Goal: Task Accomplishment & Management: Manage account settings

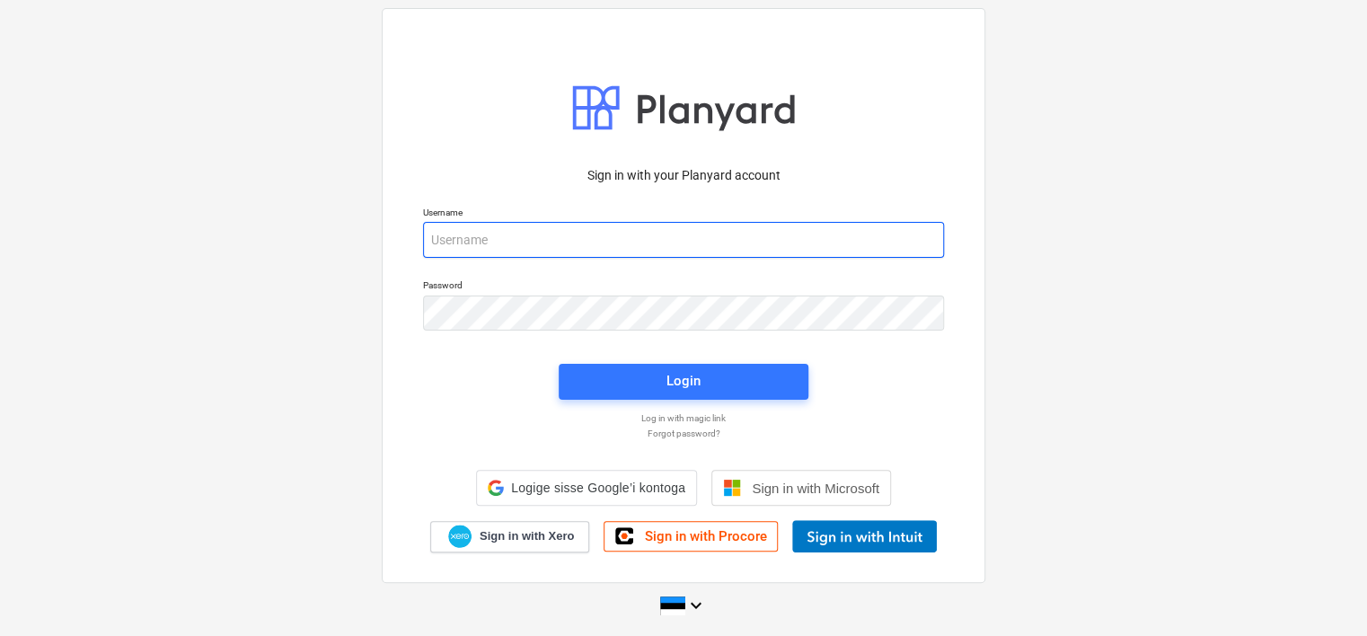
type input "mart.hanson@bonava.com"
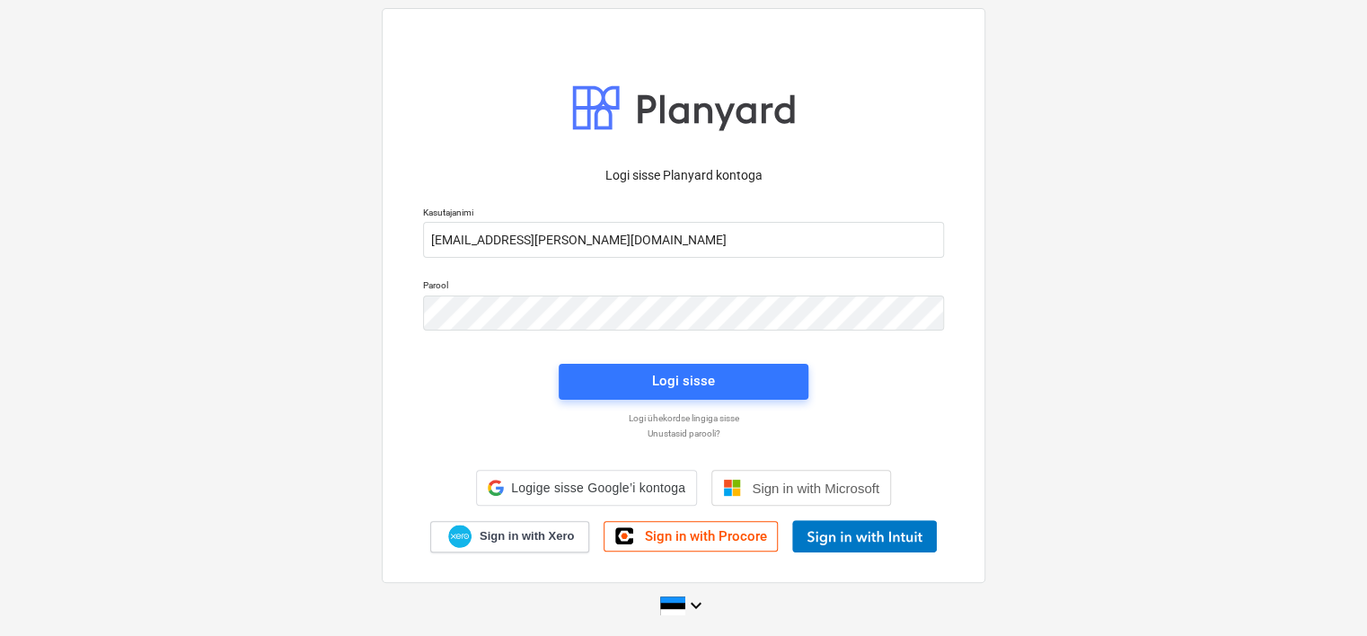
click at [711, 361] on div "Logi sisse" at bounding box center [683, 381] width 271 height 57
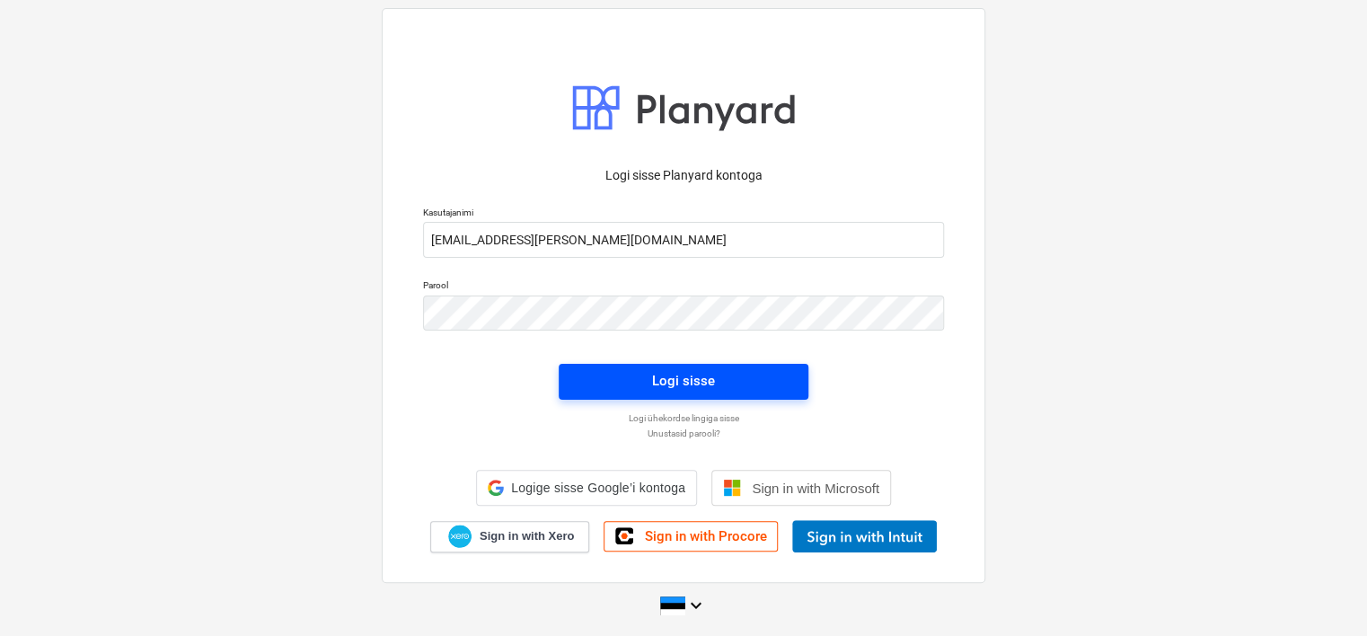
click at [708, 377] on div "Logi sisse" at bounding box center [683, 380] width 63 height 23
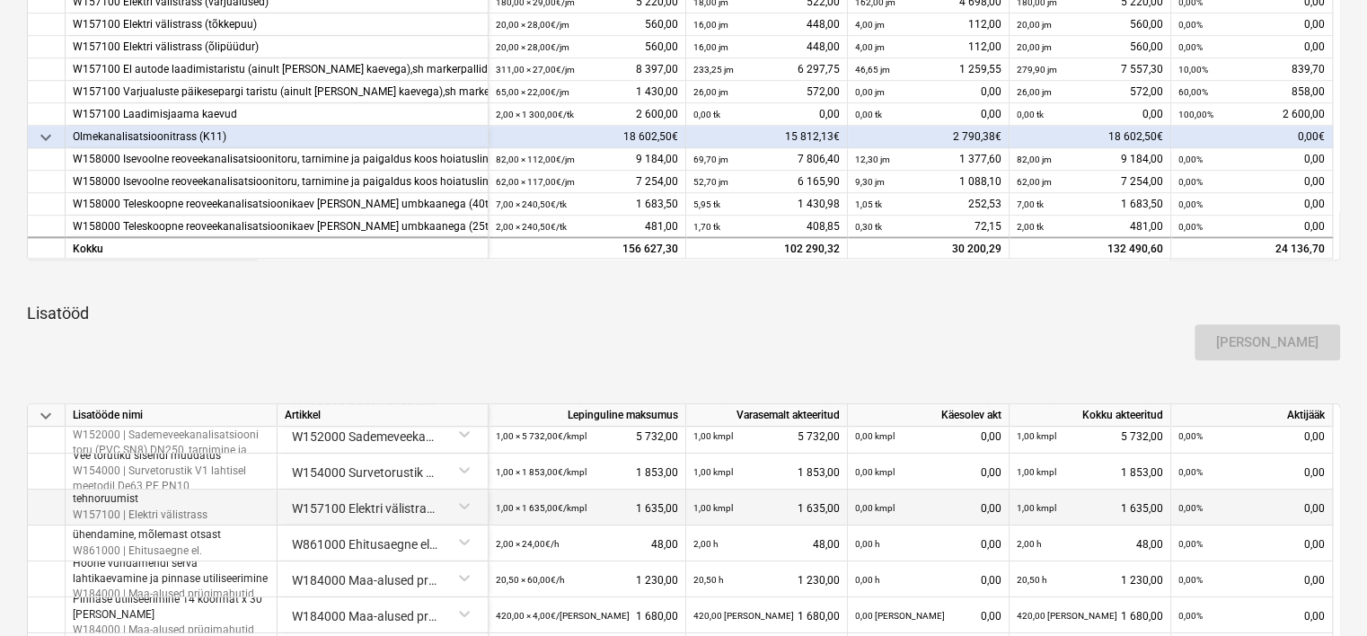
scroll to position [898, 0]
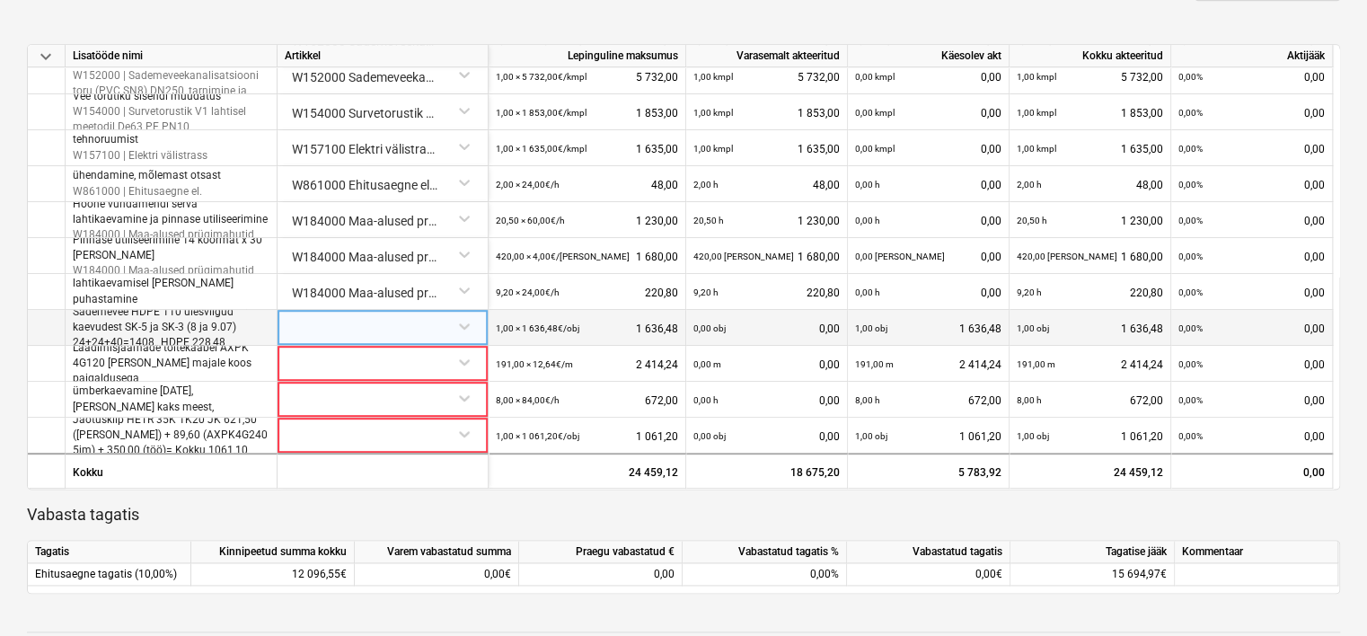
click at [163, 323] on p "Sademevee HDPE 110 ülesviigud kaevudest SK-5 ja SK-3 (8 ja 9.07) 24+24+40=1408,…" at bounding box center [171, 327] width 197 height 46
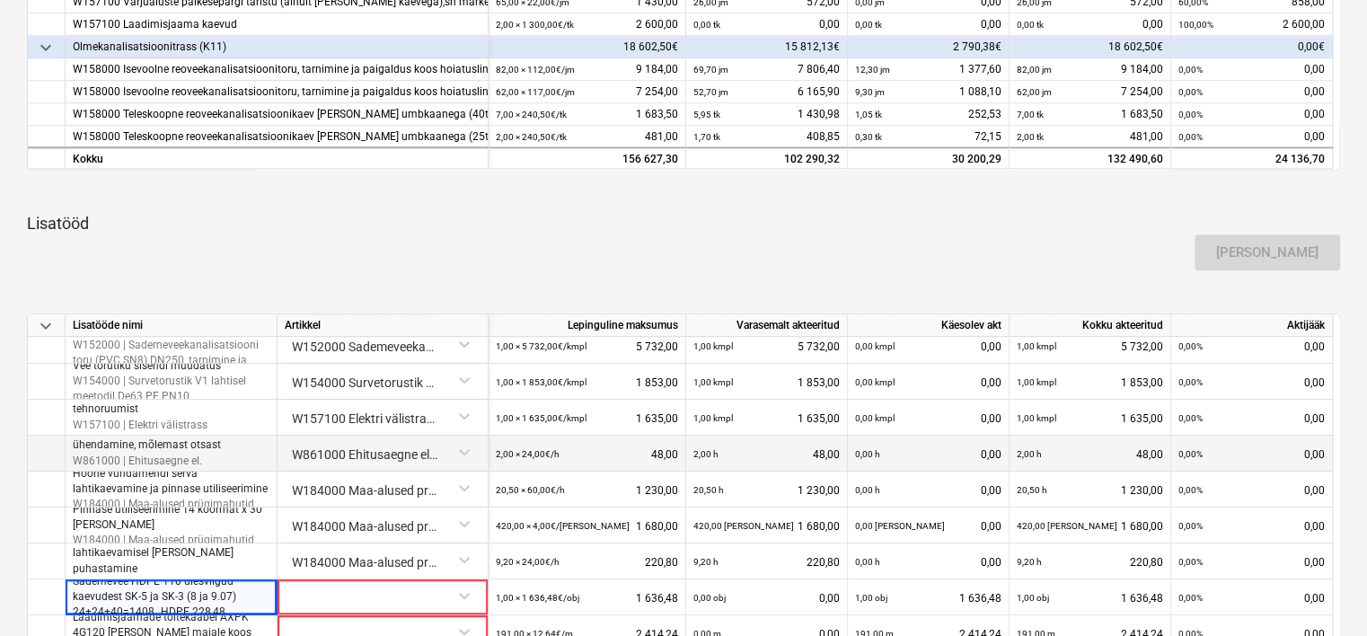
scroll to position [718, 0]
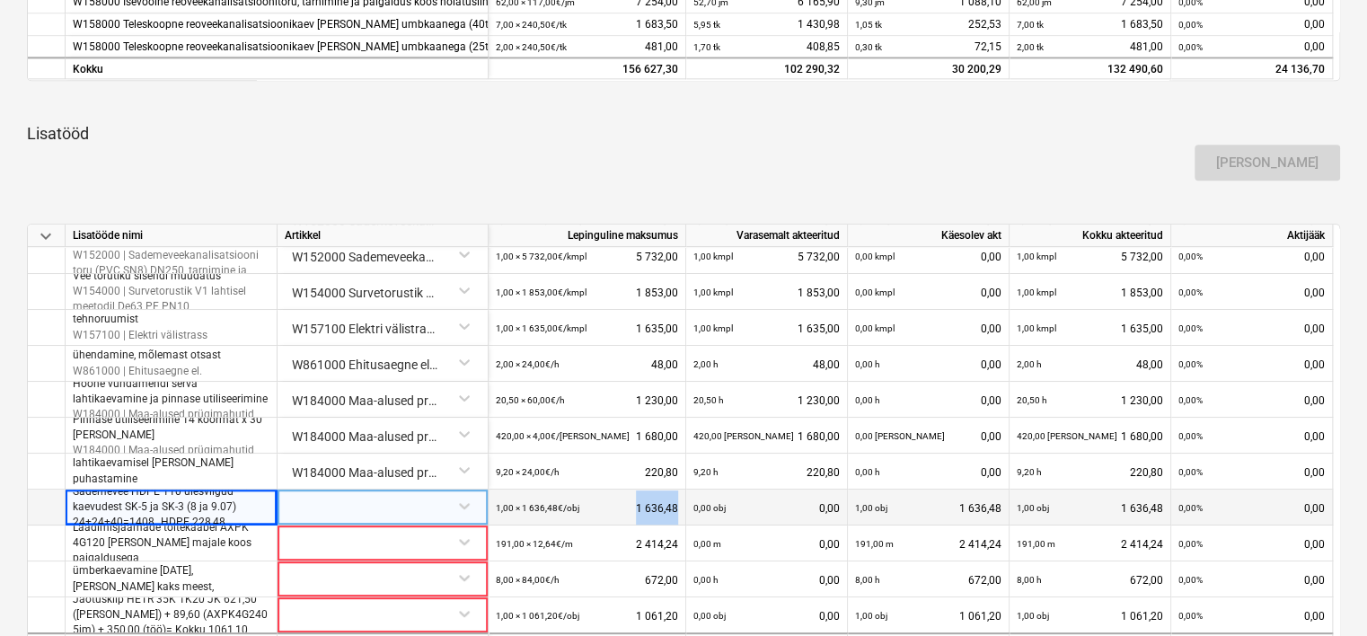
drag, startPoint x: 643, startPoint y: 504, endPoint x: 675, endPoint y: 509, distance: 32.8
click at [675, 509] on div "1,00 × 1 636,48€ / obj 1 636,48" at bounding box center [587, 507] width 182 height 37
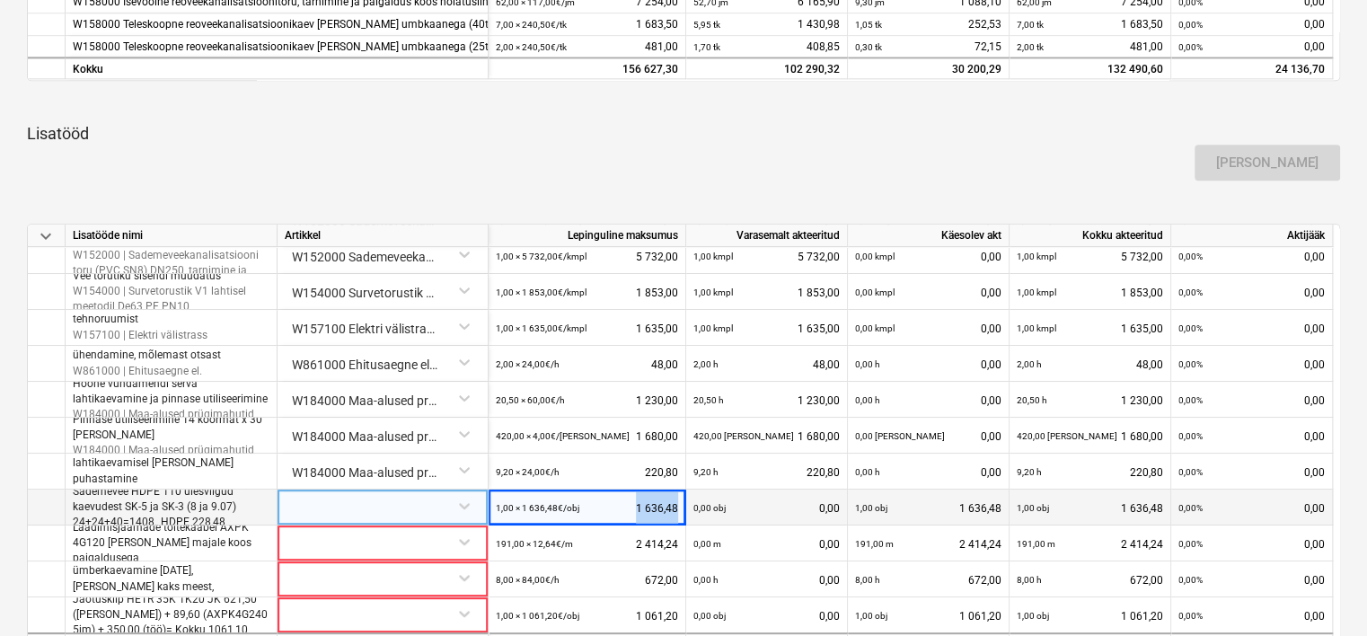
copy div "1 636,48"
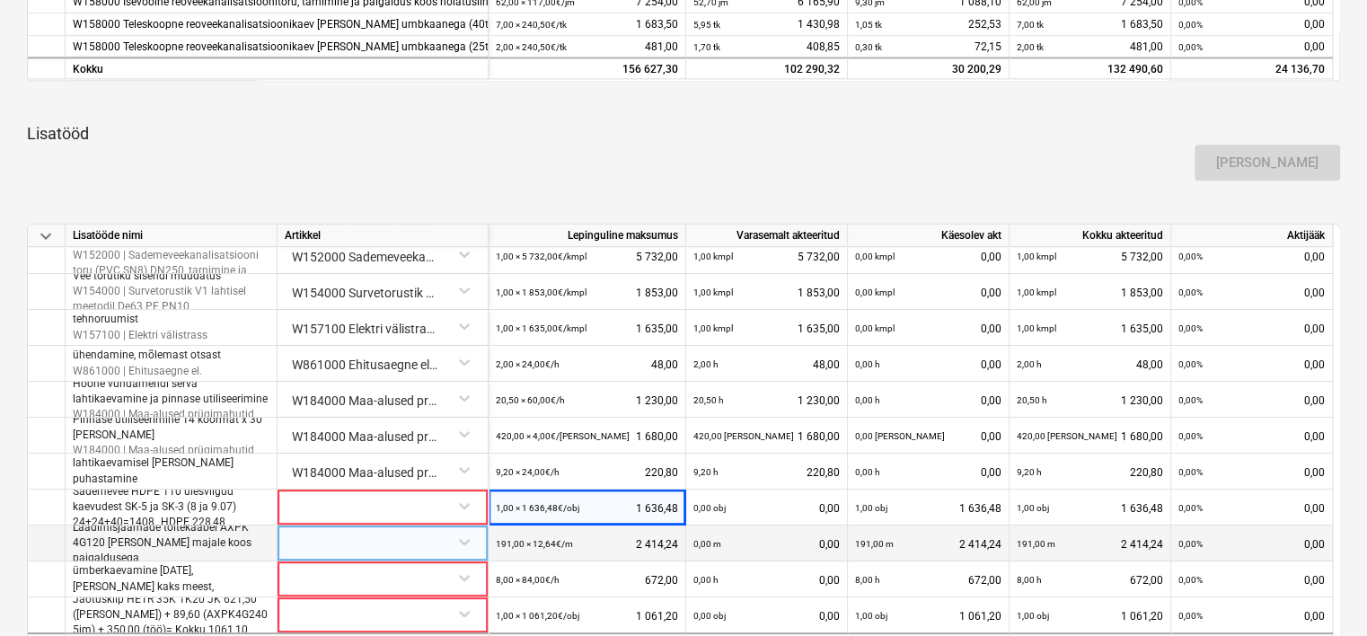
click at [637, 546] on div "191,00 × 12,64€ / m 2 414,24" at bounding box center [587, 543] width 182 height 37
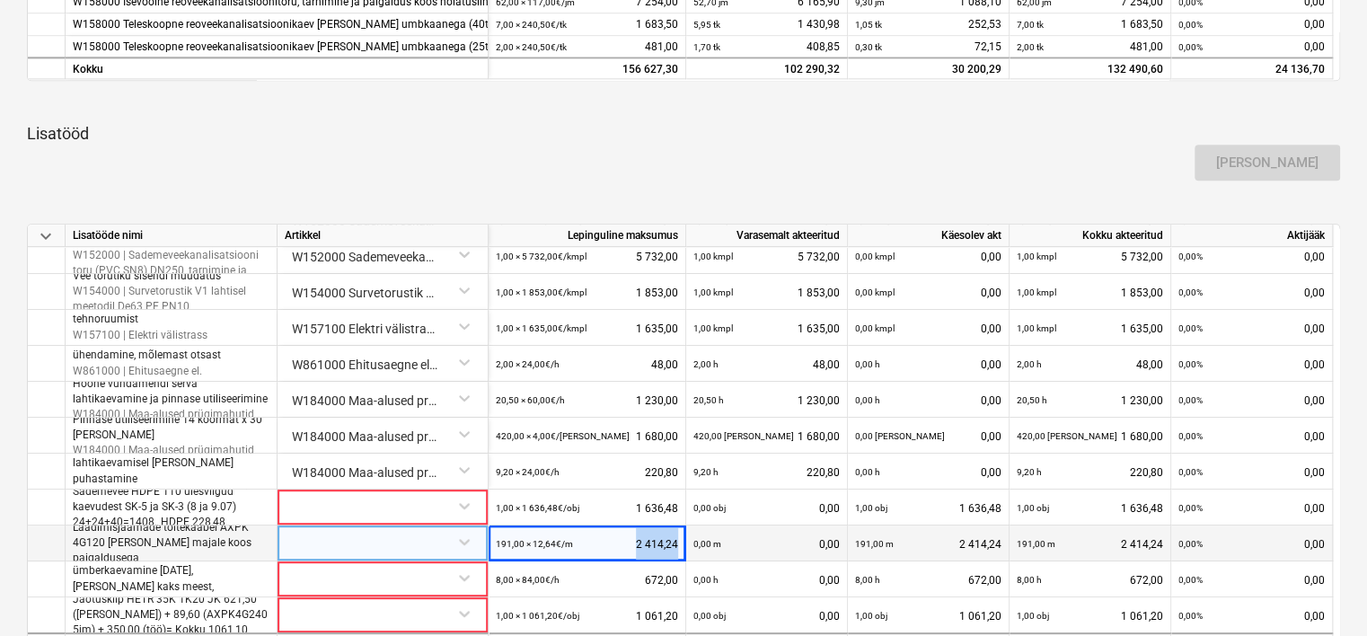
drag, startPoint x: 637, startPoint y: 544, endPoint x: 675, endPoint y: 542, distance: 38.7
click at [675, 542] on div "191,00 × 12,64€ / m 2 414,24" at bounding box center [587, 543] width 182 height 37
copy div "2 414,24"
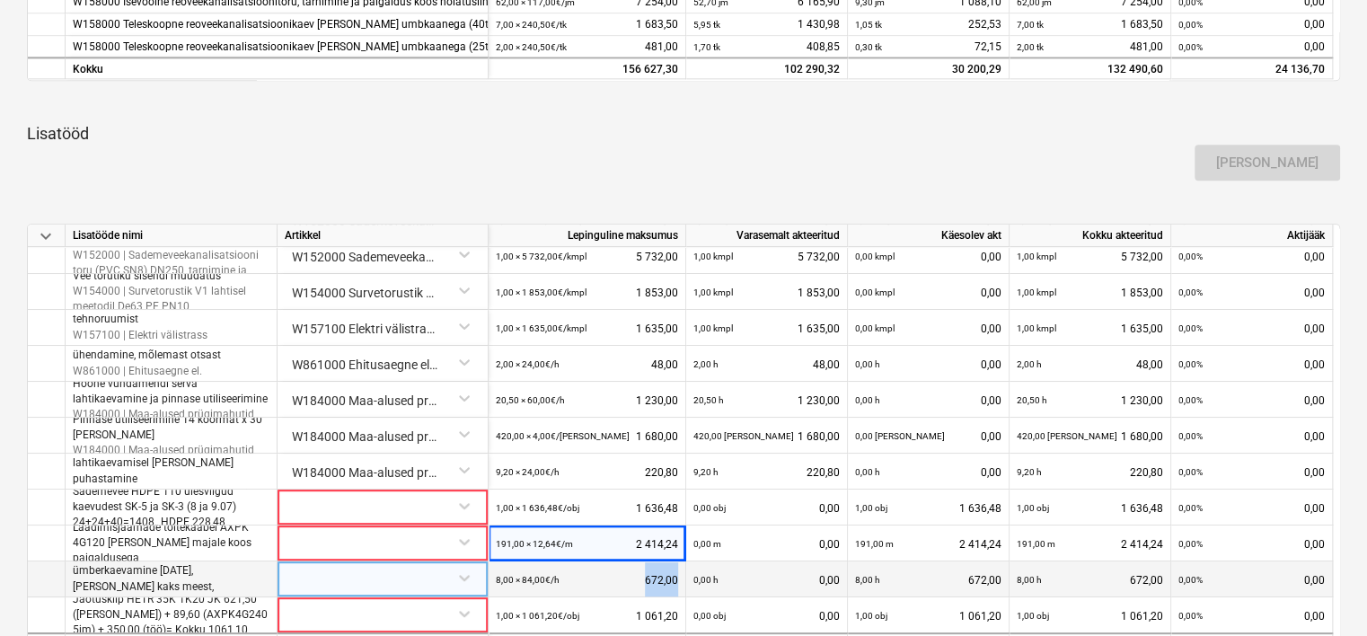
drag, startPoint x: 636, startPoint y: 577, endPoint x: 675, endPoint y: 583, distance: 39.9
click at [675, 583] on div "8,00 × 84,00€ / h 672,00" at bounding box center [587, 579] width 182 height 37
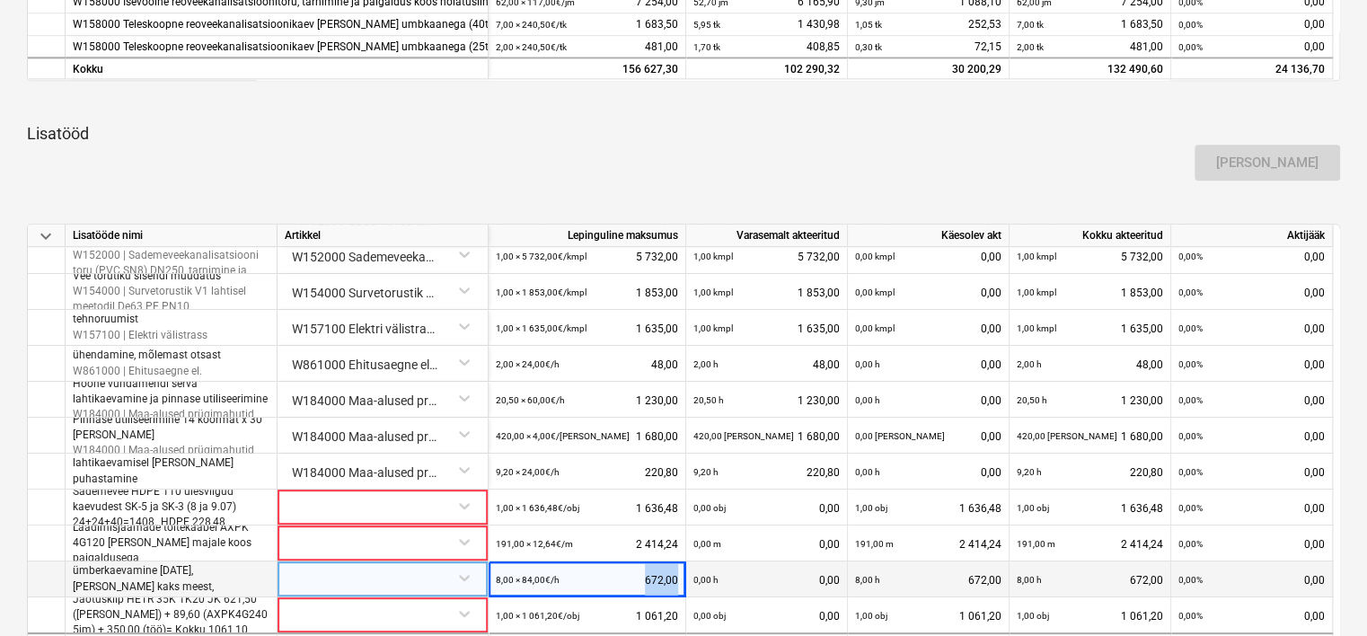
copy div "672,00"
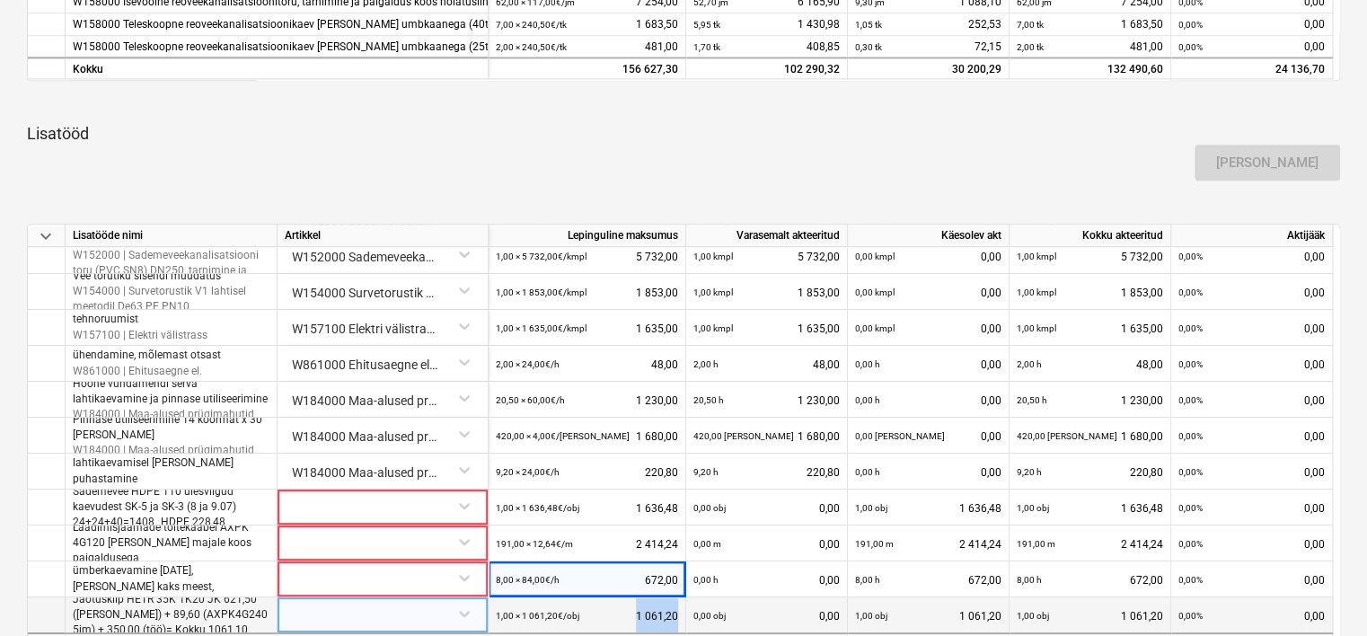
drag, startPoint x: 634, startPoint y: 608, endPoint x: 675, endPoint y: 614, distance: 41.8
click at [675, 614] on div "1,00 × 1 061,20€ / obj 1 061,20" at bounding box center [587, 615] width 182 height 37
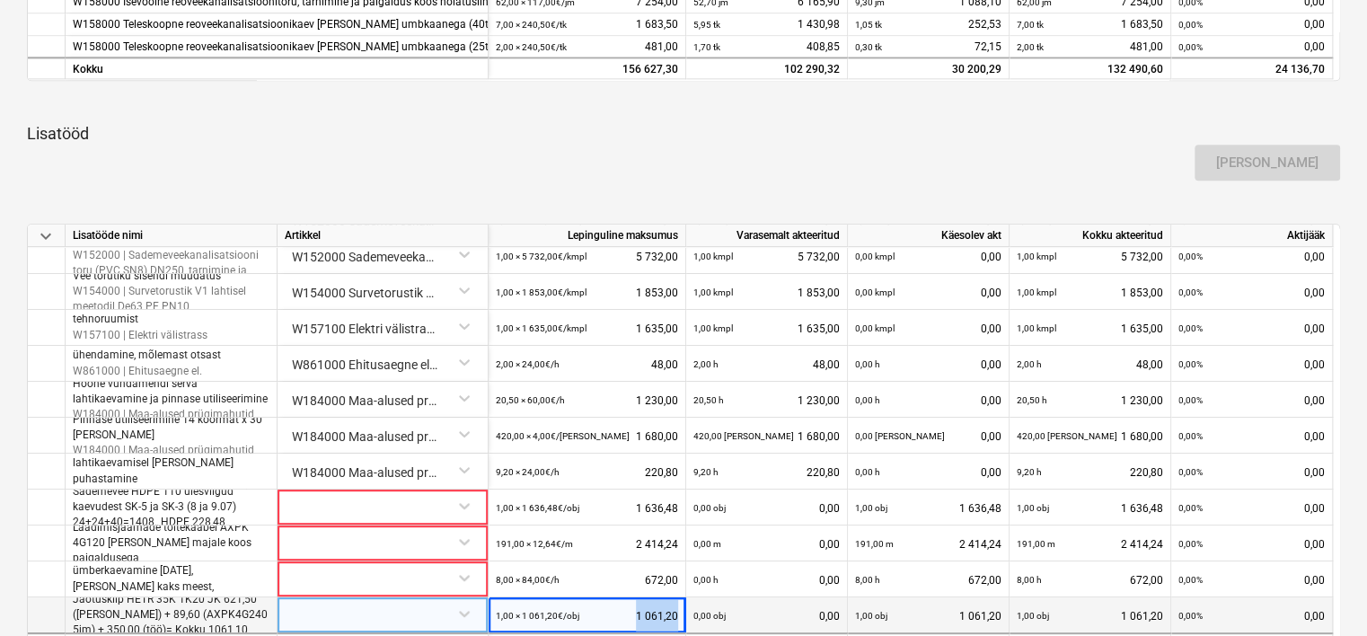
copy div "1 061,20"
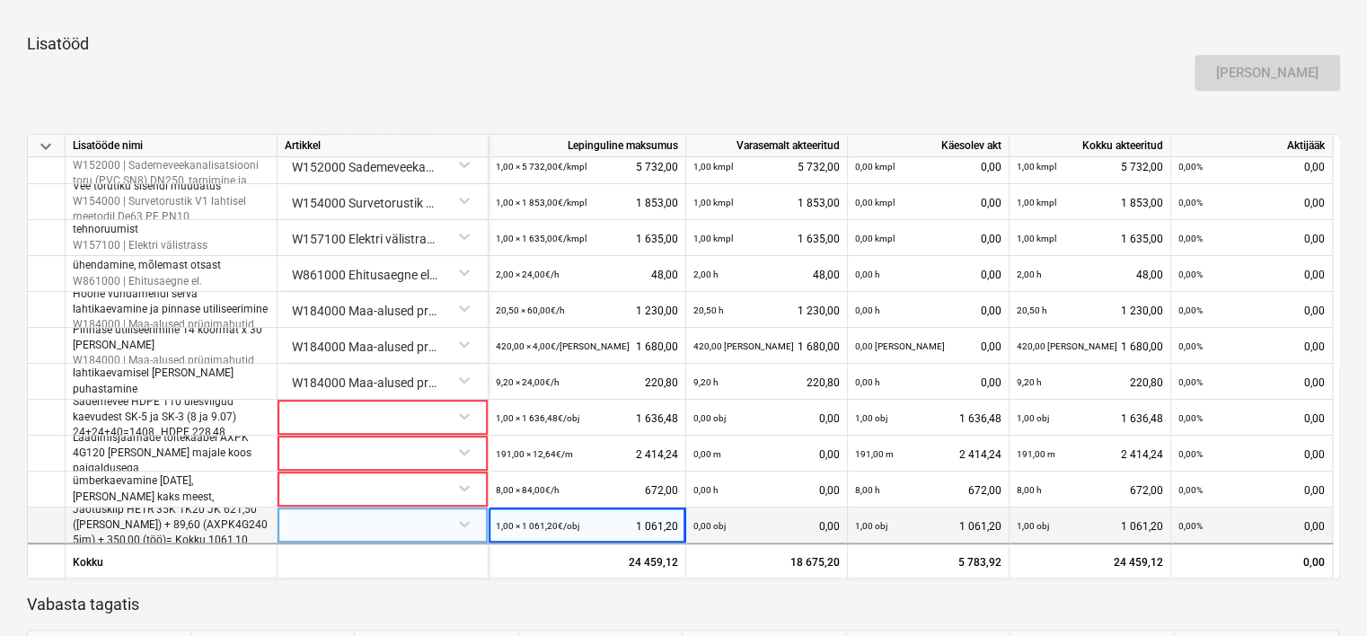
click at [355, 516] on div at bounding box center [383, 522] width 196 height 31
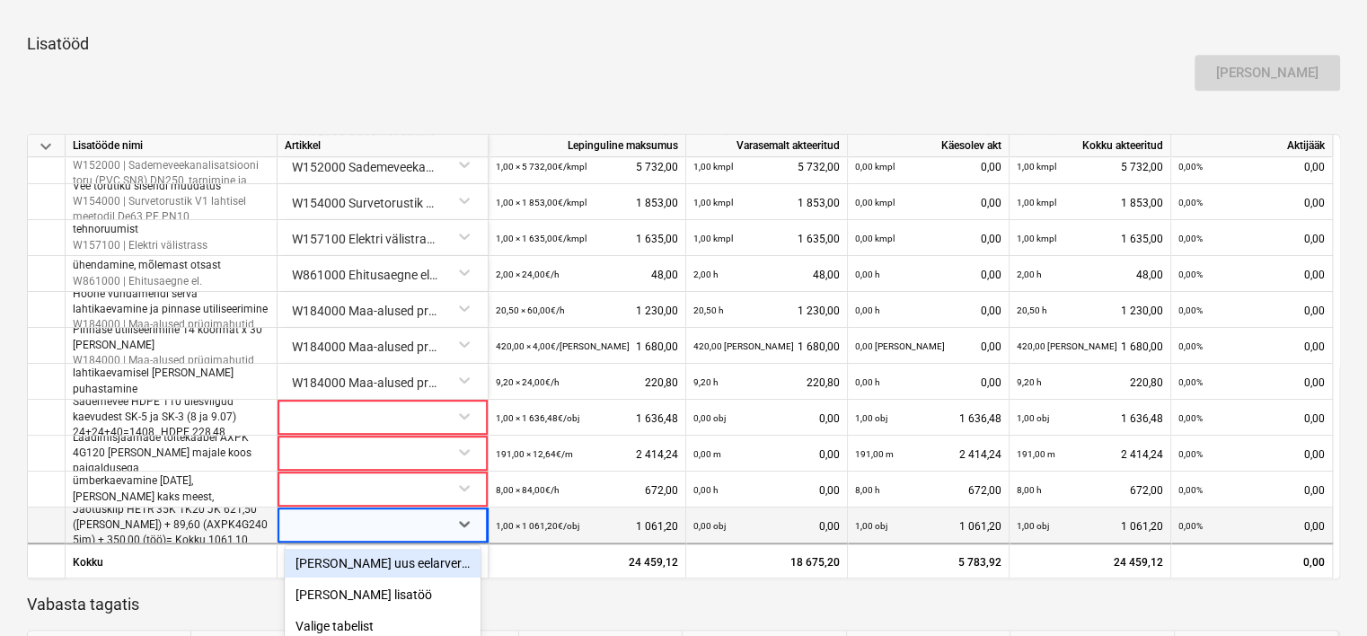
scroll to position [998, 0]
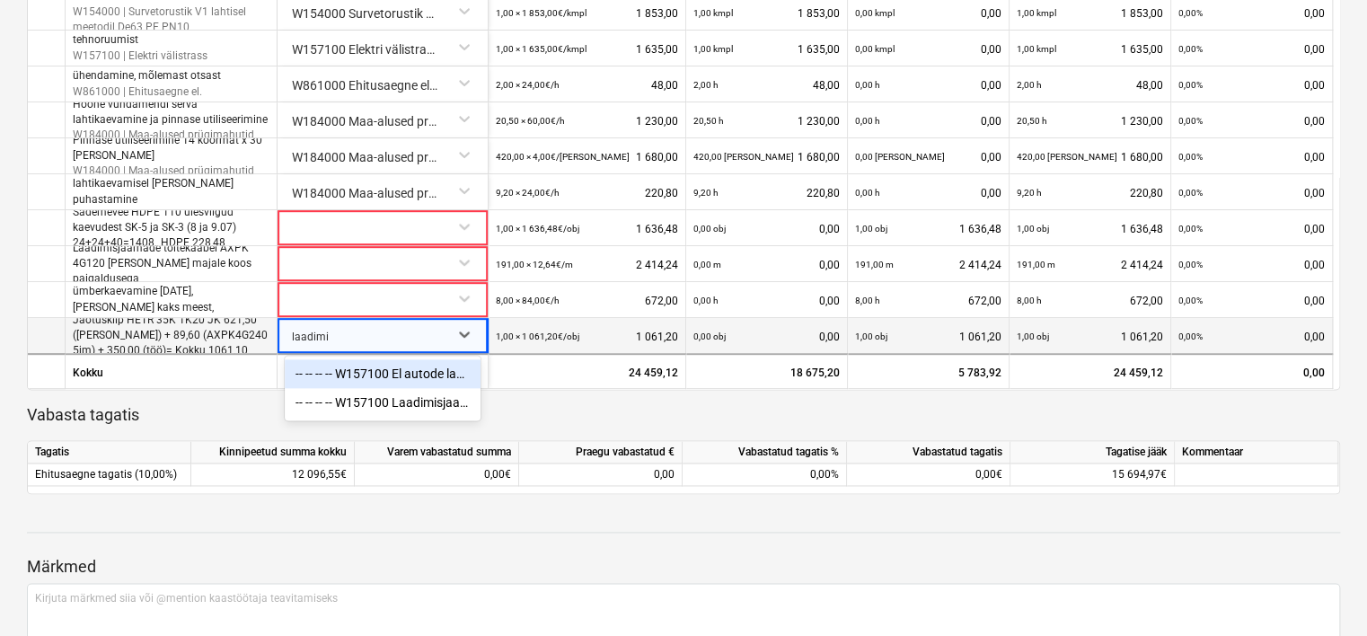
type input "laadimis"
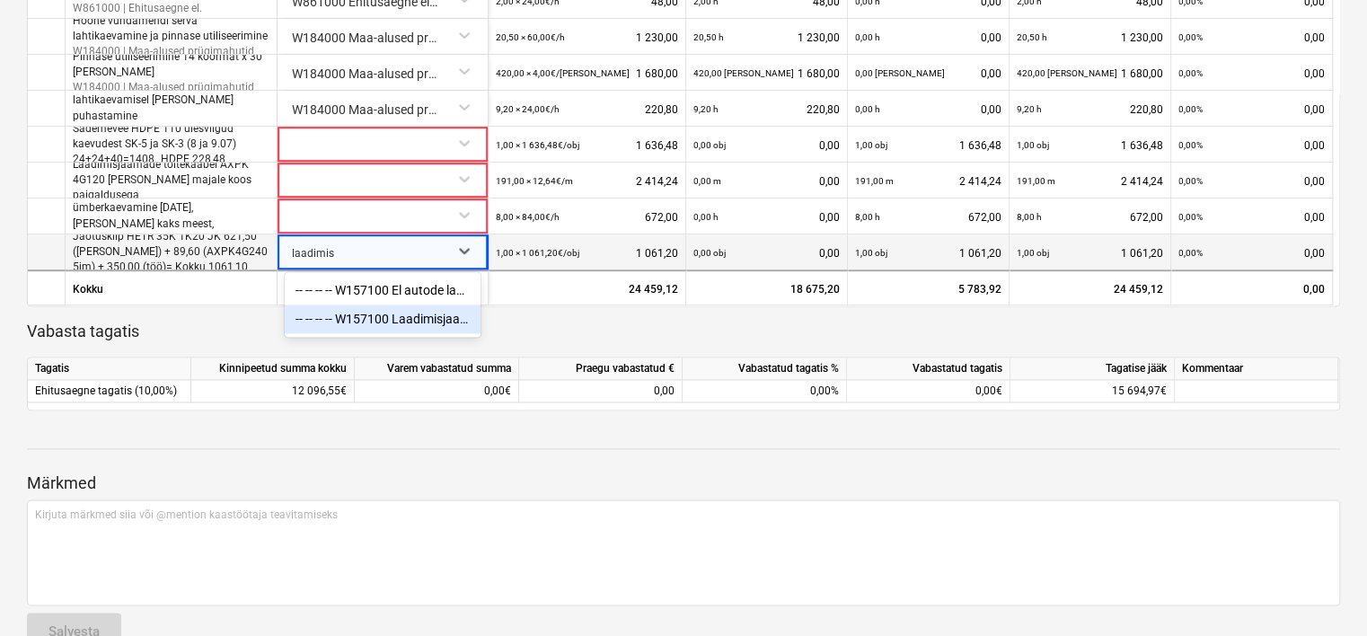
scroll to position [1087, 0]
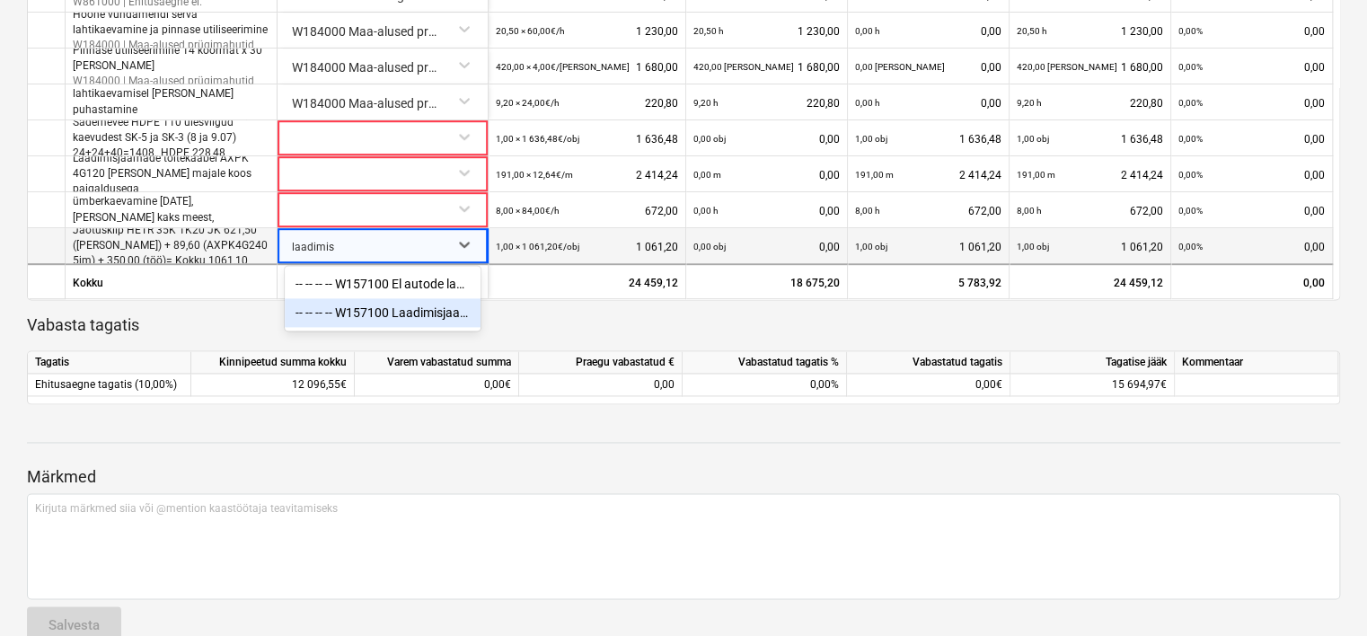
click at [224, 332] on p "Vabasta tagatis" at bounding box center [683, 325] width 1313 height 22
click at [441, 251] on div at bounding box center [383, 243] width 196 height 31
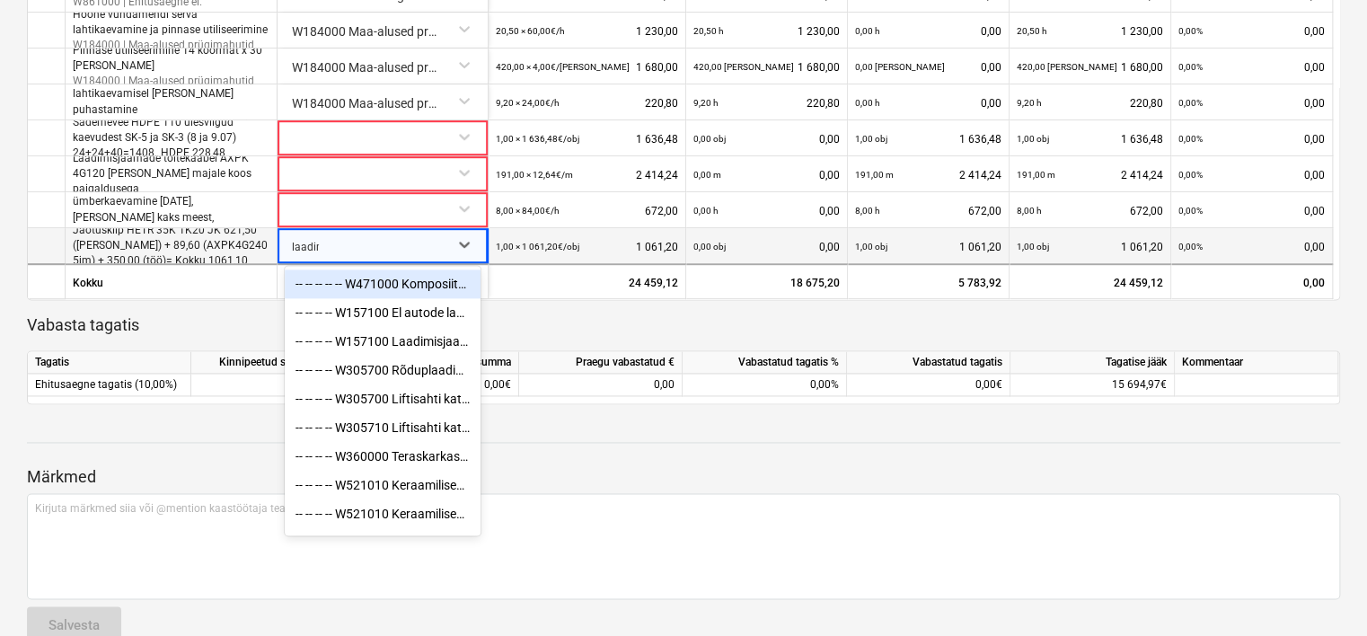
type input "laadimis"
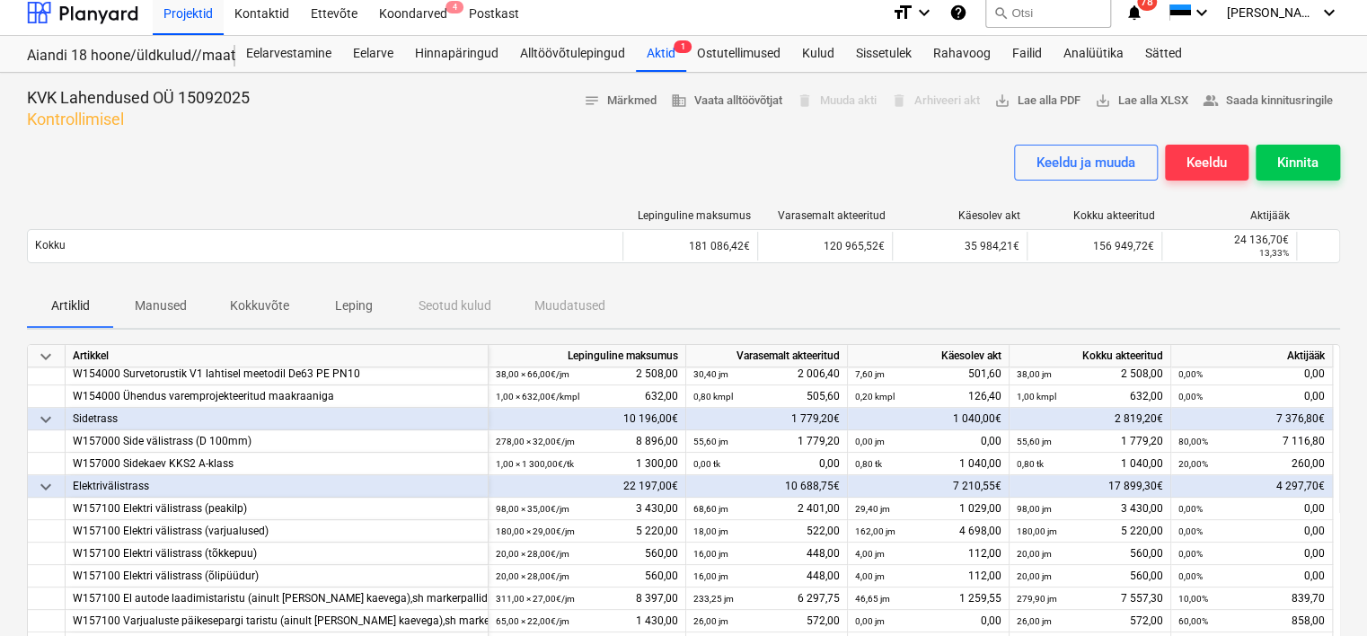
scroll to position [0, 0]
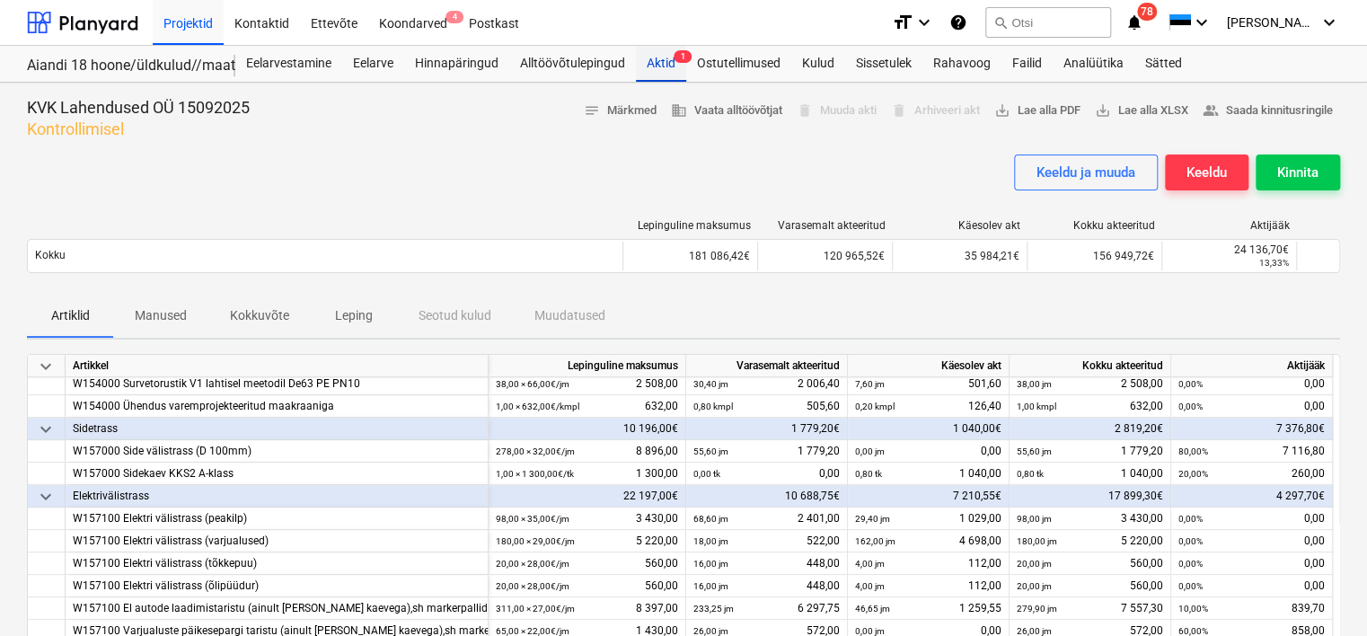
click at [657, 71] on div "Aktid 1" at bounding box center [661, 64] width 50 height 36
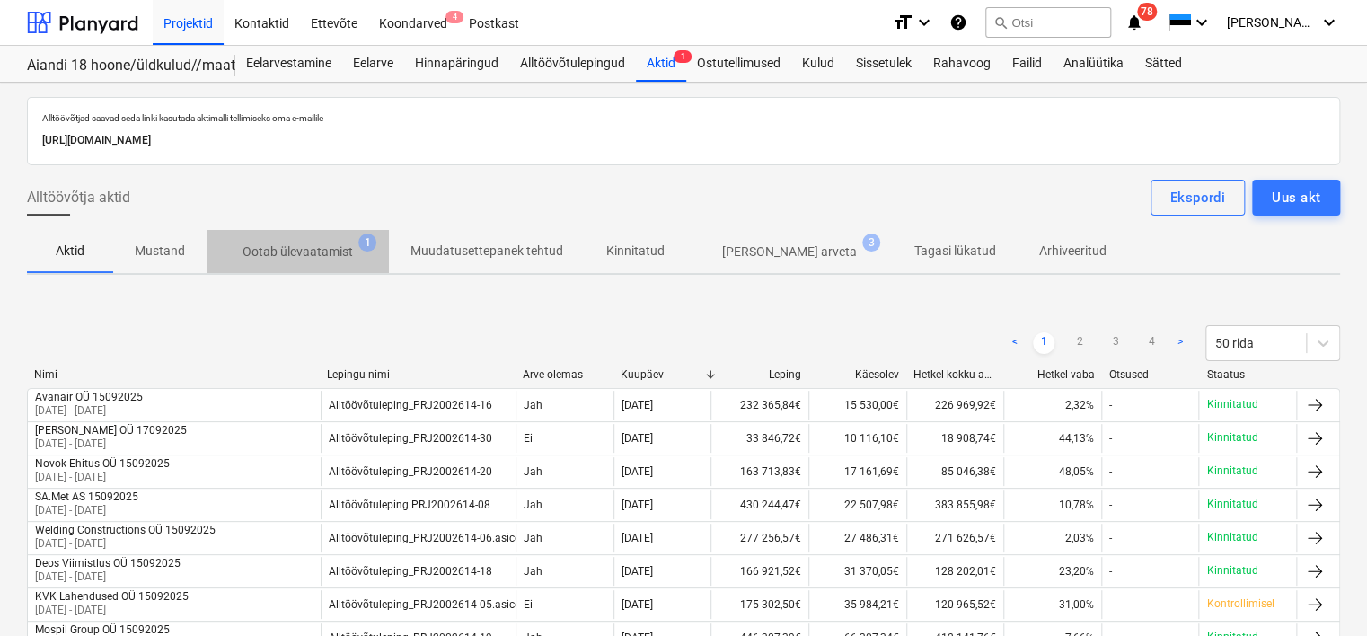
click at [314, 249] on p "Ootab ülevaatamist" at bounding box center [297, 251] width 110 height 19
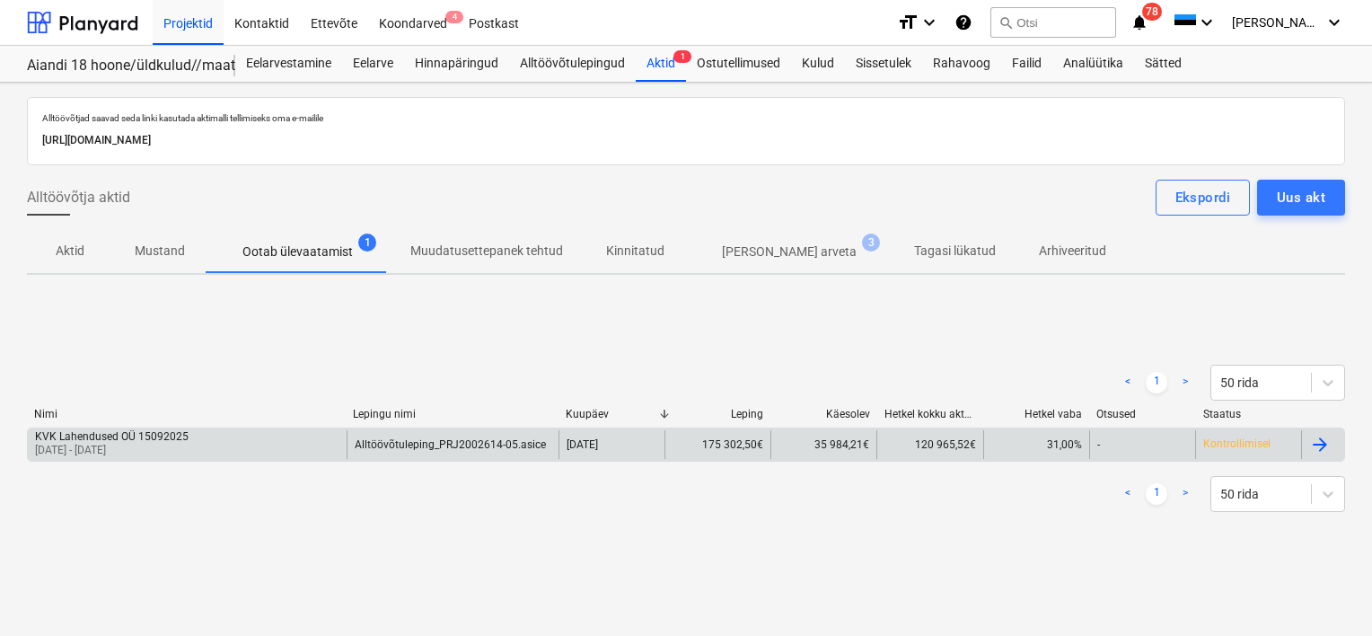
click at [204, 454] on div "KVK Lahendused OÜ 15092025 18 Jun 2025 - 19 Jun 2025" at bounding box center [187, 444] width 319 height 29
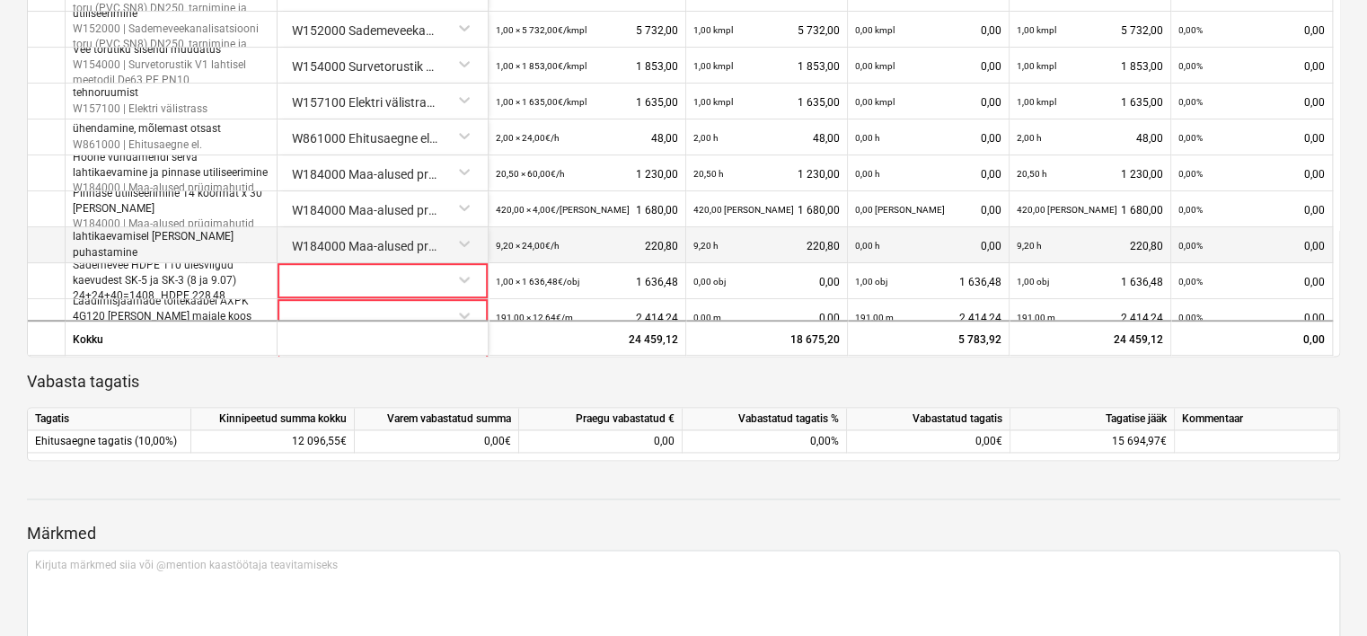
scroll to position [224, 0]
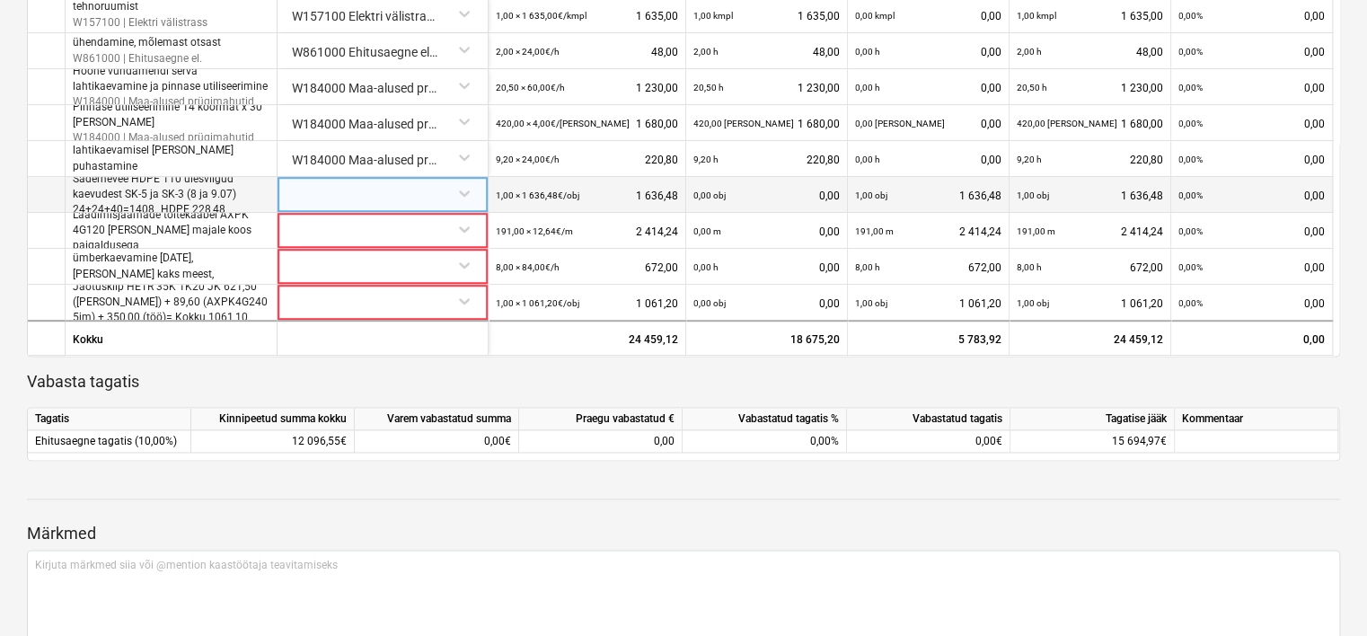
click at [383, 194] on div at bounding box center [383, 192] width 196 height 31
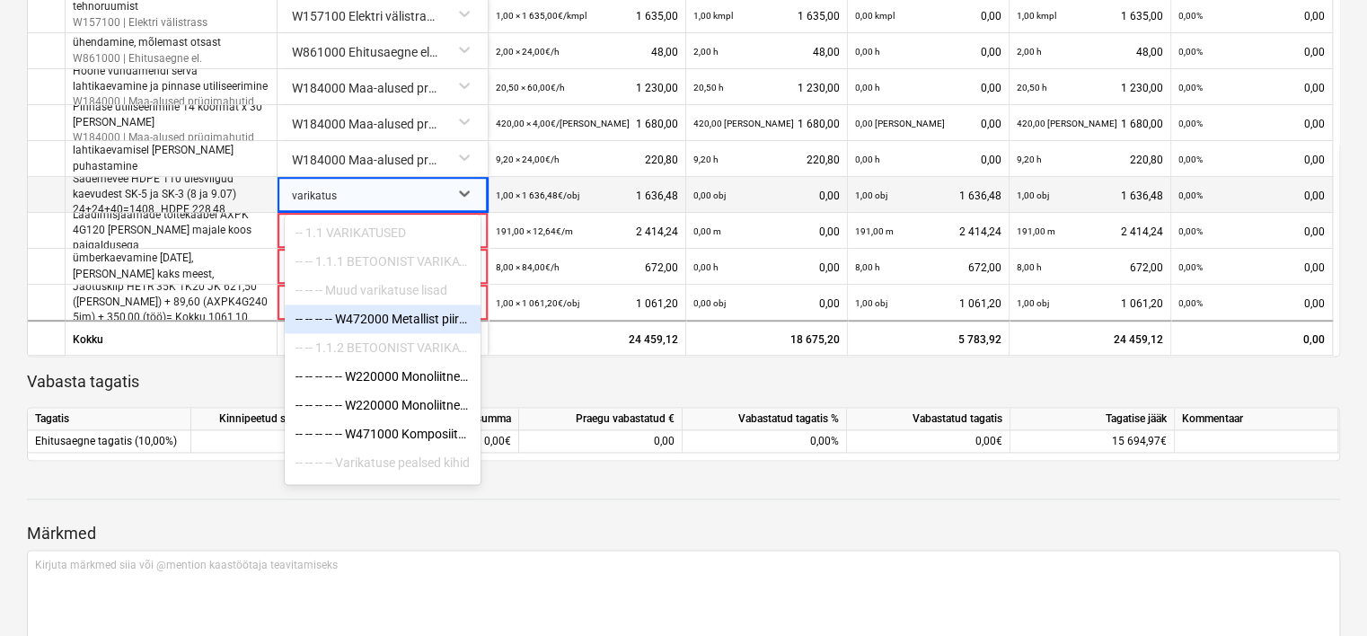
scroll to position [32, 0]
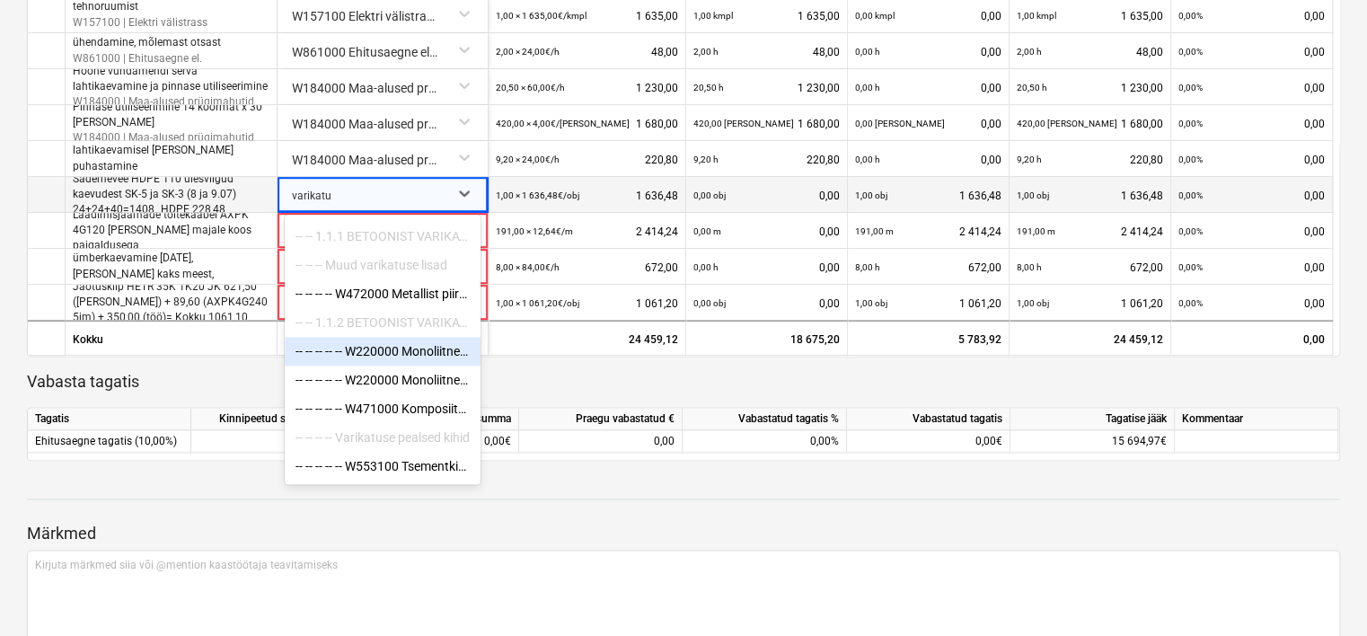
type input "varikat"
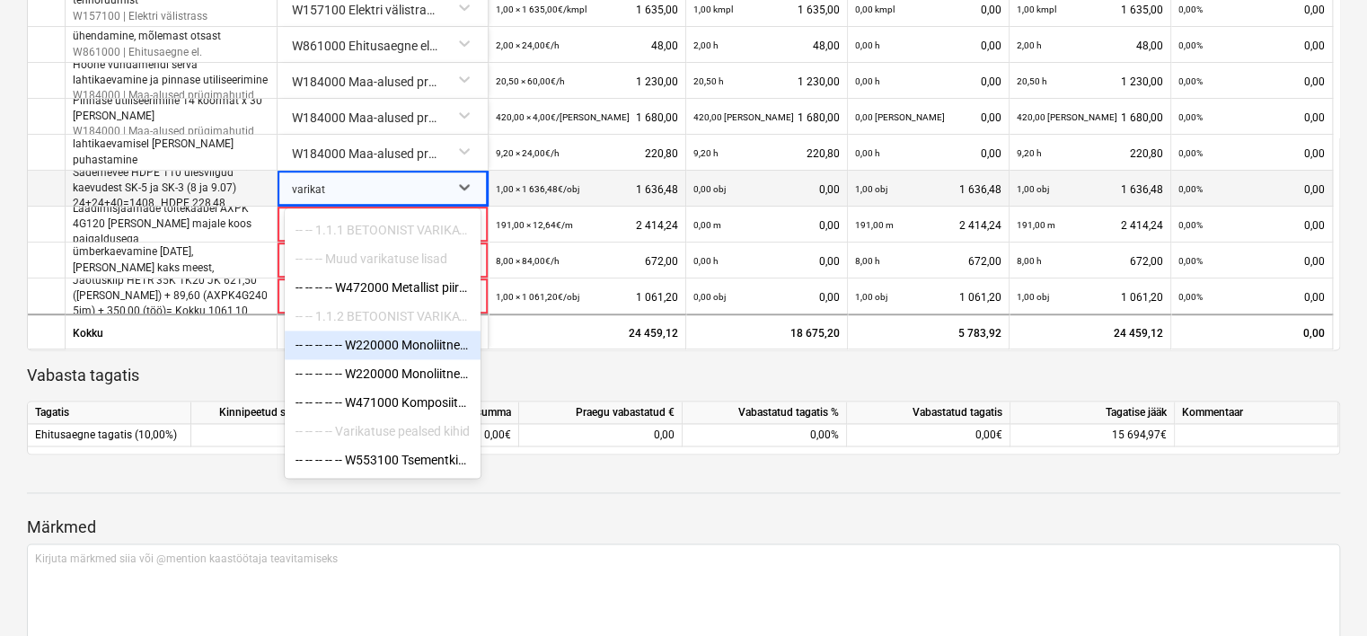
scroll to position [1121, 0]
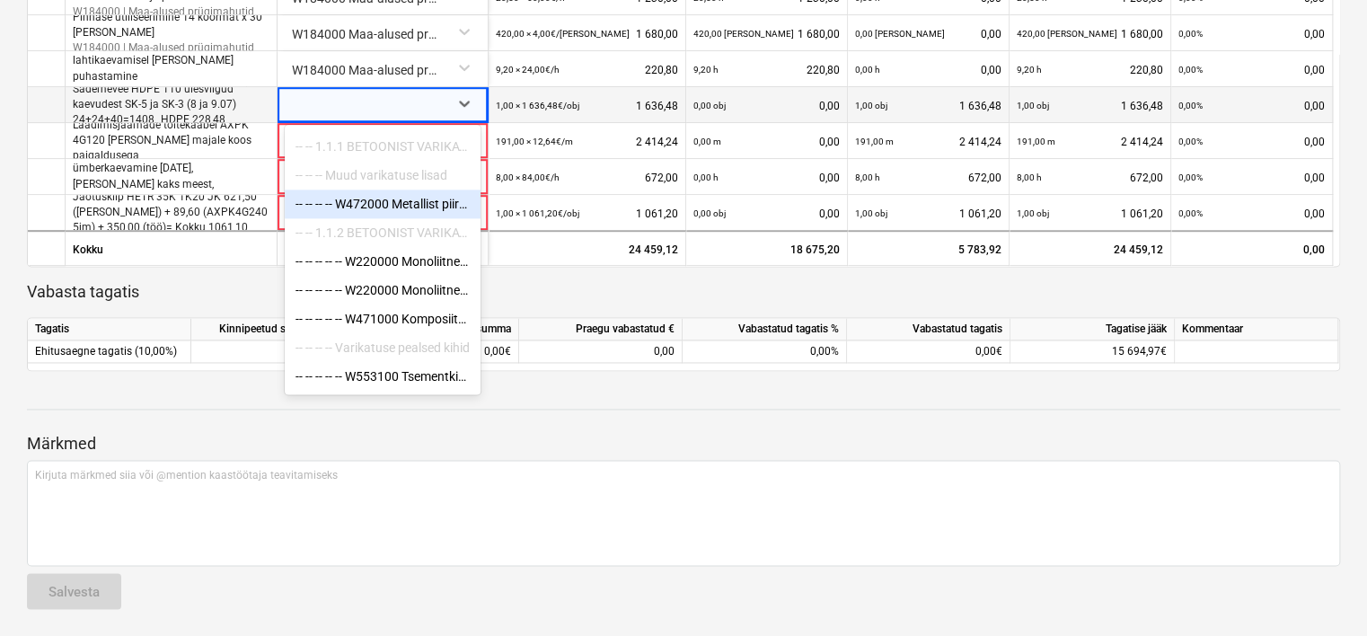
click at [349, 101] on div at bounding box center [366, 106] width 149 height 36
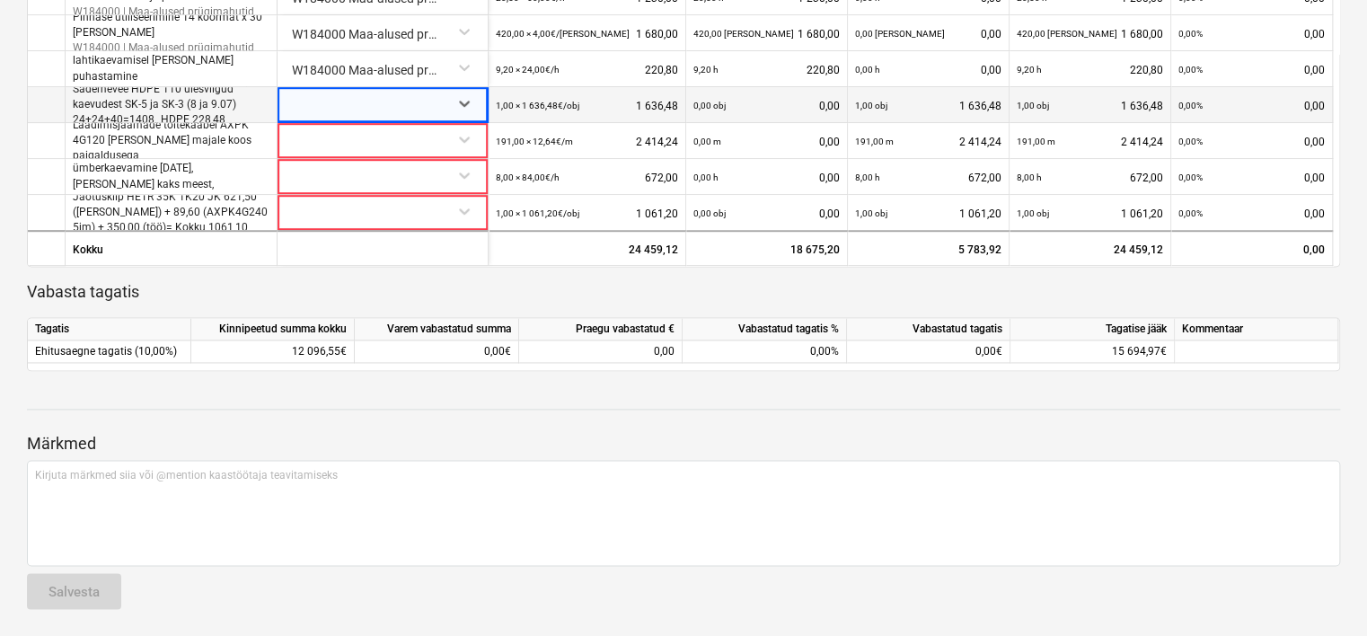
click at [349, 101] on div at bounding box center [366, 106] width 149 height 36
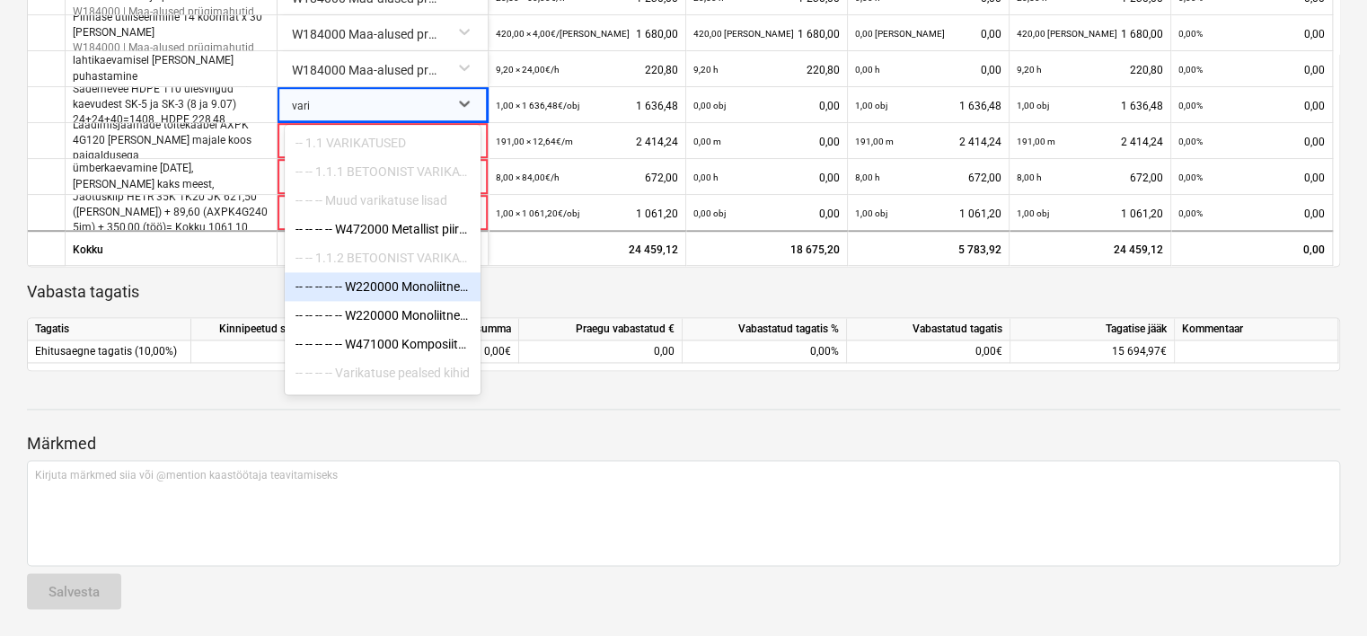
scroll to position [61, 0]
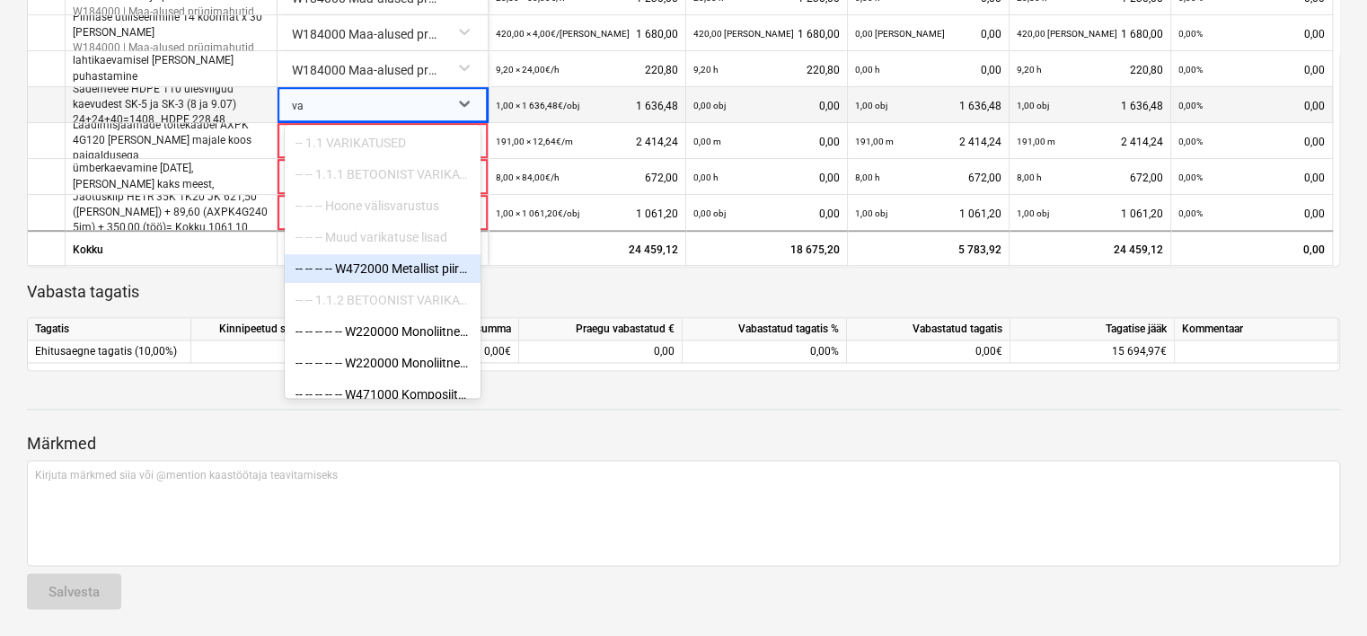
type input "v"
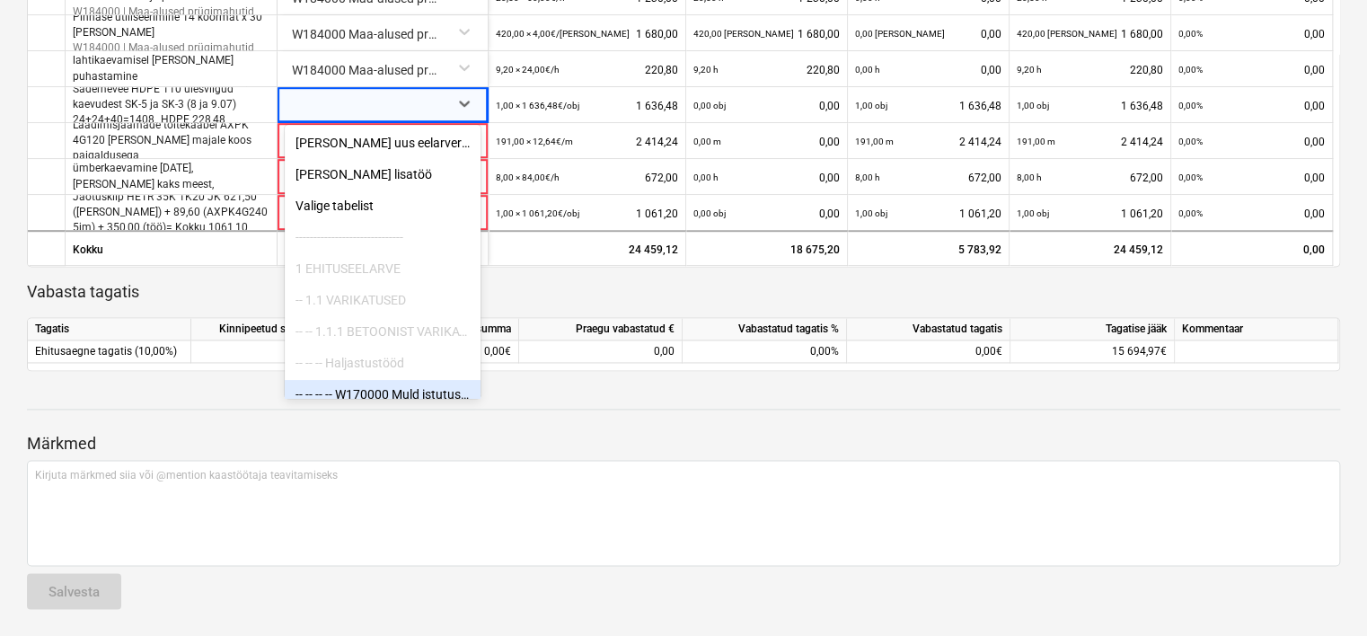
click at [471, 433] on p "Märkmed" at bounding box center [683, 444] width 1313 height 22
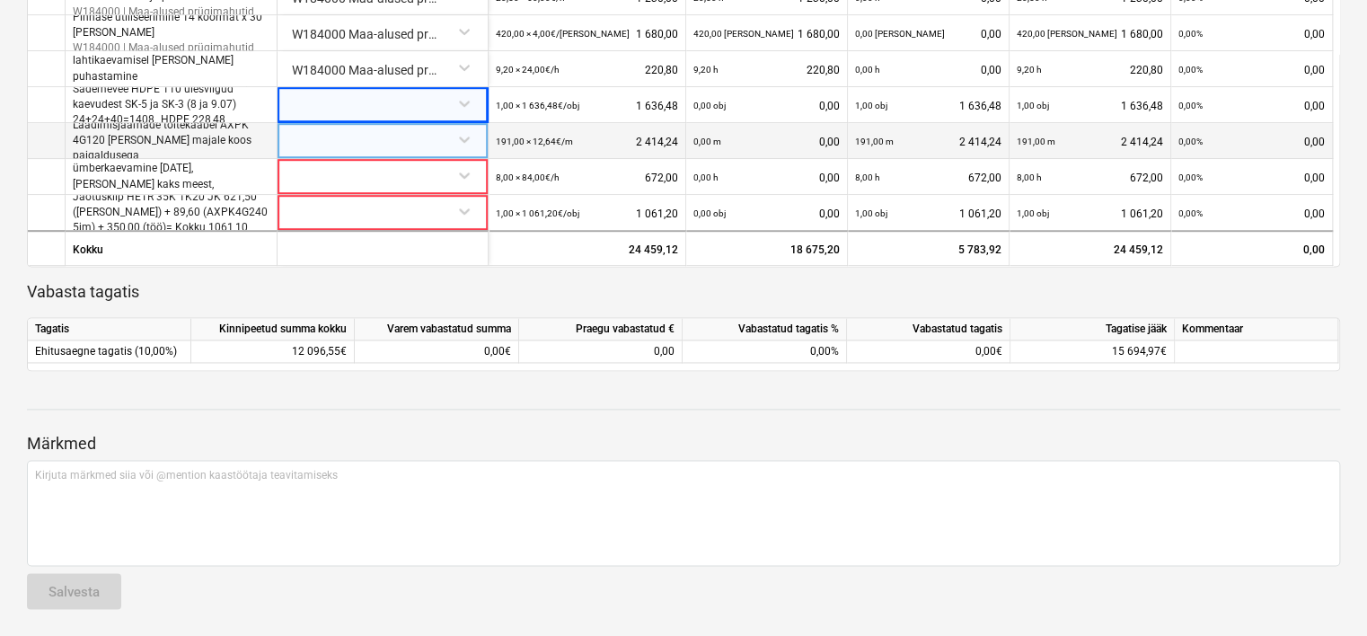
click at [363, 133] on div at bounding box center [383, 138] width 196 height 31
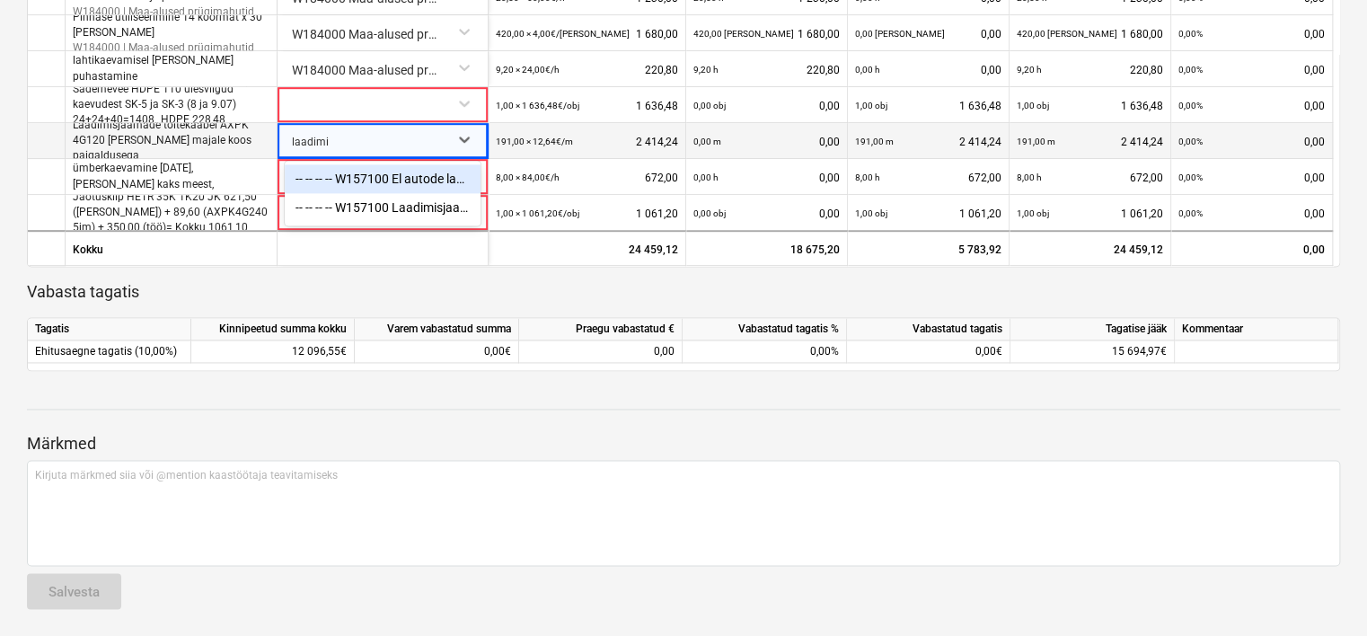
type input "laadimis"
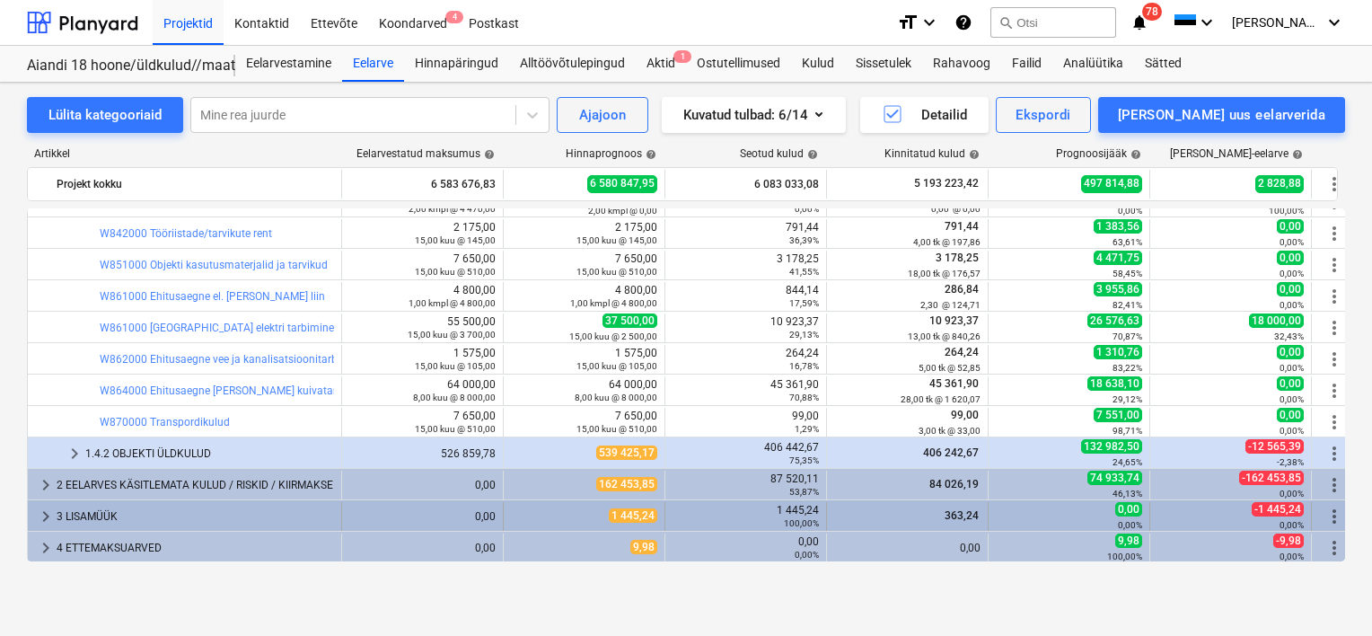
scroll to position [1093, 0]
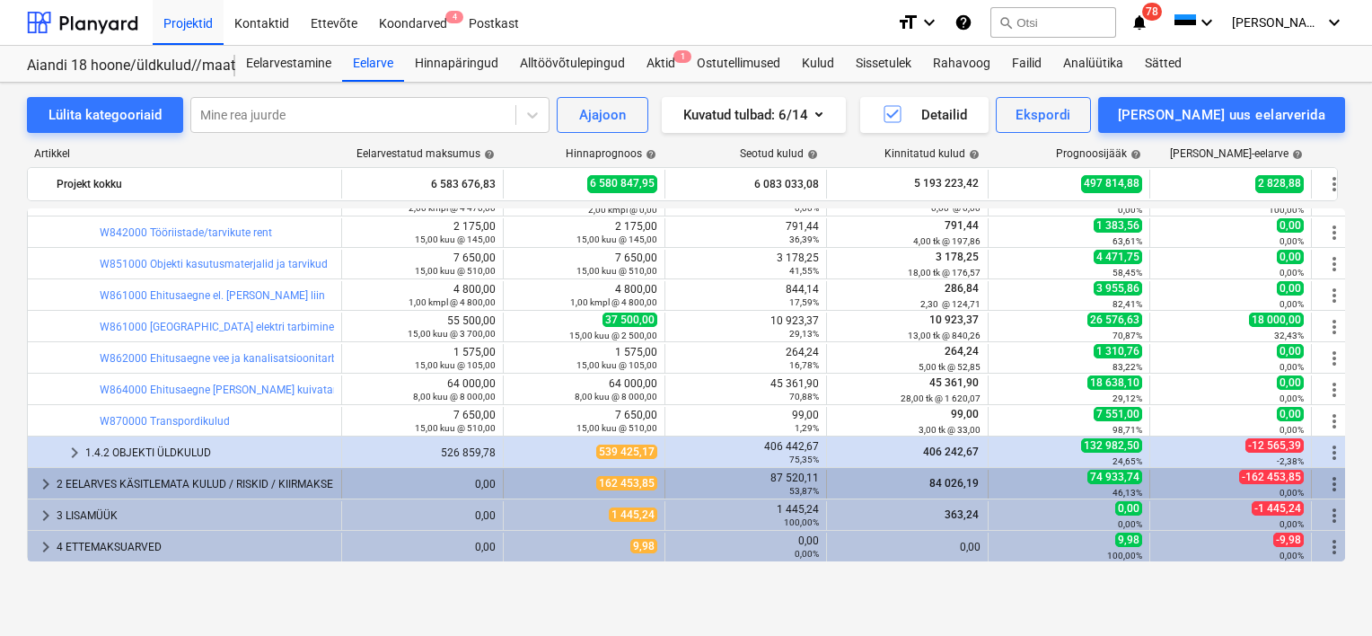
click at [150, 487] on div "2 EELARVES KÄSITLEMATA KULUD / RISKID / KIIRMAKSE" at bounding box center [195, 484] width 277 height 29
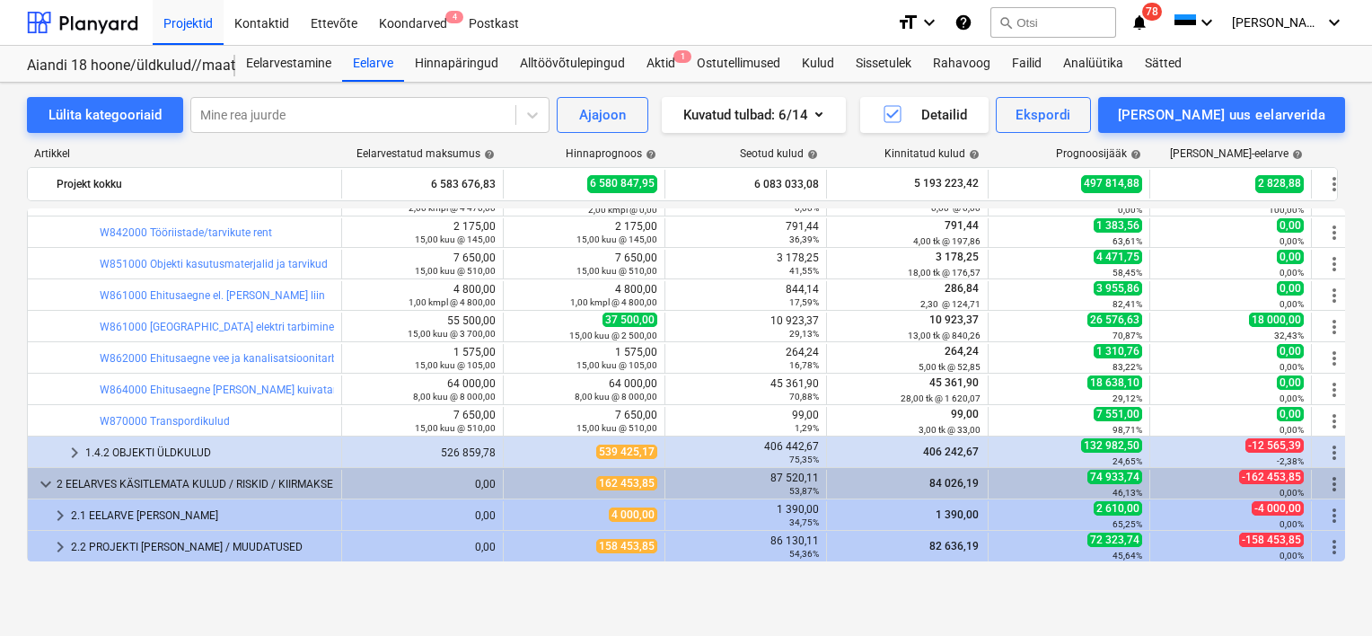
scroll to position [1183, 0]
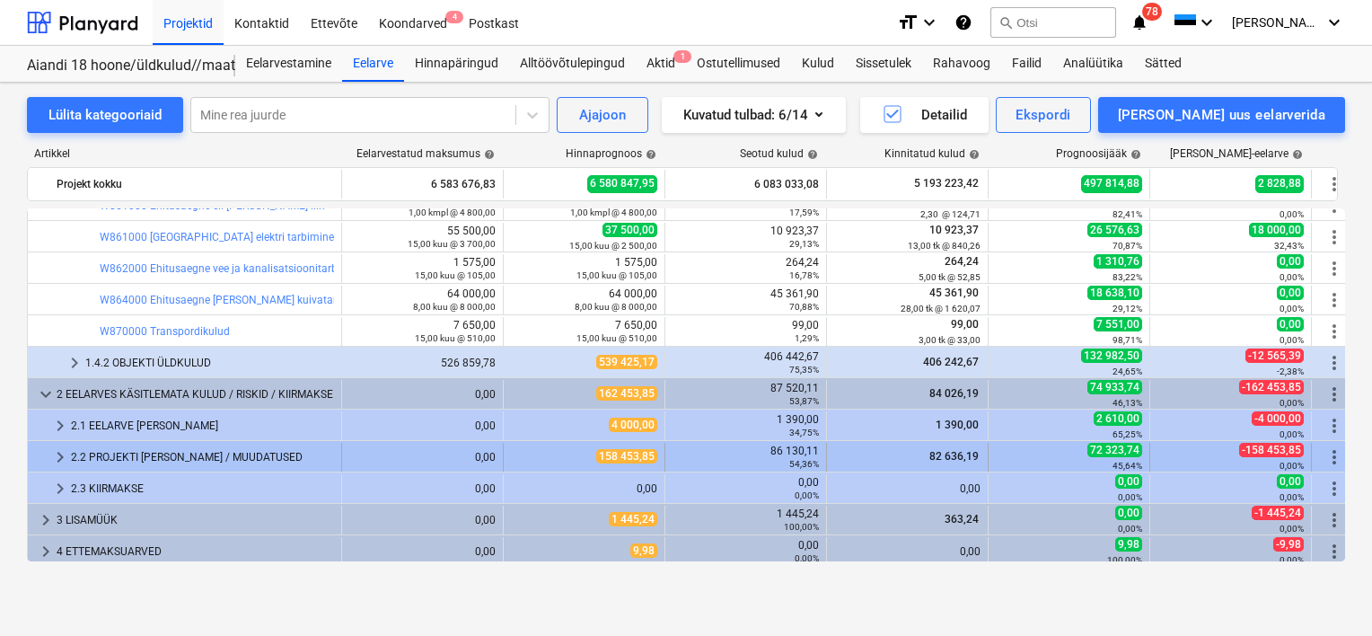
click at [128, 461] on div "2.2 PROJEKTI [PERSON_NAME] / MUUDATUSED" at bounding box center [202, 457] width 263 height 29
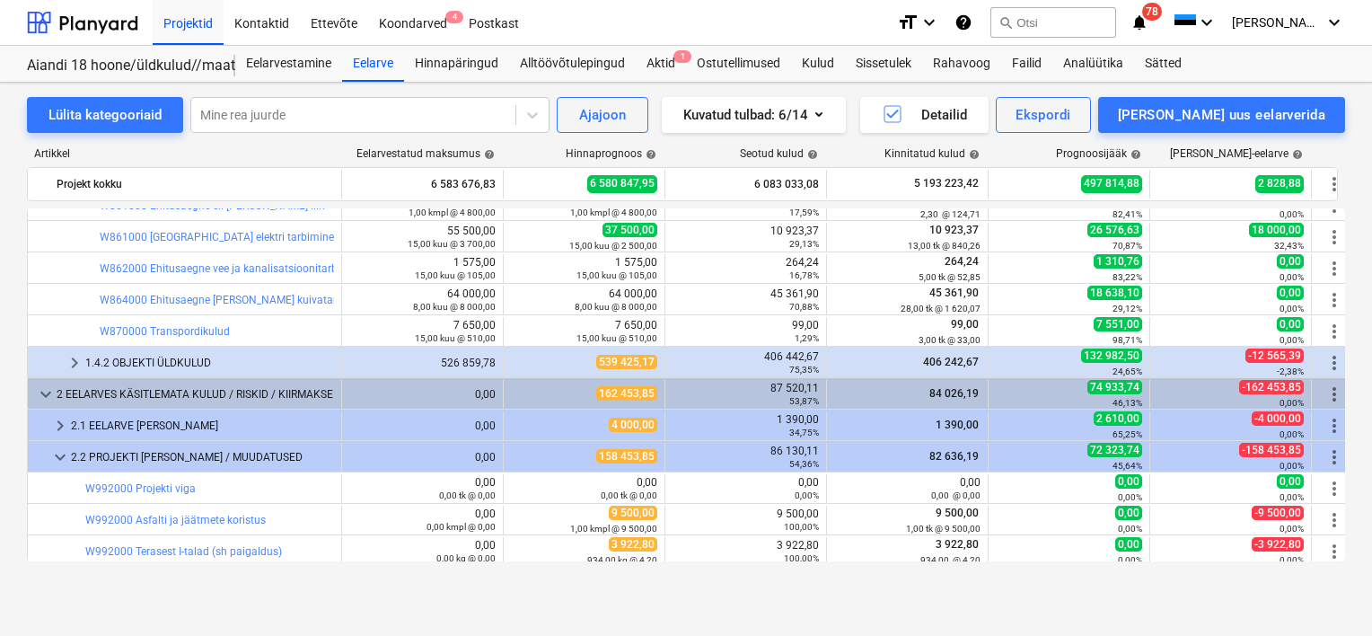
scroll to position [1452, 0]
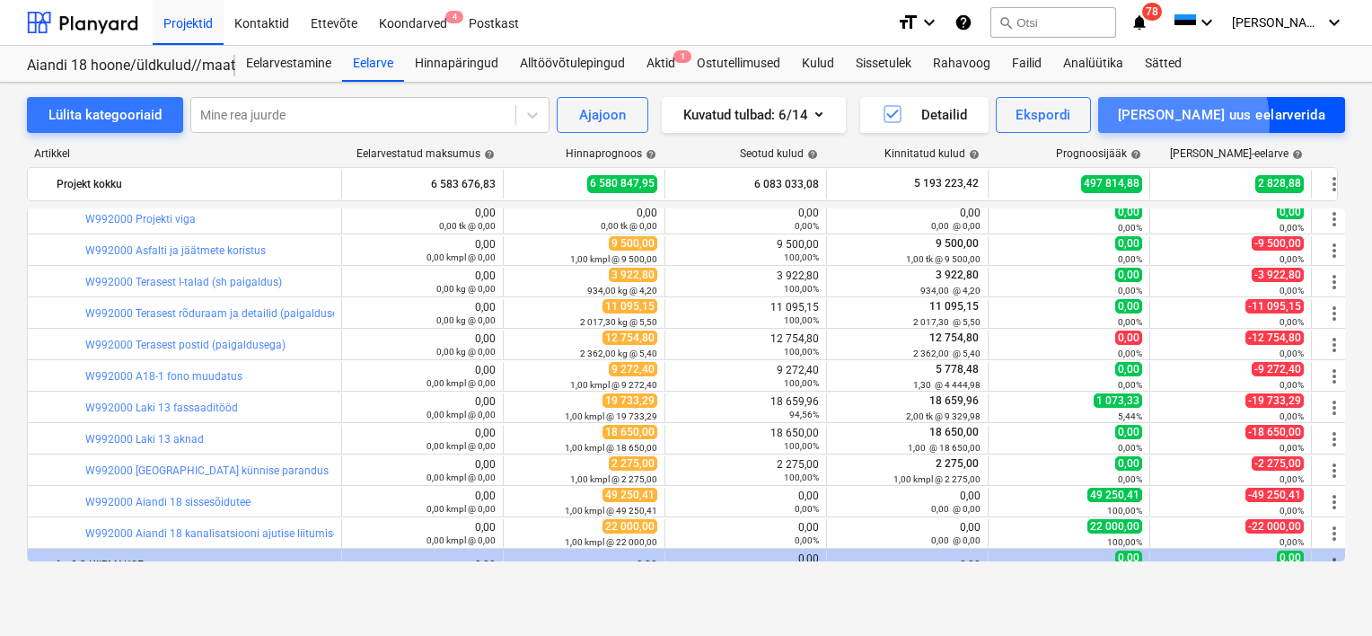
click at [1245, 122] on div "[PERSON_NAME] uus eelarverida" at bounding box center [1221, 114] width 207 height 23
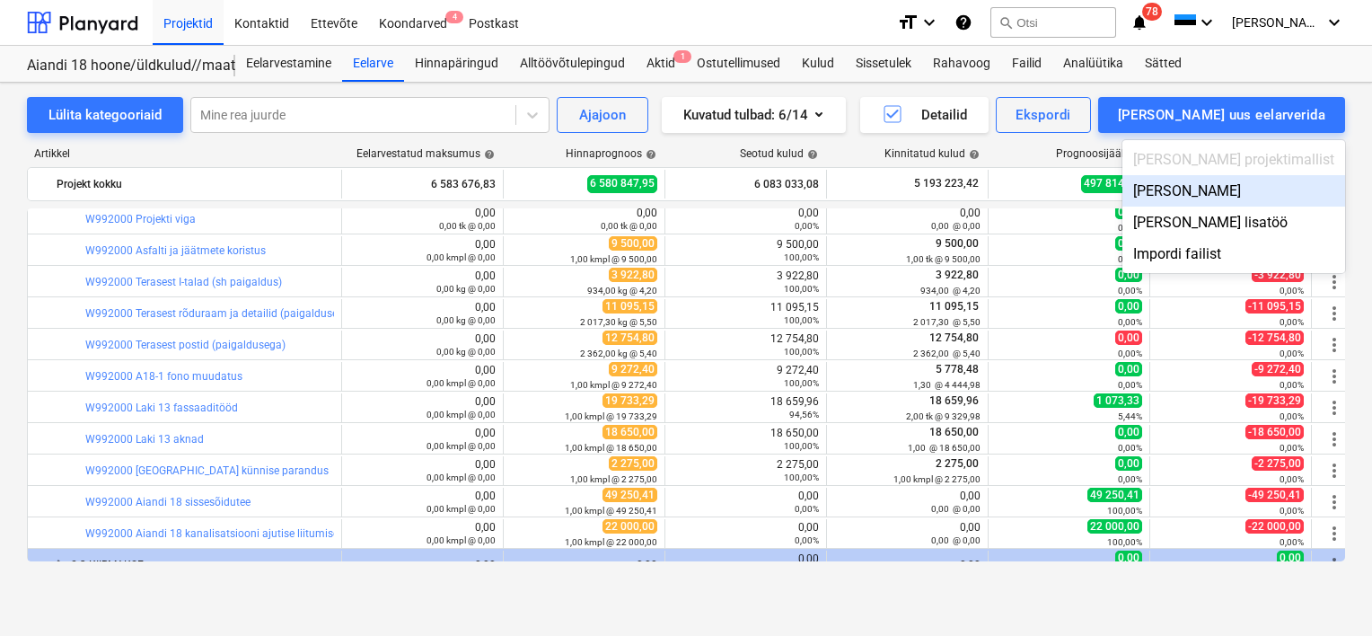
click at [1256, 191] on div "Lisa malliväline" at bounding box center [1233, 190] width 223 height 31
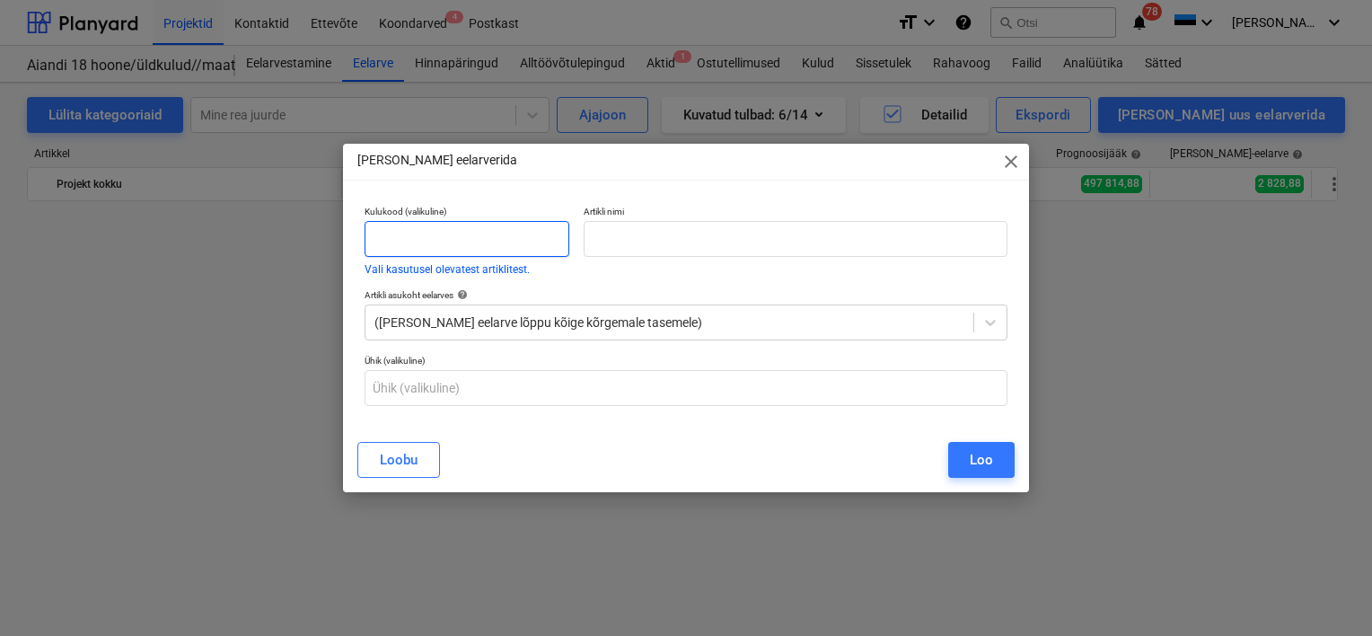
click at [471, 248] on input "text" at bounding box center [467, 239] width 205 height 36
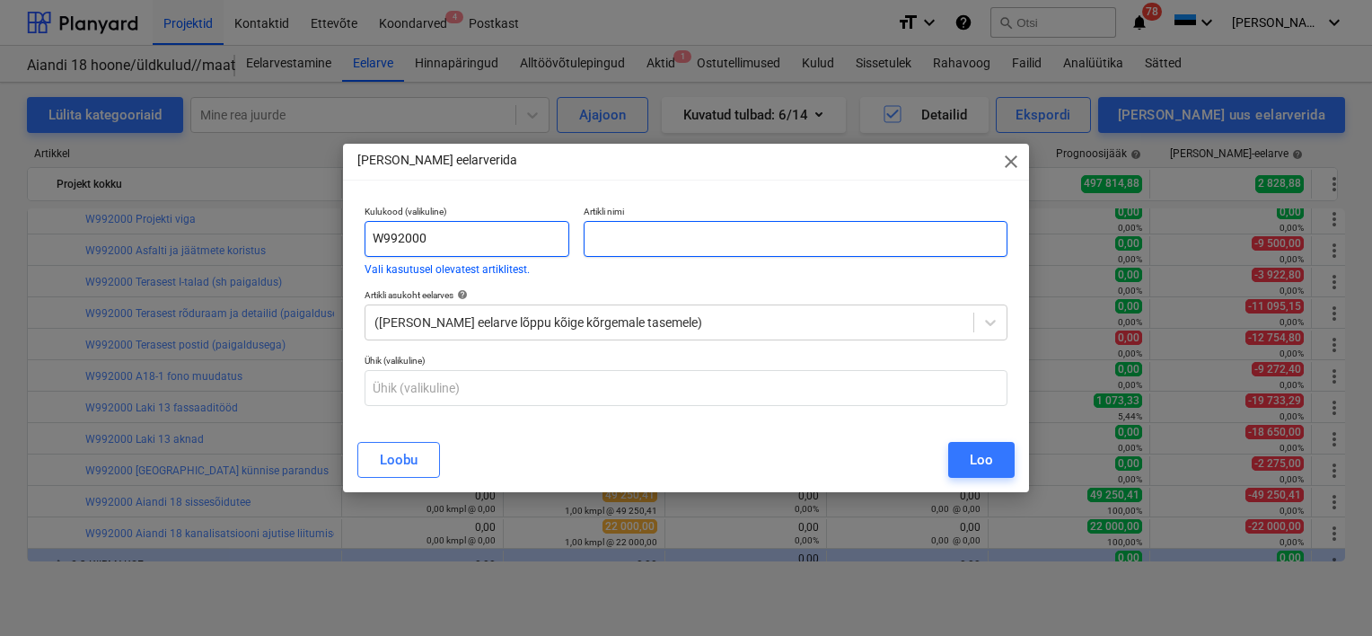
type input "W992000"
click at [608, 231] on input "text" at bounding box center [796, 239] width 424 height 36
type input "A"
type input "H"
type input "Varikatuse sadevee äravoolu lisamine."
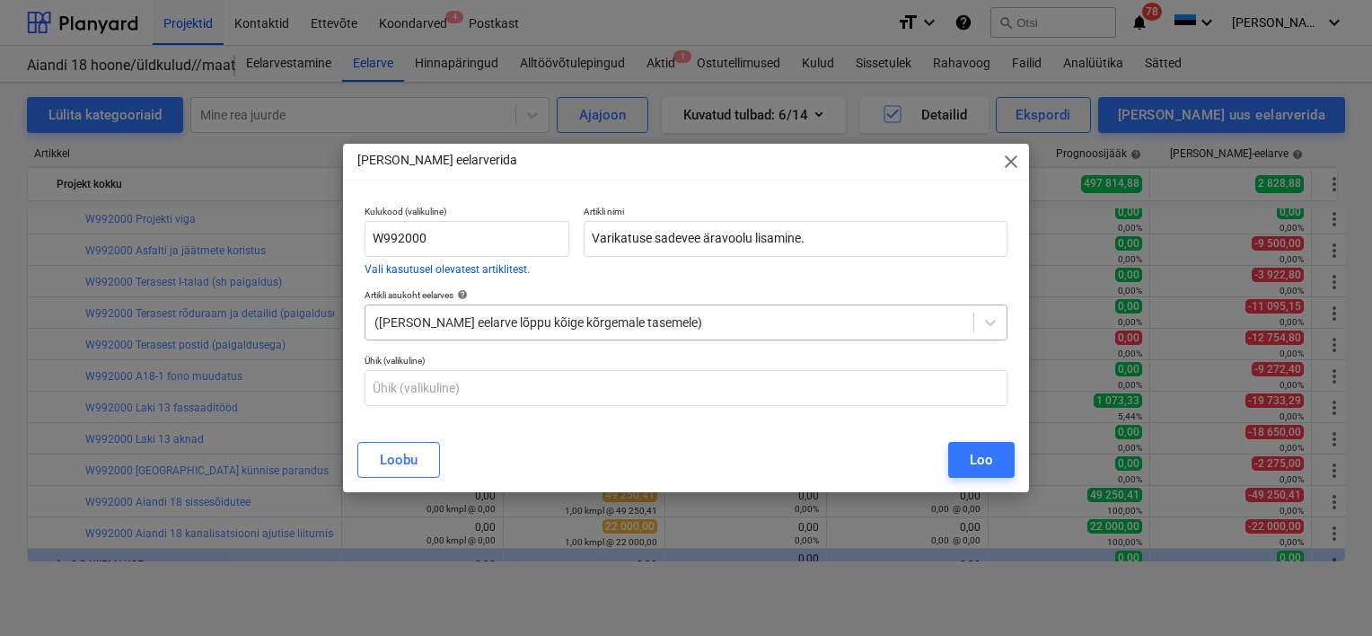
click at [541, 328] on div at bounding box center [669, 322] width 590 height 18
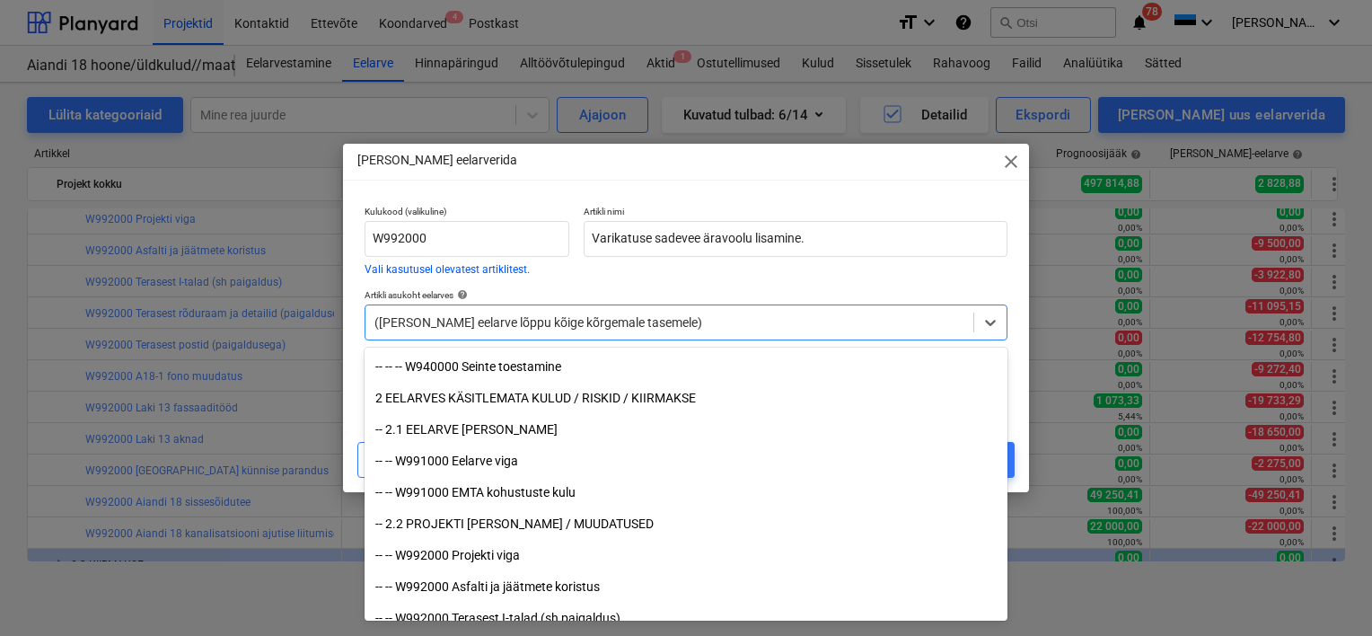
scroll to position [14547, 0]
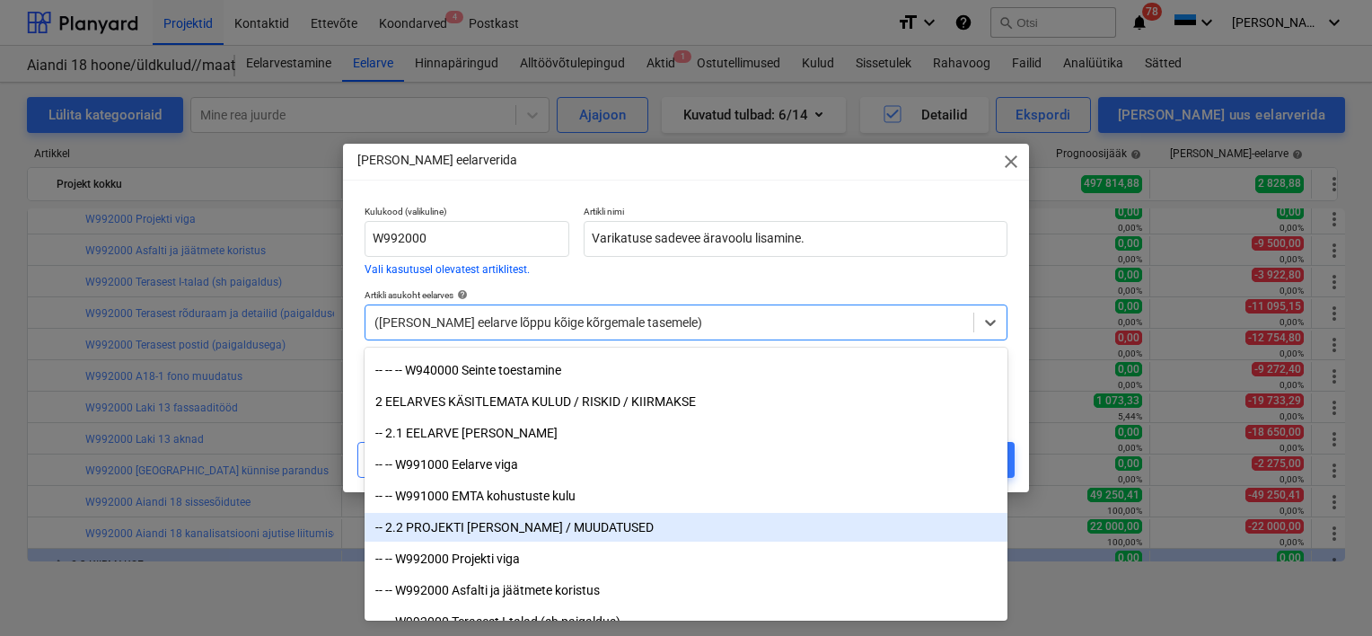
click at [524, 532] on div "-- 2.2 PROJEKTI [PERSON_NAME] / MUUDATUSED" at bounding box center [686, 527] width 643 height 29
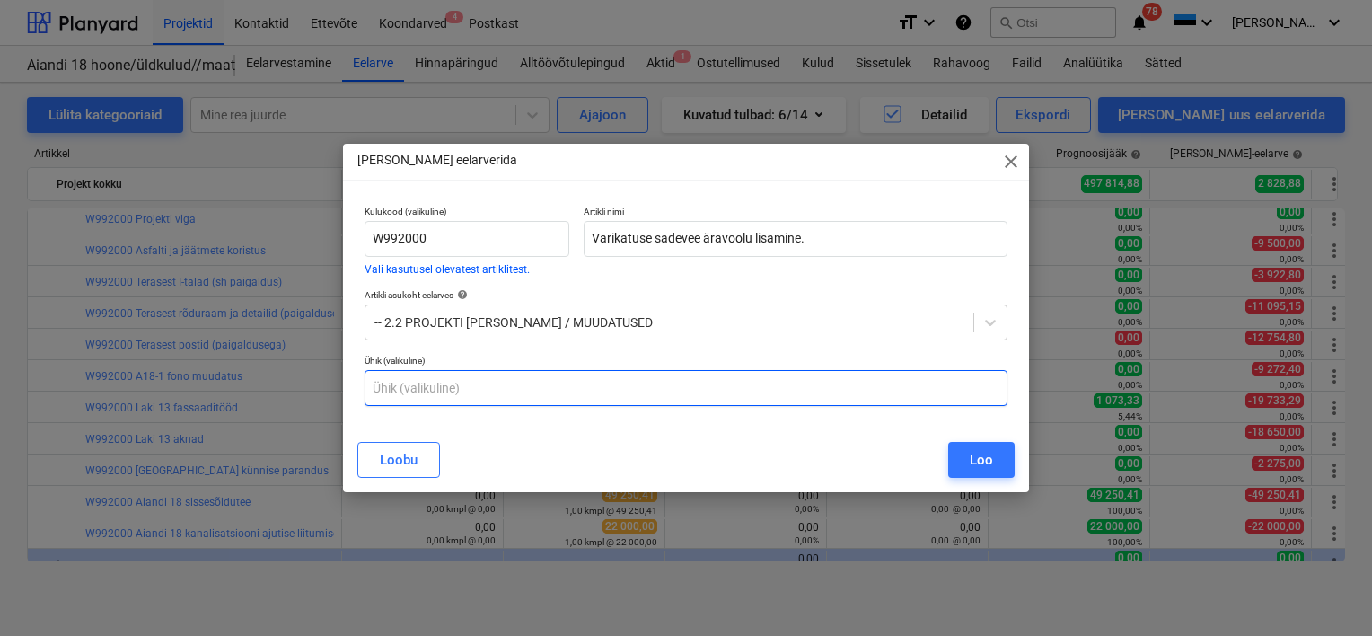
click at [388, 377] on input "text" at bounding box center [686, 388] width 643 height 36
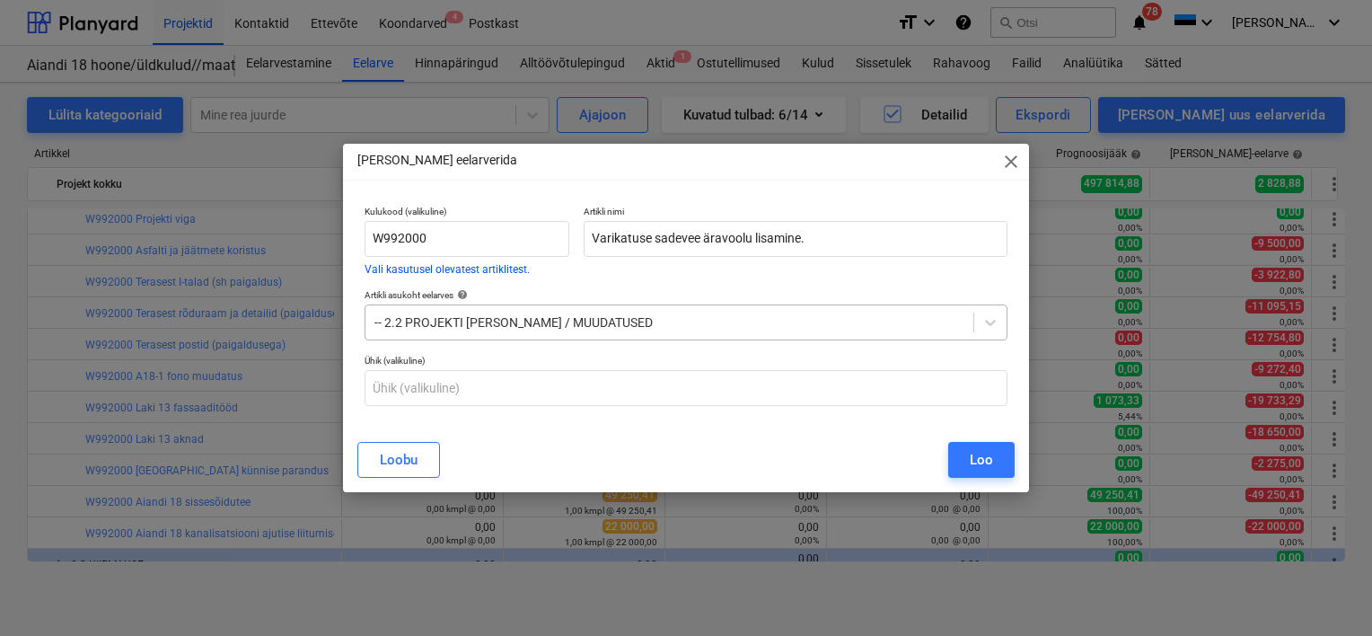
click at [451, 329] on div at bounding box center [669, 322] width 590 height 18
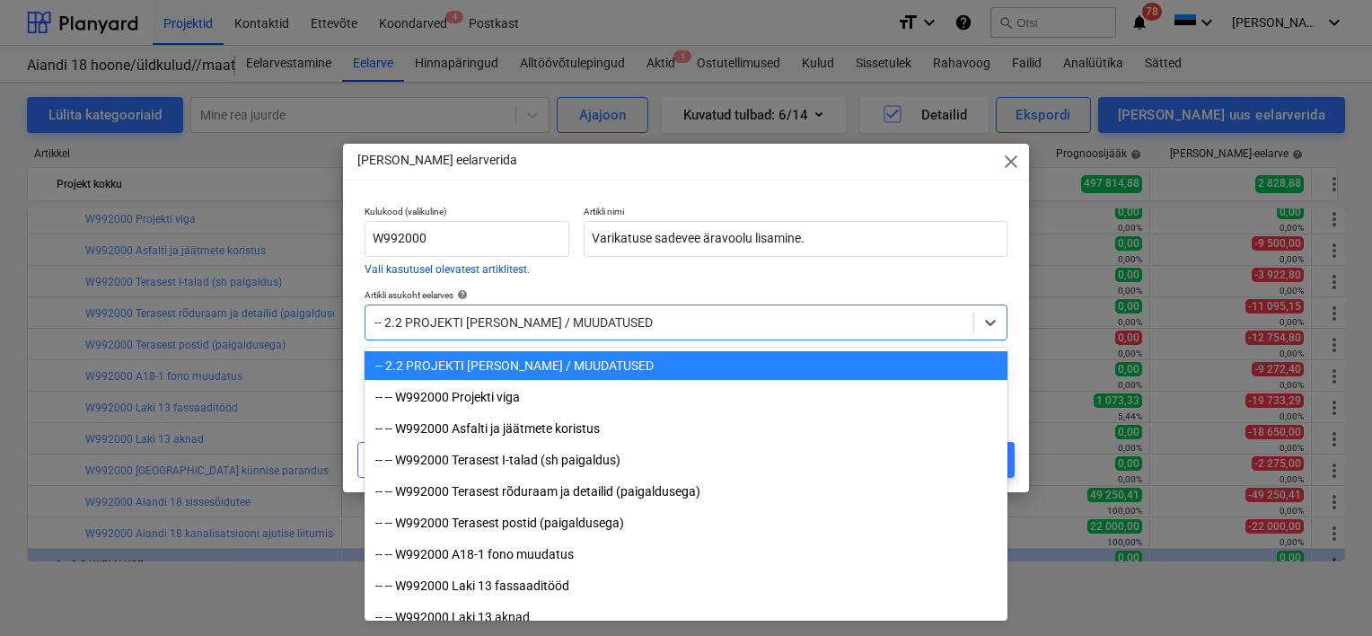
scroll to position [14619, 0]
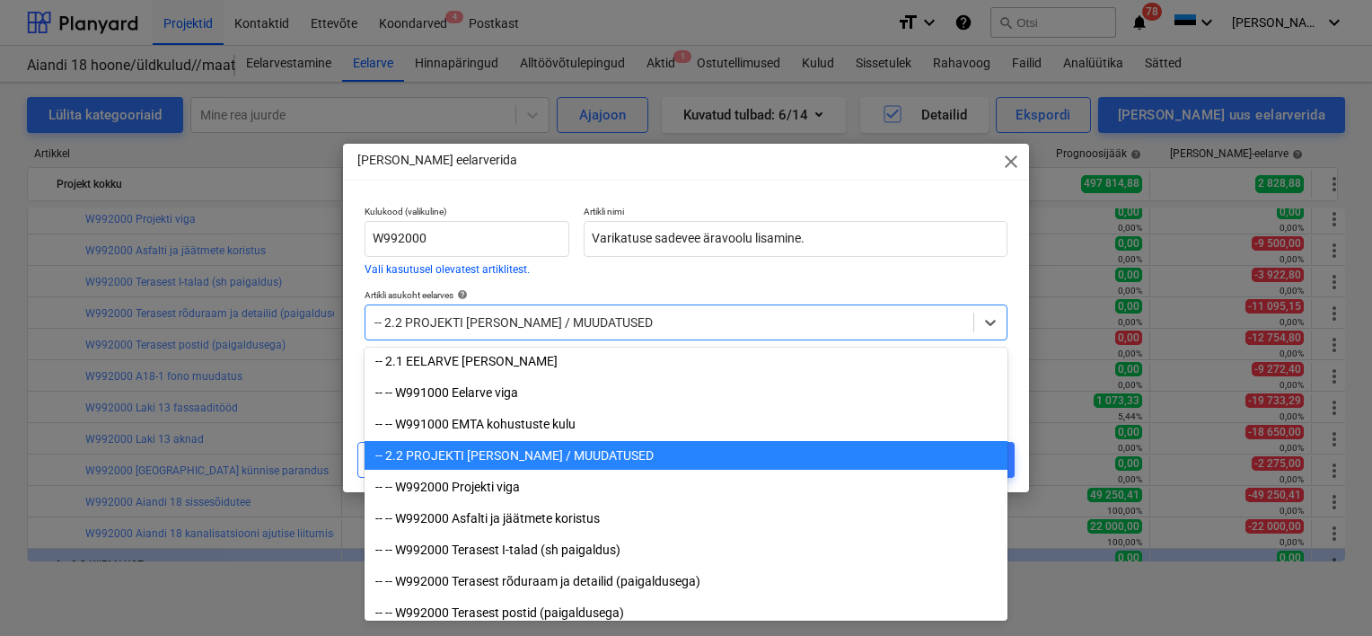
click at [494, 457] on div "-- 2.2 PROJEKTI [PERSON_NAME] / MUUDATUSED" at bounding box center [686, 455] width 643 height 29
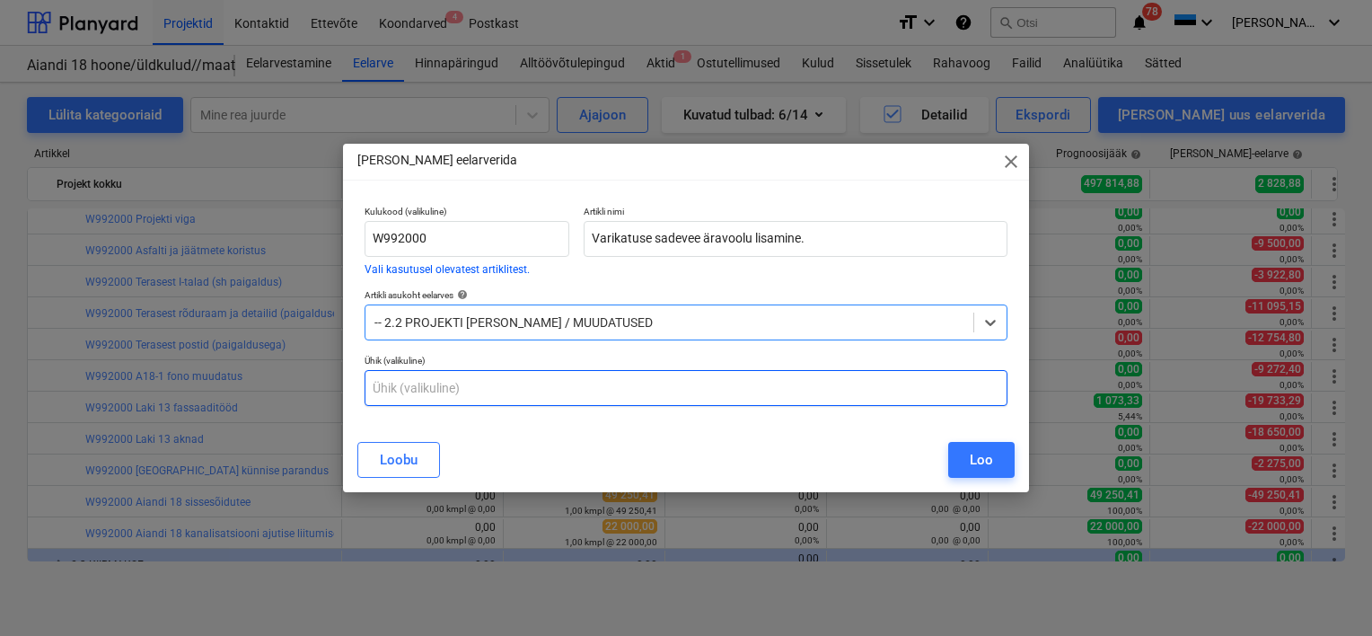
click at [418, 388] on input "text" at bounding box center [686, 388] width 643 height 36
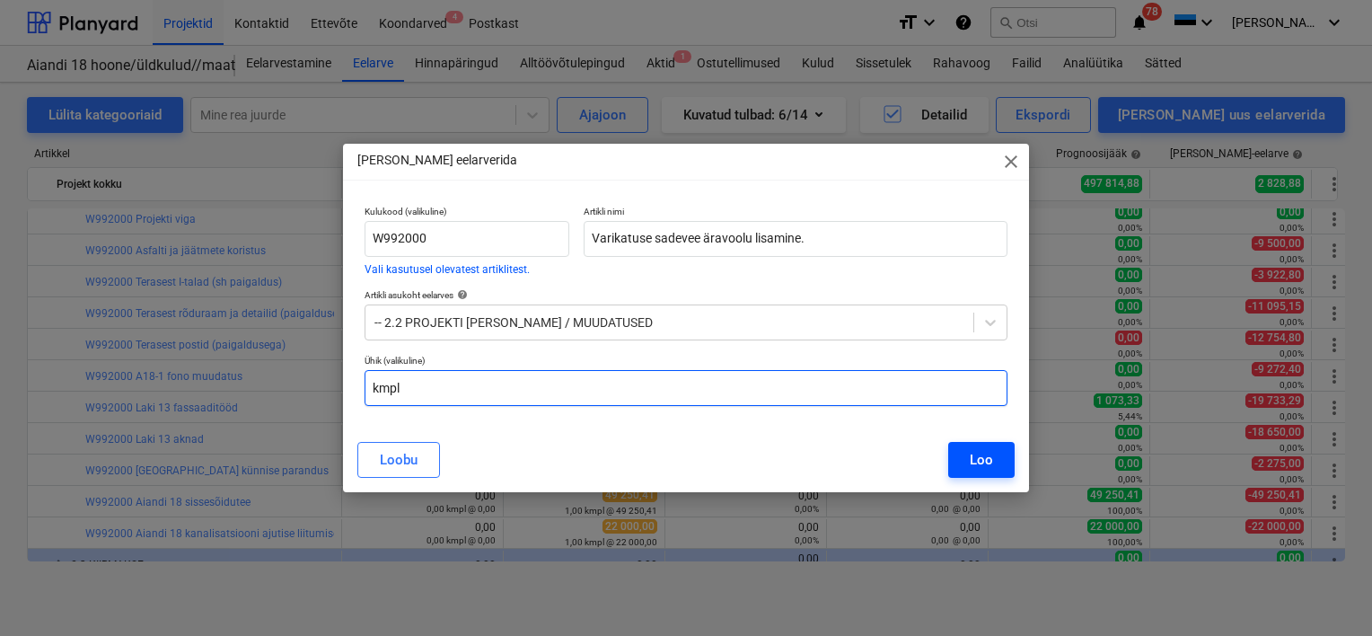
type input "kmpl"
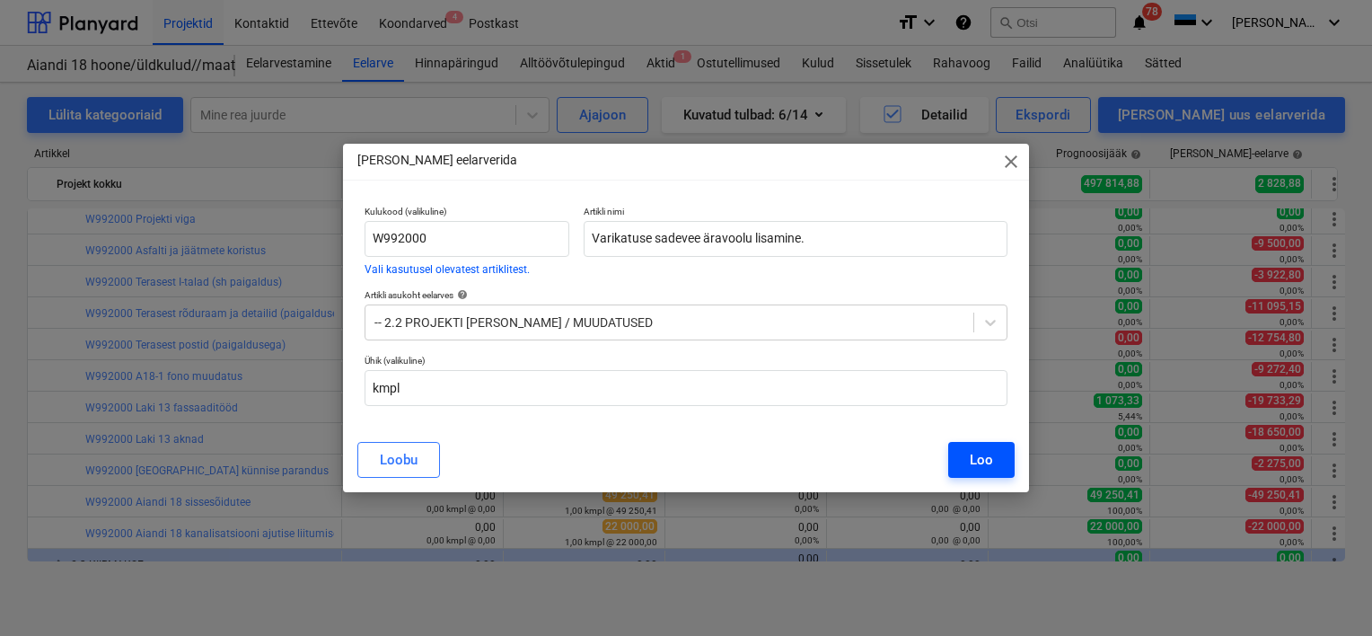
click at [988, 470] on div "Loo" at bounding box center [981, 459] width 23 height 23
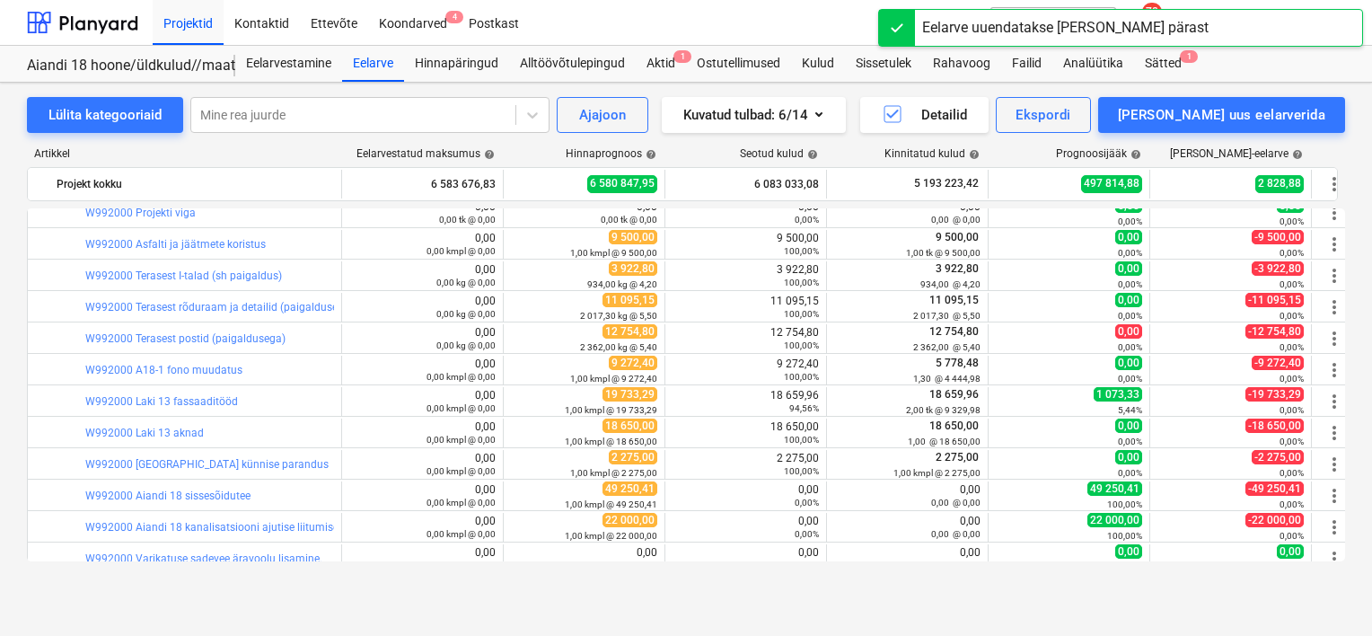
scroll to position [1564, 0]
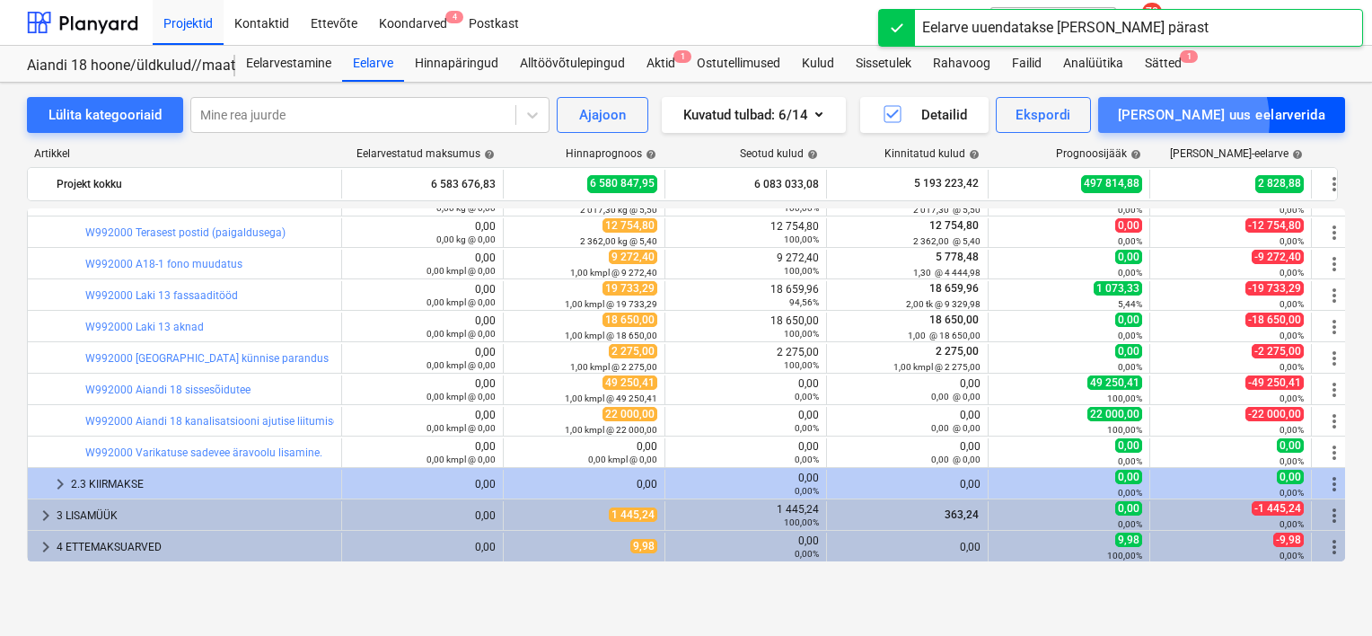
click at [1251, 120] on div "[PERSON_NAME] uus eelarverida" at bounding box center [1221, 114] width 207 height 23
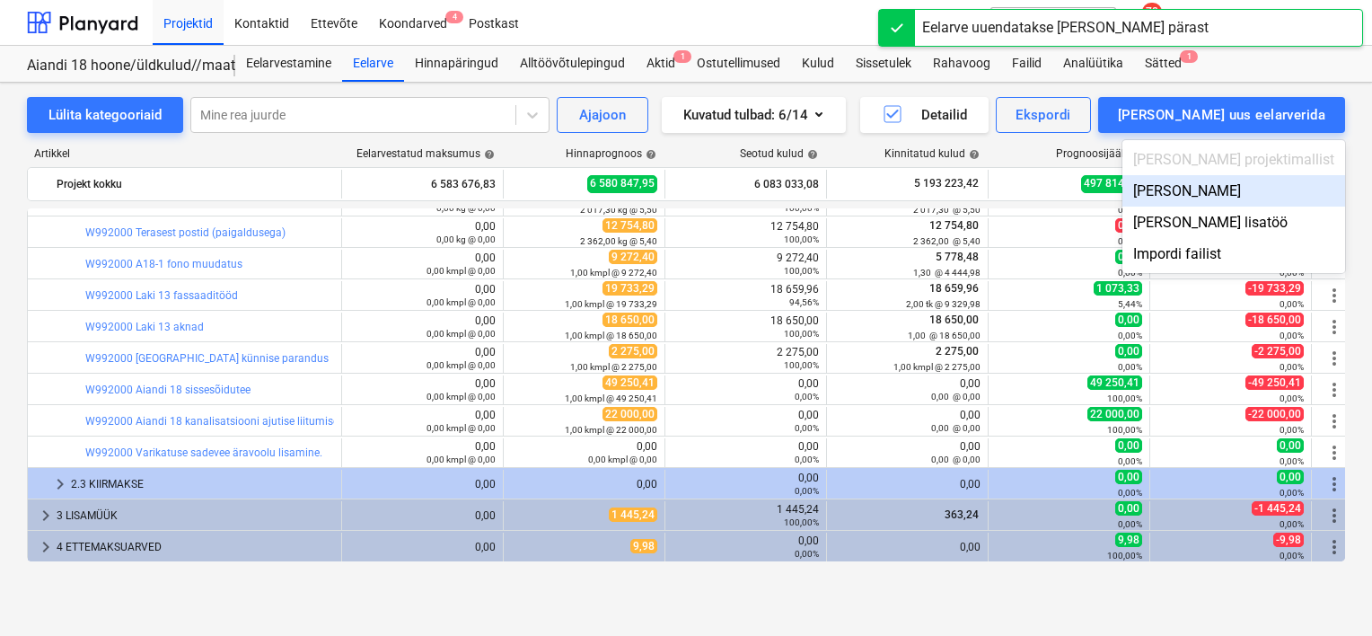
click at [1268, 187] on div "Lisa malliväline" at bounding box center [1233, 190] width 223 height 31
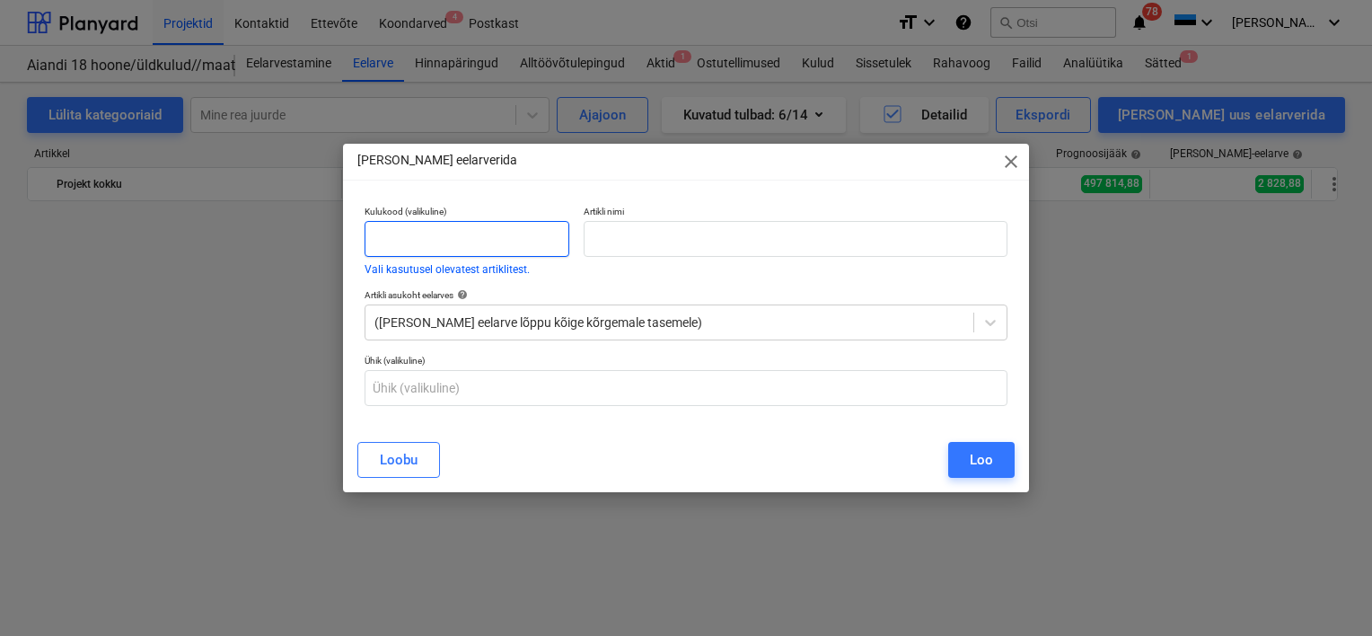
click at [405, 230] on input "text" at bounding box center [467, 239] width 205 height 36
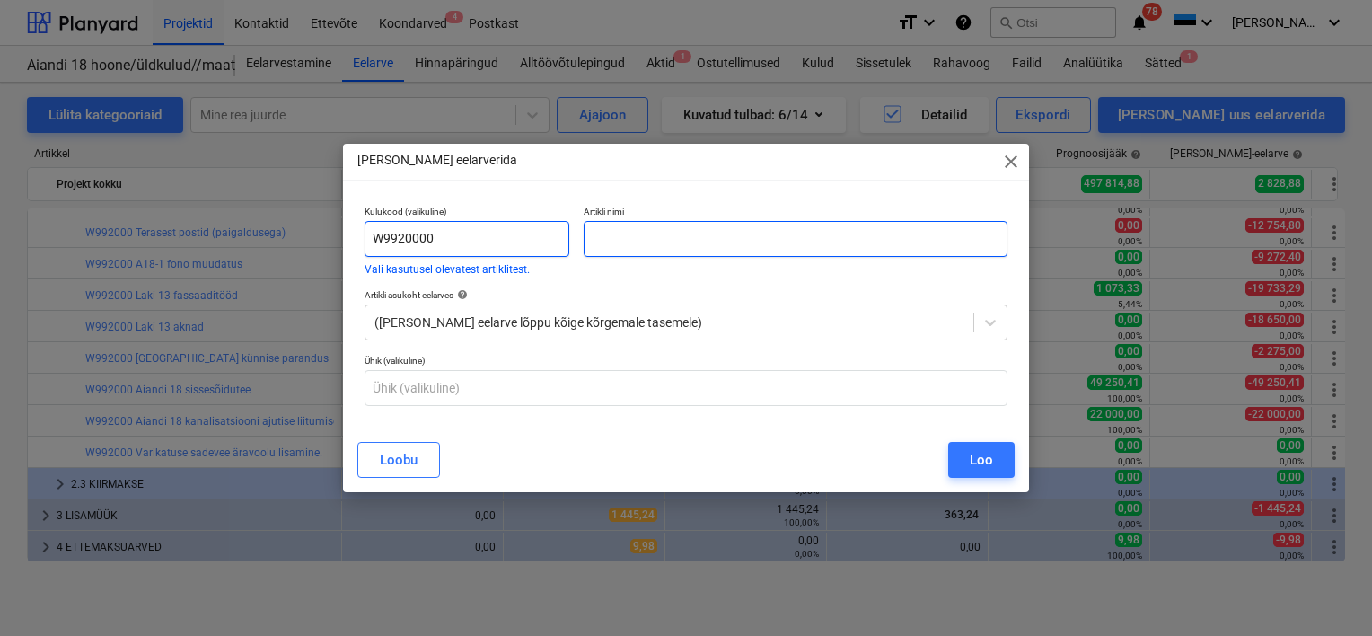
type input "W9920000"
click at [618, 245] on input "text" at bounding box center [796, 239] width 424 height 36
type input "Laadimisjaamade toitekaablid"
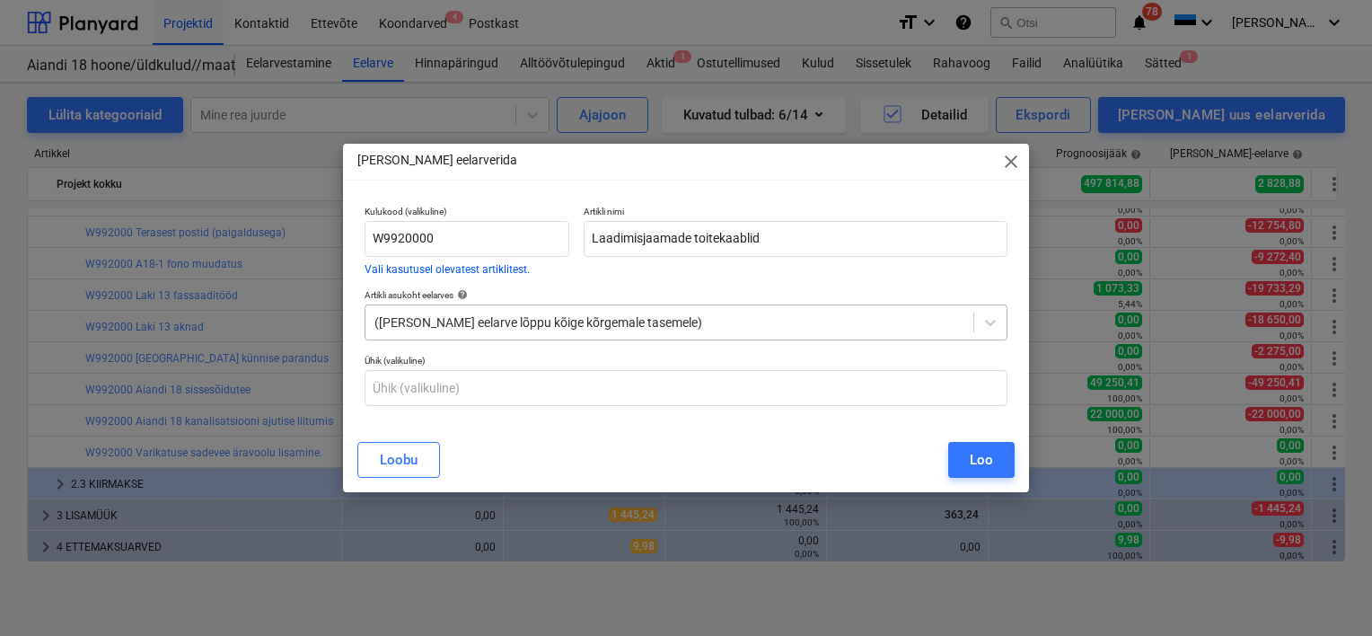
click at [463, 321] on div at bounding box center [669, 322] width 590 height 18
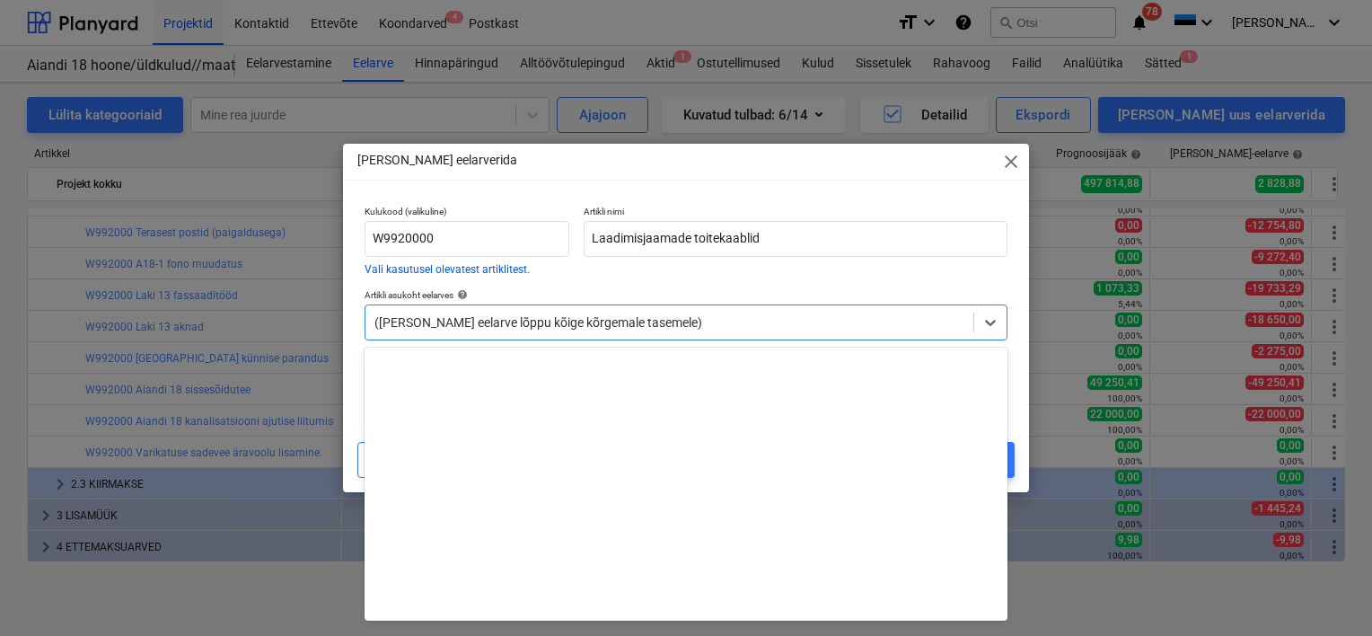
scroll to position [14637, 0]
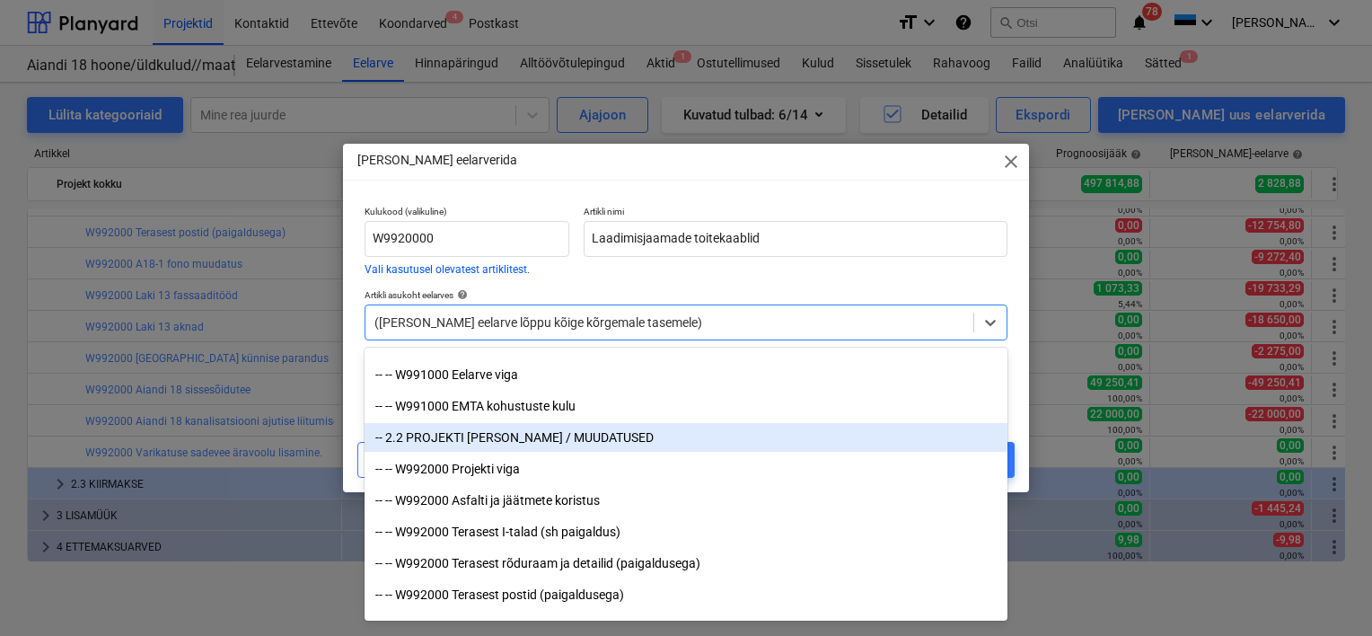
click at [462, 444] on div "-- 2.2 PROJEKTI [PERSON_NAME] / MUUDATUSED" at bounding box center [686, 437] width 643 height 29
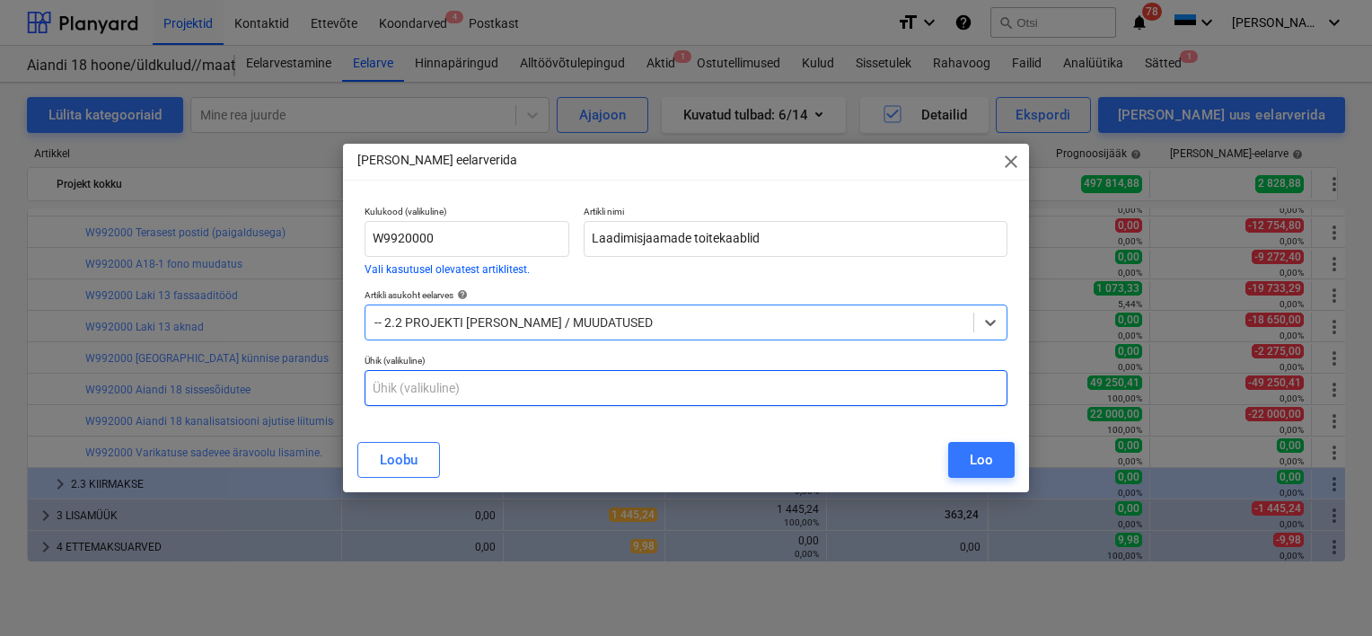
click at [435, 392] on input "text" at bounding box center [686, 388] width 643 height 36
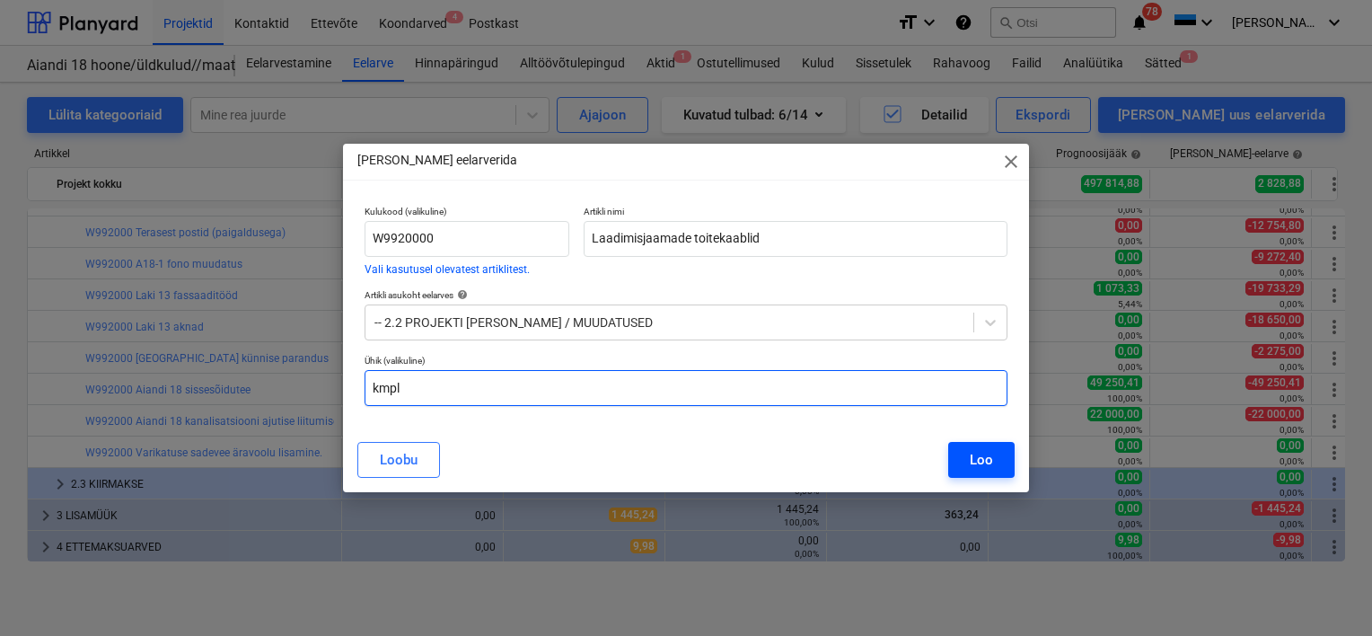
type input "kmpl"
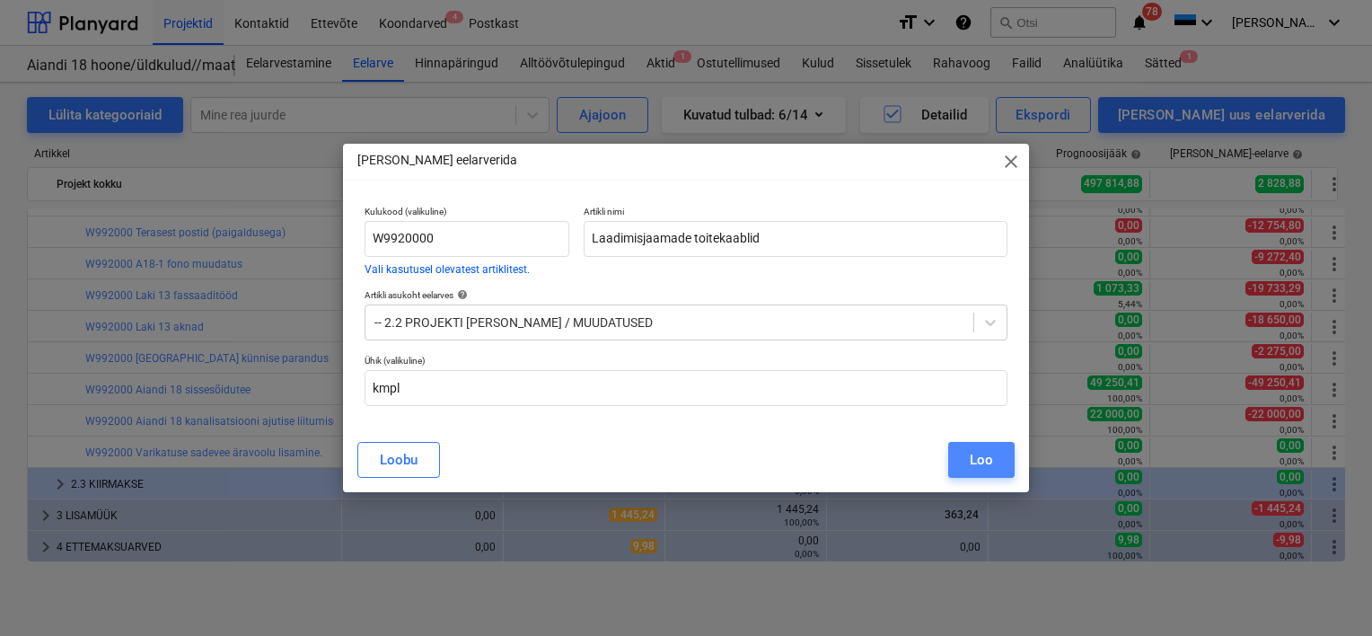
click at [966, 456] on button "Loo" at bounding box center [981, 460] width 66 height 36
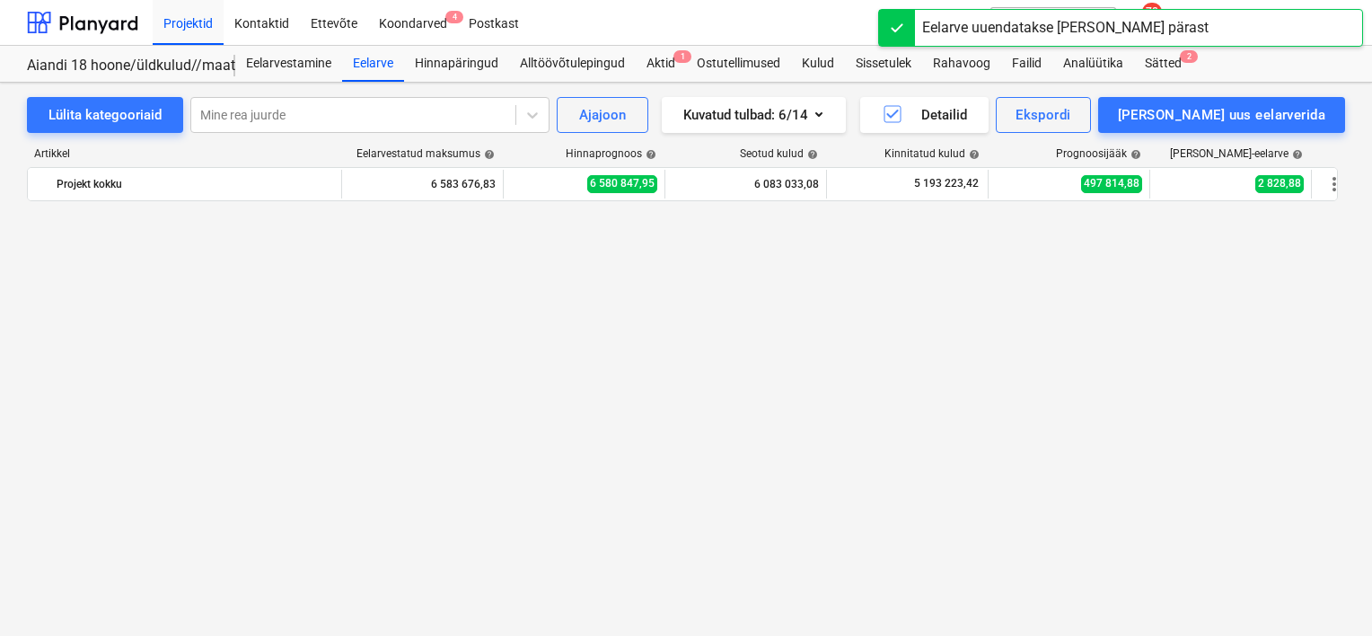
scroll to position [1564, 0]
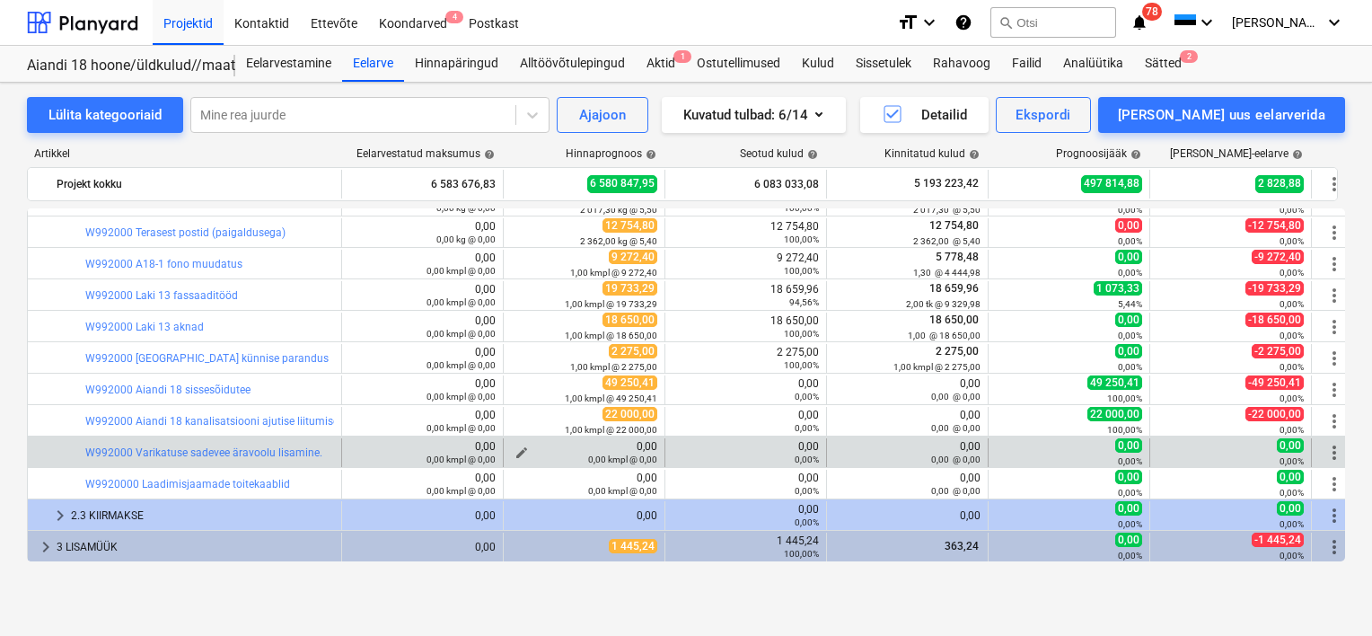
click at [519, 453] on div "0,00 kmpl @ 0,00" at bounding box center [584, 459] width 146 height 13
click at [519, 448] on span "edit" at bounding box center [522, 452] width 14 height 14
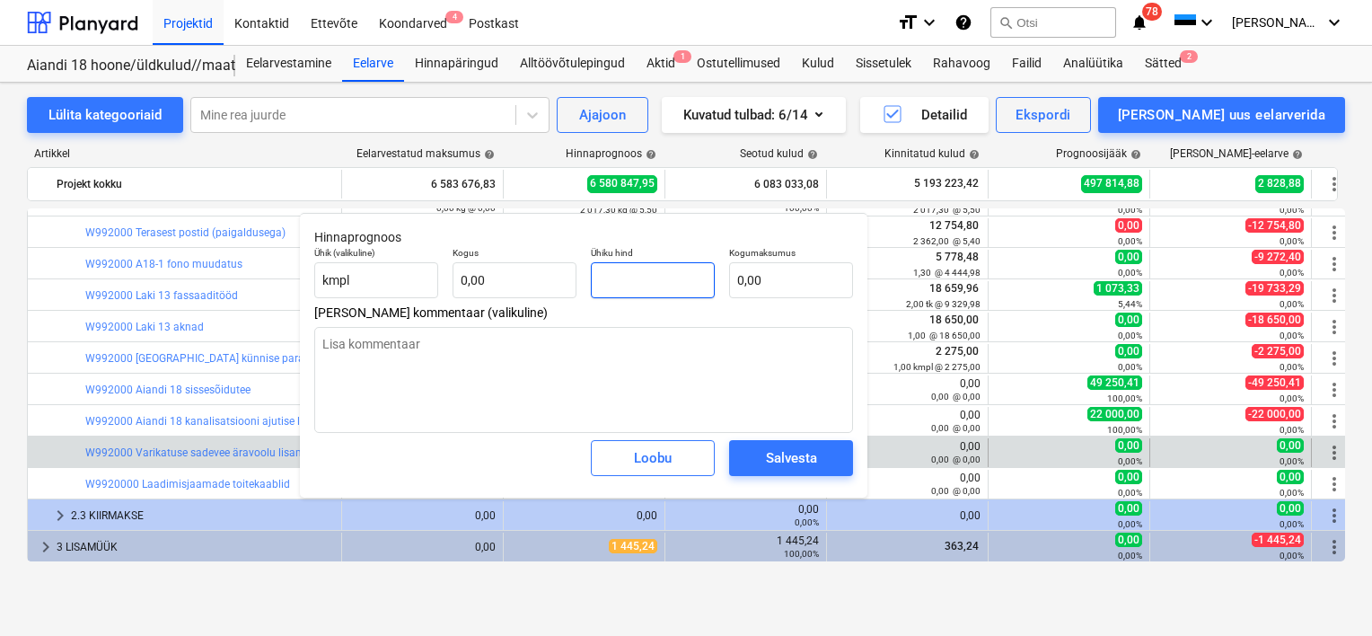
click at [643, 279] on input "text" at bounding box center [653, 280] width 124 height 36
paste input "1 636,48"
type input "1 636,48"
type textarea "x"
type input "1 636,48"
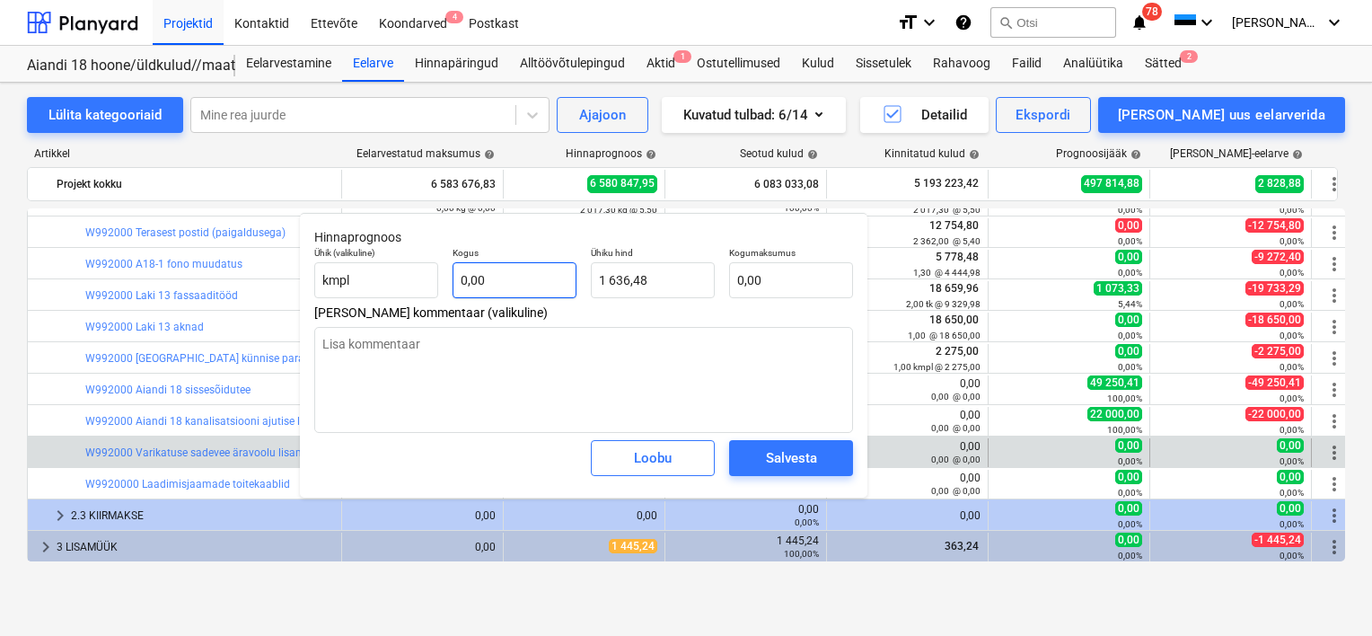
type textarea "x"
click at [503, 282] on input "text" at bounding box center [515, 280] width 124 height 36
type input "1"
type textarea "x"
type input "1 636,48"
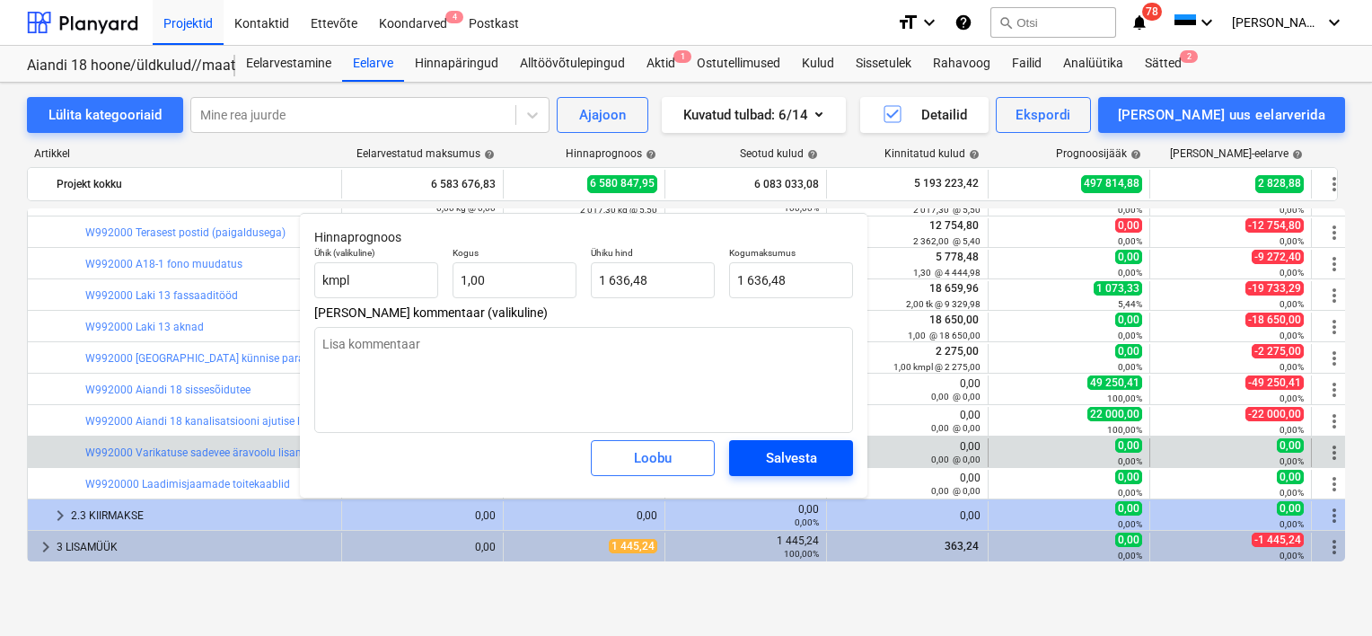
click at [789, 449] on div "Salvesta" at bounding box center [791, 457] width 51 height 23
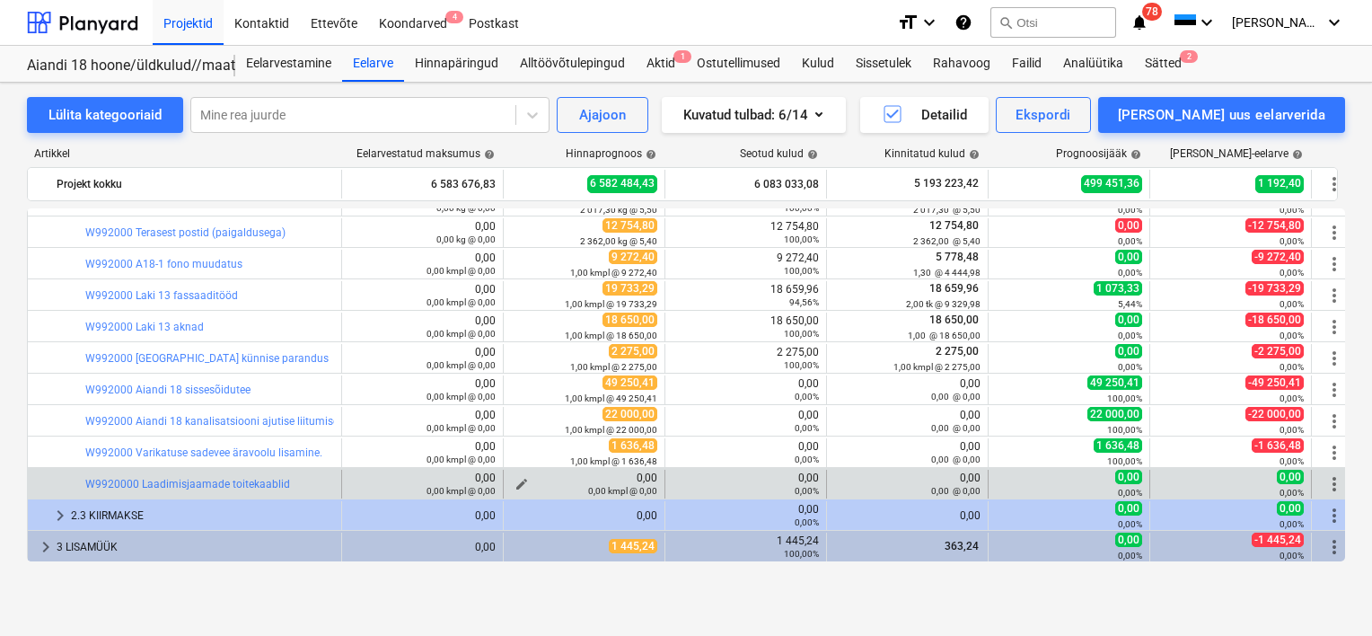
click at [523, 484] on div "0,00 kmpl @ 0,00" at bounding box center [584, 490] width 146 height 13
click at [521, 479] on span "edit" at bounding box center [522, 484] width 14 height 14
type textarea "x"
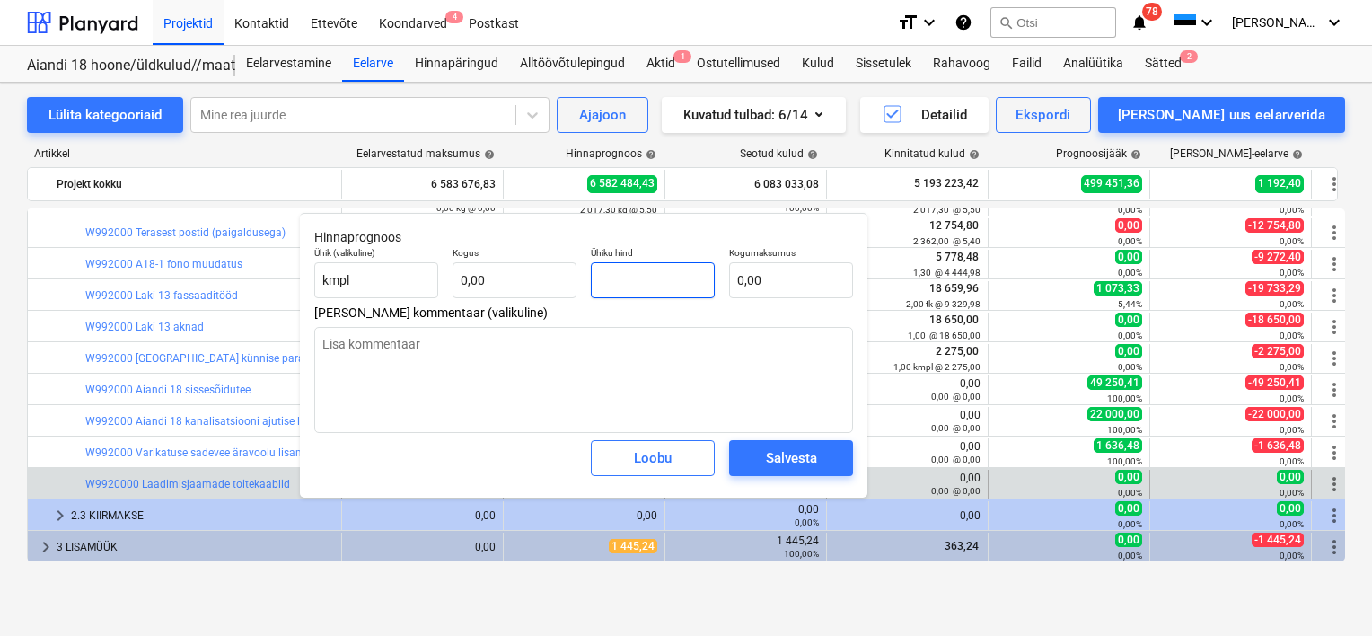
click at [666, 277] on input "text" at bounding box center [653, 280] width 124 height 36
paste input "4 147,44"
type textarea "x"
type input "4 147,44"
type textarea "x"
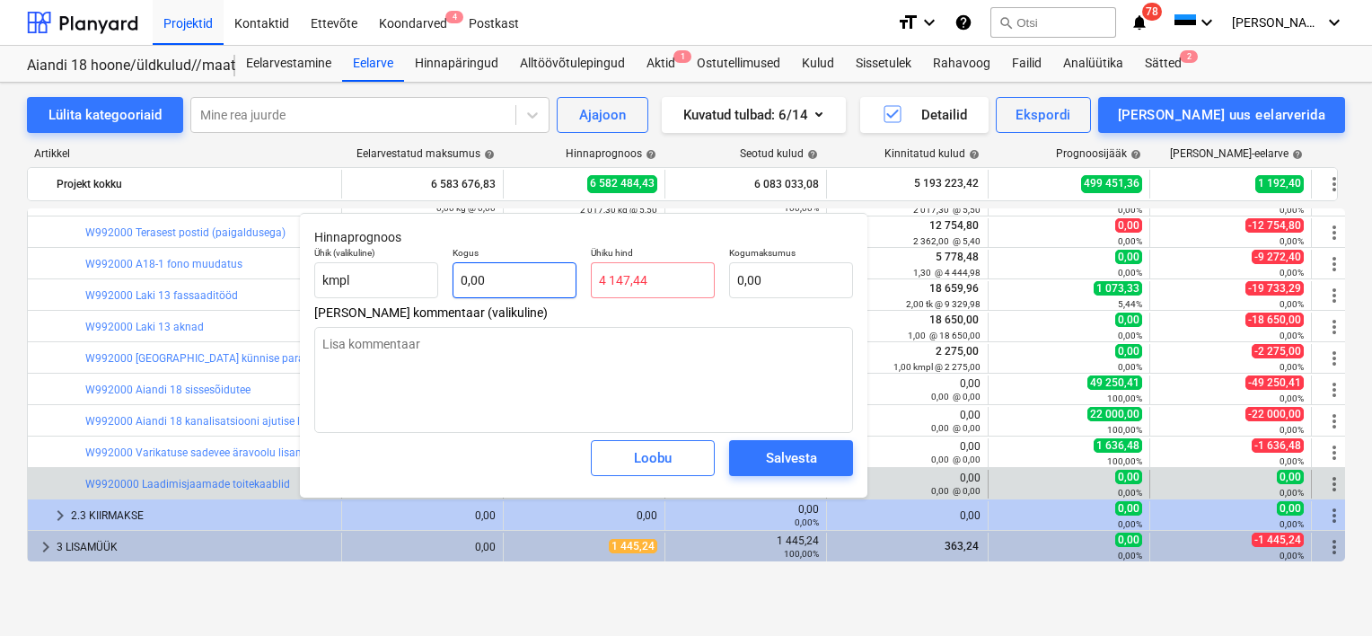
type input "0,00"
click at [545, 274] on input "text" at bounding box center [515, 280] width 124 height 36
click at [673, 281] on input "0,00" at bounding box center [653, 280] width 124 height 36
type textarea "x"
type input "0,00"
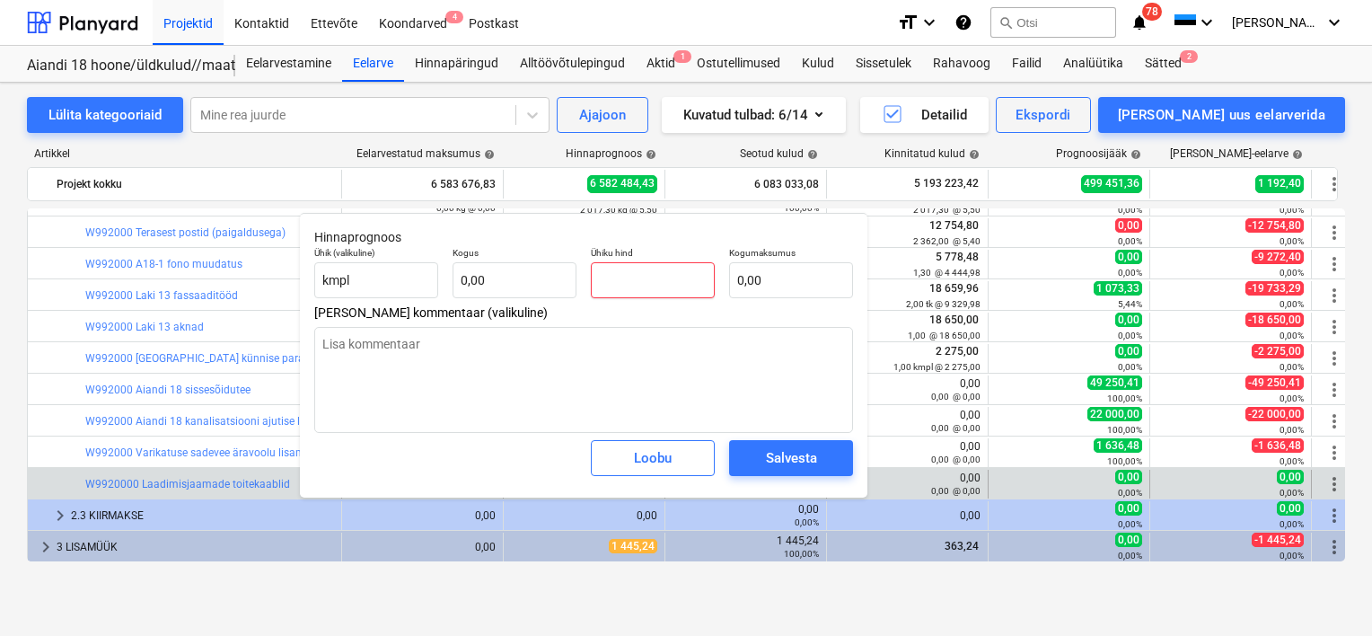
paste input "4 147,44"
type textarea "x"
type input "4 147,44"
type textarea "x"
type input "4 14744"
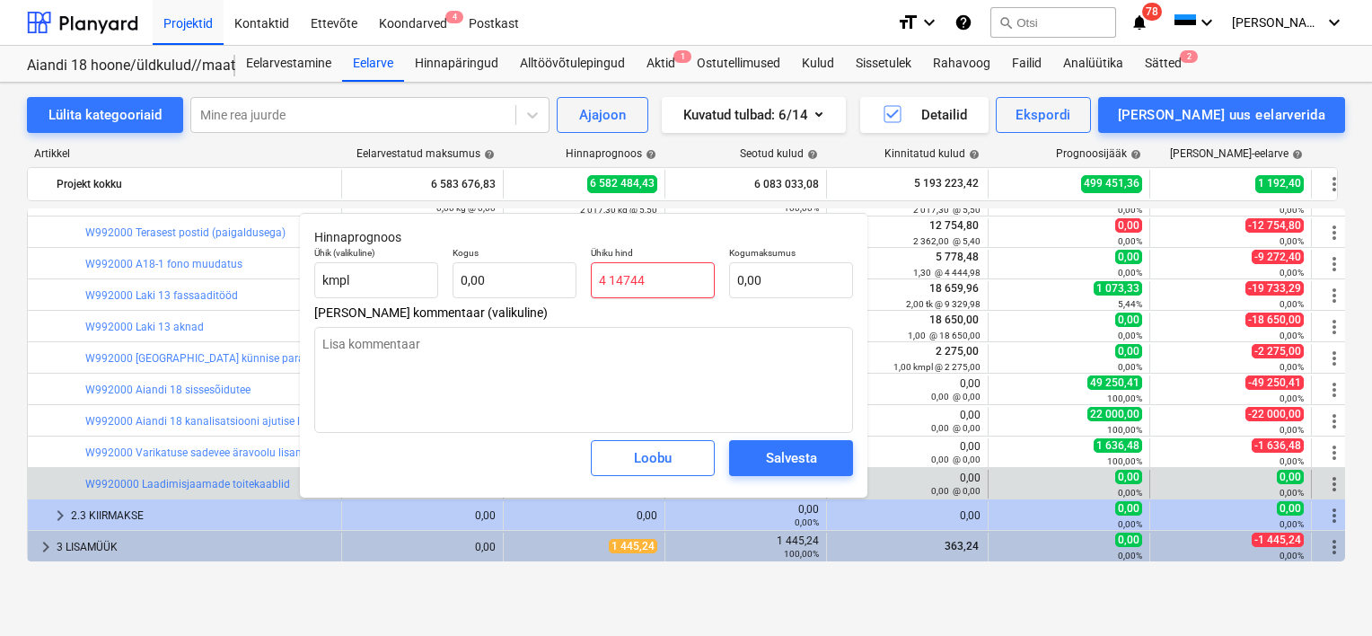
type textarea "x"
type input "4 147.44"
type textarea "x"
type input "0,00"
click at [521, 284] on input "text" at bounding box center [515, 280] width 124 height 36
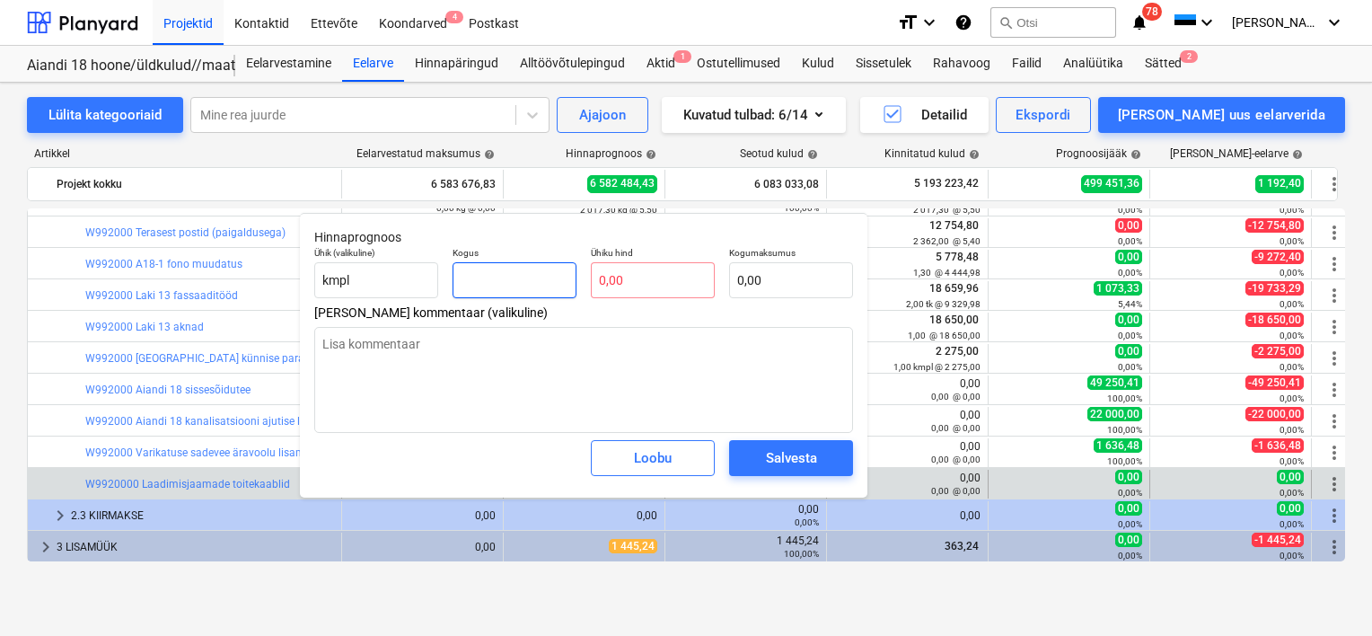
click at [521, 280] on input "text" at bounding box center [515, 280] width 124 height 36
type textarea "x"
type input "1"
type textarea "x"
type input "1,00"
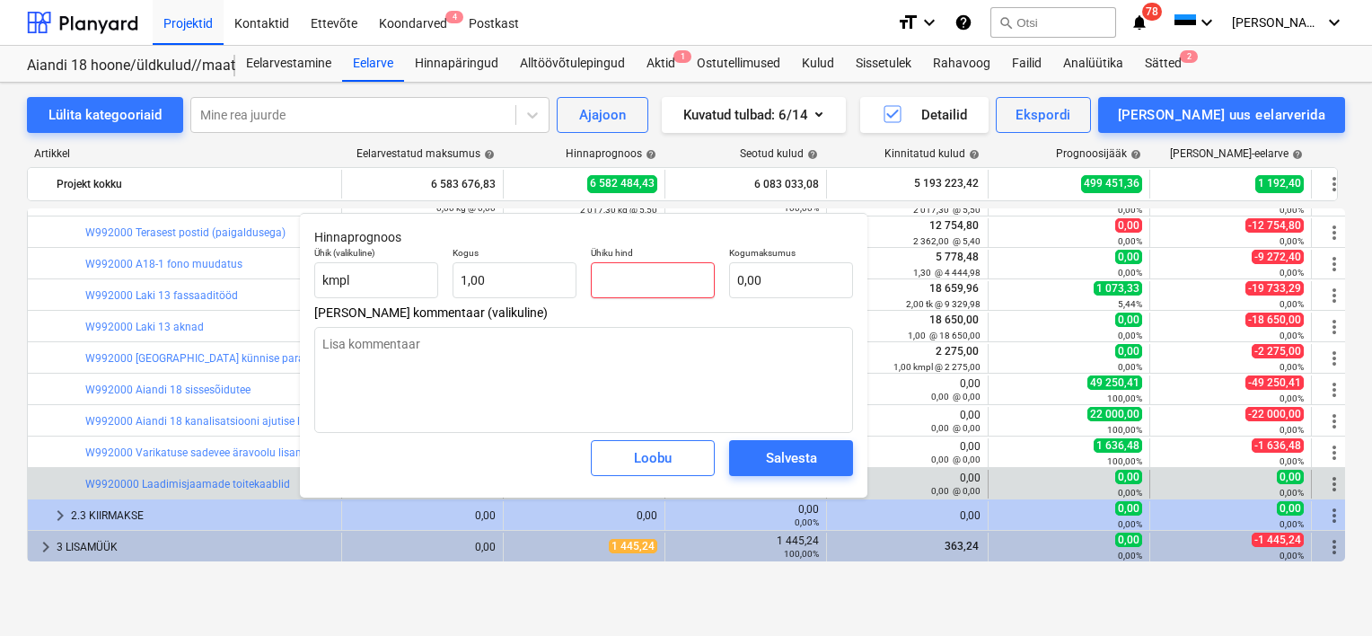
click at [626, 277] on input "text" at bounding box center [653, 280] width 124 height 36
type textarea "x"
type input "0,00"
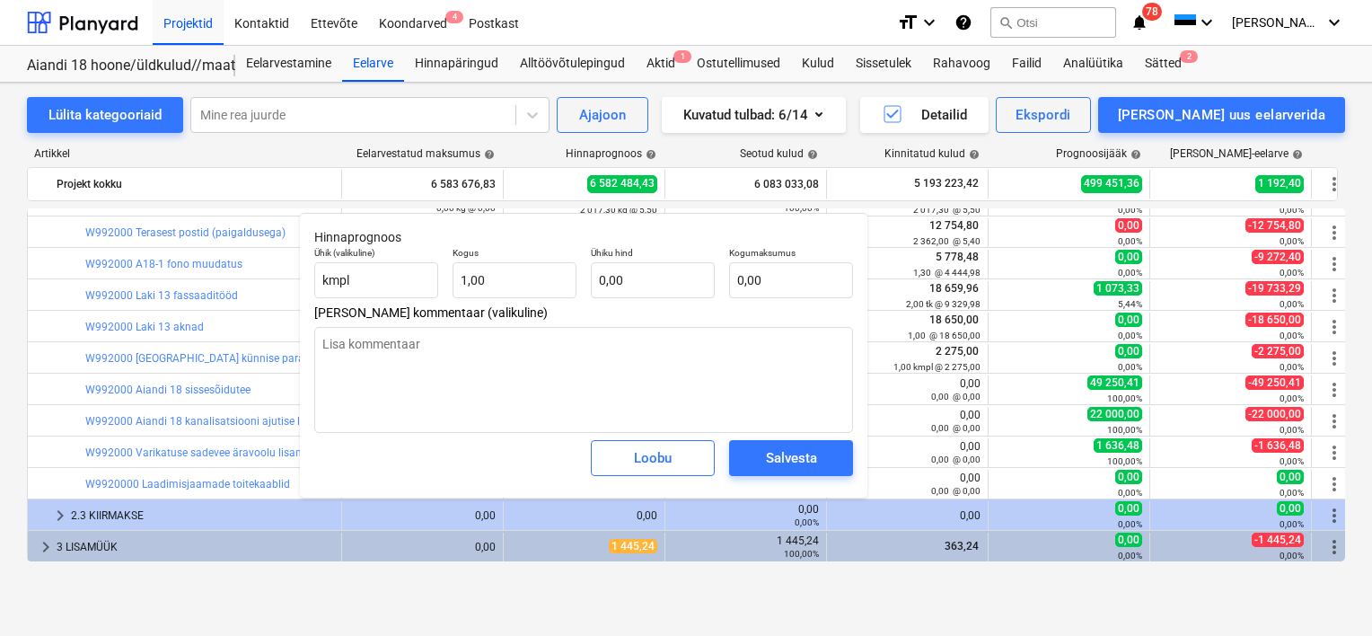
type textarea "x"
click at [662, 281] on input "text" at bounding box center [653, 280] width 124 height 36
type textarea "x"
type input "4"
type input "4,00"
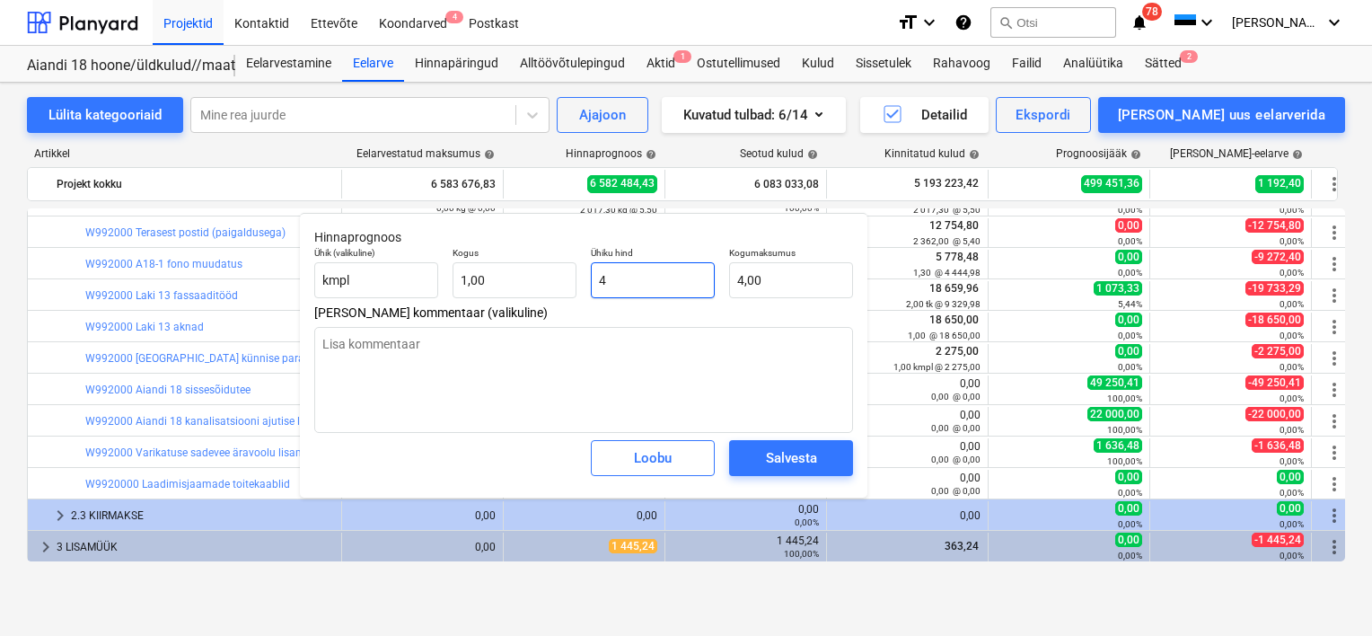
type textarea "x"
type input "41"
type input "41,00"
type textarea "x"
type input "414"
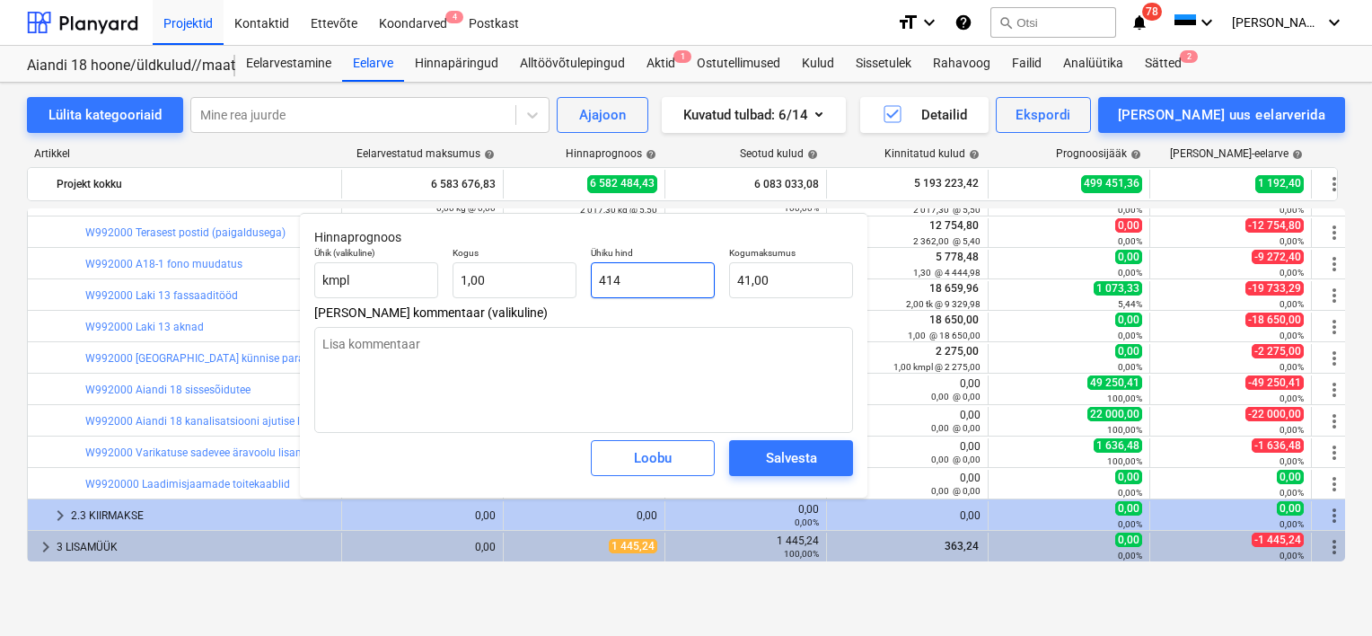
type input "414,00"
type textarea "x"
type input "4147"
type input "4 147,00"
type textarea "x"
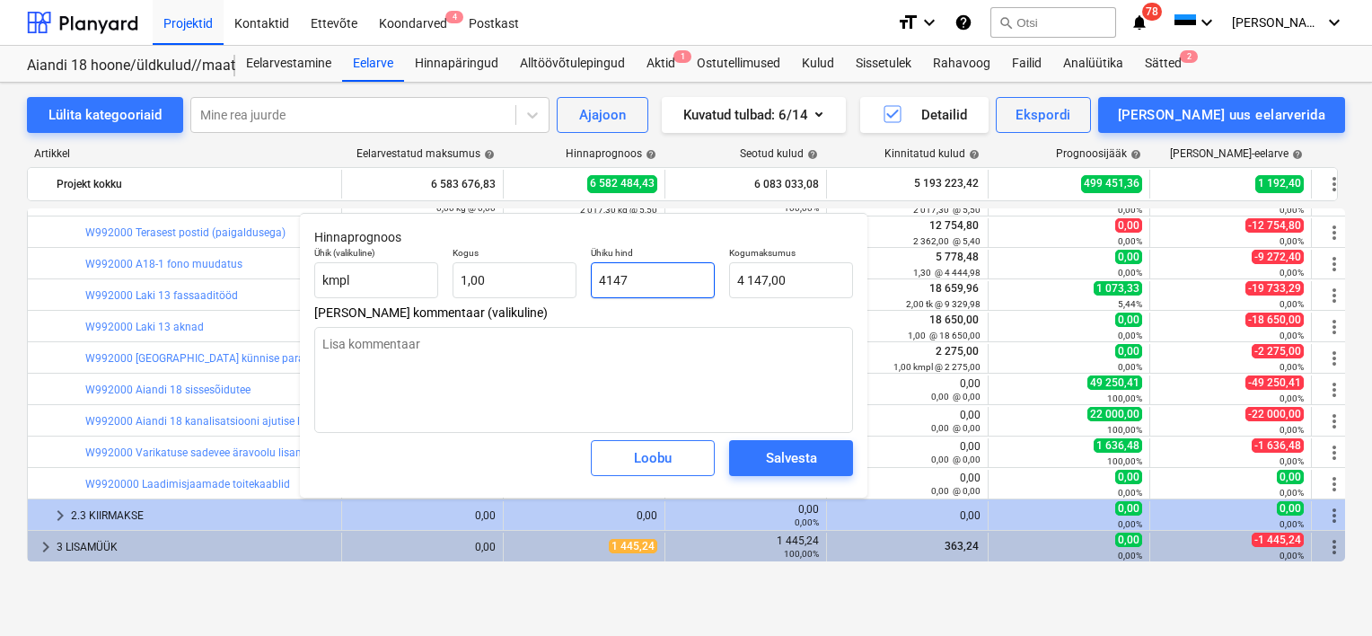
type input "4147,"
type textarea "x"
type input "4147,4"
type input "4 147,40"
type input "4147,44"
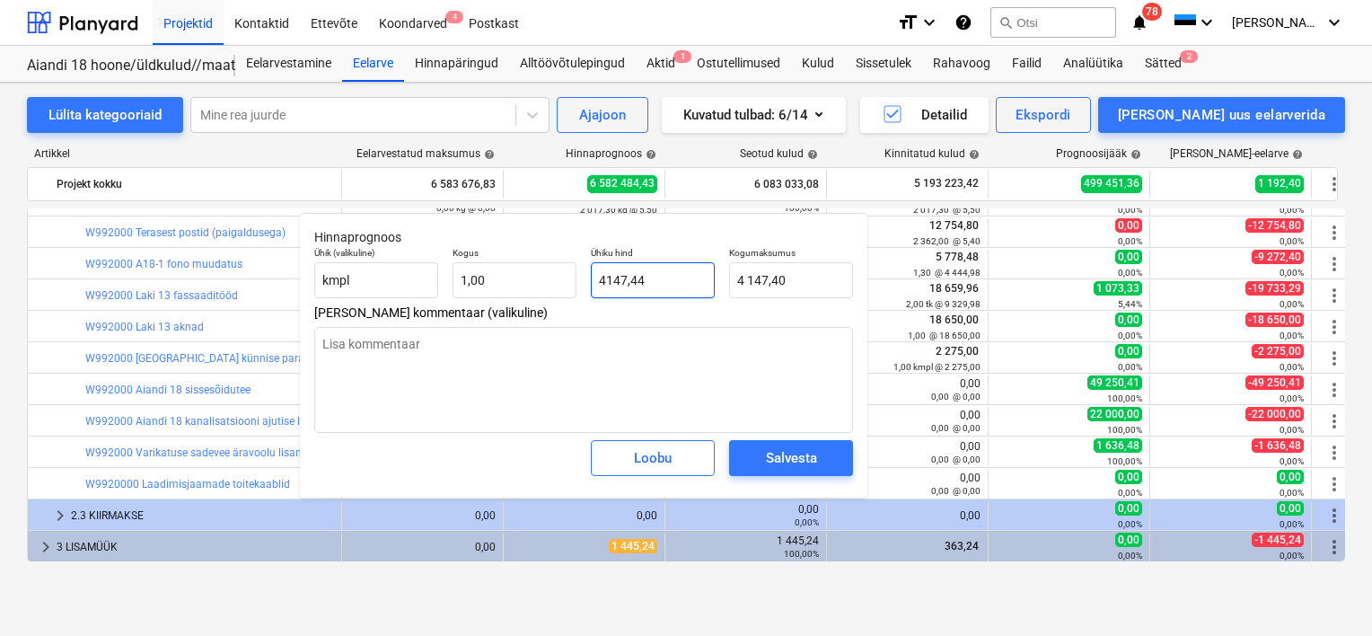
type textarea "x"
type input "4 147,44"
type input "4147,44"
type textarea "x"
type input "4 147,44"
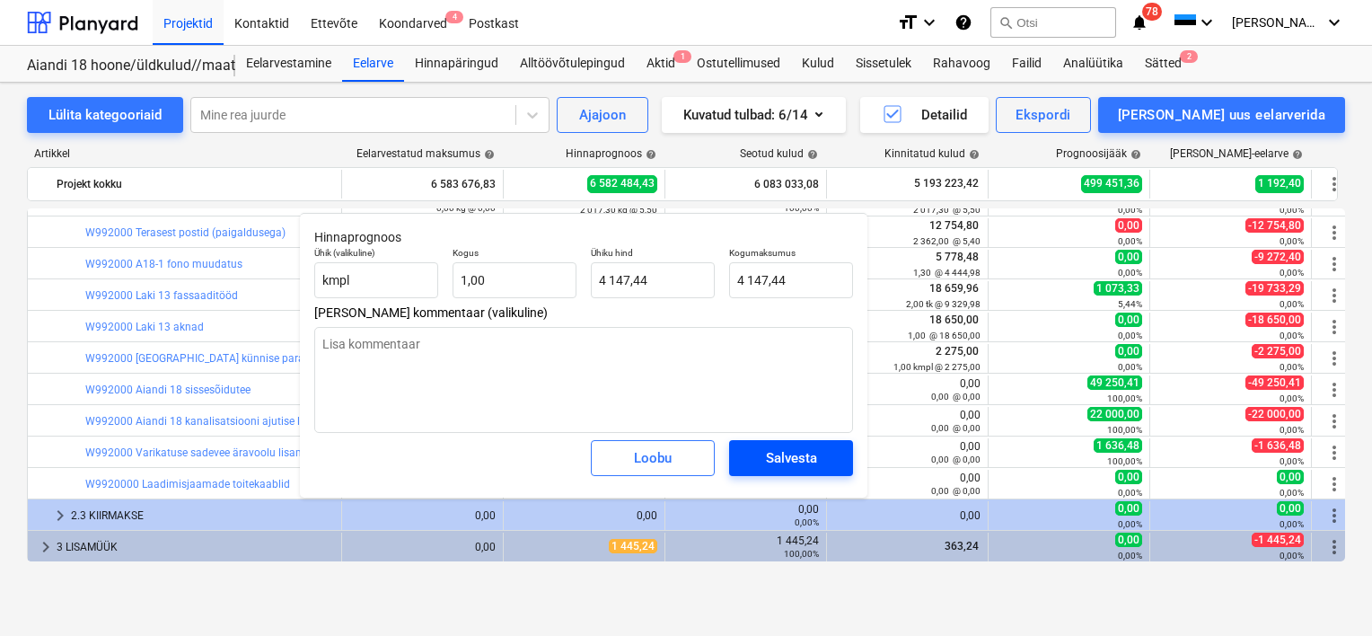
click at [826, 450] on span "Salvesta" at bounding box center [791, 457] width 81 height 23
type textarea "x"
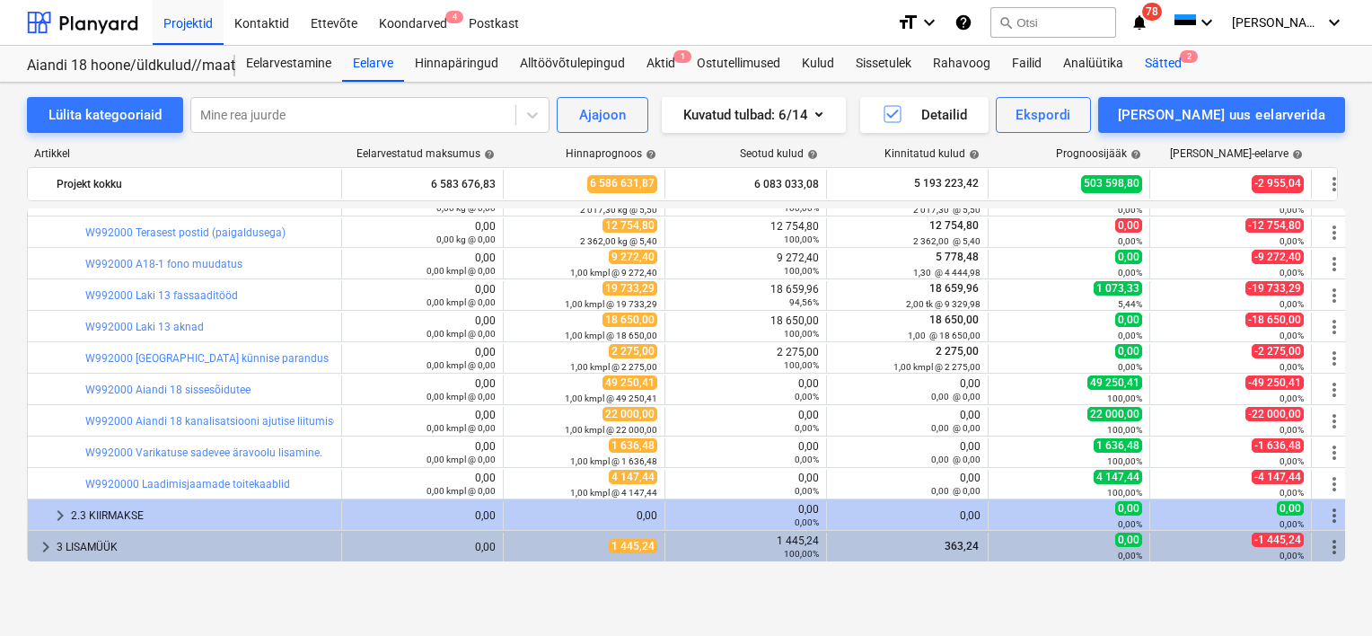
click at [1152, 61] on div "Sätted 2" at bounding box center [1163, 64] width 58 height 36
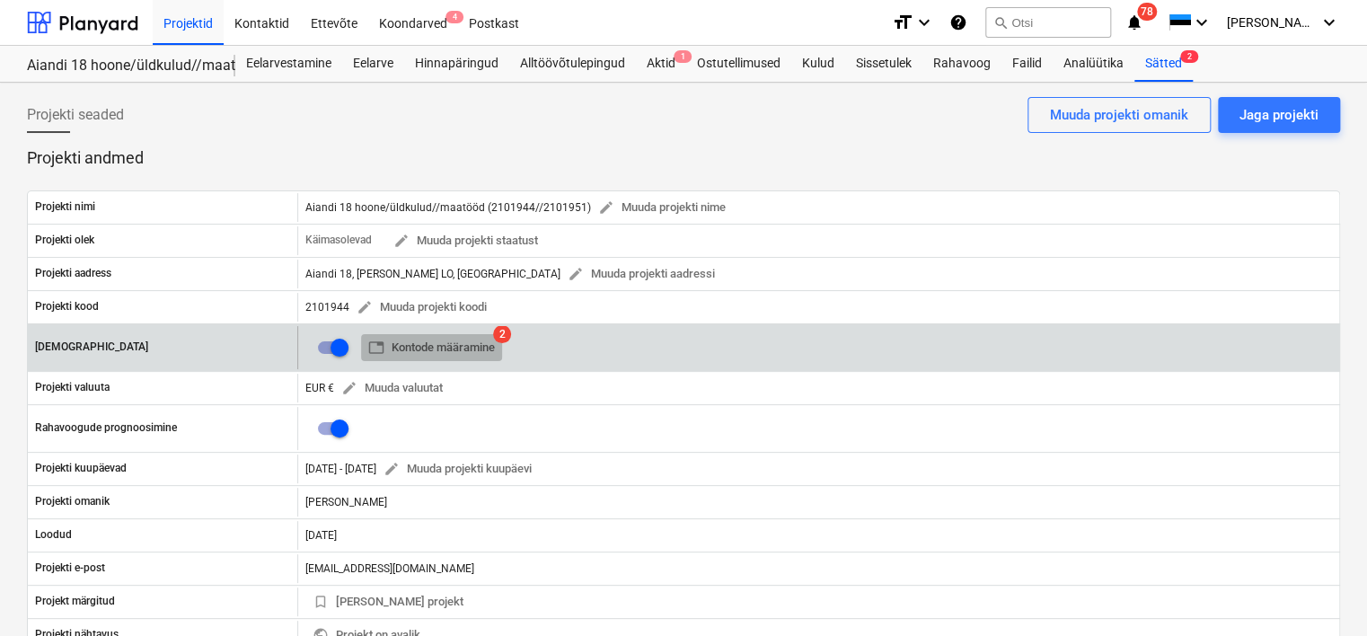
click at [463, 339] on span "table Kontode määramine" at bounding box center [431, 348] width 127 height 21
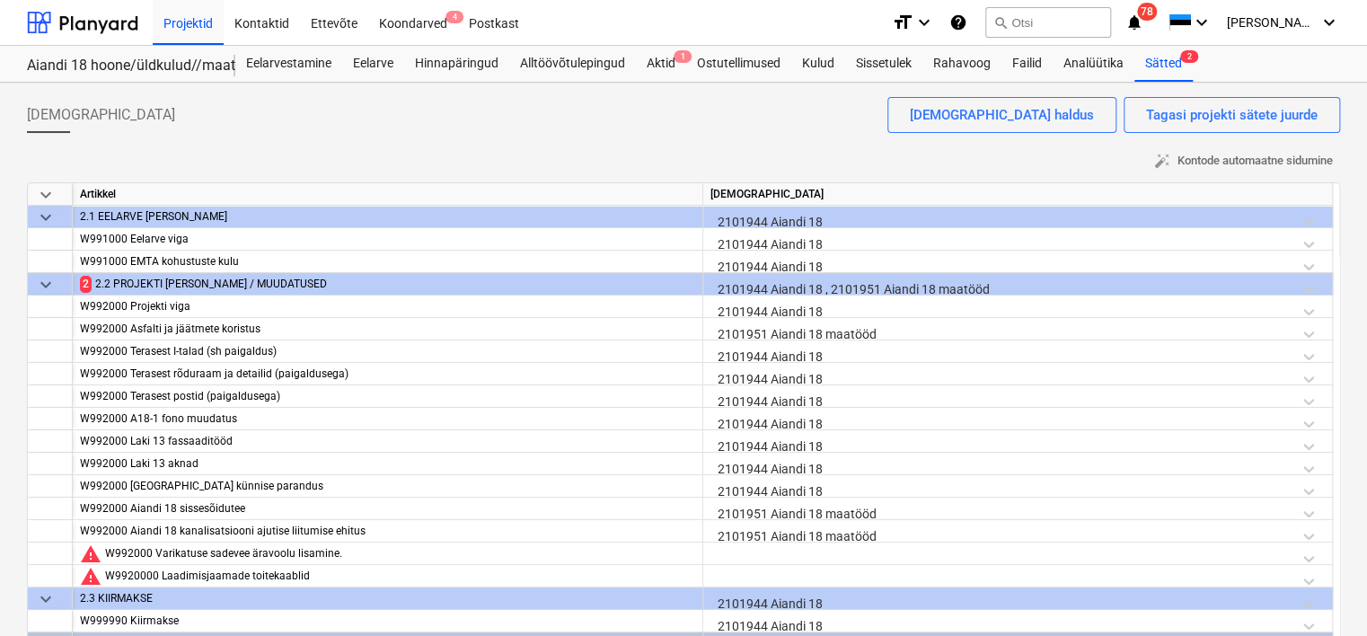
scroll to position [10717, 0]
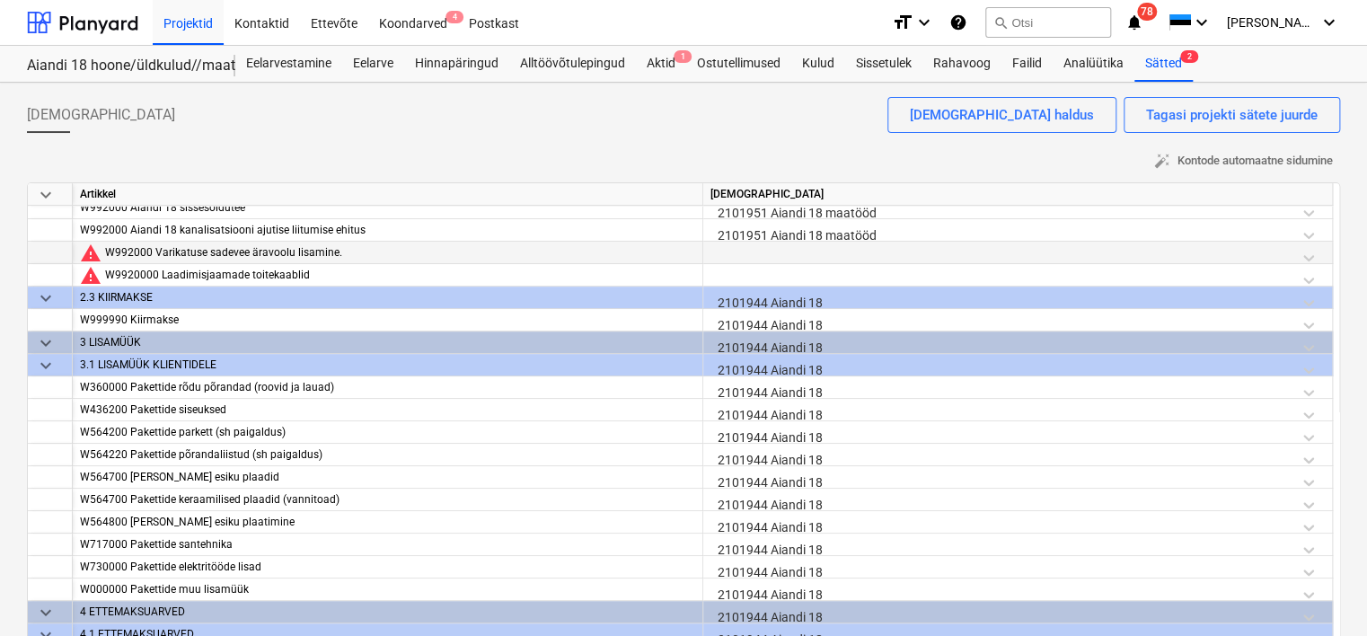
click at [797, 257] on div at bounding box center [1017, 257] width 614 height 31
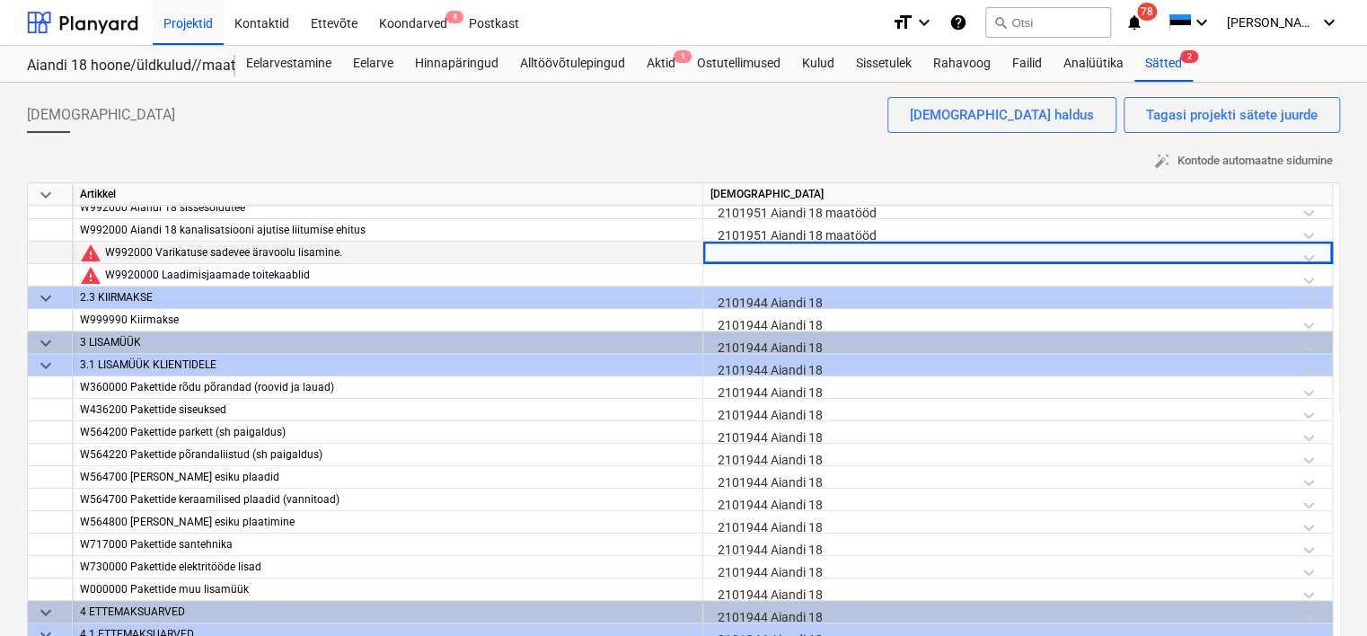
click at [797, 257] on div at bounding box center [1017, 257] width 614 height 31
click at [729, 255] on div at bounding box center [1017, 257] width 614 height 31
click at [728, 245] on div at bounding box center [1017, 257] width 614 height 31
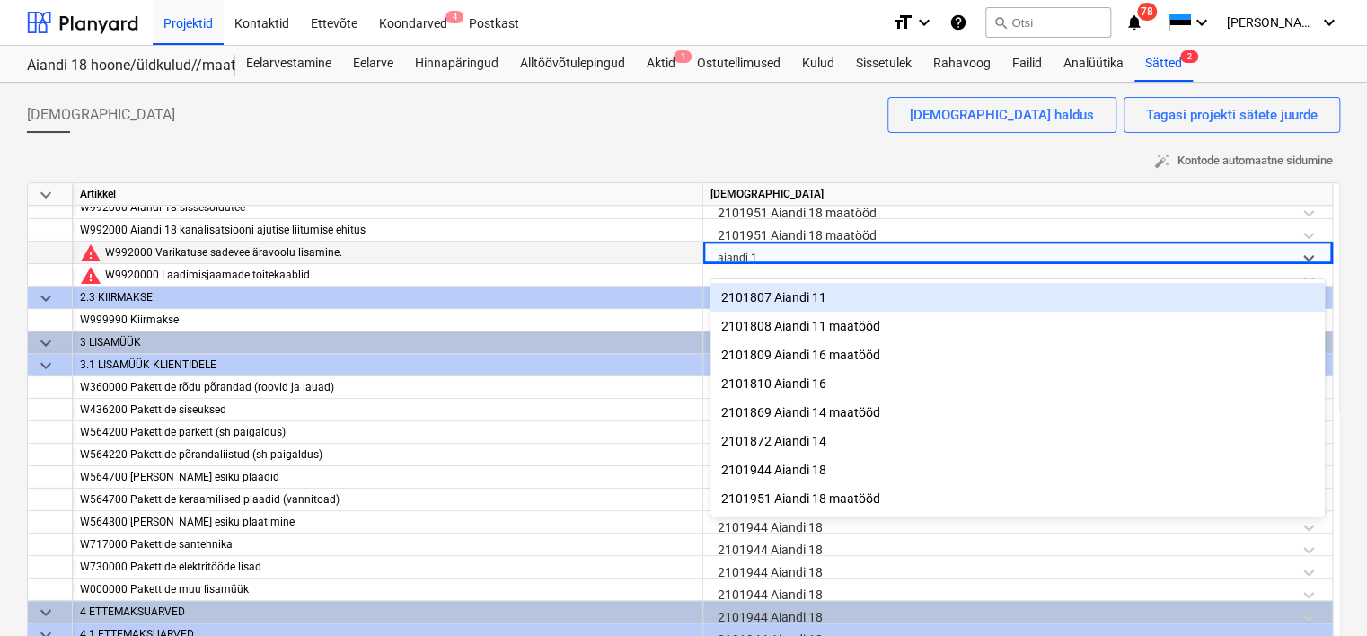
type input "aiandi 18"
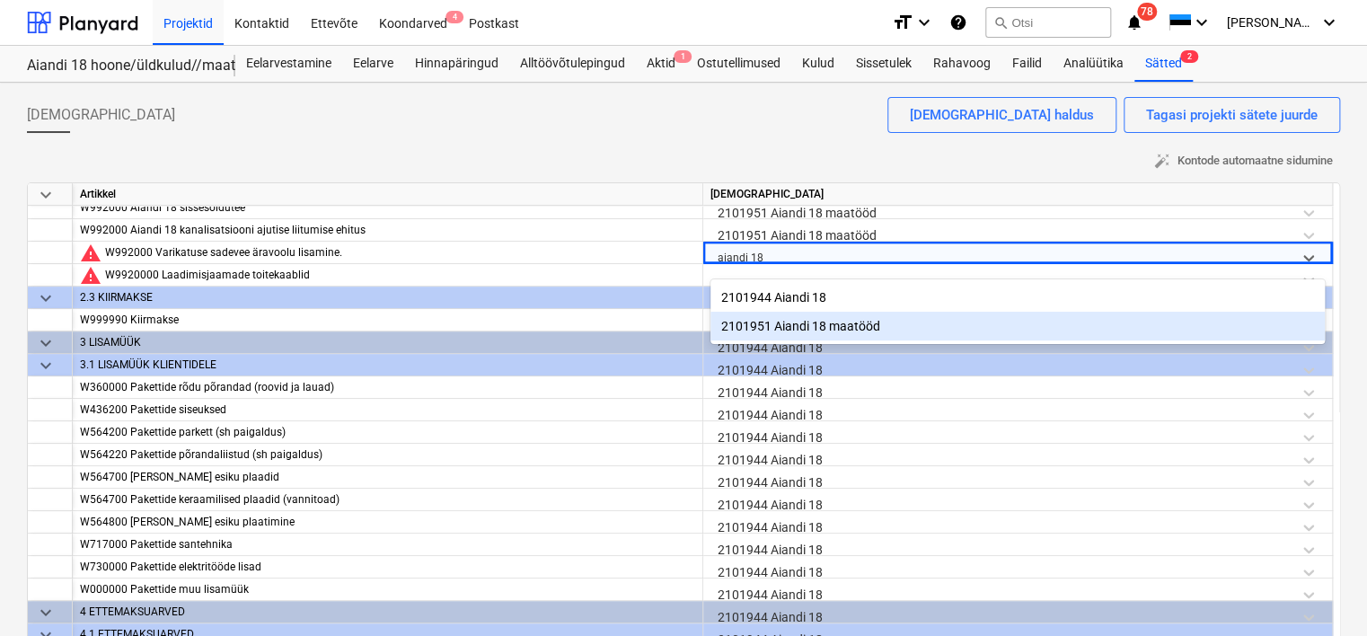
click at [784, 329] on div "2101951 Aiandi 18 maatööd" at bounding box center [1017, 326] width 614 height 29
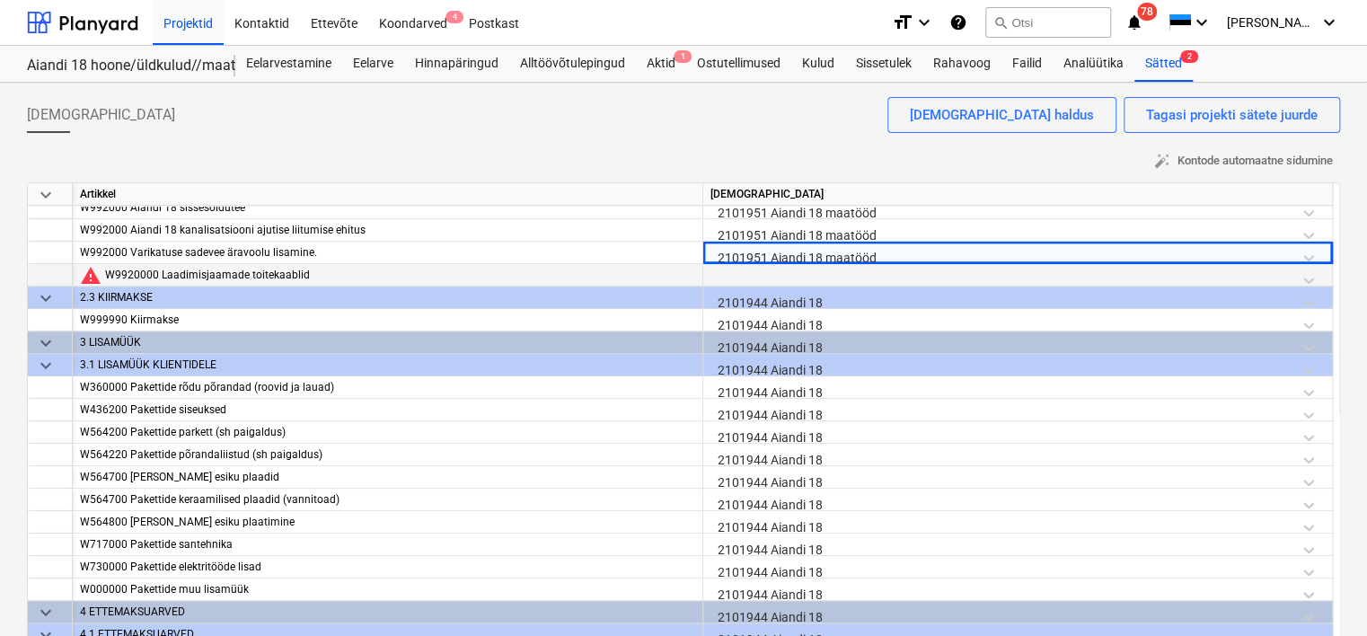
click at [728, 272] on div at bounding box center [1017, 279] width 614 height 31
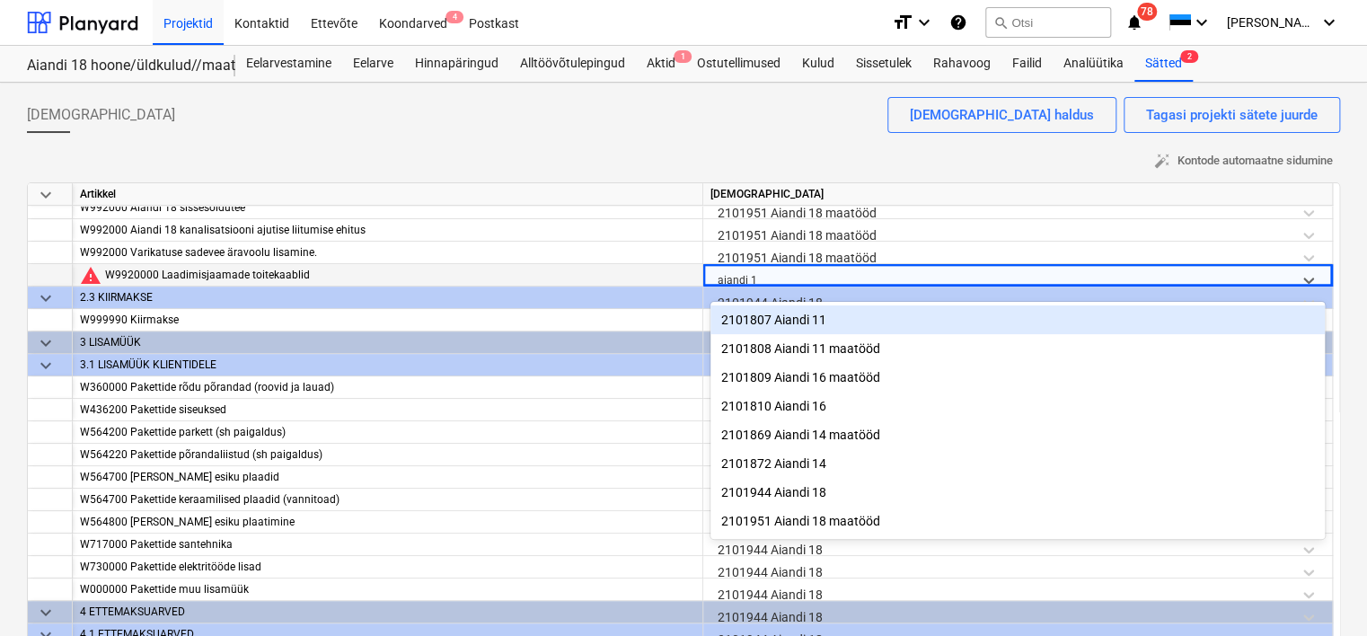
type input "aiandi 18"
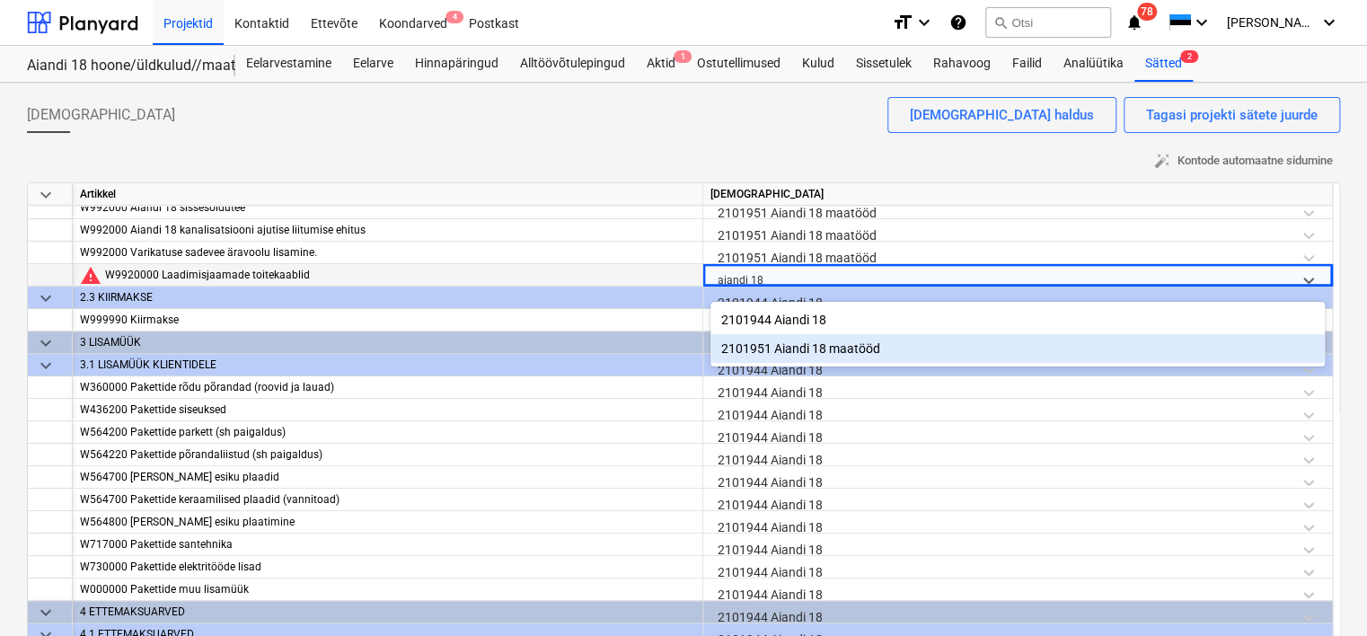
click at [814, 342] on div "2101951 Aiandi 18 maatööd" at bounding box center [1017, 348] width 614 height 29
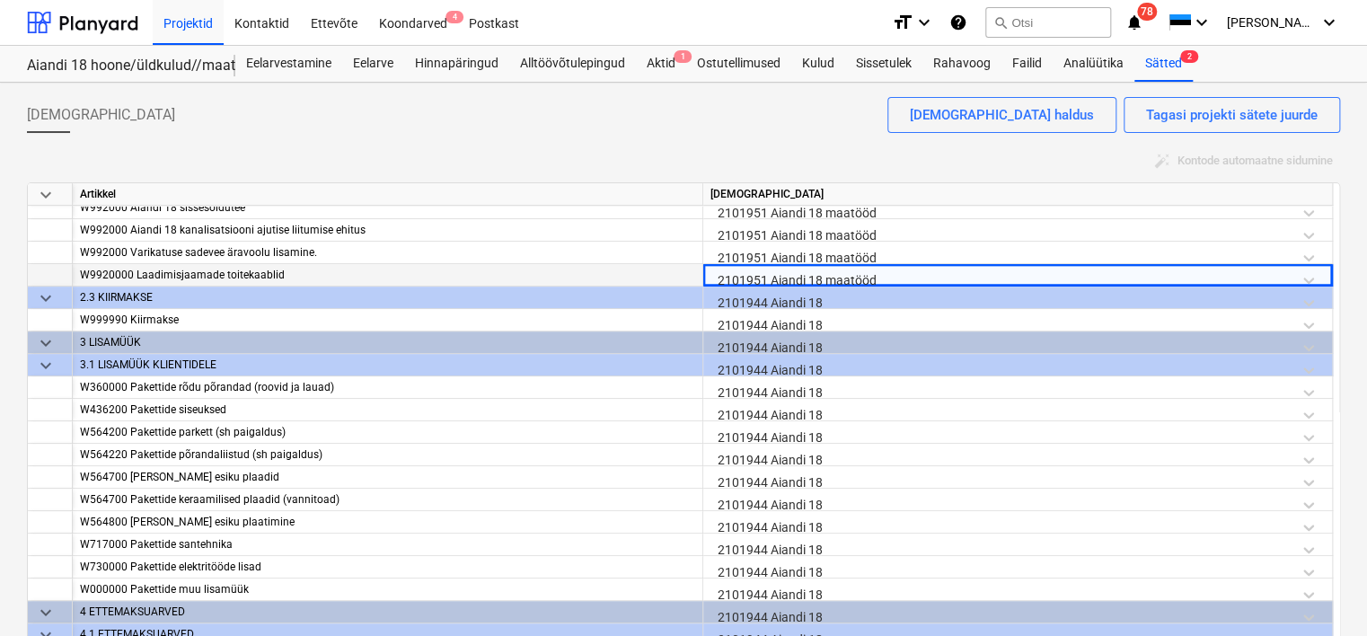
click at [756, 154] on div "auto_fix_high Kontode automaatne sidumine" at bounding box center [683, 161] width 1313 height 28
click at [869, 247] on div "2101951 Aiandi 18 maatööd" at bounding box center [1017, 257] width 614 height 31
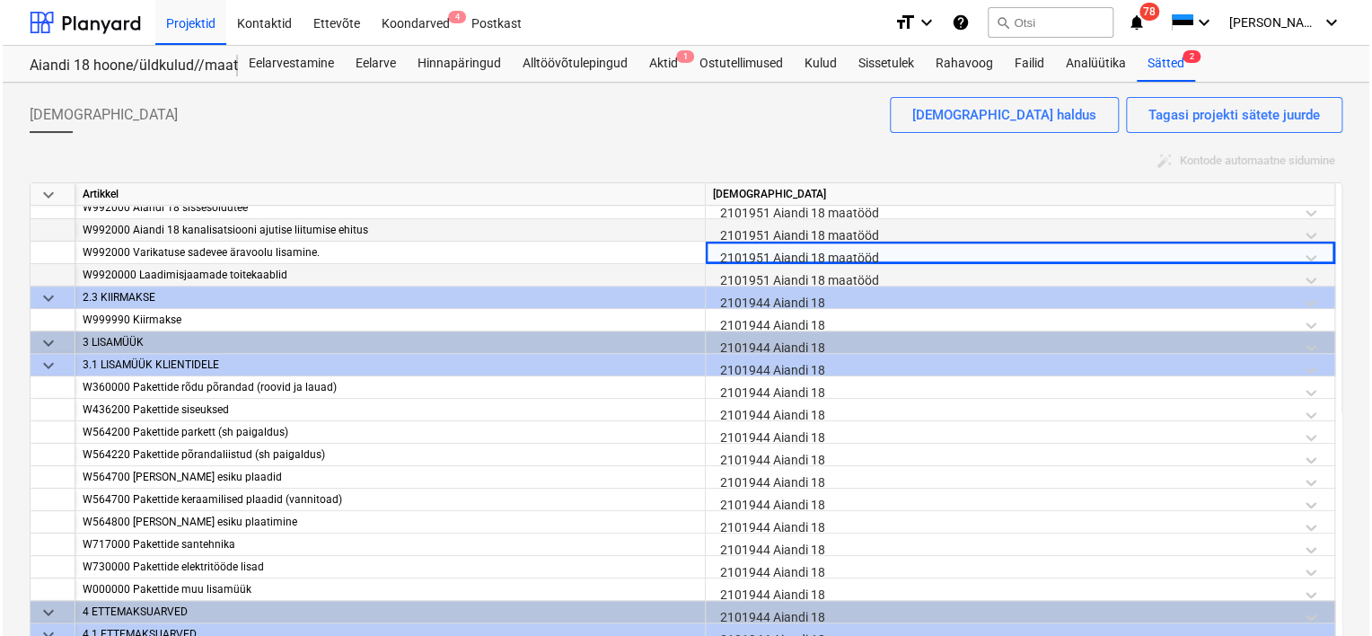
scroll to position [10358, 0]
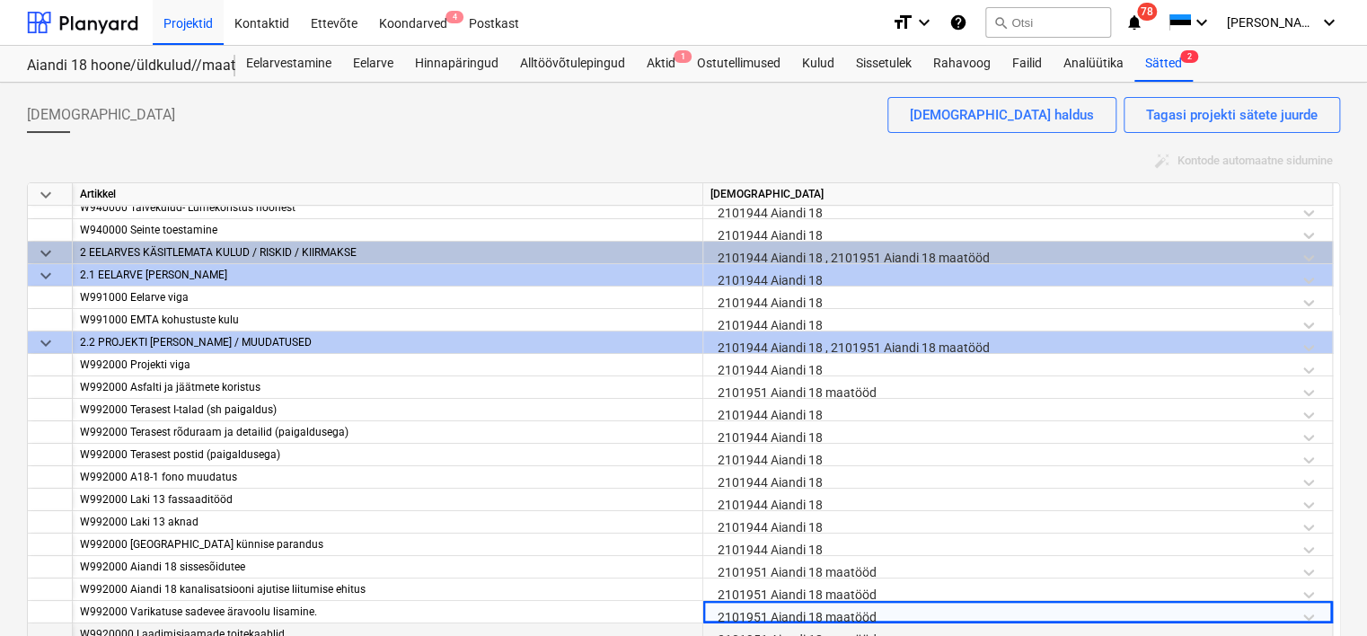
click at [858, 331] on div "2101944 Aiandi 18 , 2101951 Aiandi 18 maatööd" at bounding box center [1017, 346] width 614 height 31
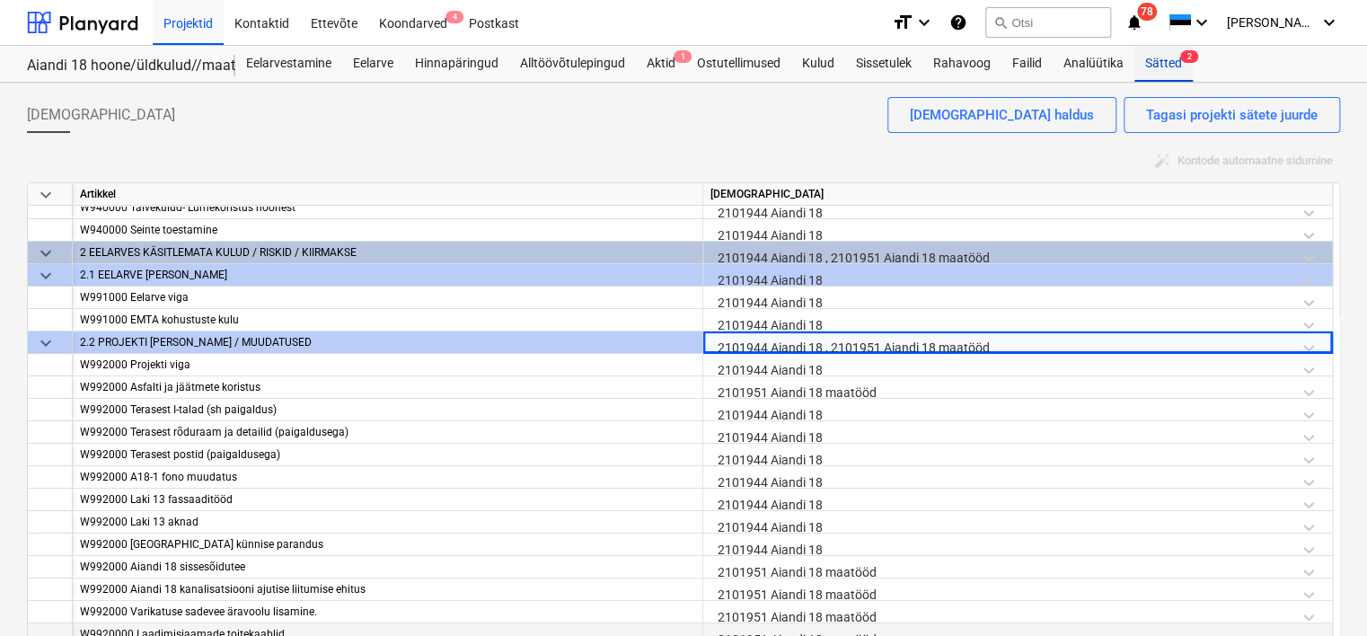
click at [1155, 62] on div "Sätted 2" at bounding box center [1163, 64] width 58 height 36
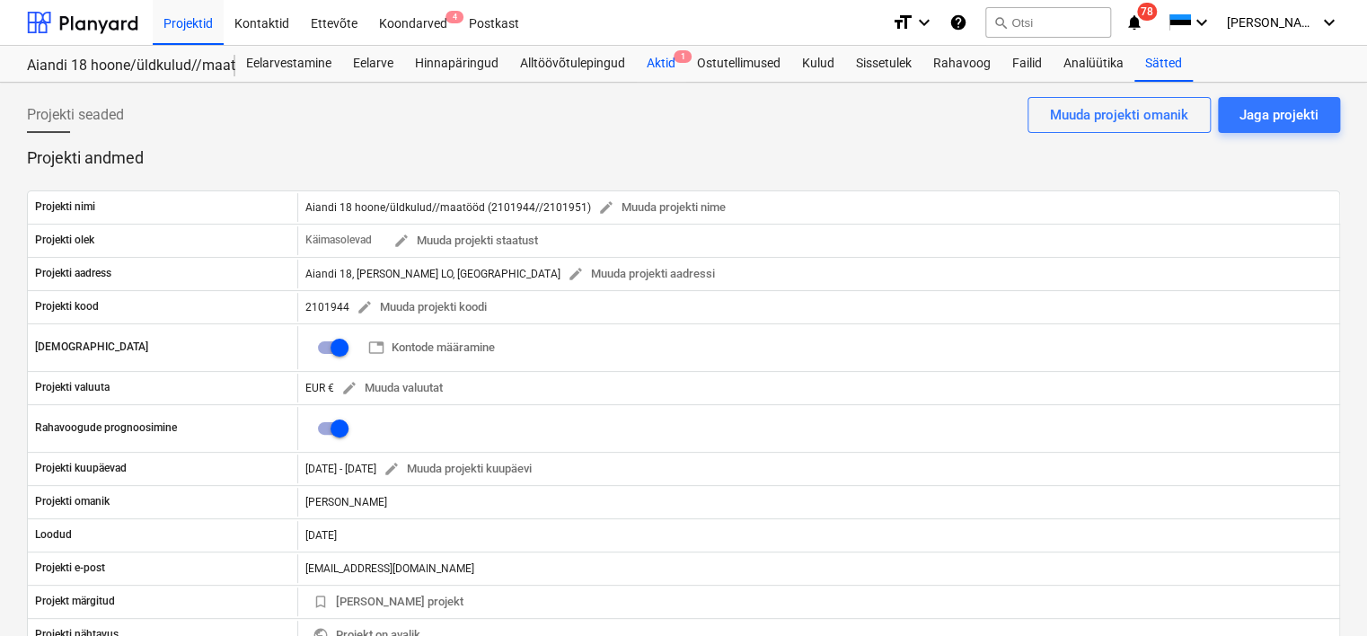
click at [671, 62] on div "Aktid 1" at bounding box center [661, 64] width 50 height 36
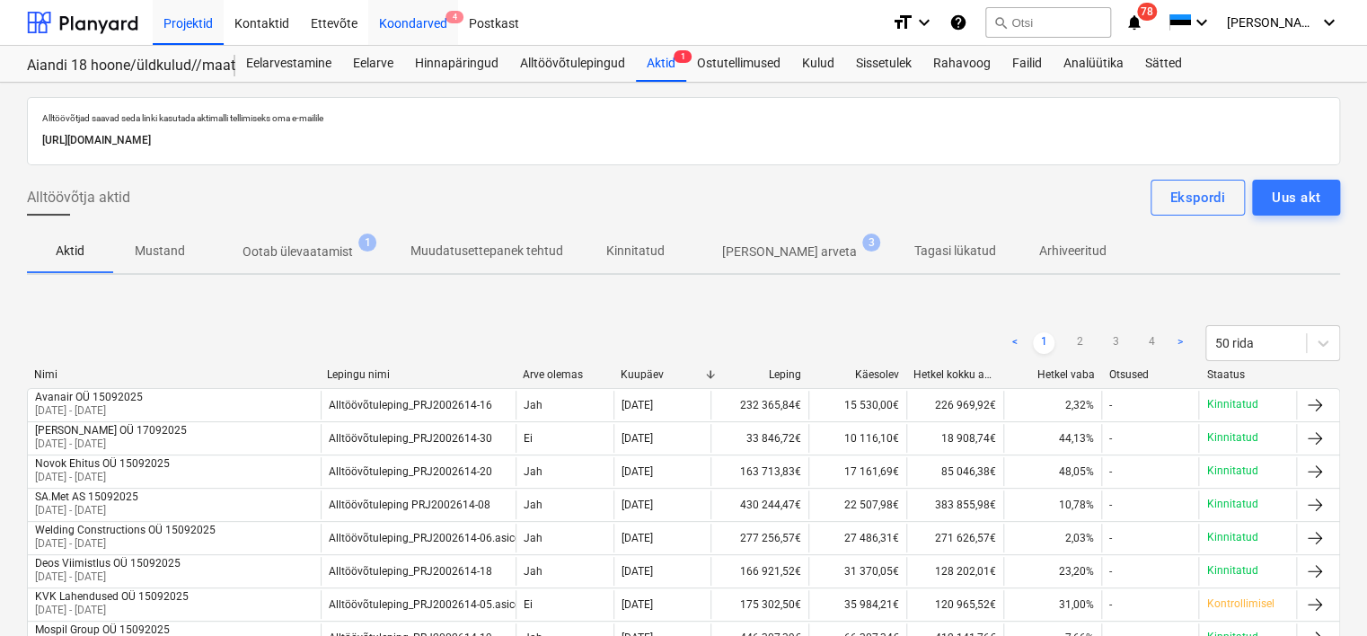
click at [410, 21] on div "Koondarved 4" at bounding box center [413, 22] width 90 height 46
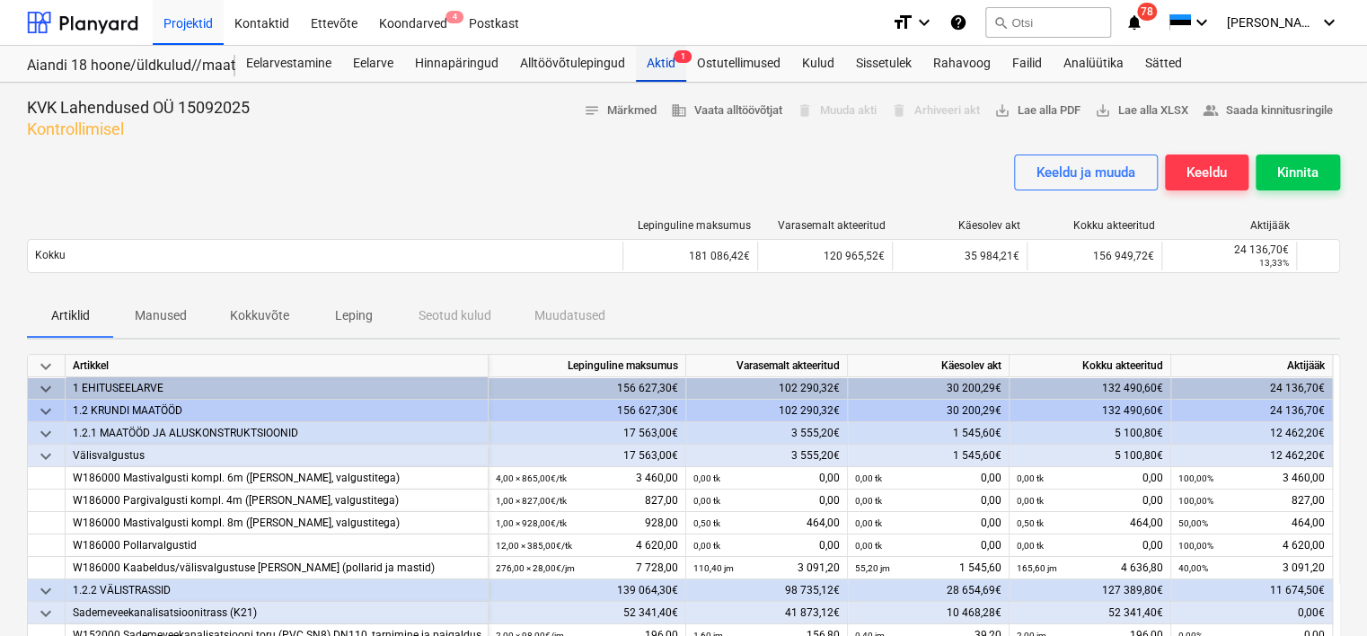
click at [654, 54] on div "Aktid 1" at bounding box center [661, 64] width 50 height 36
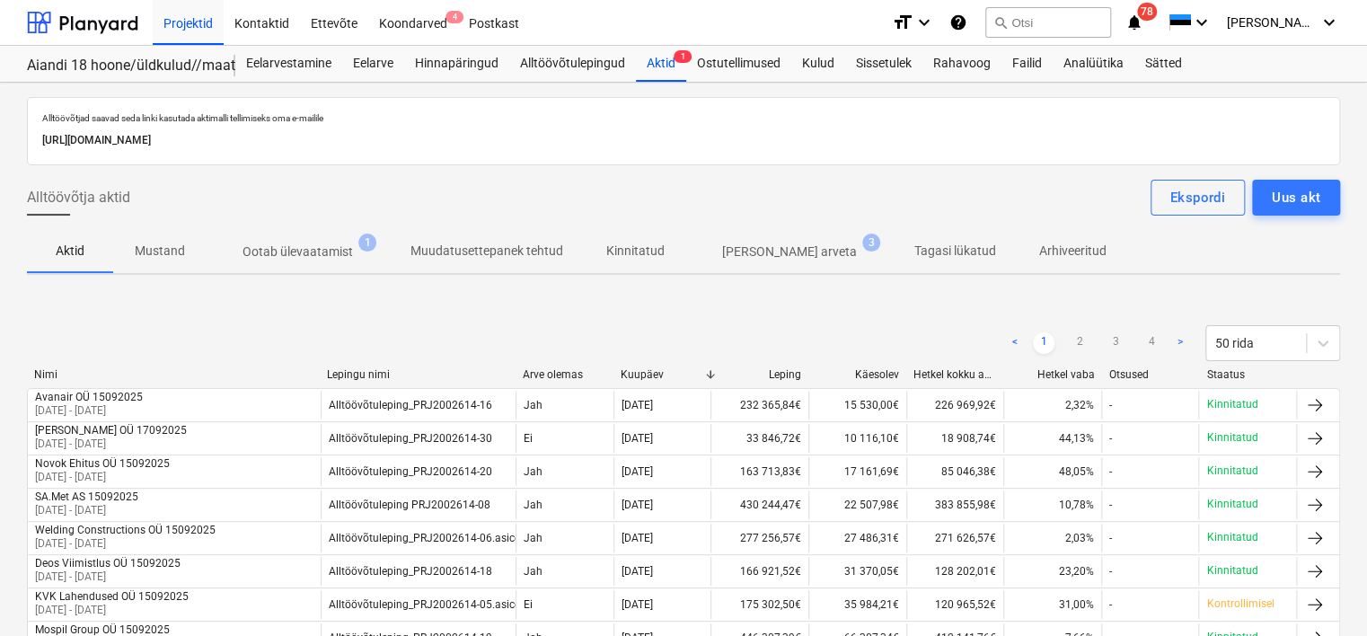
click at [330, 256] on p "Ootab ülevaatamist" at bounding box center [297, 251] width 110 height 19
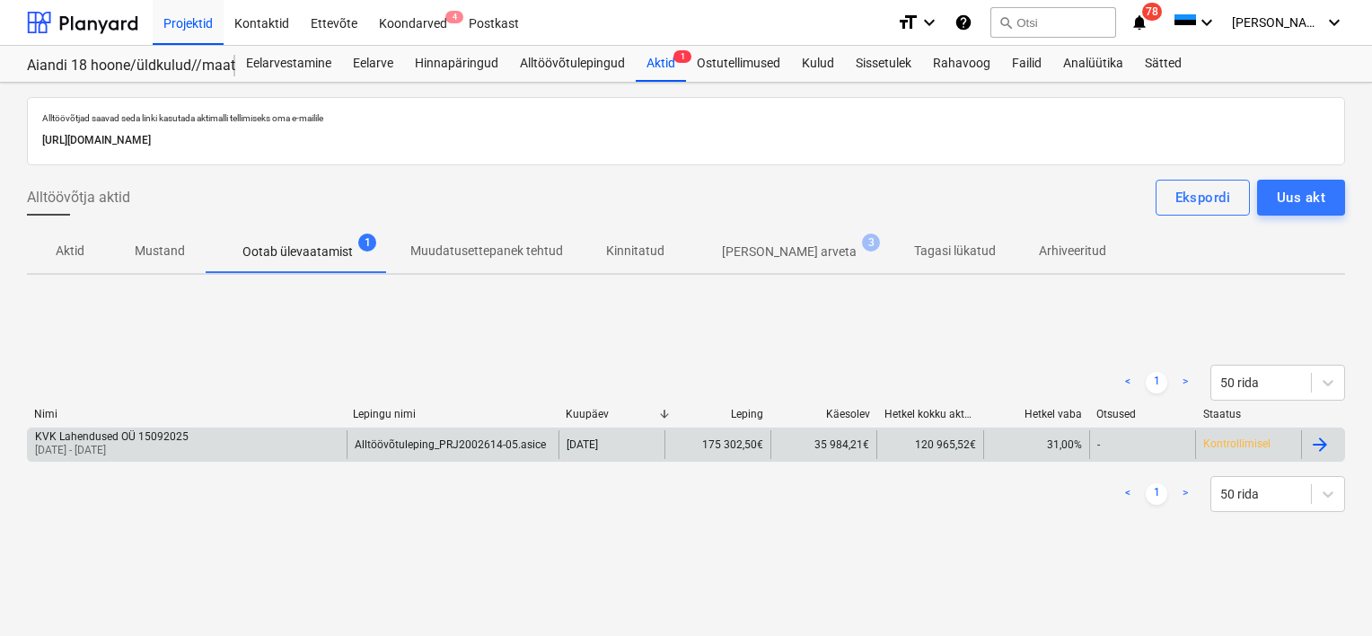
click at [244, 437] on div "KVK Lahendused OÜ 15092025 [DATE] - [DATE]" at bounding box center [187, 444] width 319 height 29
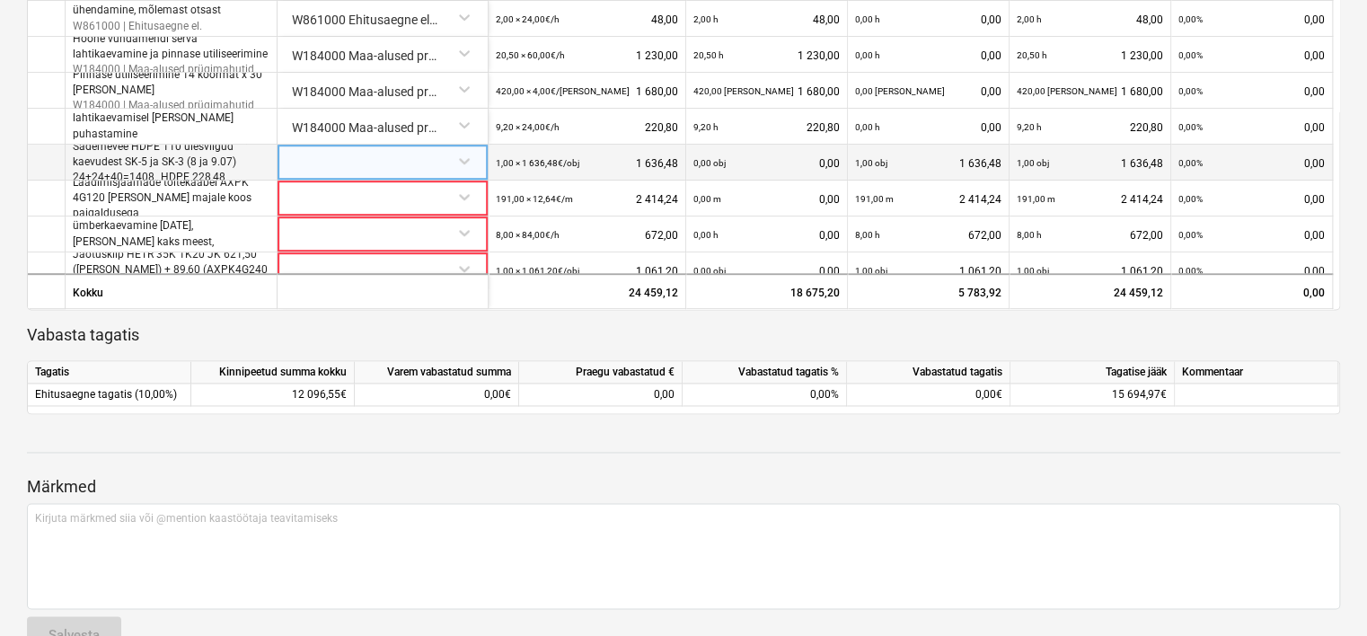
scroll to position [224, 0]
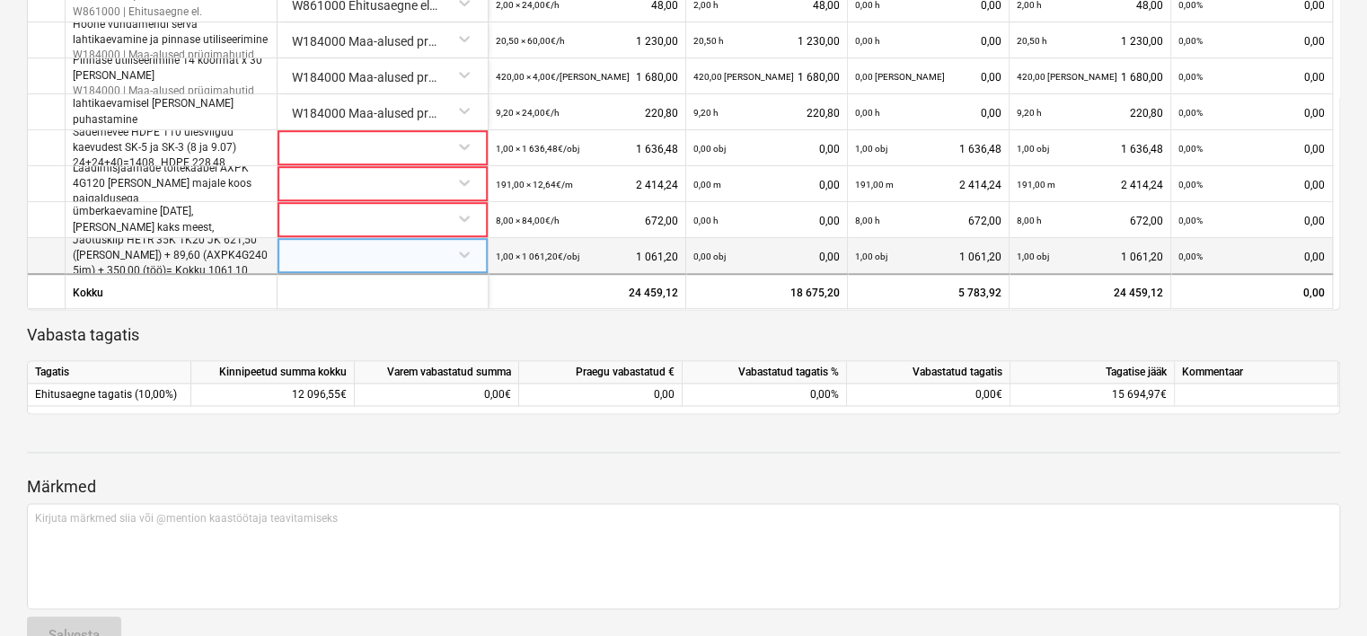
click at [350, 251] on div at bounding box center [383, 253] width 196 height 31
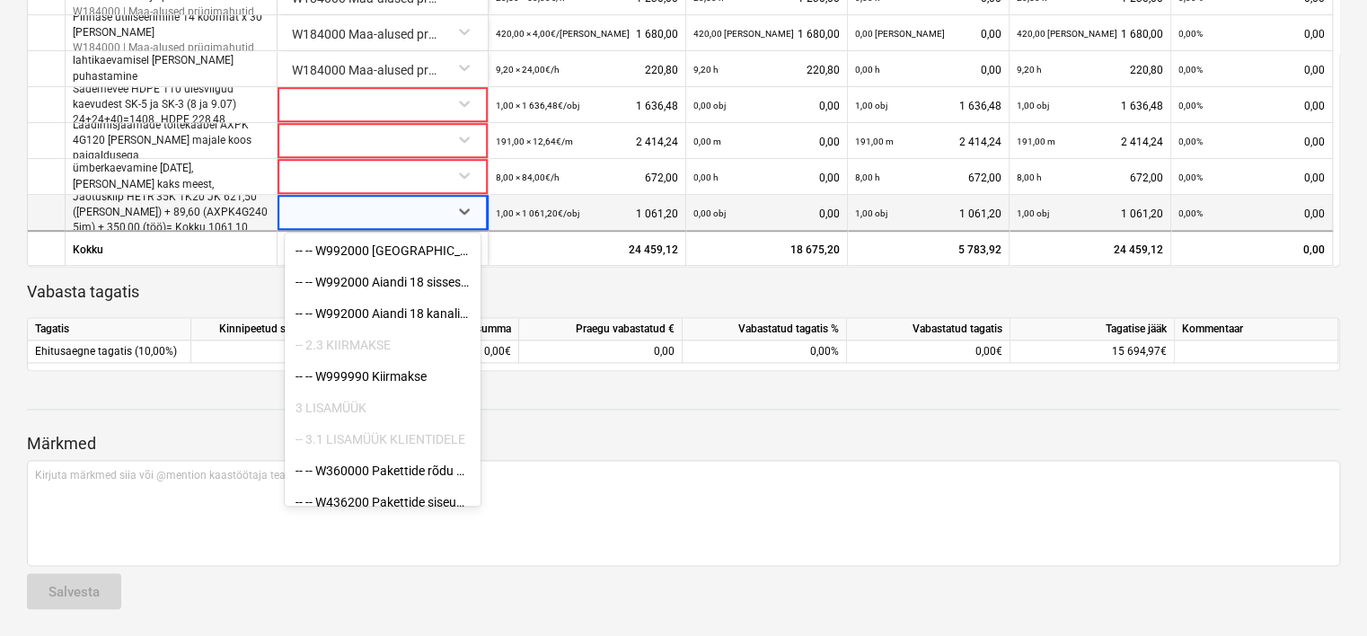
scroll to position [14996, 0]
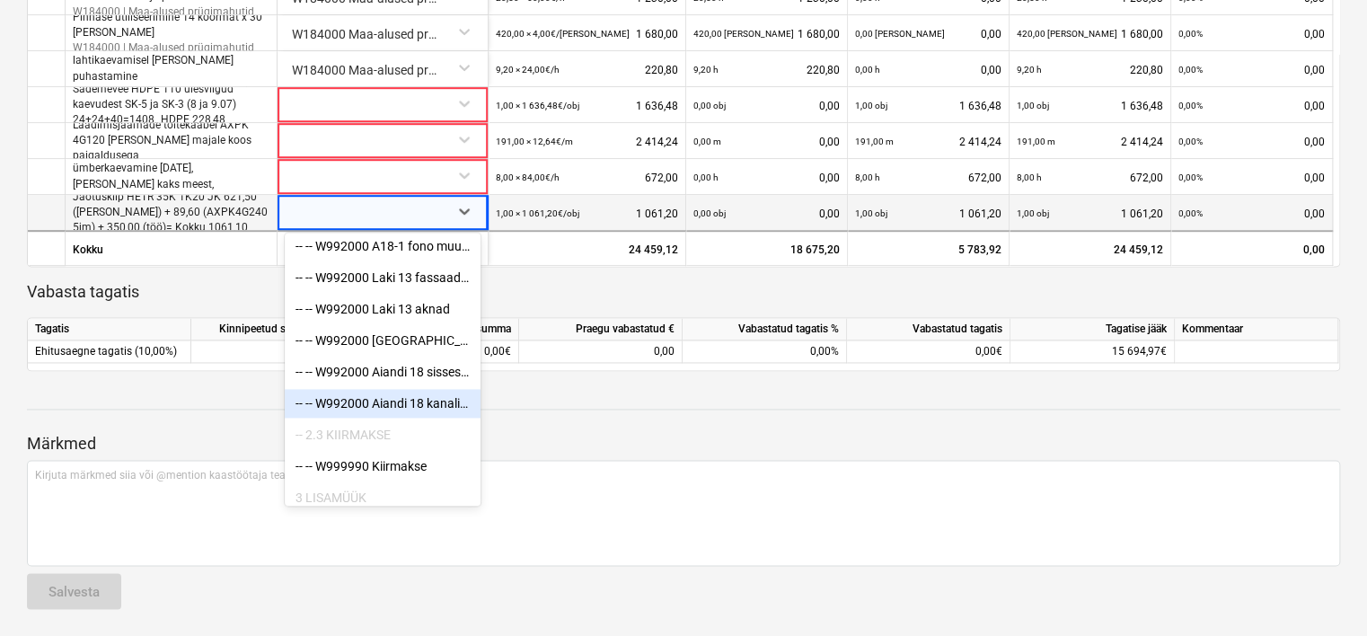
click at [625, 445] on p "Märkmed" at bounding box center [683, 444] width 1313 height 22
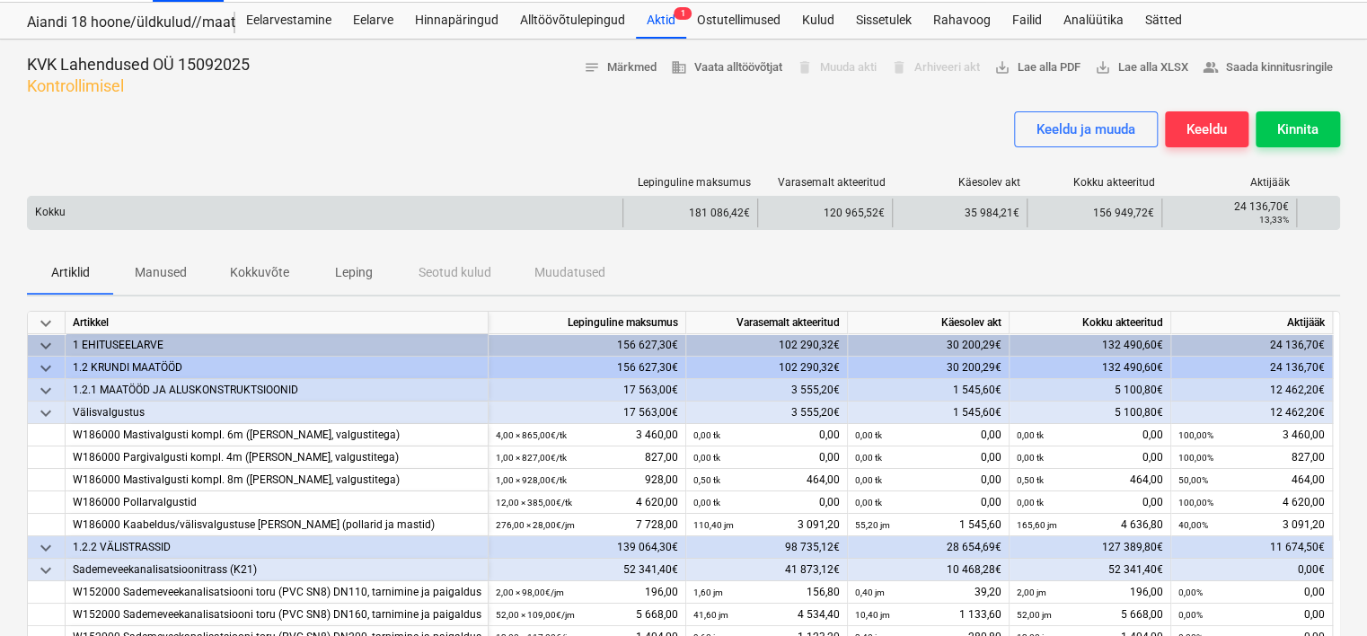
scroll to position [0, 0]
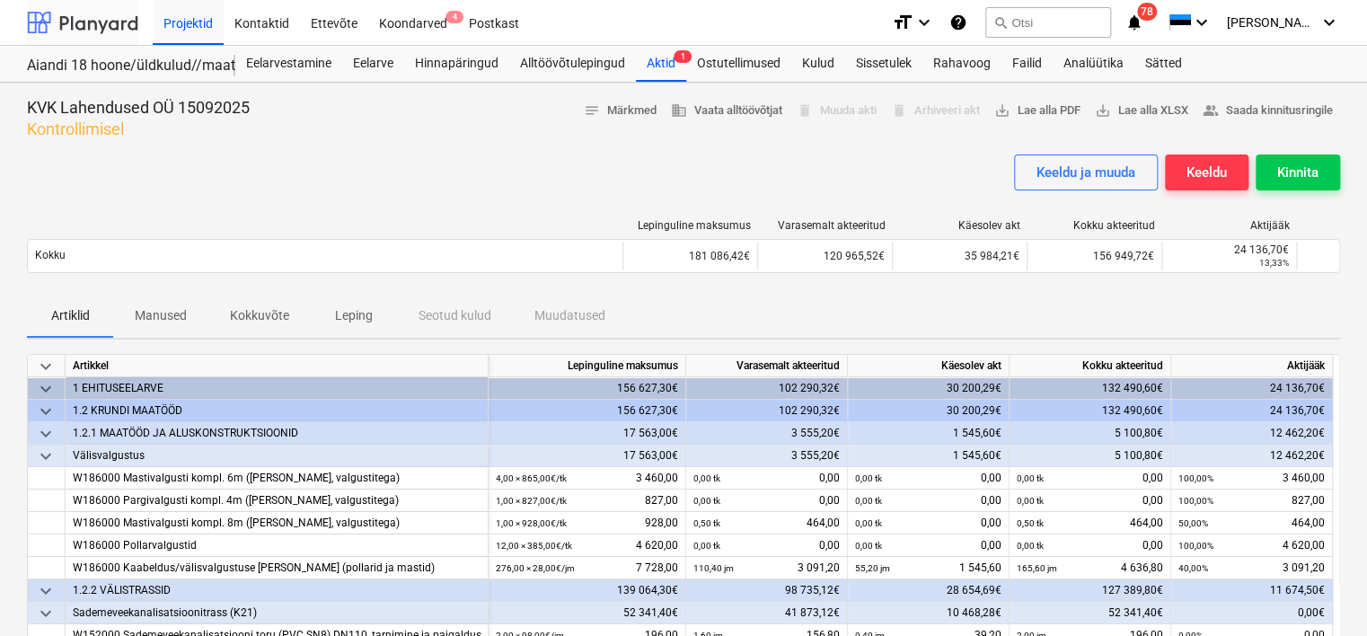
click at [101, 26] on div at bounding box center [82, 22] width 111 height 45
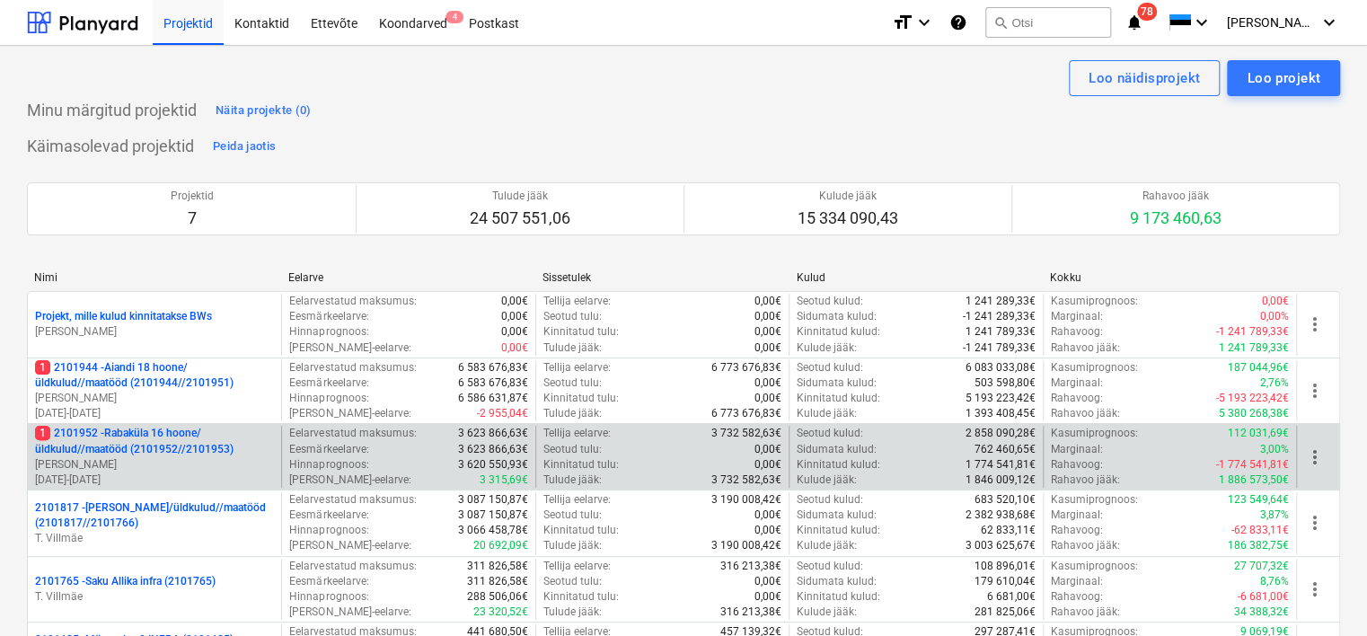
click at [163, 451] on p "1 2101952 - [GEOGRAPHIC_DATA] 16 hoone/üldkulud//maatööd (2101952//2101953)" at bounding box center [154, 441] width 239 height 31
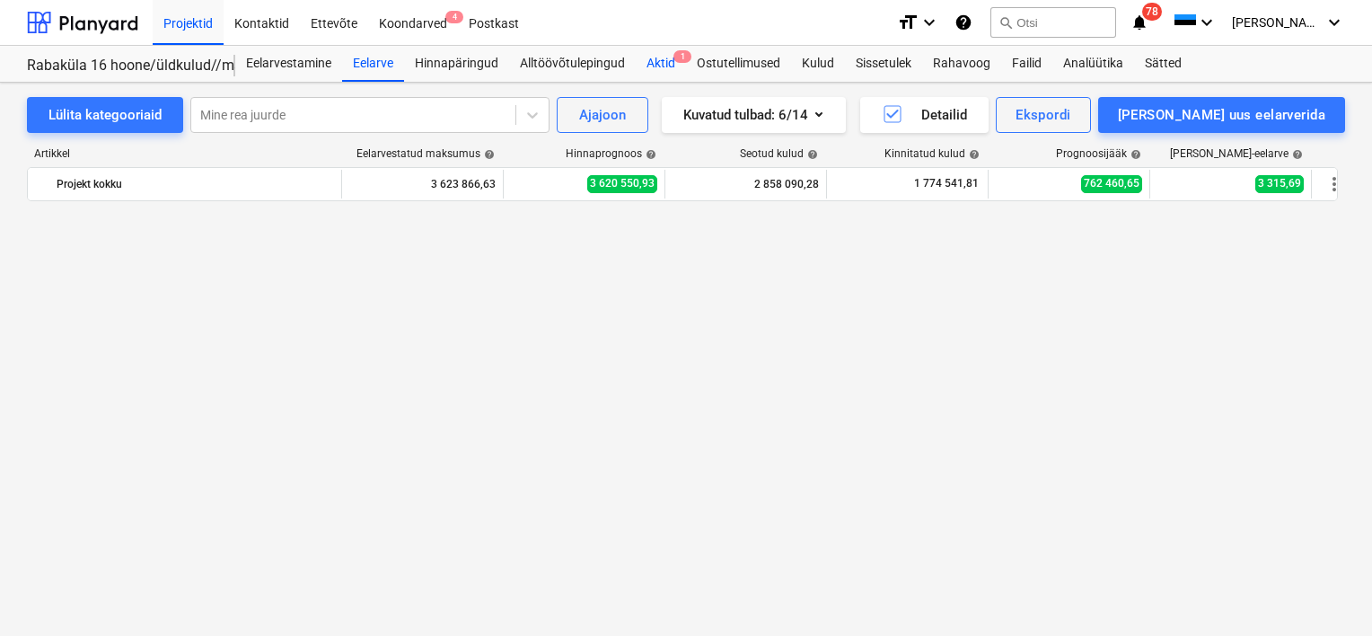
click at [646, 56] on div "Aktid 1" at bounding box center [661, 64] width 50 height 36
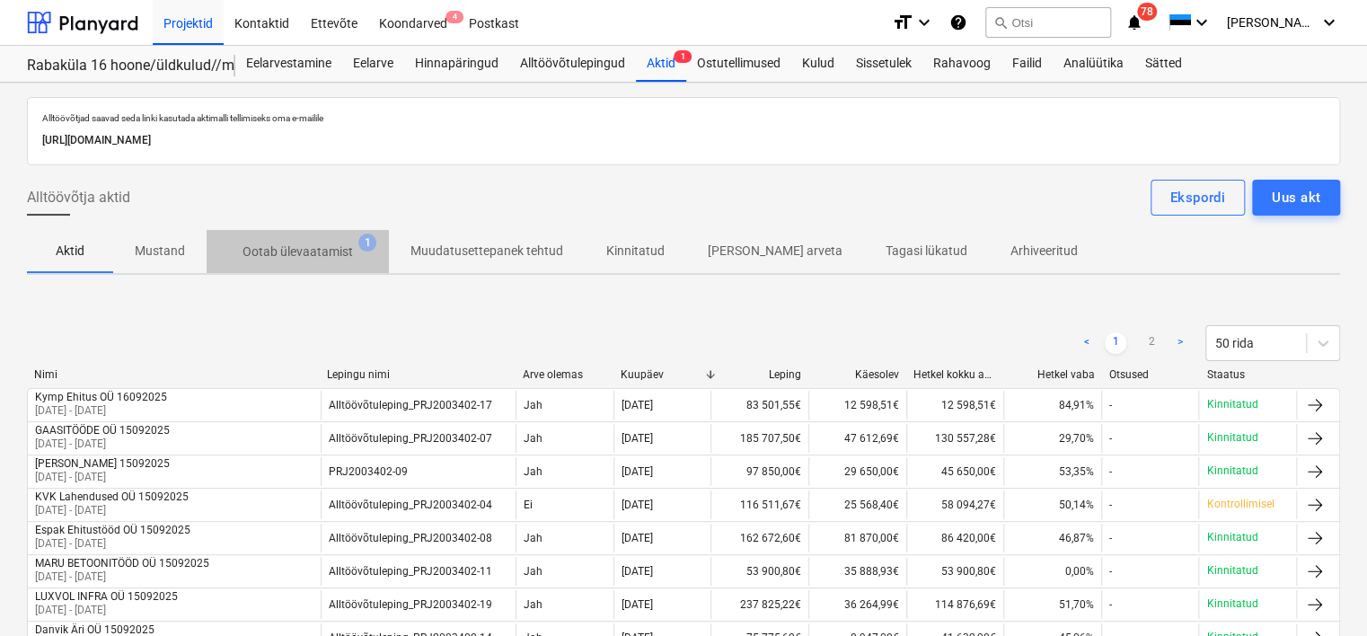
click at [353, 248] on span "Ootab ülevaatamist 1" at bounding box center [297, 251] width 139 height 19
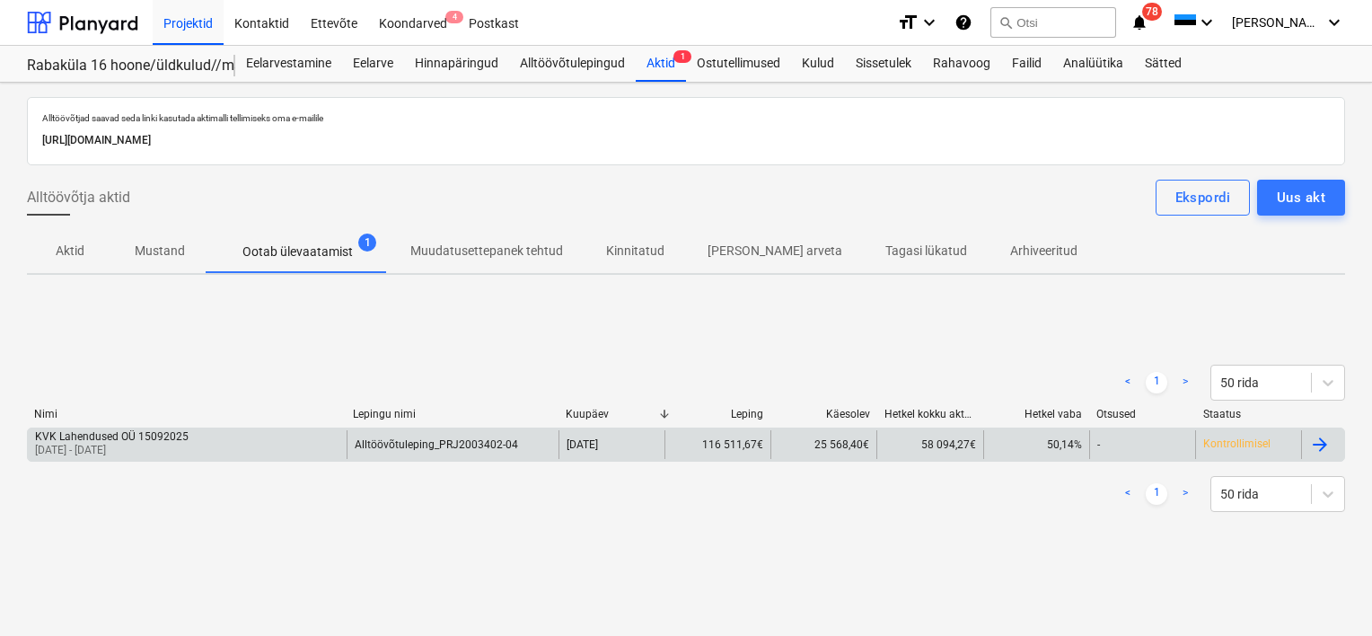
click at [179, 435] on div "KVK Lahendused OÜ 15092025" at bounding box center [112, 436] width 154 height 13
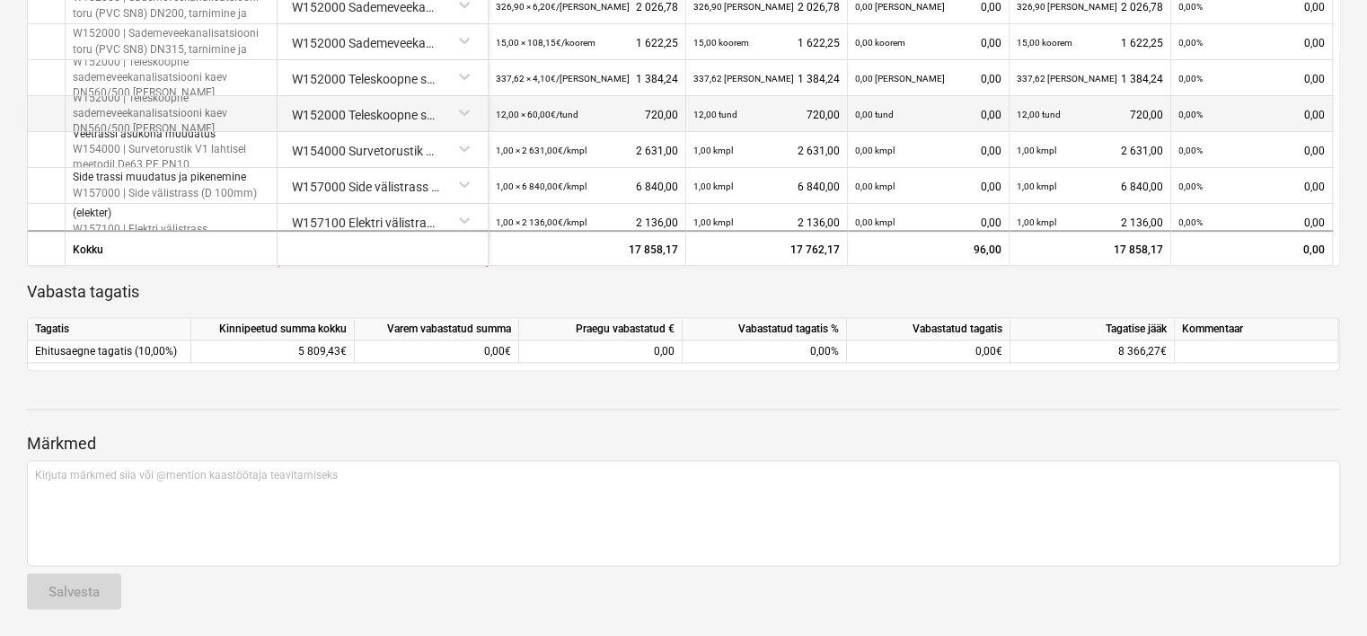
scroll to position [45, 0]
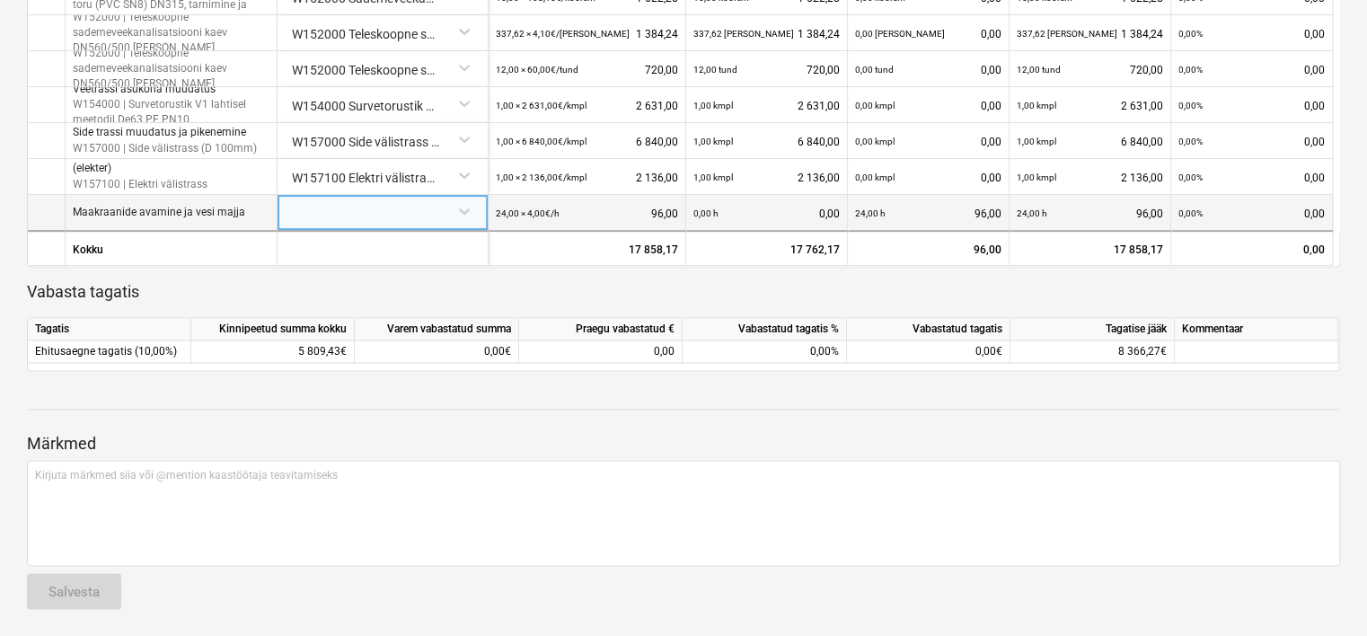
click at [426, 215] on div at bounding box center [383, 210] width 196 height 31
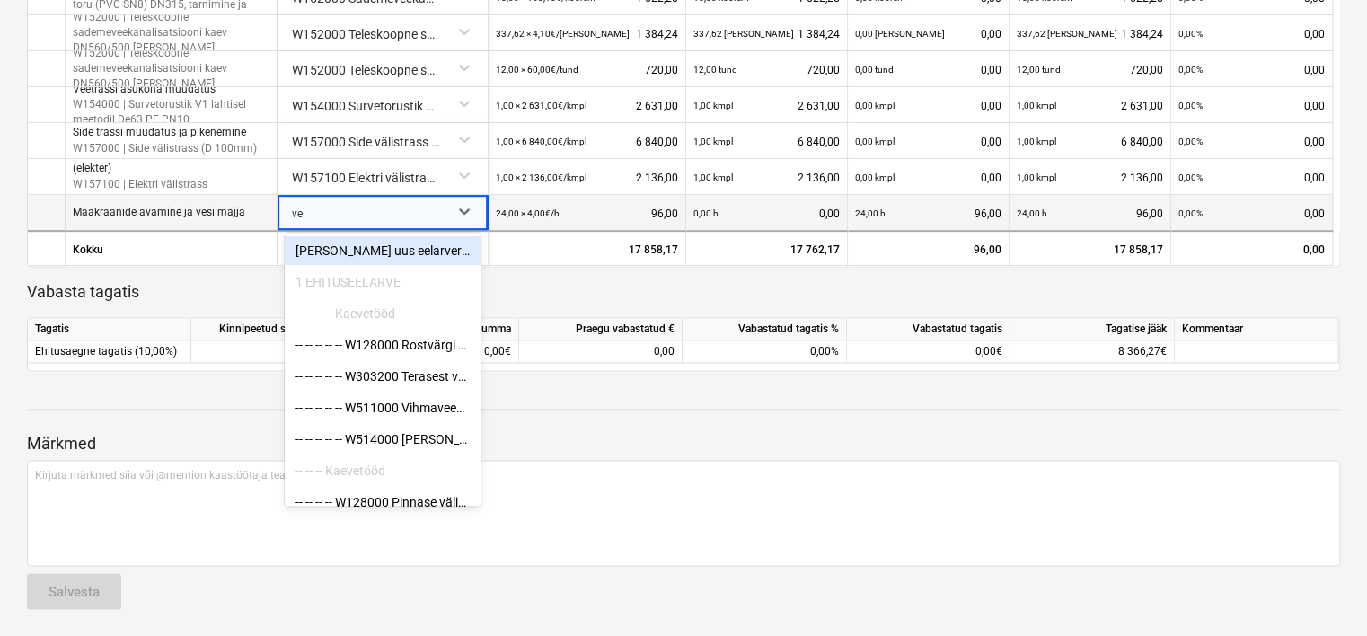
type input "vee"
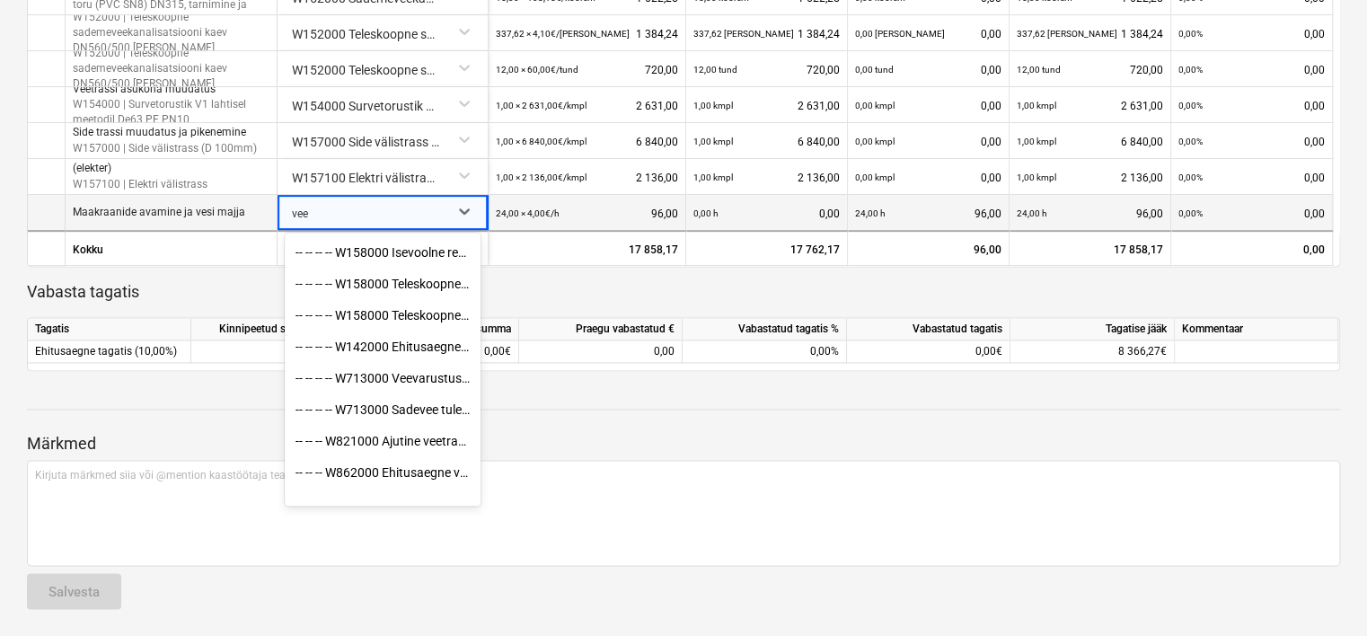
scroll to position [642, 0]
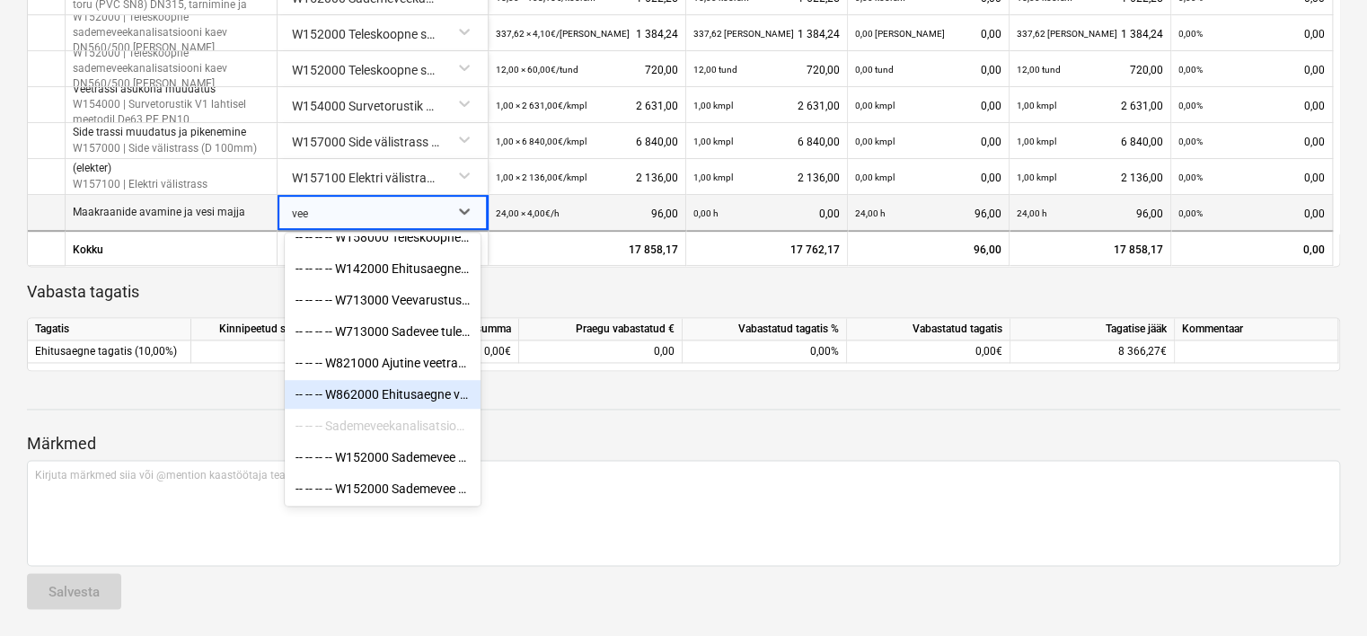
click at [403, 392] on div "-- -- -- W862000 Ehitusaegne vee ja kanalisatsioonitarbimine" at bounding box center [383, 394] width 196 height 29
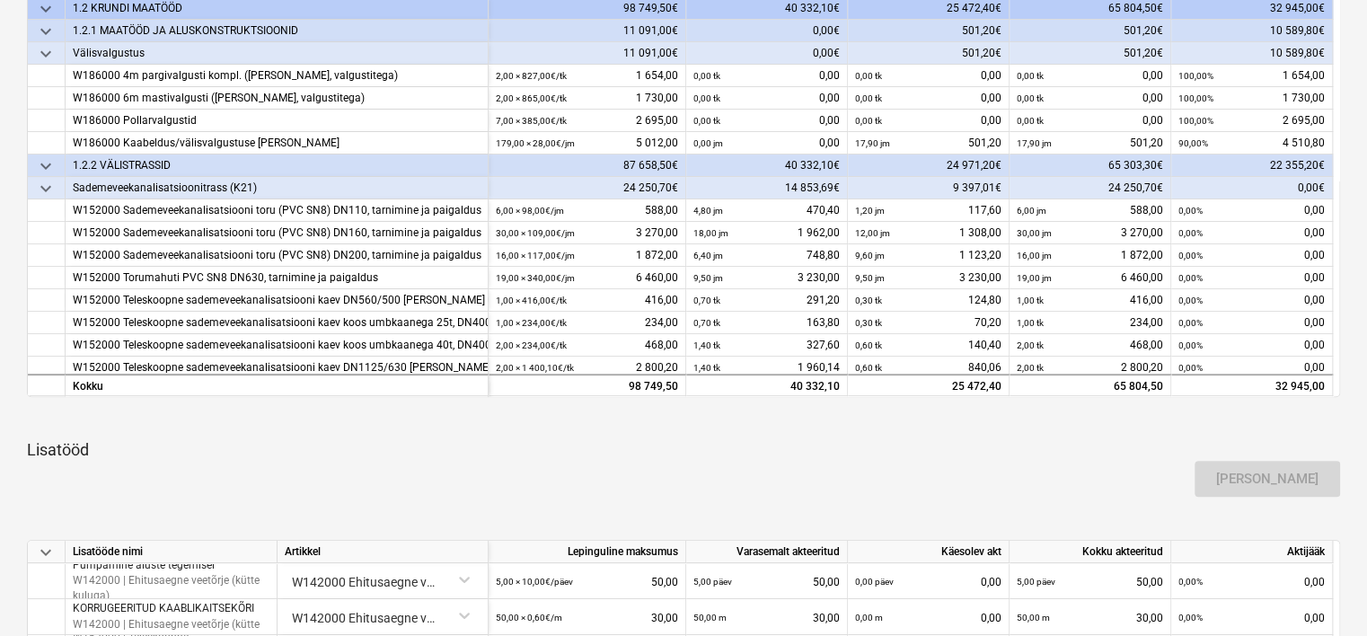
scroll to position [43, 0]
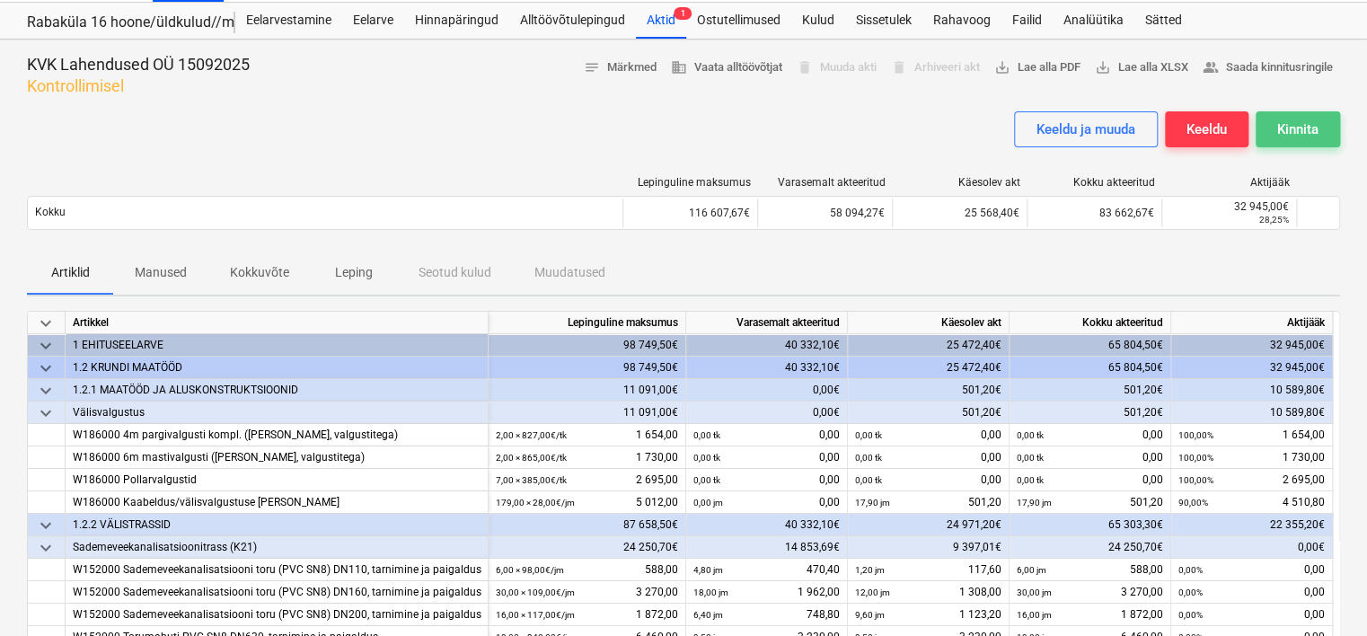
click at [1277, 122] on div "Kinnita" at bounding box center [1297, 129] width 41 height 23
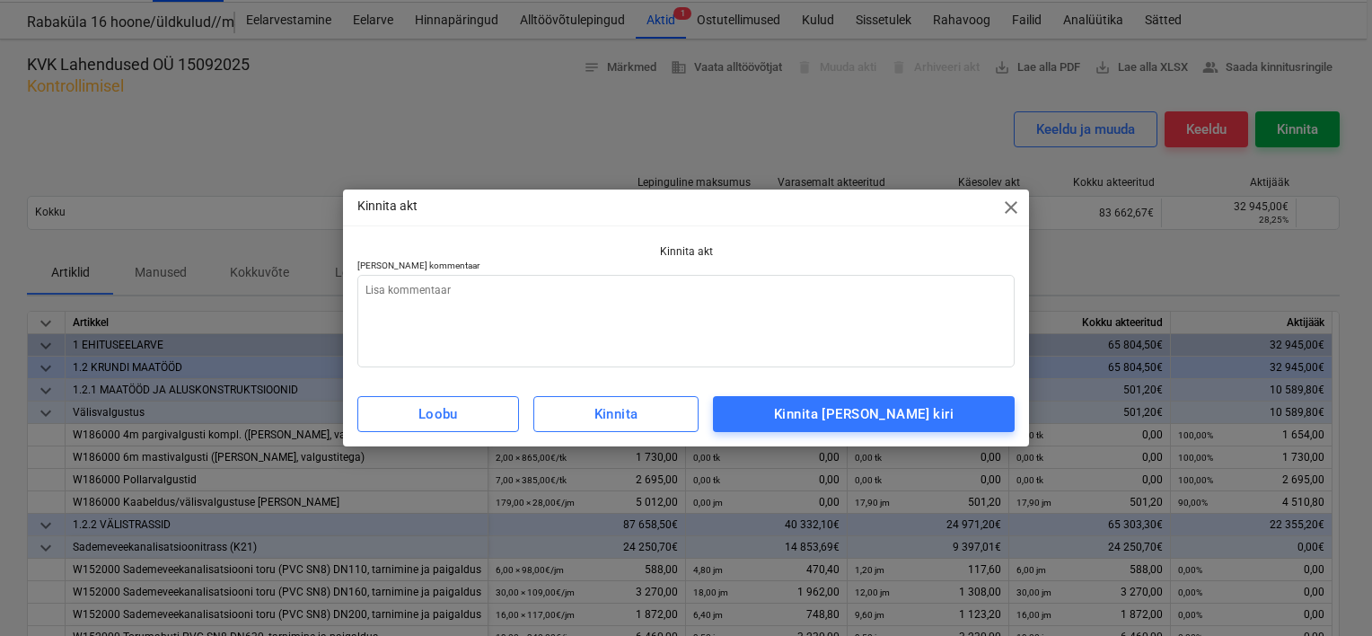
type textarea "x"
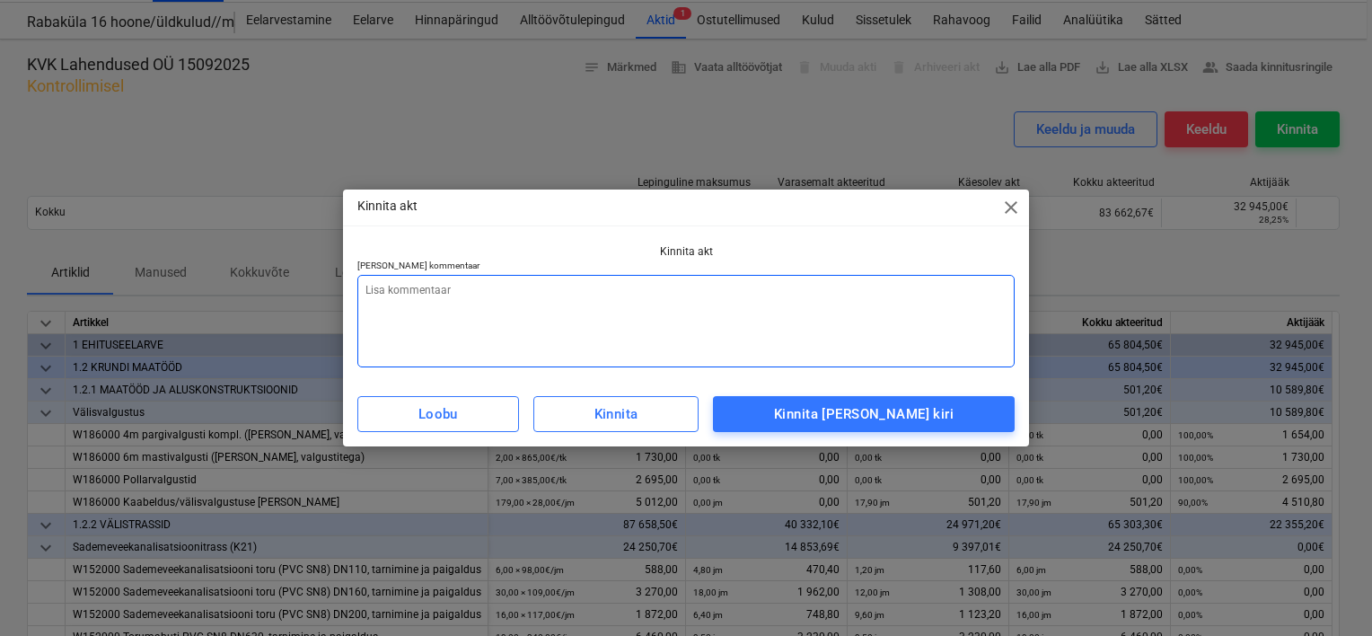
drag, startPoint x: 648, startPoint y: 330, endPoint x: 641, endPoint y: 323, distance: 10.2
click at [647, 330] on textarea at bounding box center [685, 321] width 657 height 92
type textarea "L"
type textarea "x"
type textarea "Li"
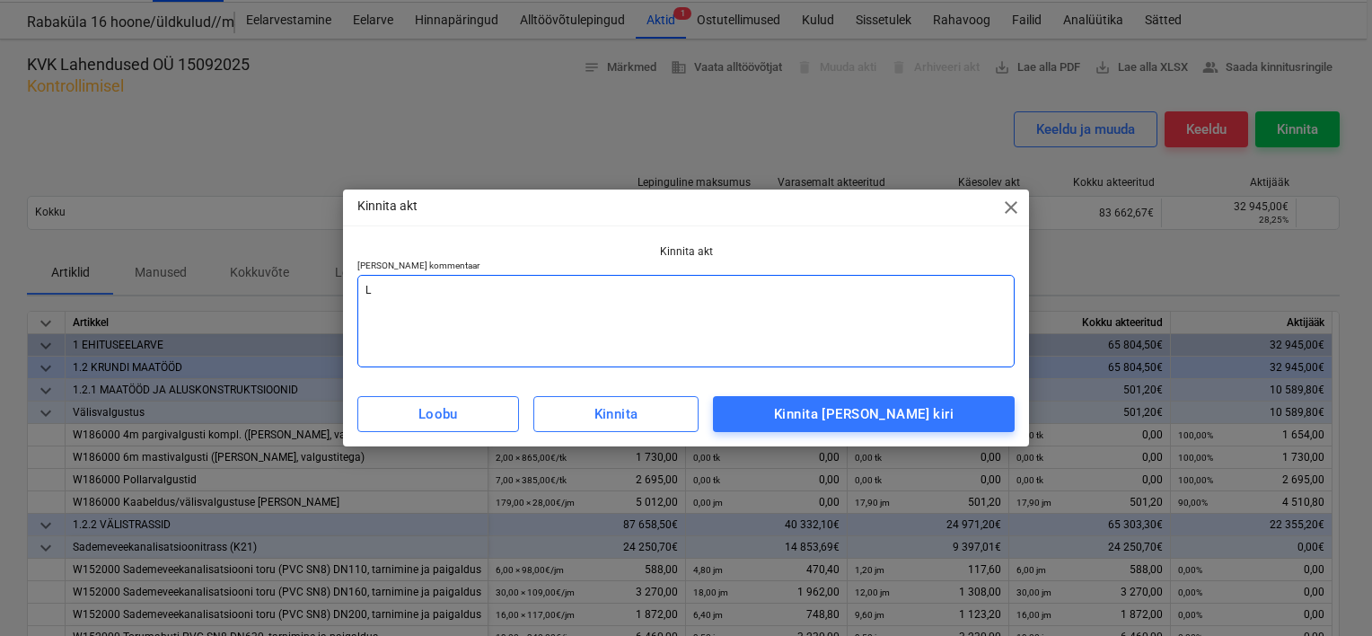
type textarea "x"
type textarea "Lis"
type textarea "x"
type textarea "[PERSON_NAME]"
type textarea "x"
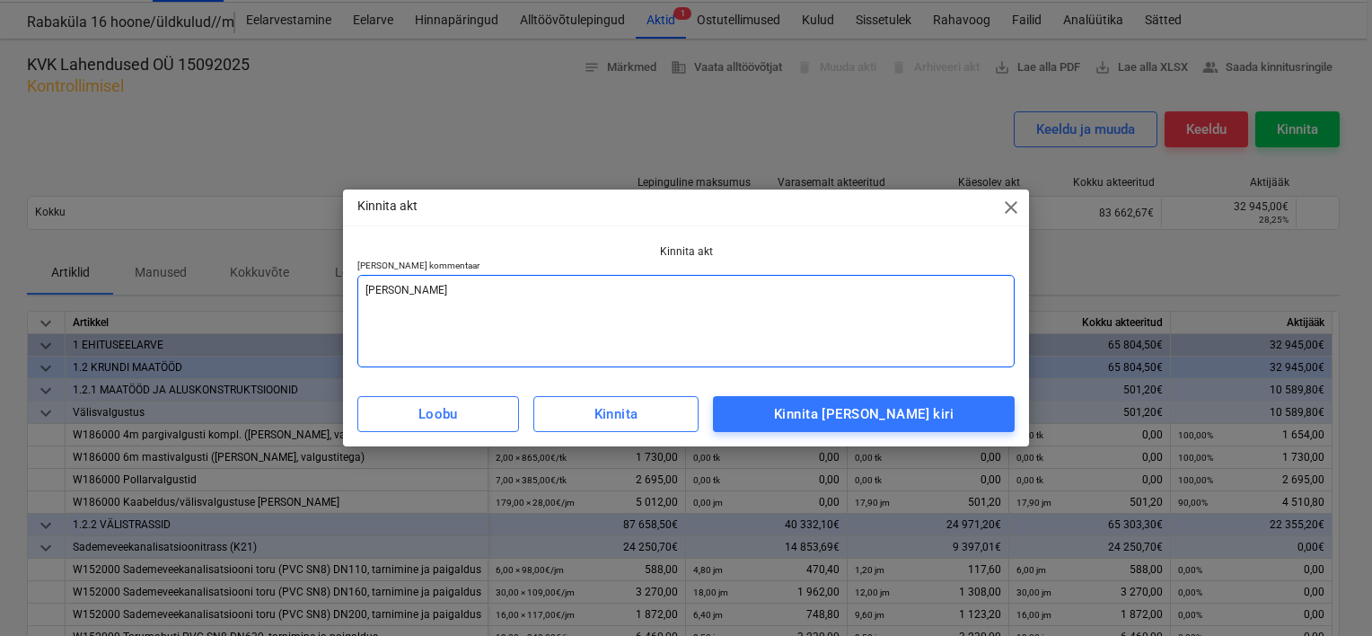
type textarea "Lisad"
type textarea "x"
type textarea "Lisada"
type textarea "x"
type textarea "Lisada"
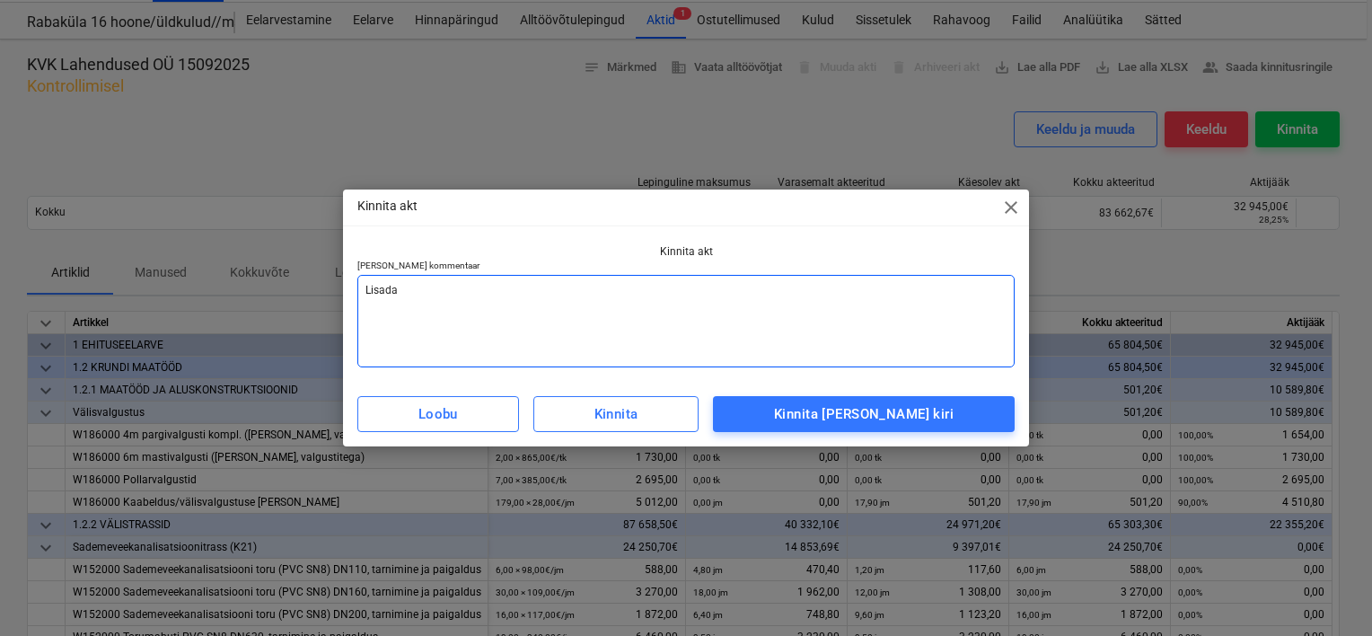
type textarea "x"
type textarea "Lisada a"
type textarea "x"
type textarea "Lisada ar"
type textarea "x"
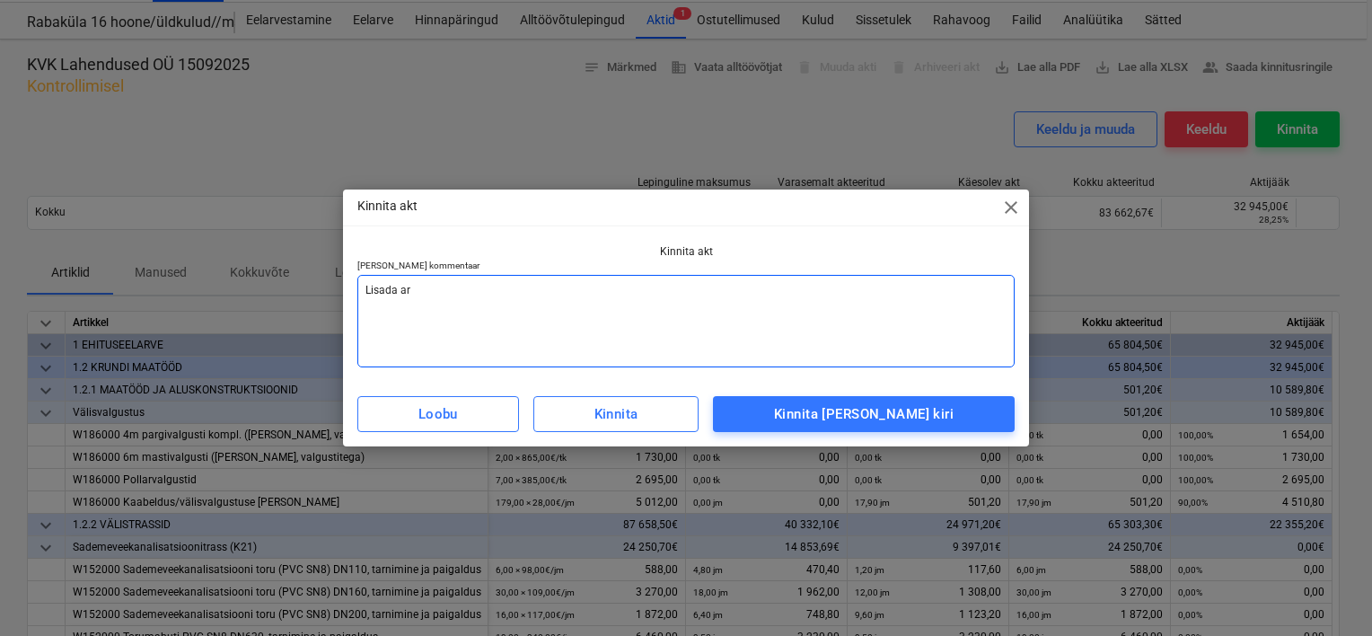
type textarea "[PERSON_NAME] arv"
type textarea "x"
type textarea "[PERSON_NAME]"
type textarea "x"
type textarea "[PERSON_NAME]"
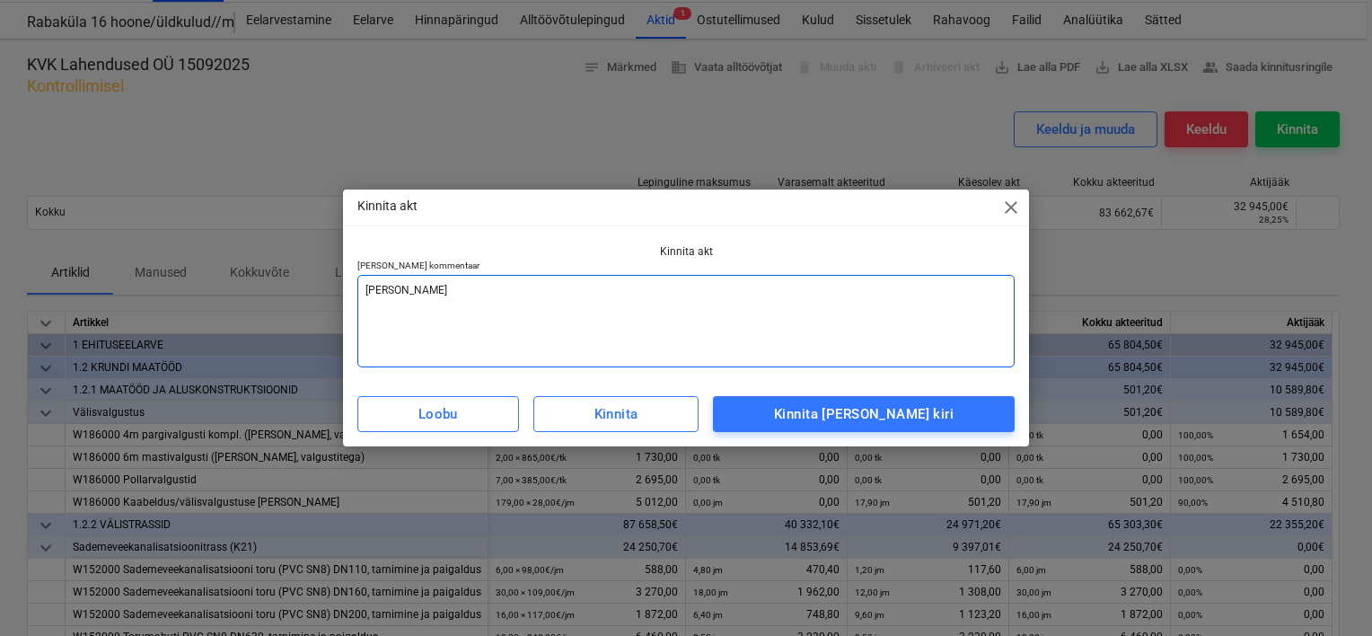
type textarea "x"
type textarea "[PERSON_NAME] arve v"
type textarea "x"
type textarea "[PERSON_NAME] arve va"
type textarea "x"
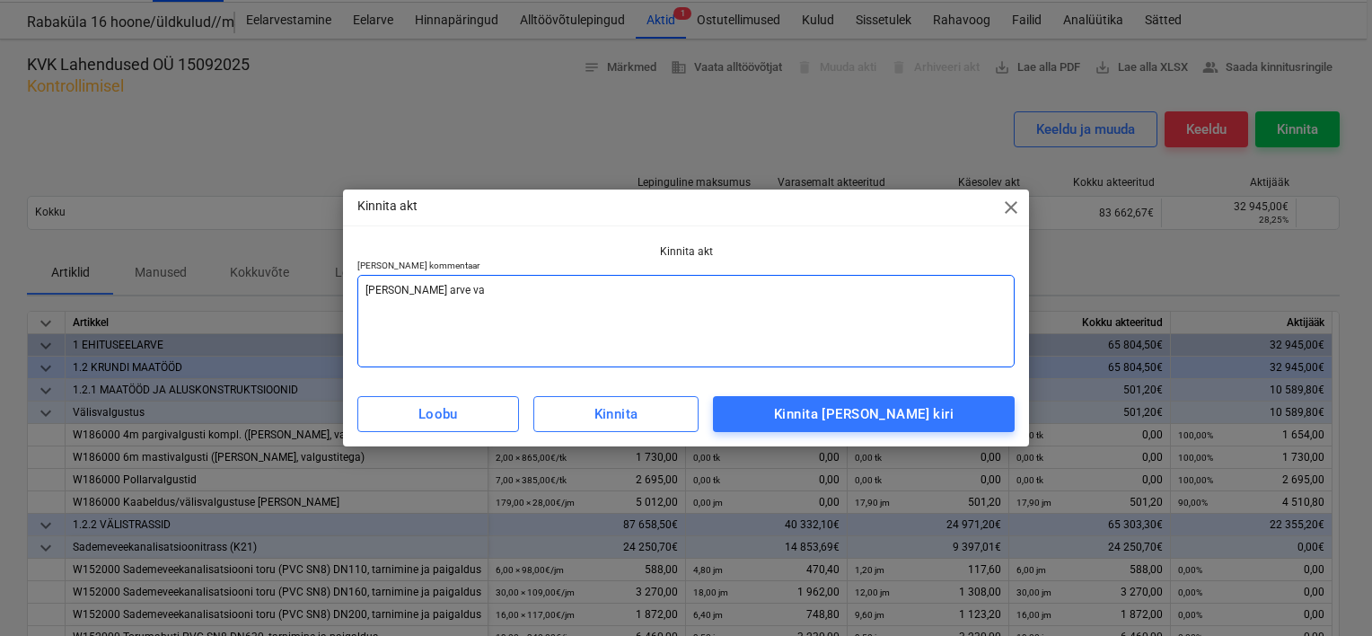
type textarea "[PERSON_NAME] arve vas"
type textarea "x"
type textarea "[PERSON_NAME] arve vast"
type textarea "x"
type textarea "[PERSON_NAME] [PERSON_NAME]"
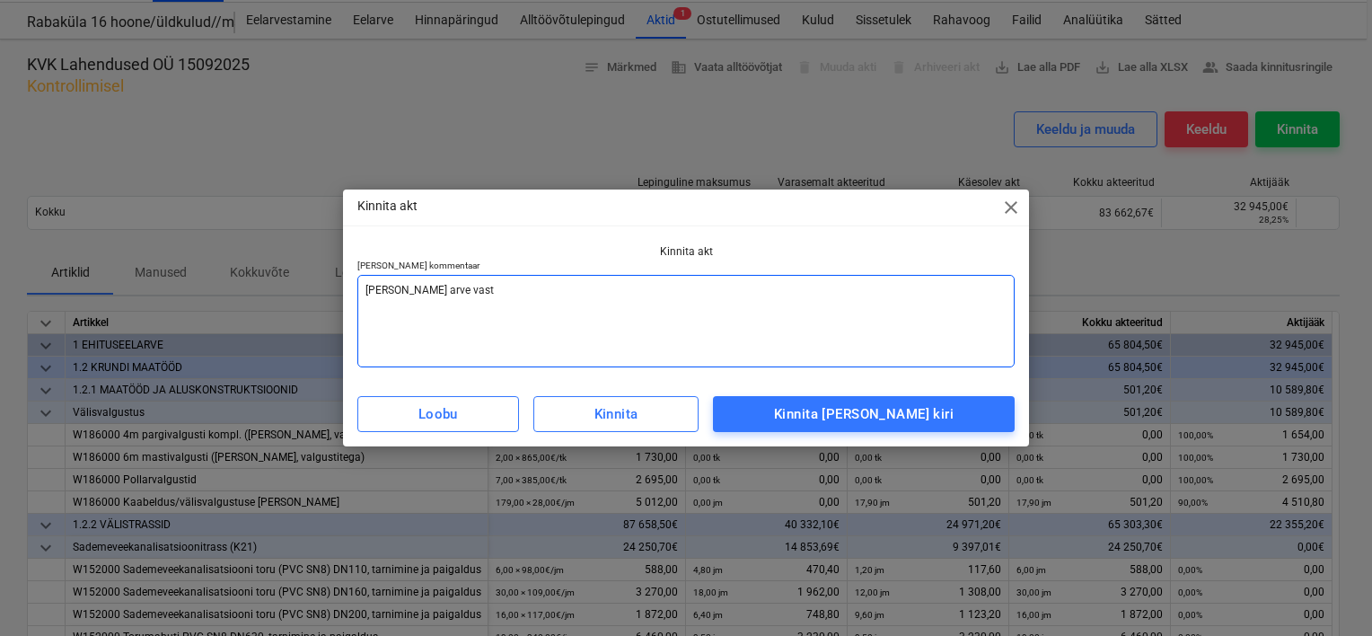
type textarea "x"
type textarea "[PERSON_NAME] [PERSON_NAME]"
type textarea "x"
type textarea "[PERSON_NAME] [PERSON_NAME]"
type textarea "x"
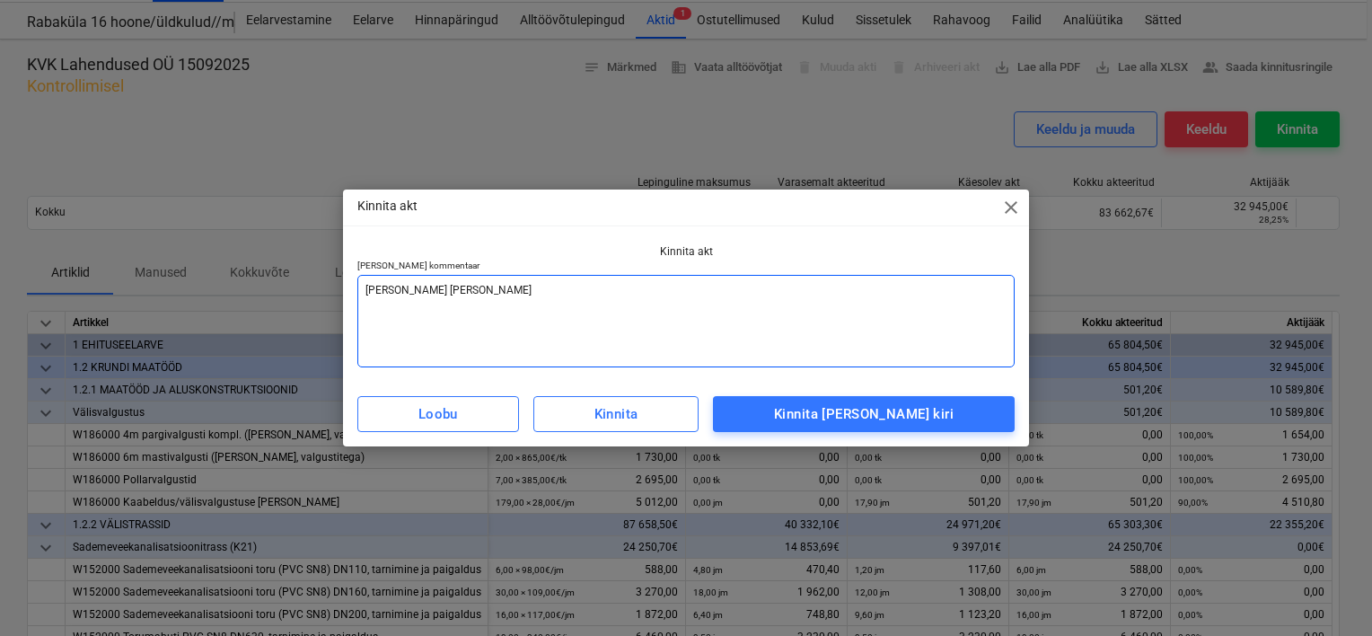
type textarea "[PERSON_NAME] arve vastaval"
type textarea "x"
type textarea "Lisada arve vastavalt"
type textarea "x"
type textarea "Lisada arve vastavalt"
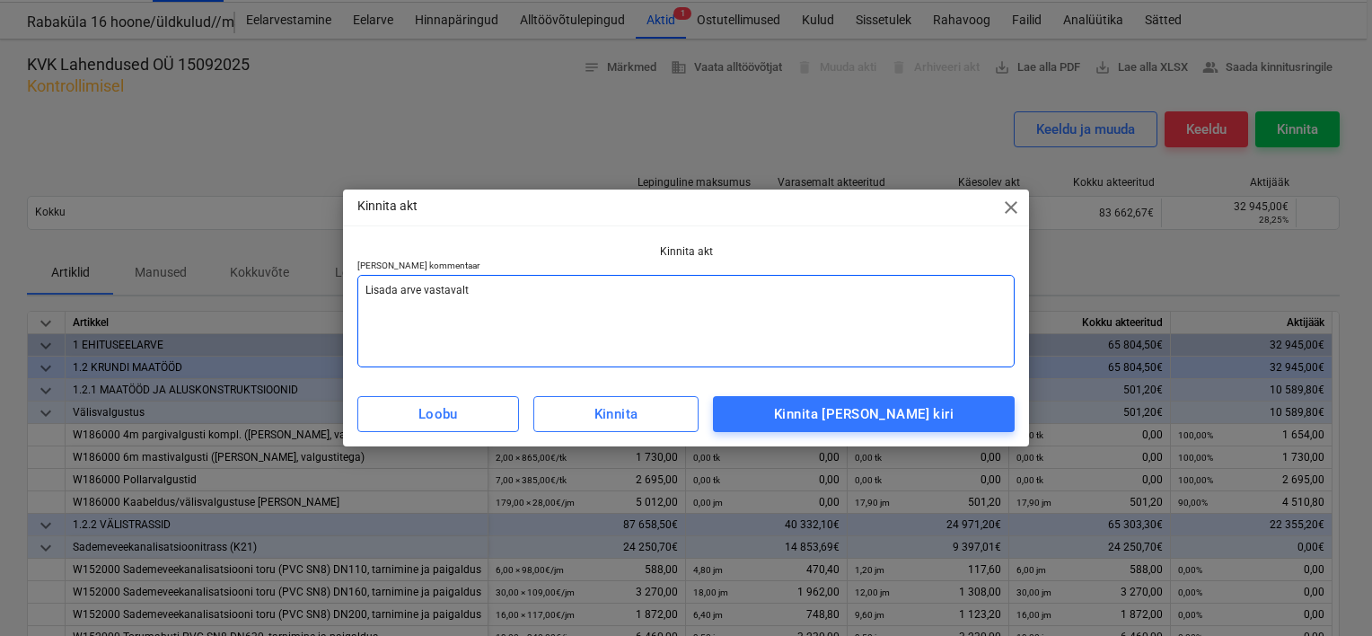
type textarea "x"
type textarea "Lisada arve vastavalt a"
type textarea "x"
type textarea "Lisada arve vastavalt ak"
type textarea "x"
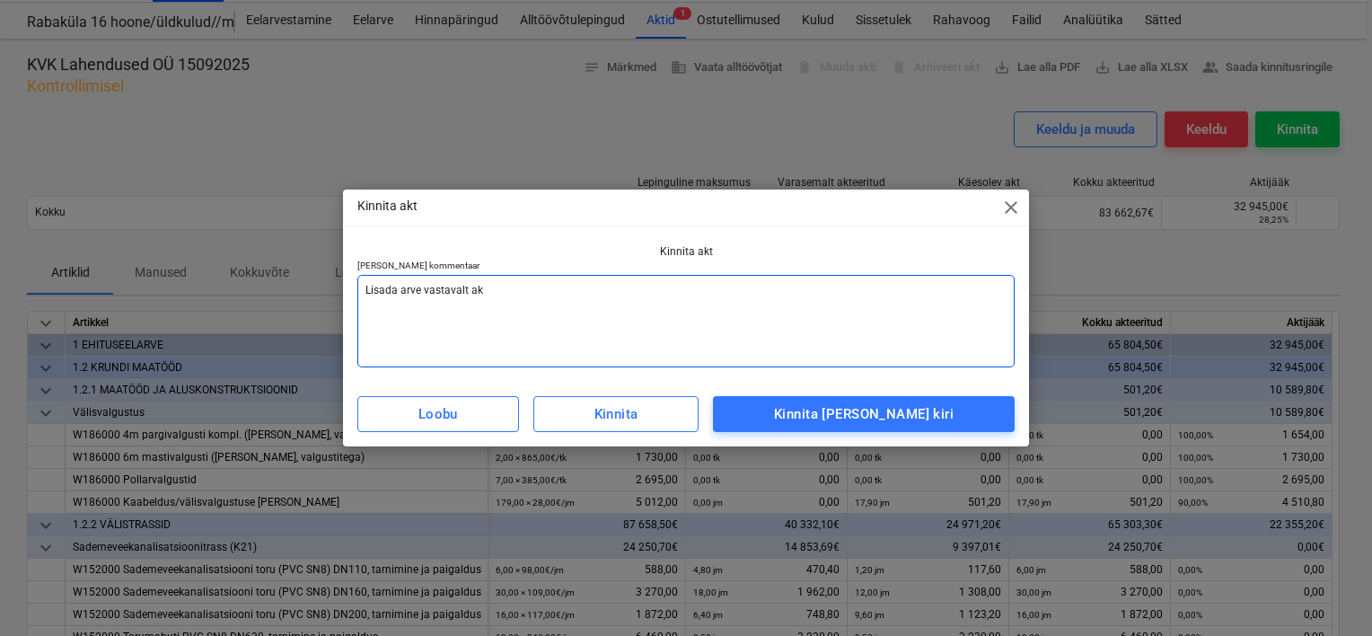
type textarea "Lisada arve vastavalt akt"
type textarea "x"
type textarea "Lisada arve vastavalt akti"
type textarea "x"
type textarea "Lisada arve vastavalt aktil"
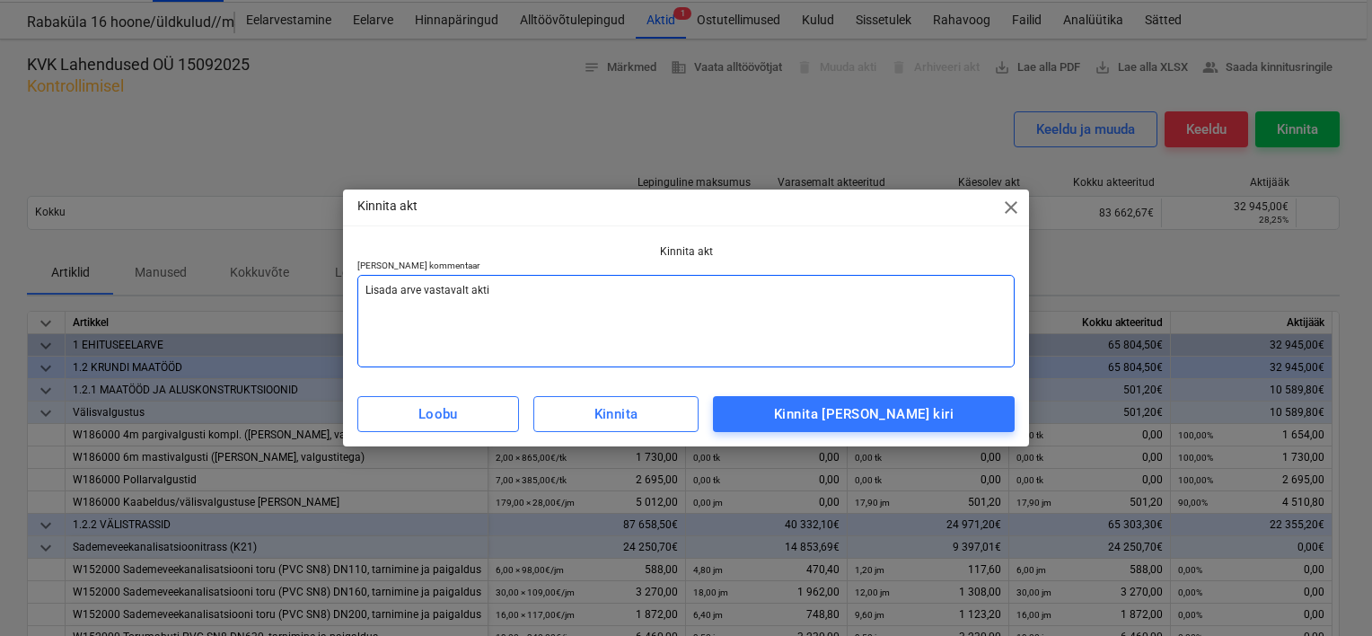
type textarea "x"
type textarea "Lisada arve vastavalt aktile"
type textarea "x"
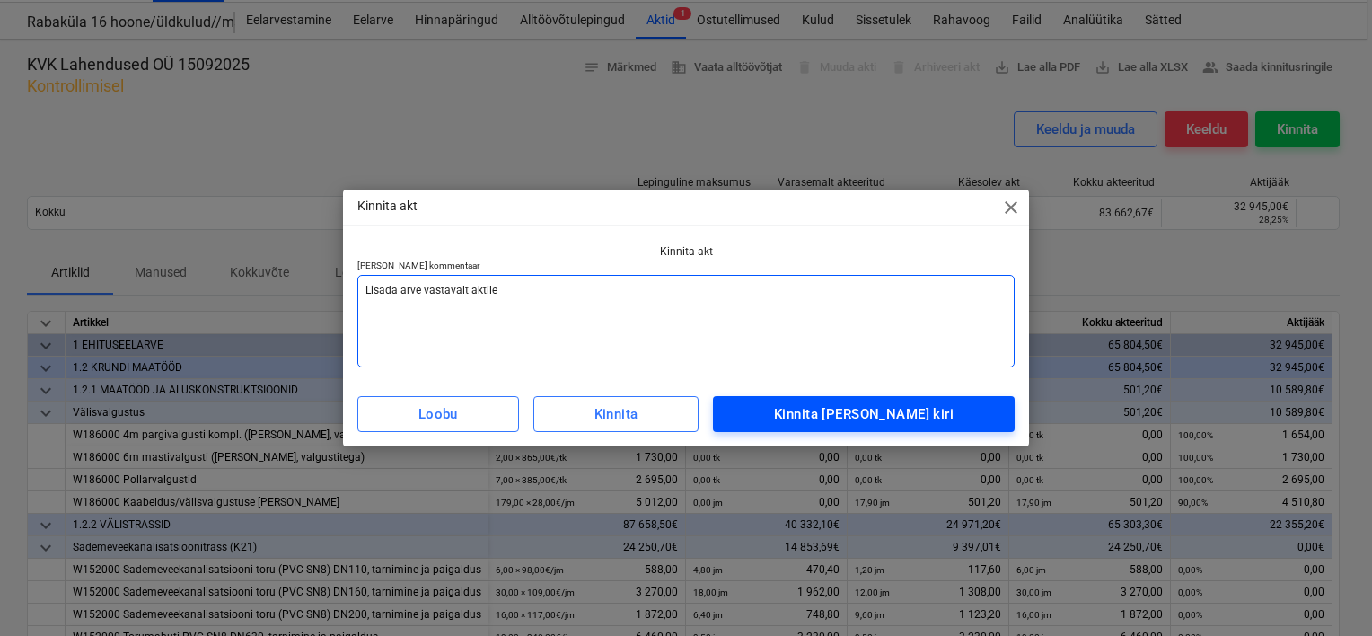
type textarea "Lisada arve vastavalt aktile"
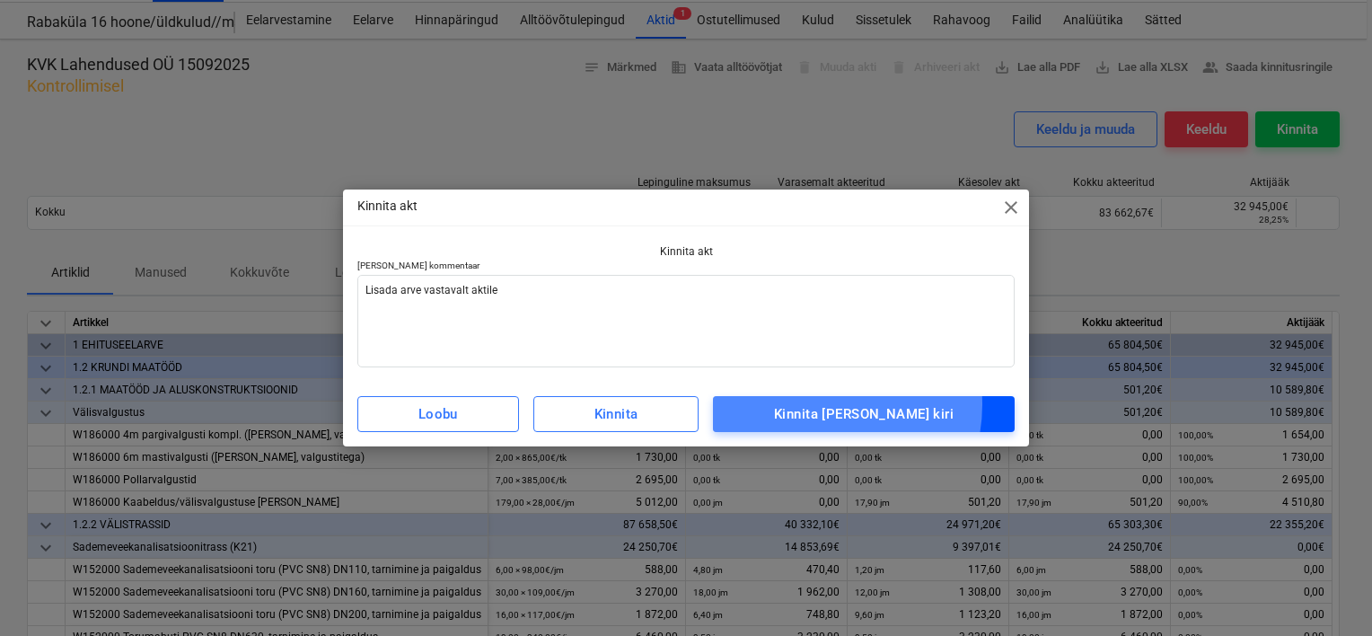
click at [850, 404] on div "Kinnita [PERSON_NAME] kiri" at bounding box center [864, 413] width 180 height 23
type textarea "x"
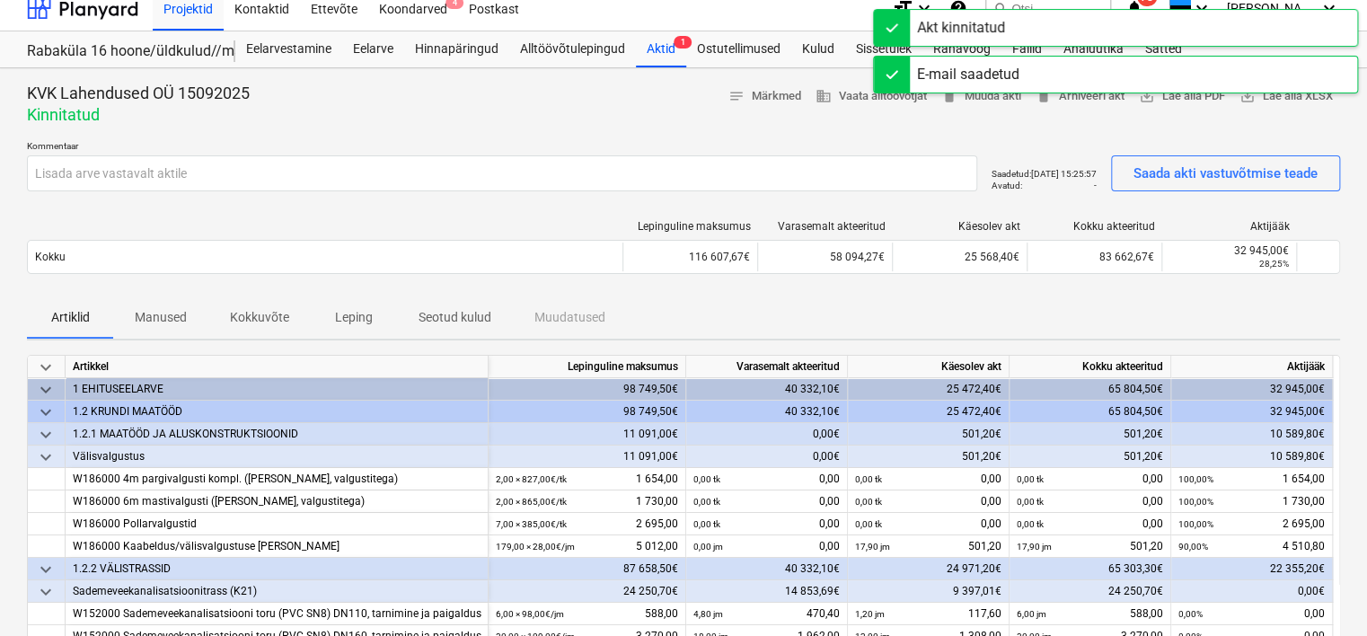
scroll to position [0, 0]
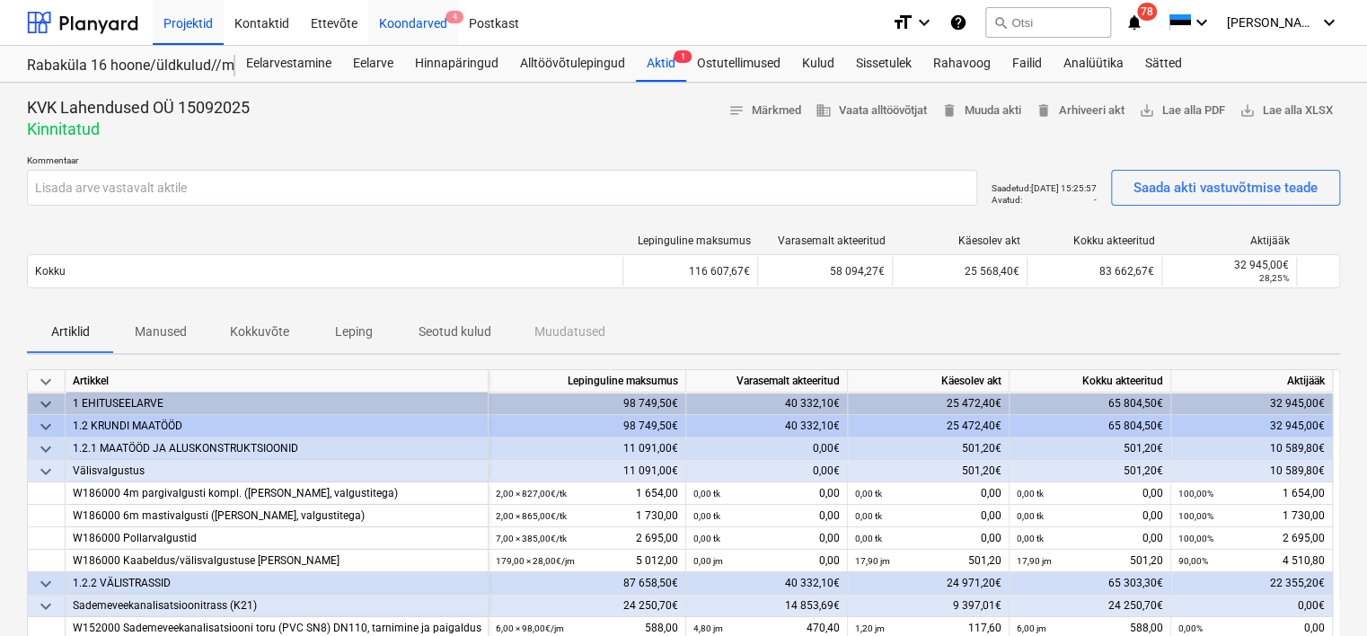
click at [426, 24] on div "Koondarved 4" at bounding box center [413, 22] width 90 height 46
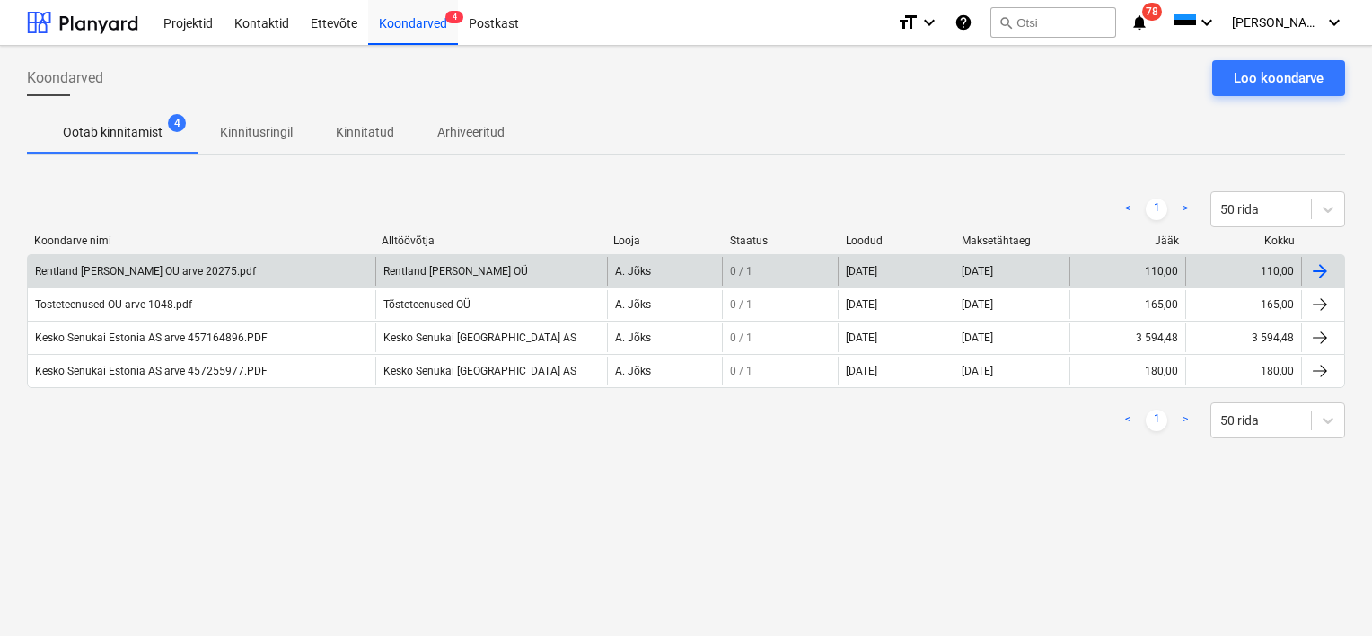
click at [142, 273] on div "Rentland [PERSON_NAME] OU arve 20275.pdf" at bounding box center [145, 271] width 221 height 13
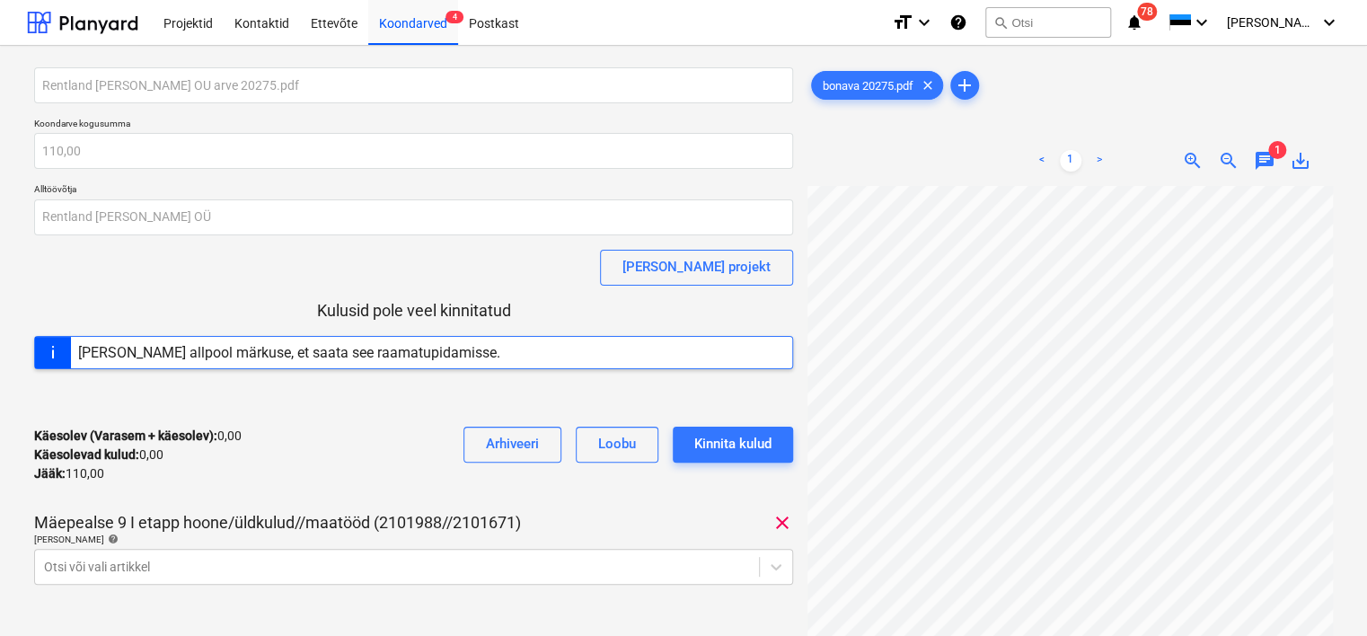
scroll to position [90, 0]
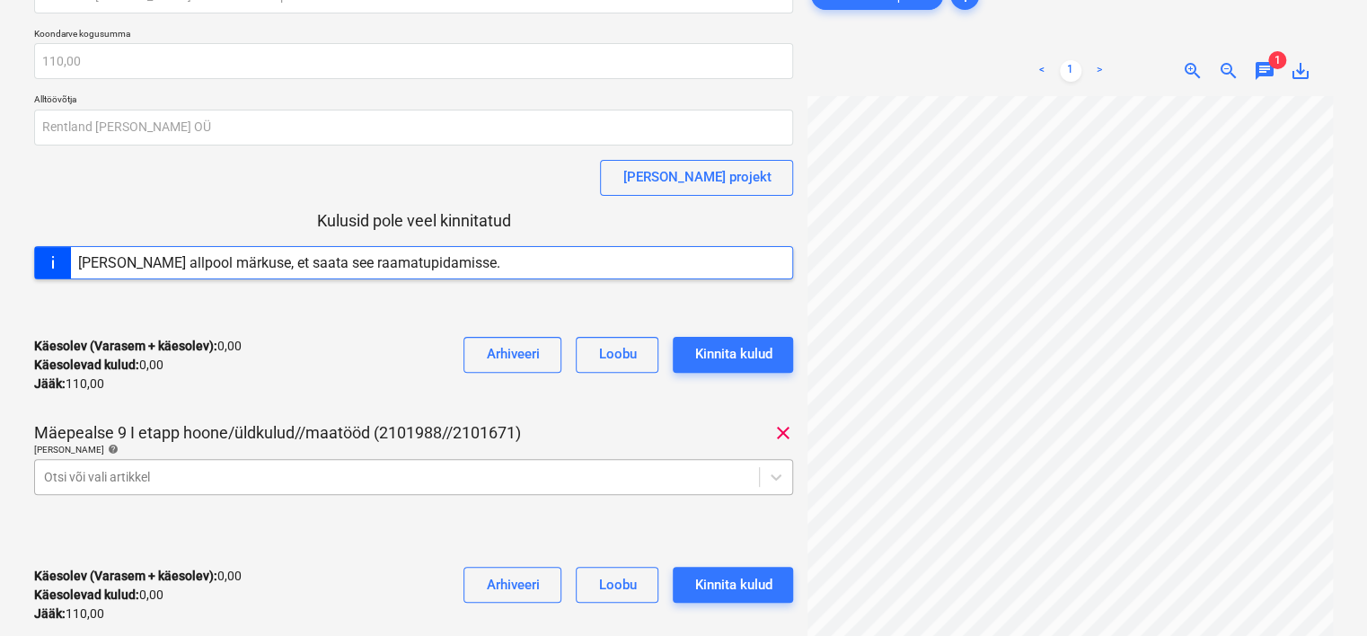
click at [255, 485] on body "Projektid Kontaktid Ettevõte Koondarved 4 Postkast format_size keyboard_arrow_d…" at bounding box center [683, 228] width 1367 height 636
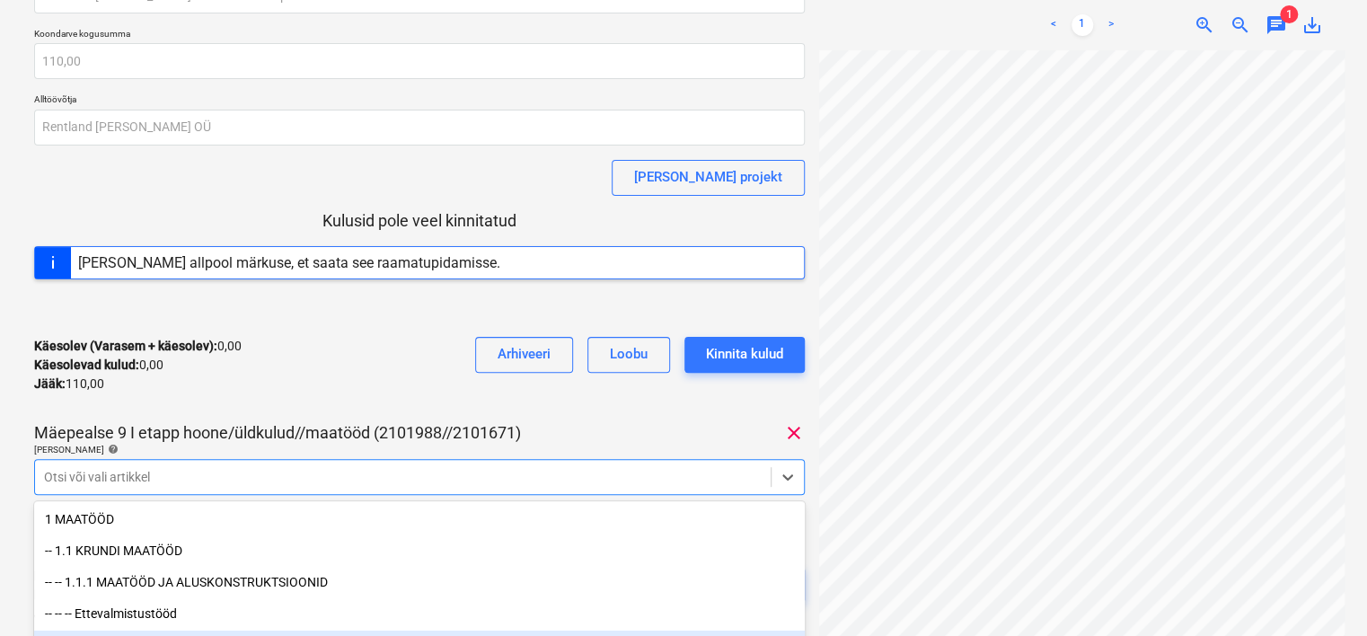
scroll to position [235, 0]
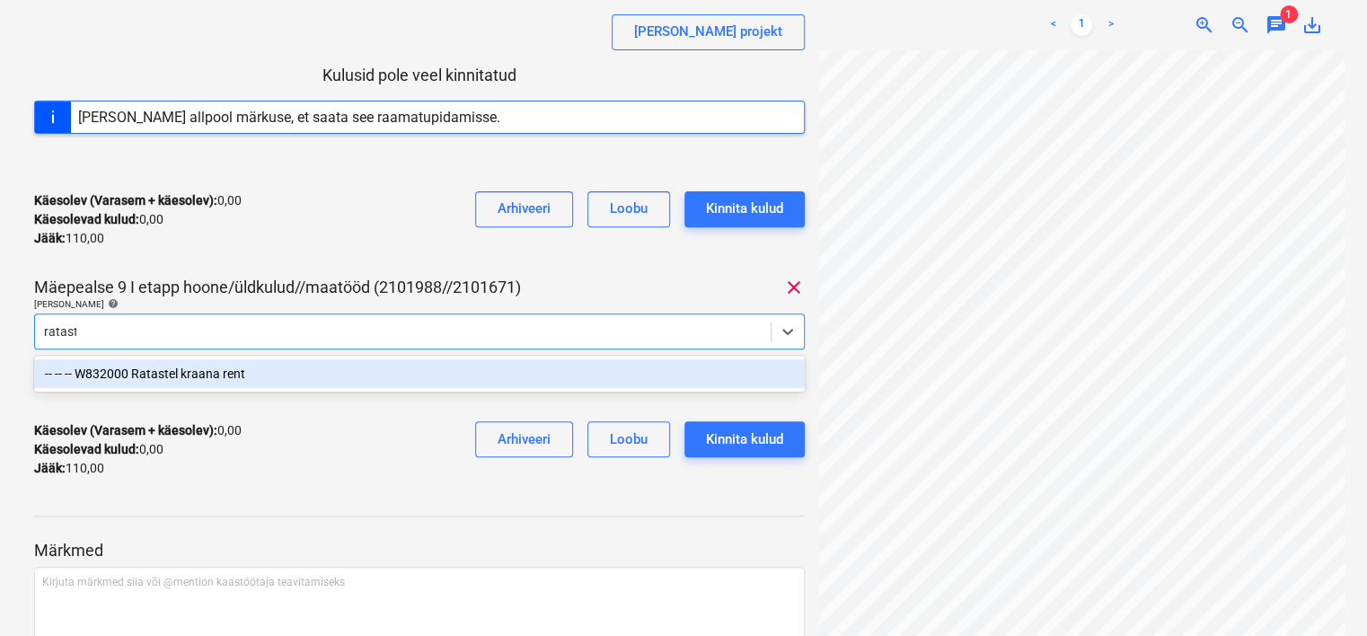
type input "rataste"
click at [279, 376] on div "-- -- -- W832000 Ratastel kraana rent" at bounding box center [419, 373] width 770 height 29
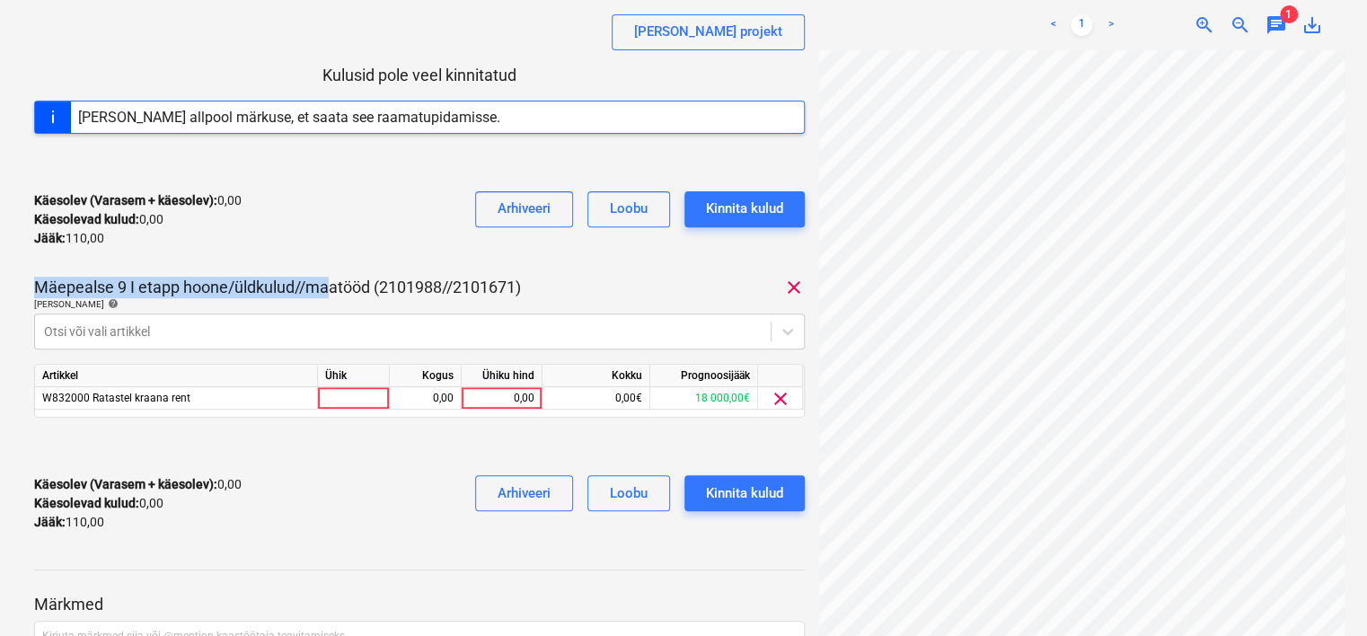
click at [330, 267] on div "Rentland [PERSON_NAME] OU arve 20275.pdf Koondarve kogusumma 110,00 Alltöövõtja…" at bounding box center [419, 189] width 770 height 714
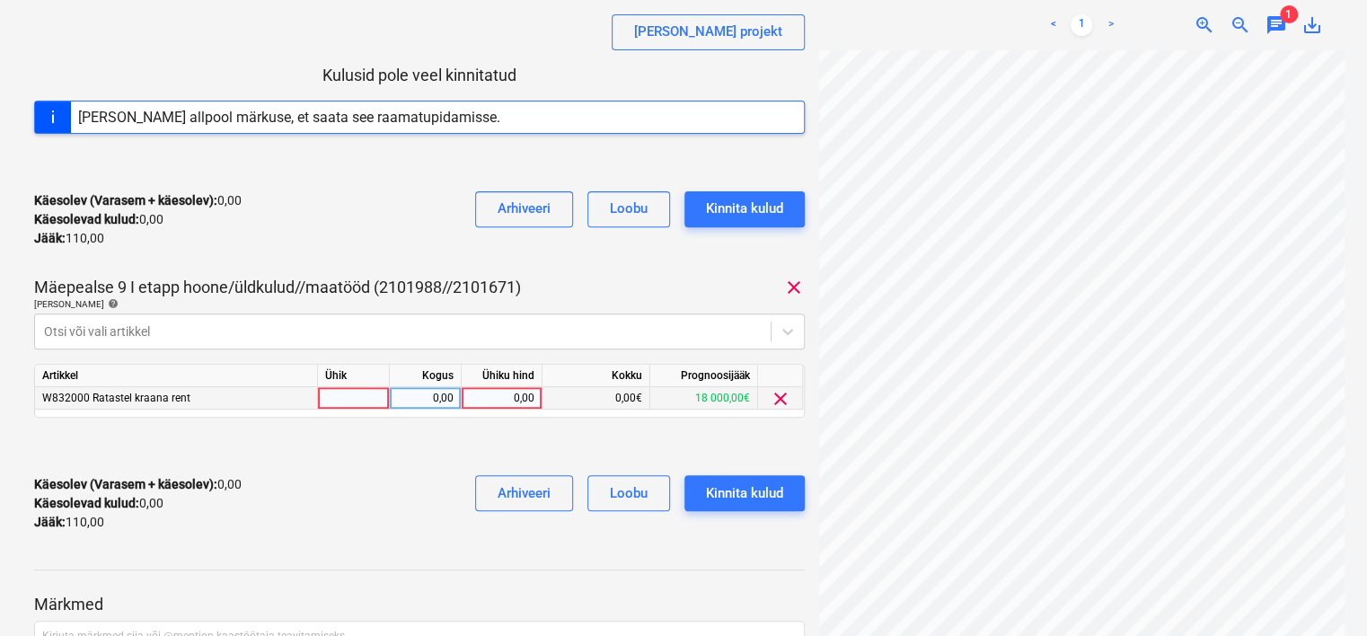
click at [503, 392] on div "0,00" at bounding box center [502, 398] width 66 height 22
type input "110"
click at [363, 502] on div "Käesolev (Varasem + käesolev) : 0,00 Käesolevad kulud : 0,00 Jääk : 110,00 Arhi…" at bounding box center [419, 503] width 770 height 85
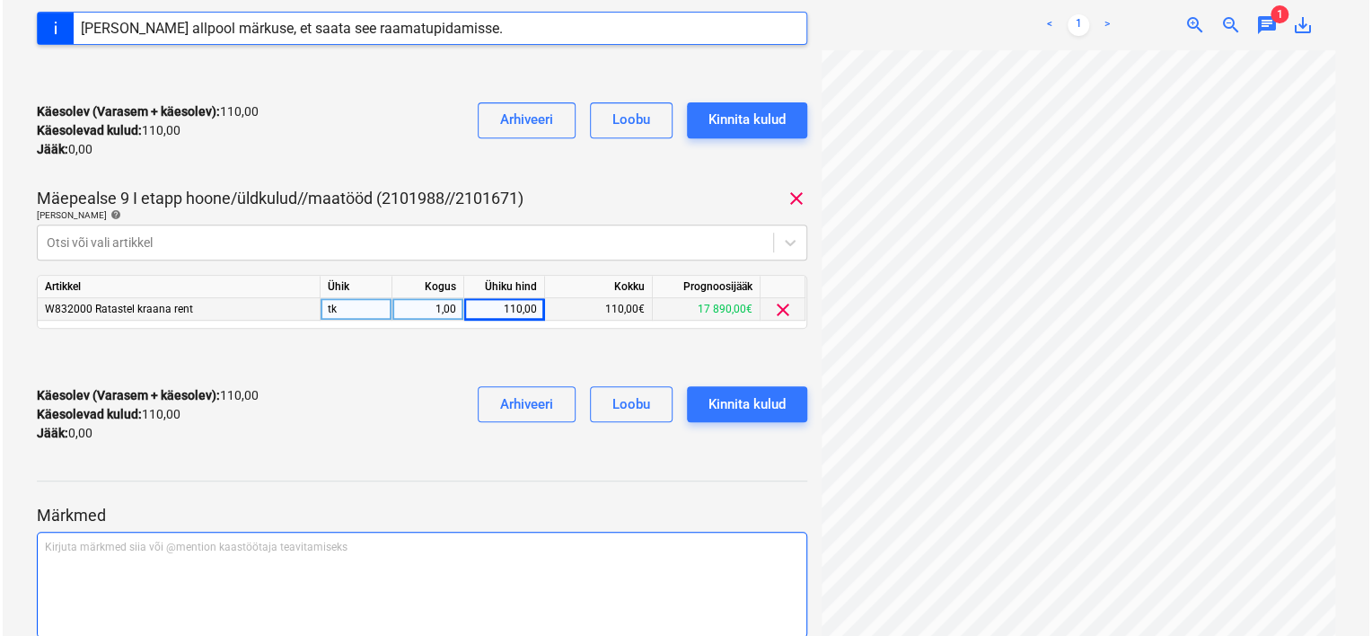
scroll to position [403, 0]
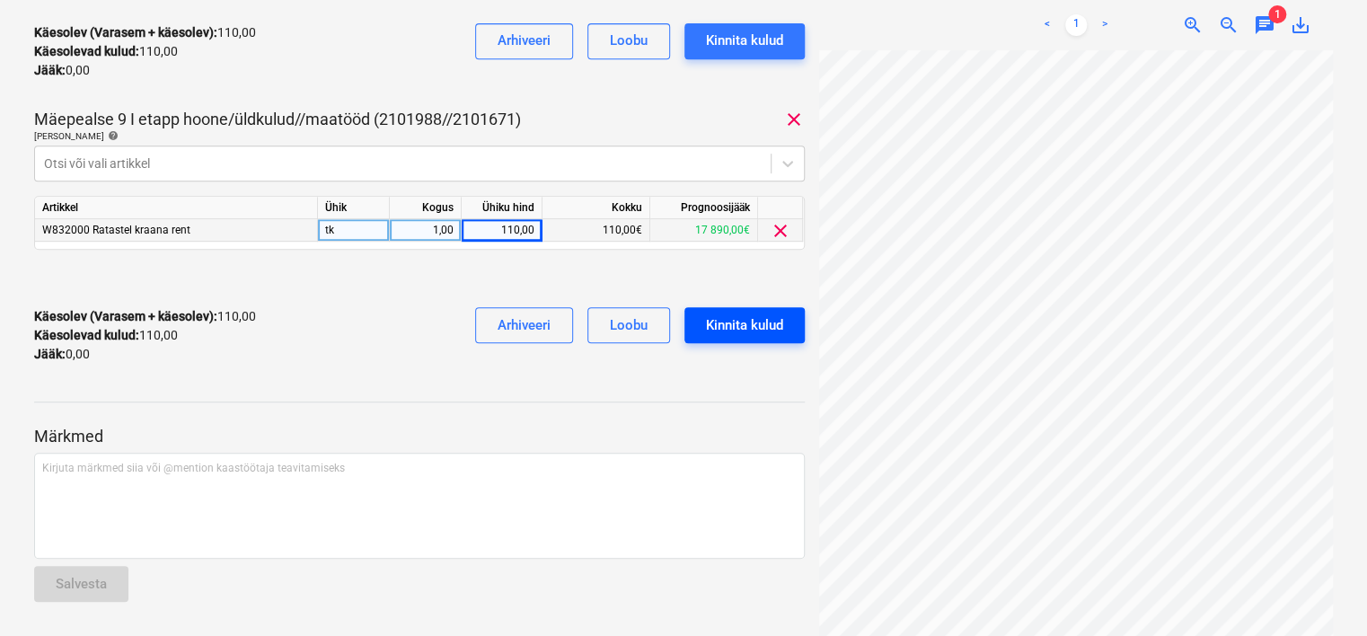
click at [748, 322] on div "Kinnita kulud" at bounding box center [744, 324] width 77 height 23
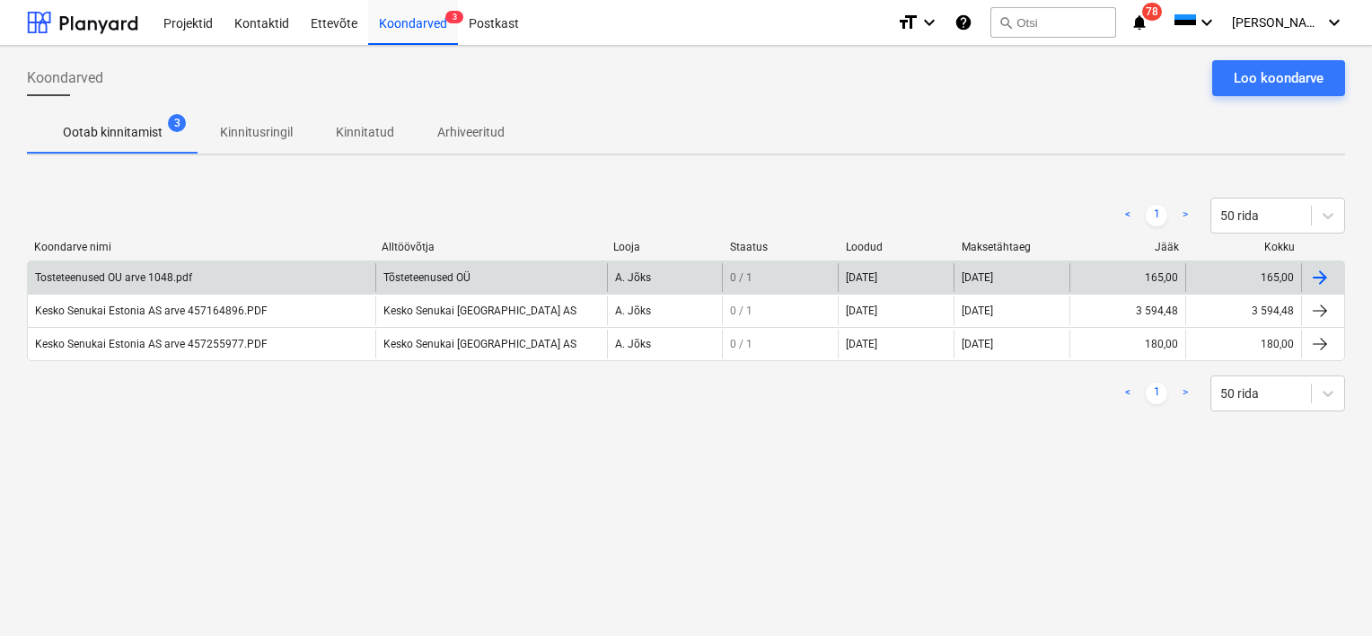
click at [197, 282] on div "Tosteteenused OU arve 1048.pdf" at bounding box center [202, 277] width 348 height 29
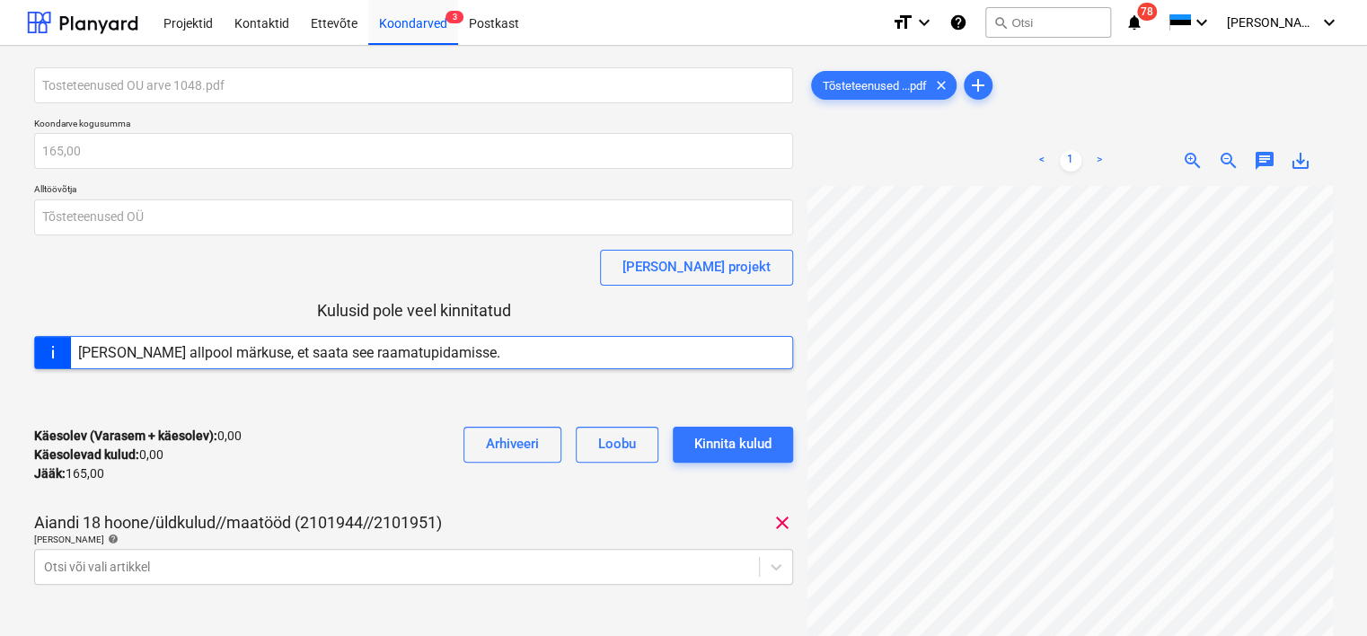
scroll to position [412, 277]
click at [205, 563] on body "Projektid Kontaktid Ettevõte Koondarved 3 Postkast format_size keyboard_arrow_d…" at bounding box center [683, 318] width 1367 height 636
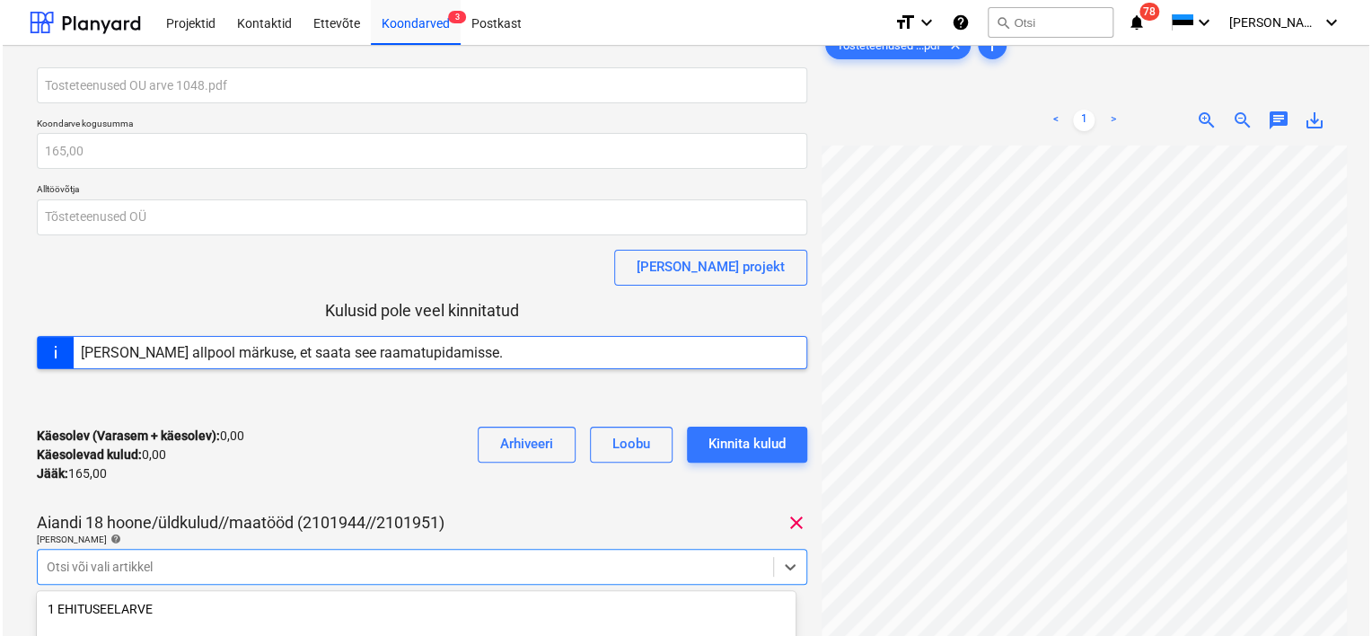
scroll to position [235, 0]
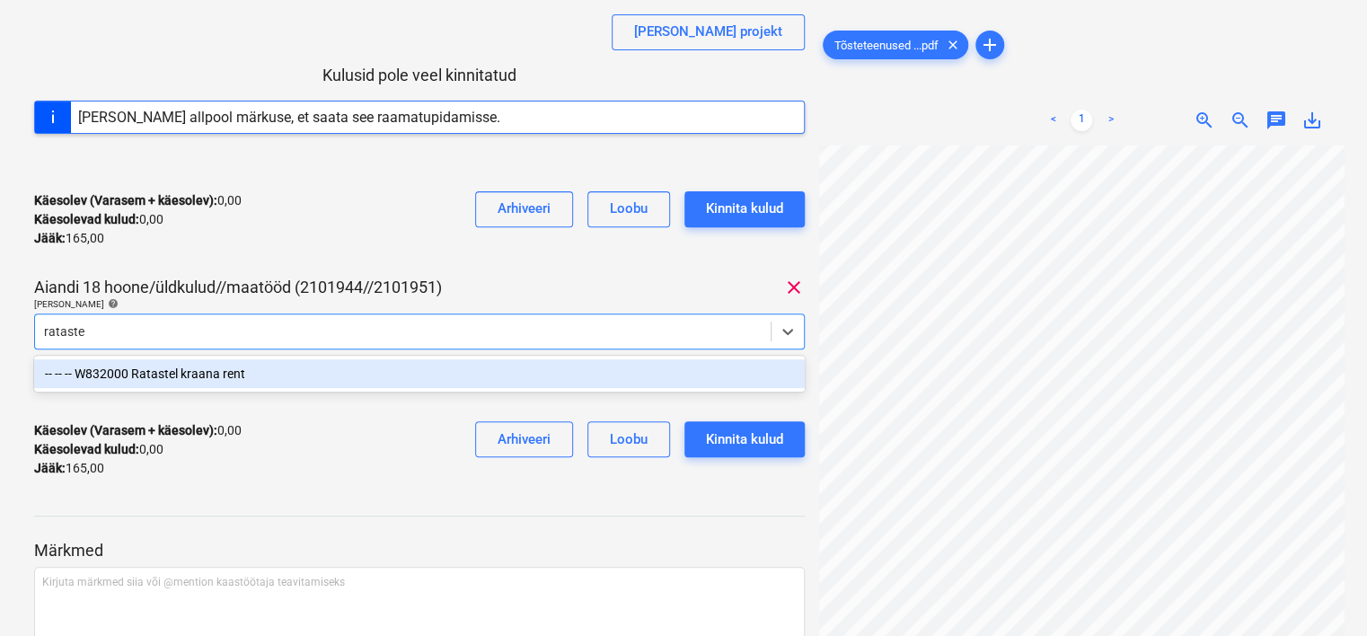
type input "ratastel"
click at [259, 375] on div "-- -- -- W832000 Ratastel kraana rent" at bounding box center [419, 373] width 770 height 29
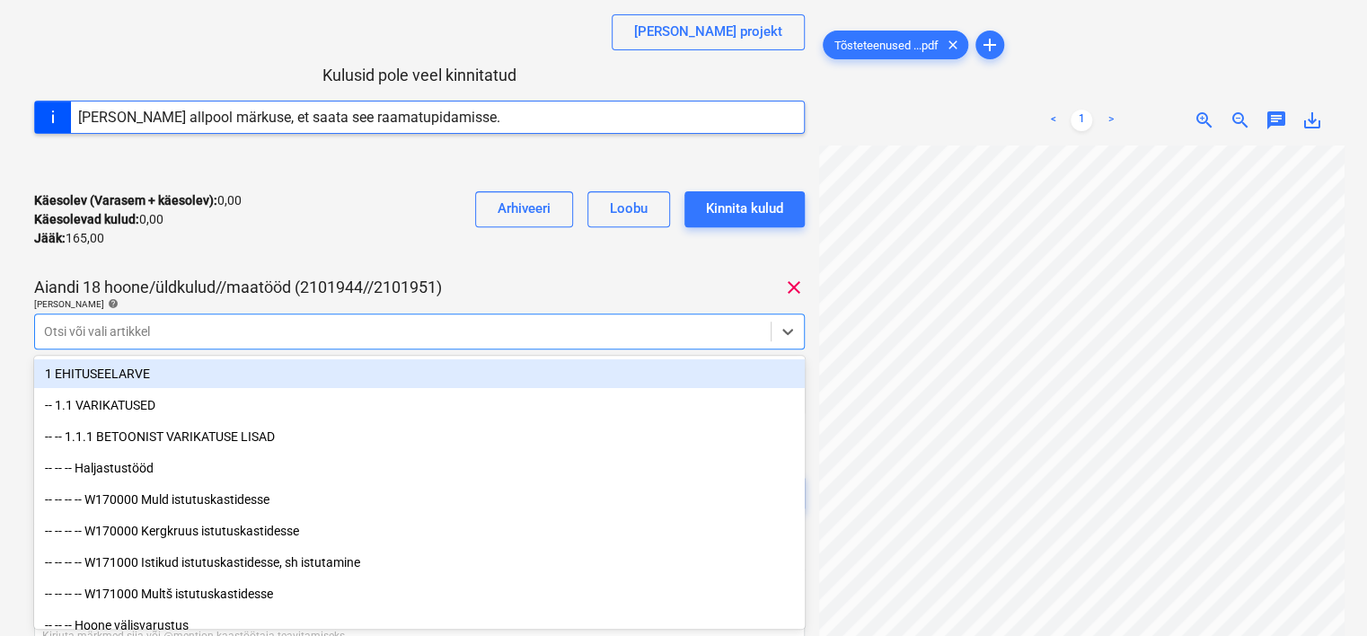
click at [334, 207] on div "Käesolev (Varasem + käesolev) : 0,00 Käesolevad kulud : 0,00 Jääk : 165,00 Arhi…" at bounding box center [419, 219] width 770 height 85
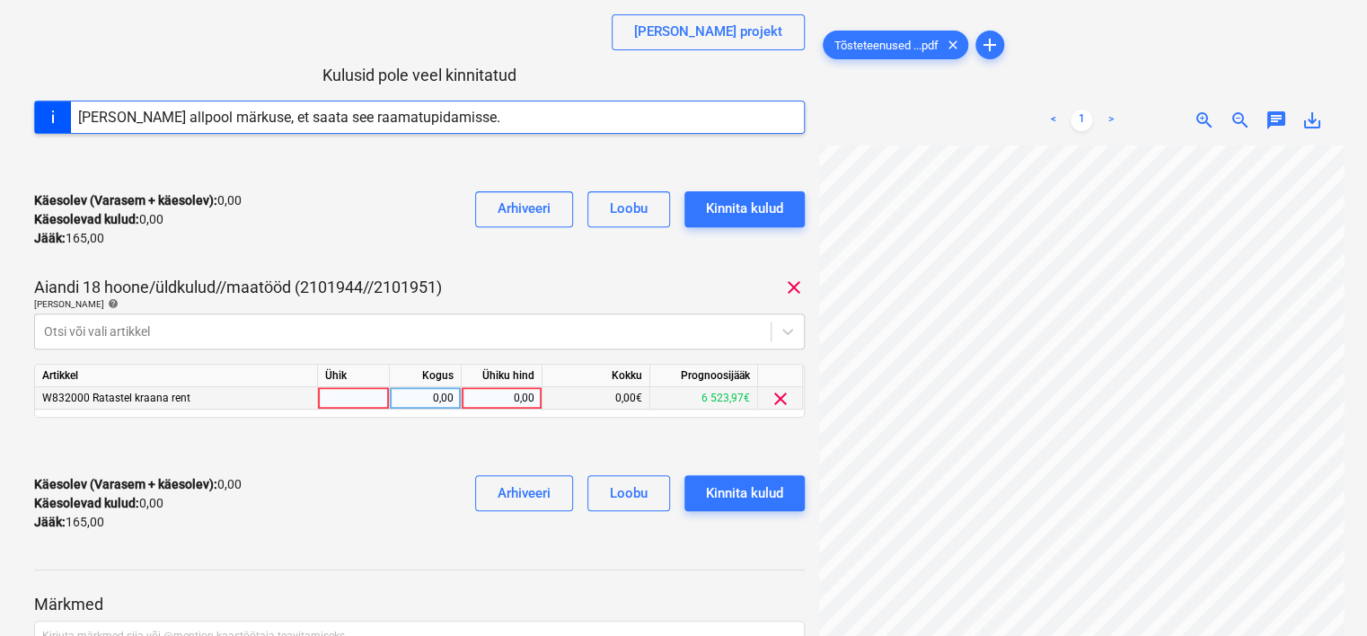
click at [503, 392] on div "0,00" at bounding box center [502, 398] width 66 height 22
type input "165"
click at [395, 505] on div "Käesolev (Varasem + käesolev) : 0,00 Käesolevad kulud : 0,00 Jääk : 165,00 Arhi…" at bounding box center [419, 503] width 770 height 85
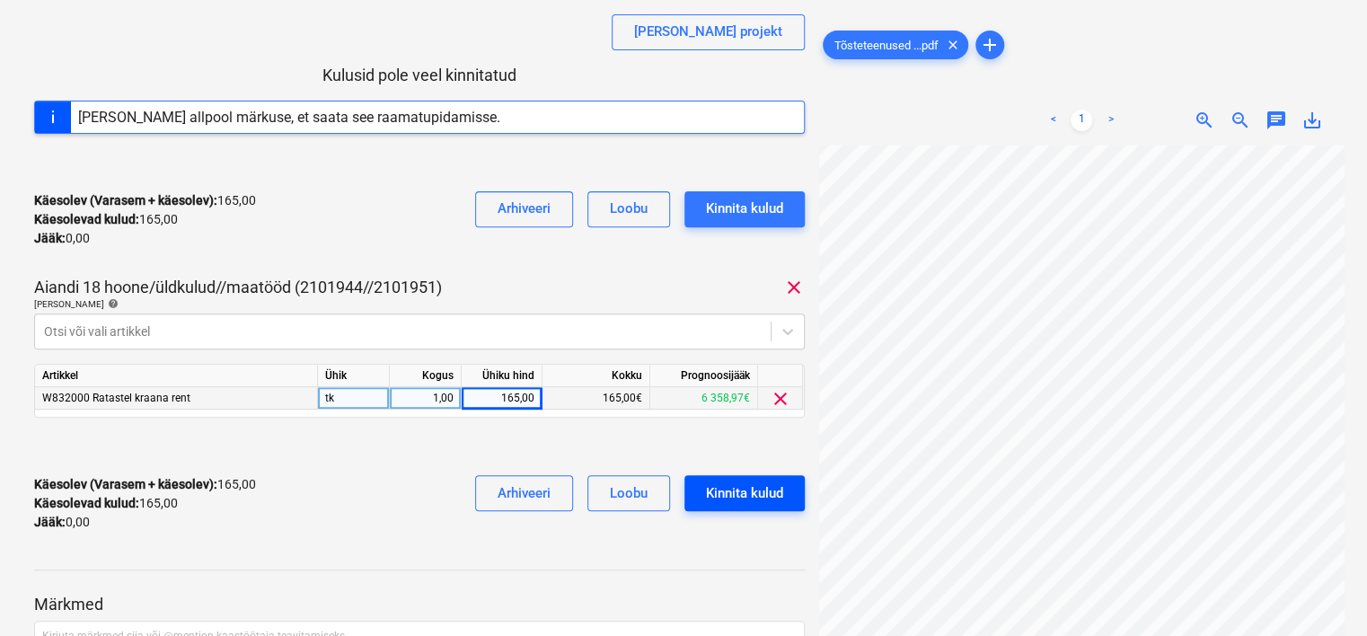
click at [744, 485] on div "Kinnita kulud" at bounding box center [744, 492] width 77 height 23
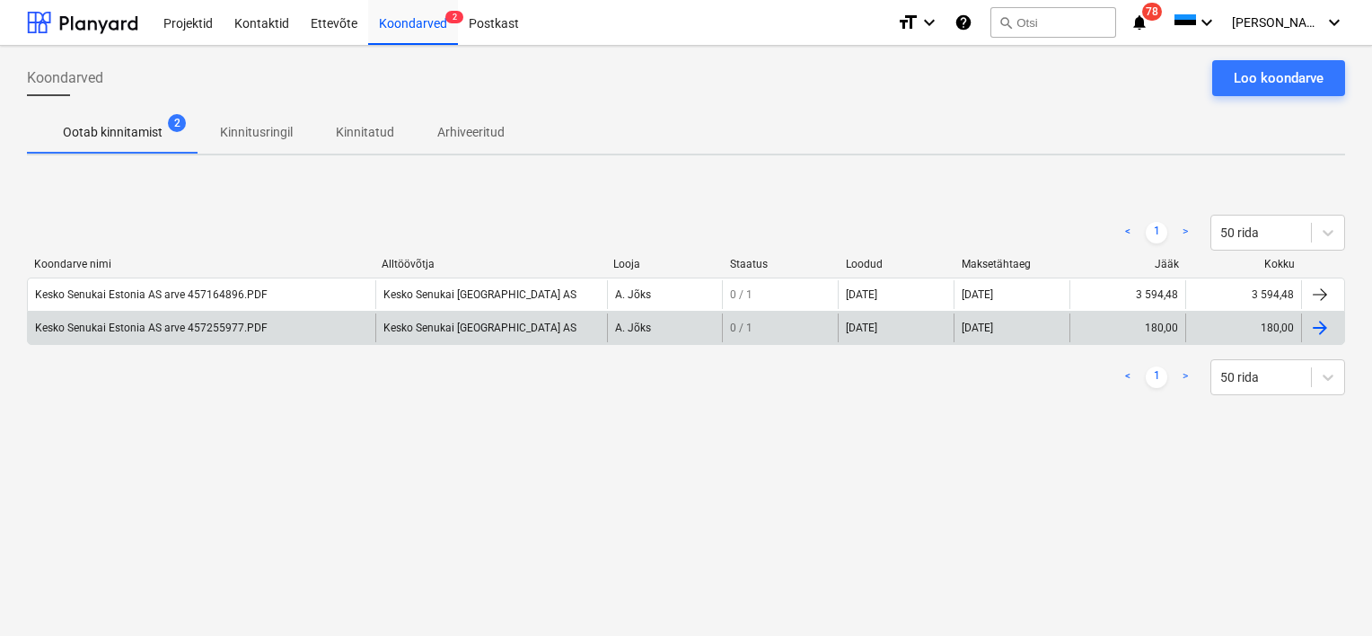
click at [248, 332] on div "Kesko Senukai Estonia AS arve 457255977.PDF" at bounding box center [151, 327] width 233 height 13
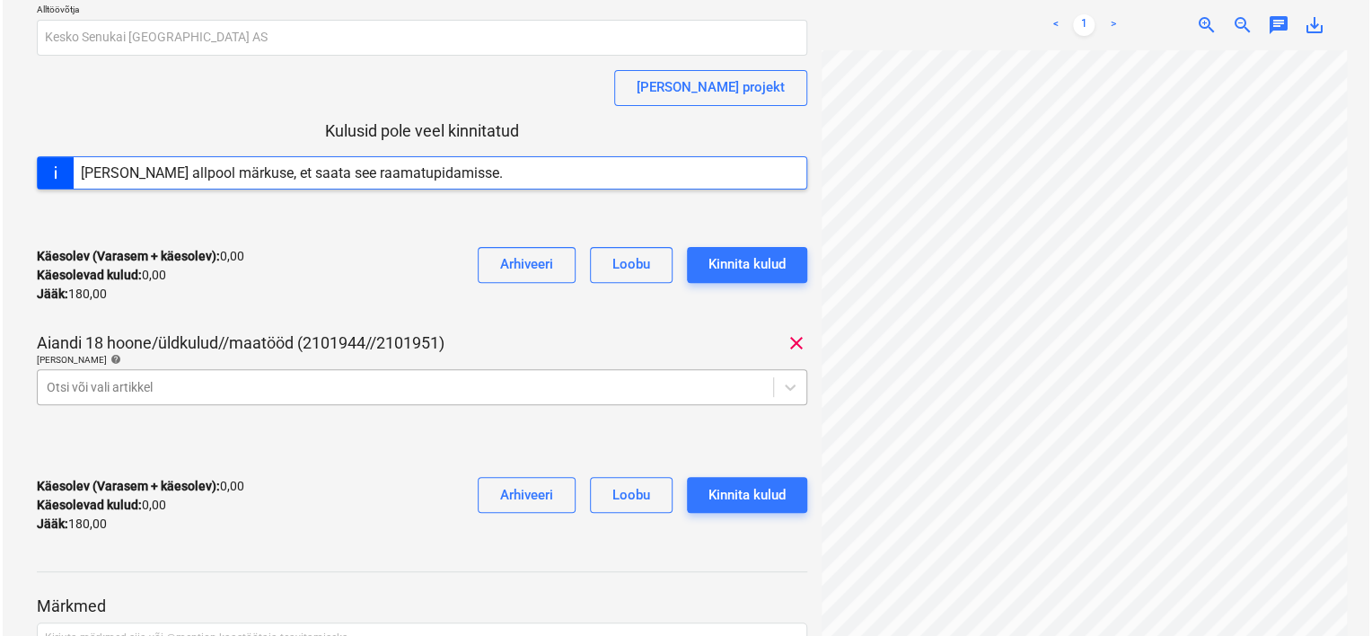
scroll to position [235, 0]
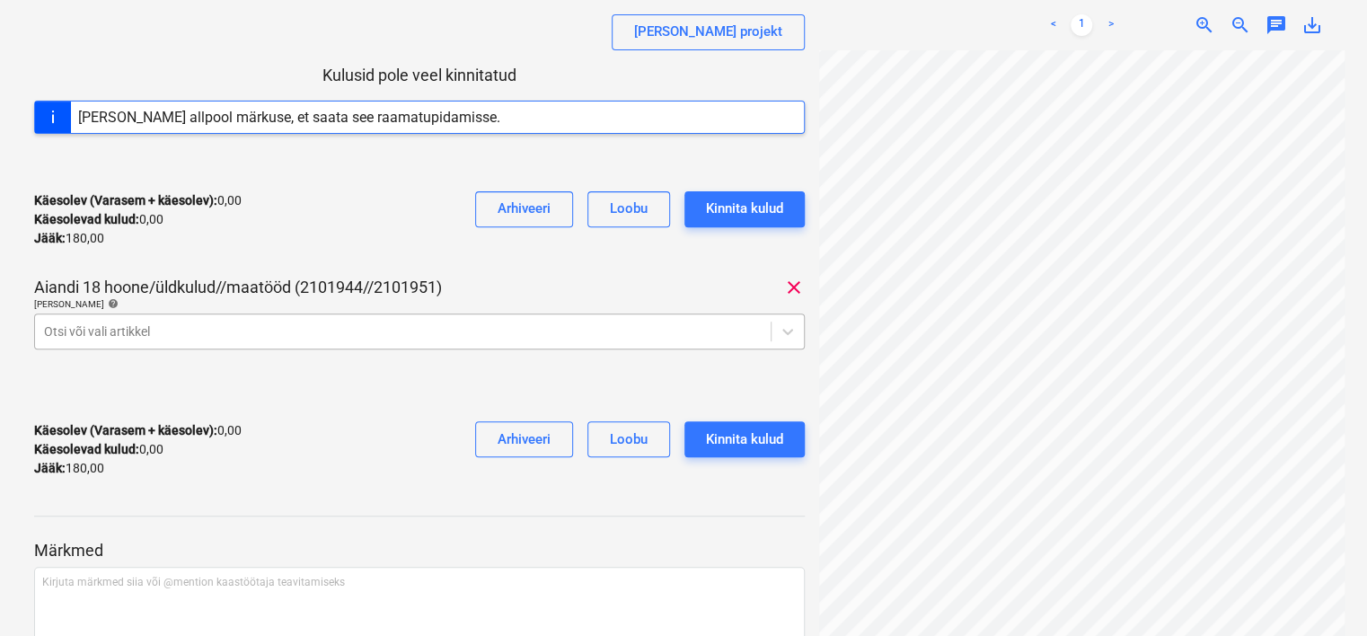
click at [337, 375] on body "Projektid Kontaktid Ettevõte Koondarved 2 Postkast format_size keyboard_arrow_d…" at bounding box center [683, 83] width 1367 height 636
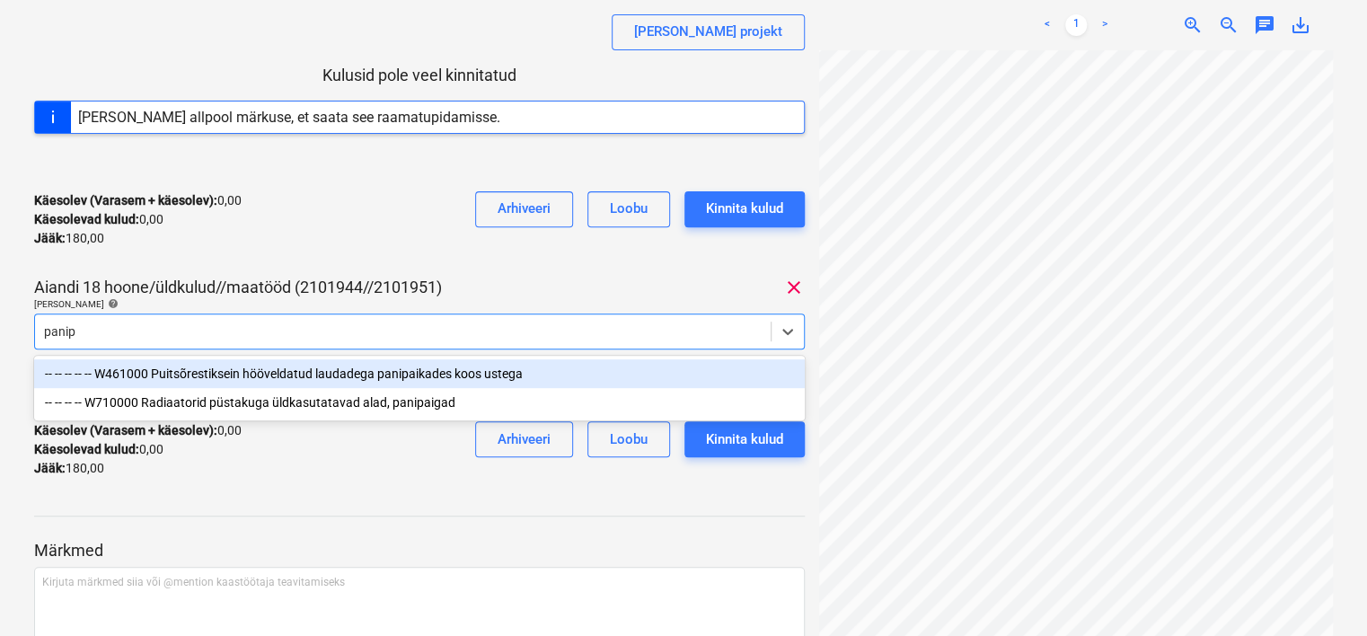
type input "panipa"
click at [336, 374] on div "-- -- -- -- -- W461000 Puitsõrestiksein hööveldatud laudadega panipaikades koos…" at bounding box center [419, 373] width 770 height 29
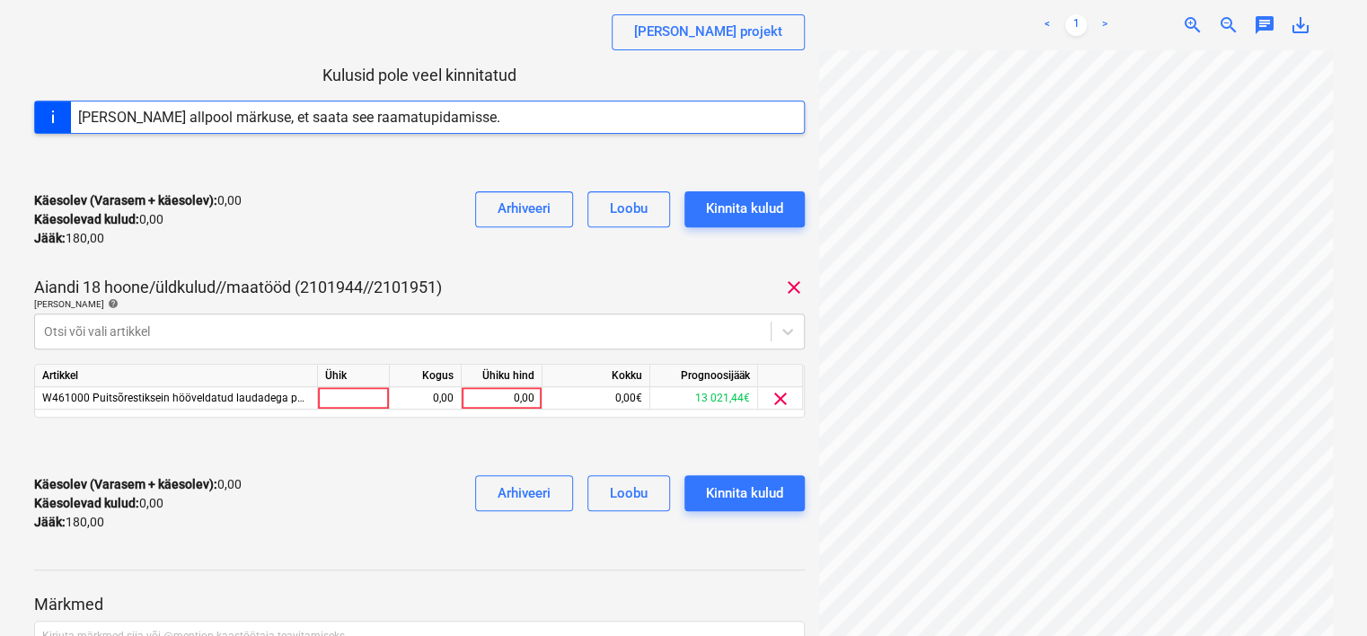
click at [335, 269] on div "Kesko Senukai Estonia AS arve 457255977.PDF Koondarve kogusumma 180,00 Alltöövõ…" at bounding box center [419, 189] width 770 height 714
click at [494, 400] on div "0,00" at bounding box center [502, 398] width 66 height 22
type input "180"
click at [425, 445] on div at bounding box center [419, 446] width 770 height 29
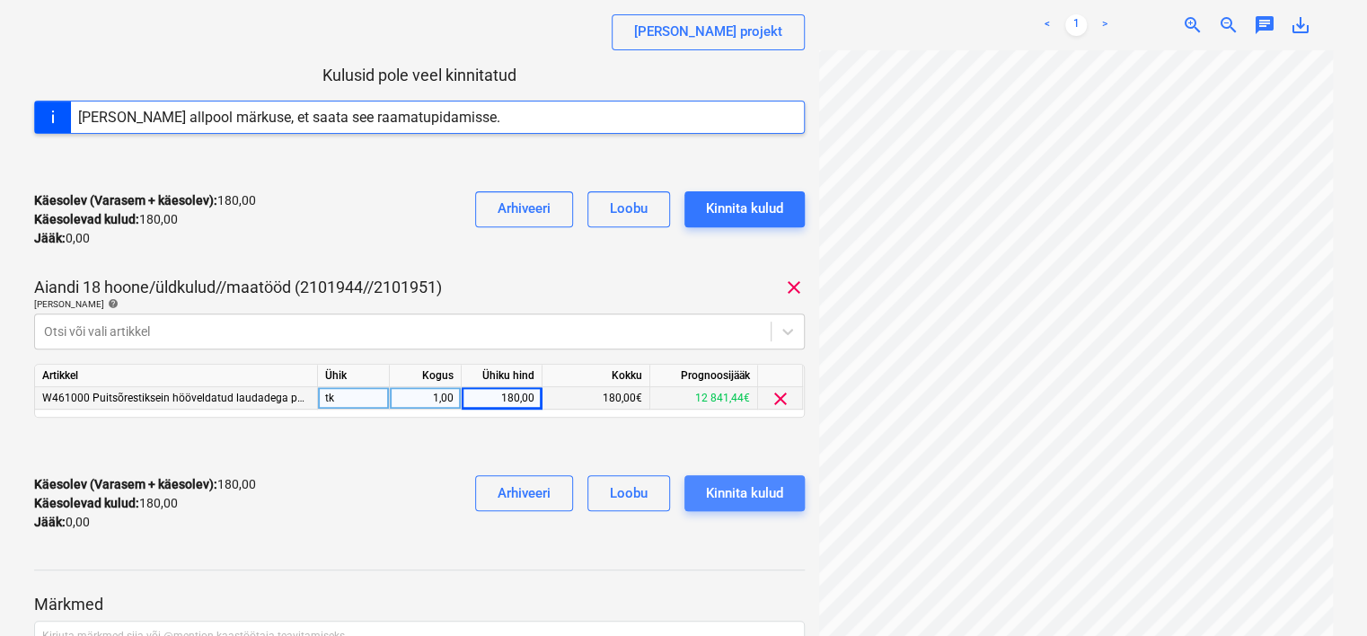
click at [768, 489] on div "Kinnita kulud" at bounding box center [744, 492] width 77 height 23
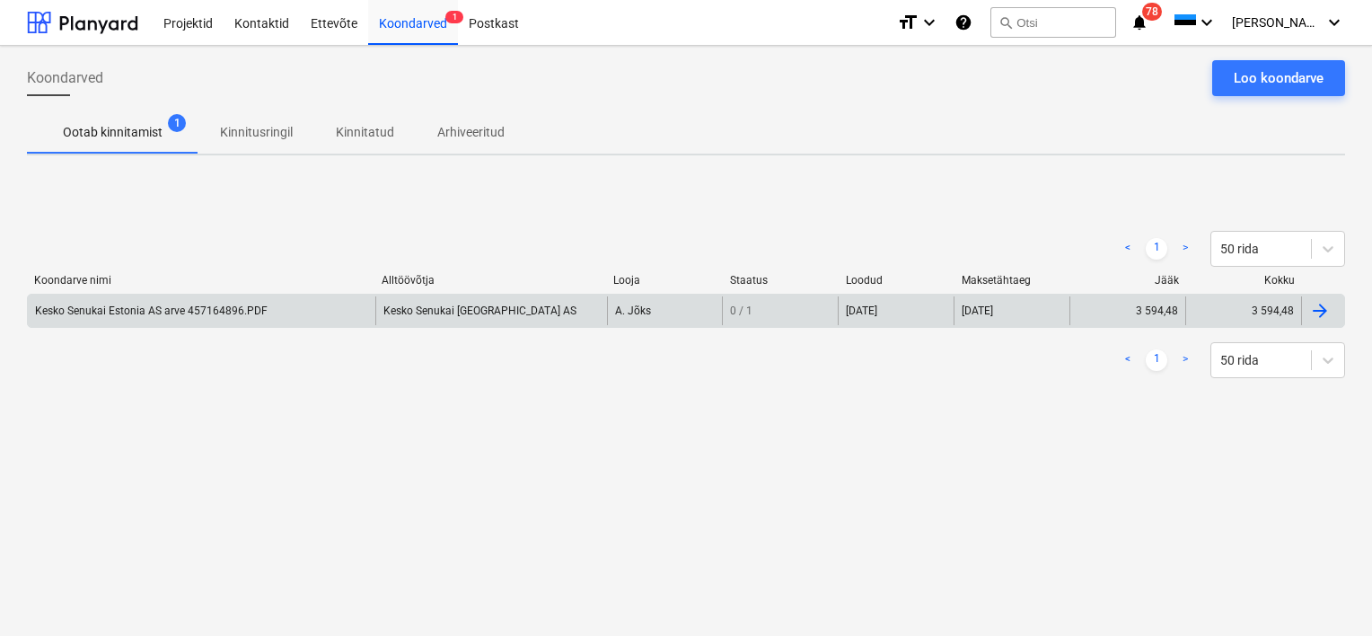
click at [334, 292] on div "Koondarve nimi Alltöövõtja Looja Staatus Loodud Maksetähtaeg Jääk Kokku" at bounding box center [686, 284] width 1318 height 20
click at [325, 310] on div "Kesko Senukai Estonia AS arve 457164896.PDF" at bounding box center [202, 310] width 348 height 29
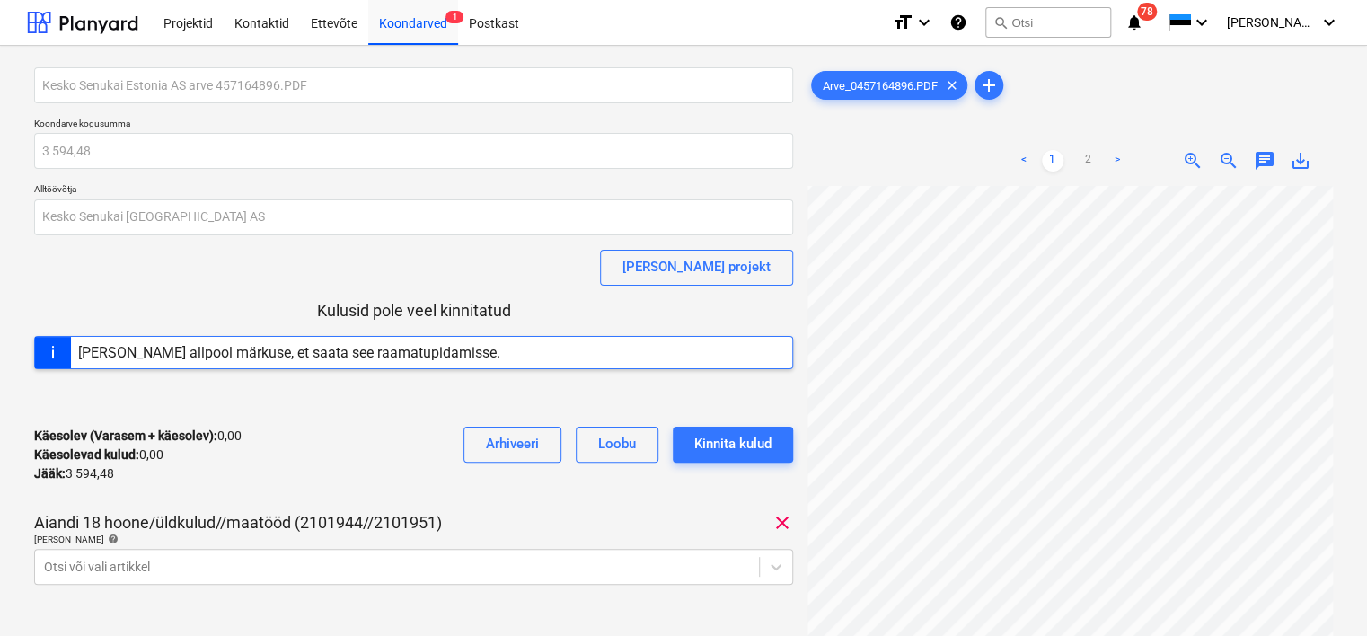
scroll to position [539, 0]
click at [295, 570] on body "Projektid Kontaktid Ettevõte Koondarved 1 Postkast format_size keyboard_arrow_d…" at bounding box center [683, 318] width 1367 height 636
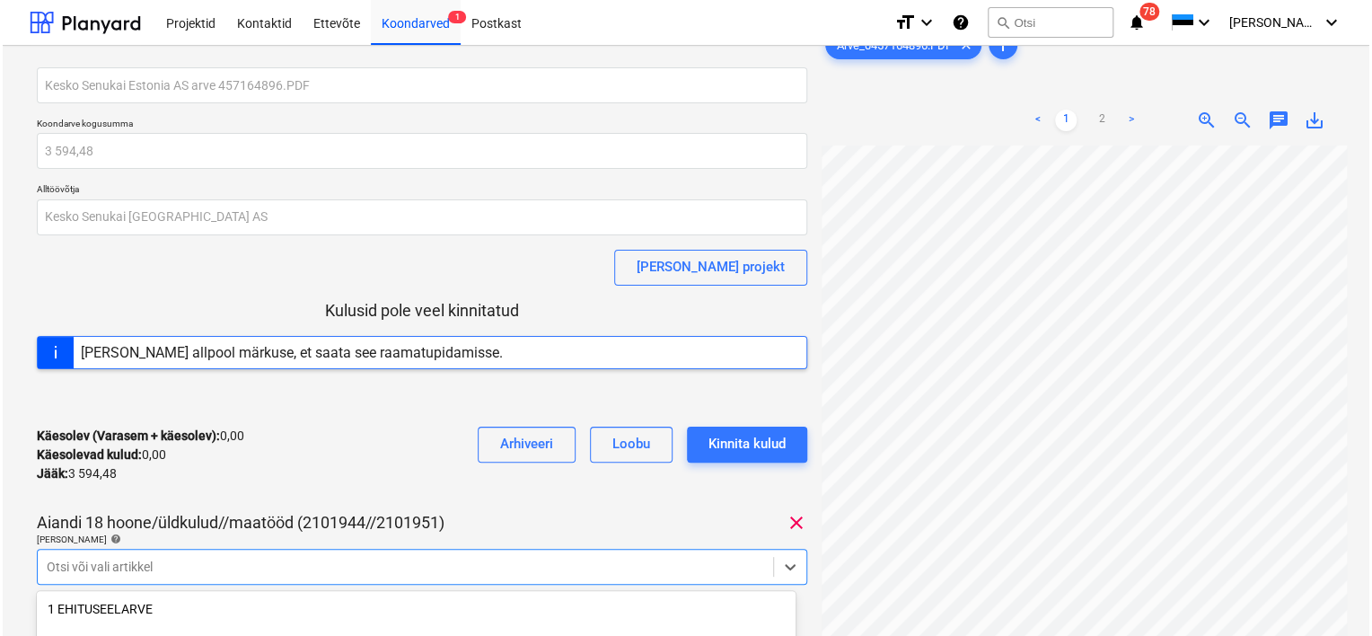
scroll to position [235, 0]
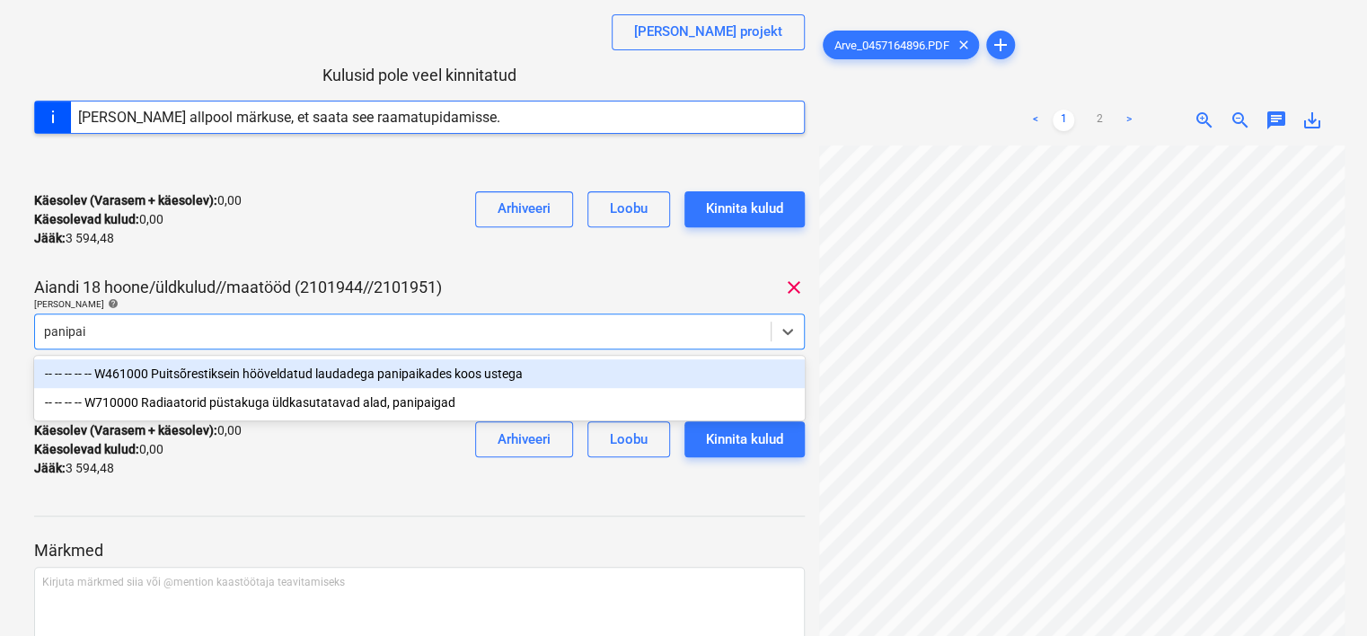
type input "panipaik"
click at [400, 374] on div "-- -- -- -- -- W461000 Puitsõrestiksein hööveldatud laudadega panipaikades koos…" at bounding box center [419, 373] width 770 height 29
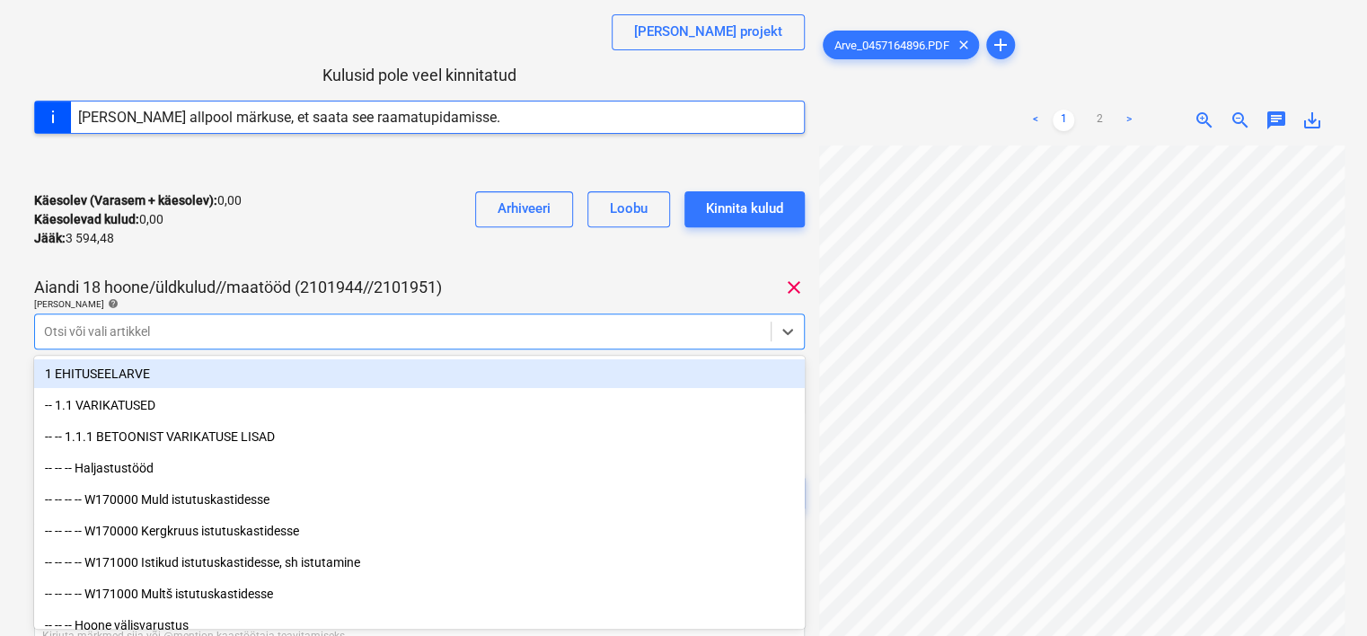
click at [406, 226] on div "Käesolev (Varasem + käesolev) : 0,00 Käesolevad kulud : 0,00 Jääk : 3 594,48 Ar…" at bounding box center [419, 219] width 770 height 85
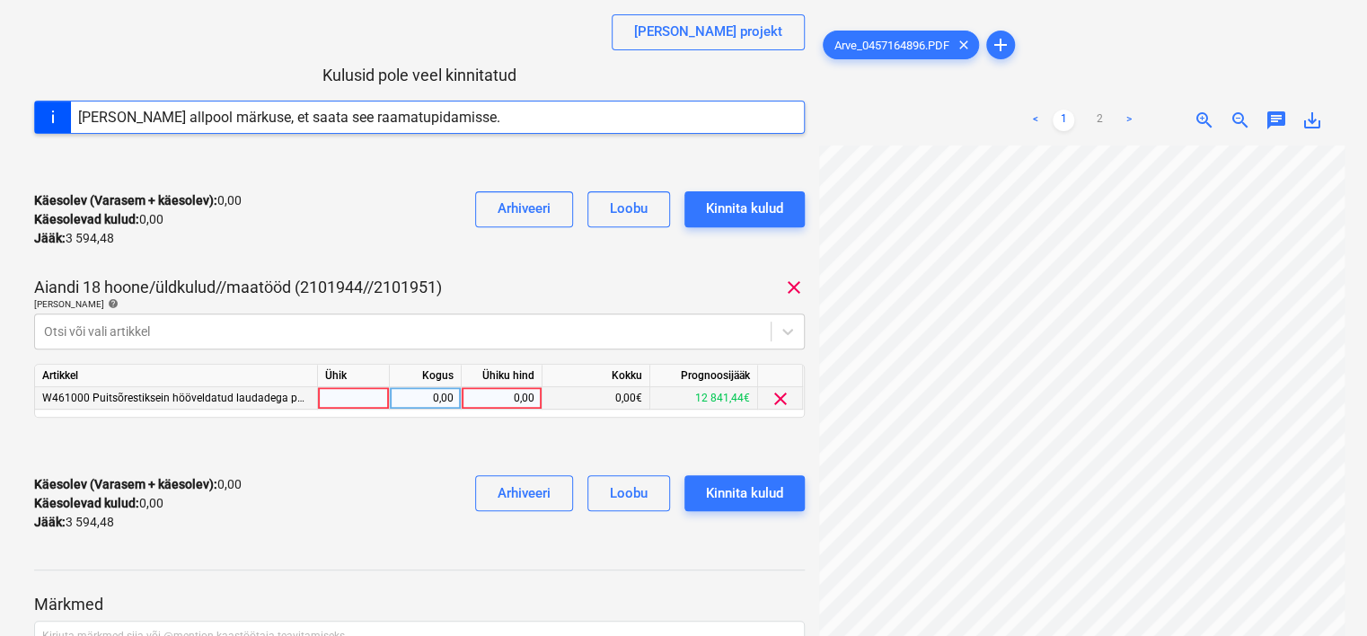
click at [496, 401] on div "0,00" at bounding box center [502, 398] width 66 height 22
type input "3594,48"
click at [356, 488] on div "Käesolev (Varasem + käesolev) : 3 594,48 Käesolevad kulud : 3 594,48 Jääk : 0,0…" at bounding box center [419, 503] width 770 height 85
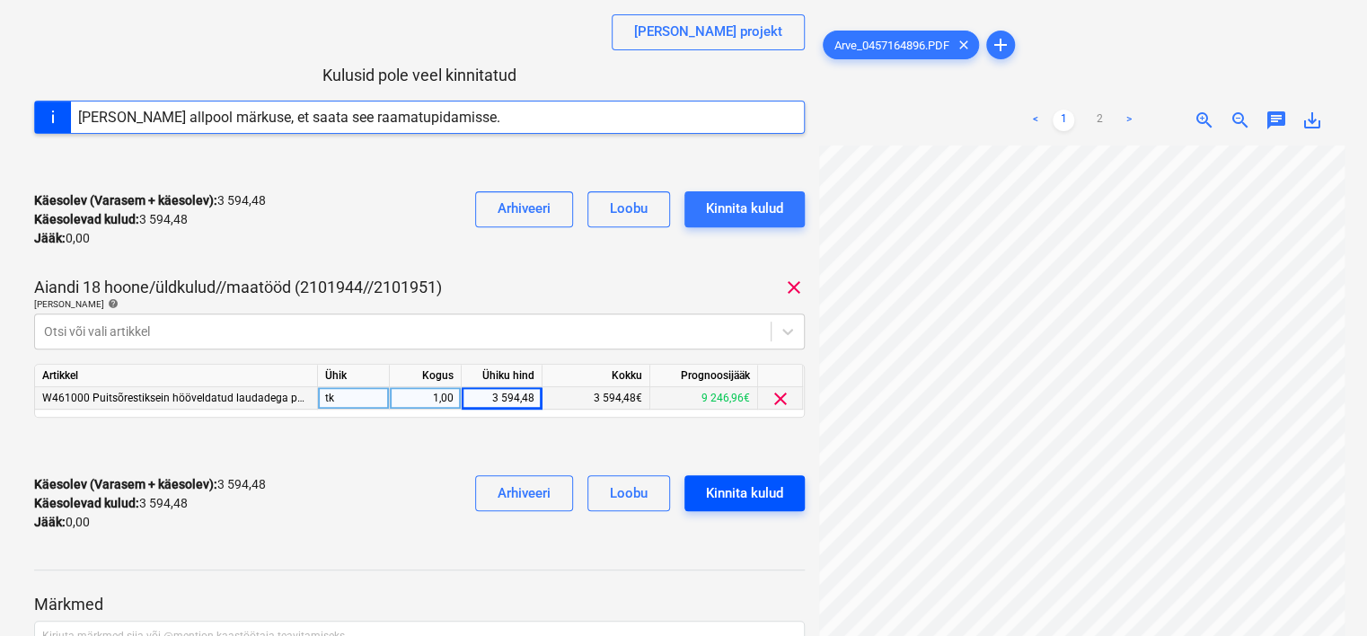
click at [723, 488] on div "Kinnita kulud" at bounding box center [744, 492] width 77 height 23
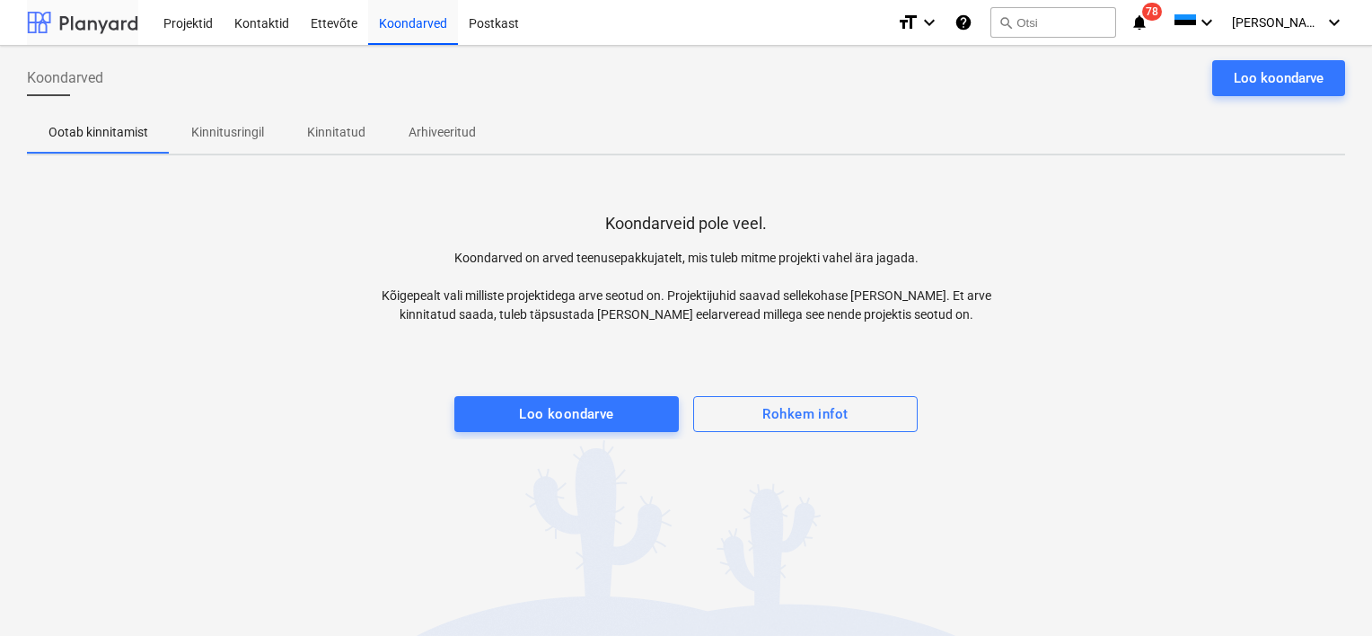
click at [66, 15] on div at bounding box center [82, 22] width 111 height 45
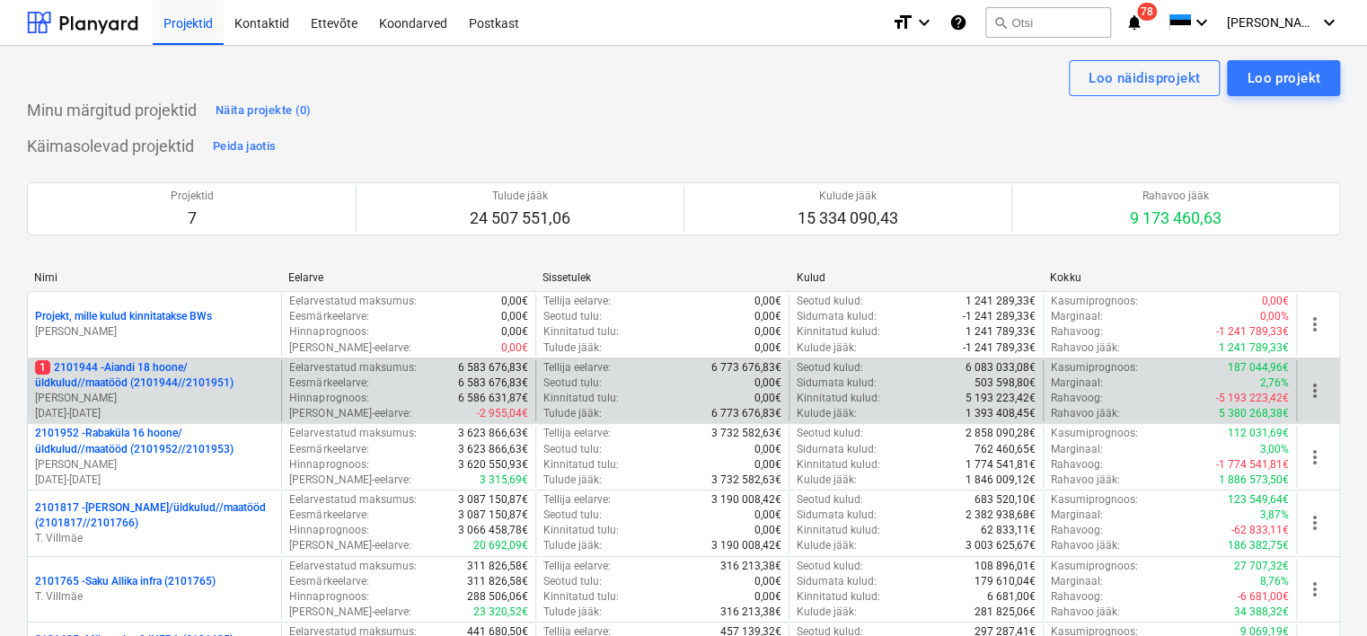
click at [79, 391] on p "[PERSON_NAME]" at bounding box center [154, 398] width 239 height 15
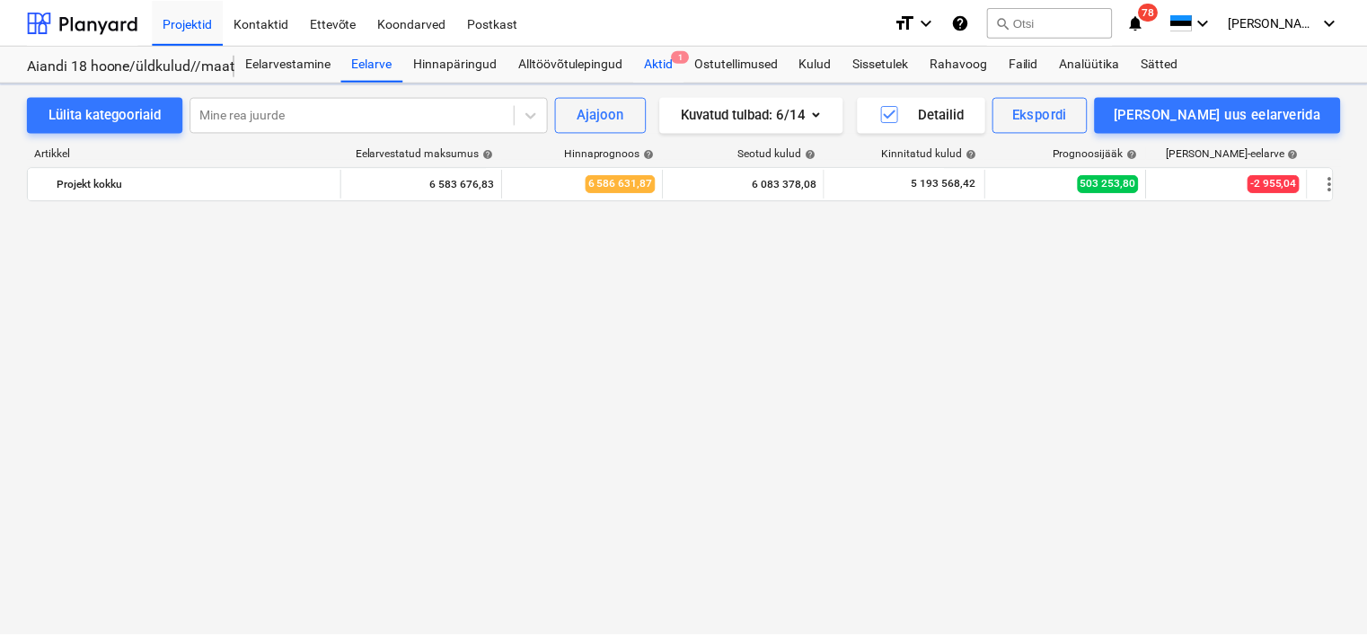
scroll to position [1452, 0]
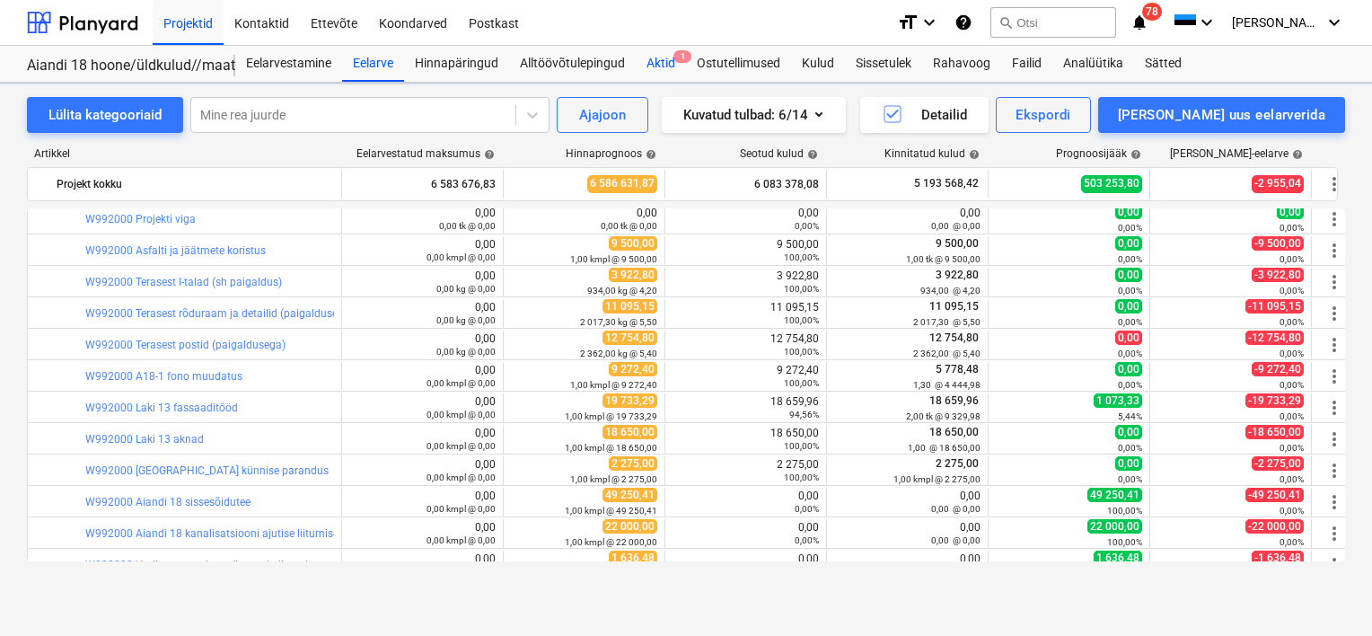
click at [681, 70] on div "Aktid 1" at bounding box center [661, 64] width 50 height 36
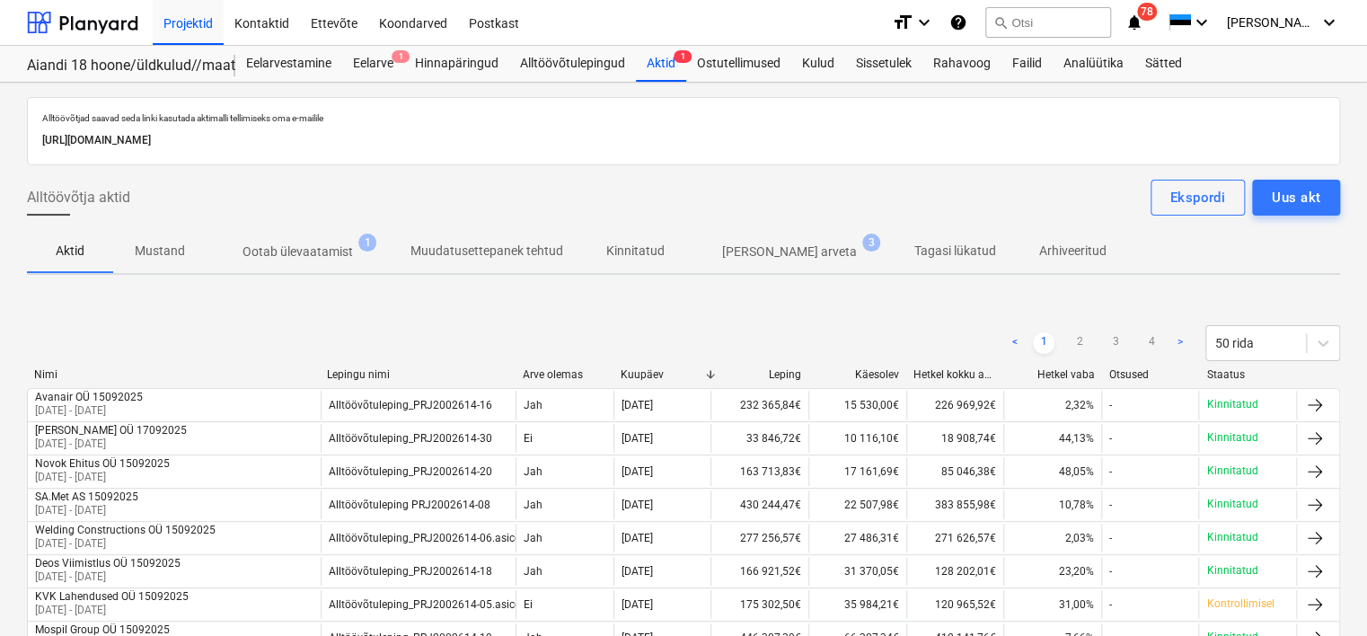
click at [320, 253] on p "Ootab ülevaatamist" at bounding box center [297, 251] width 110 height 19
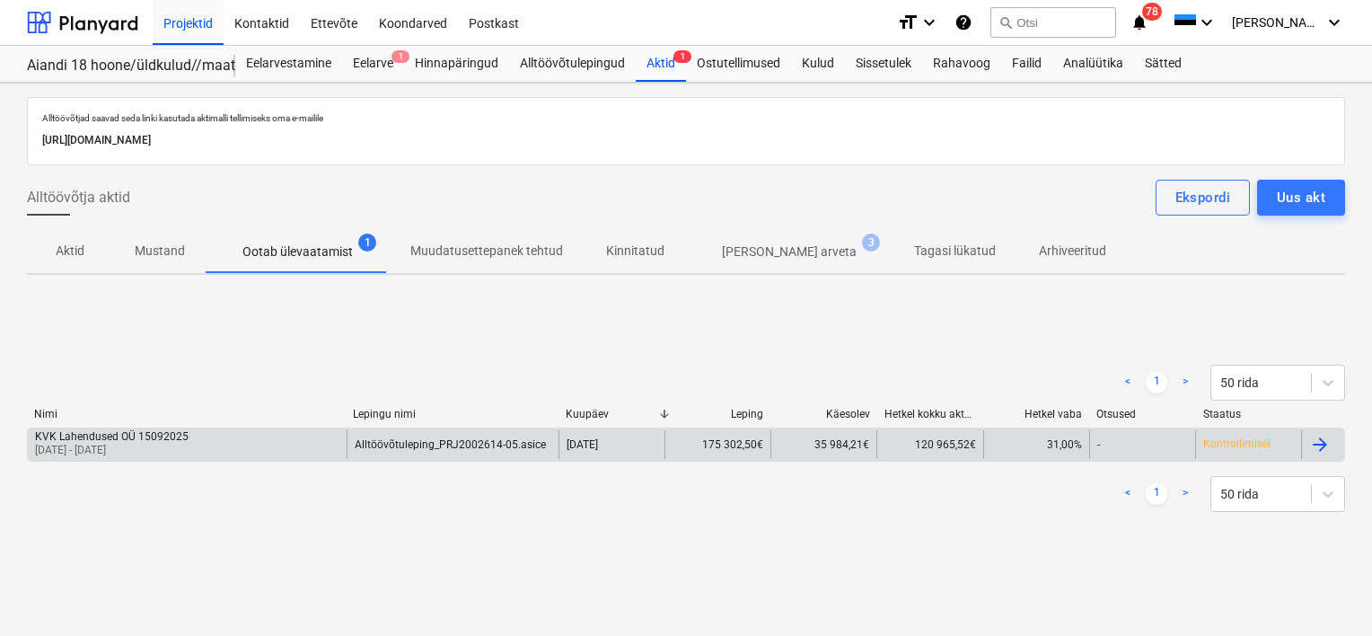
click at [261, 446] on div "KVK Lahendused OÜ 15092025 [DATE] - [DATE]" at bounding box center [187, 444] width 319 height 29
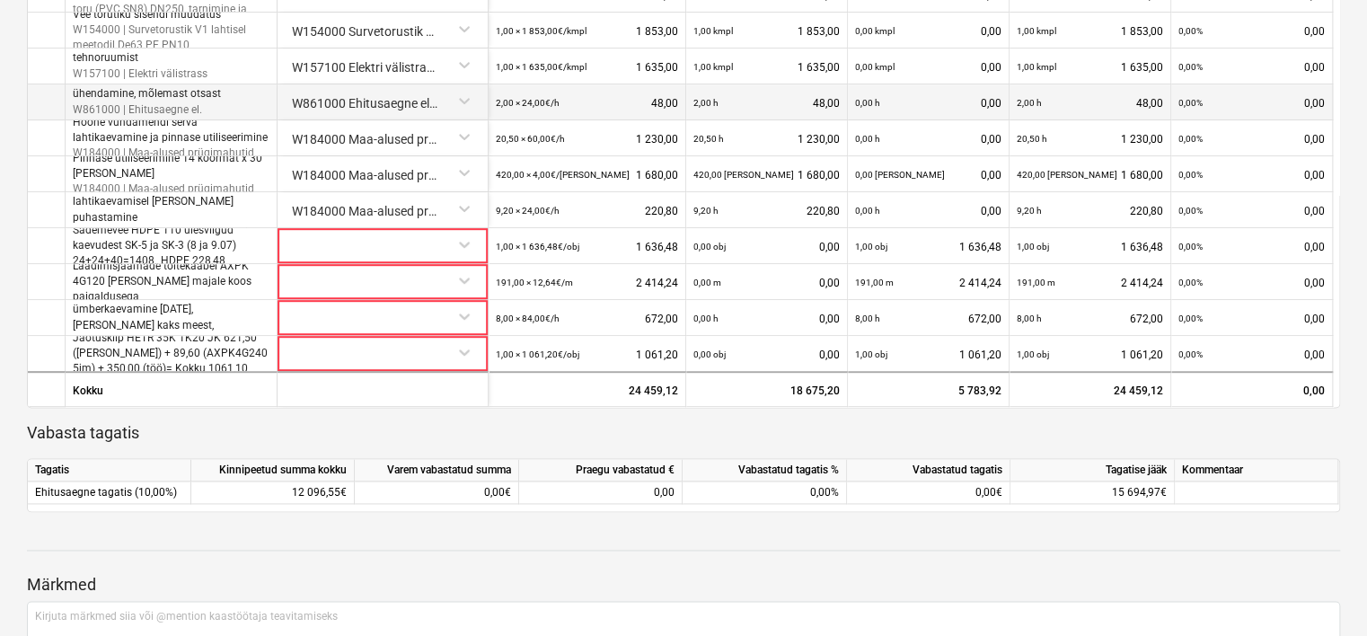
scroll to position [1078, 0]
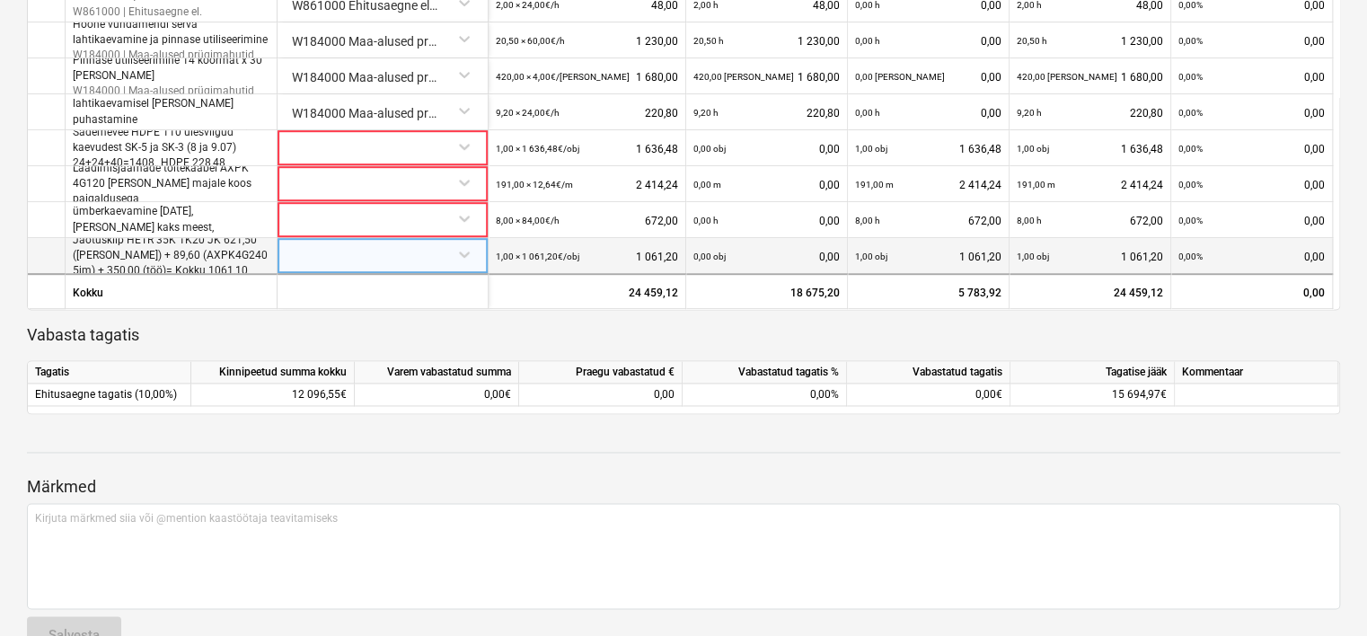
click at [373, 261] on div at bounding box center [383, 253] width 196 height 31
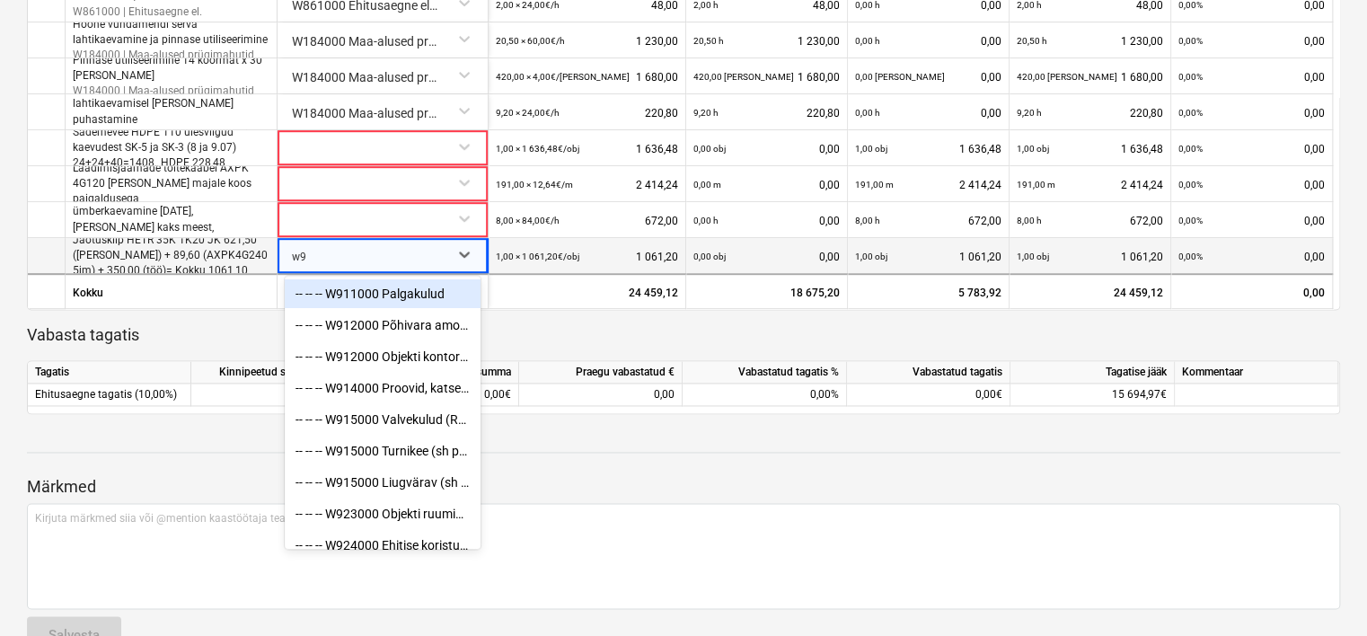
type input "w99"
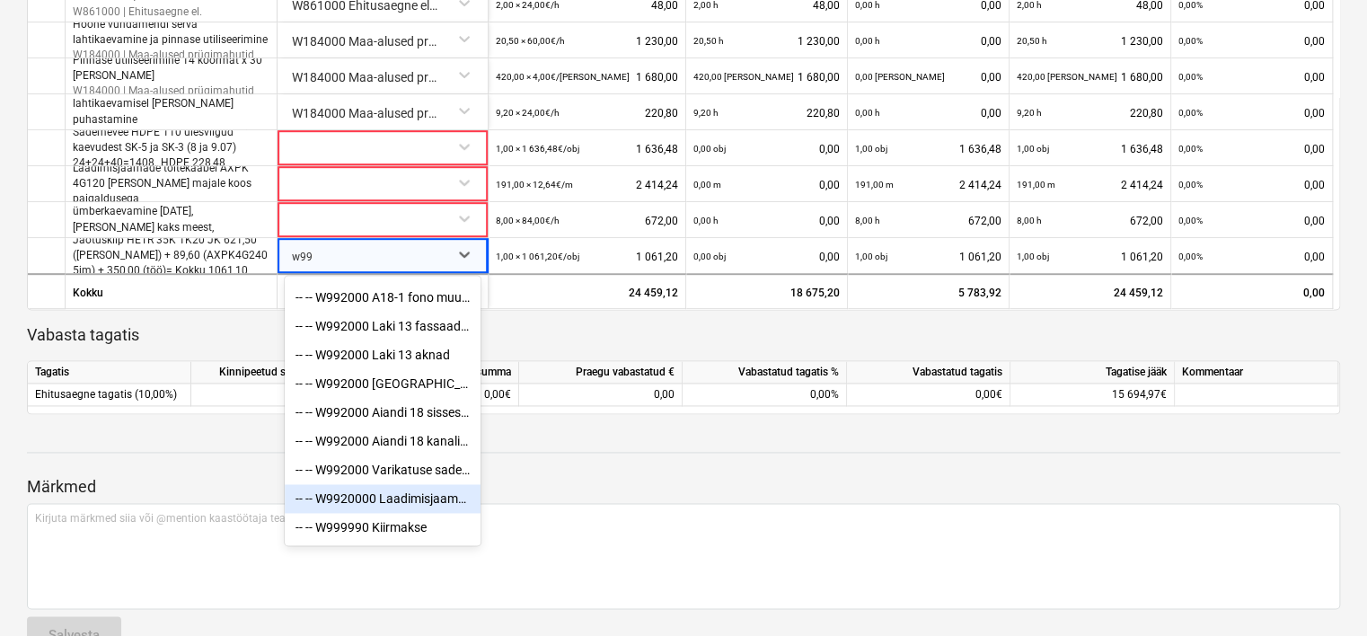
scroll to position [1121, 0]
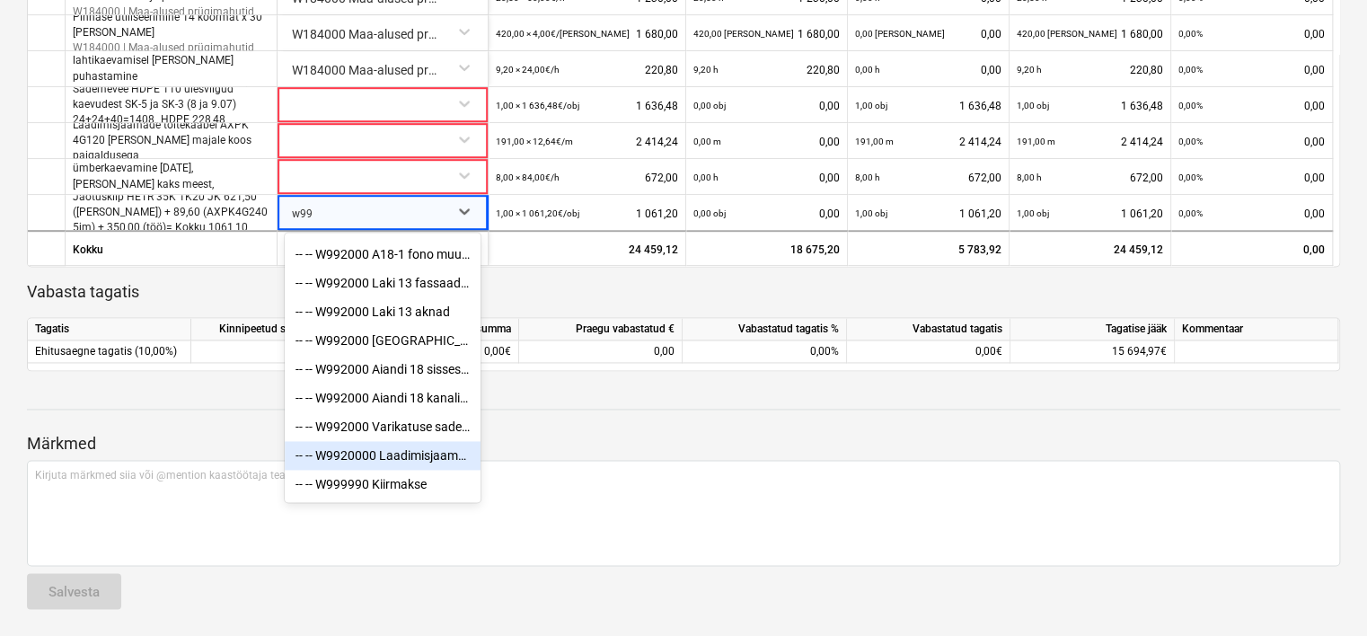
click at [433, 462] on div "-- -- W9920000 Laadimisjaamade toitekaablid" at bounding box center [383, 455] width 196 height 29
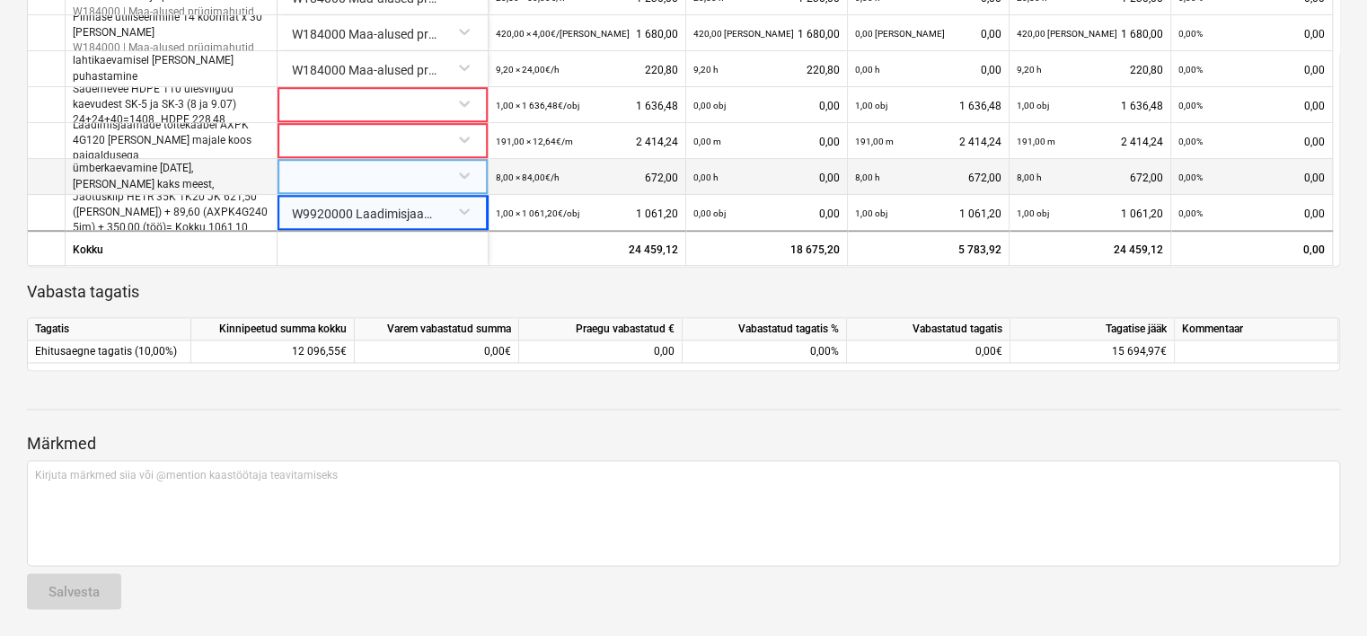
click at [322, 176] on div at bounding box center [383, 174] width 196 height 31
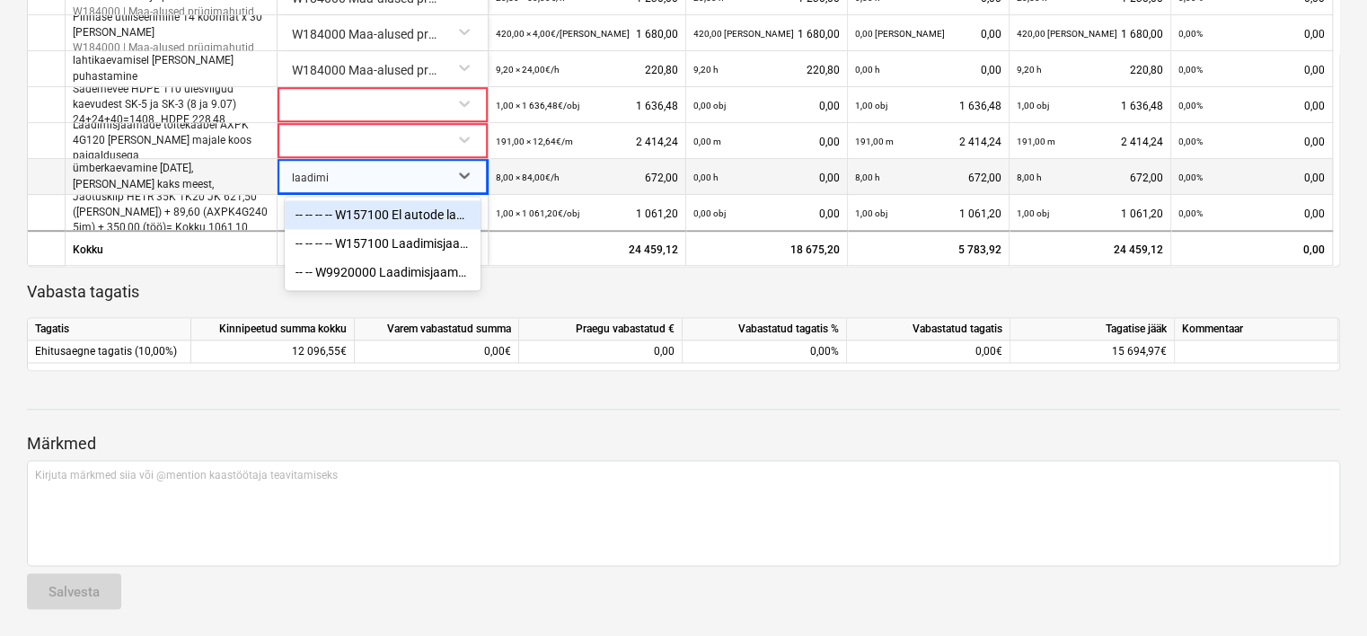
type input "laadimis"
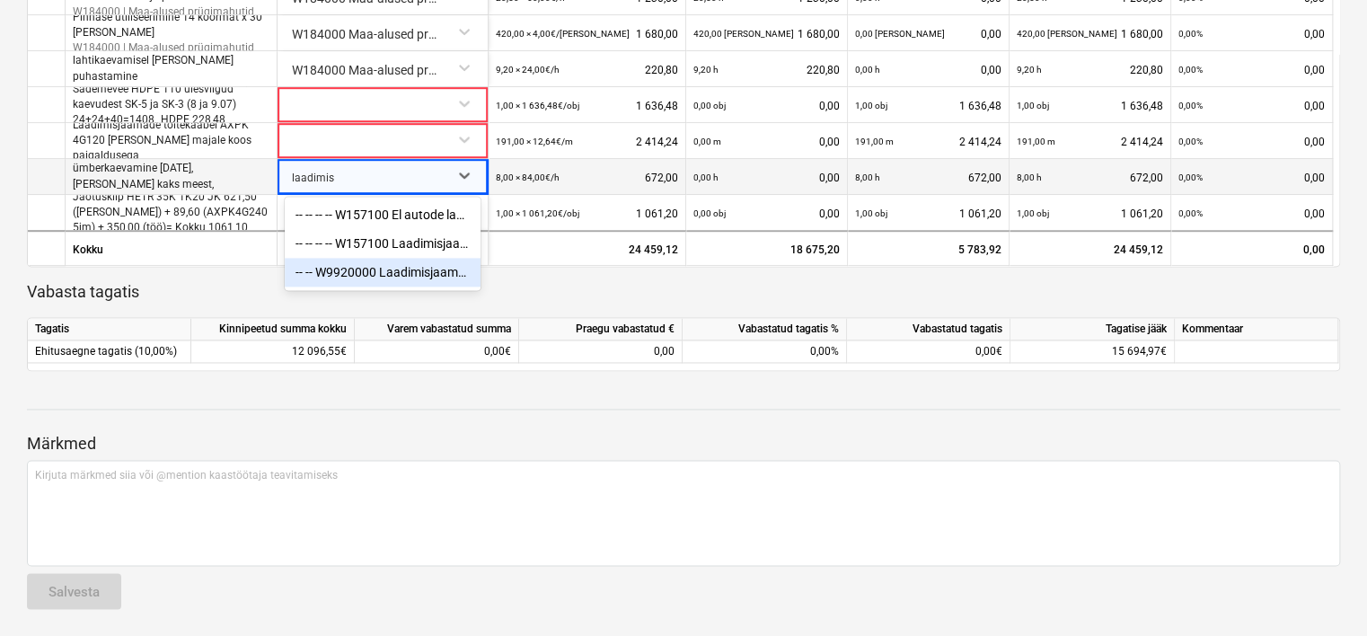
click at [399, 276] on div "-- -- W9920000 Laadimisjaamade toitekaablid" at bounding box center [383, 272] width 196 height 29
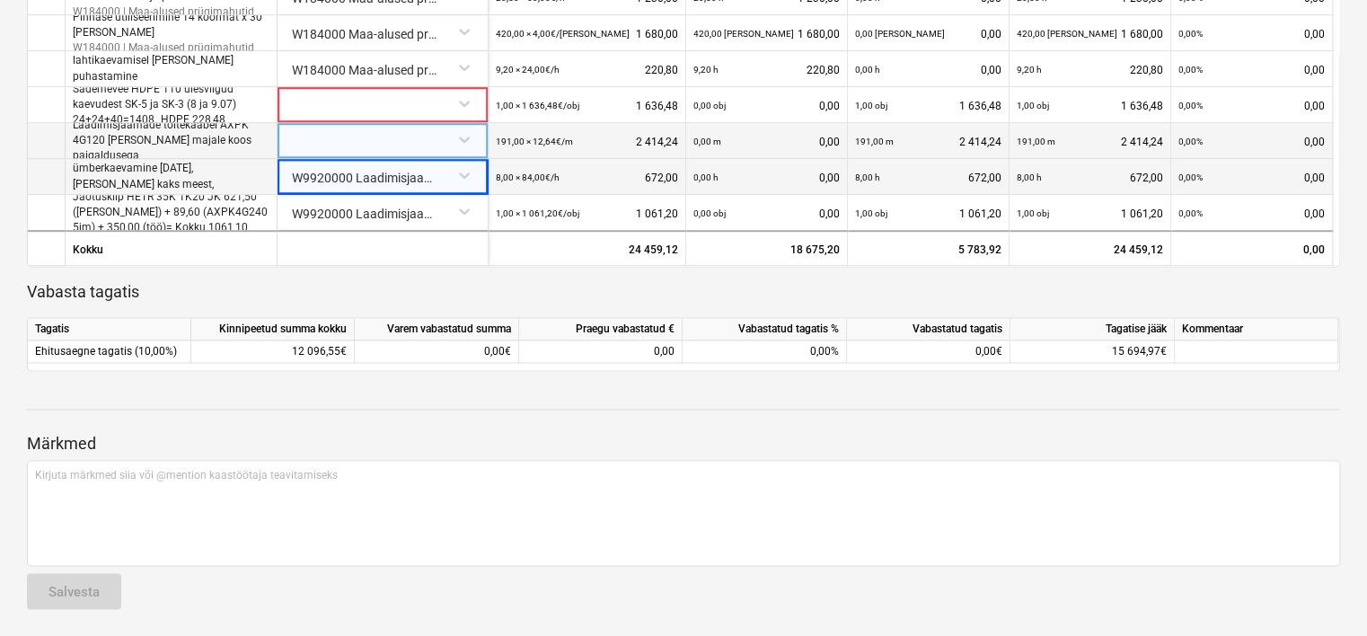
click at [356, 140] on div at bounding box center [383, 138] width 196 height 31
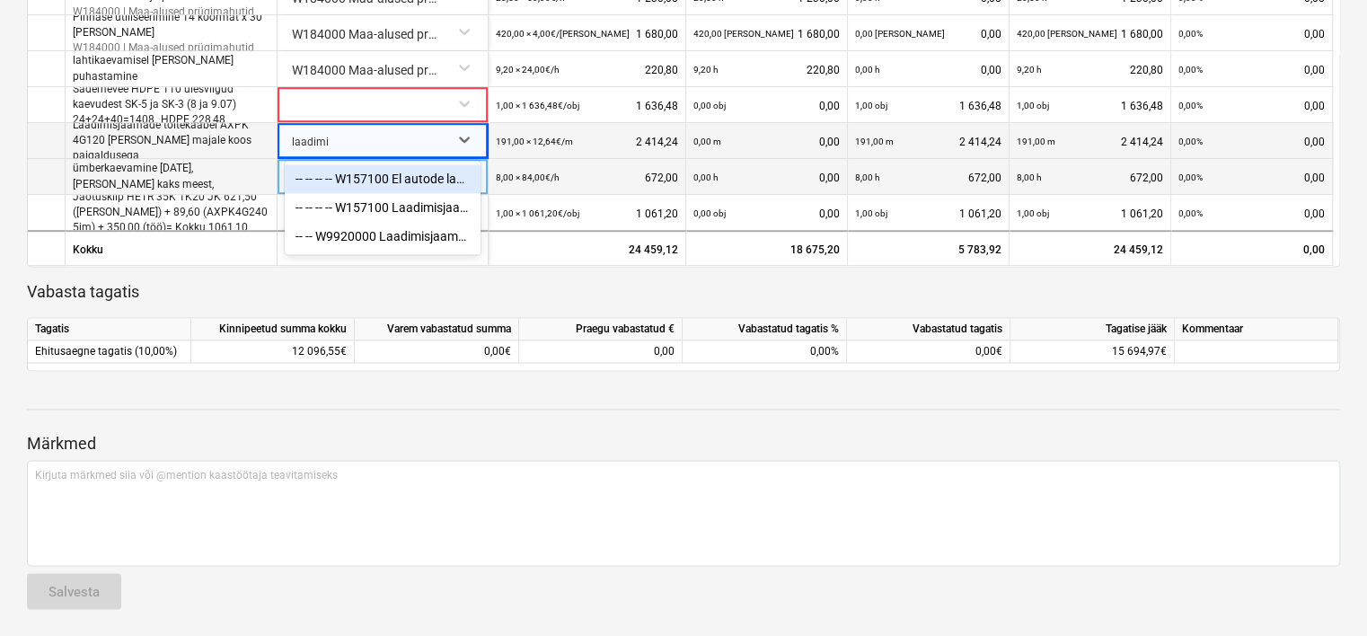
type input "laadimis"
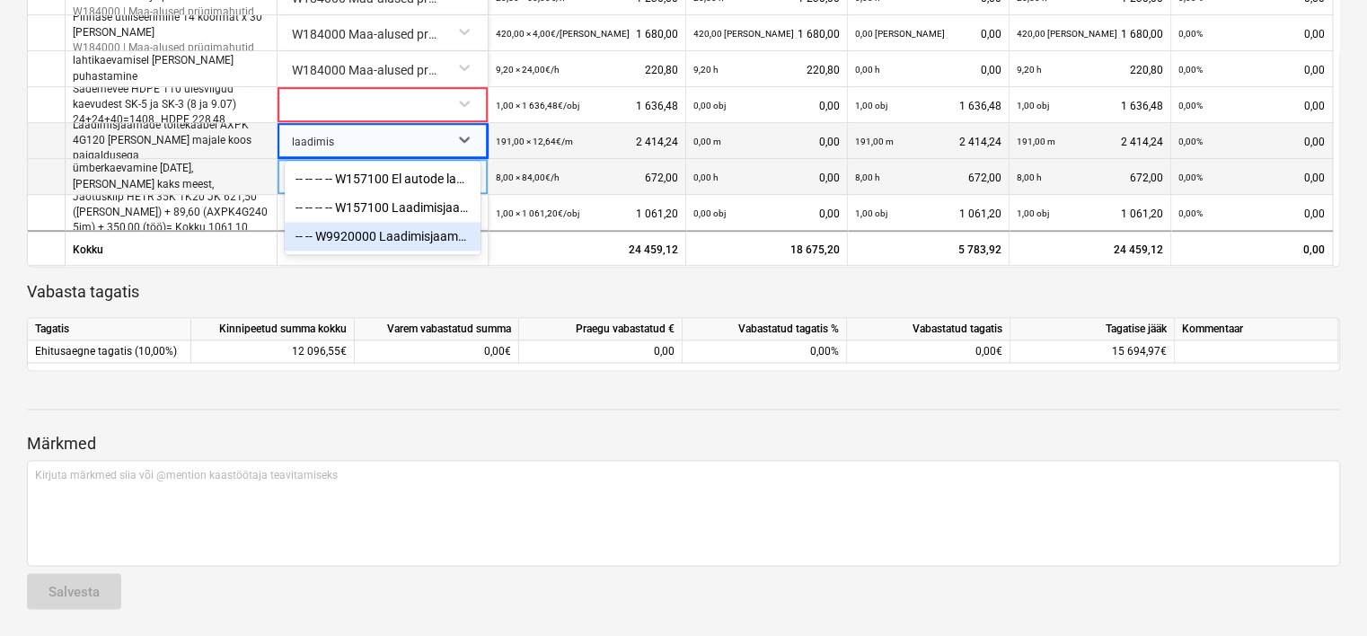
click at [396, 233] on div "-- -- W9920000 Laadimisjaamade toitekaablid" at bounding box center [383, 236] width 196 height 29
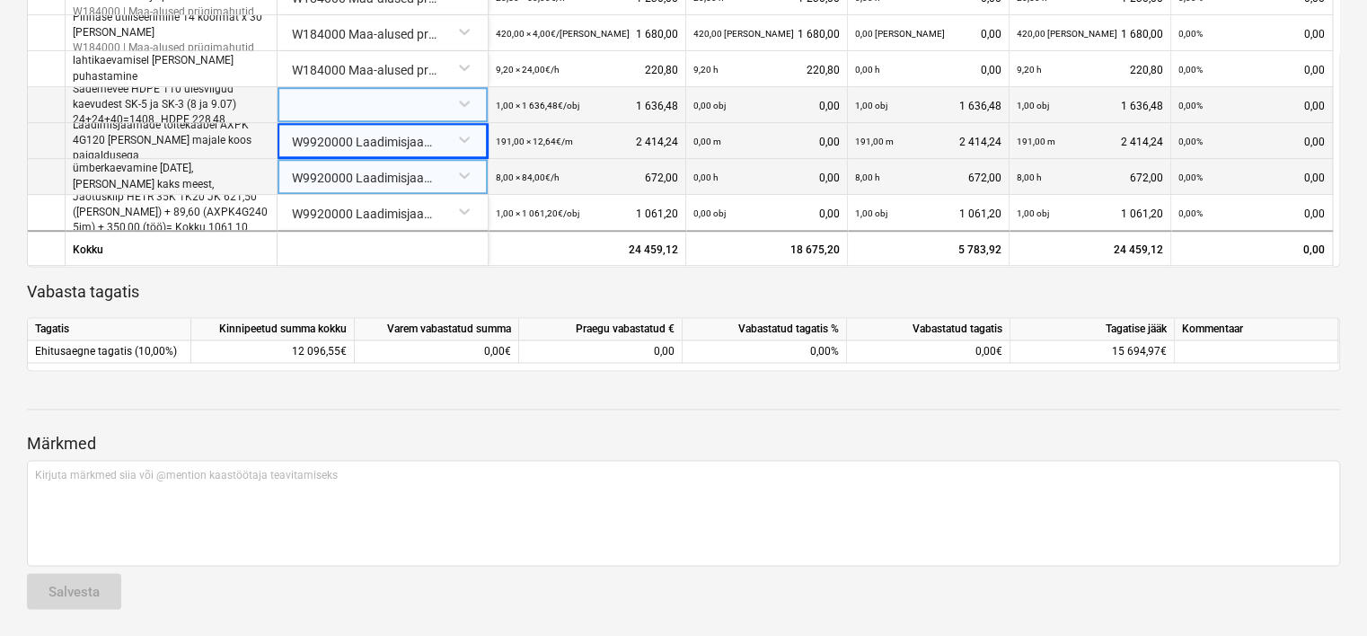
click at [337, 105] on div at bounding box center [383, 102] width 196 height 31
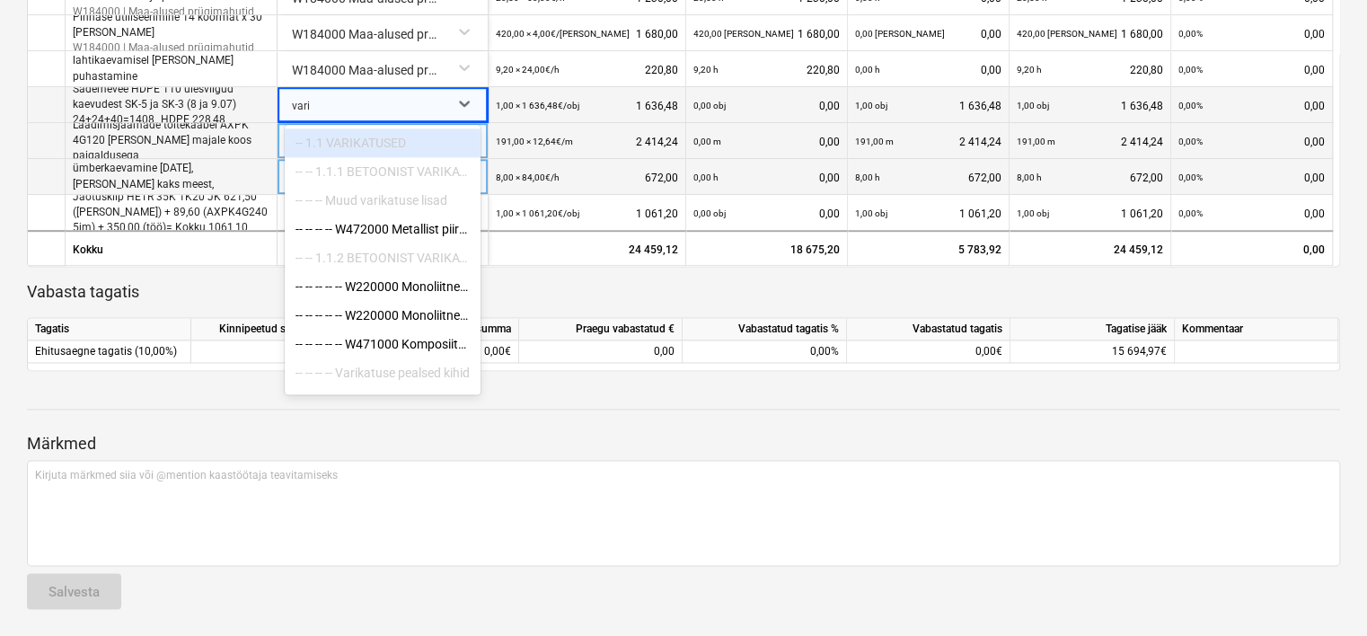
type input "varik"
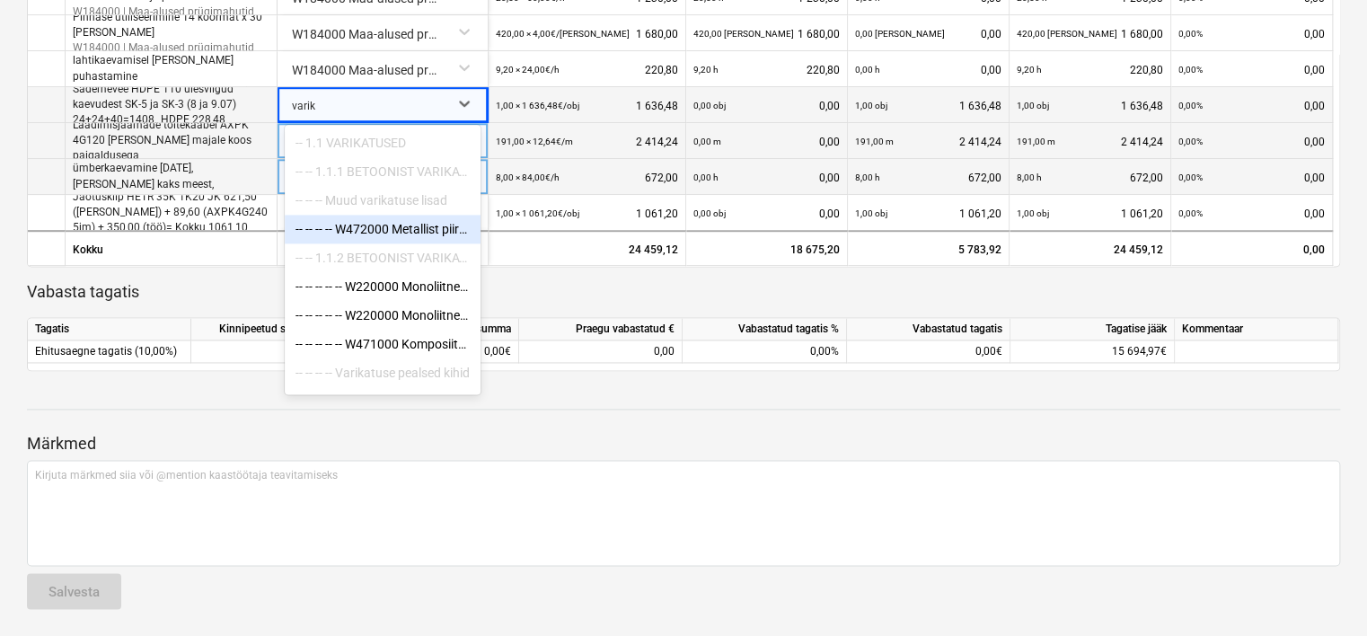
scroll to position [61, 0]
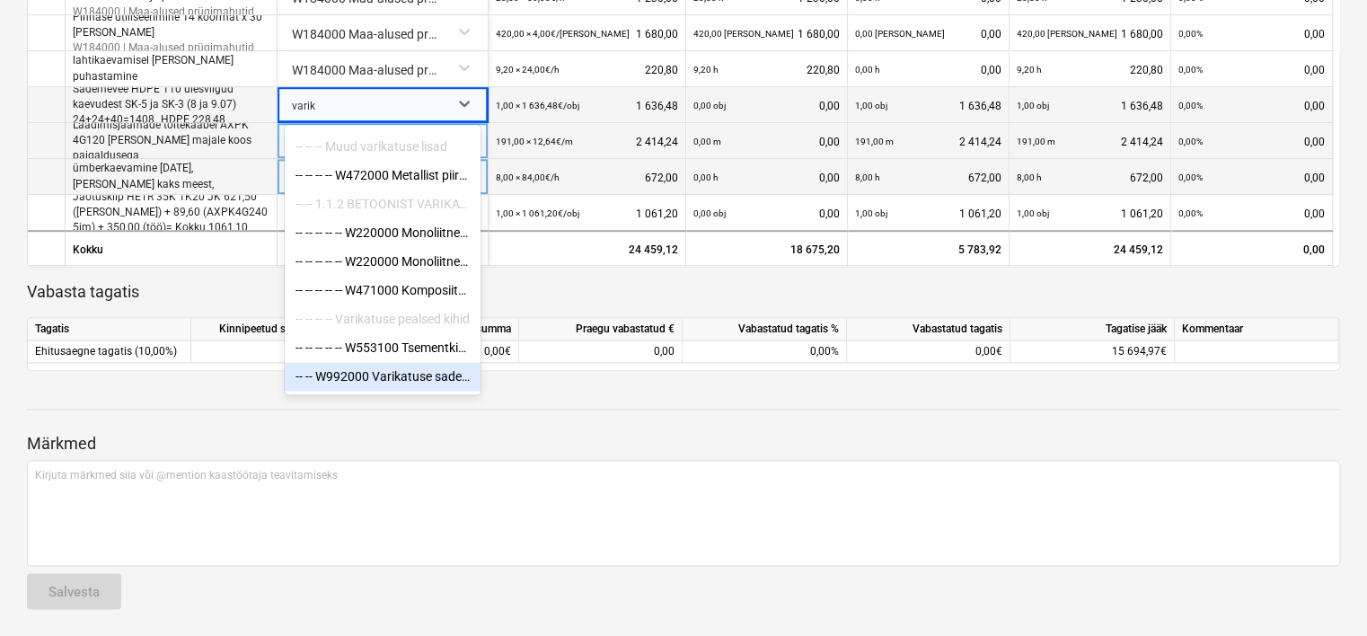
click at [398, 366] on div "-- -- W992000 Varikatuse sadevee äravoolu lisamine." at bounding box center [383, 376] width 196 height 29
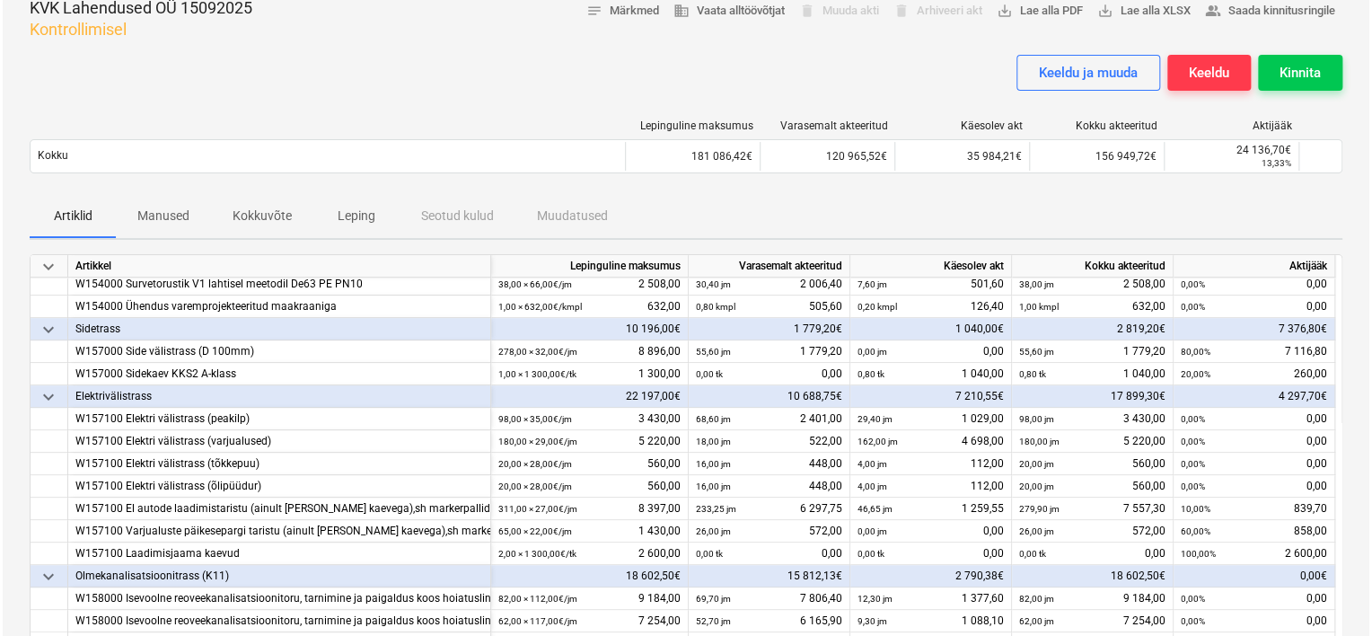
scroll to position [0, 0]
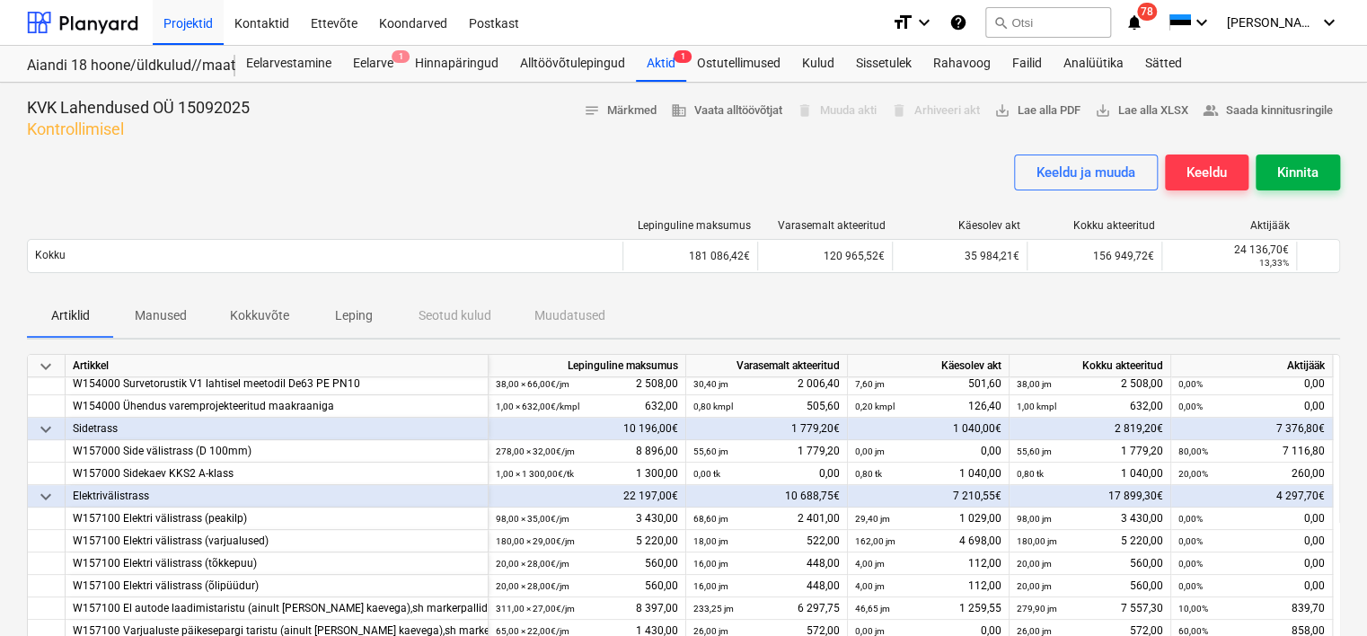
click at [1300, 164] on div "Kinnita" at bounding box center [1297, 172] width 41 height 23
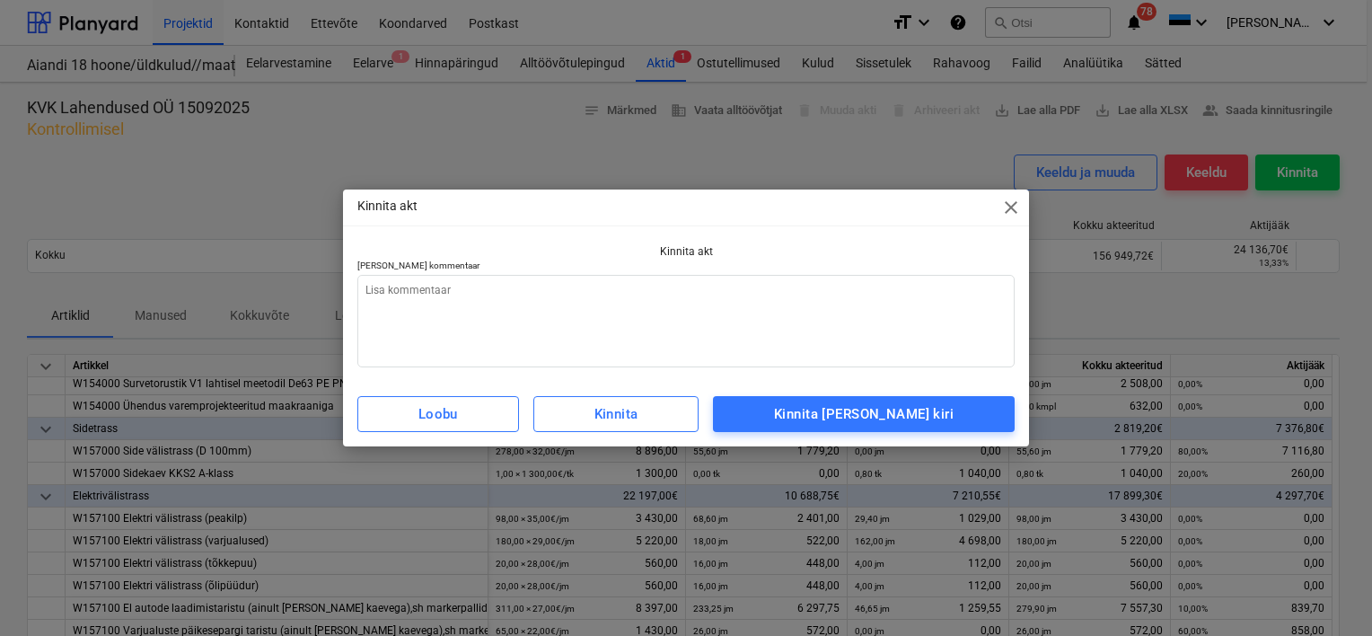
click at [657, 264] on p "Lisa kommentaar" at bounding box center [685, 267] width 657 height 15
click at [629, 288] on textarea at bounding box center [685, 321] width 657 height 92
type textarea "x"
type textarea "L"
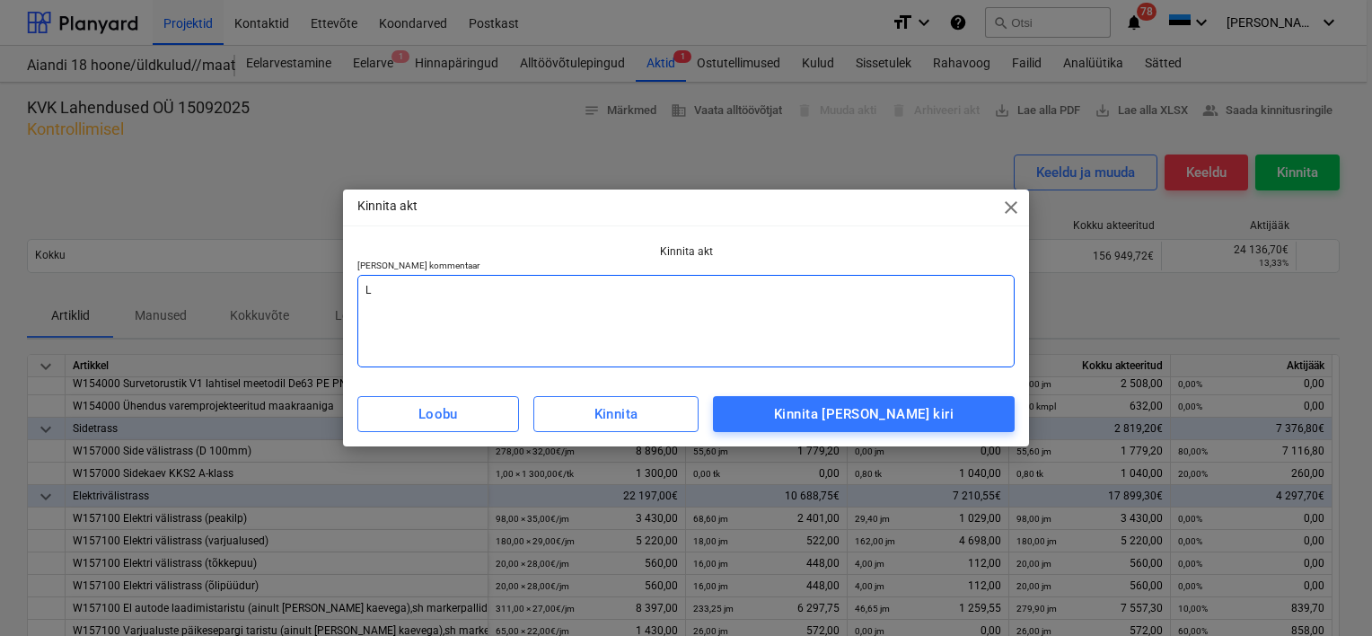
type textarea "x"
type textarea "Li"
type textarea "x"
type textarea "Lis"
type textarea "x"
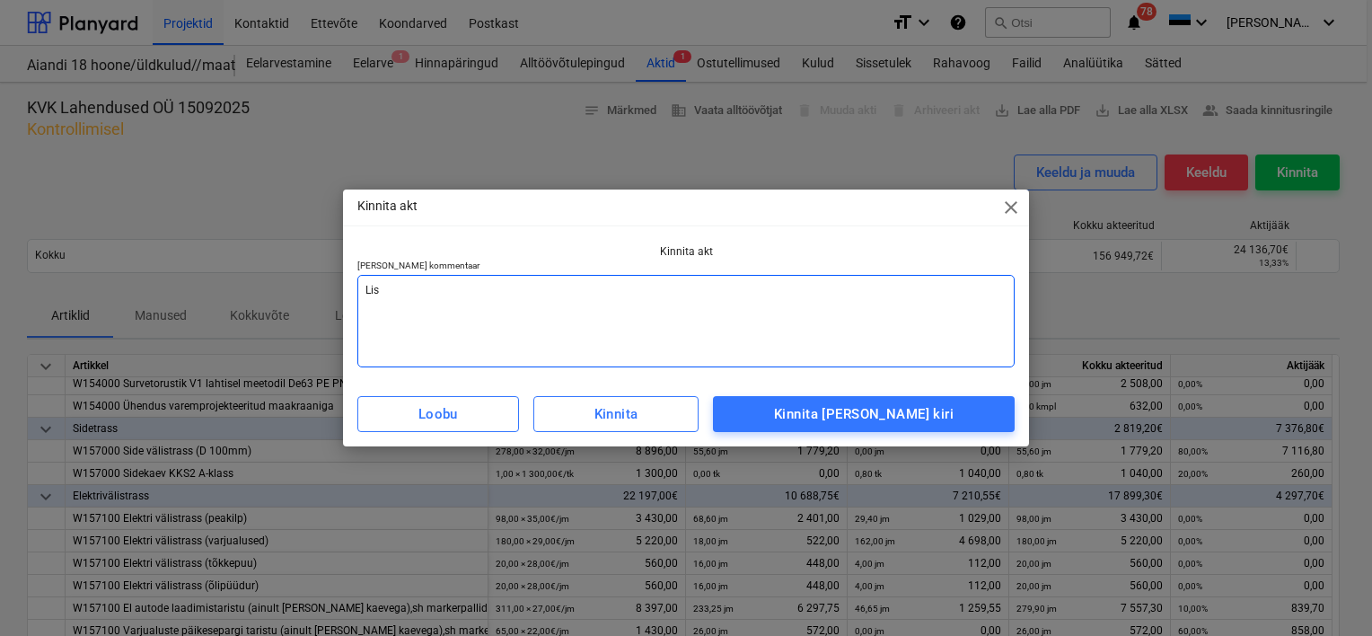
type textarea "Lisa"
type textarea "x"
type textarea "Lisad"
type textarea "x"
type textarea "Lisada"
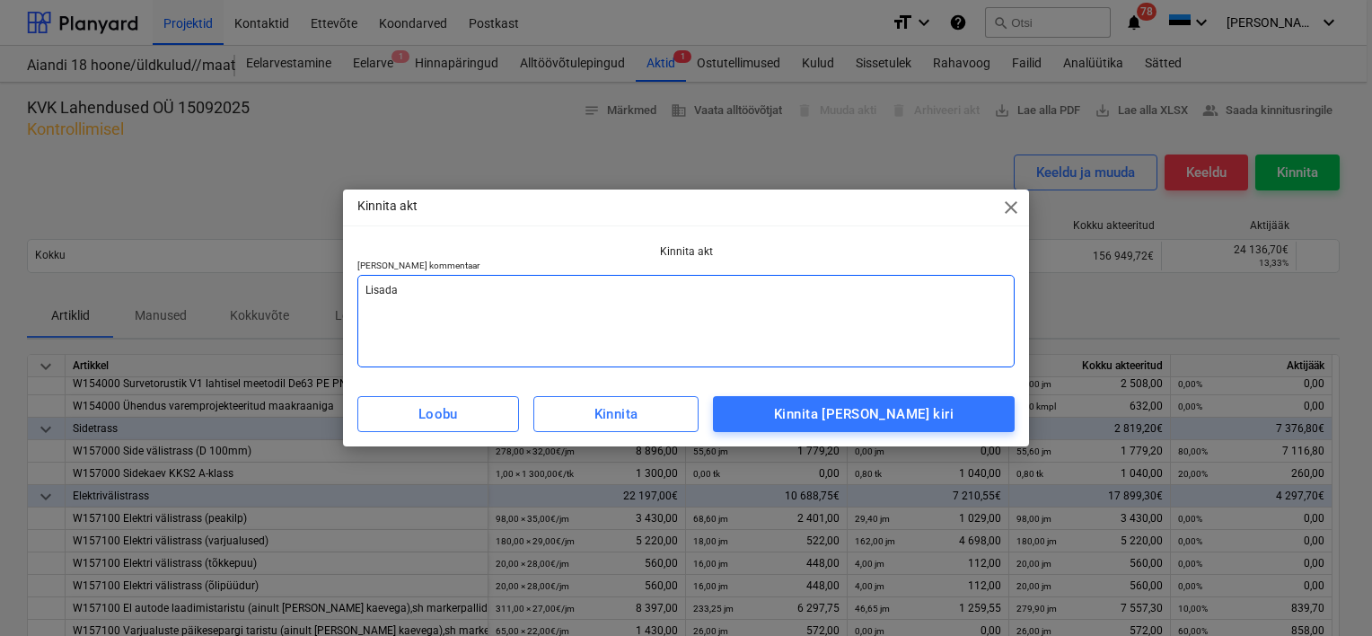
type textarea "x"
type textarea "Lisada"
type textarea "x"
type textarea "Lisada a"
type textarea "x"
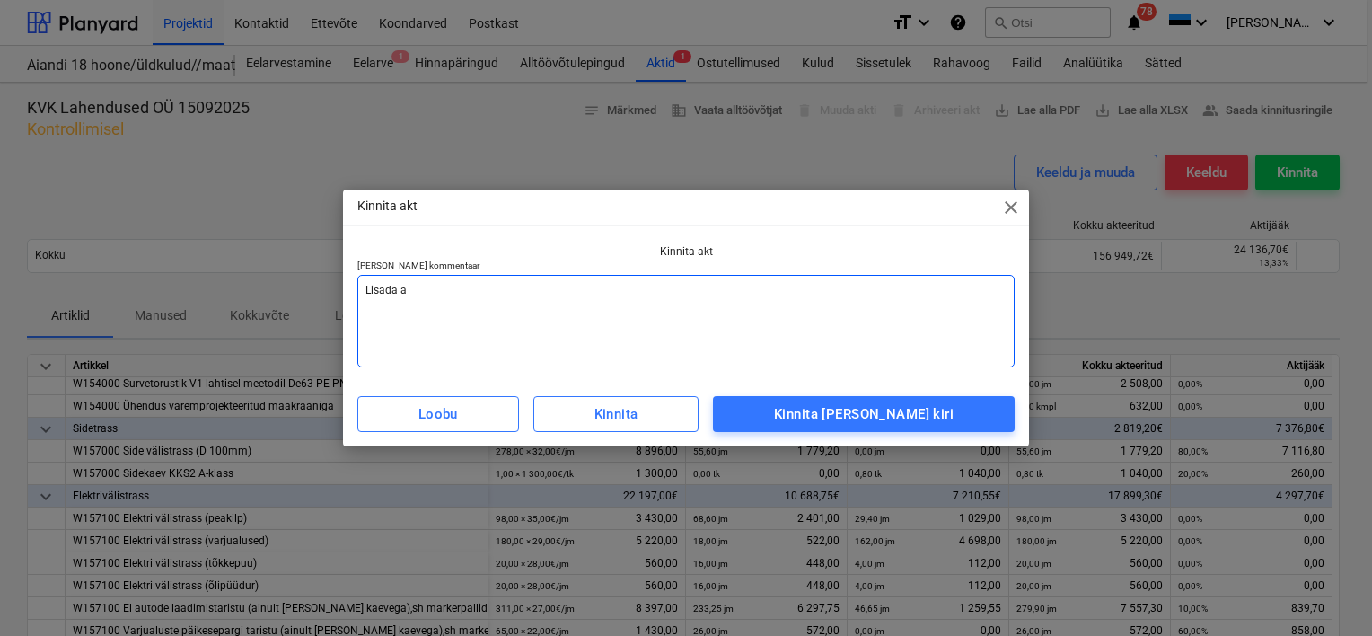
type textarea "Lisada ar"
type textarea "x"
type textarea "Lisada arv"
type textarea "x"
type textarea "Lisada arve"
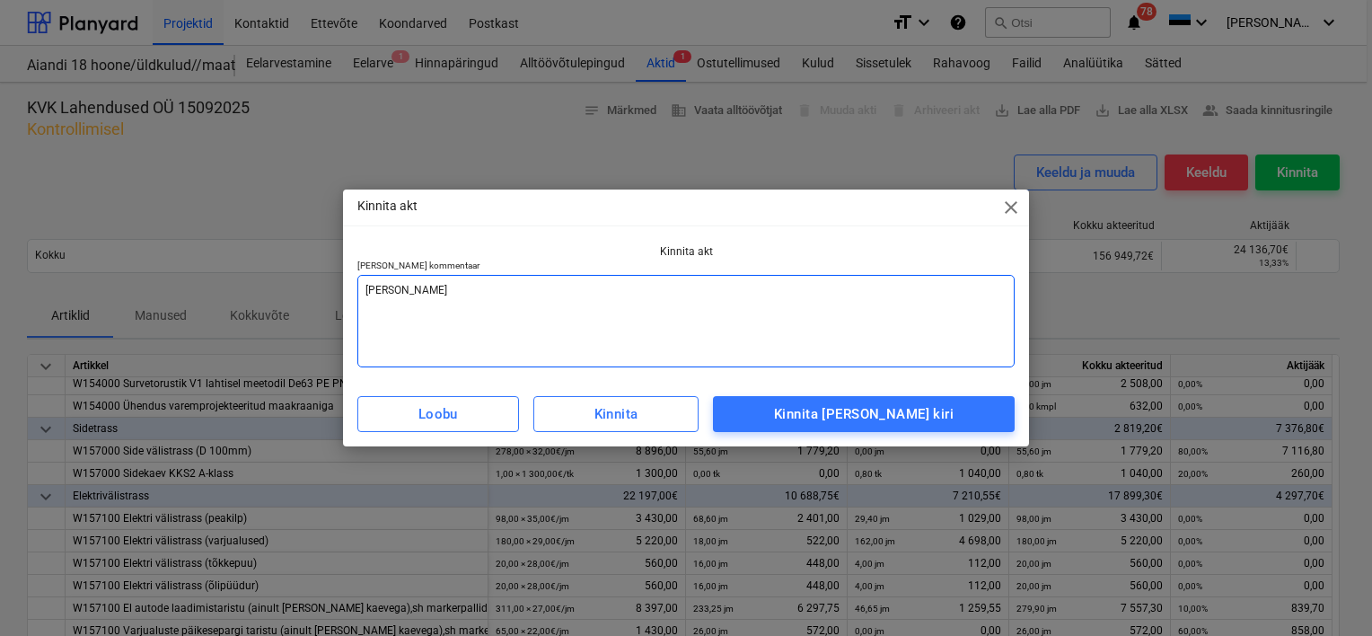
type textarea "x"
type textarea "Lisada arve"
type textarea "x"
type textarea "Lisada arve v"
type textarea "x"
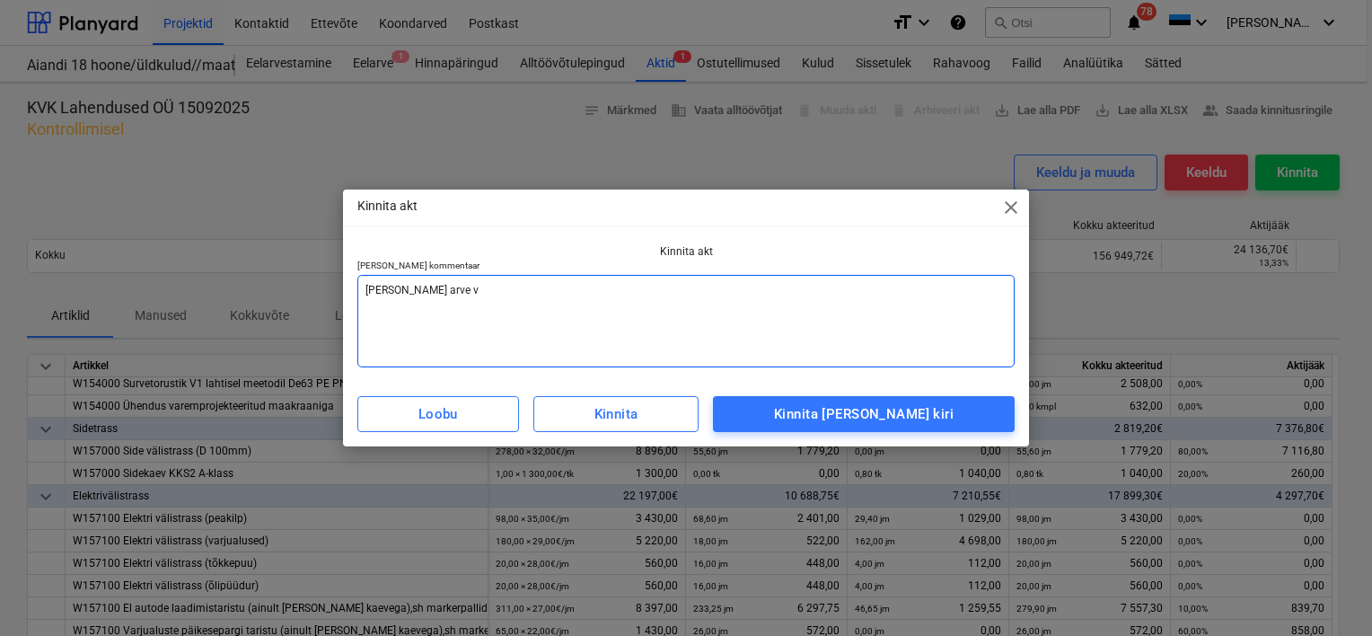
type textarea "Lisada arve va"
type textarea "x"
type textarea "Lisada arve vas"
type textarea "x"
type textarea "Lisada arve vast"
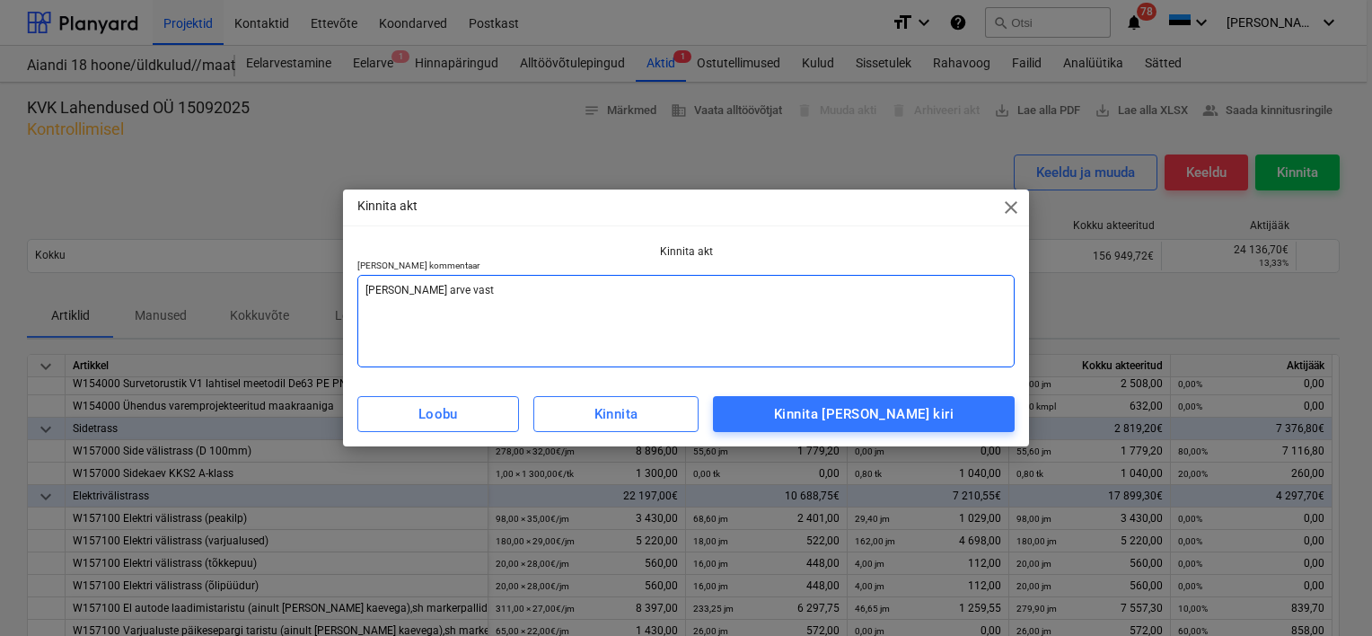
type textarea "x"
type textarea "Lisada arve vasta"
type textarea "x"
type textarea "Lisada arve vastav"
type textarea "x"
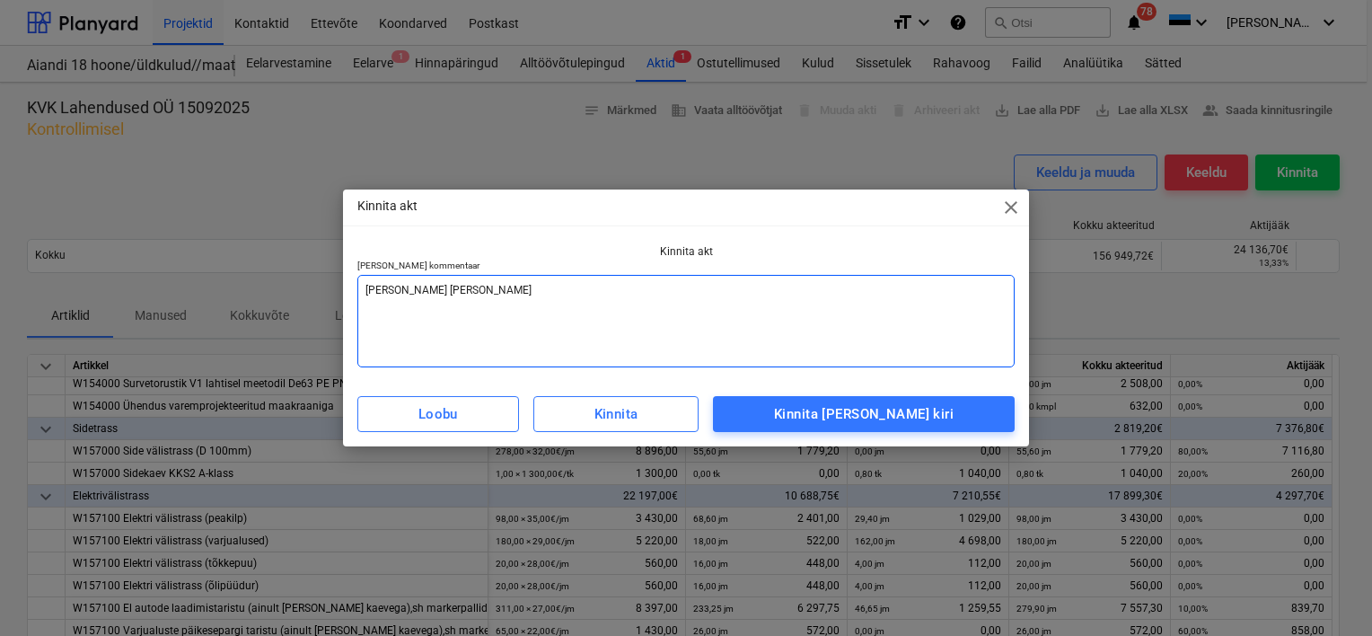
type textarea "Lisada arve vastava"
type textarea "x"
type textarea "Lisada arve vastaval"
type textarea "x"
type textarea "Lisada arve vastavalt"
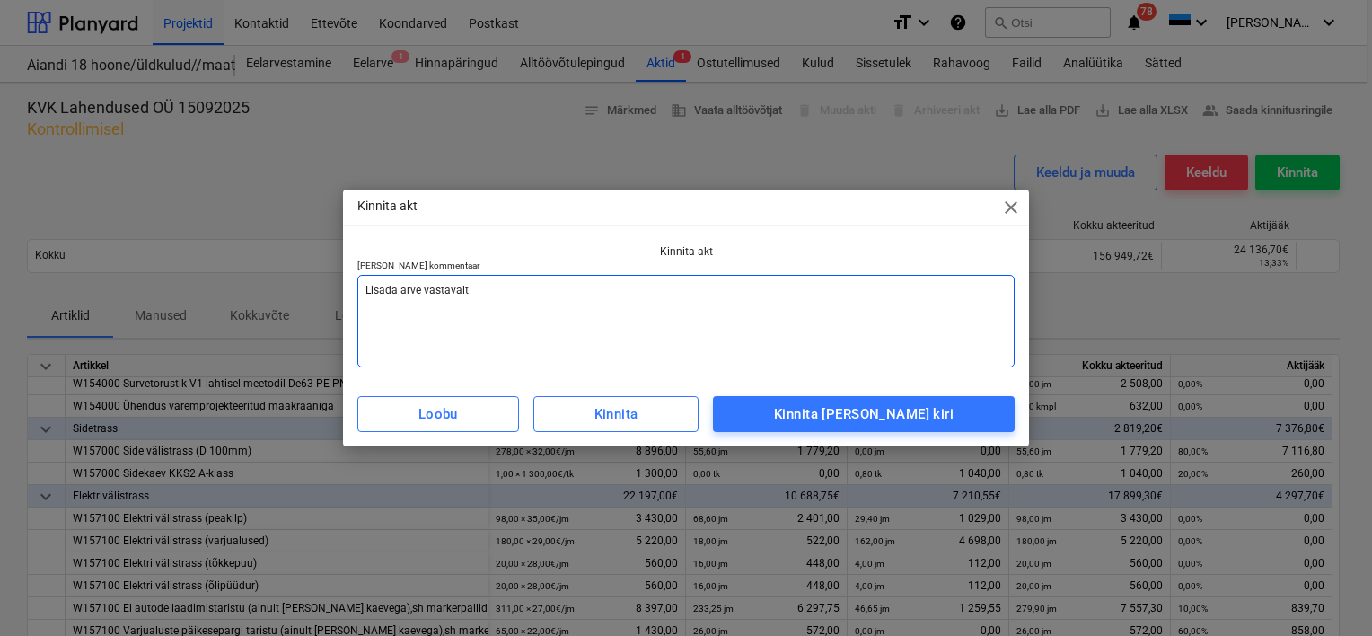
type textarea "x"
type textarea "Lisada arve vastavalt"
type textarea "x"
type textarea "Lisada arve vastavalt a"
type textarea "x"
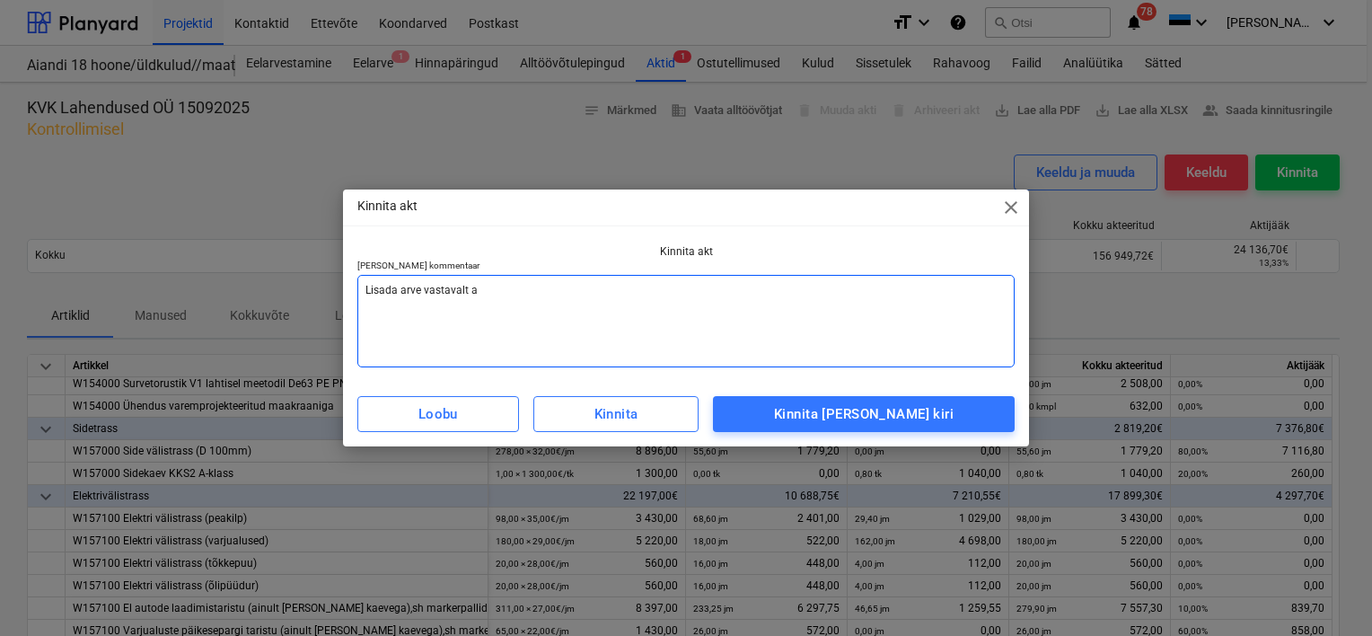
type textarea "Lisada arve vastavalt ak"
type textarea "x"
type textarea "Lisada arve vastavalt akt"
type textarea "x"
type textarea "Lisada arve vastavalt akti"
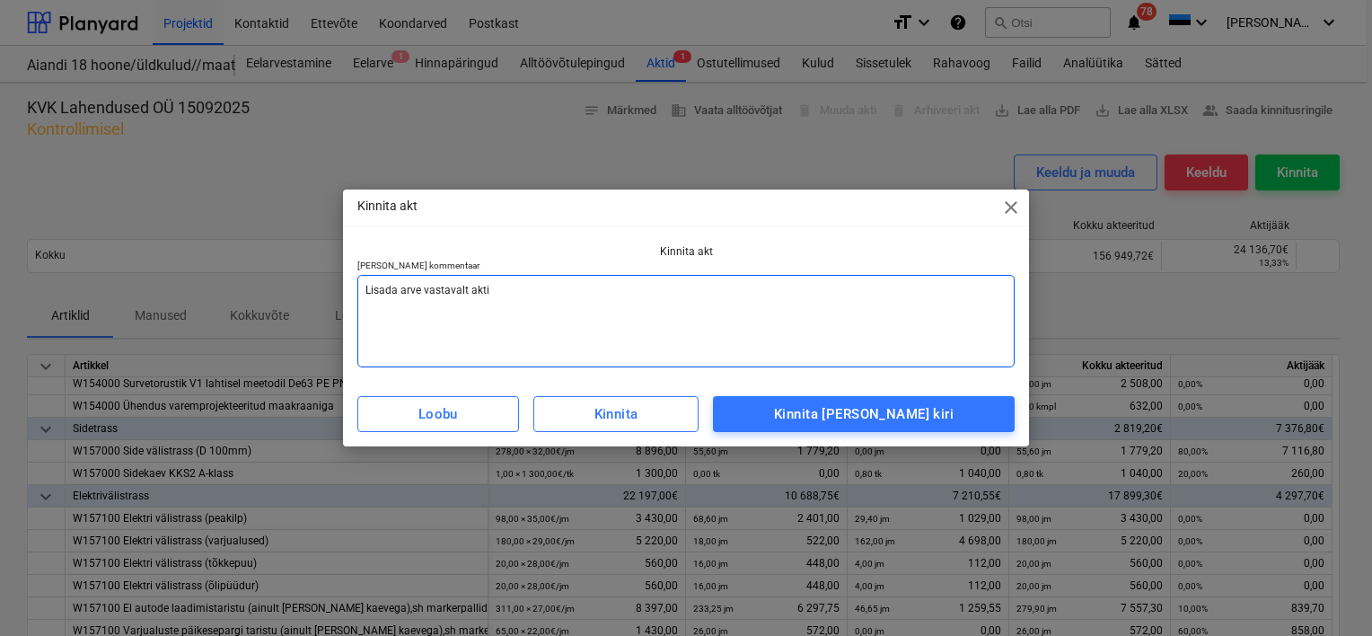
type textarea "x"
type textarea "Lisada arve vastavalt aktil"
type textarea "x"
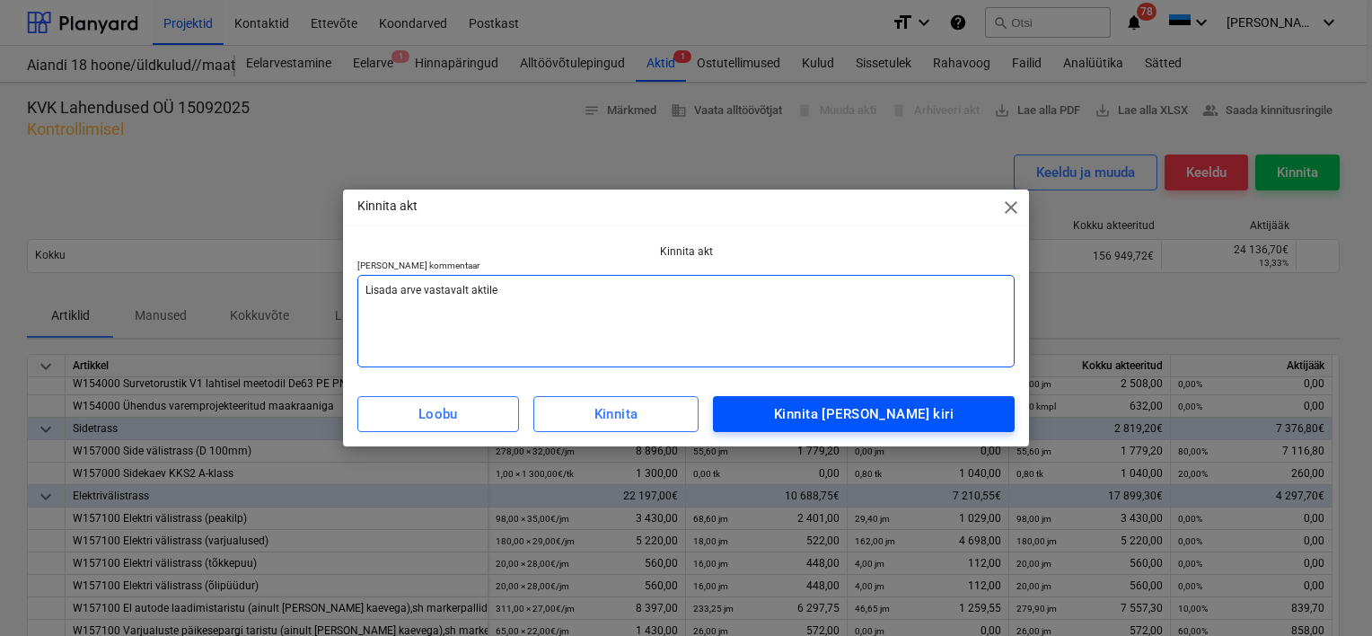
type textarea "Lisada arve vastavalt aktile"
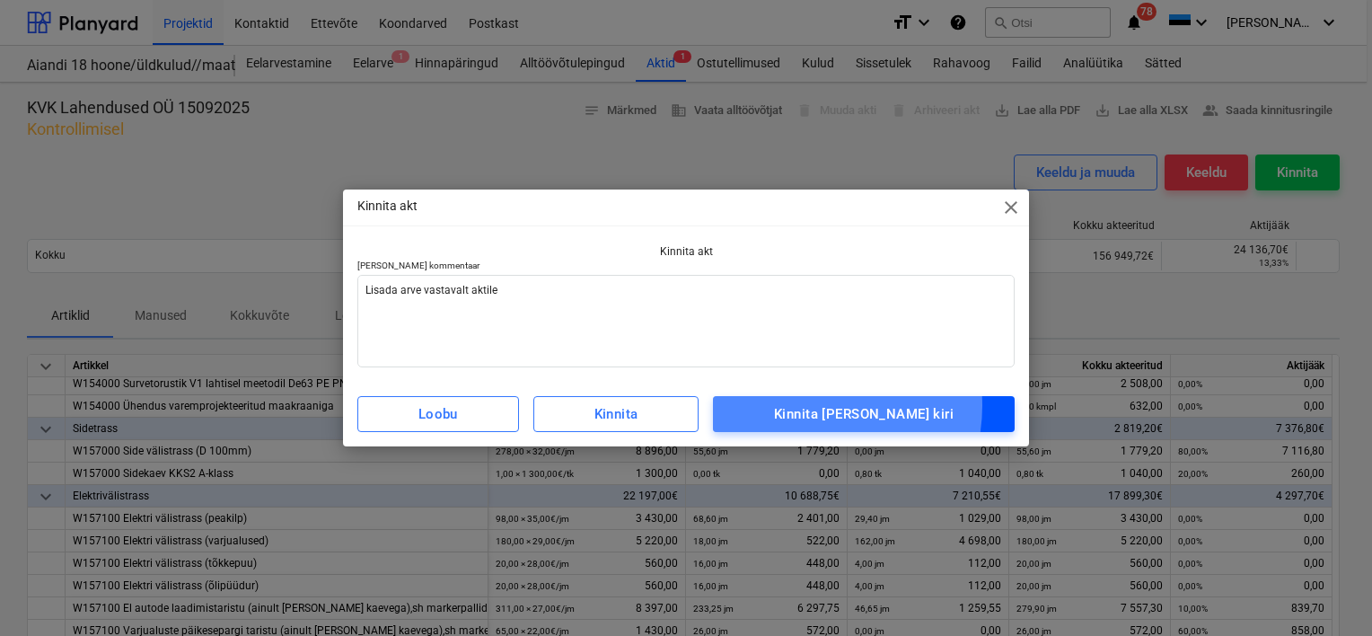
click at [838, 405] on div "Kinnita ja saada kiri" at bounding box center [864, 413] width 180 height 23
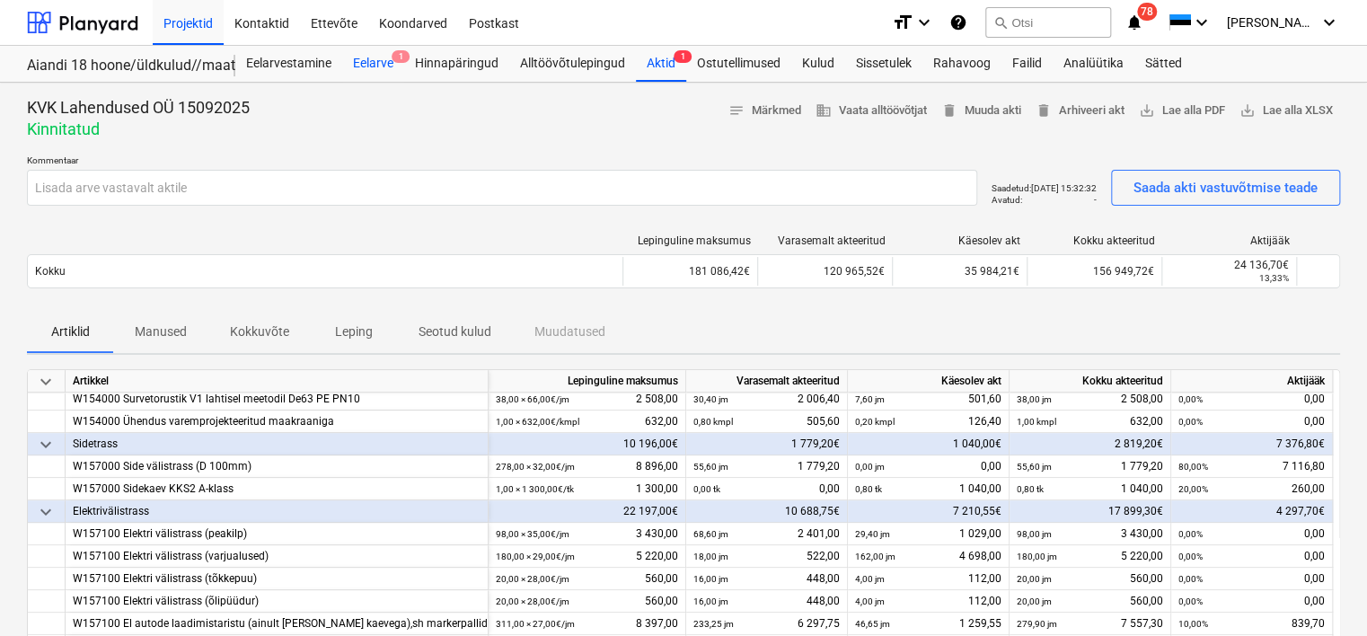
click at [393, 71] on div "Eelarve 1" at bounding box center [373, 64] width 62 height 36
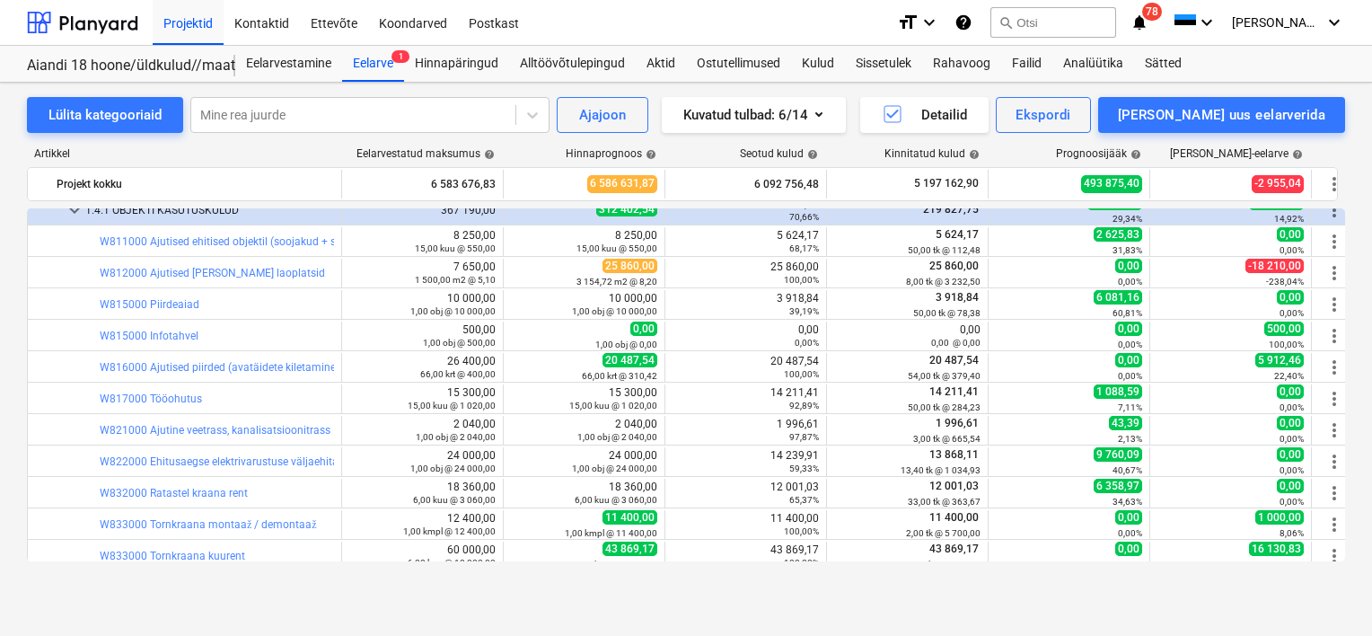
scroll to position [1183, 0]
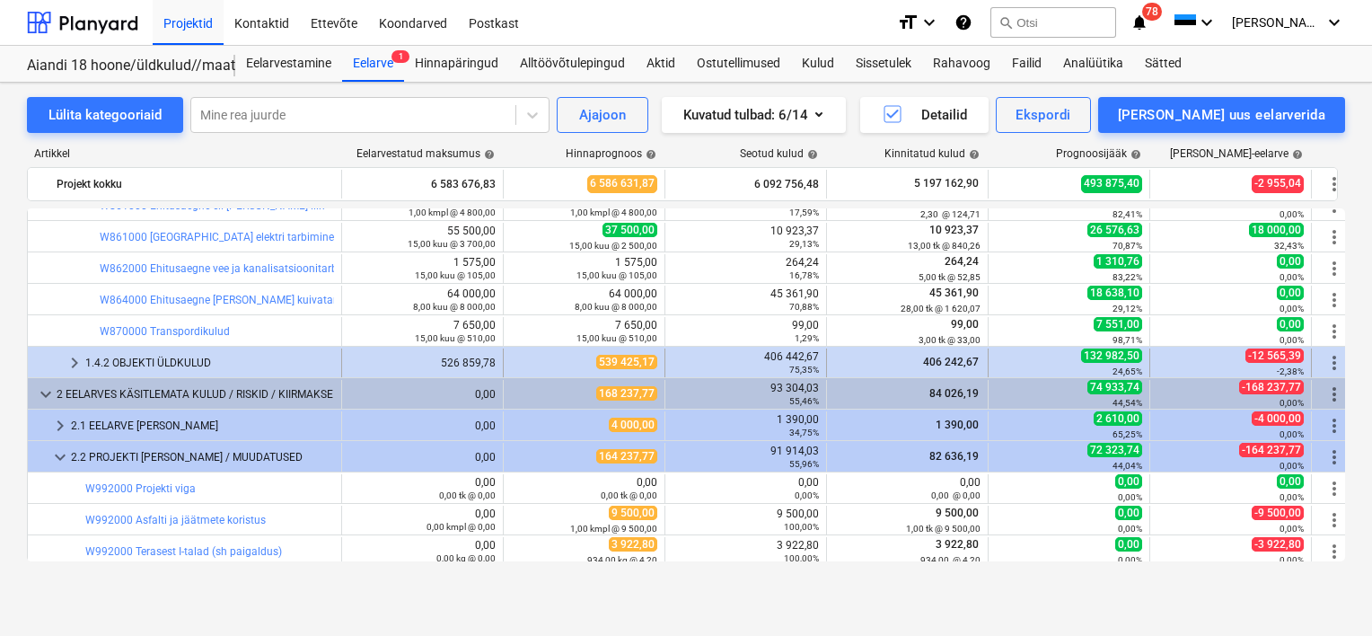
click at [163, 360] on div "1.4.2 OBJEKTI ÜLDKULUD" at bounding box center [209, 362] width 249 height 29
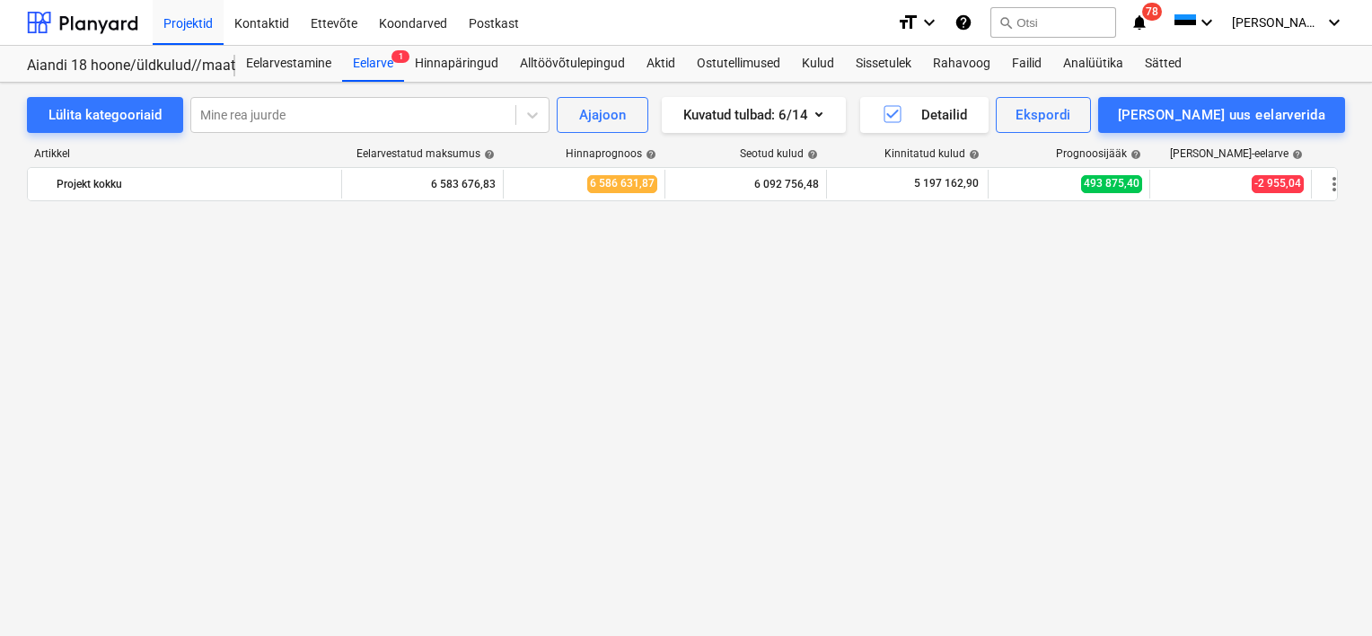
scroll to position [0, 0]
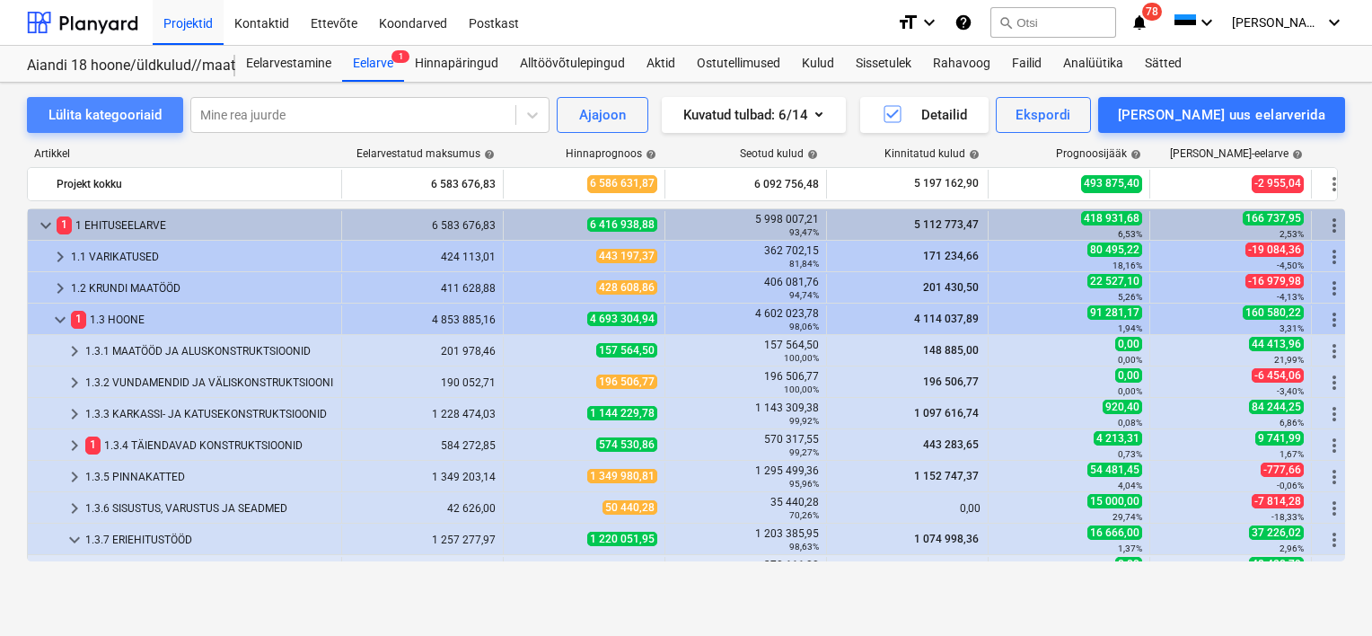
click at [117, 121] on div "Lülita kategooriaid" at bounding box center [104, 114] width 113 height 23
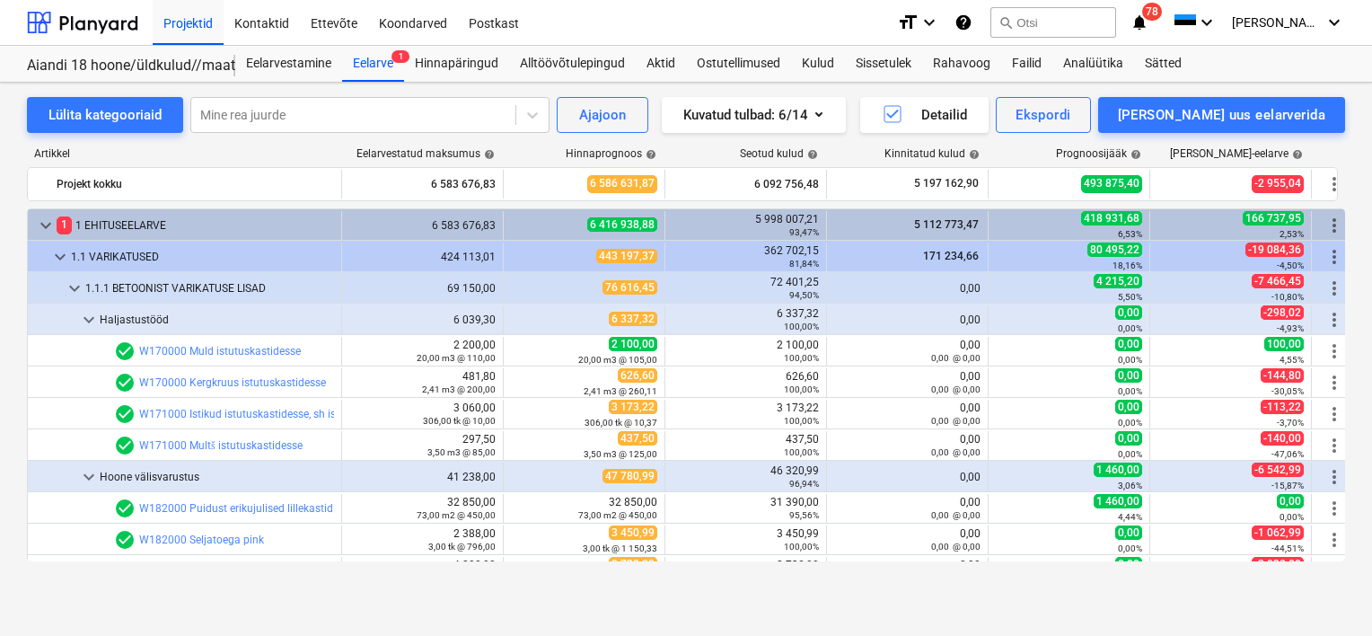
scroll to position [90, 0]
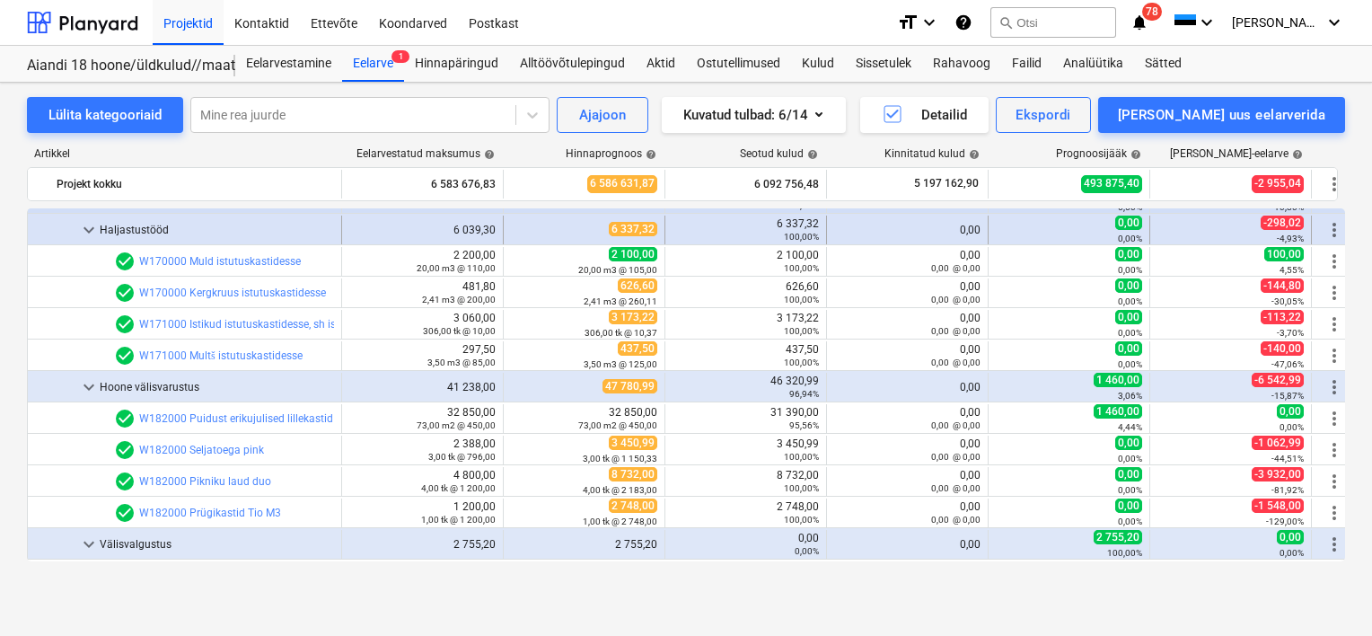
click at [84, 228] on span "keyboard_arrow_down" at bounding box center [89, 230] width 22 height 22
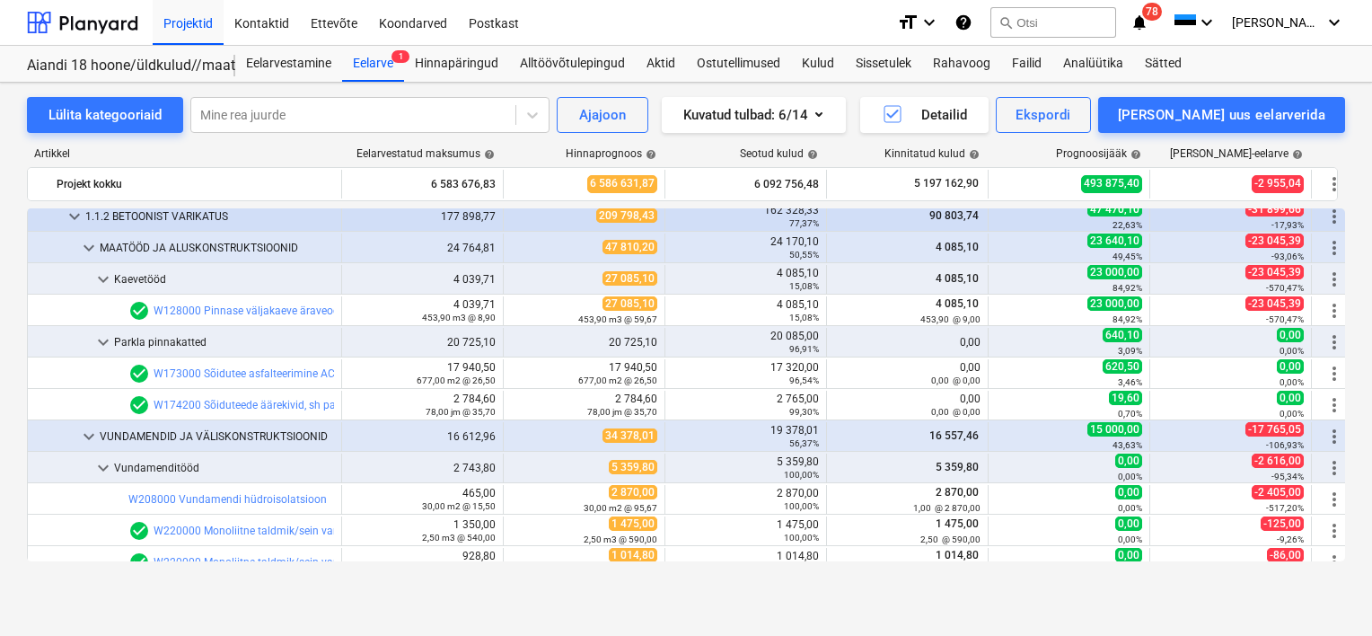
scroll to position [539, 0]
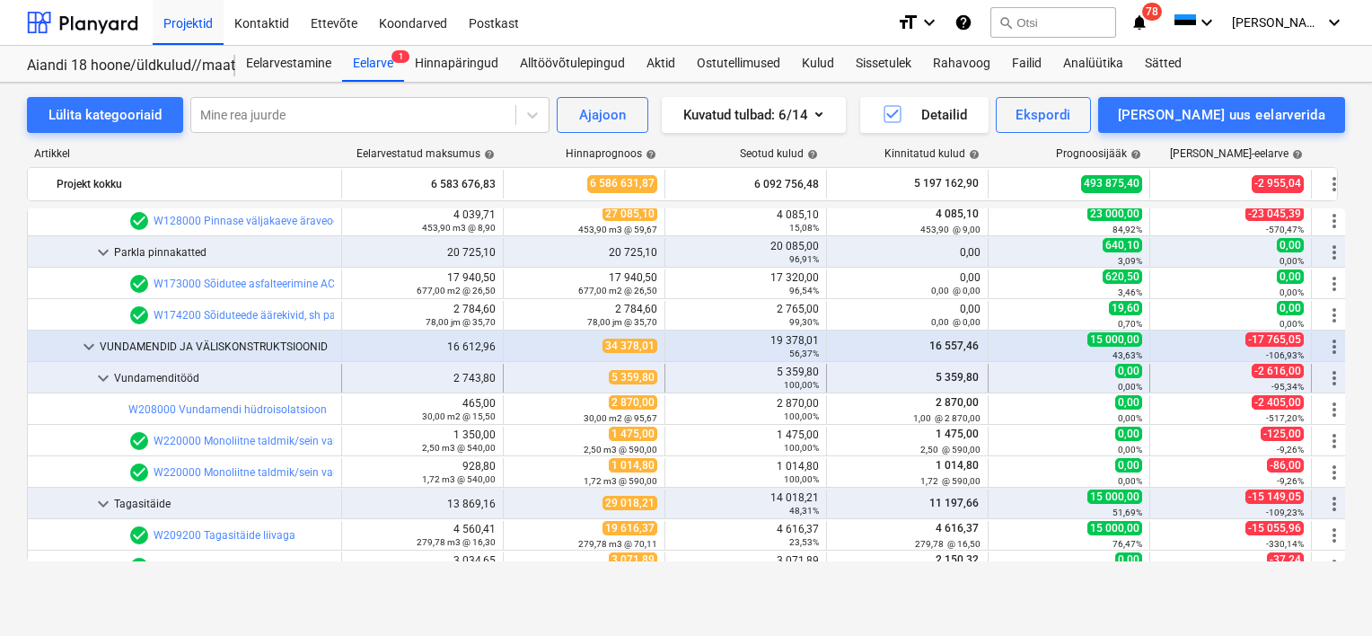
click at [111, 375] on span "keyboard_arrow_down" at bounding box center [103, 378] width 22 height 22
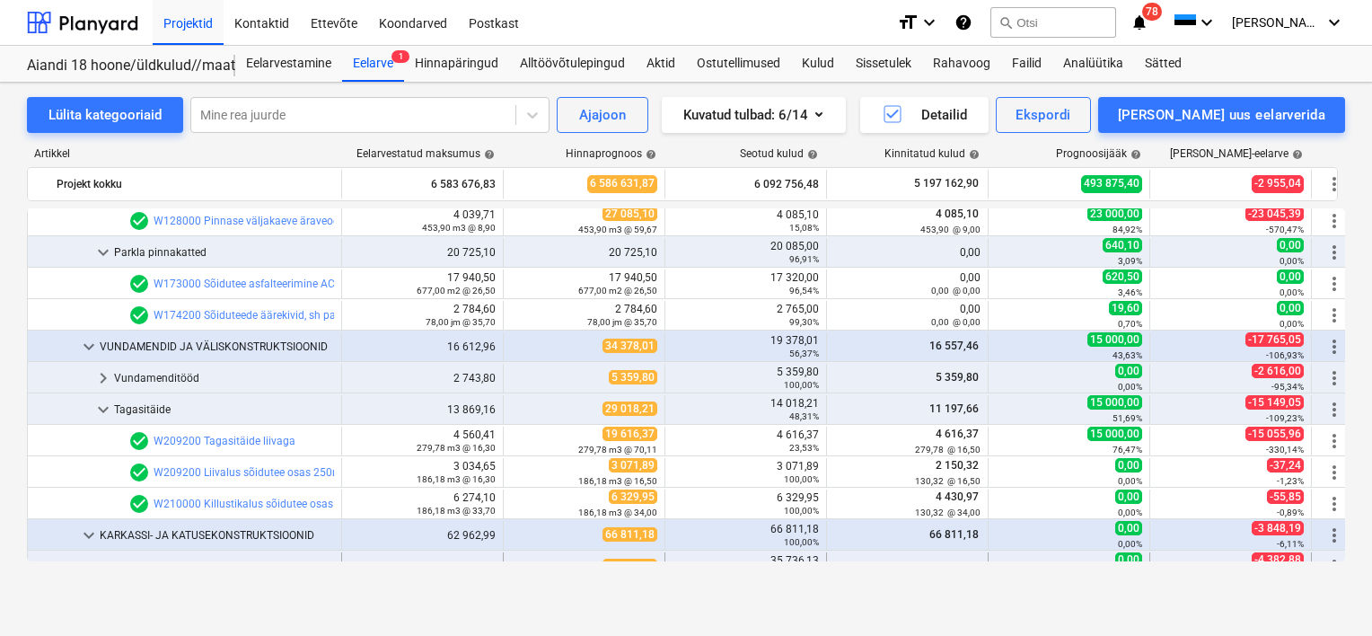
scroll to position [718, 0]
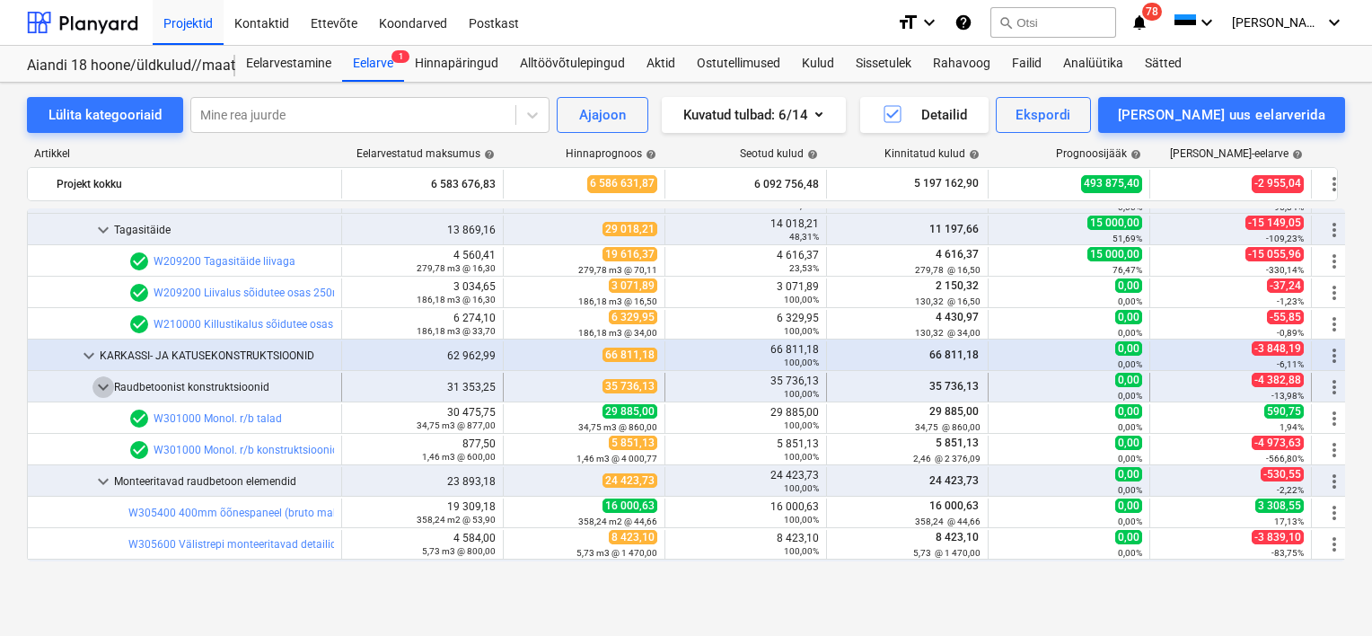
click at [98, 378] on span "keyboard_arrow_down" at bounding box center [103, 387] width 22 height 22
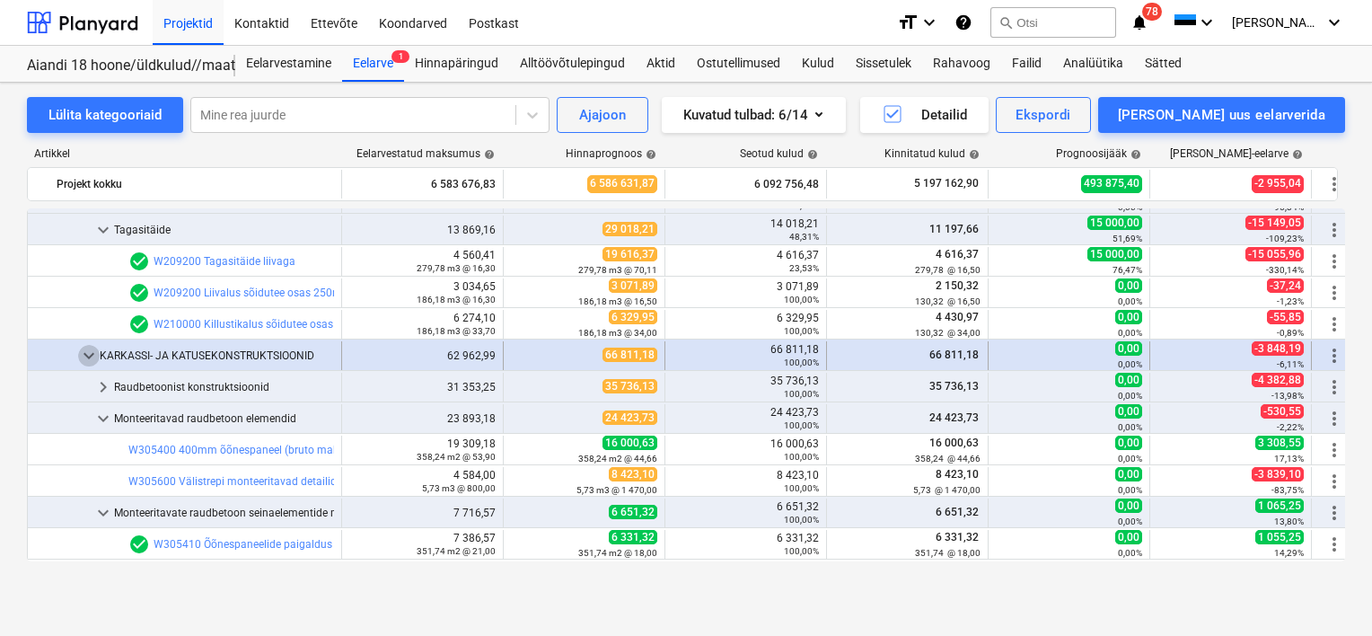
click at [89, 356] on span "keyboard_arrow_down" at bounding box center [89, 356] width 22 height 22
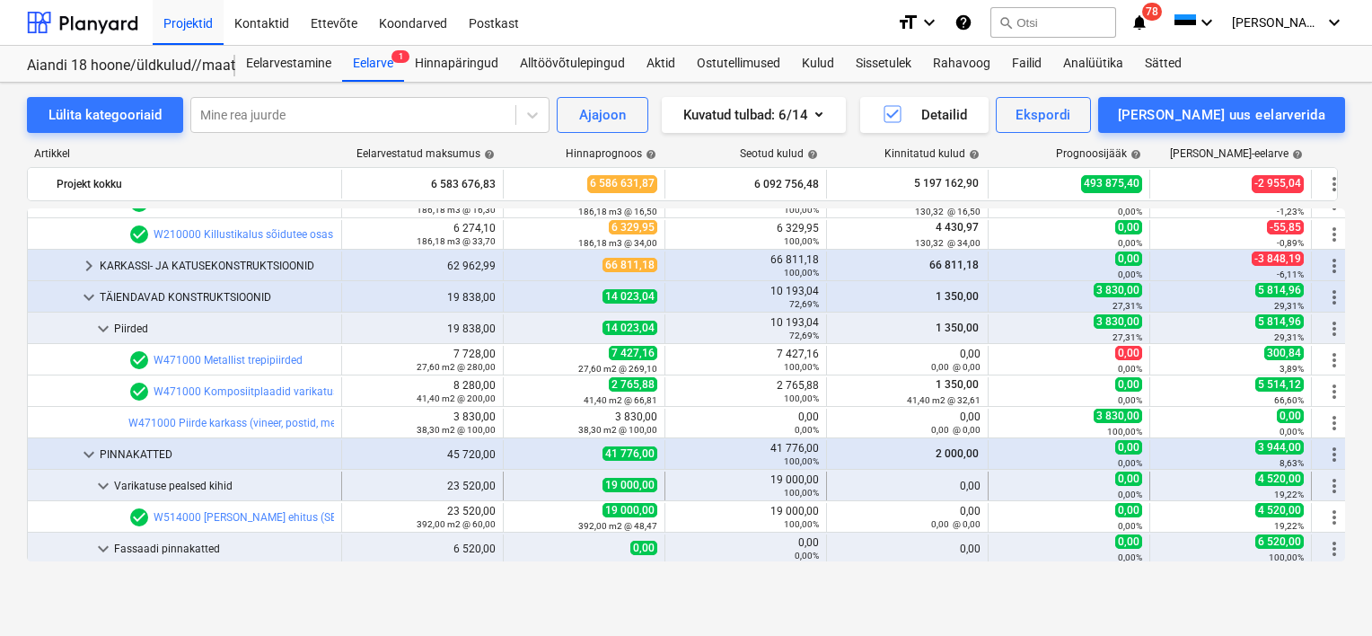
scroll to position [898, 0]
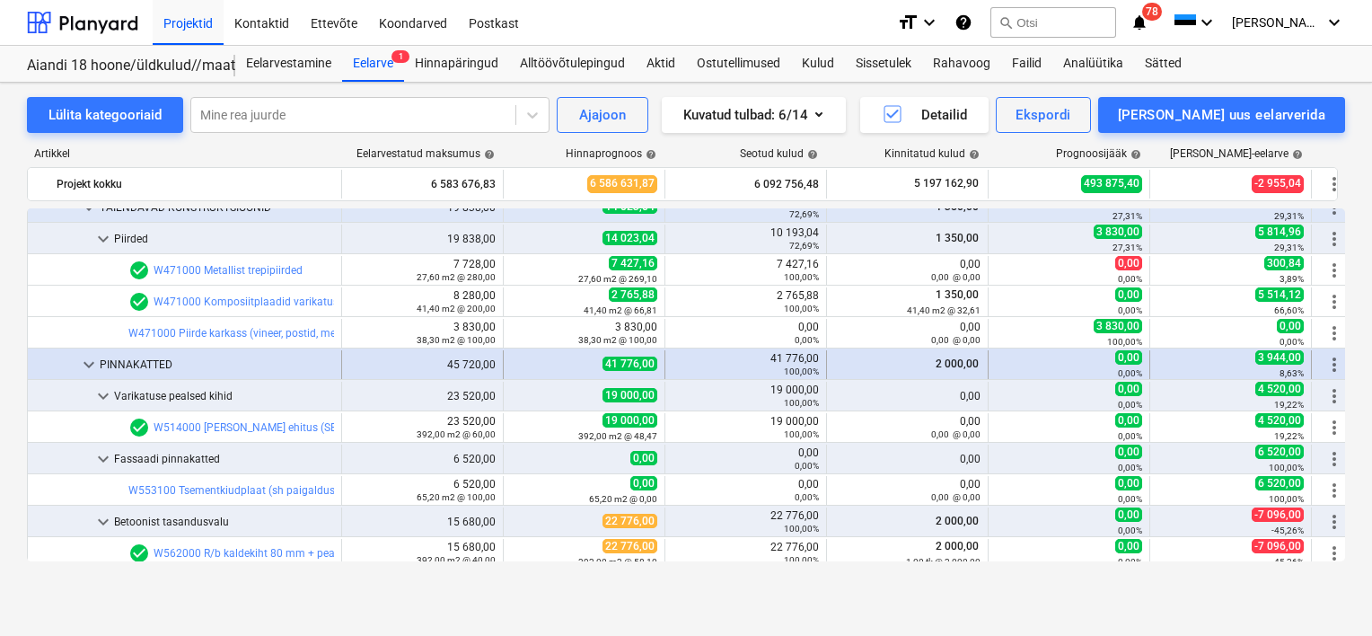
click at [91, 363] on span "keyboard_arrow_down" at bounding box center [89, 365] width 22 height 22
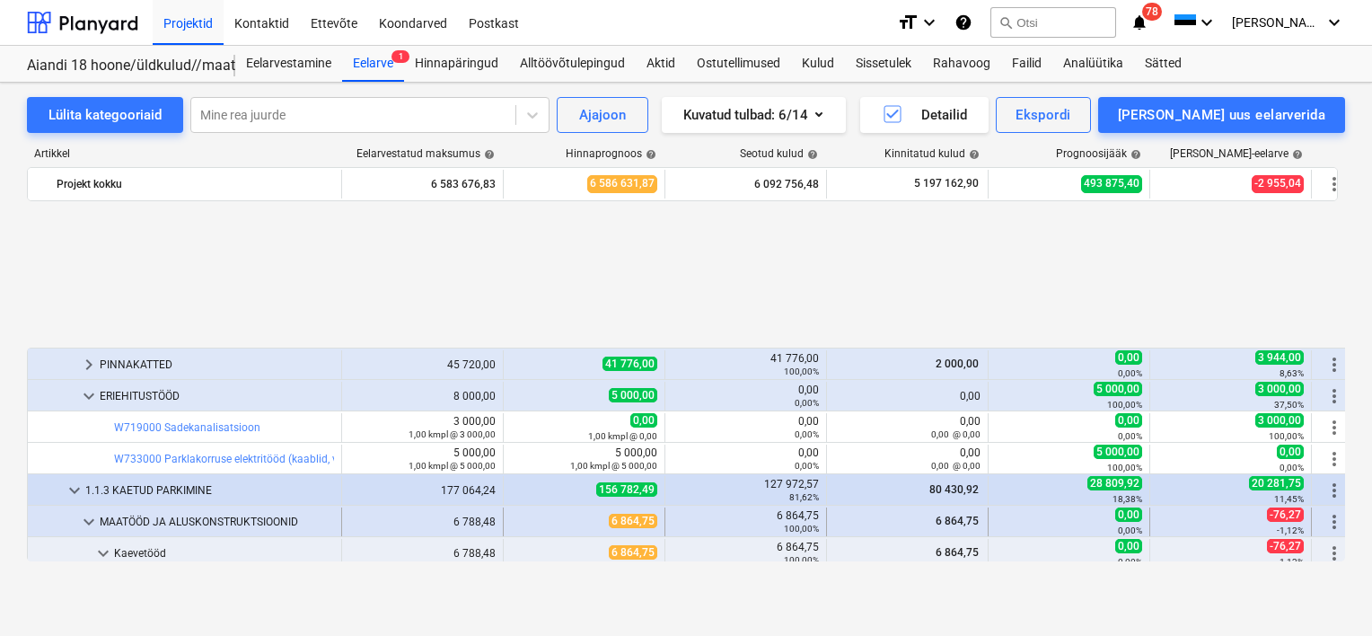
scroll to position [1078, 0]
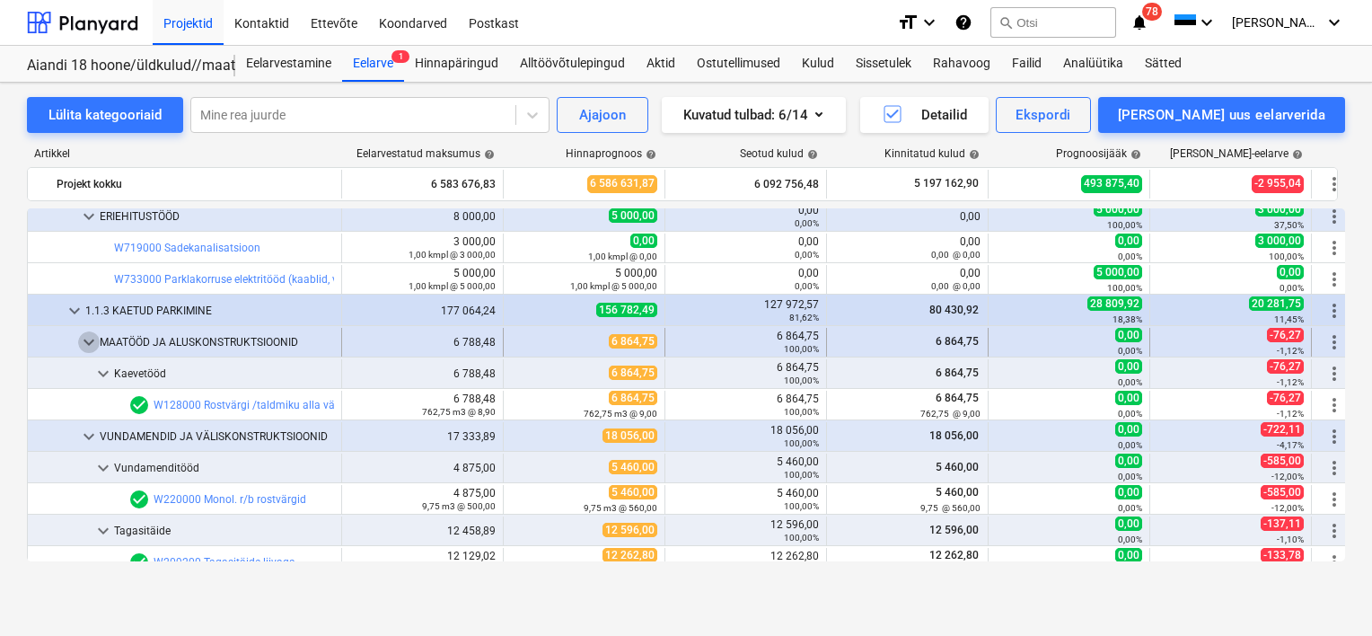
click at [90, 341] on span "keyboard_arrow_down" at bounding box center [89, 342] width 22 height 22
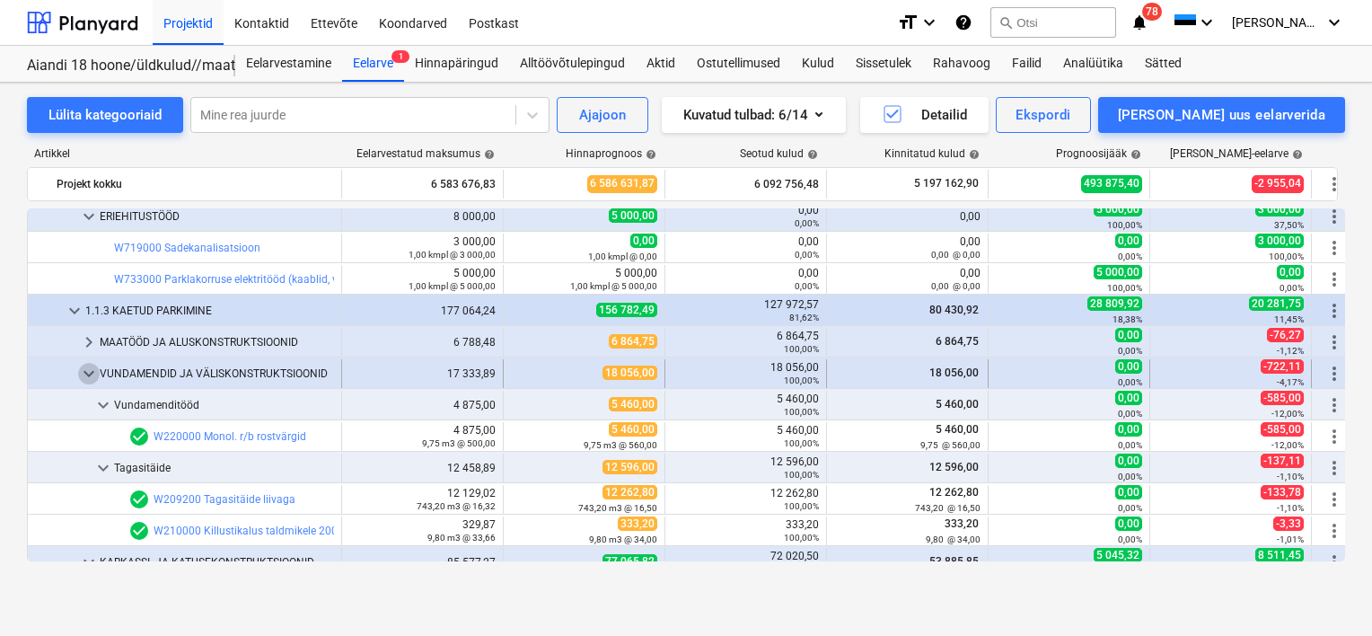
click at [88, 374] on span "keyboard_arrow_down" at bounding box center [89, 374] width 22 height 22
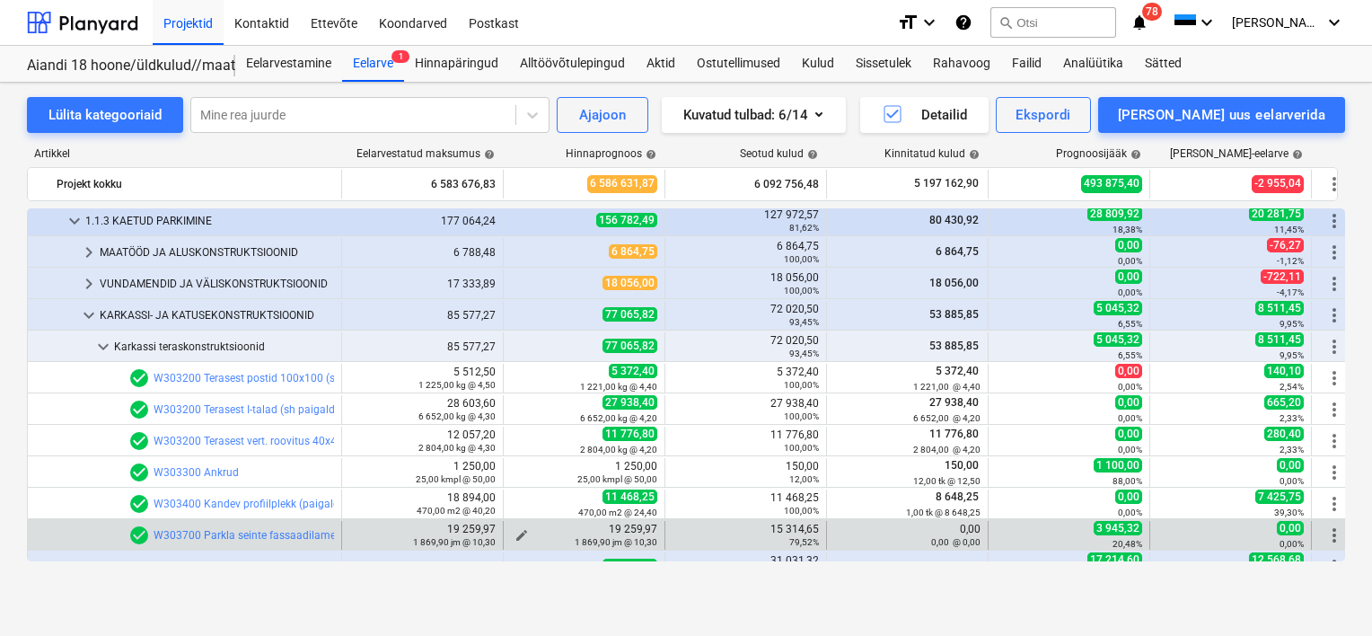
scroll to position [1257, 0]
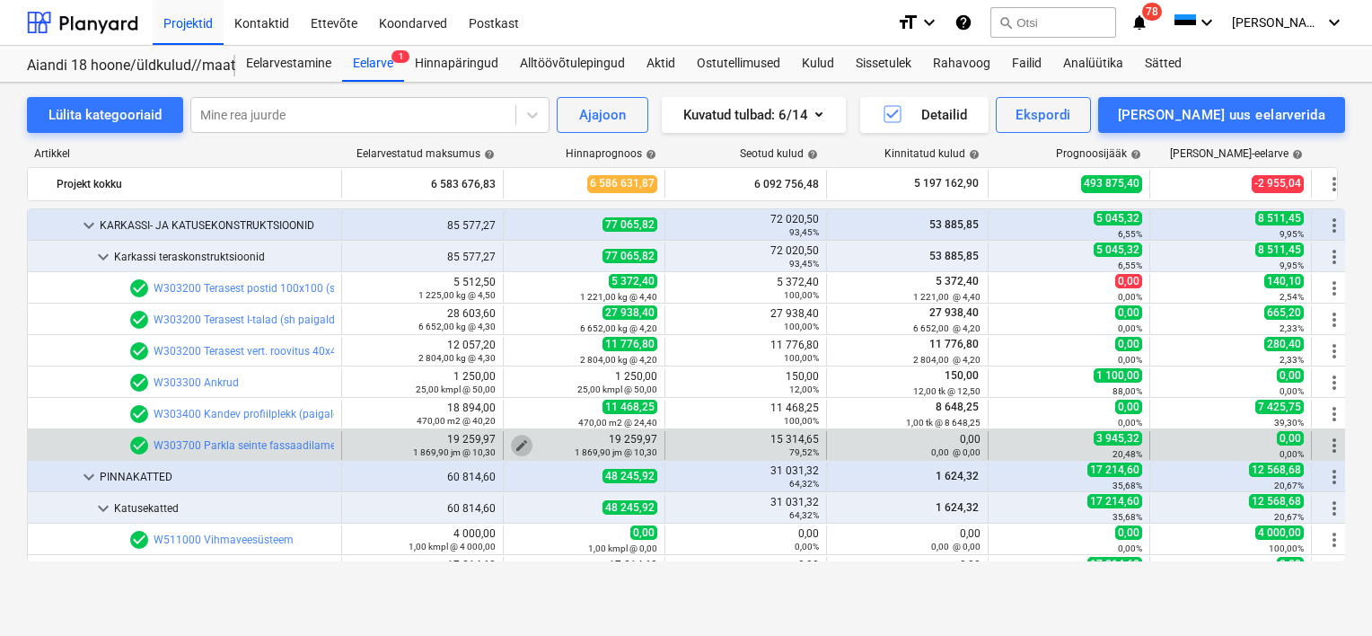
click at [517, 443] on span "edit" at bounding box center [522, 445] width 14 height 14
type textarea "x"
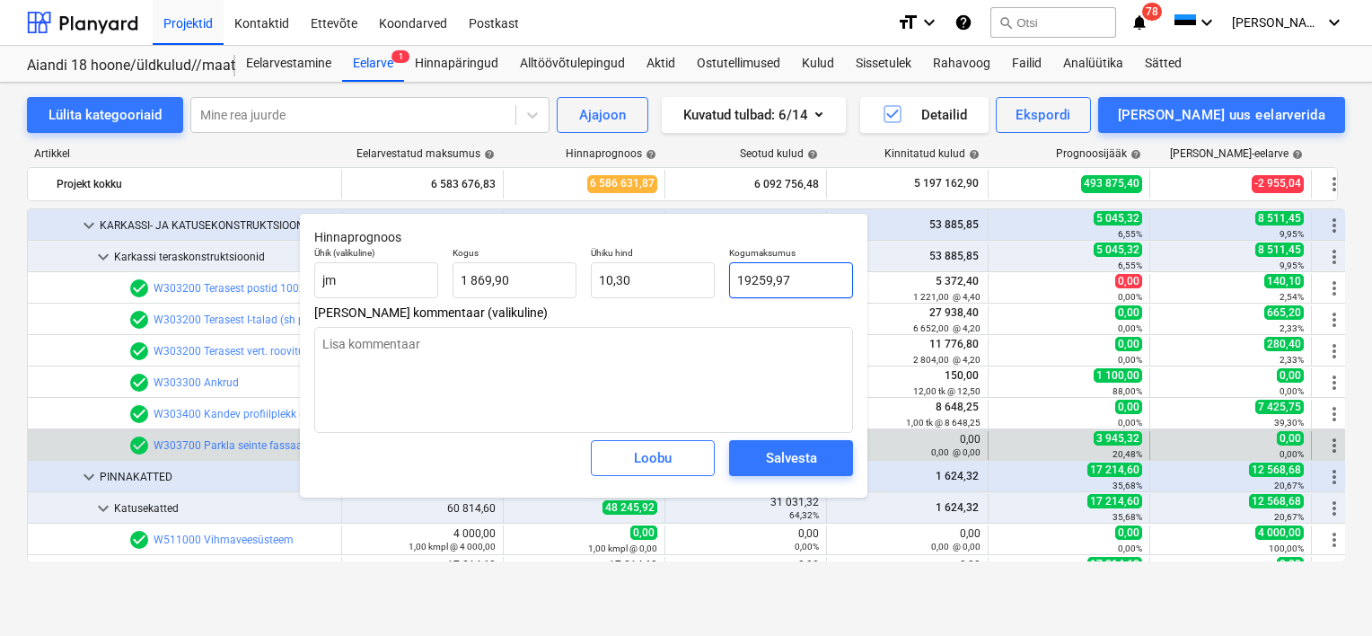
type input "19259,97"
drag, startPoint x: 810, startPoint y: 283, endPoint x: 715, endPoint y: 282, distance: 95.2
click at [715, 282] on div "Ühik (valikuline) jm Kogus 1 869,90 Ühiku hind 10,30 Kogumaksumus 19259,97" at bounding box center [583, 273] width 553 height 66
click at [639, 457] on div "Loobu" at bounding box center [653, 457] width 38 height 23
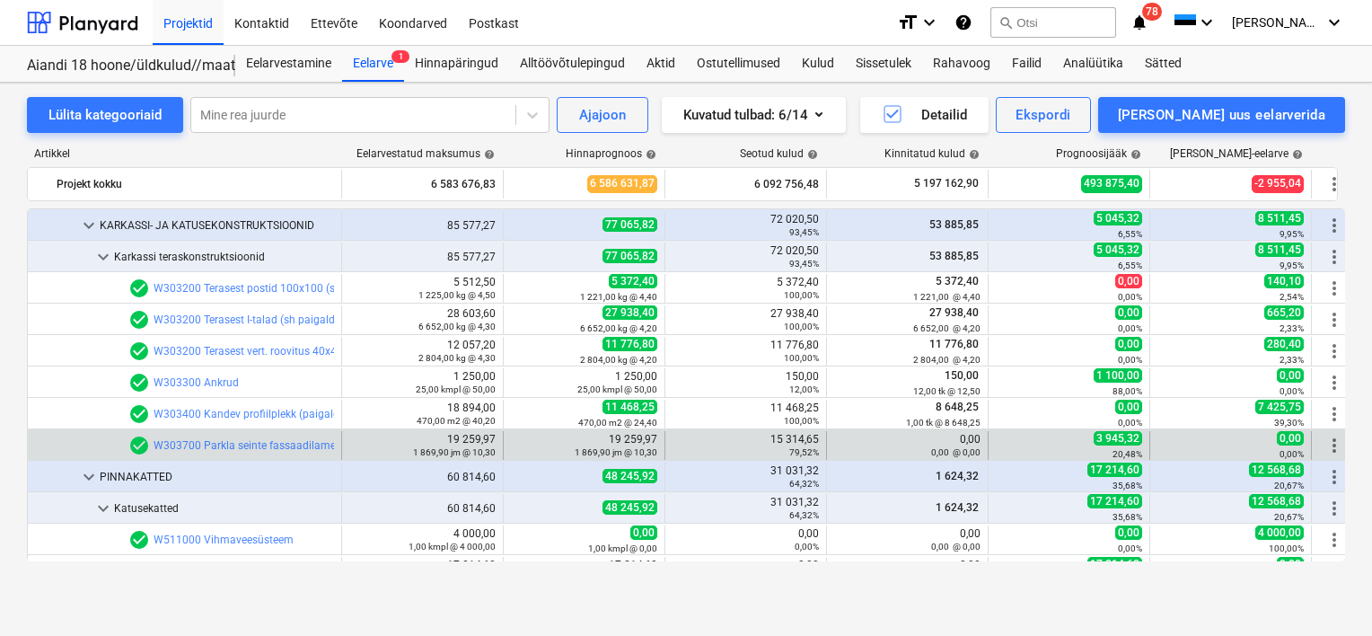
scroll to position [1167, 0]
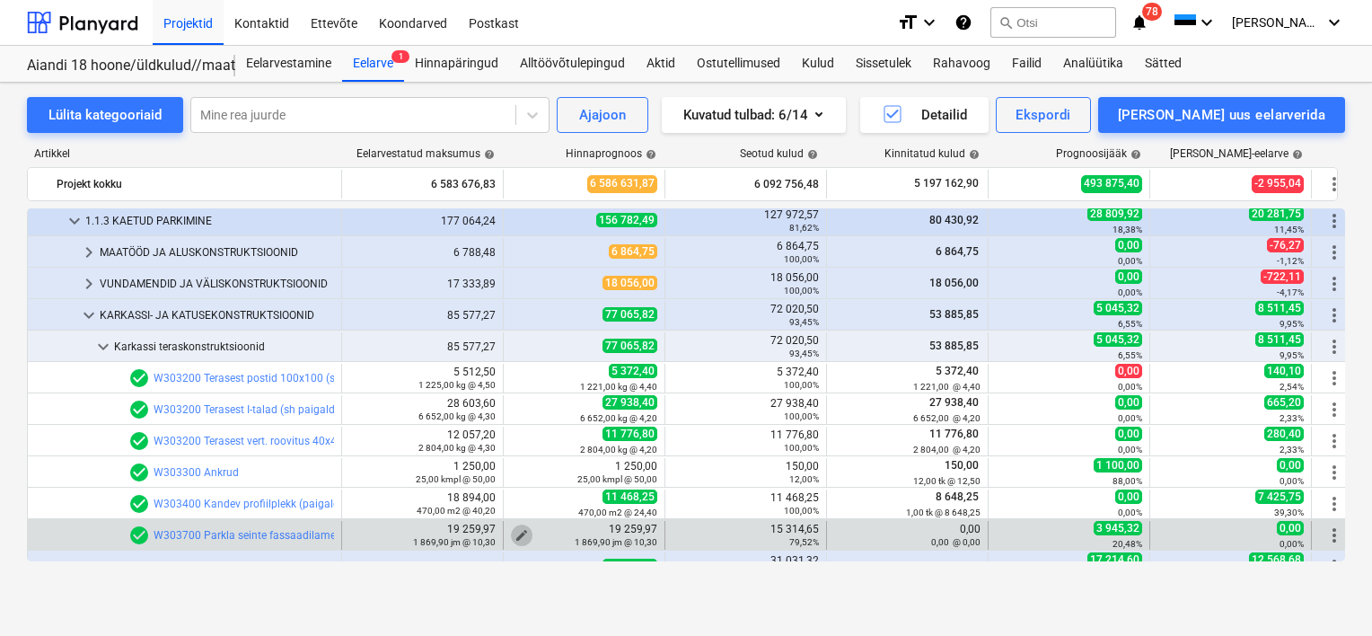
click at [520, 532] on span "edit" at bounding box center [522, 535] width 14 height 14
type textarea "x"
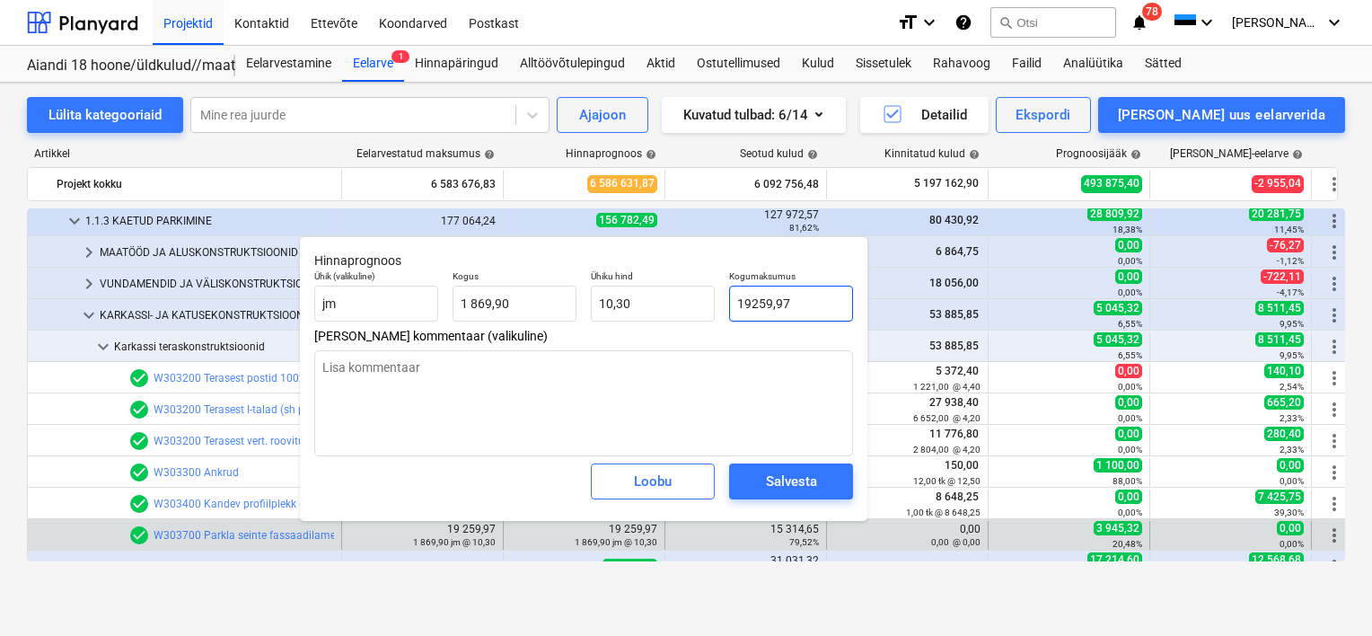
drag, startPoint x: 796, startPoint y: 305, endPoint x: 729, endPoint y: 302, distance: 66.5
click at [729, 302] on input "19259,97" at bounding box center [791, 304] width 124 height 36
type input "1"
type textarea "x"
type input "0,00"
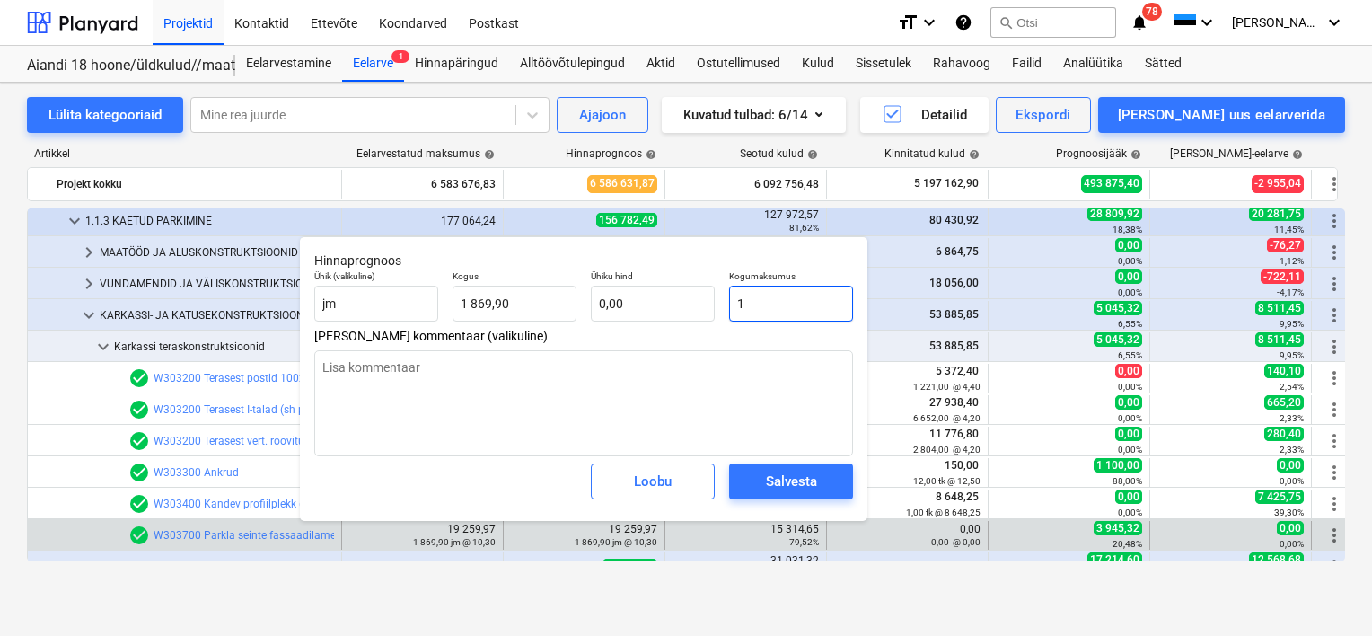
type textarea "x"
type input "15"
type input "0,01"
type input "153"
type textarea "x"
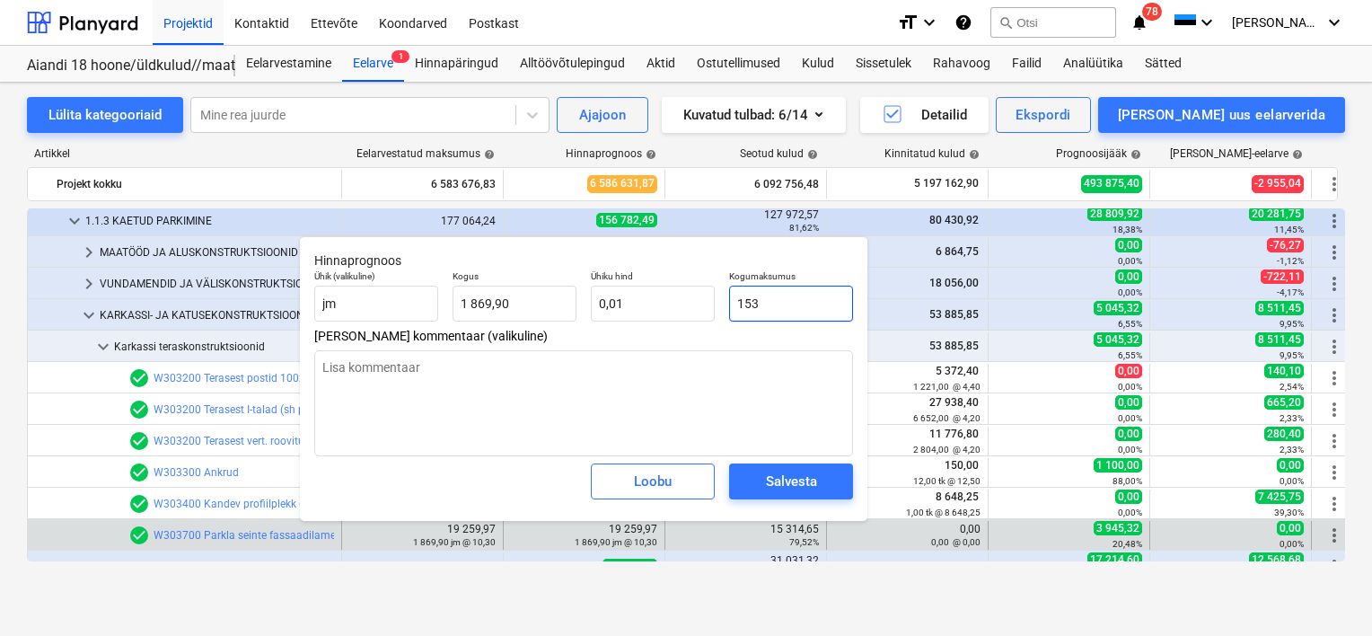
type input "0,08"
type input "1531"
type textarea "x"
type input "0,82"
type input "15314"
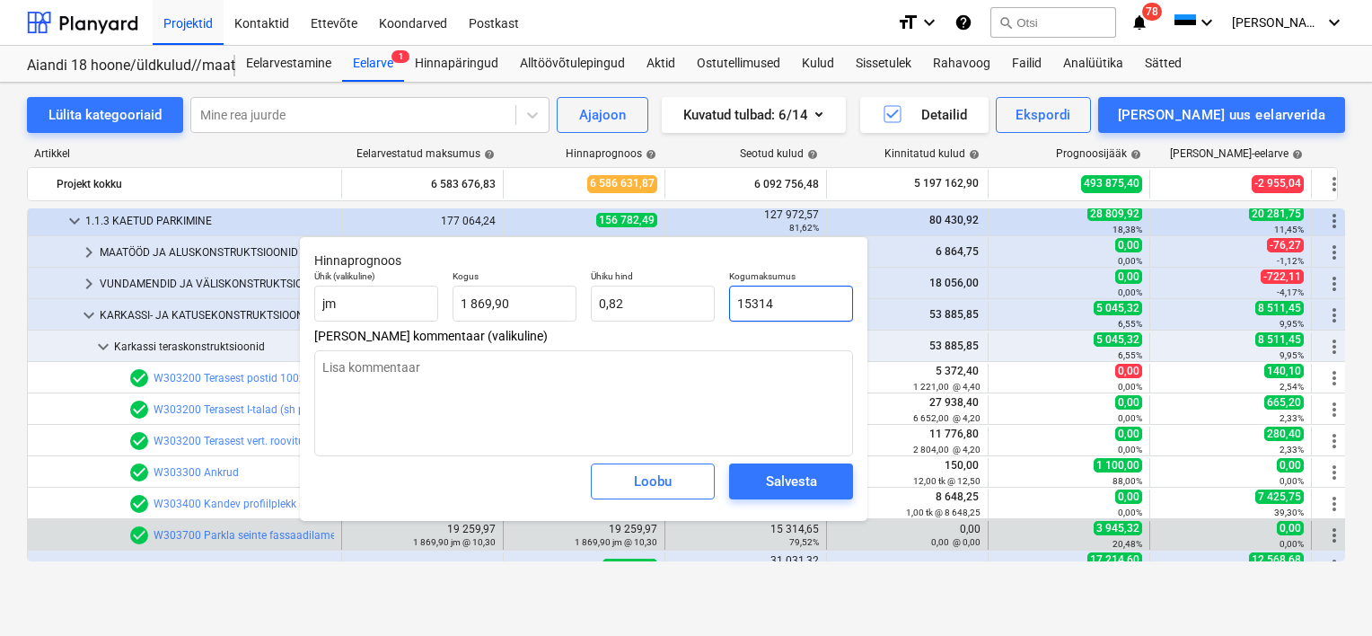
type textarea "x"
type input "8,19"
type input "15314,"
type textarea "x"
type input "15314,6"
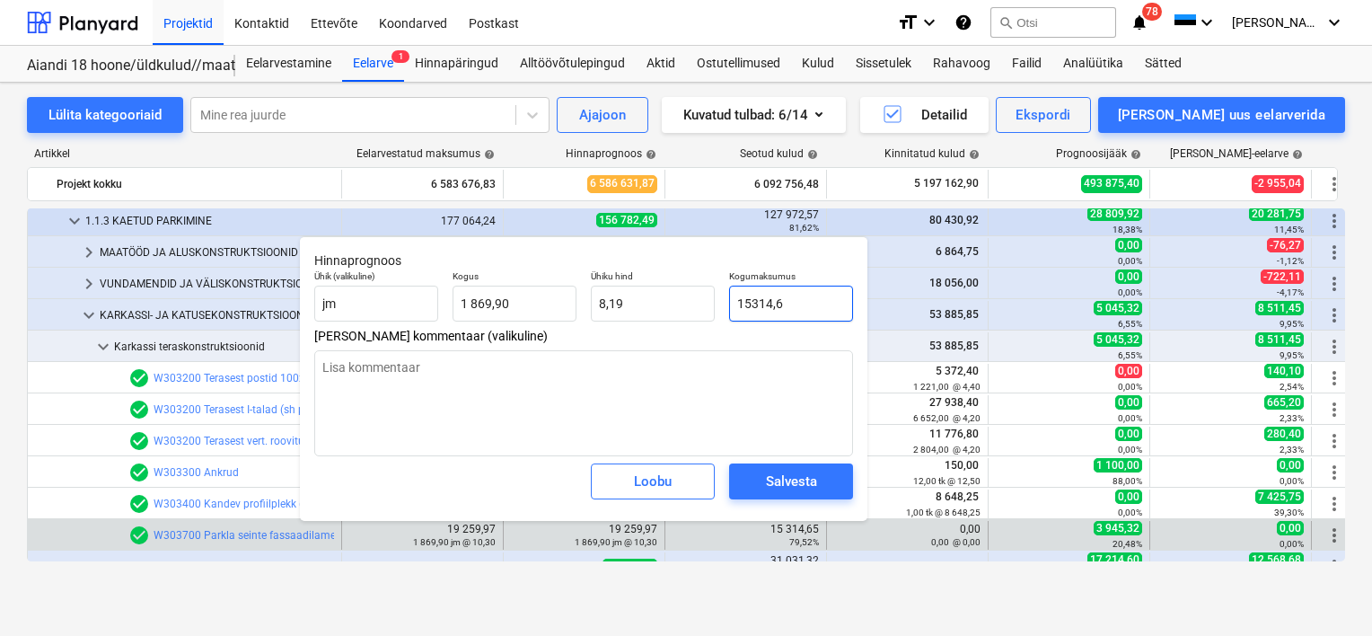
type textarea "x"
type input "15314,65"
click at [805, 471] on div "Salvesta" at bounding box center [791, 481] width 51 height 23
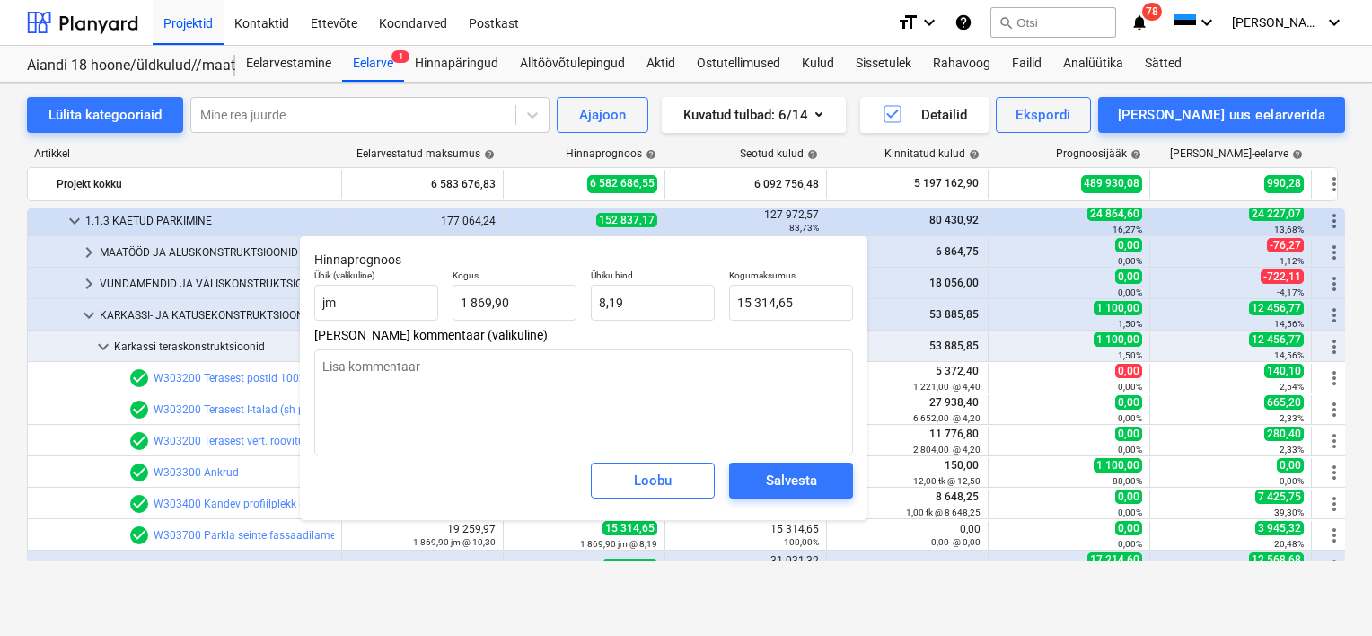
type textarea "x"
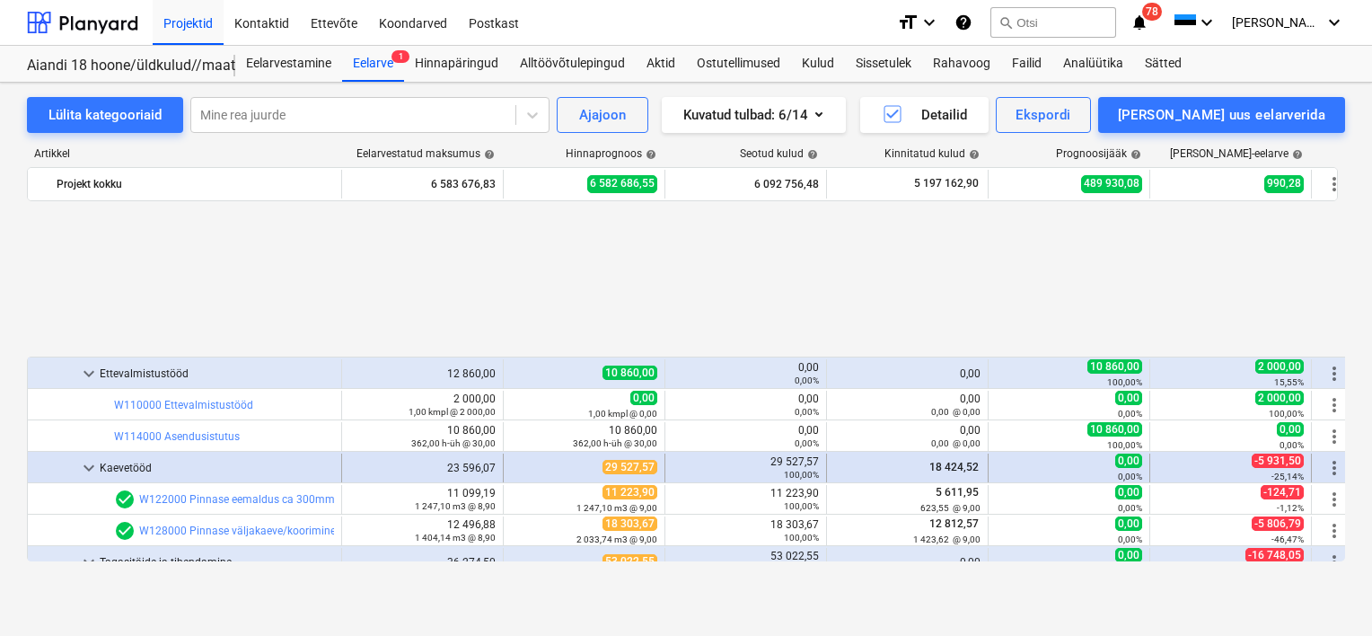
scroll to position [1886, 0]
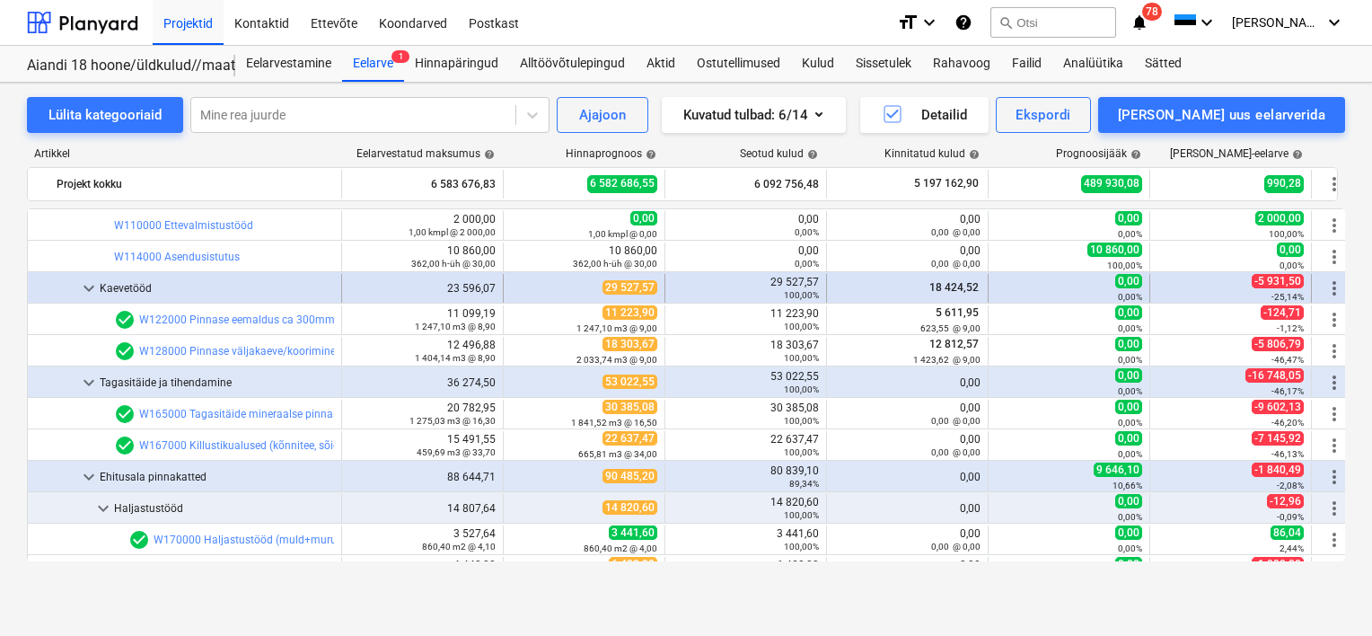
click at [92, 285] on span "keyboard_arrow_down" at bounding box center [89, 288] width 22 height 22
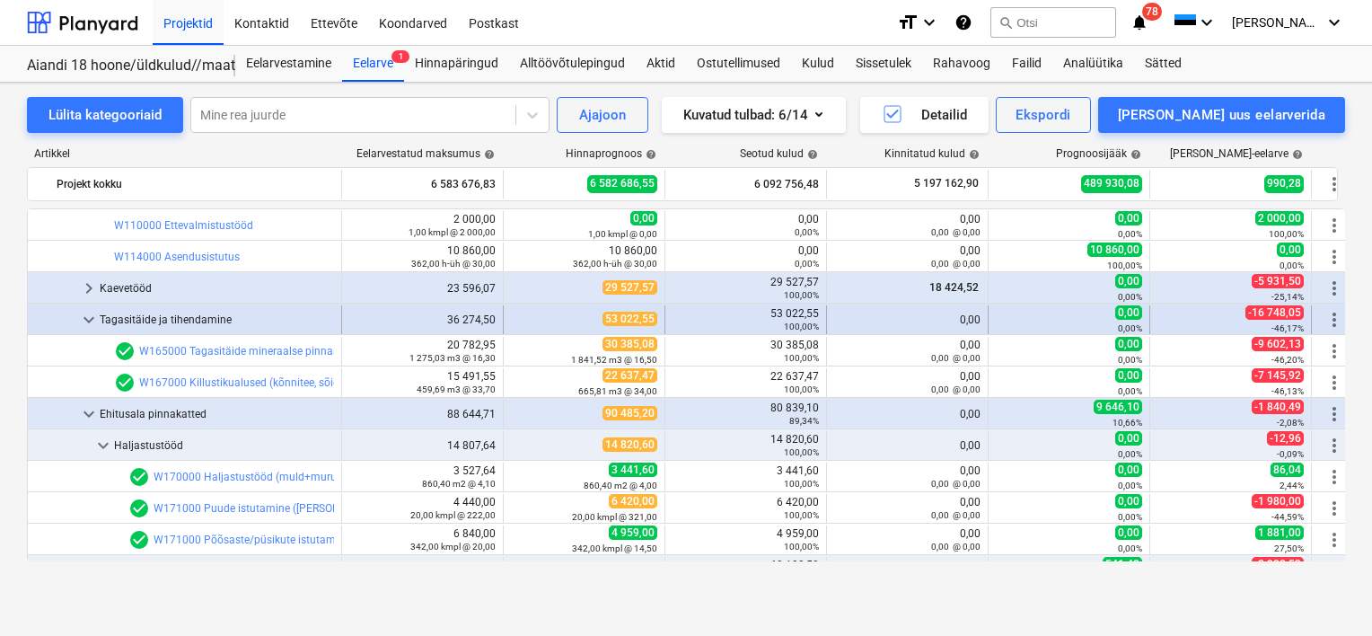
click at [83, 317] on span "keyboard_arrow_down" at bounding box center [89, 320] width 22 height 22
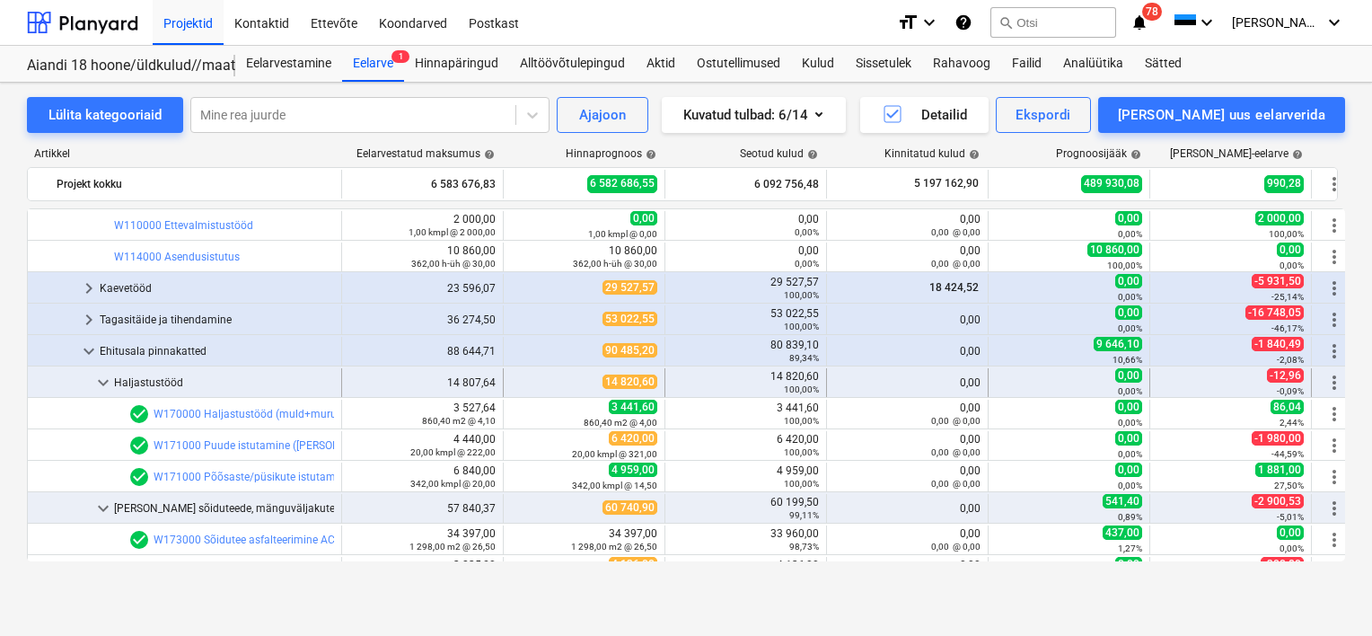
click at [95, 383] on span "keyboard_arrow_down" at bounding box center [103, 383] width 22 height 22
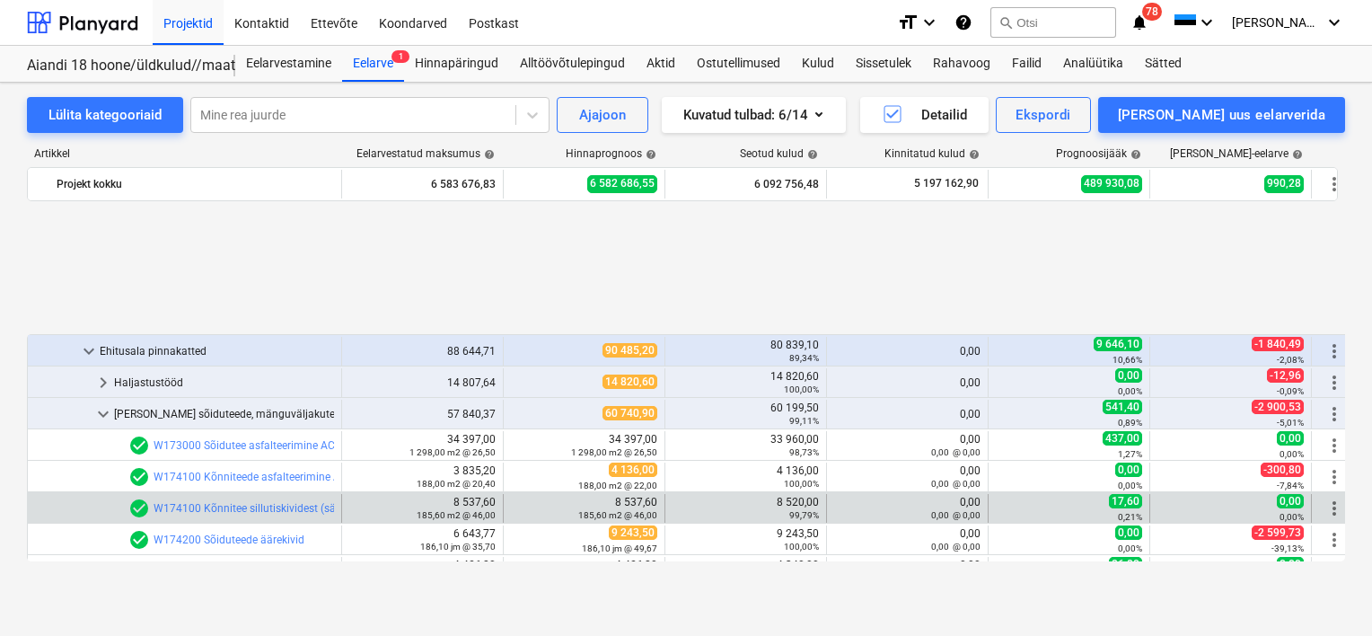
scroll to position [2065, 0]
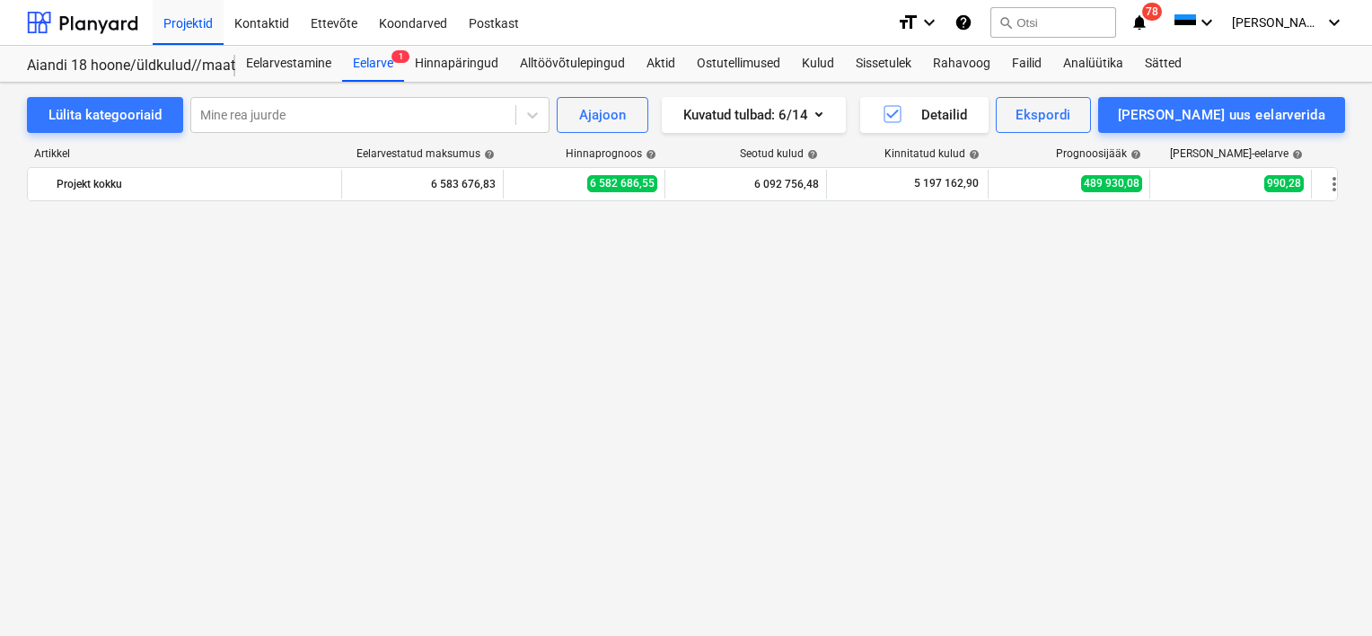
scroll to position [2963, 0]
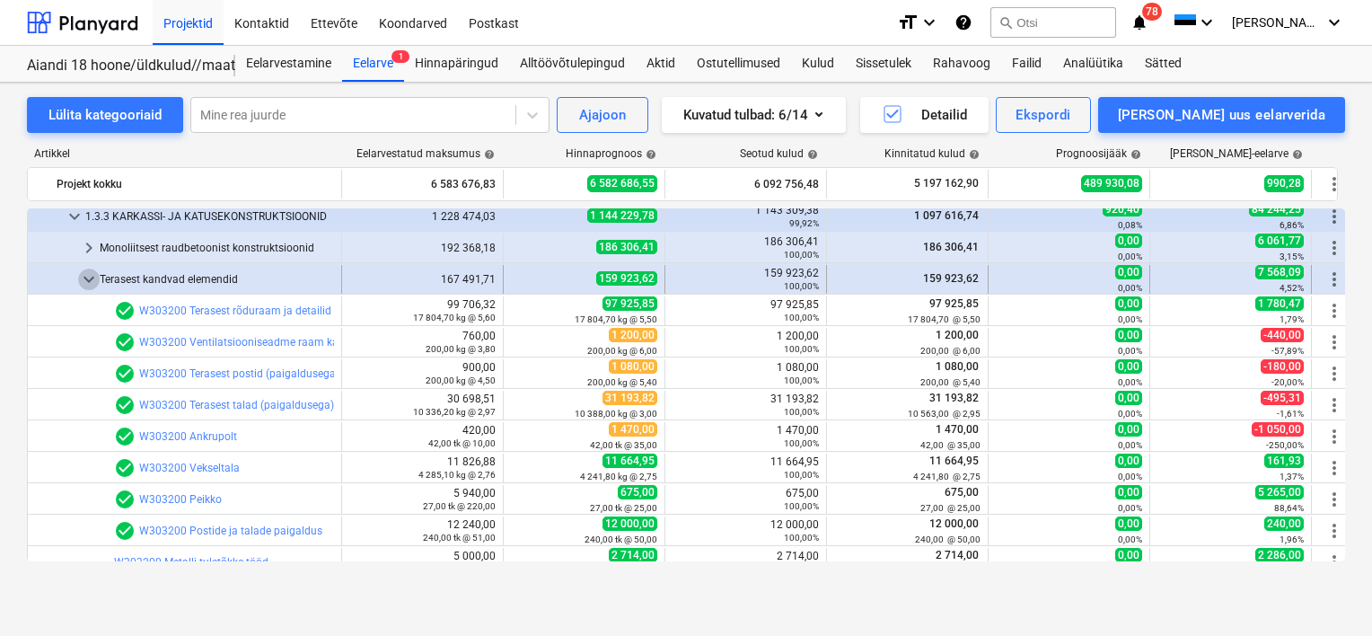
click at [91, 280] on span "keyboard_arrow_down" at bounding box center [89, 279] width 22 height 22
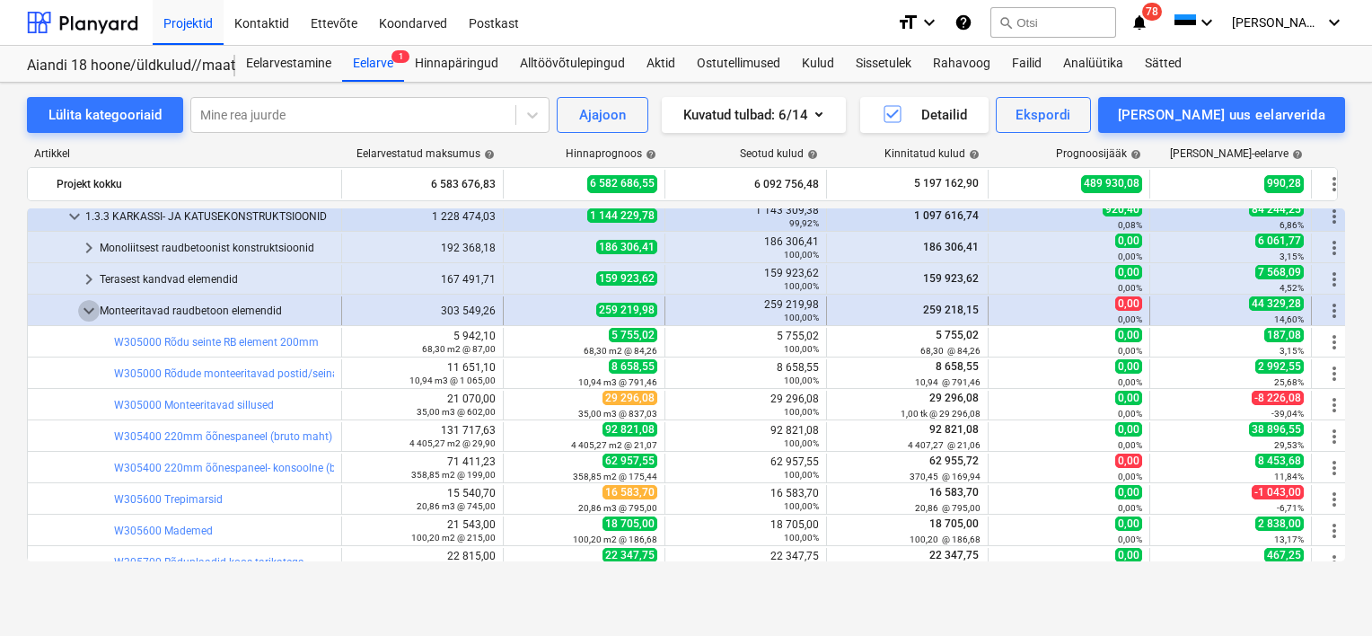
click at [93, 307] on span "keyboard_arrow_down" at bounding box center [89, 311] width 22 height 22
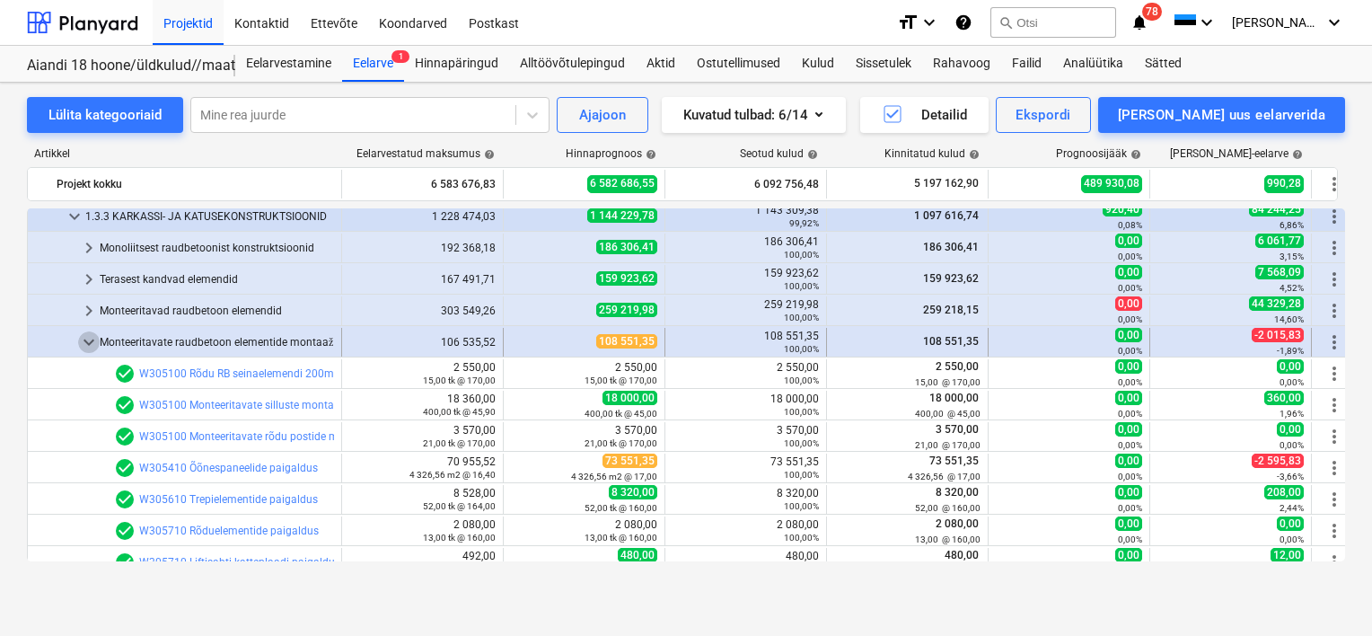
click at [90, 334] on span "keyboard_arrow_down" at bounding box center [89, 342] width 22 height 22
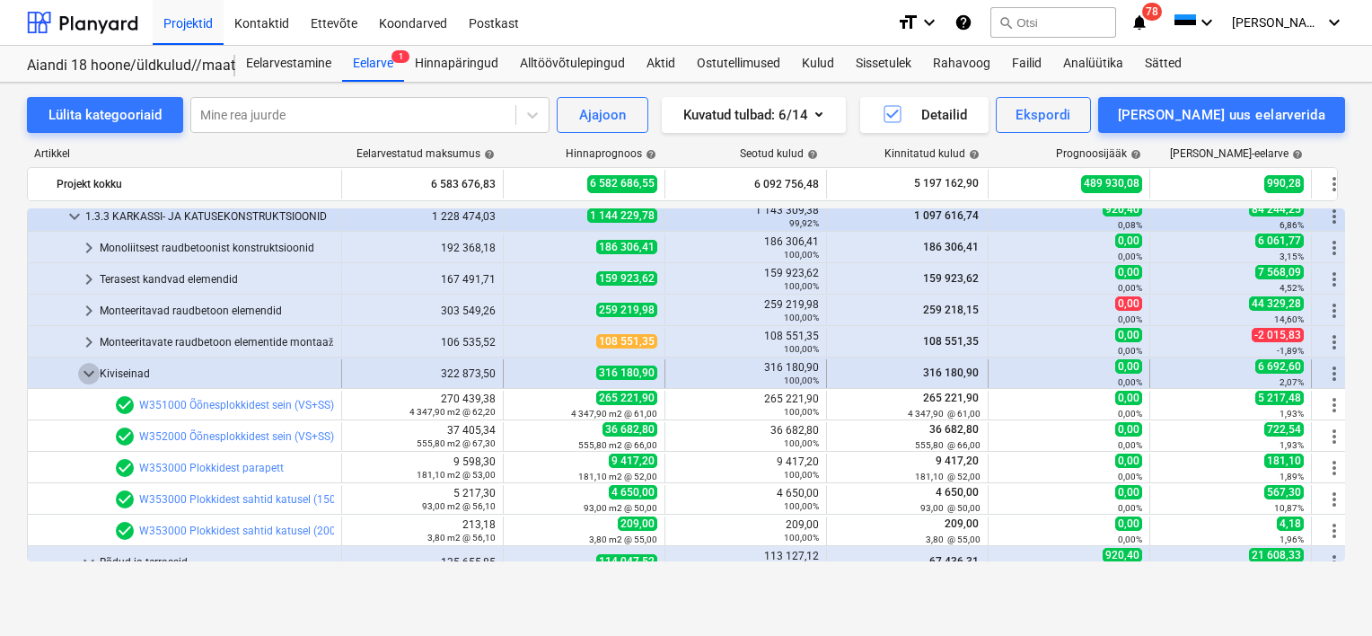
click at [85, 372] on span "keyboard_arrow_down" at bounding box center [89, 374] width 22 height 22
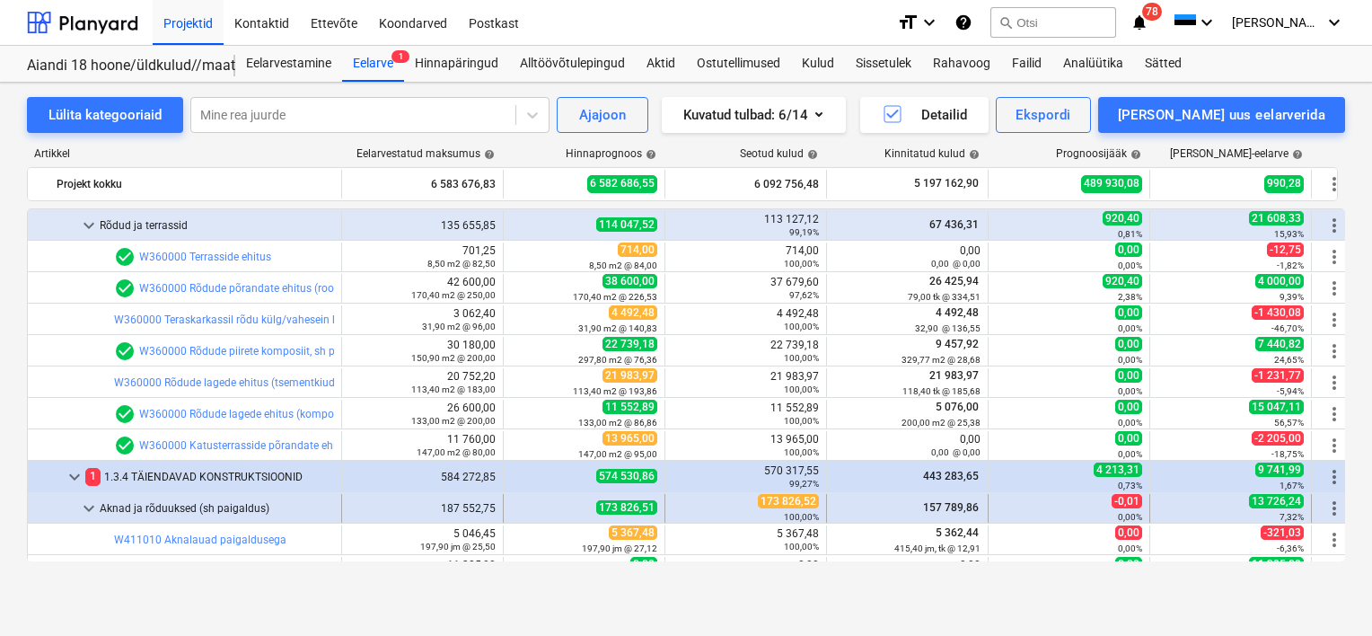
scroll to position [3322, 0]
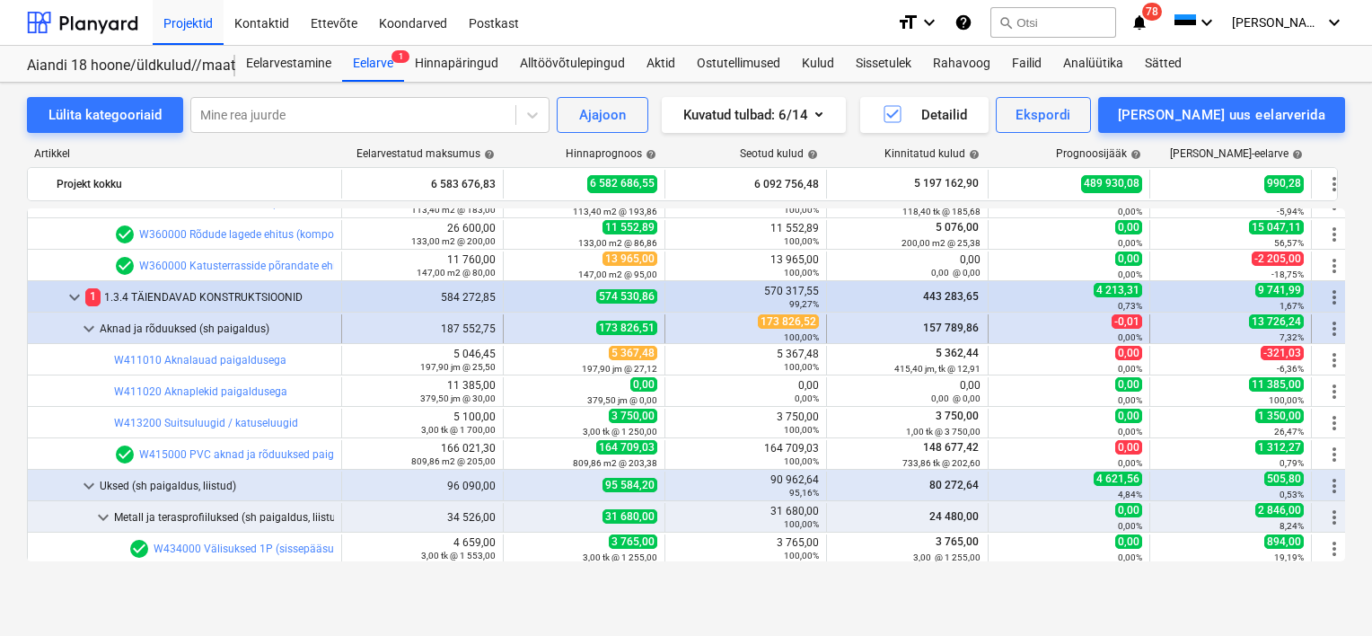
click at [91, 325] on span "keyboard_arrow_down" at bounding box center [89, 329] width 22 height 22
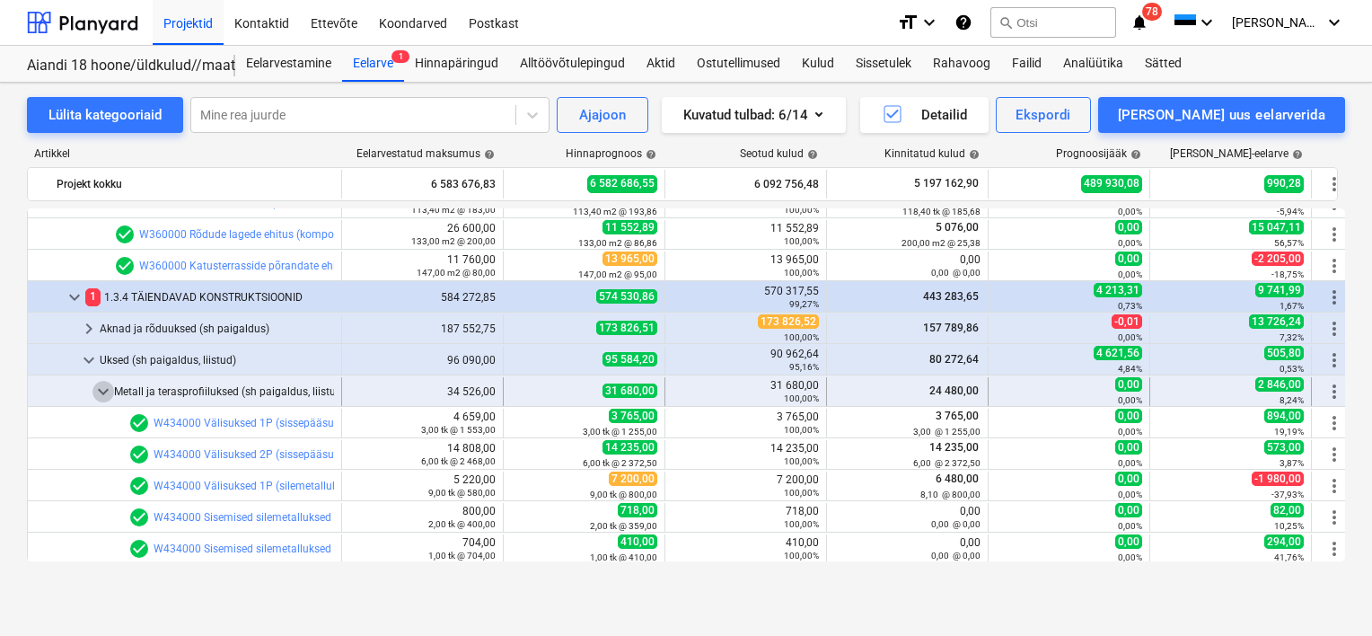
click at [98, 393] on span "keyboard_arrow_down" at bounding box center [103, 392] width 22 height 22
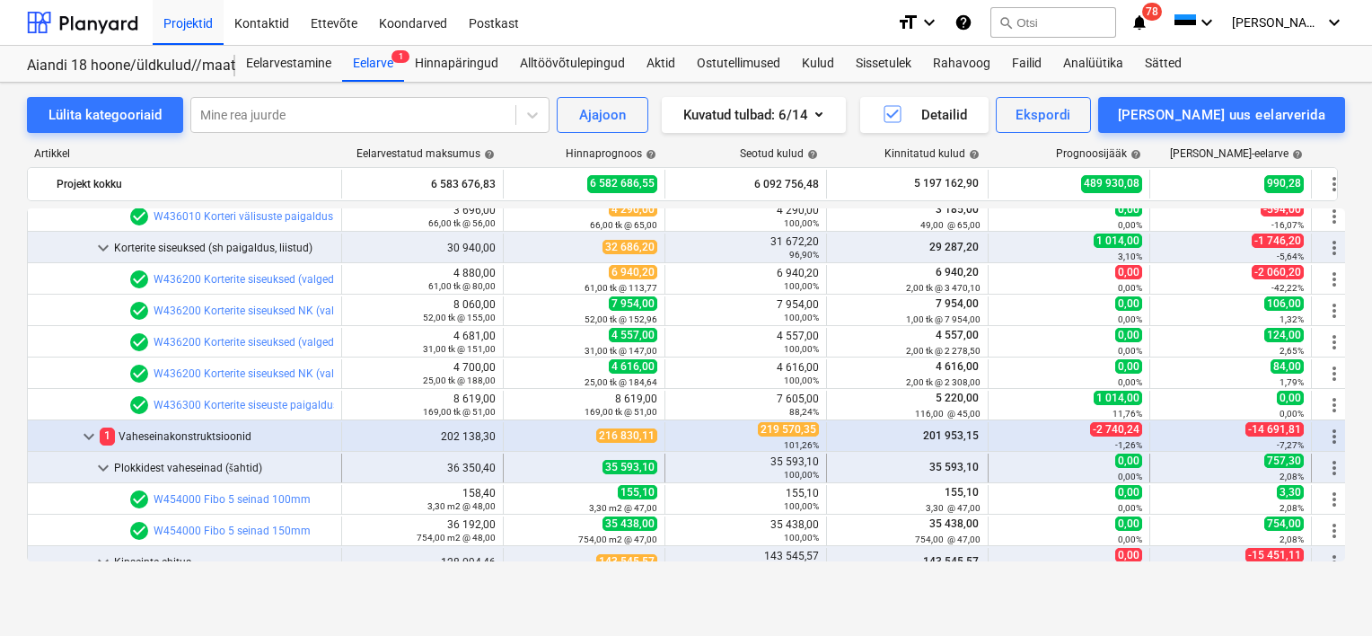
scroll to position [3771, 0]
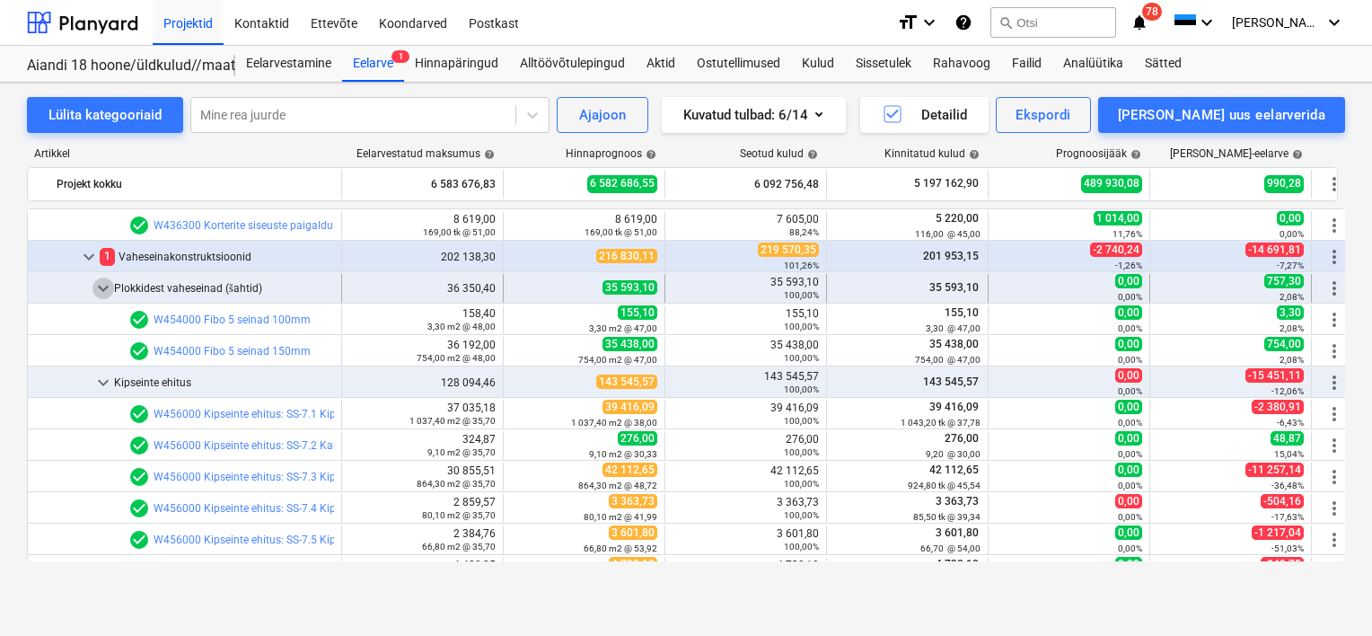
click at [104, 286] on span "keyboard_arrow_down" at bounding box center [103, 288] width 22 height 22
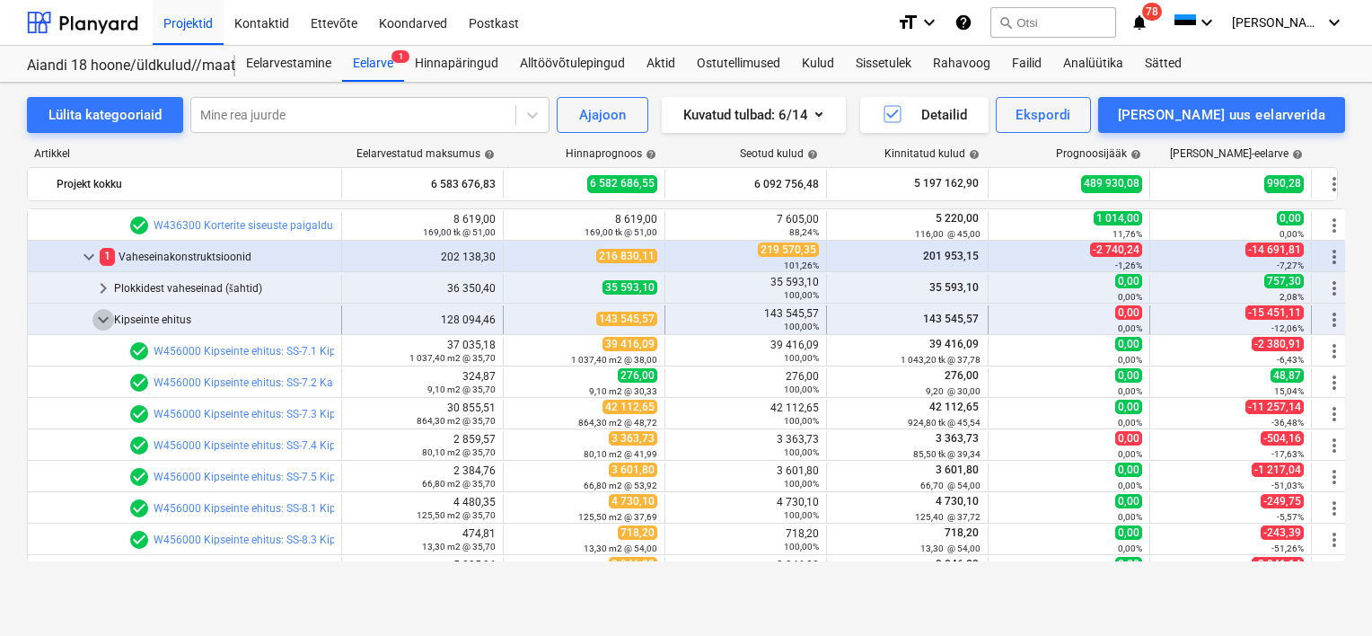
click at [100, 320] on span "keyboard_arrow_down" at bounding box center [103, 320] width 22 height 22
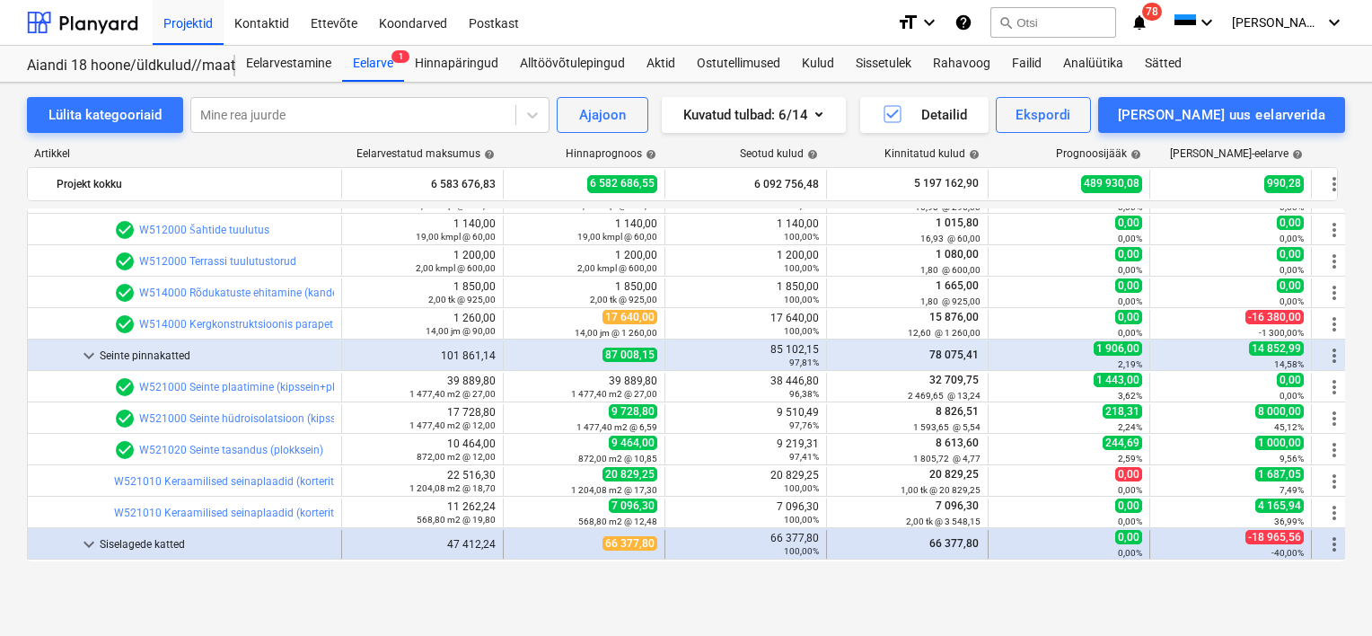
scroll to position [4669, 0]
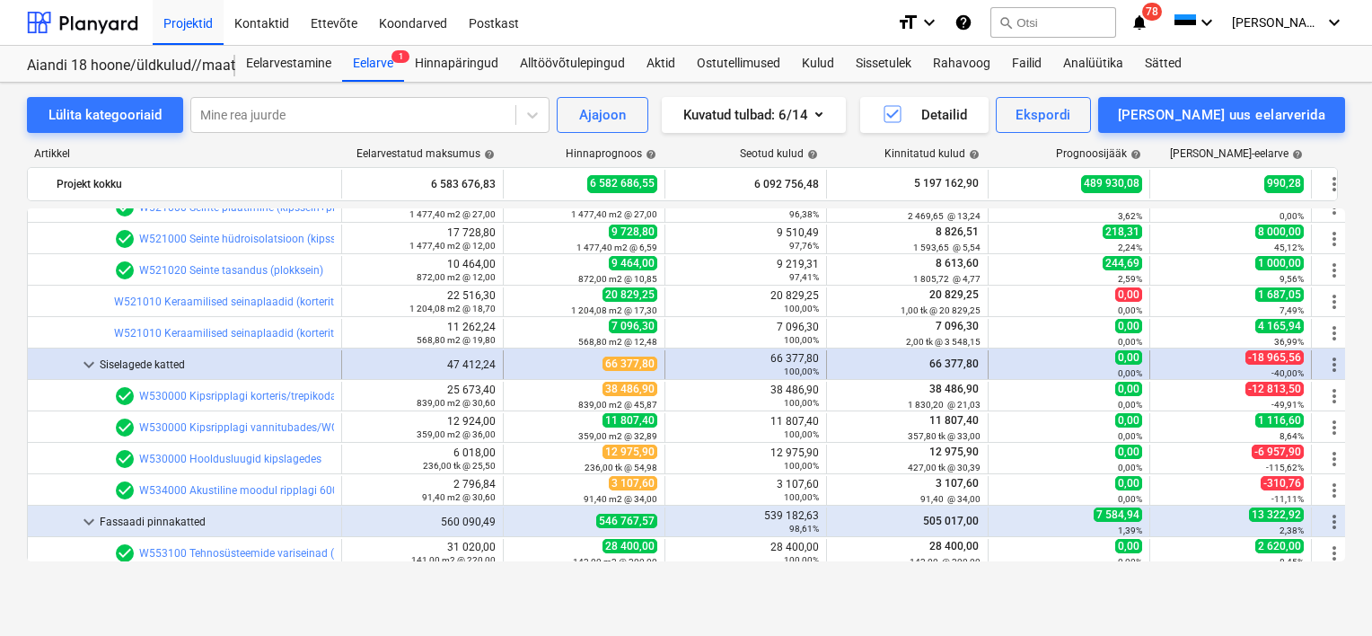
click at [92, 363] on span "keyboard_arrow_down" at bounding box center [89, 365] width 22 height 22
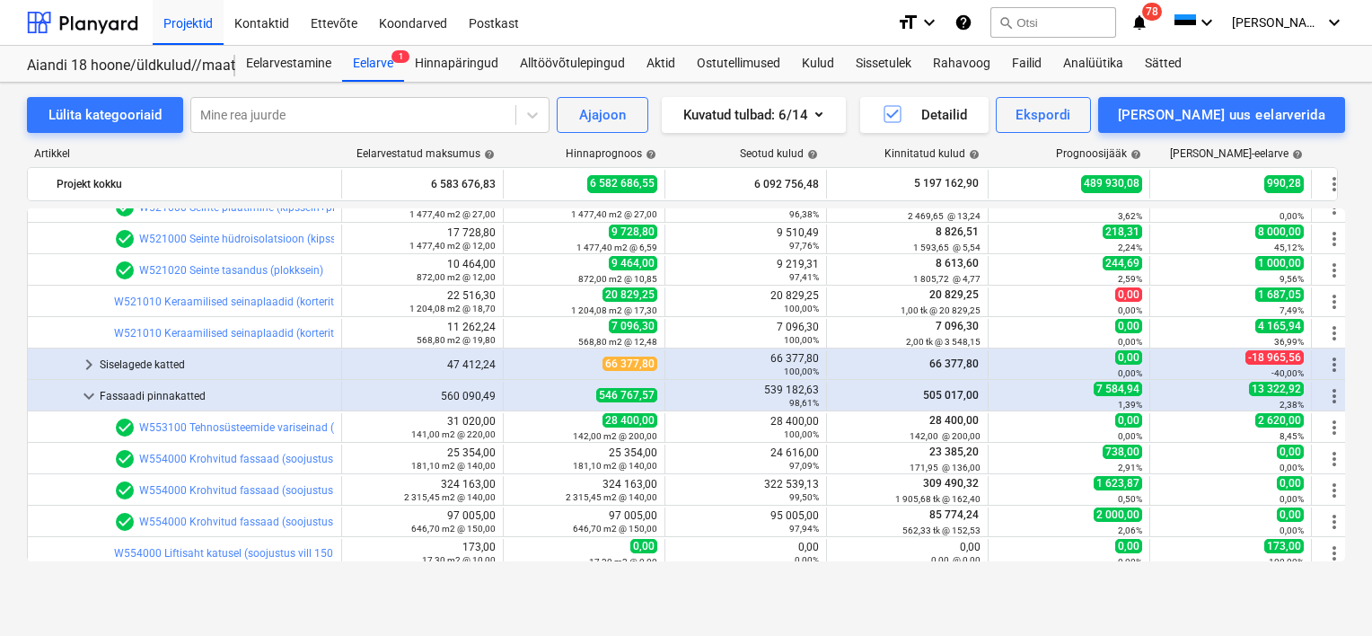
scroll to position [4759, 0]
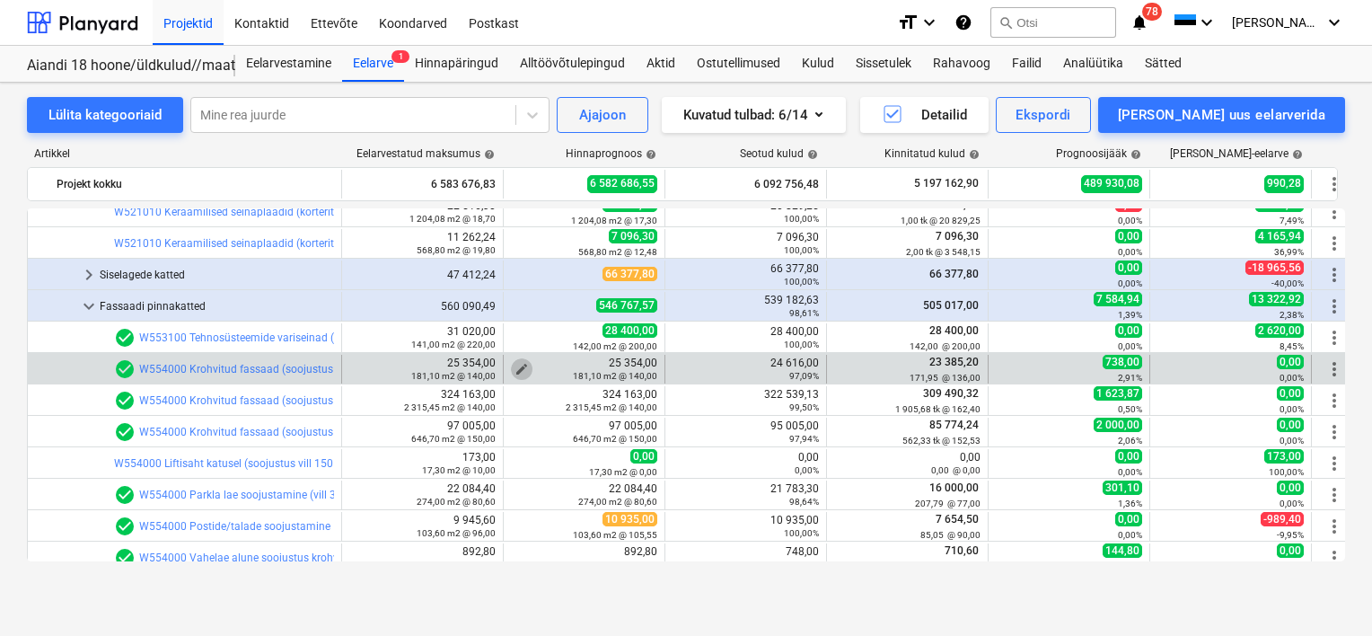
click at [517, 367] on span "edit" at bounding box center [522, 369] width 14 height 14
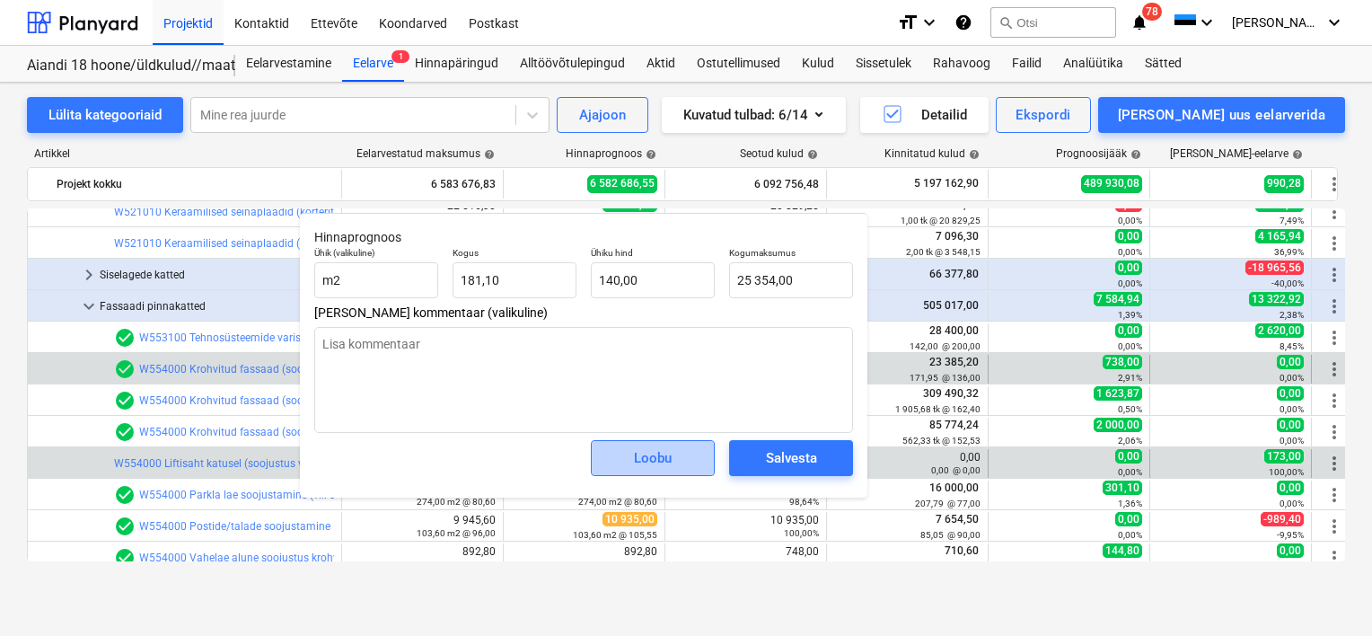
click at [650, 471] on button "Loobu" at bounding box center [653, 458] width 124 height 36
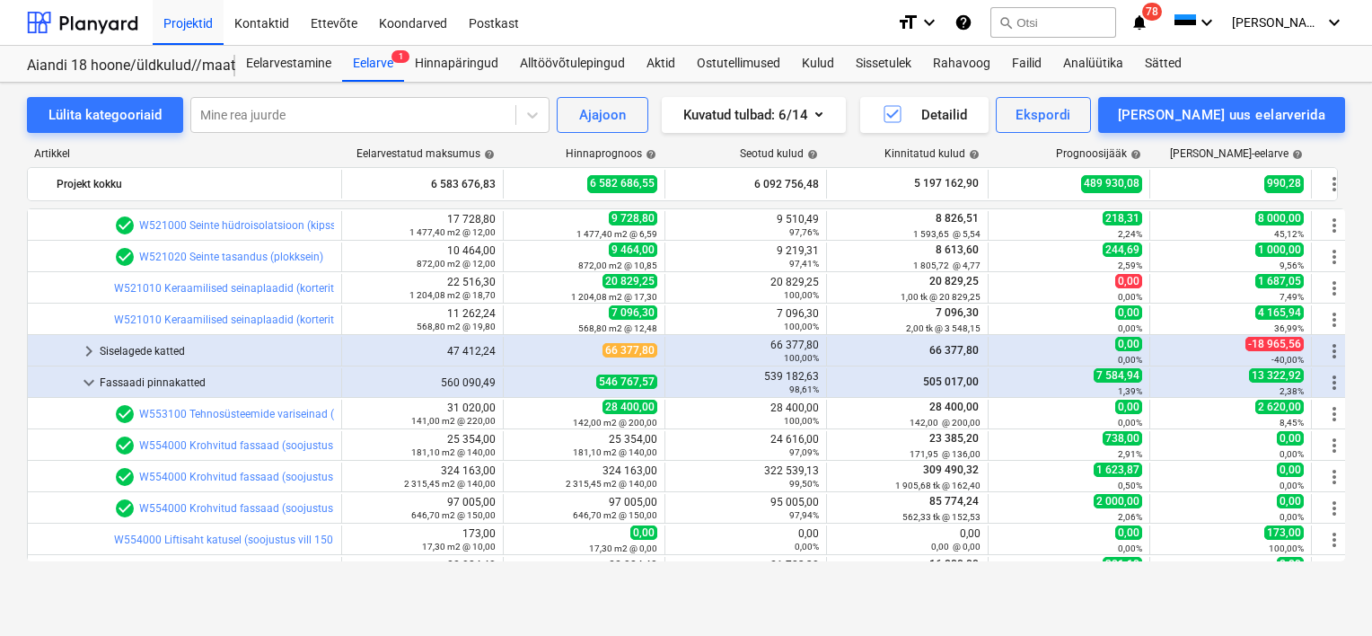
scroll to position [4849, 0]
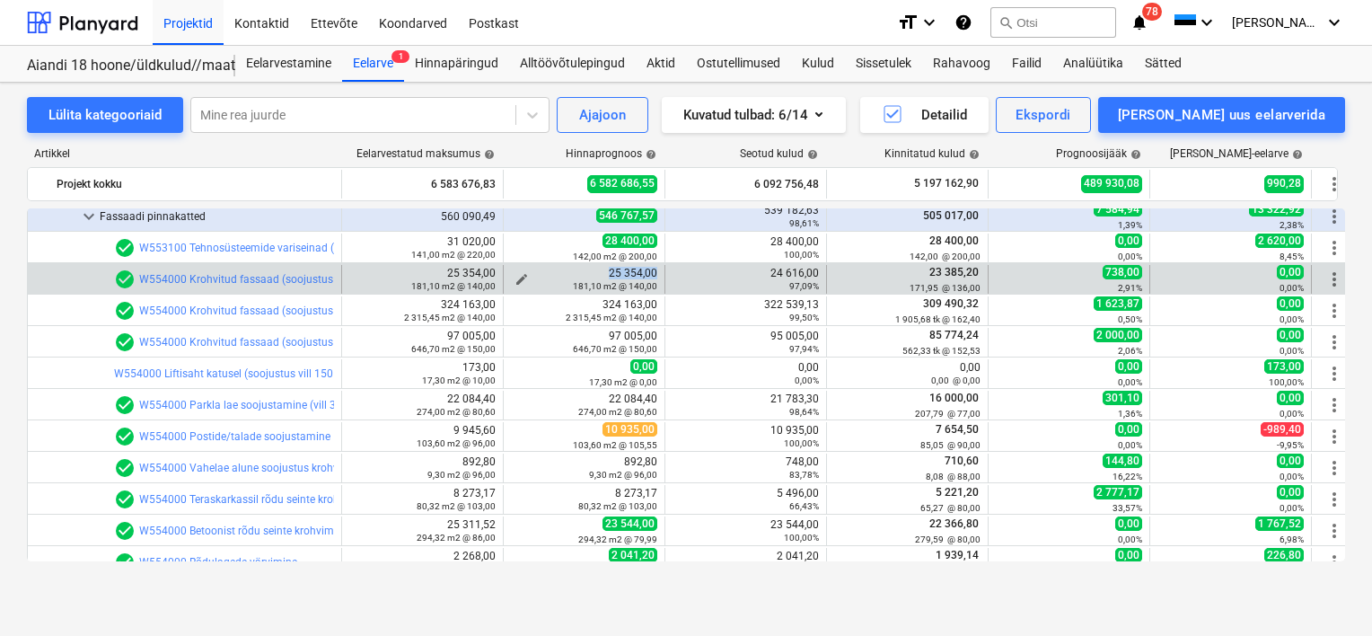
click at [517, 277] on div "edit 25 354,00 181,10 m2 @ 140,00" at bounding box center [584, 279] width 146 height 25
click at [524, 277] on span "edit" at bounding box center [522, 279] width 14 height 14
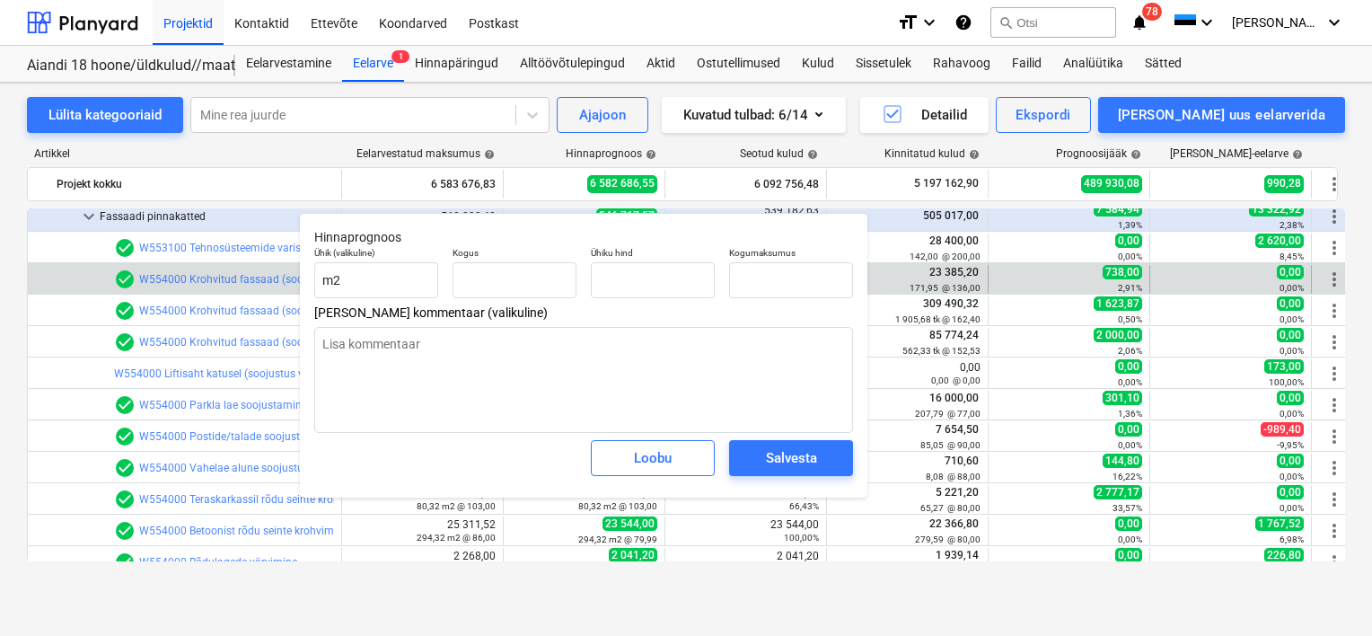
type textarea "x"
type input "181,10"
type input "140,00"
type input "25 354,00"
click at [672, 451] on span "Loobu" at bounding box center [652, 457] width 79 height 23
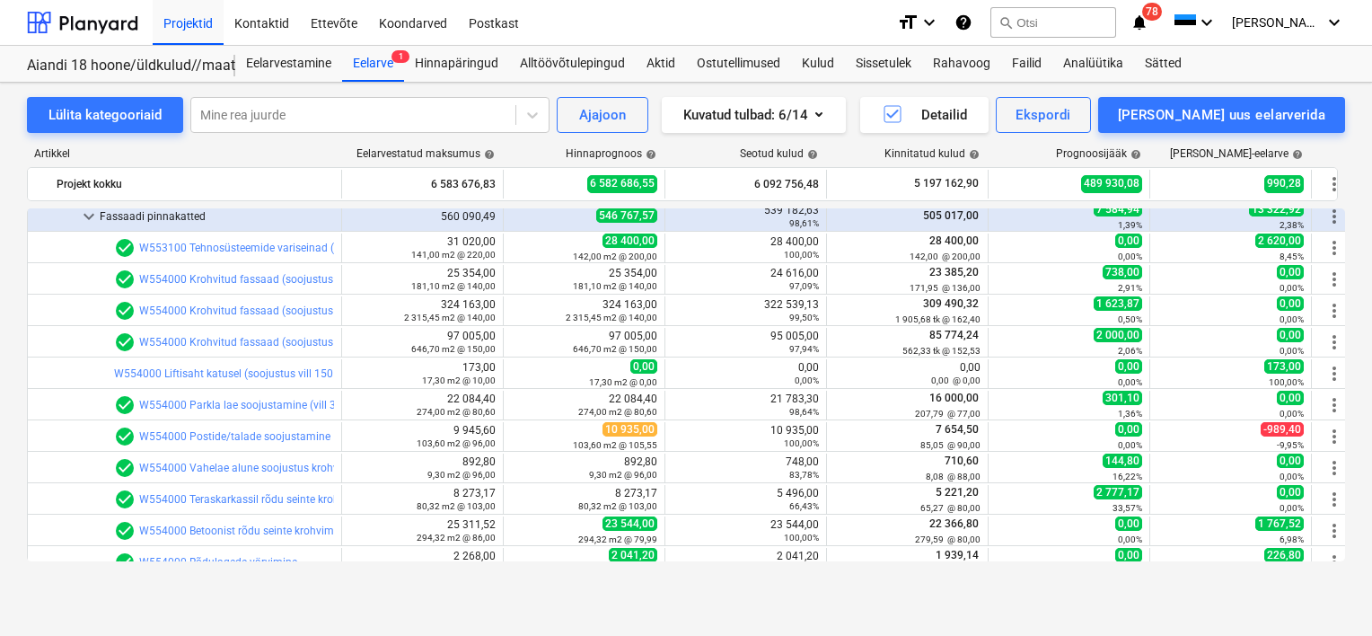
scroll to position [4580, 0]
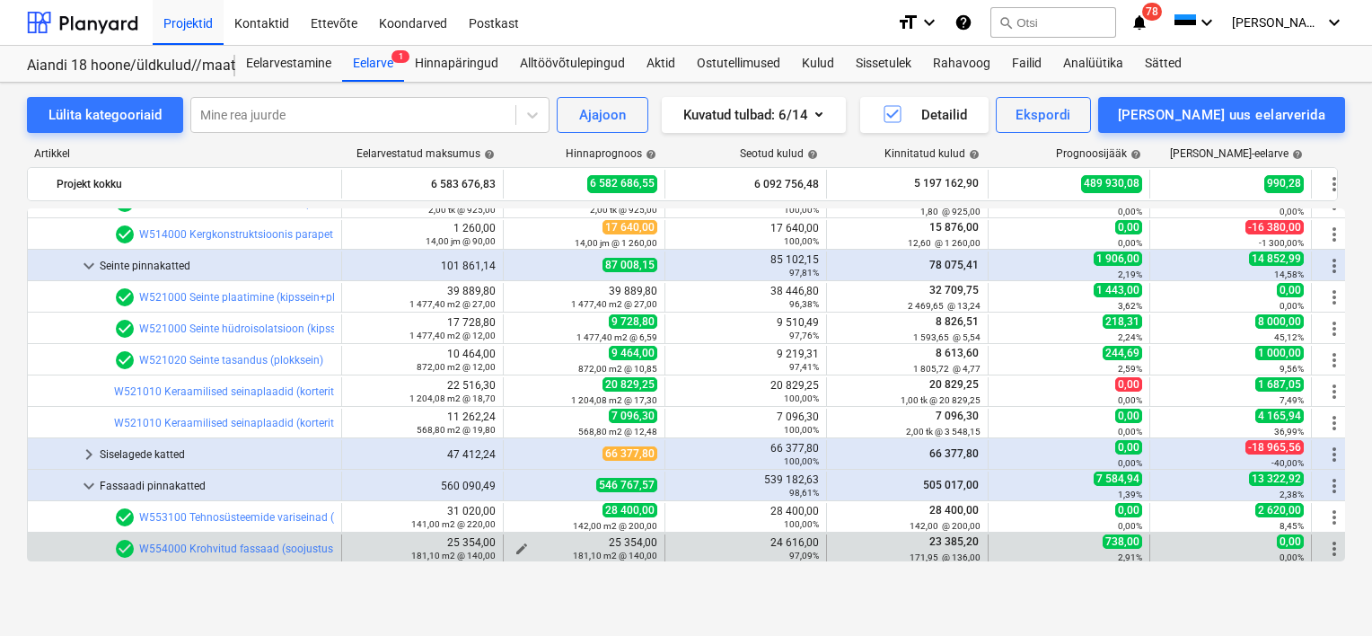
click at [516, 550] on div "181,10 m2 @ 140,00" at bounding box center [584, 555] width 146 height 13
click at [520, 546] on span "edit" at bounding box center [522, 548] width 14 height 14
type textarea "x"
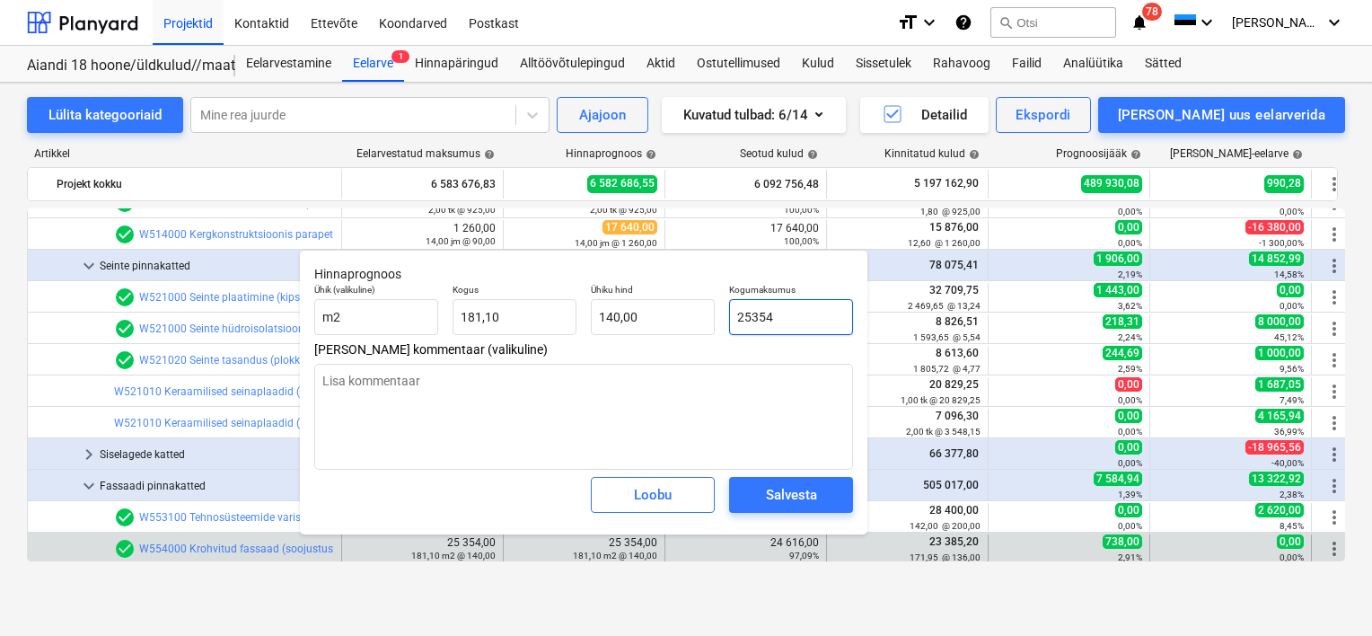
drag, startPoint x: 812, startPoint y: 319, endPoint x: 734, endPoint y: 326, distance: 78.5
click at [734, 326] on input "25354" at bounding box center [791, 317] width 124 height 36
type input "2"
type textarea "x"
type input "0,01"
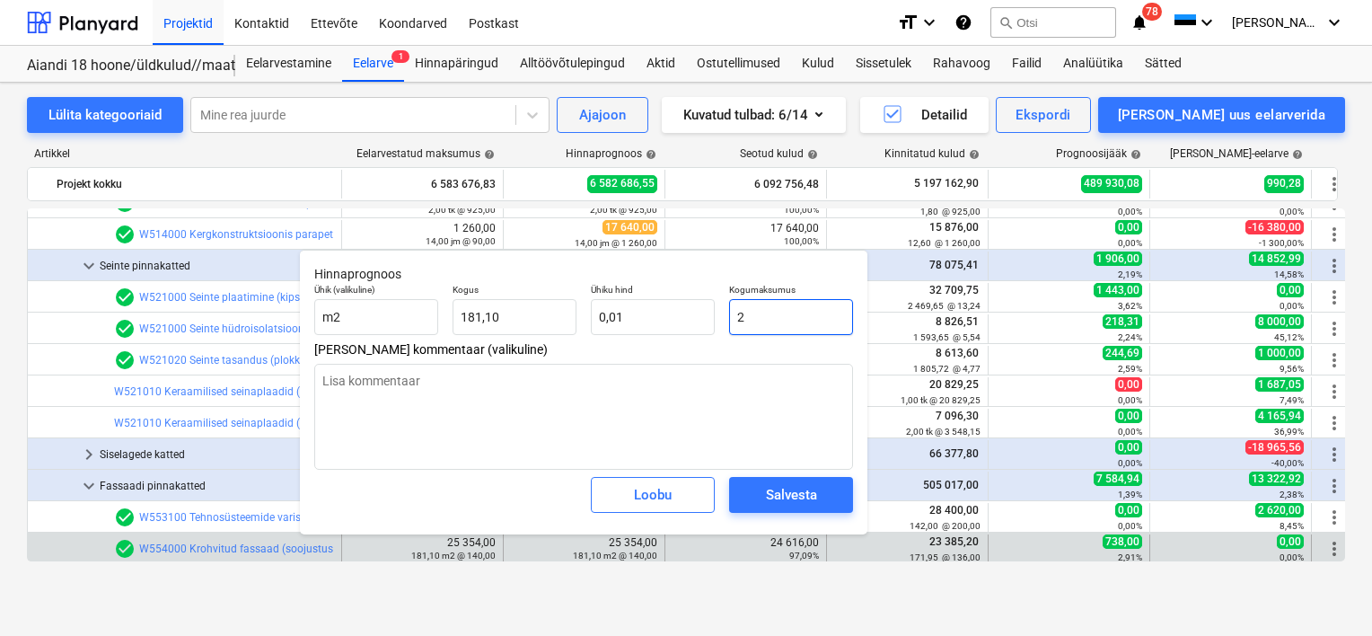
type textarea "x"
type input "24"
type input "0,13"
type input "246"
type textarea "x"
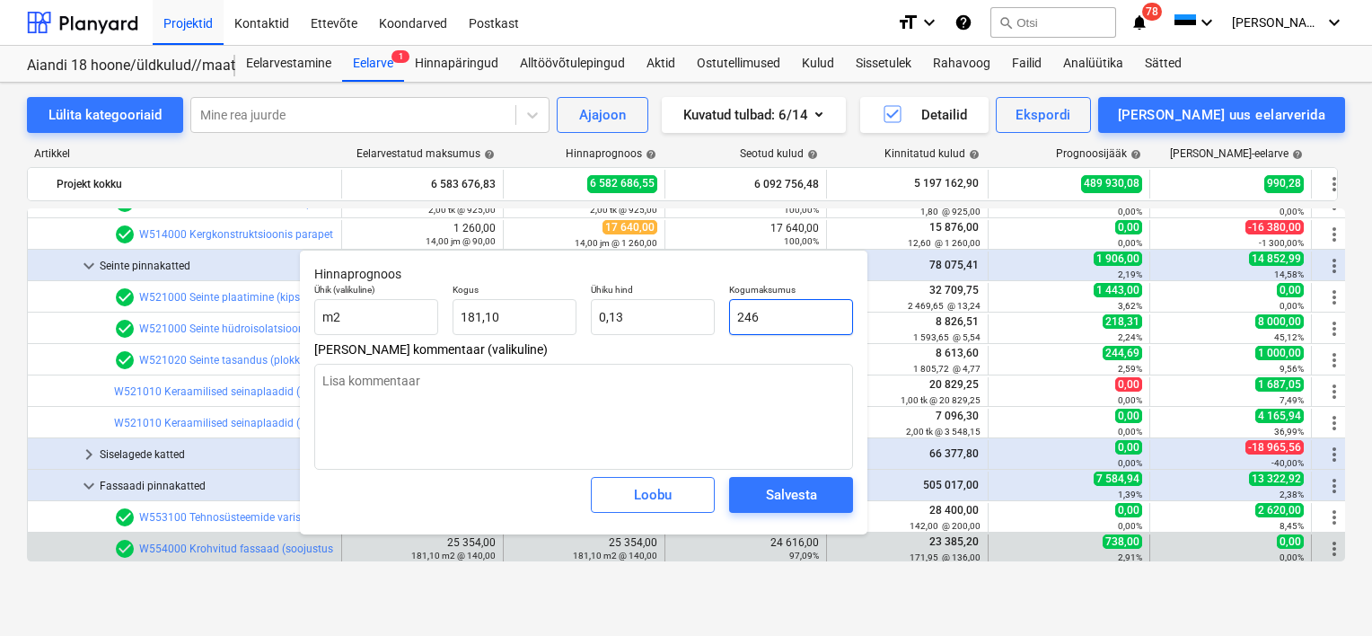
type input "1,36"
type input "2461"
type textarea "x"
type input "13,59"
type textarea "x"
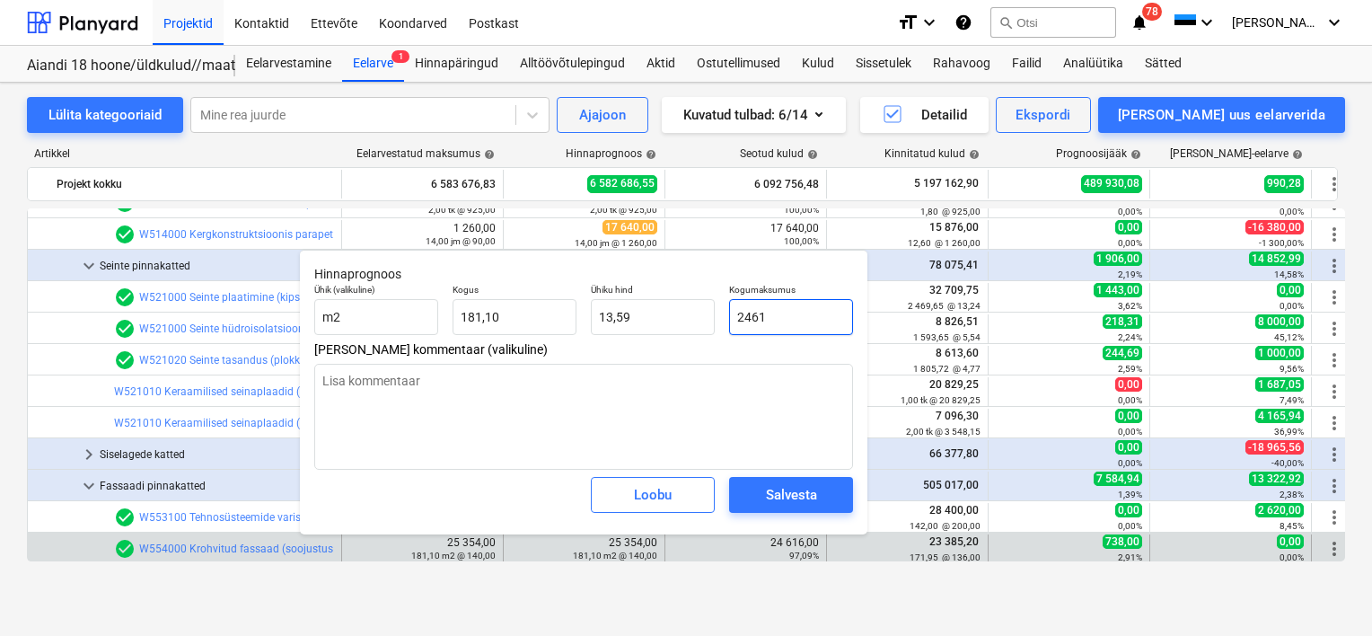
type input "24616"
type input "135,92"
click at [814, 501] on div "Salvesta" at bounding box center [791, 494] width 51 height 23
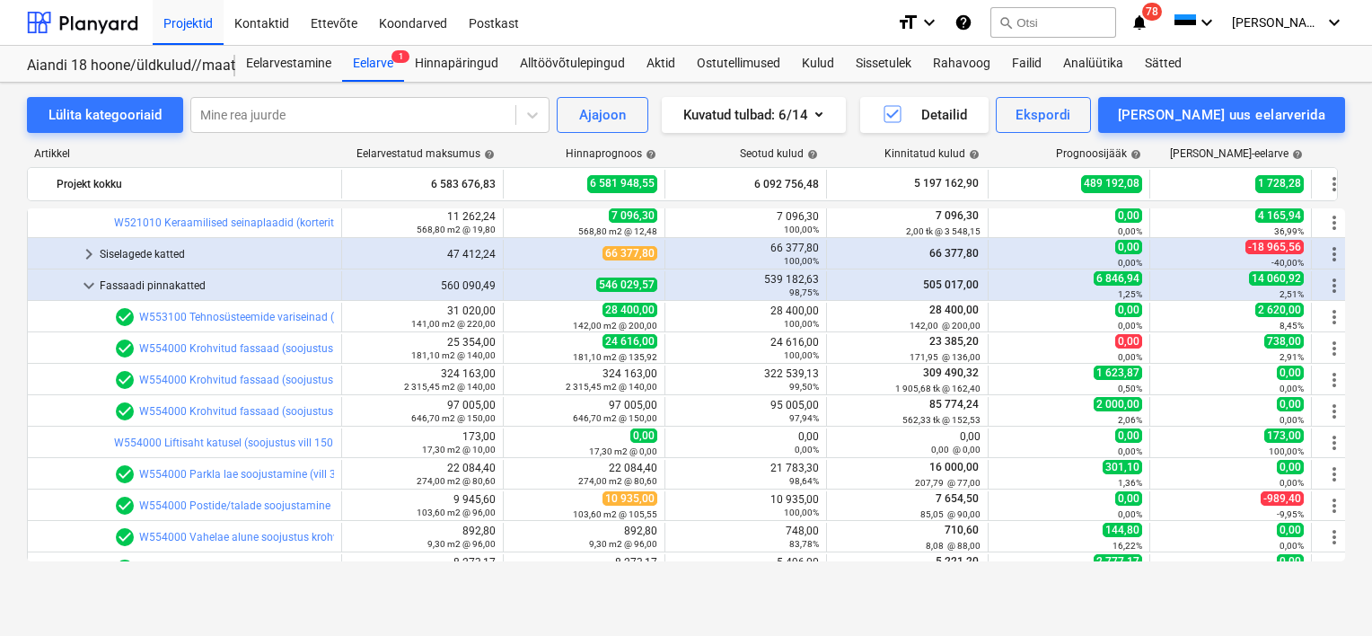
scroll to position [4739, 0]
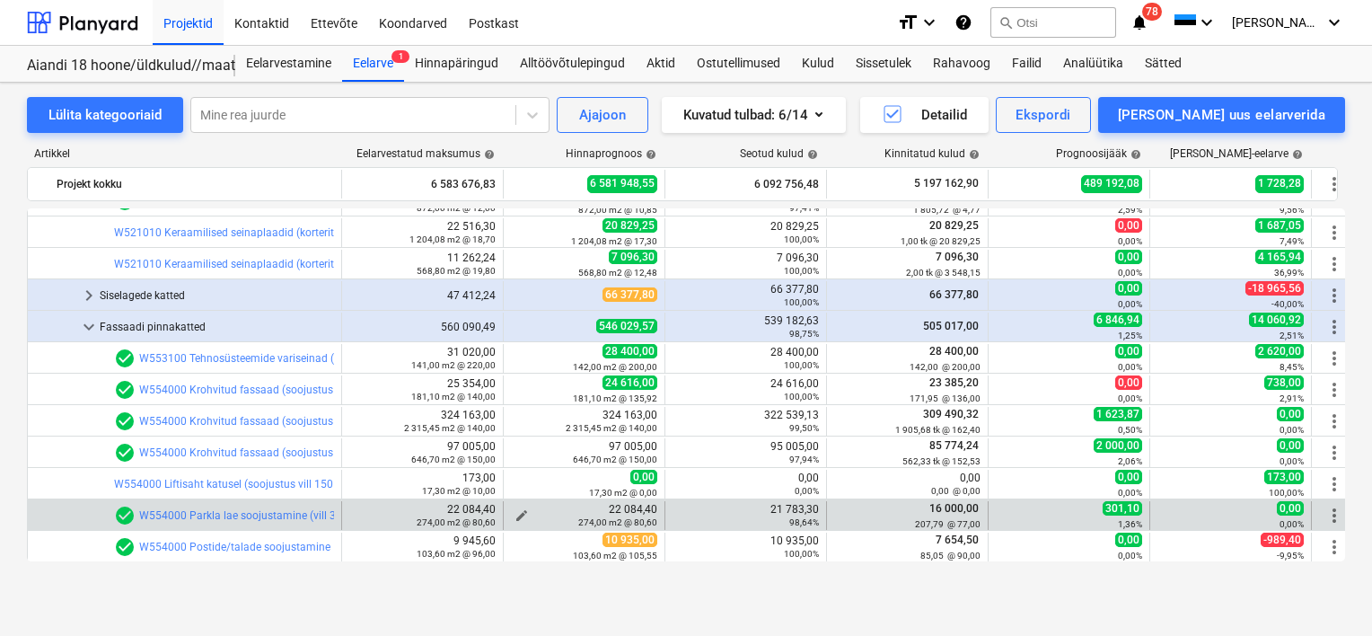
click at [518, 510] on span "edit" at bounding box center [522, 515] width 14 height 14
type textarea "x"
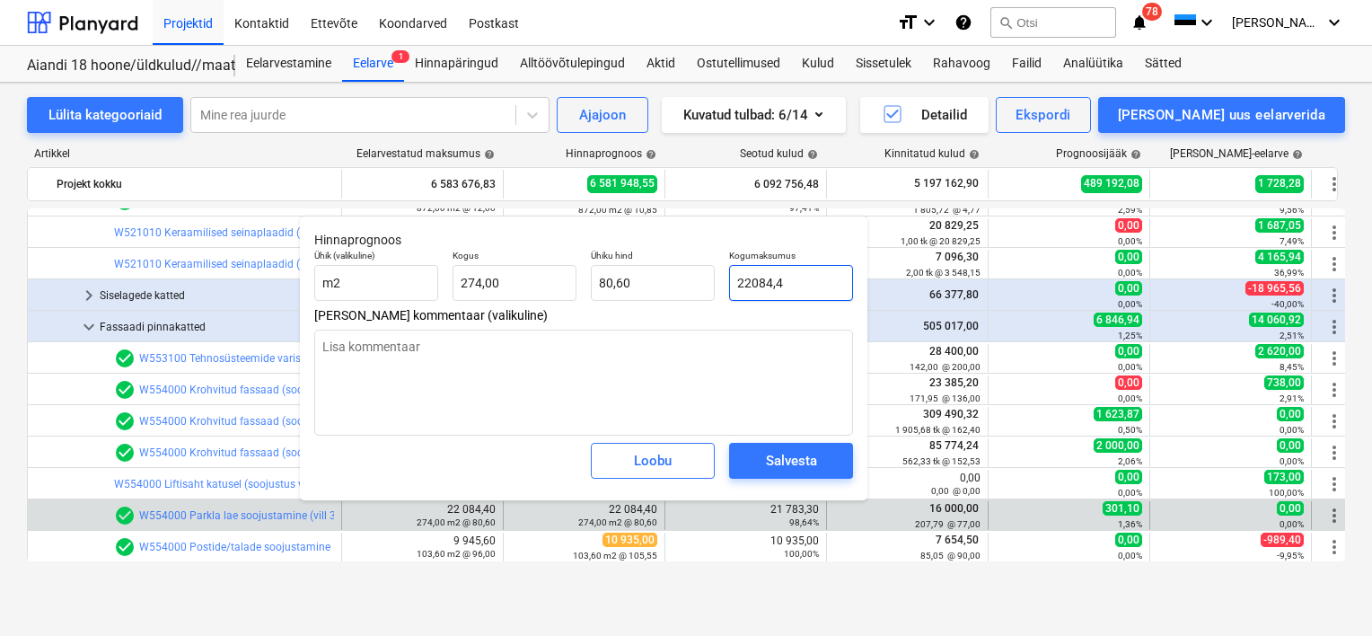
drag, startPoint x: 794, startPoint y: 279, endPoint x: 728, endPoint y: 279, distance: 65.6
click at [728, 279] on div "Kogumaksumus 22084,4" at bounding box center [791, 275] width 138 height 66
type input "2"
type textarea "x"
type input "0,01"
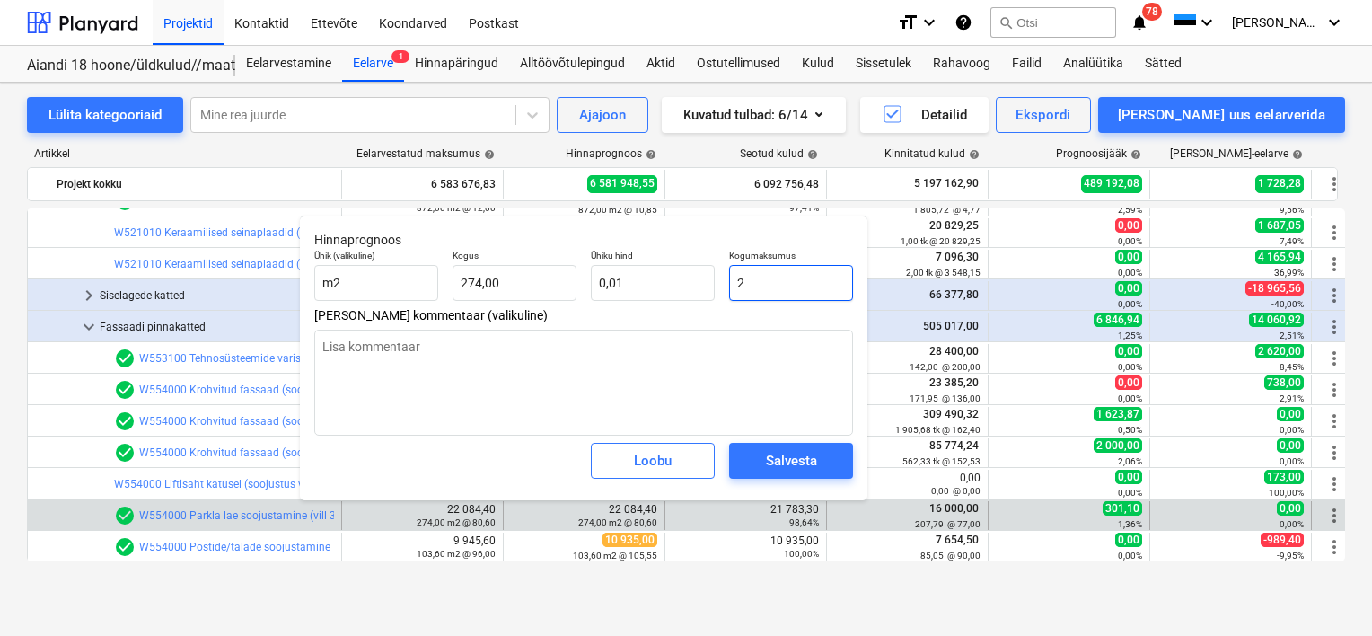
type input "21"
type textarea "x"
type input "0,08"
type input "217"
type textarea "x"
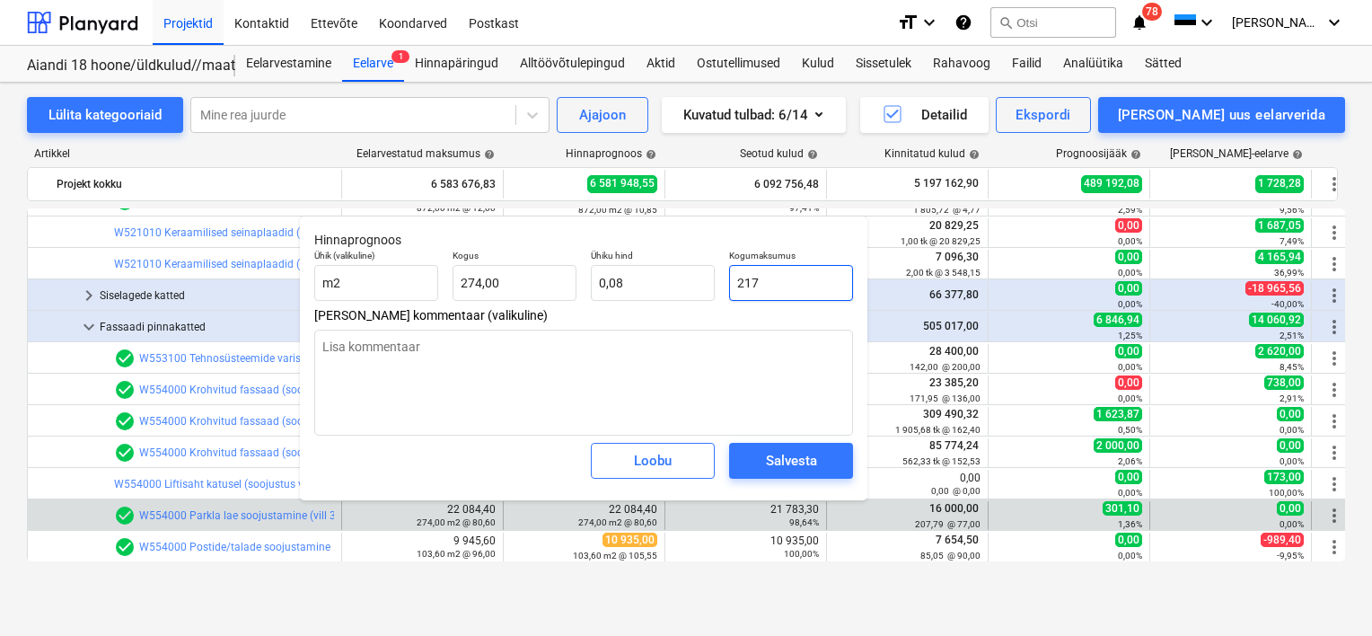
type input "0,79"
type input "2178"
type textarea "x"
type input "7,95"
type textarea "x"
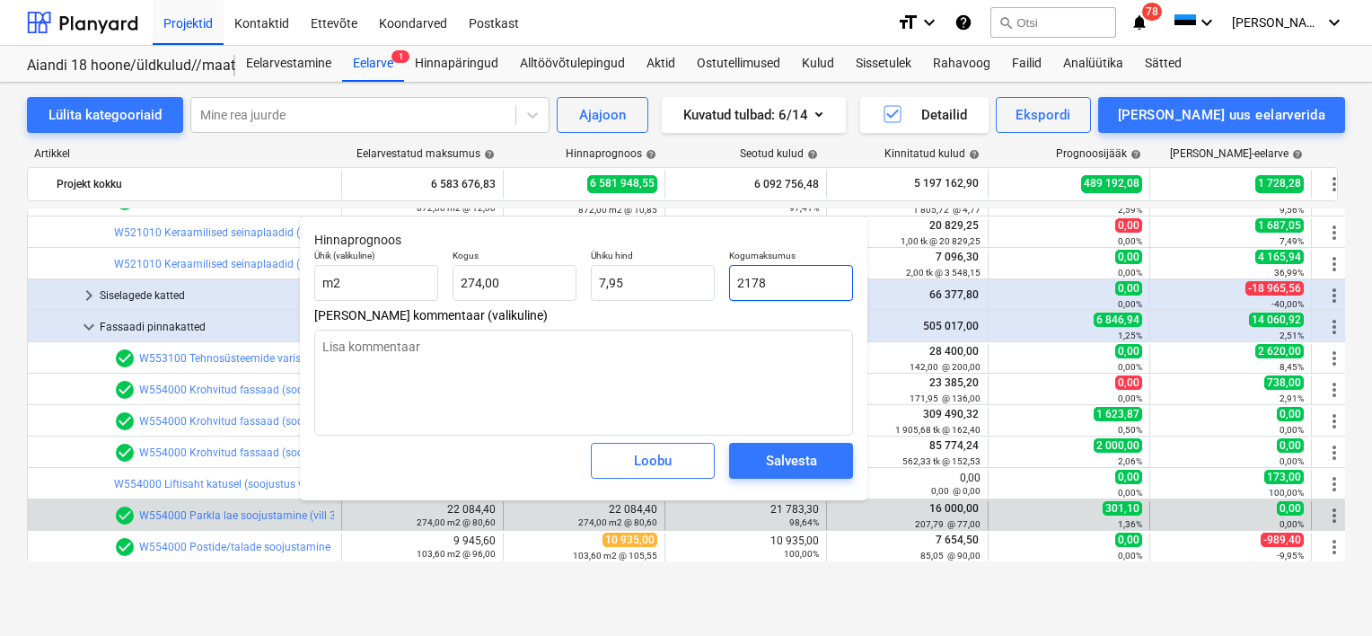
type input "21783"
type input "79,50"
type input "21783."
type textarea "x"
type input "0,00"
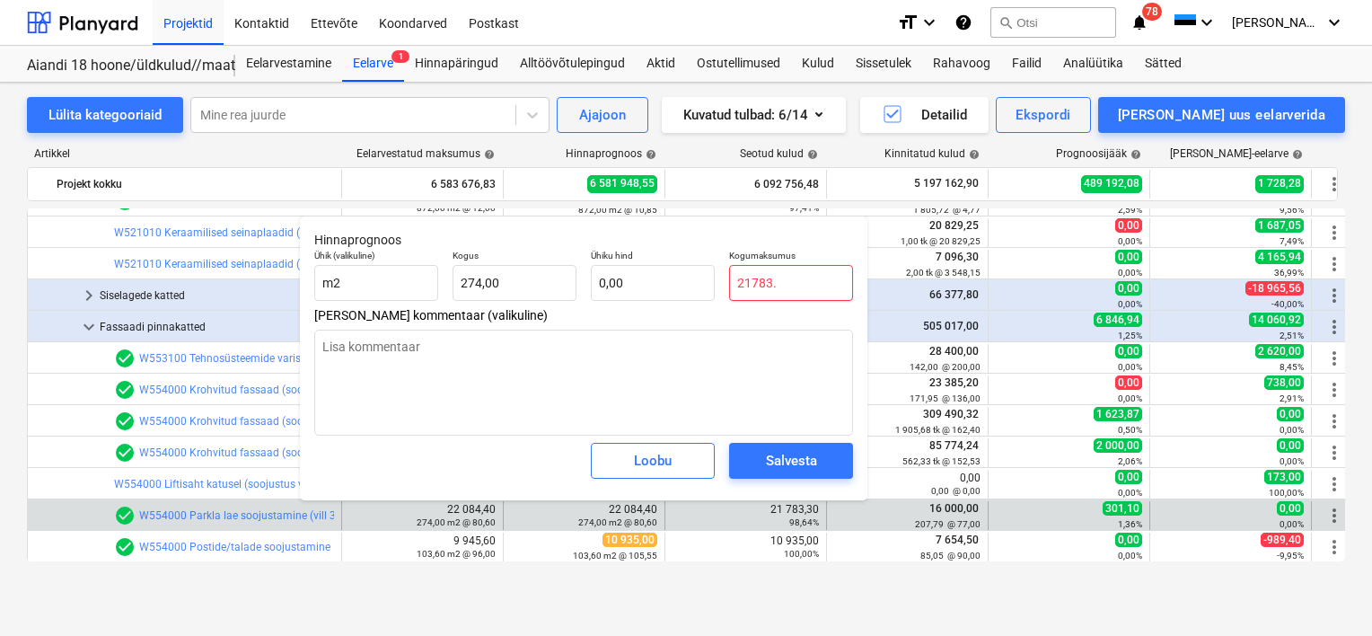
type input "21783.3"
type textarea "x"
type input "21783.30"
type textarea "x"
type input "21783.3"
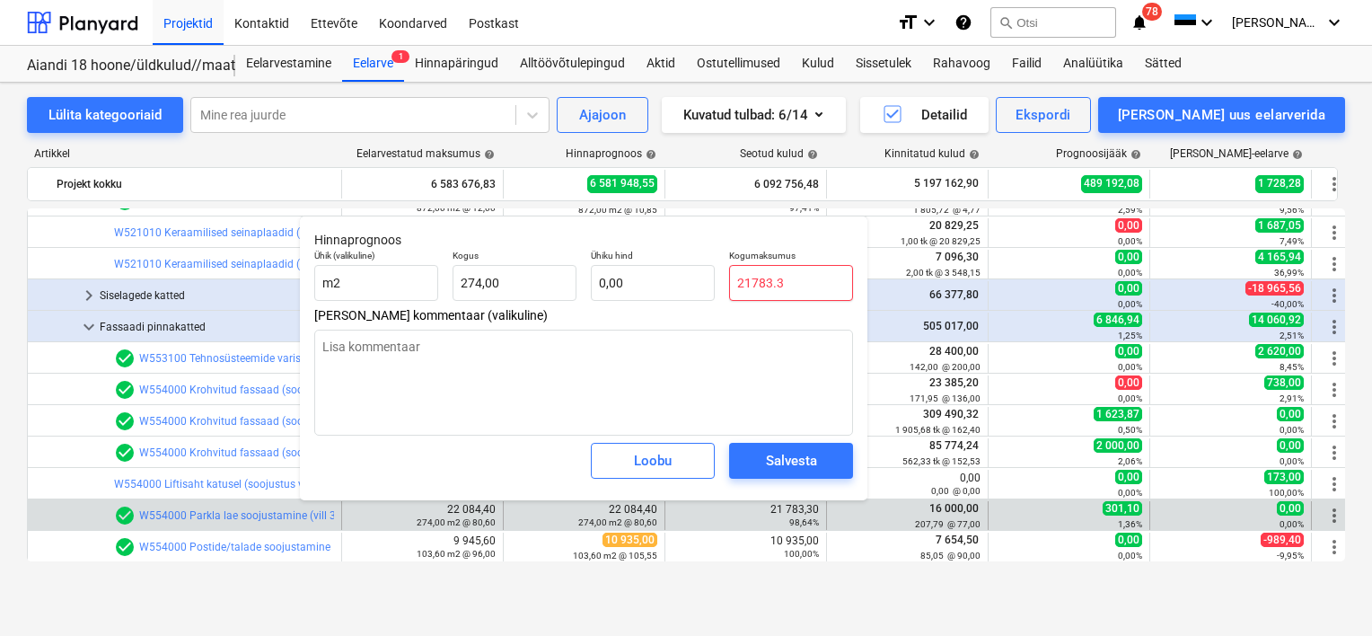
type textarea "x"
type input "21783"
type textarea "x"
type input "79,50"
type input "21783,"
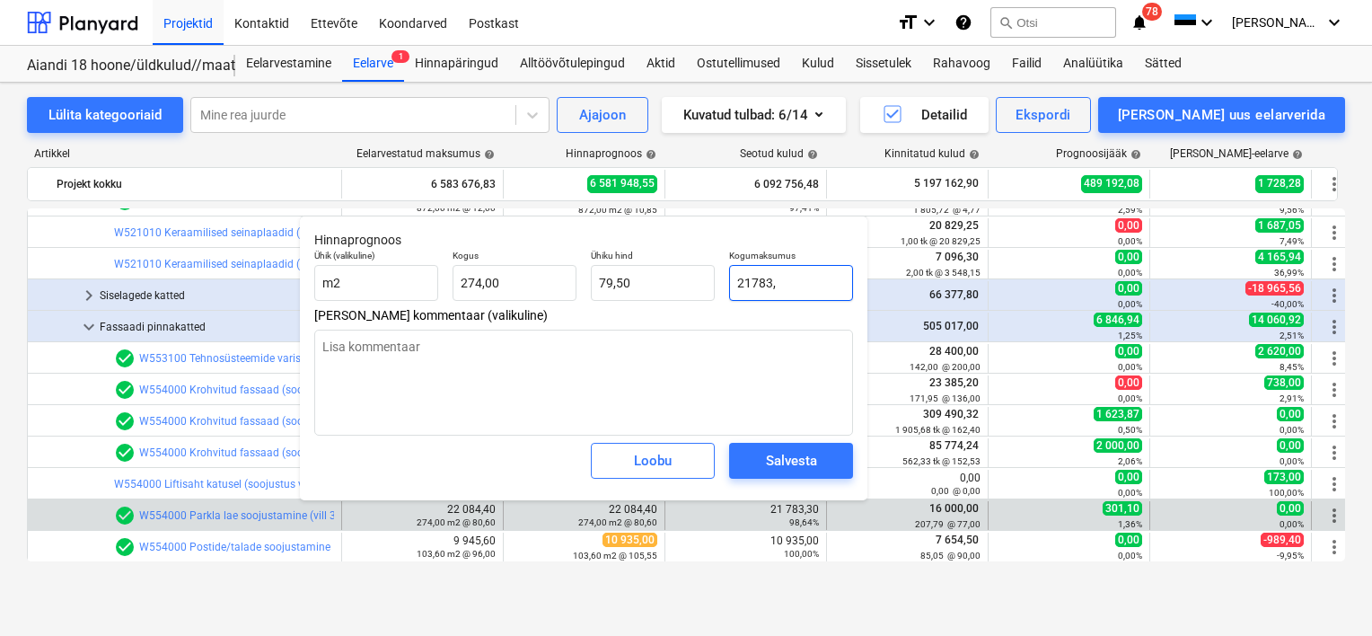
type textarea "x"
type input "21783,3"
type textarea "x"
type input "21783,30"
click at [795, 464] on div "Salvesta" at bounding box center [791, 460] width 51 height 23
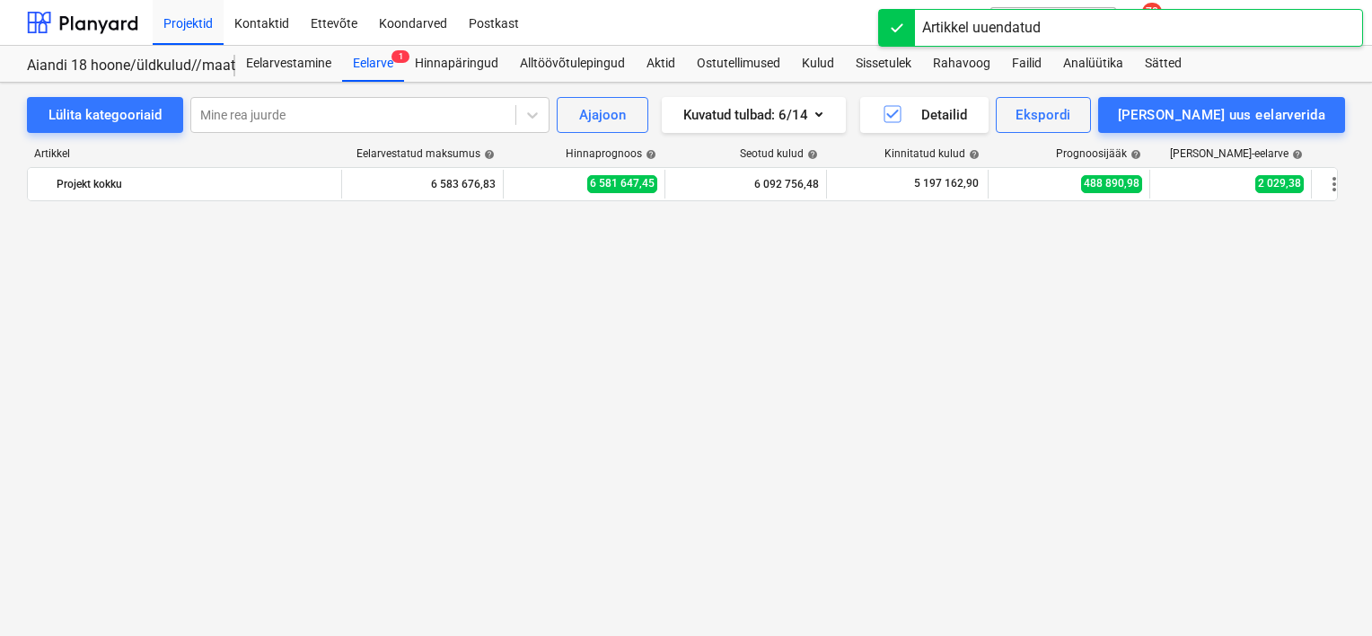
scroll to position [4828, 0]
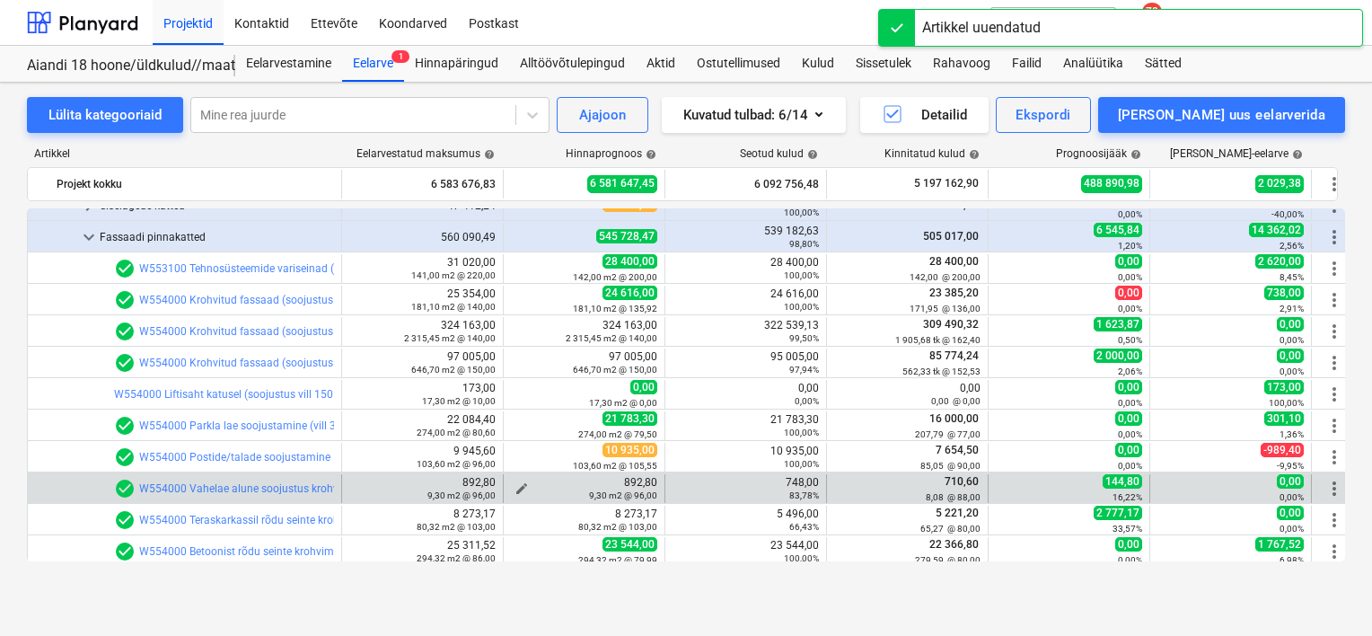
click at [517, 488] on div "9,30 m2 @ 96,00" at bounding box center [584, 494] width 146 height 13
click at [522, 485] on span "edit" at bounding box center [522, 488] width 14 height 14
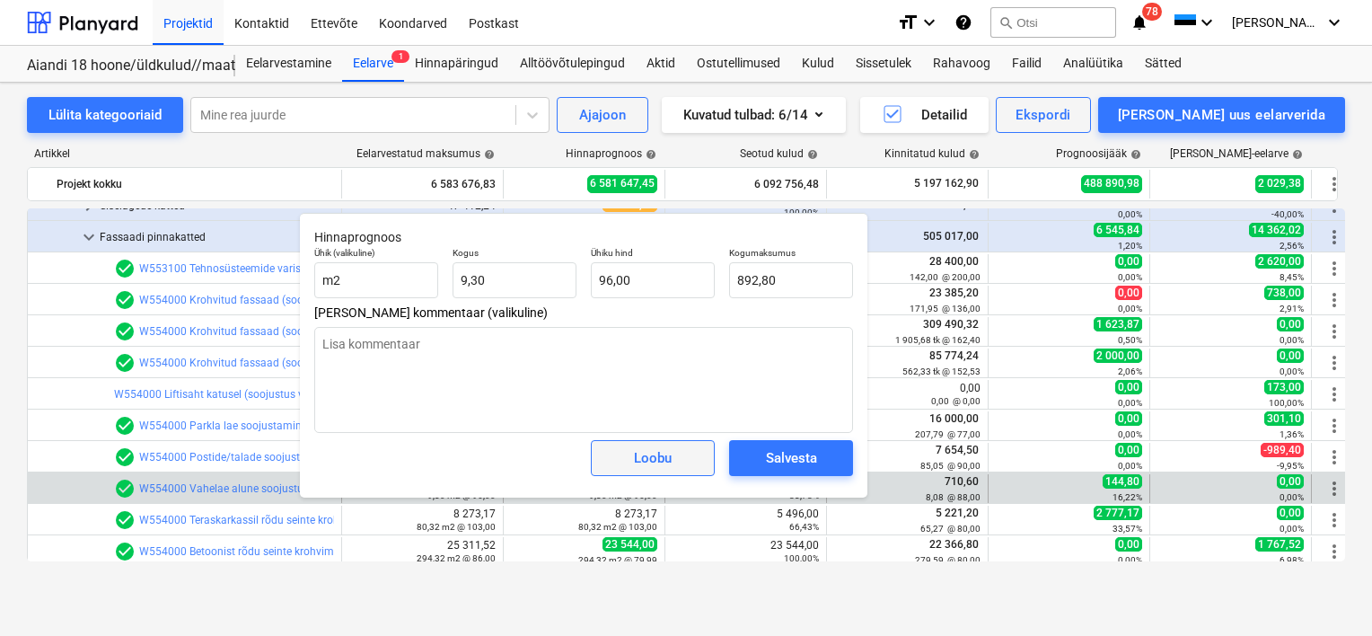
click at [678, 462] on span "Loobu" at bounding box center [652, 457] width 79 height 23
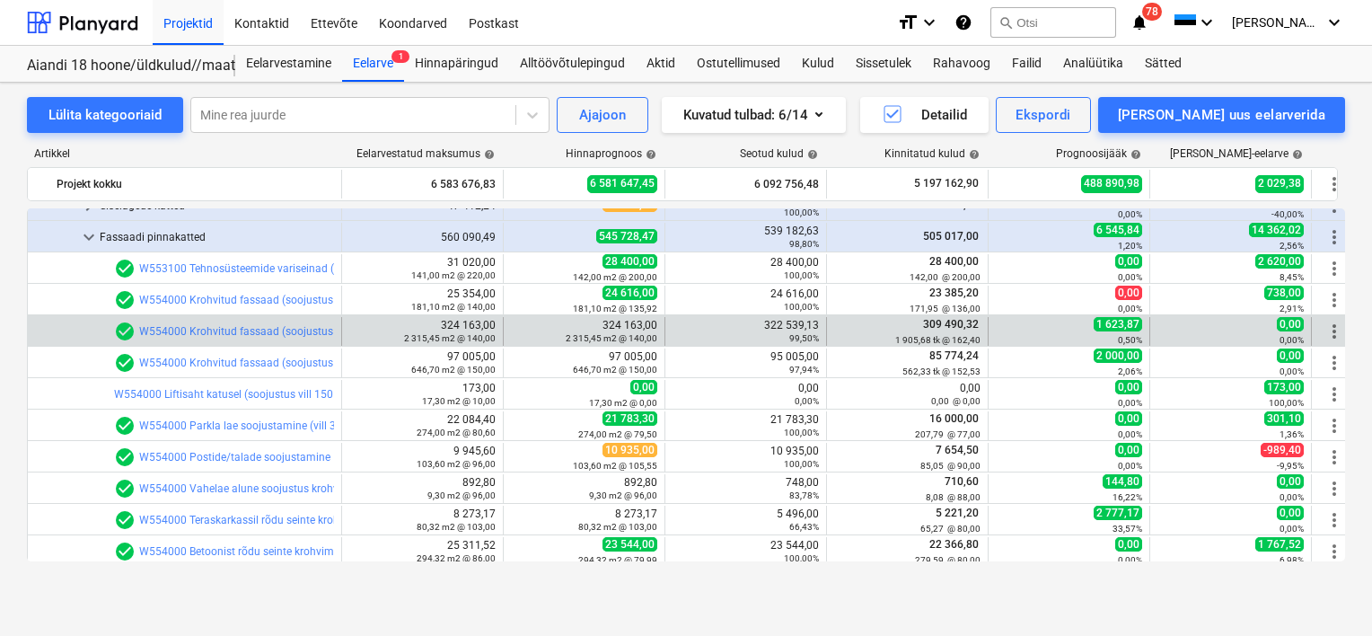
scroll to position [4759, 0]
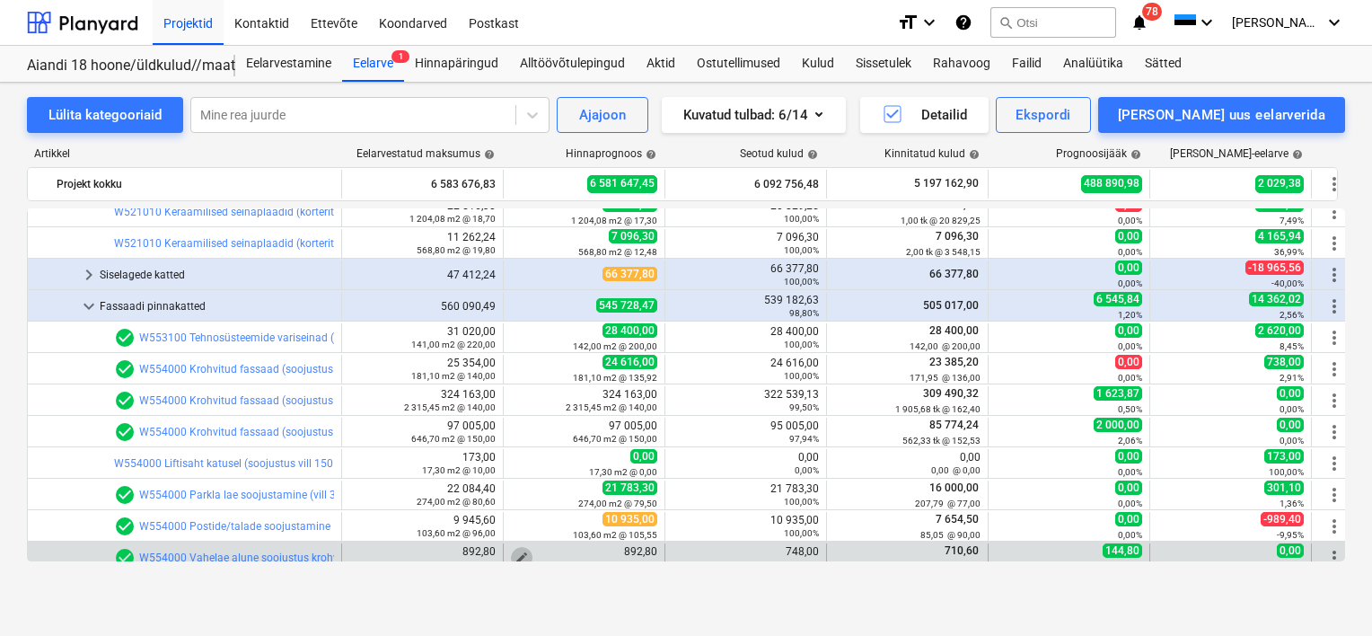
click at [522, 551] on span "edit" at bounding box center [522, 557] width 14 height 14
type textarea "x"
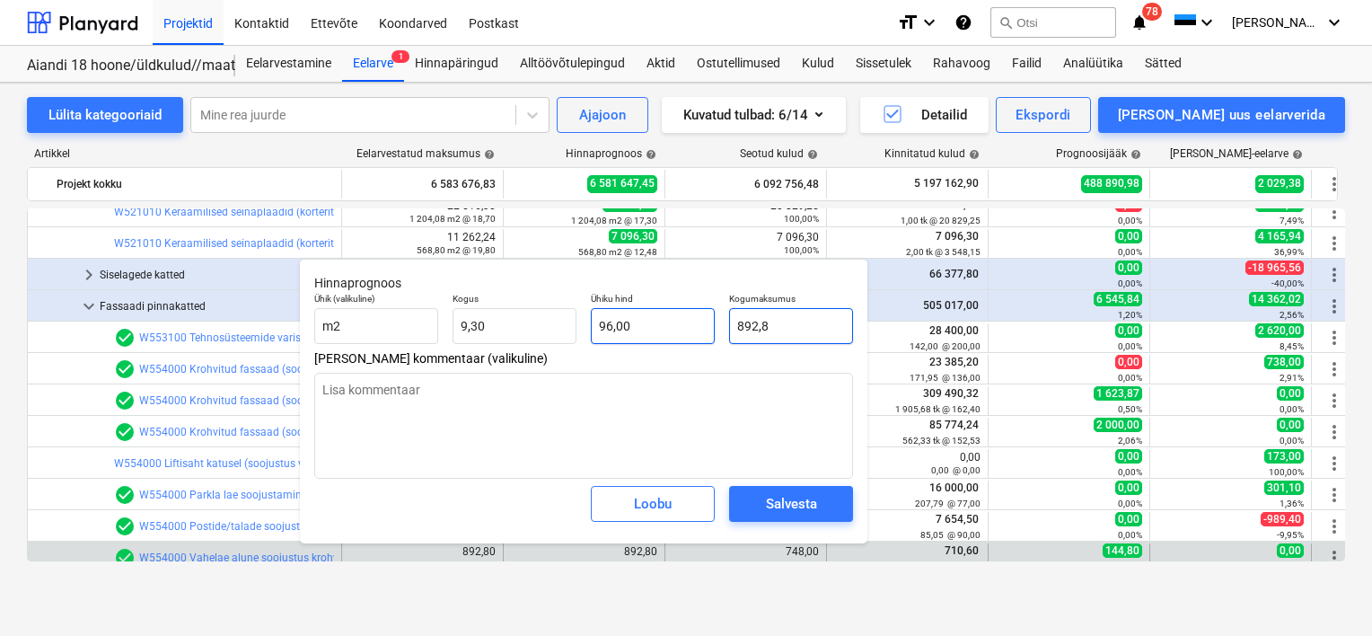
drag, startPoint x: 765, startPoint y: 327, endPoint x: 672, endPoint y: 325, distance: 93.4
click at [672, 325] on div "Ühik (valikuline) m2 Kogus 9,30 Ühiku hind 96,00 Kogumaksumus 892,8" at bounding box center [583, 319] width 553 height 66
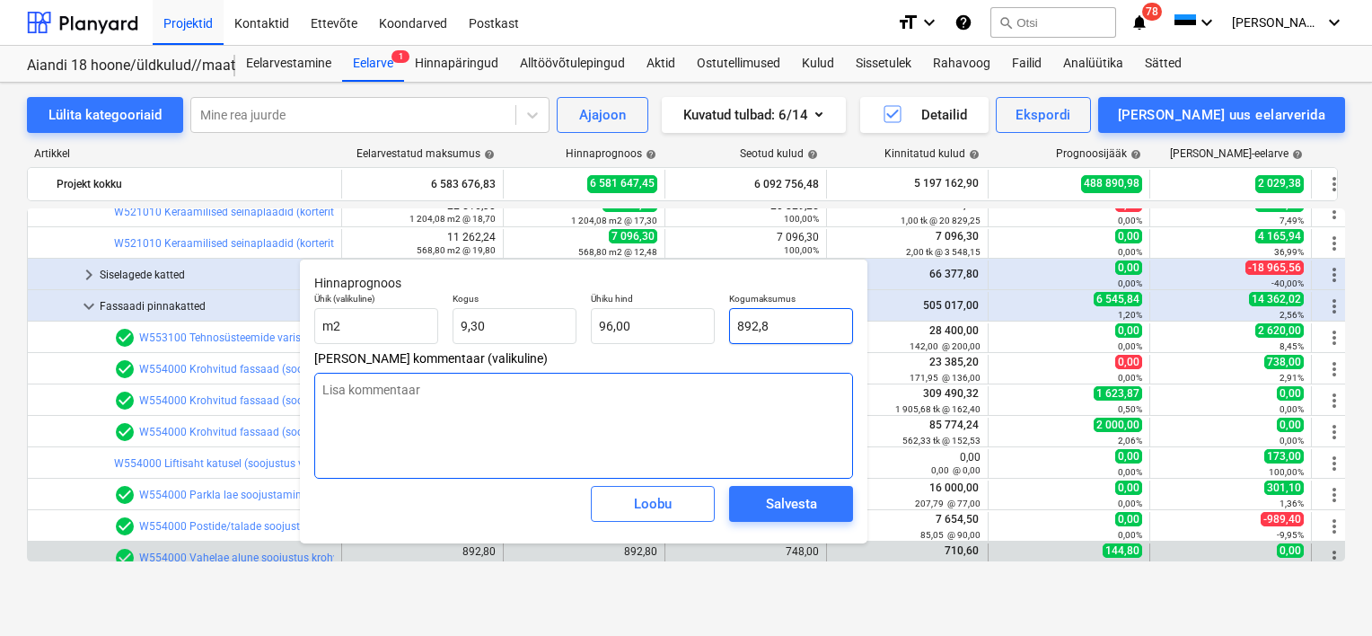
type input "7"
type textarea "x"
type input "0,75"
type input "74"
type textarea "x"
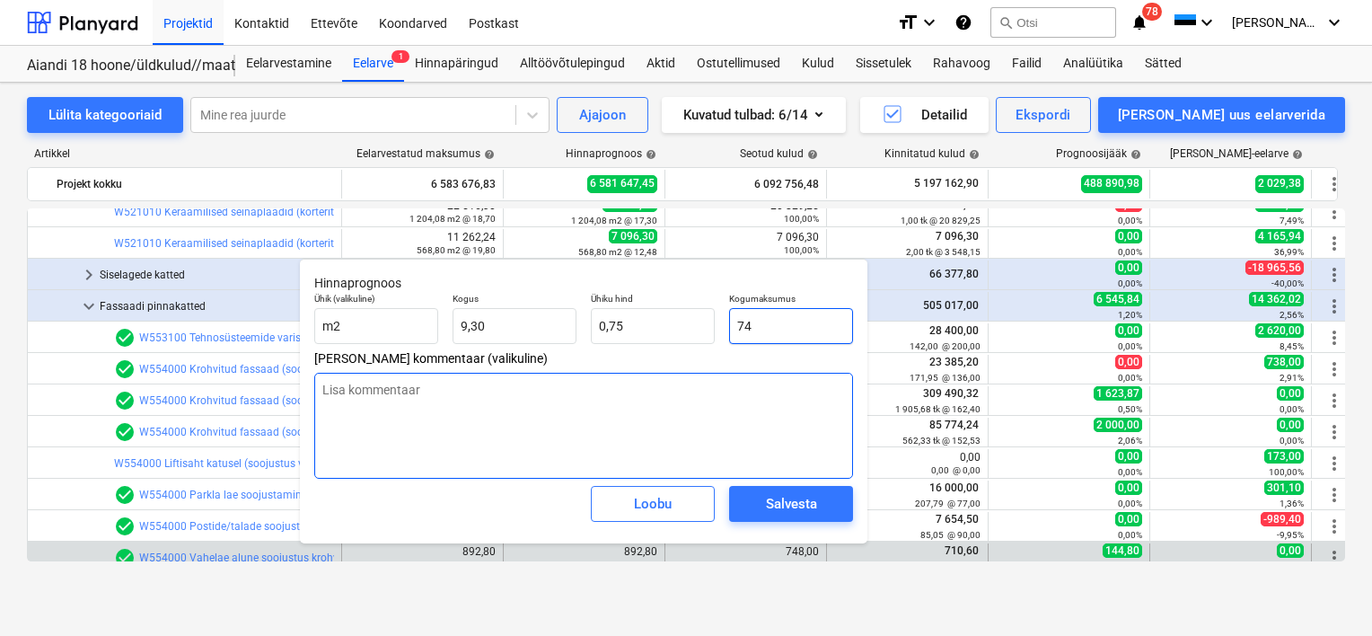
type input "7,96"
type input "748"
type textarea "x"
type input "80,43"
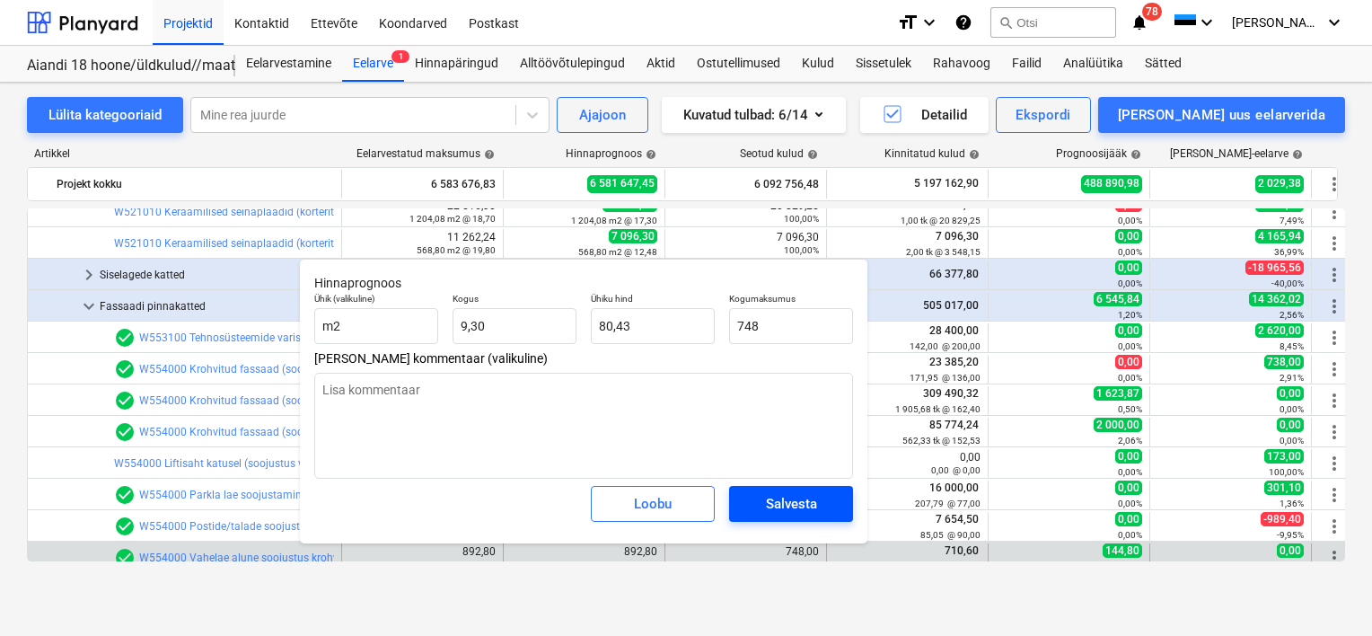
click at [818, 504] on span "Salvesta" at bounding box center [791, 503] width 81 height 23
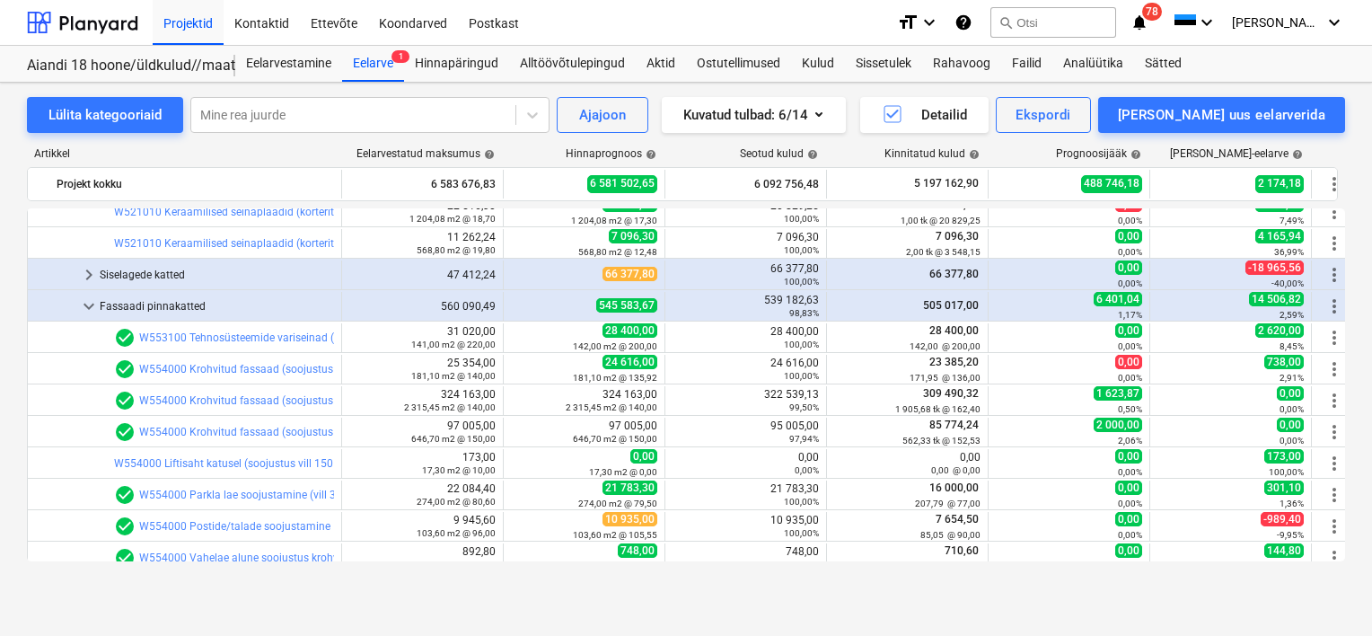
type textarea "x"
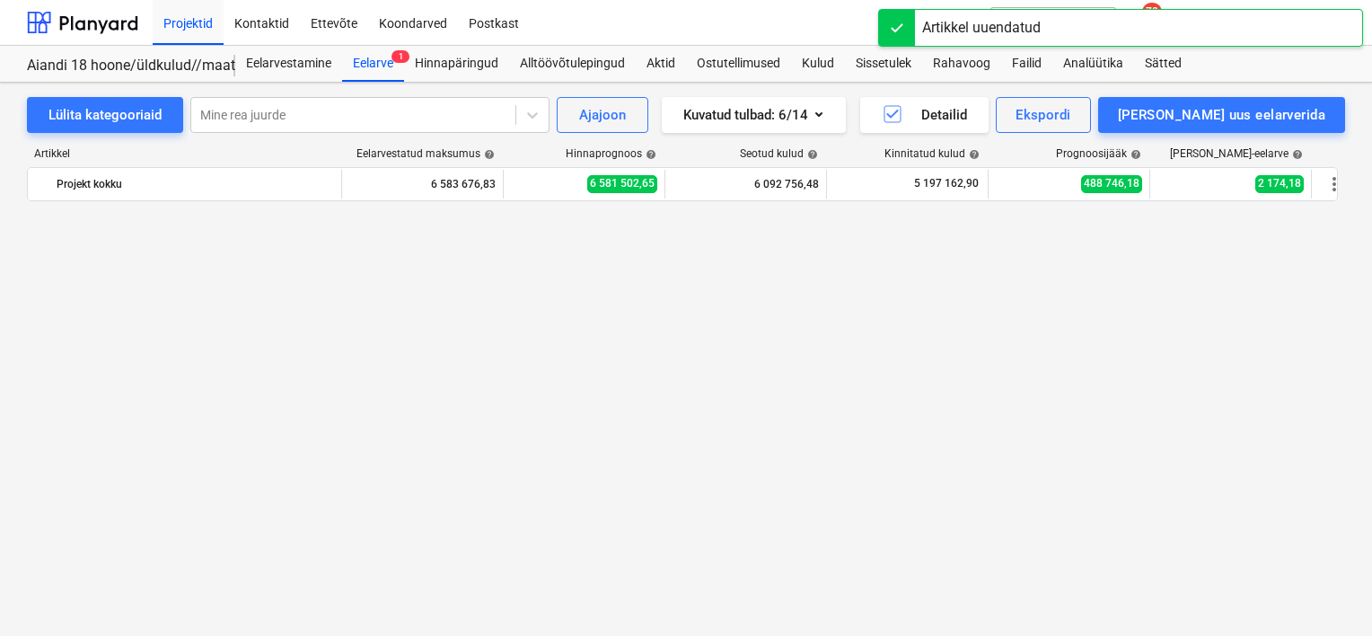
scroll to position [4939, 0]
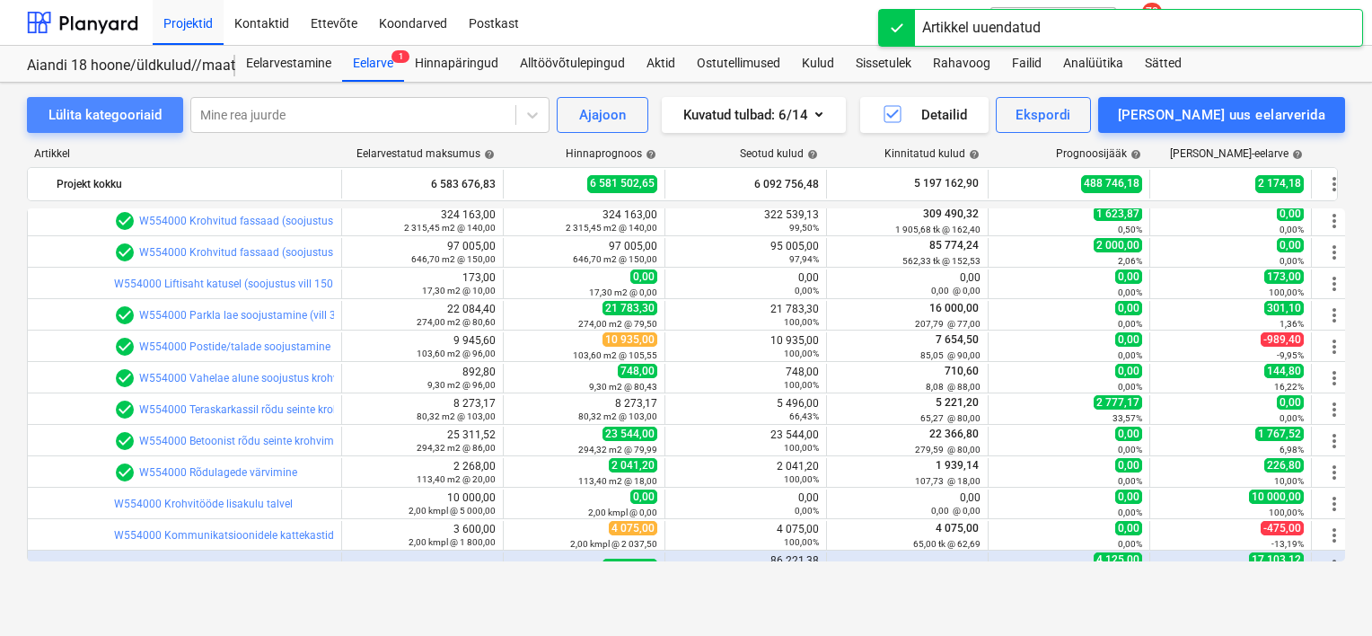
click at [122, 121] on div "Lülita kategooriaid" at bounding box center [104, 114] width 113 height 23
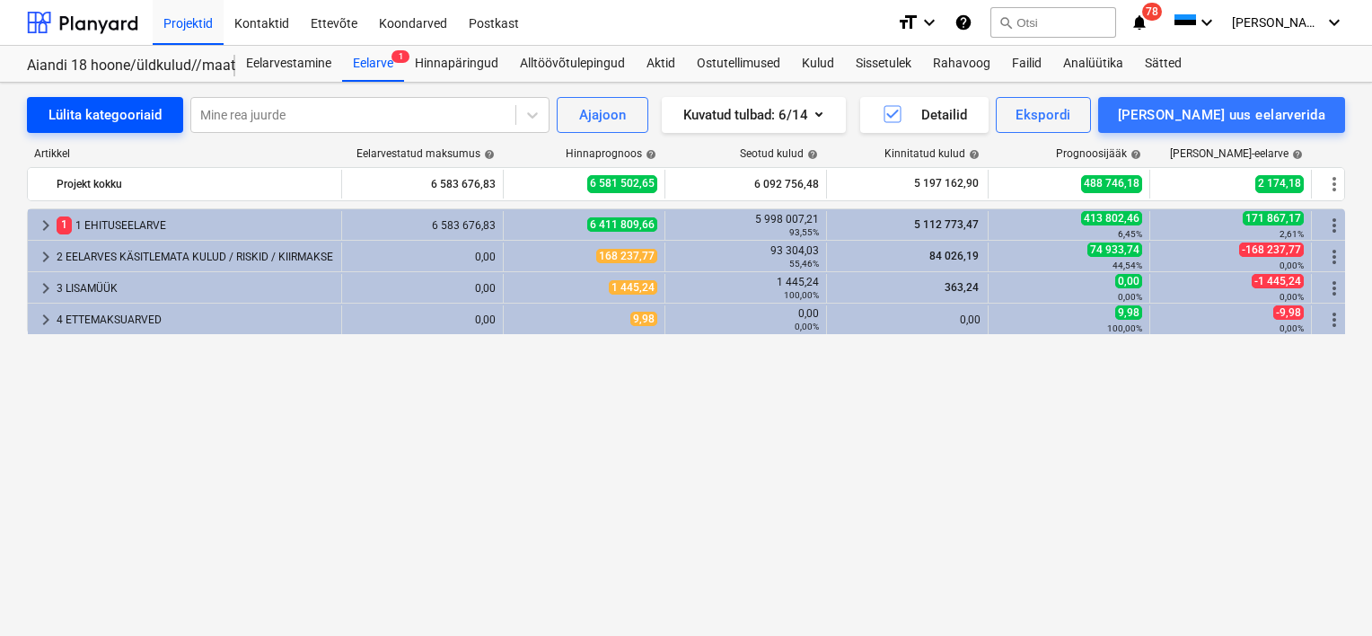
click at [122, 121] on div "Lülita kategooriaid" at bounding box center [104, 114] width 113 height 23
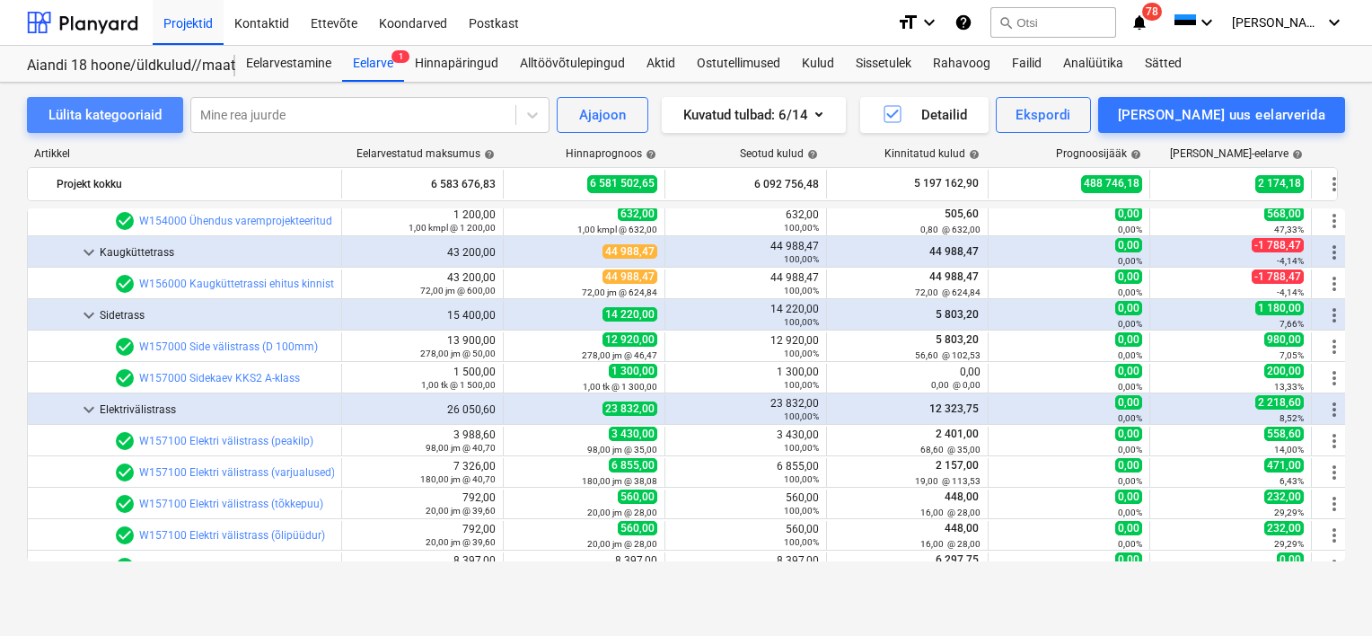
click at [122, 121] on div "Lülita kategooriaid" at bounding box center [104, 114] width 113 height 23
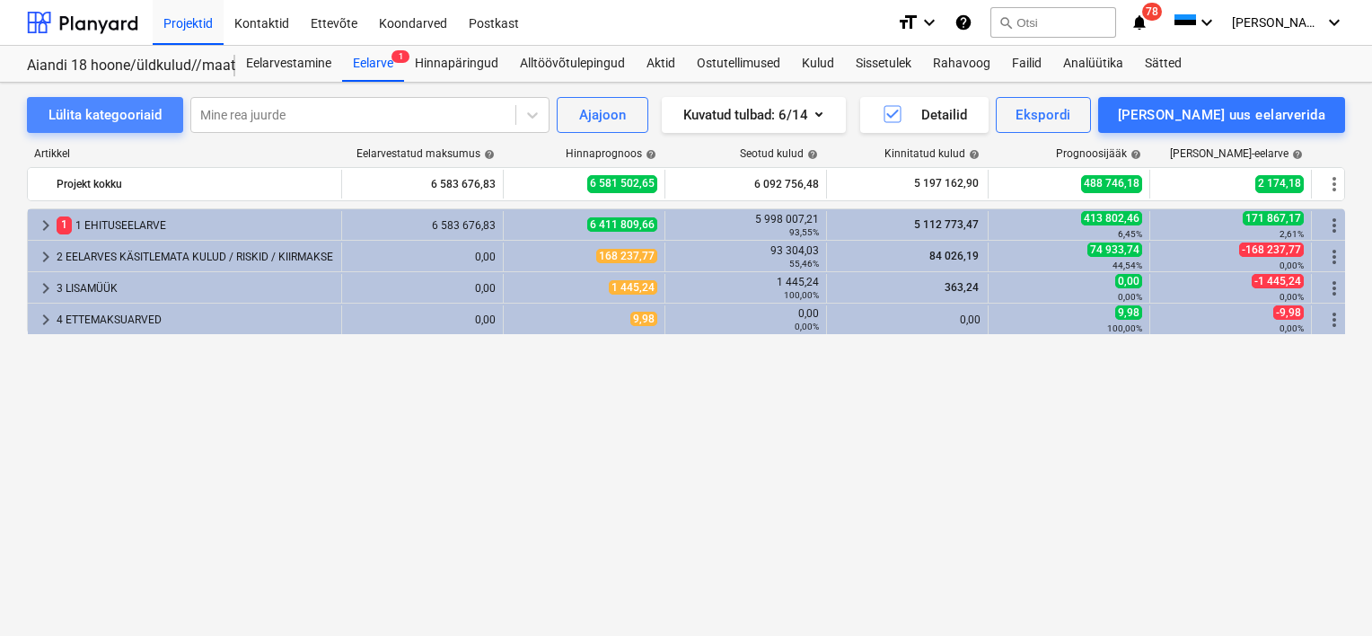
click at [122, 121] on div "Lülita kategooriaid" at bounding box center [104, 114] width 113 height 23
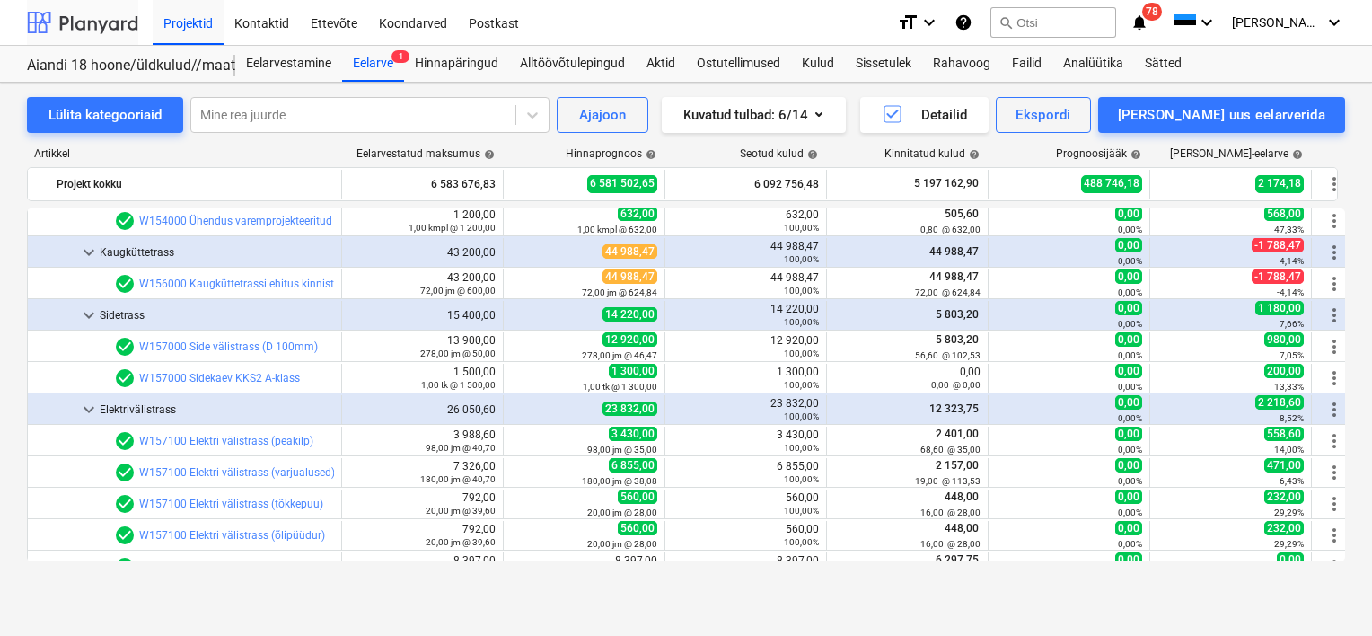
click at [100, 36] on div at bounding box center [82, 22] width 111 height 45
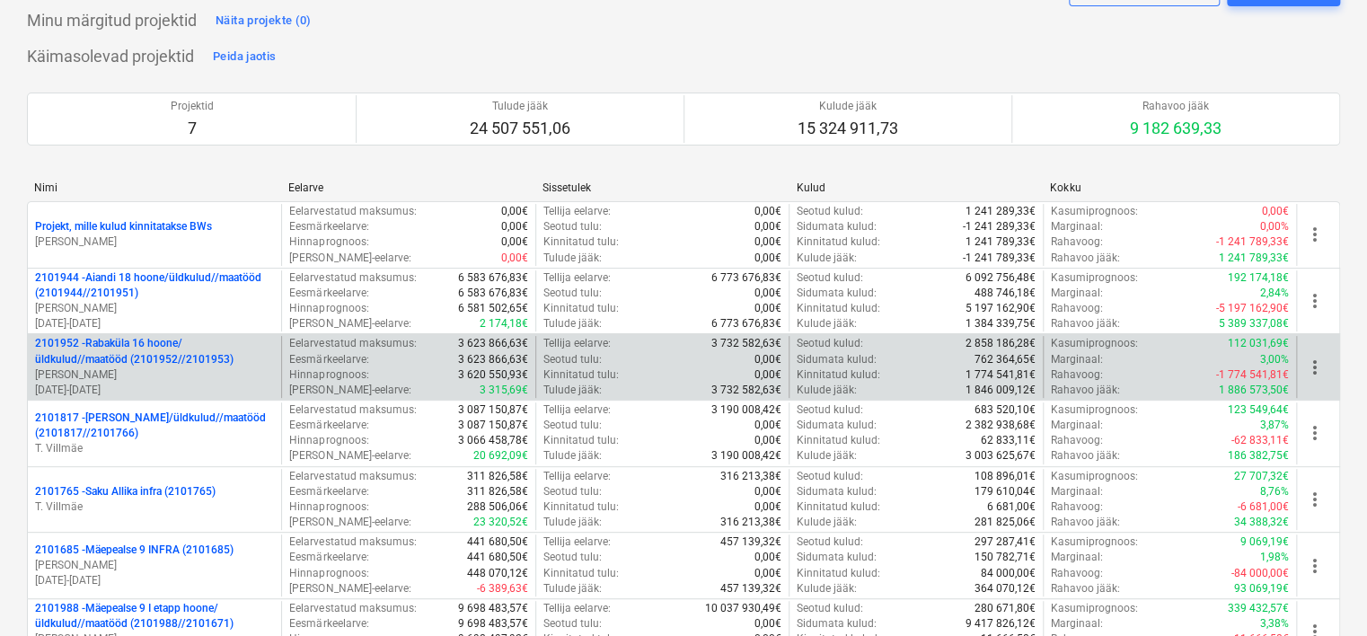
scroll to position [180, 0]
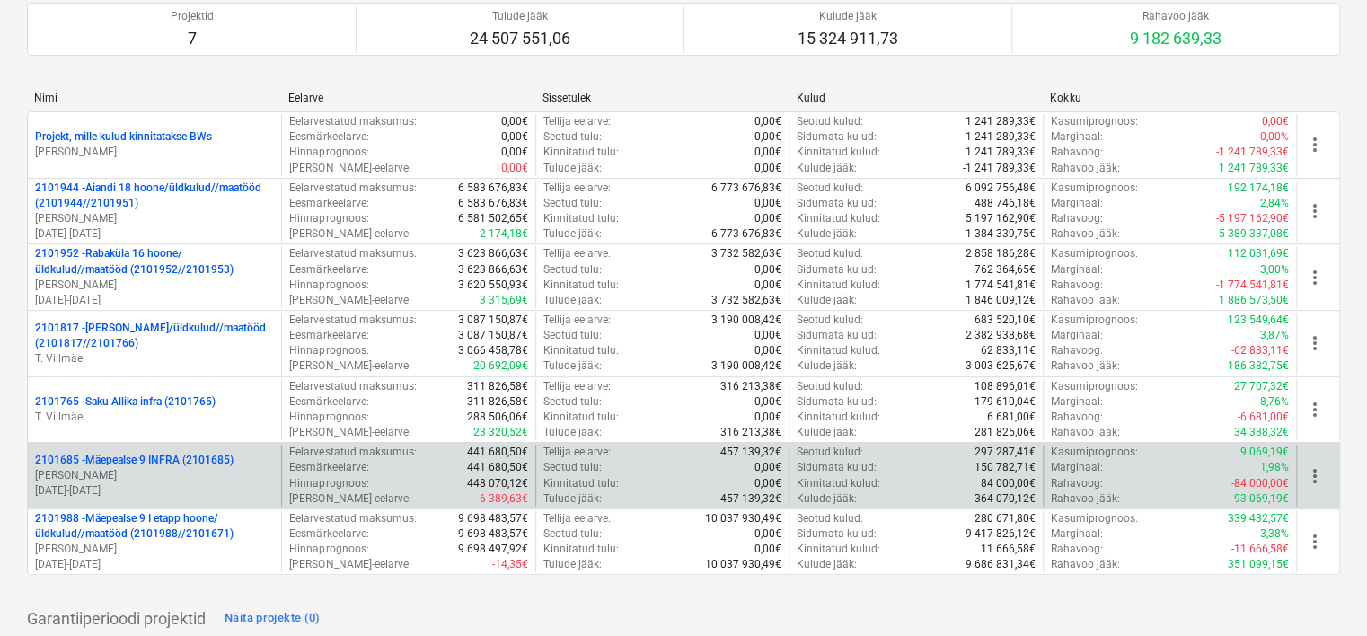
click at [208, 484] on p "01.09.2025 - 26.02.2027" at bounding box center [154, 490] width 239 height 15
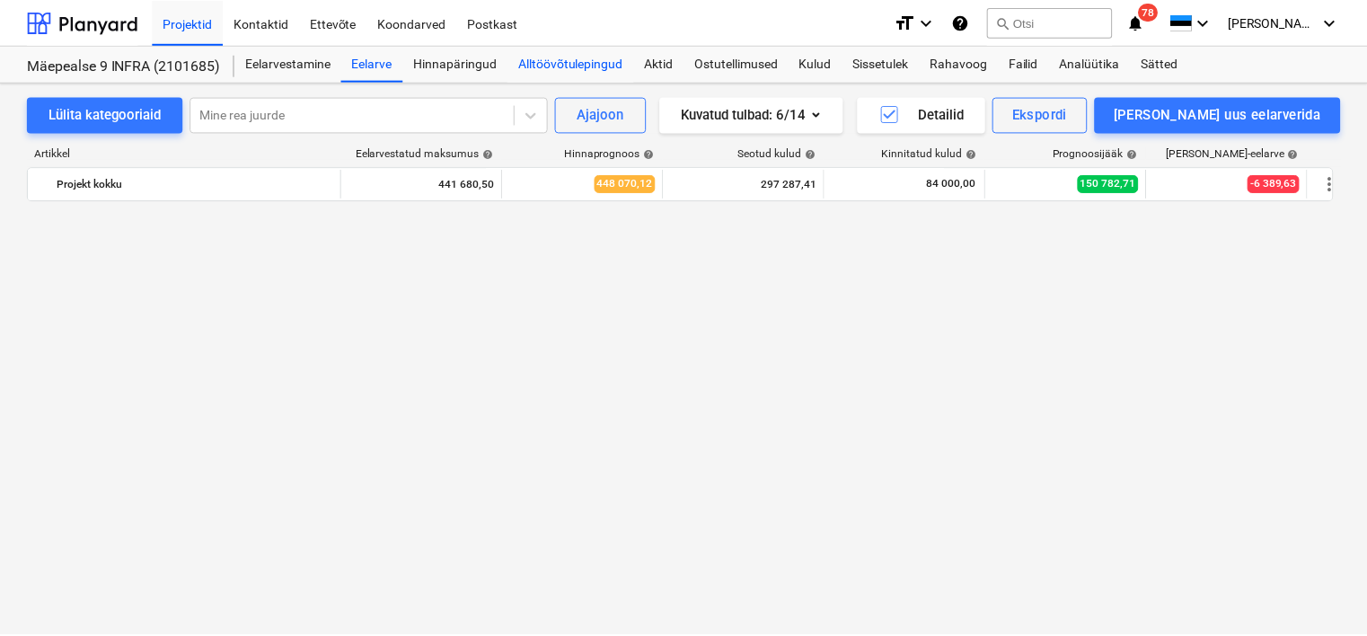
scroll to position [1137, 0]
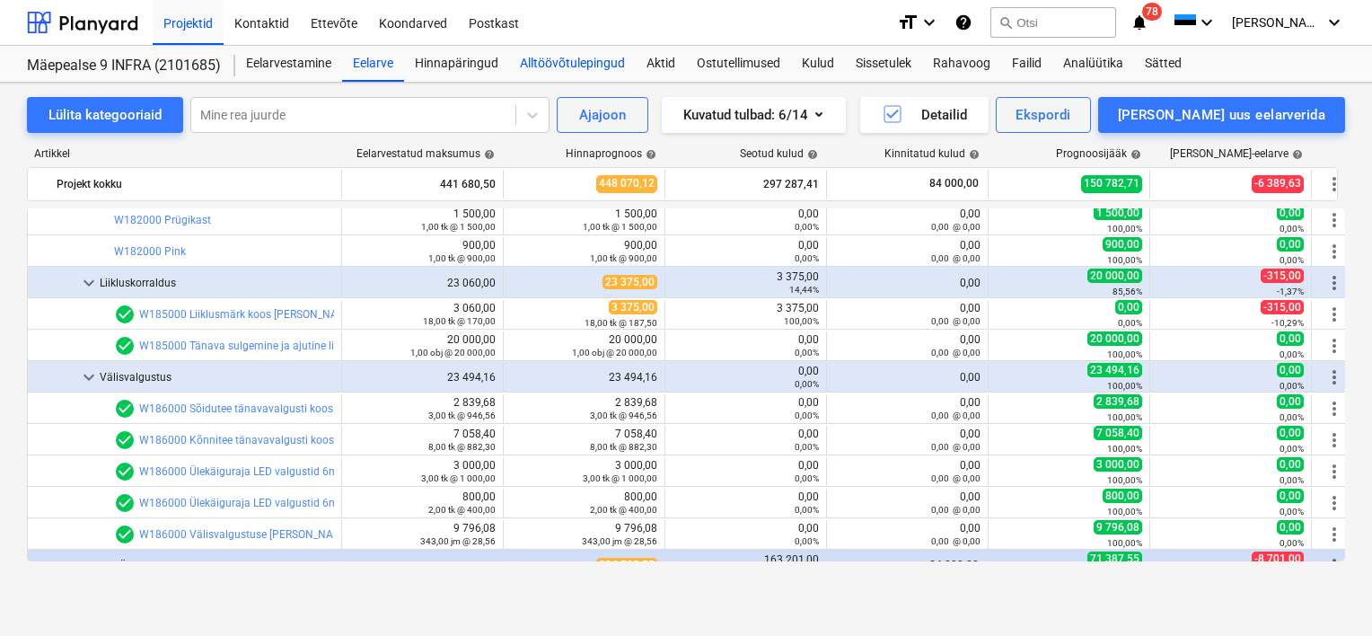
click at [575, 64] on div "Alltöövõtulepingud" at bounding box center [572, 64] width 127 height 36
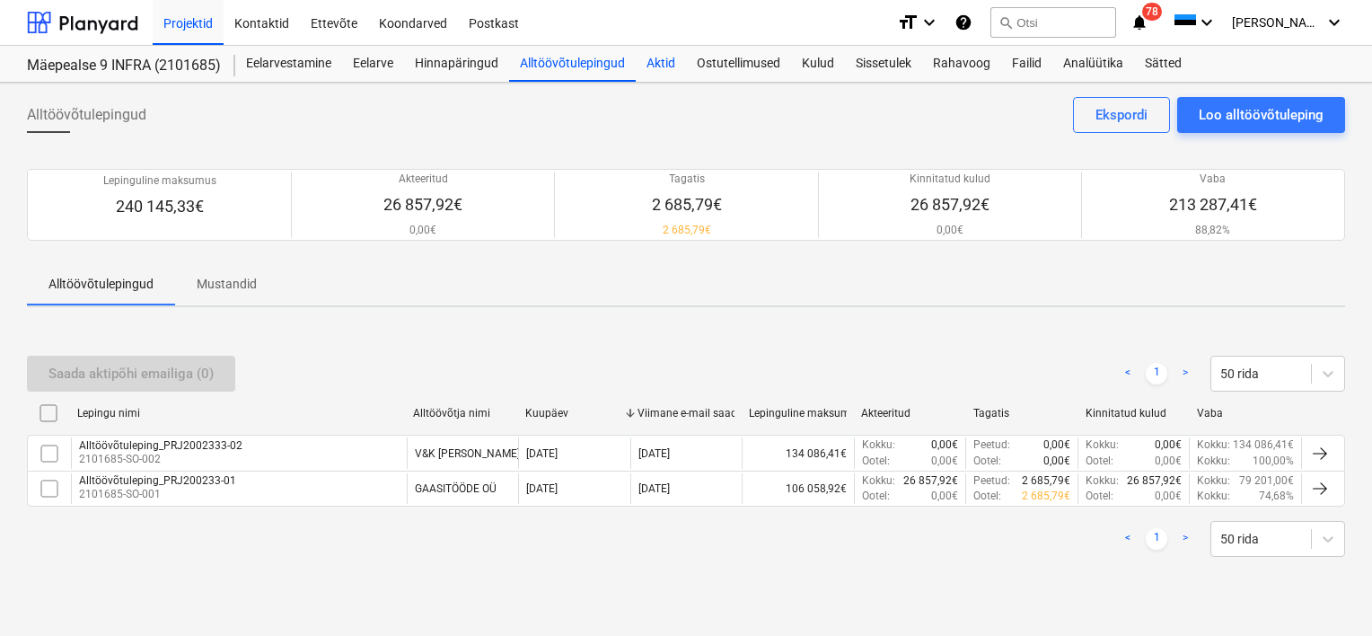
click at [658, 64] on div "Aktid" at bounding box center [661, 64] width 50 height 36
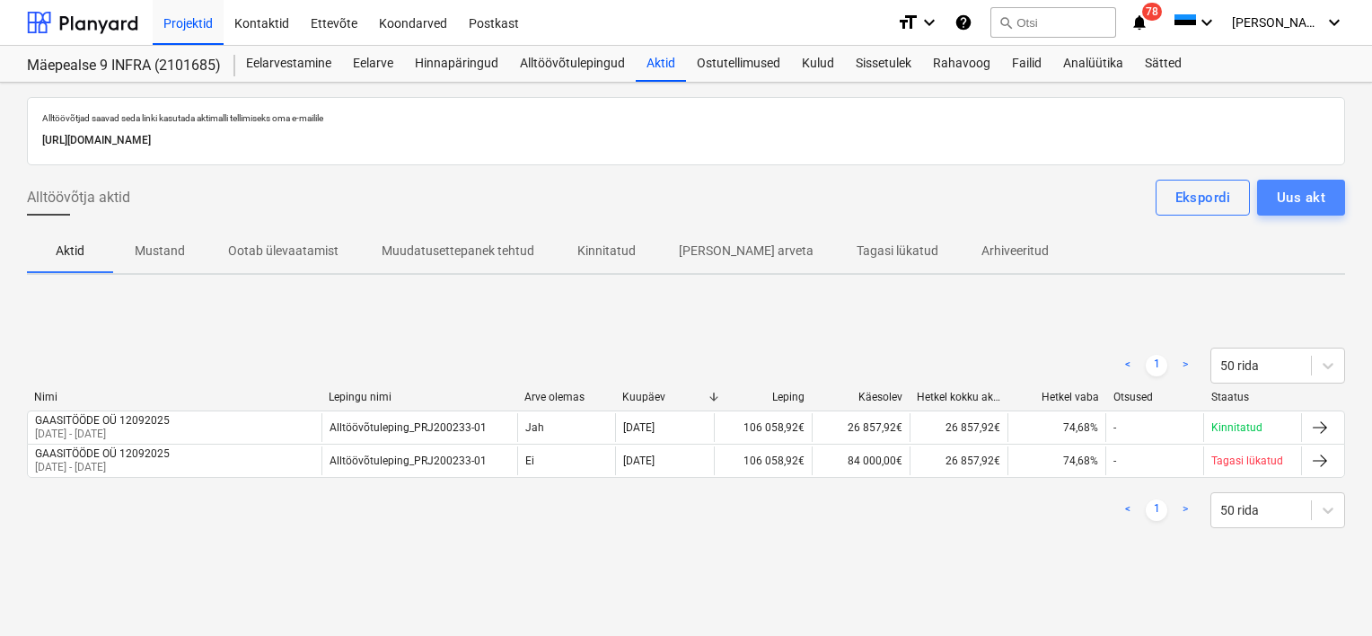
click at [1306, 191] on div "Uus akt" at bounding box center [1301, 197] width 48 height 23
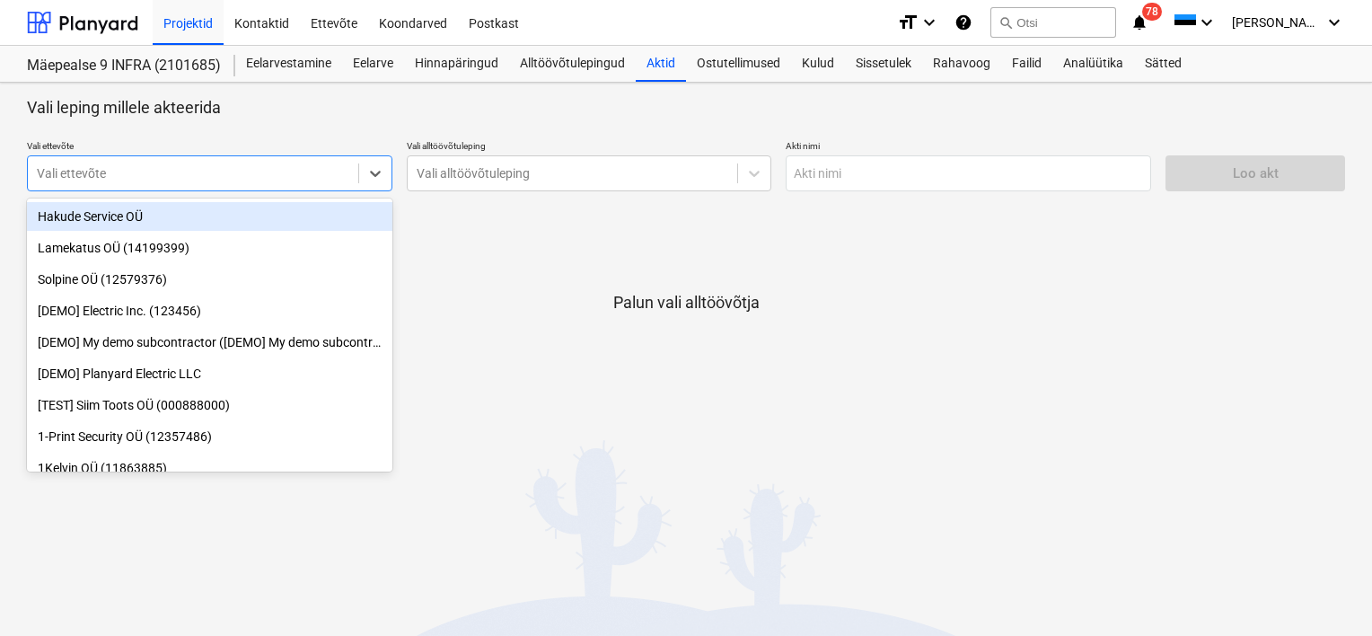
click at [145, 176] on div at bounding box center [193, 173] width 312 height 18
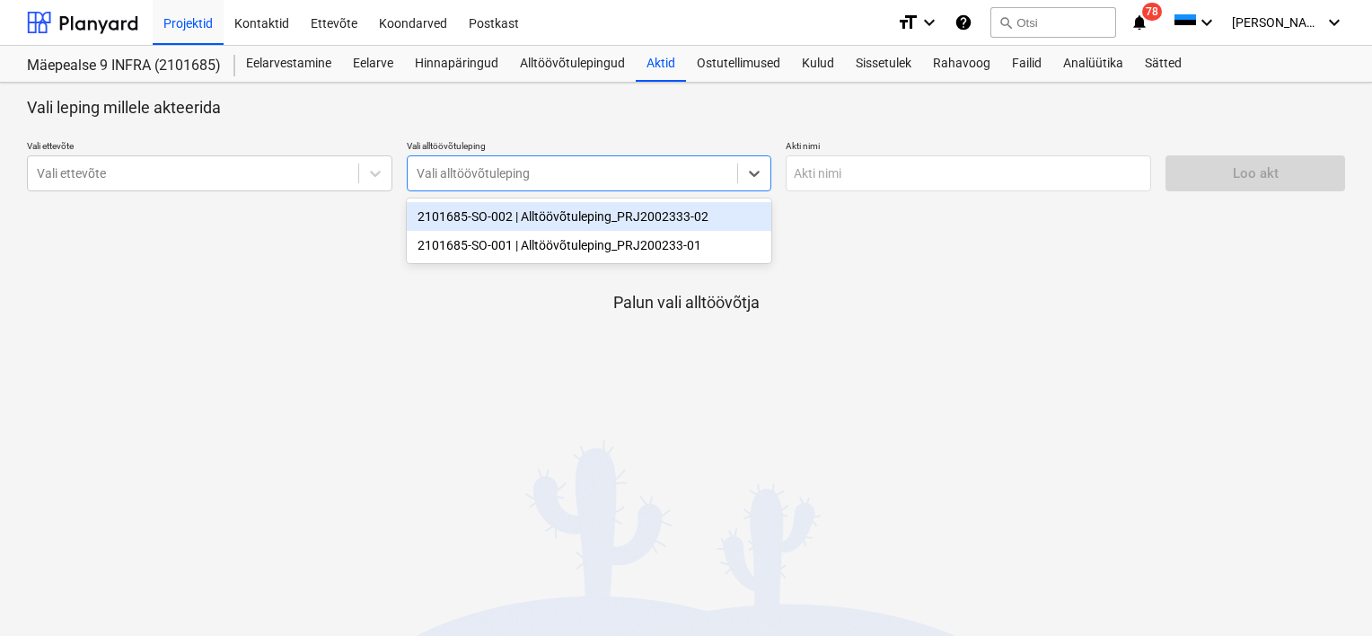
click at [500, 164] on div at bounding box center [573, 173] width 312 height 18
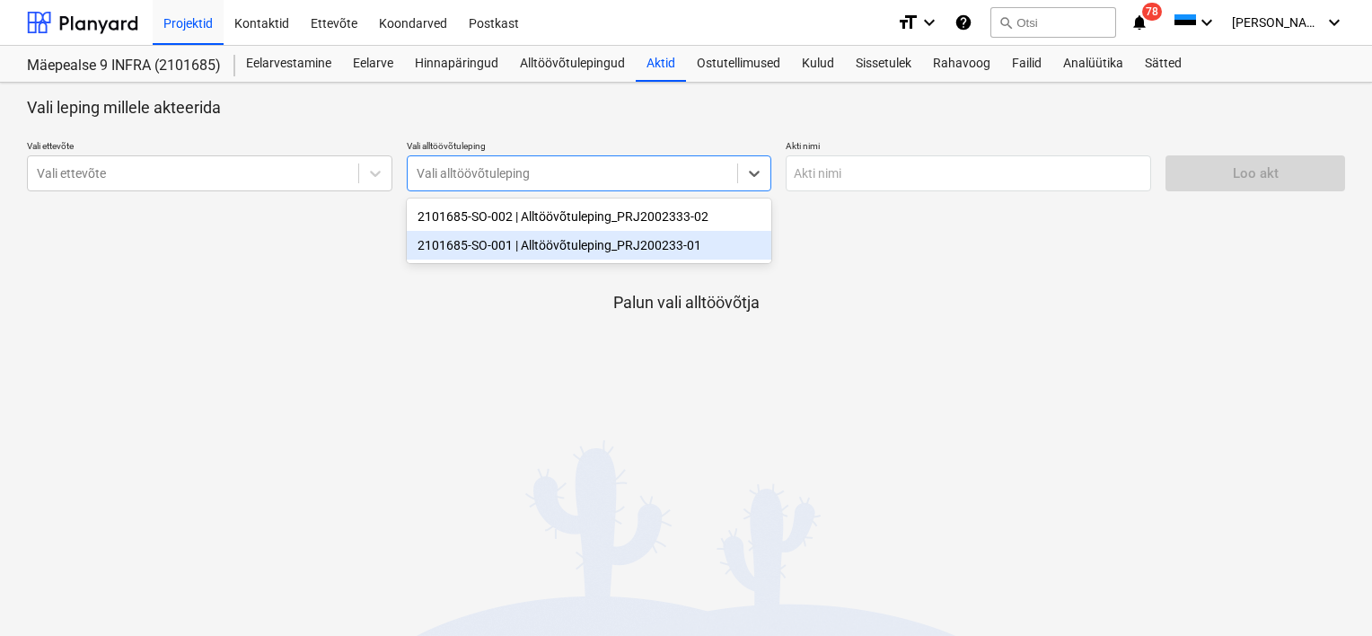
click at [584, 243] on div "2101685-SO-001 | Alltöövõtuleping_PRJ200233-01" at bounding box center [589, 245] width 365 height 29
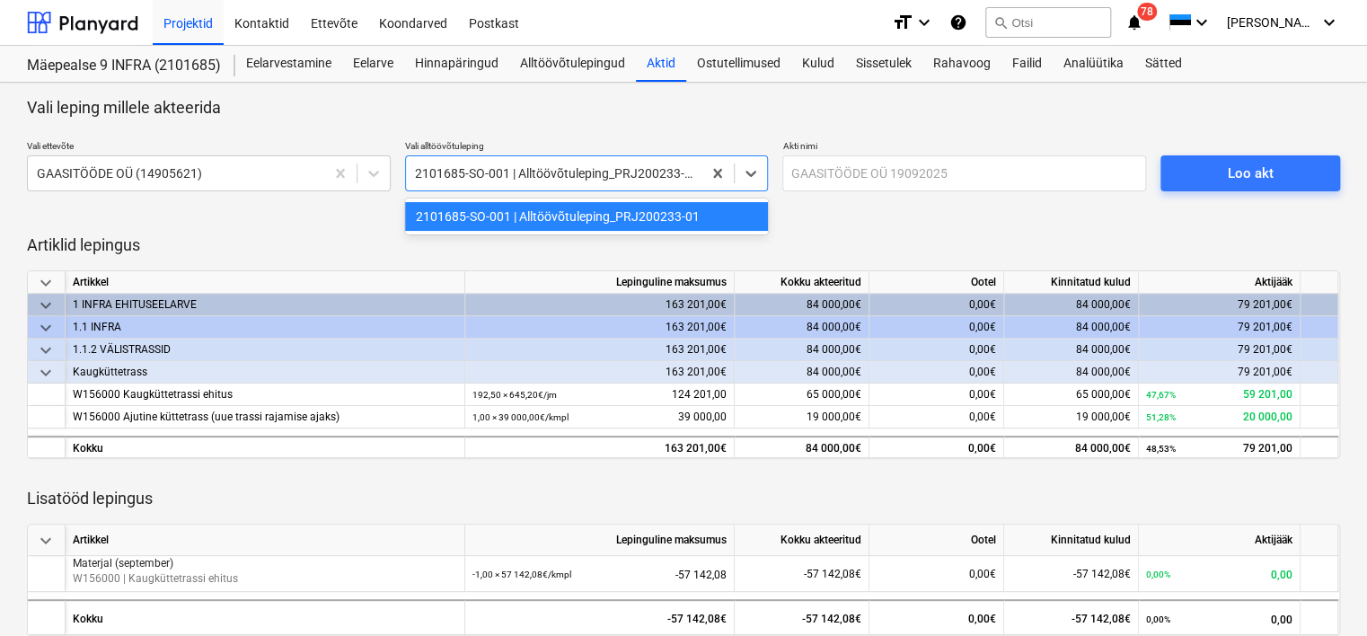
click at [532, 166] on div at bounding box center [554, 173] width 278 height 18
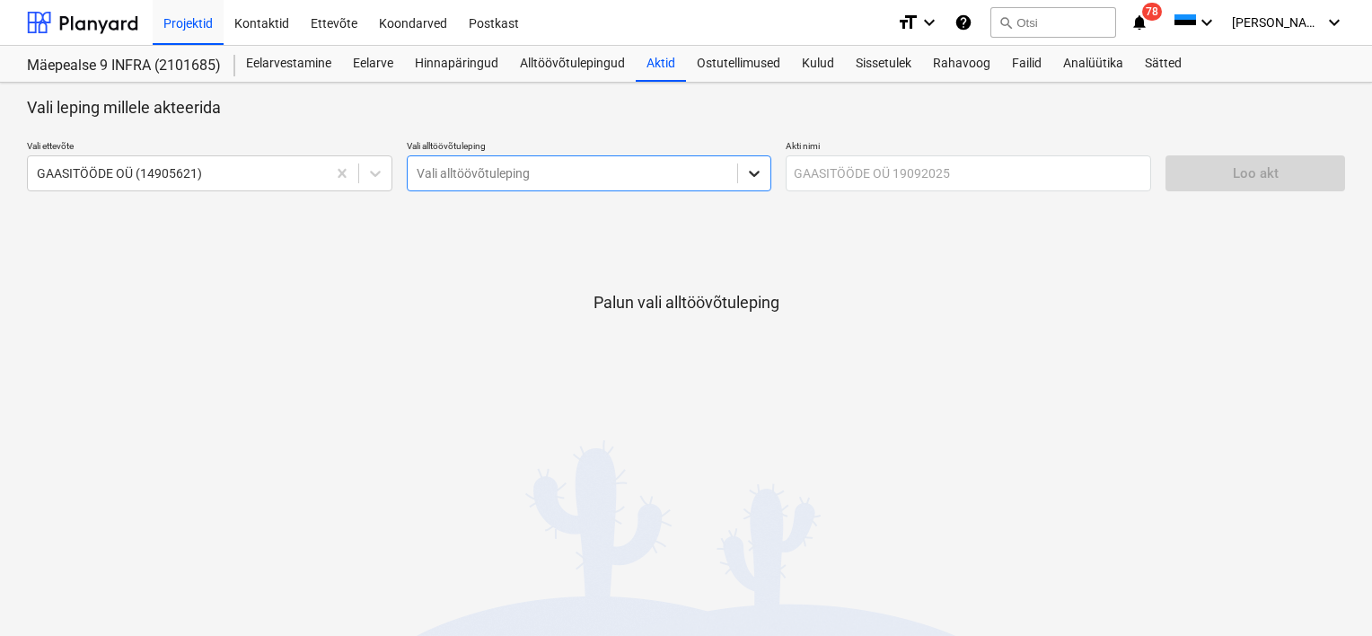
click at [744, 172] on div at bounding box center [754, 173] width 32 height 32
click at [761, 182] on div at bounding box center [754, 173] width 32 height 32
click at [699, 180] on div at bounding box center [573, 173] width 312 height 18
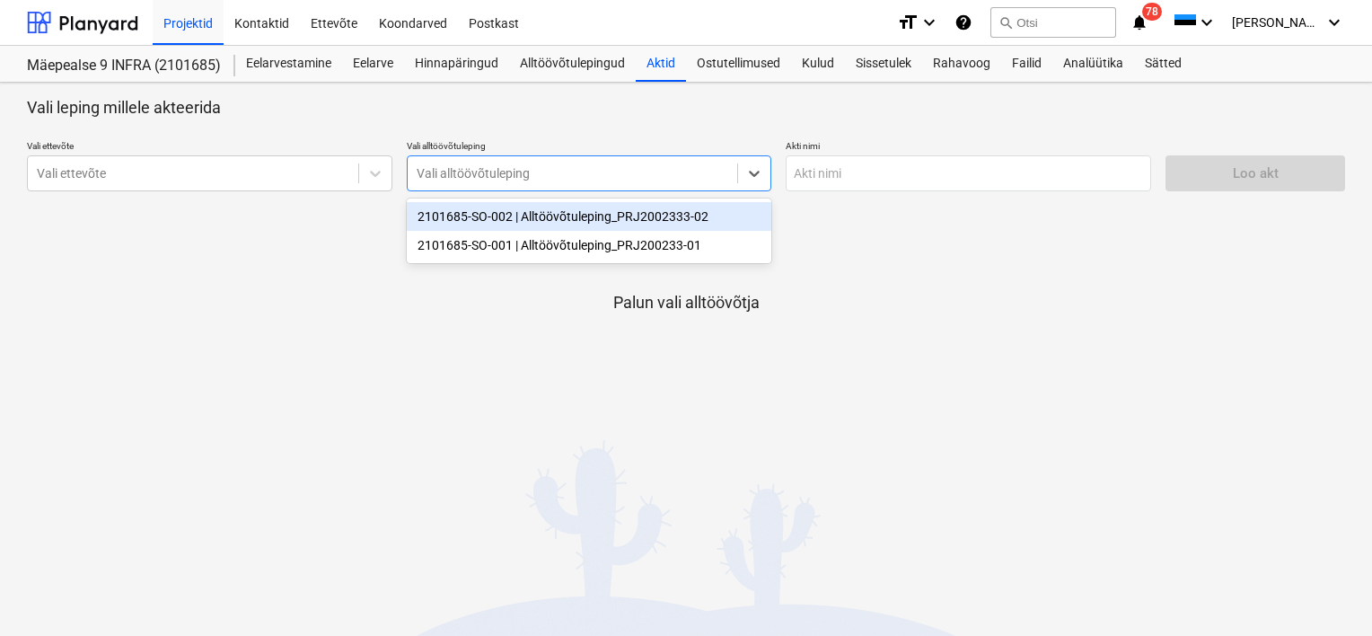
click at [552, 174] on div at bounding box center [573, 173] width 312 height 18
click at [546, 219] on div "2101685-SO-002 | Alltöövõtuleping_PRJ2002333-02" at bounding box center [589, 216] width 365 height 29
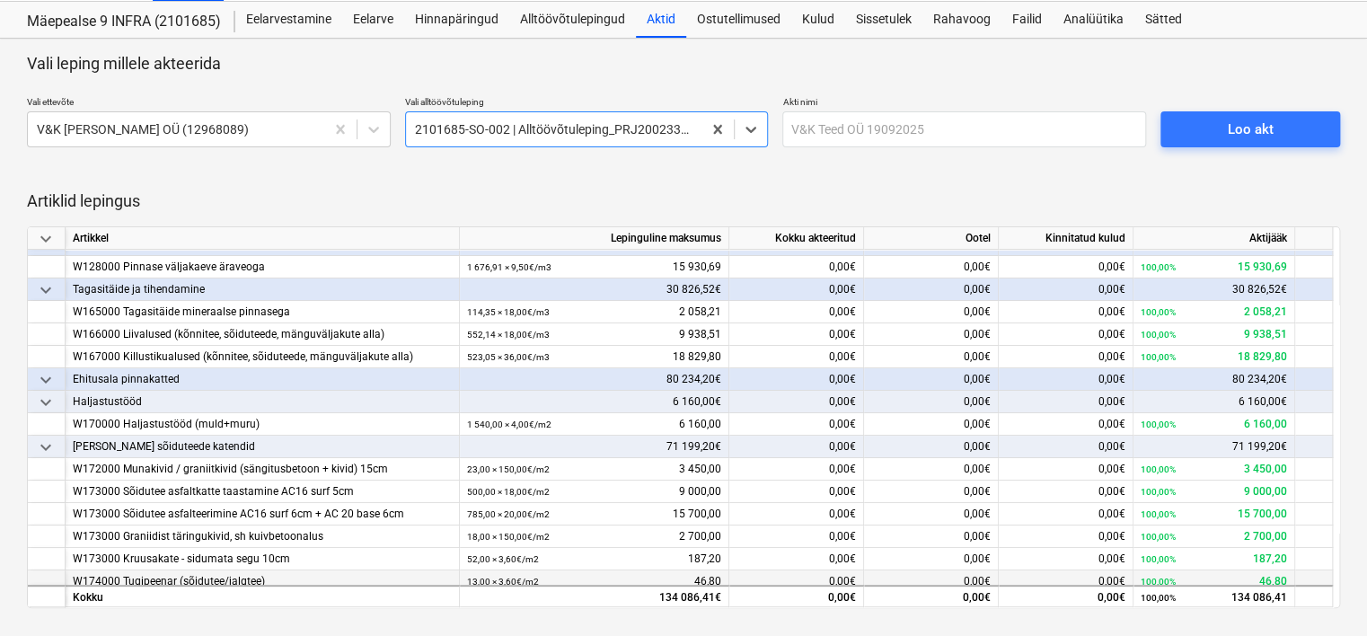
scroll to position [136, 0]
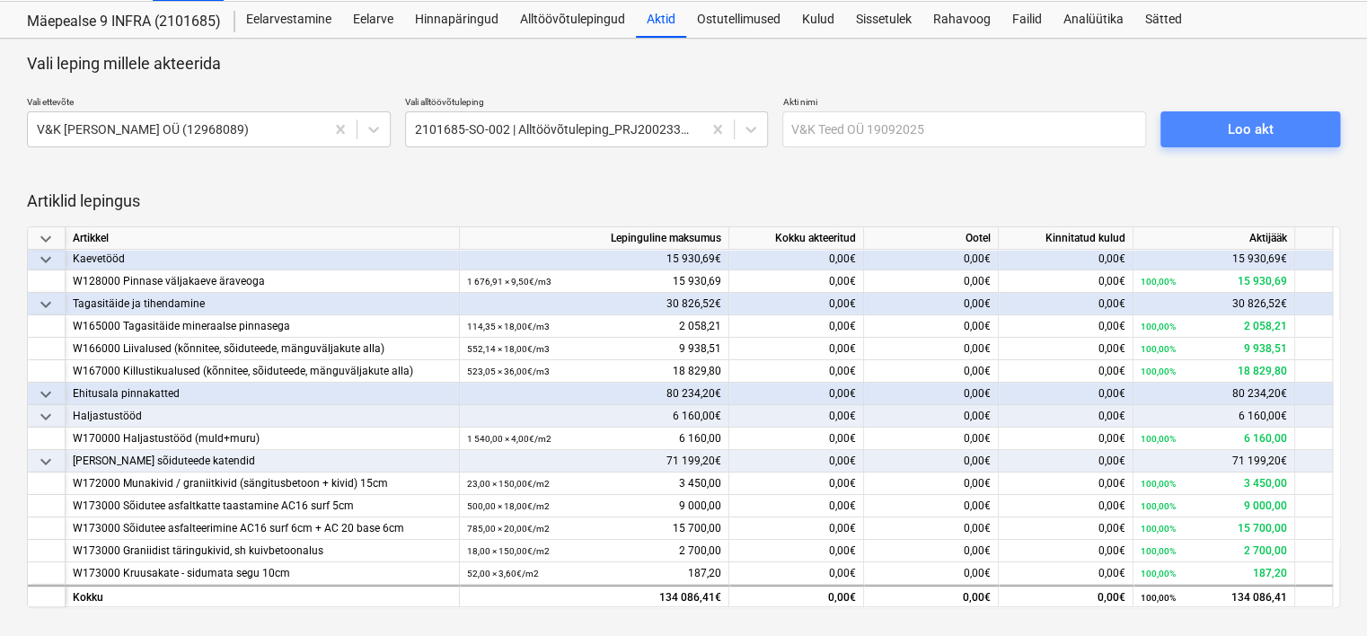
click at [1289, 126] on span "Loo akt" at bounding box center [1250, 129] width 136 height 23
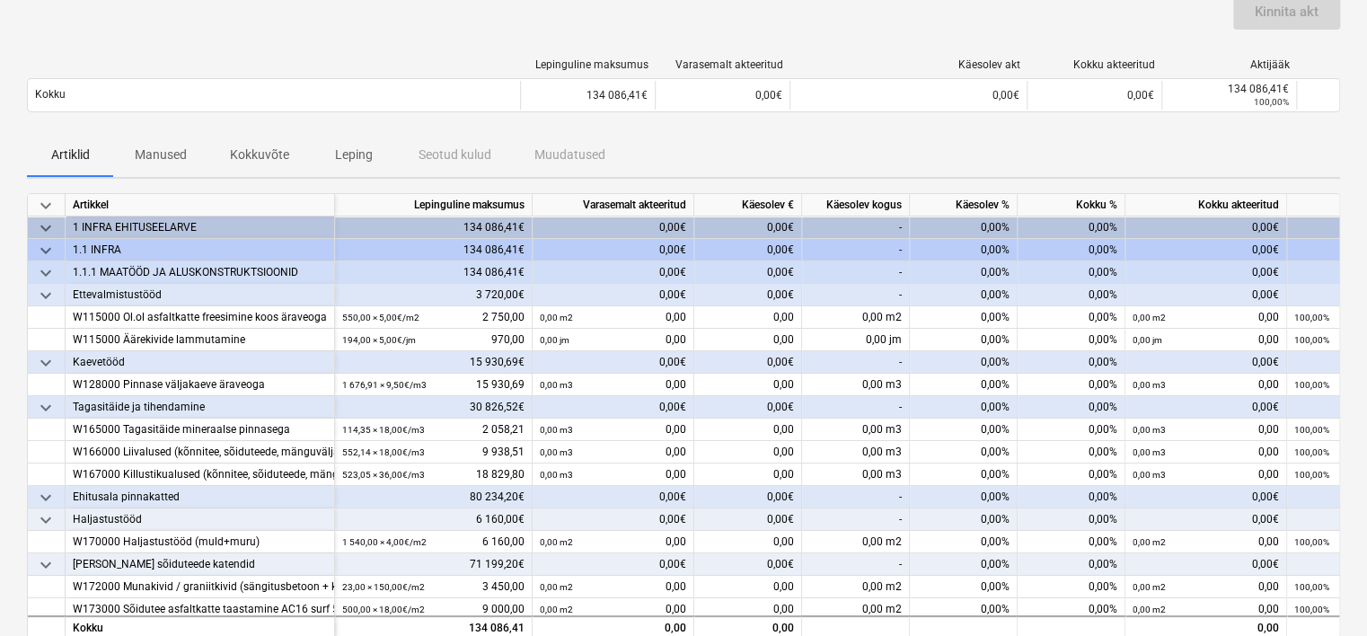
scroll to position [165, 0]
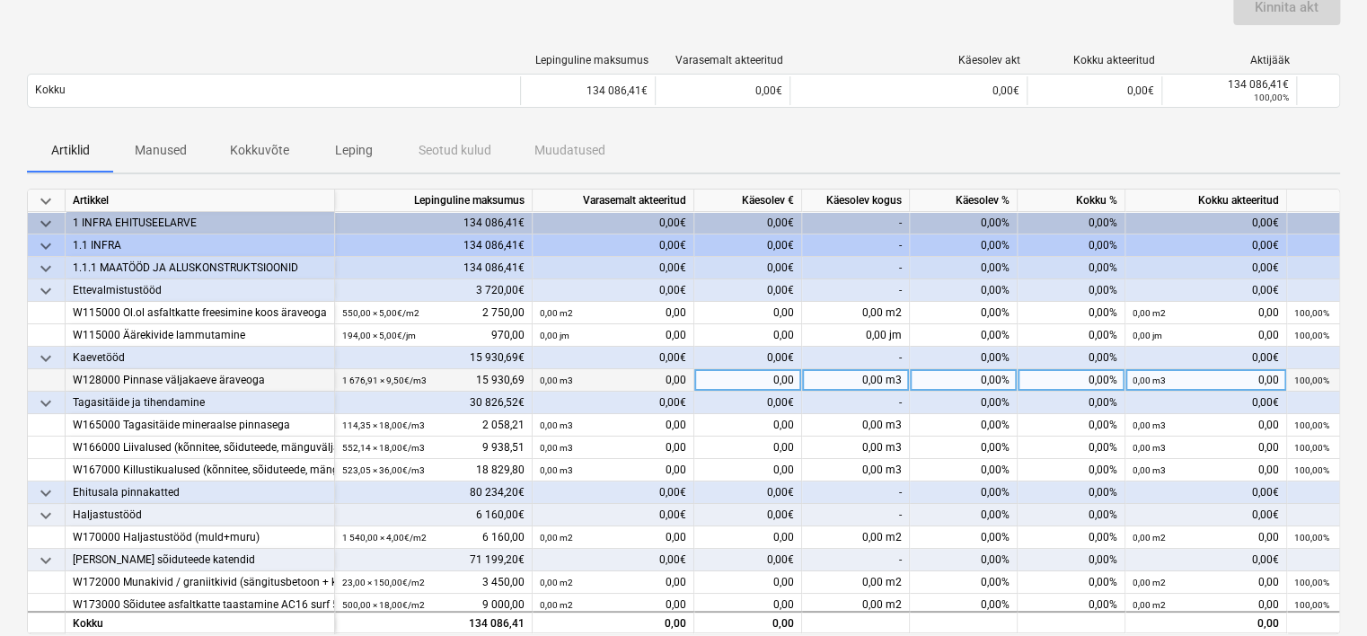
click at [936, 374] on div "0,00%" at bounding box center [964, 380] width 108 height 22
type input "100"
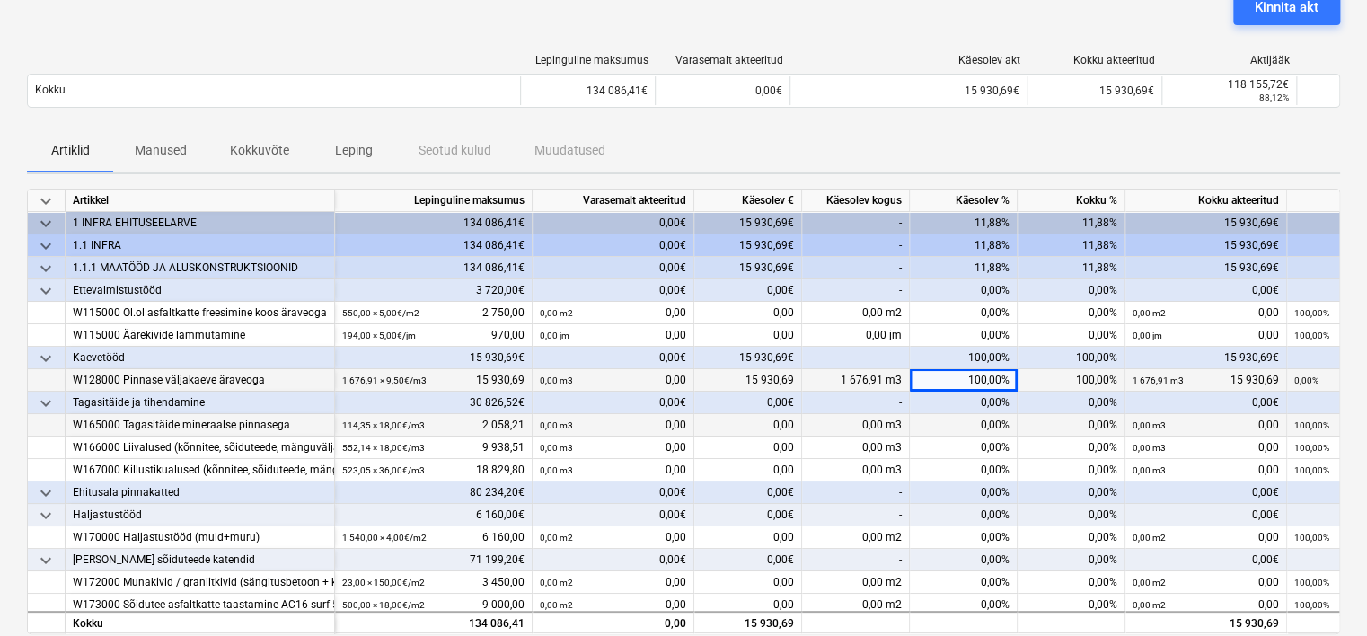
click at [931, 418] on div "0,00%" at bounding box center [964, 425] width 108 height 22
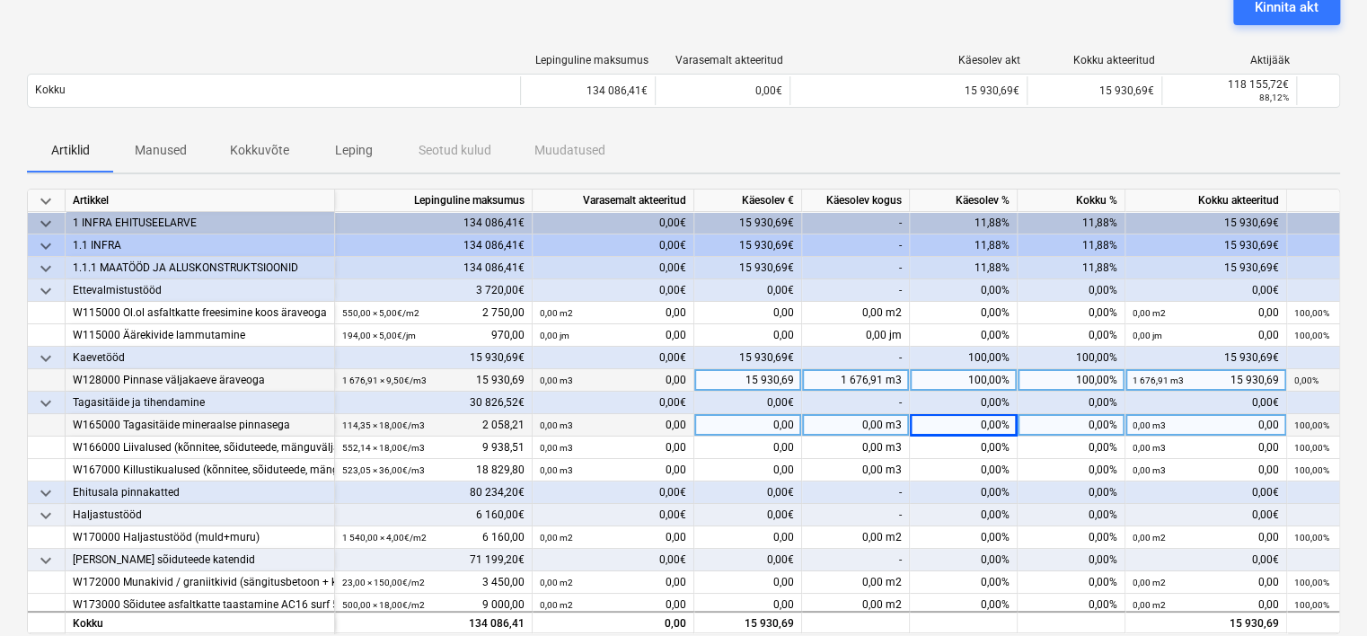
click at [931, 418] on div "0,00%" at bounding box center [964, 425] width 108 height 22
type input "100"
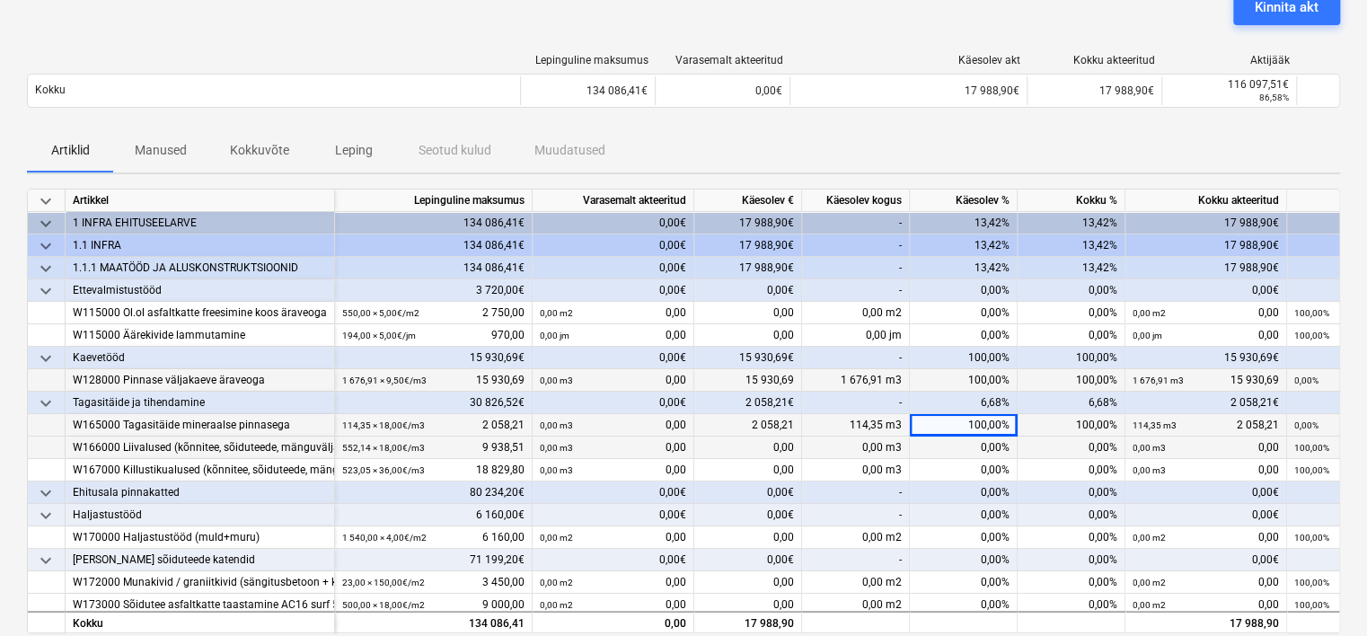
click at [932, 445] on div "0,00%" at bounding box center [964, 447] width 108 height 22
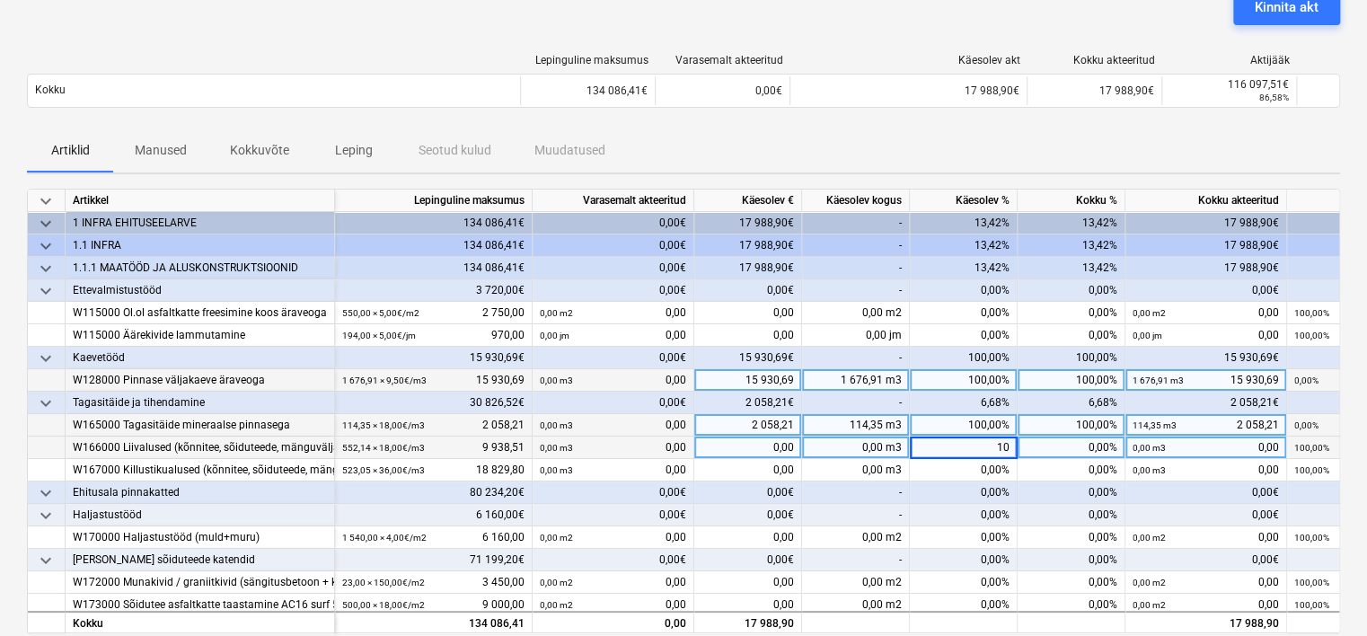
type input "100"
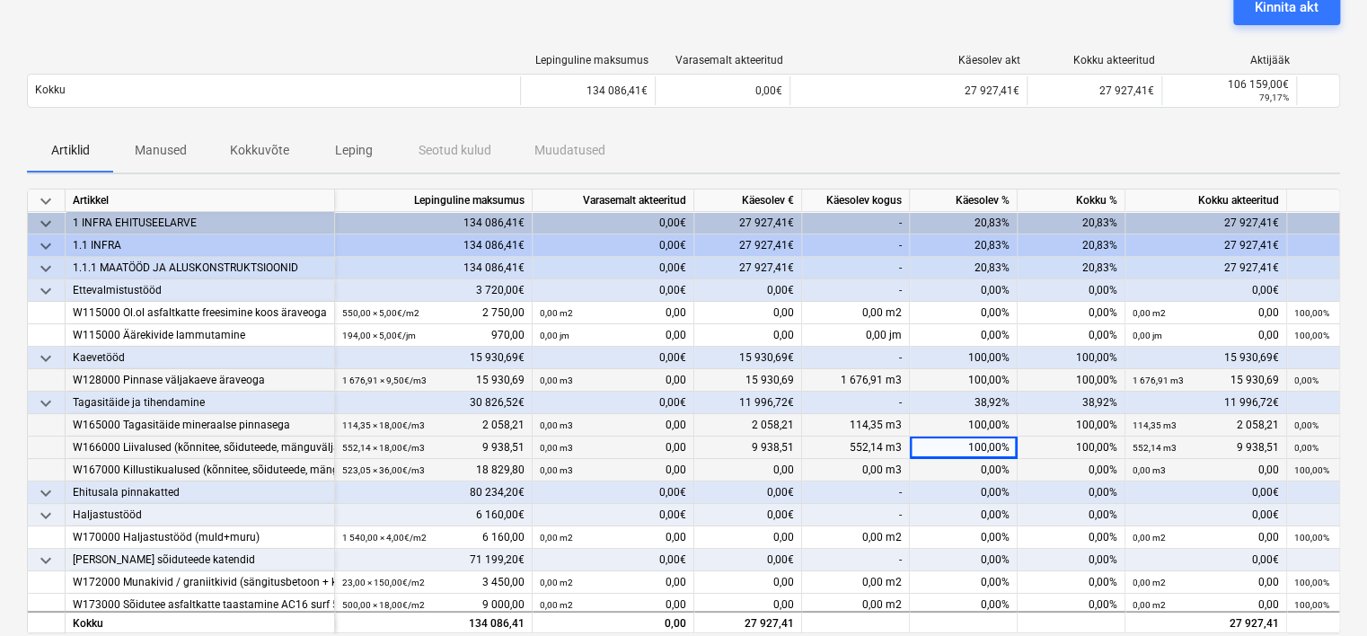
click at [930, 467] on div "0,00%" at bounding box center [964, 470] width 108 height 22
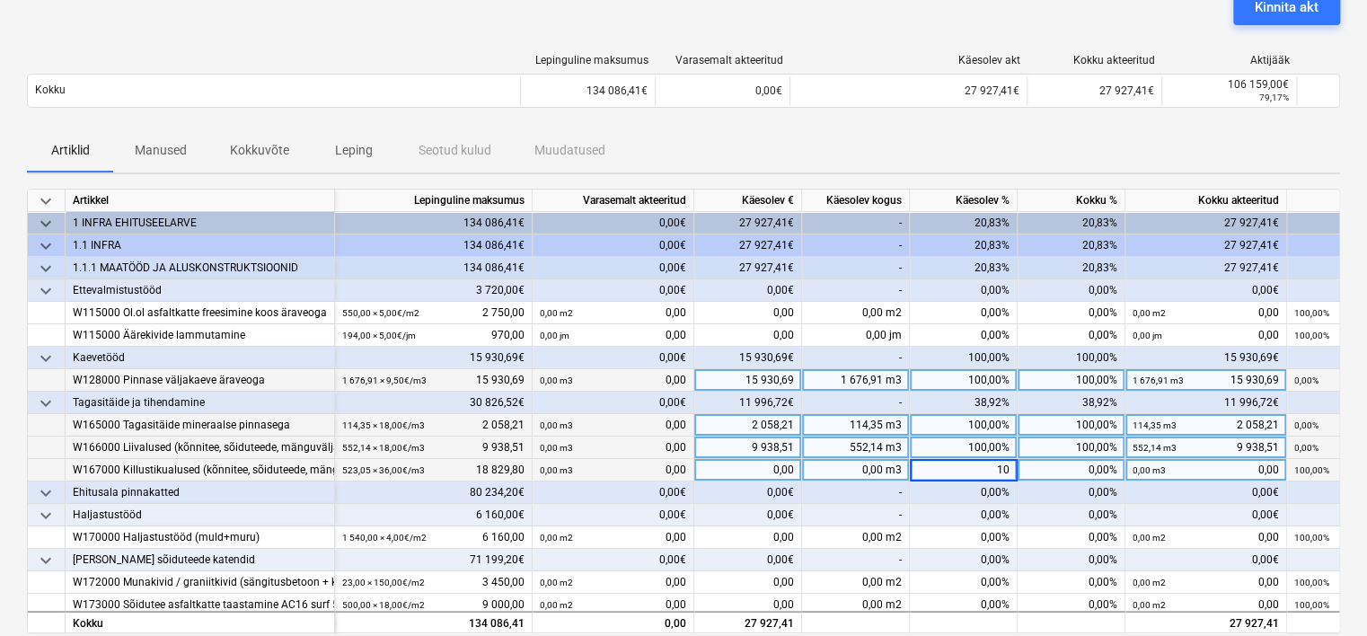
type input "100"
click at [934, 445] on div "100,00%" at bounding box center [964, 447] width 108 height 22
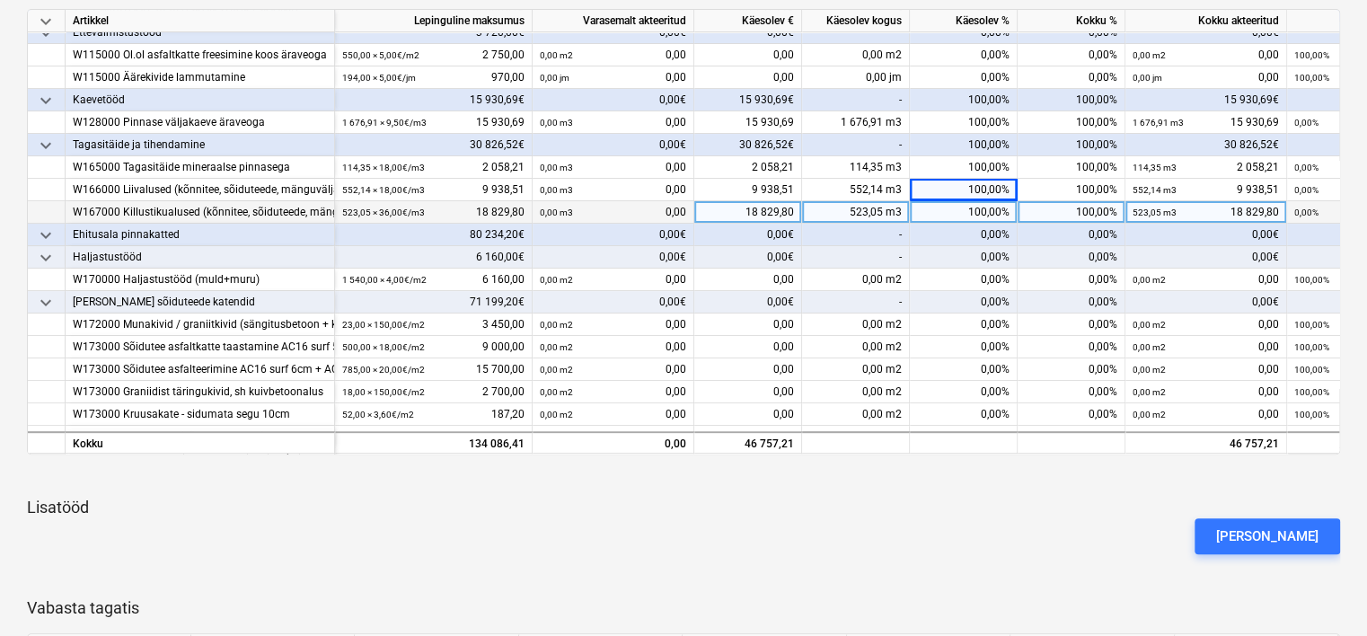
scroll to position [0, 0]
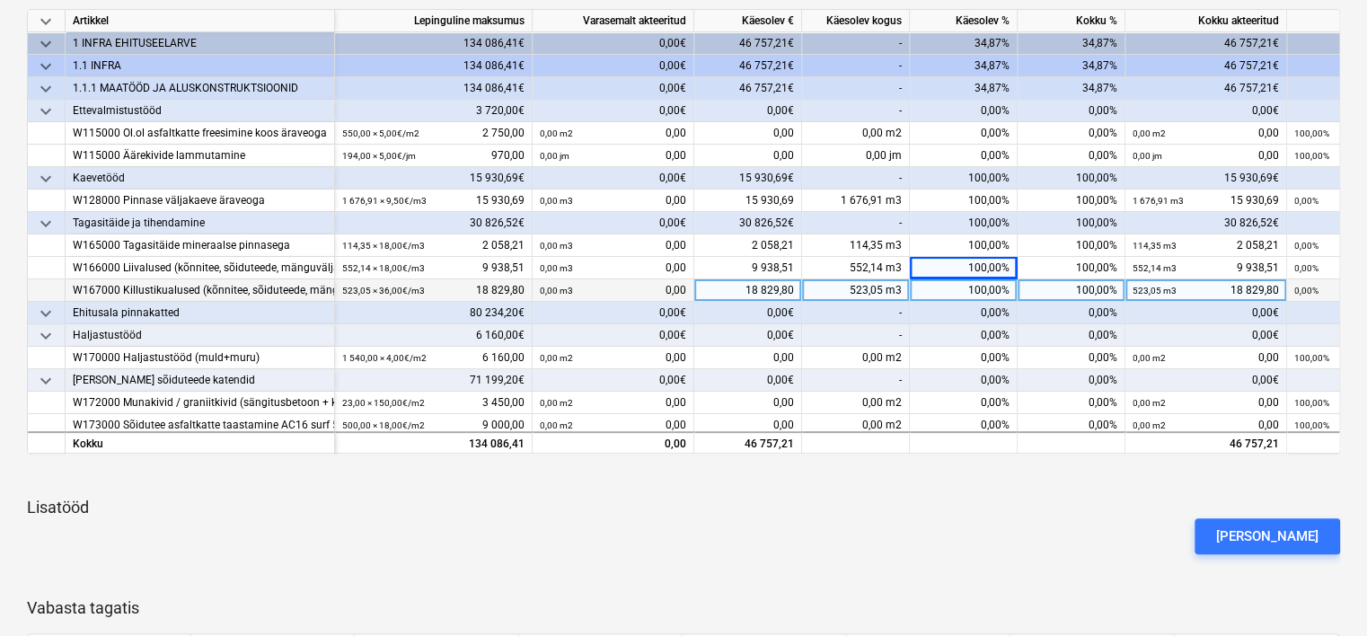
click at [952, 295] on div "100,00%" at bounding box center [964, 290] width 108 height 22
type input "90"
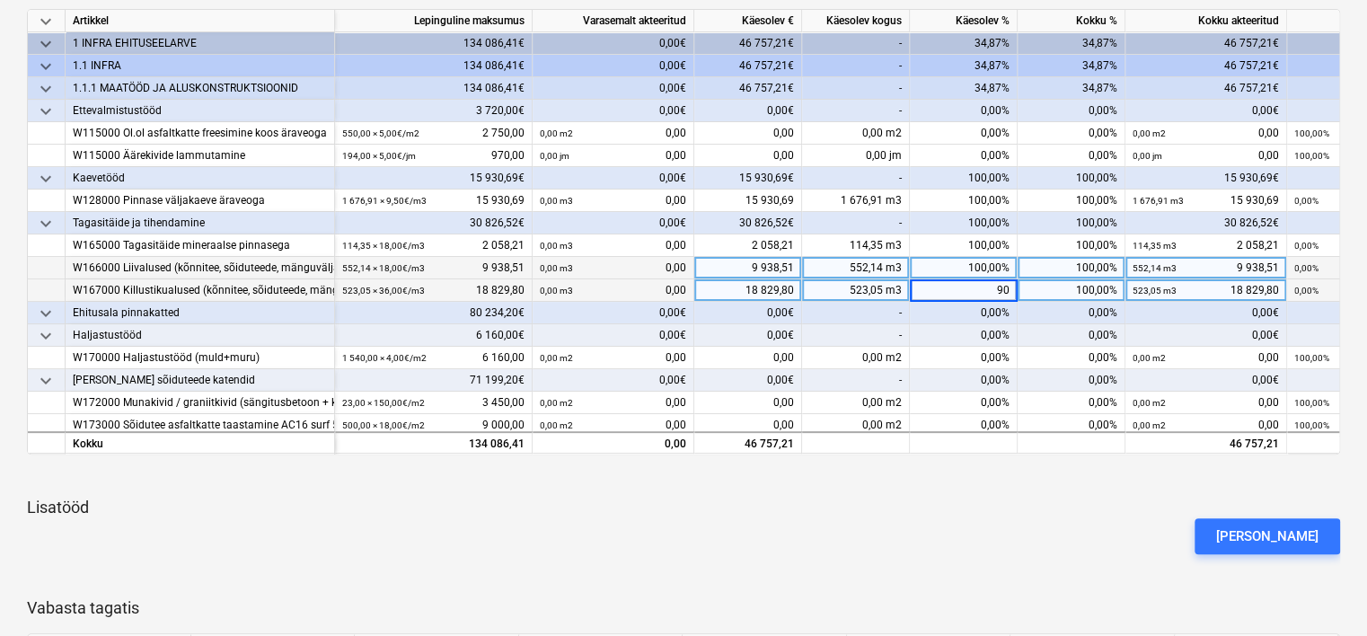
click at [944, 271] on div "100,00%" at bounding box center [964, 268] width 108 height 22
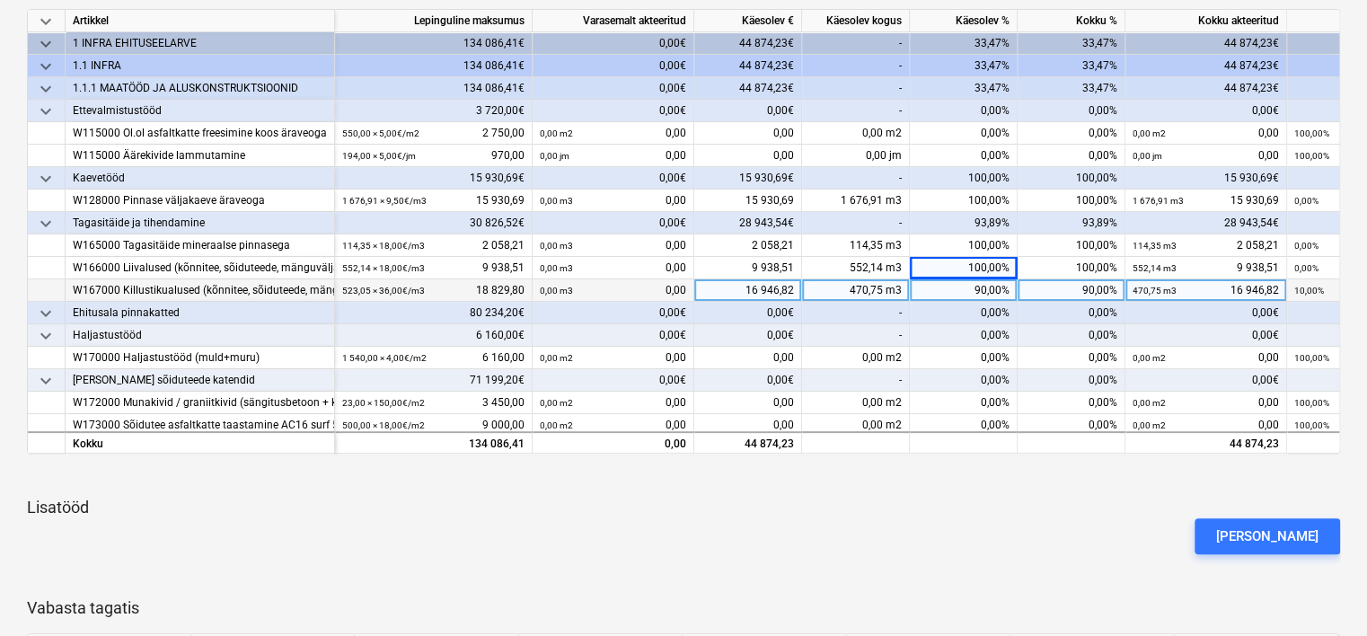
click at [941, 291] on div "90,00%" at bounding box center [964, 290] width 108 height 22
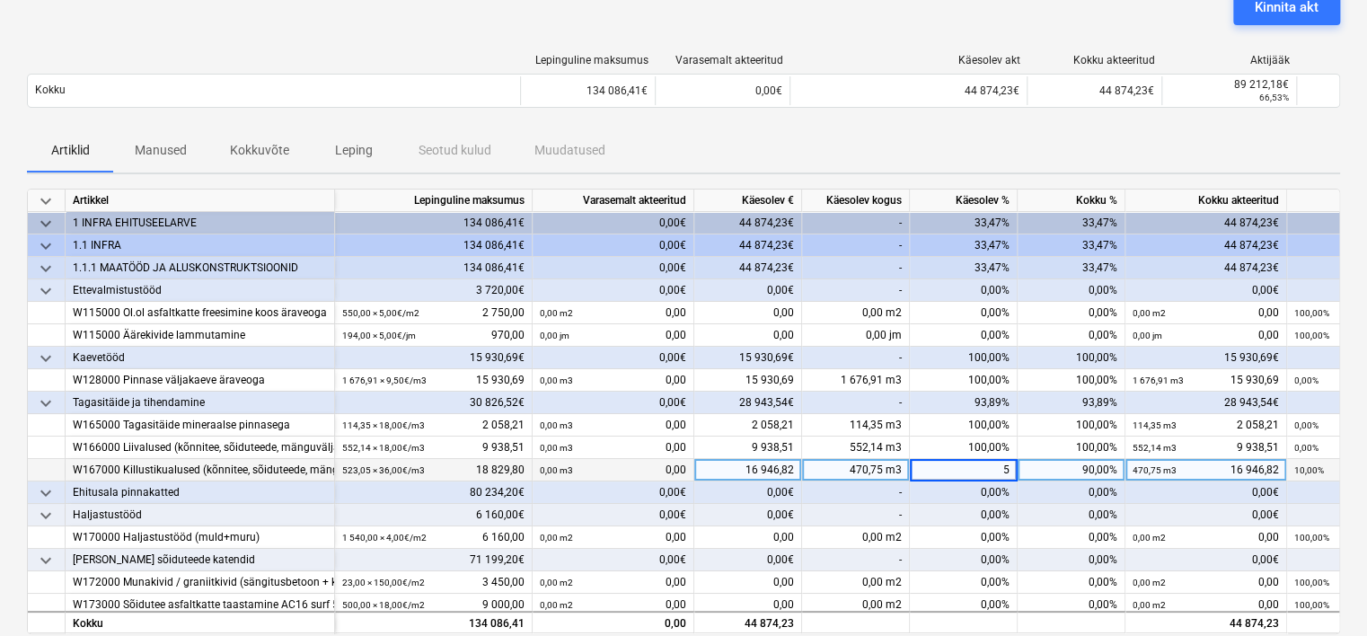
type input "50"
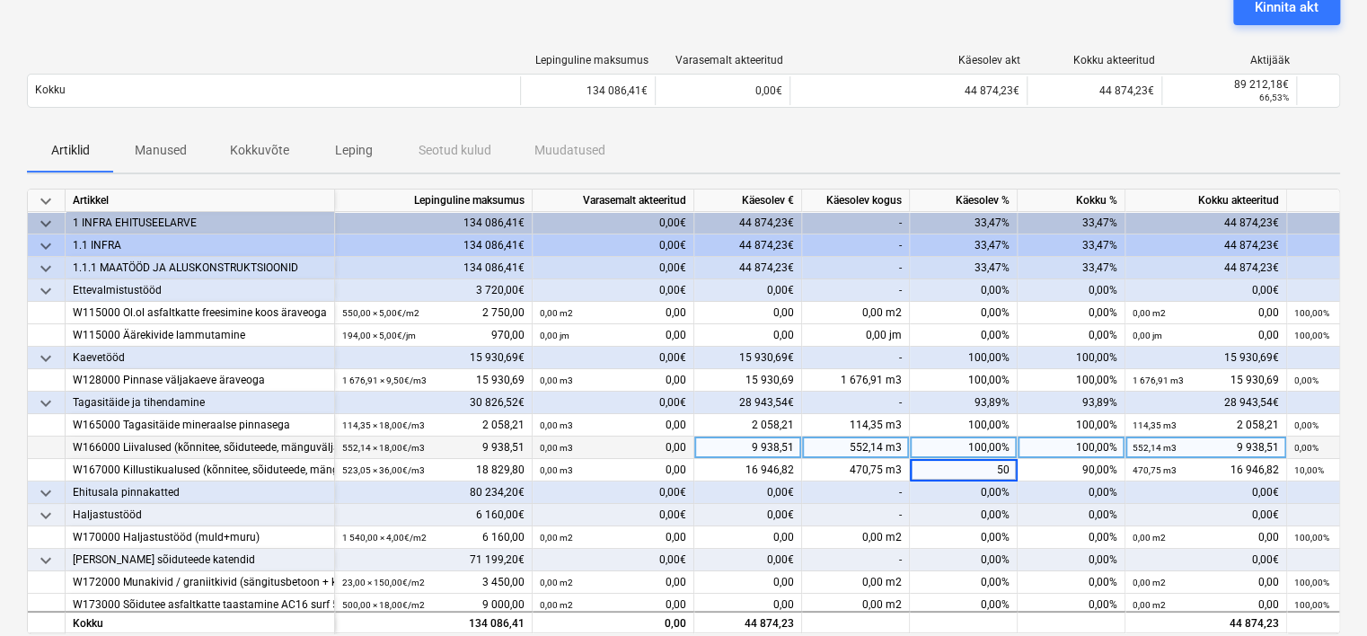
click at [937, 446] on div "100,00%" at bounding box center [964, 447] width 108 height 22
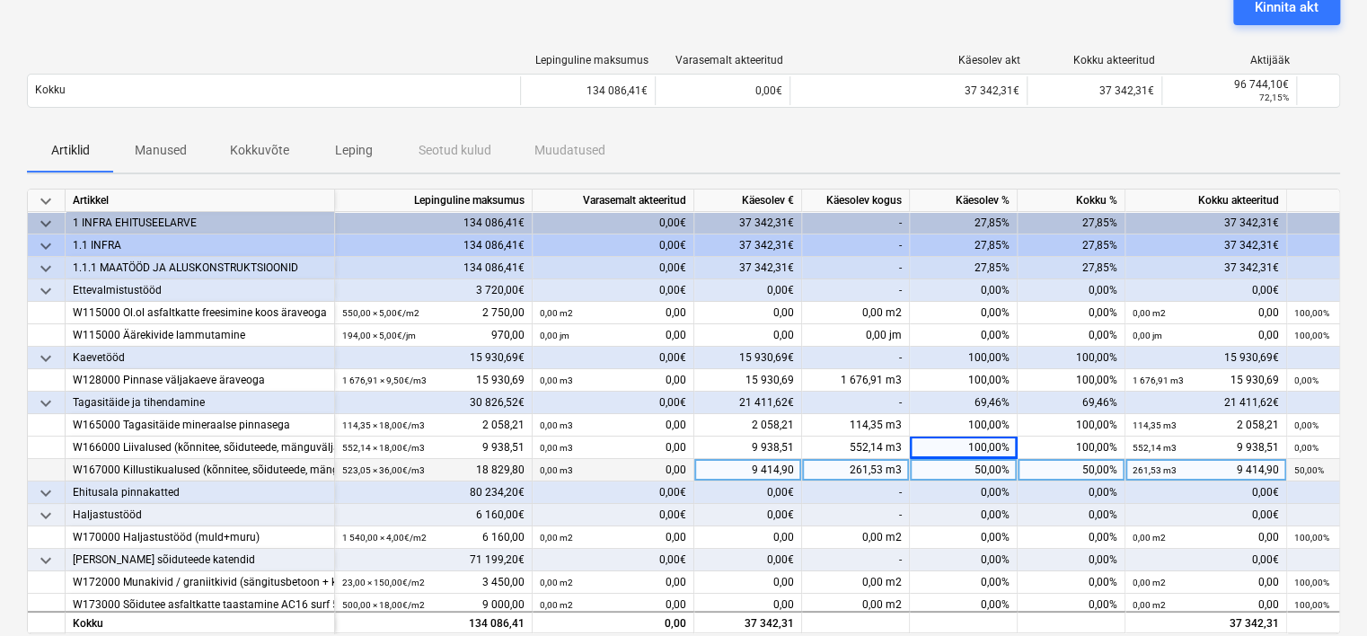
click at [946, 472] on div "50,00%" at bounding box center [964, 470] width 108 height 22
type input "45"
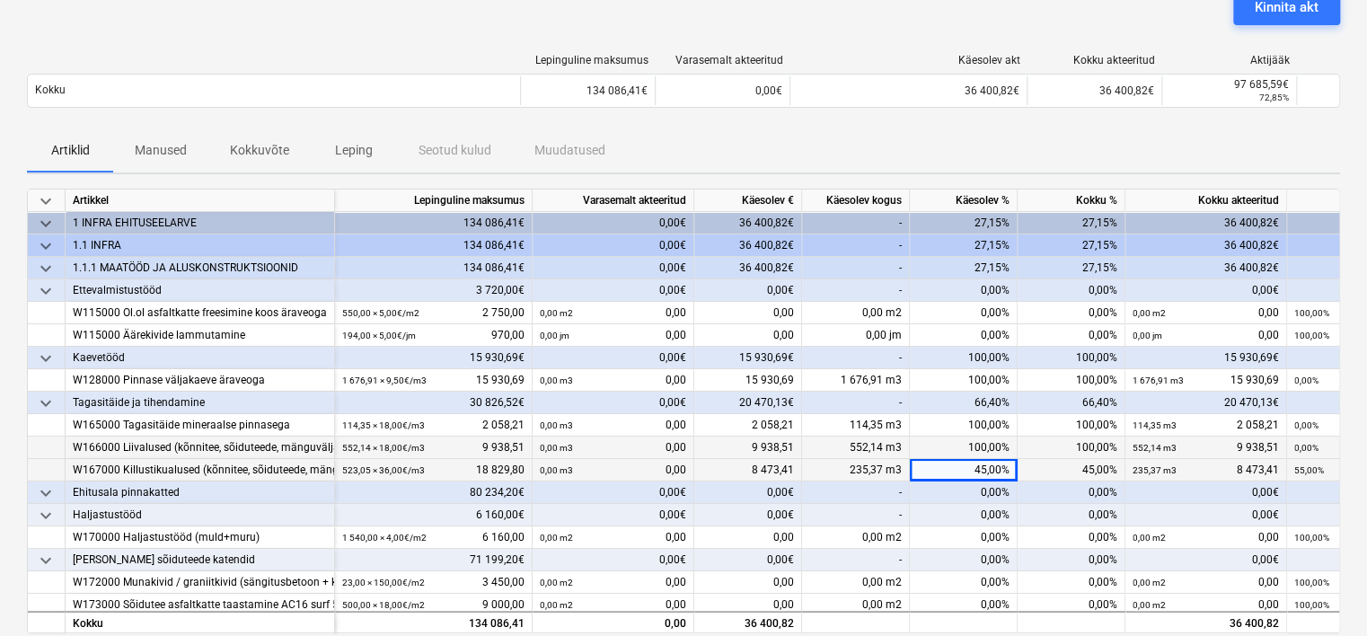
click at [942, 439] on div "100,00%" at bounding box center [964, 447] width 108 height 22
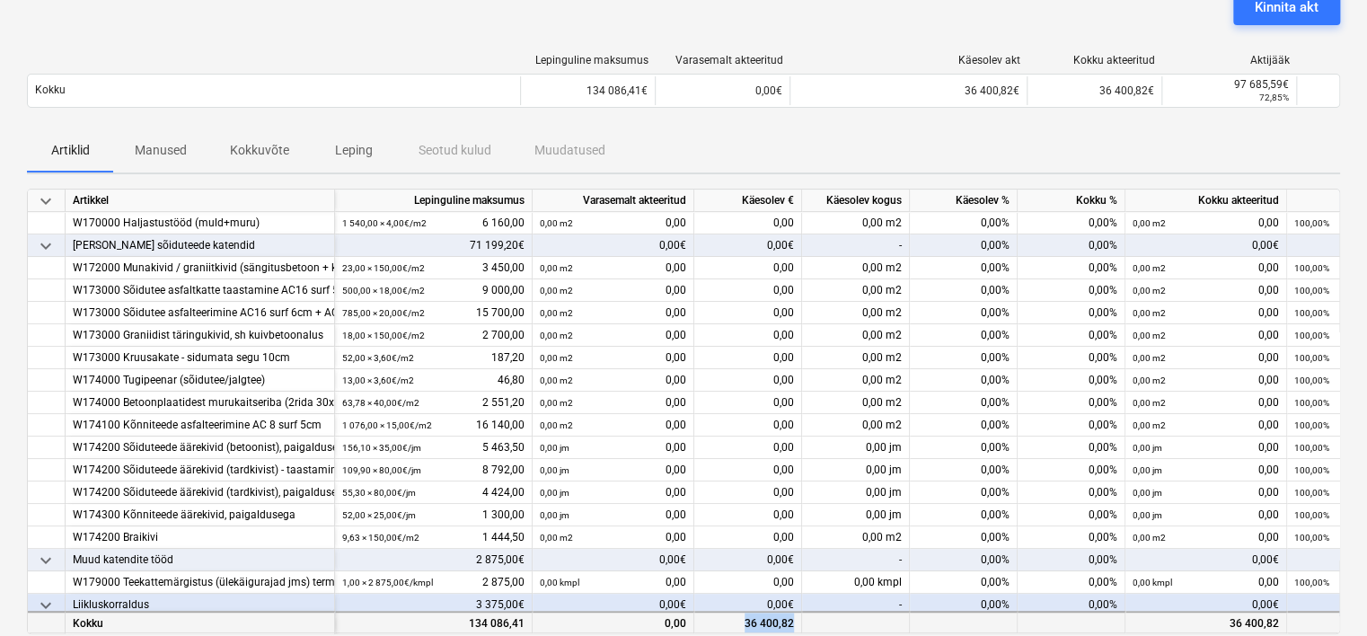
scroll to position [348, 0]
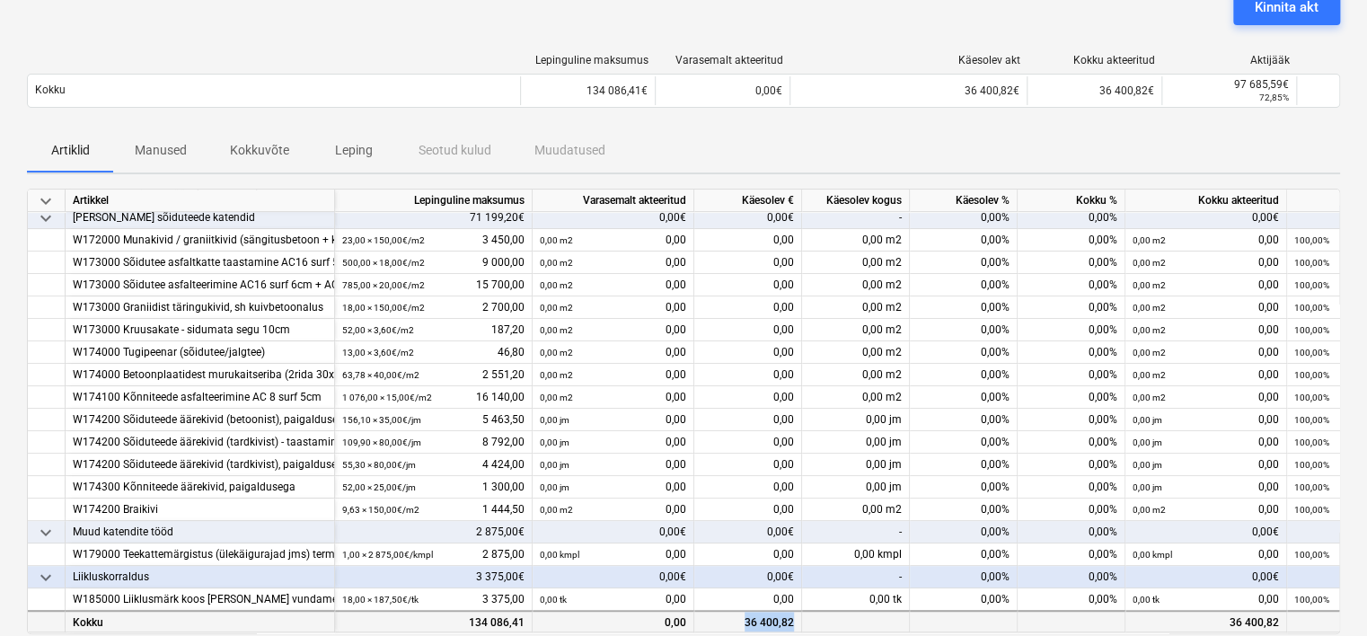
drag, startPoint x: 747, startPoint y: 614, endPoint x: 792, endPoint y: 614, distance: 44.9
click at [792, 614] on div "36 400,82" at bounding box center [748, 621] width 108 height 22
copy div "36 400,82"
click at [704, 129] on div "Artiklid Manused Kokkuvõte Leping Seotud kulud Muudatused" at bounding box center [683, 150] width 1313 height 43
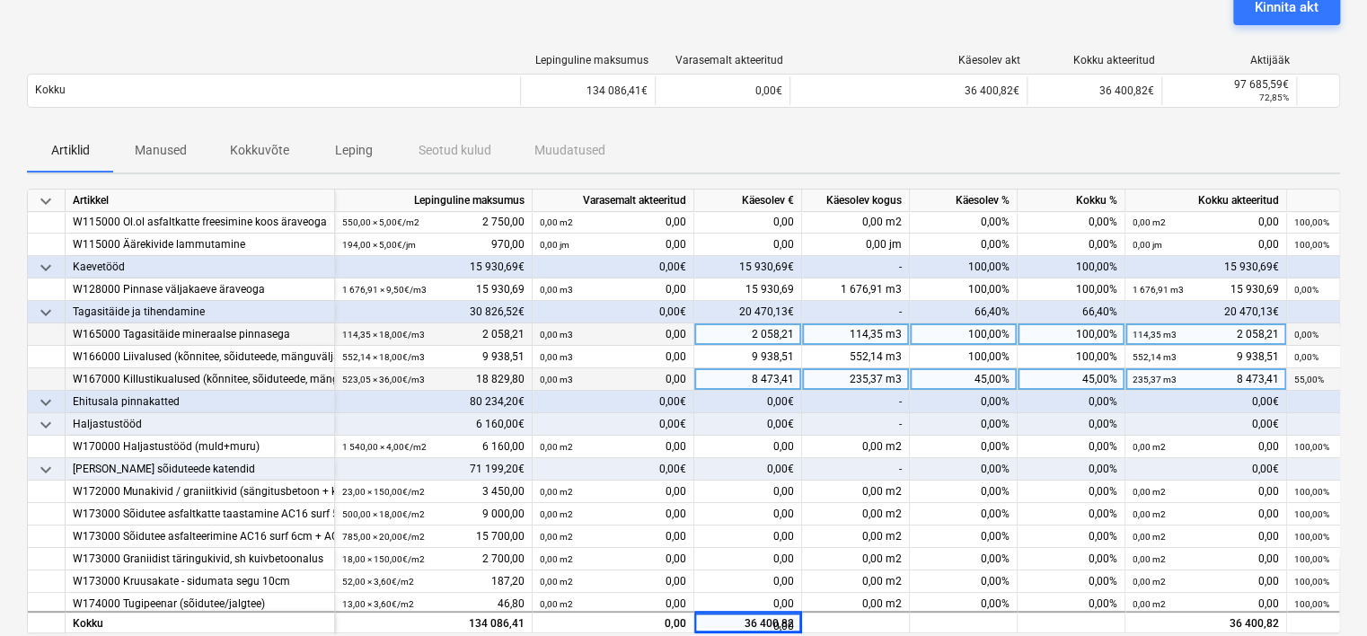
scroll to position [78, 0]
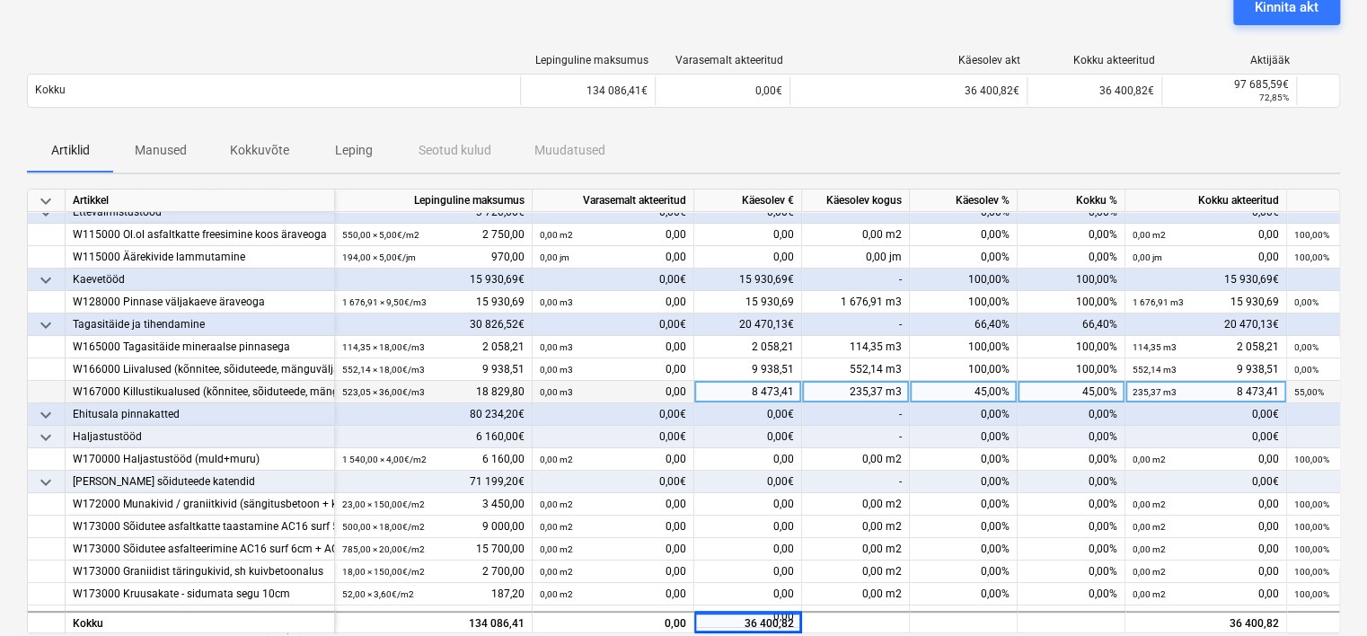
click at [973, 391] on div "45,00%" at bounding box center [964, 392] width 108 height 22
type input "60"
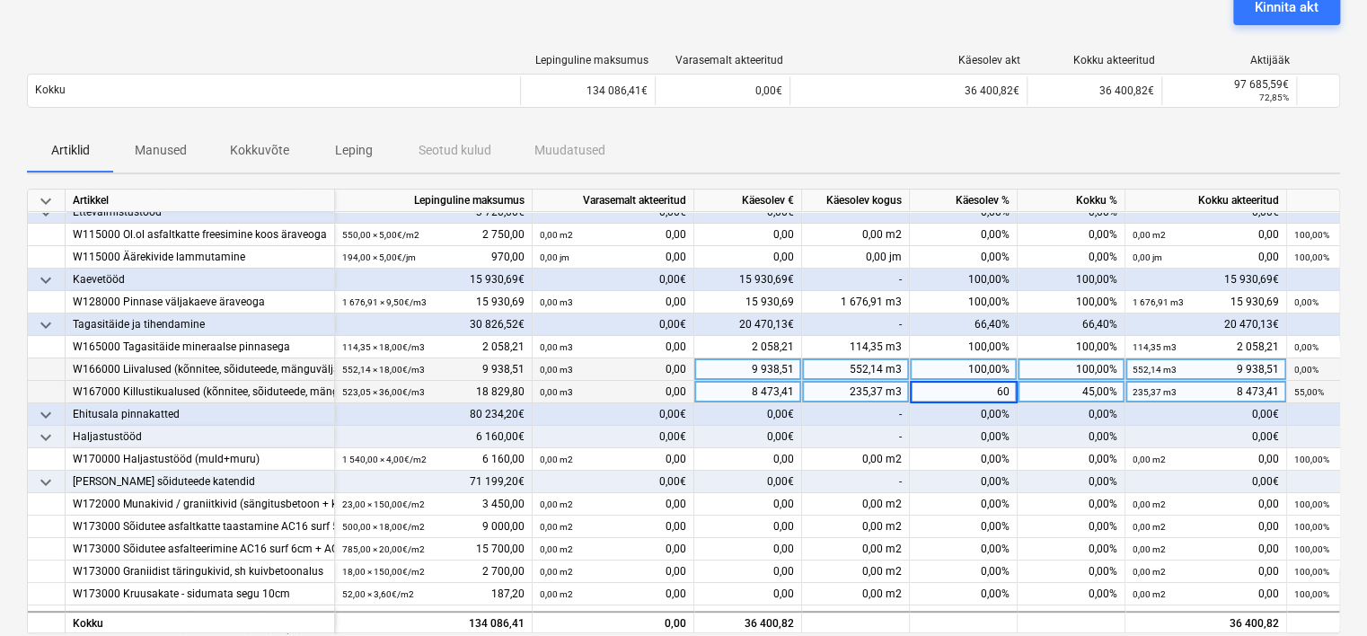
click at [955, 364] on div "100,00%" at bounding box center [964, 369] width 108 height 22
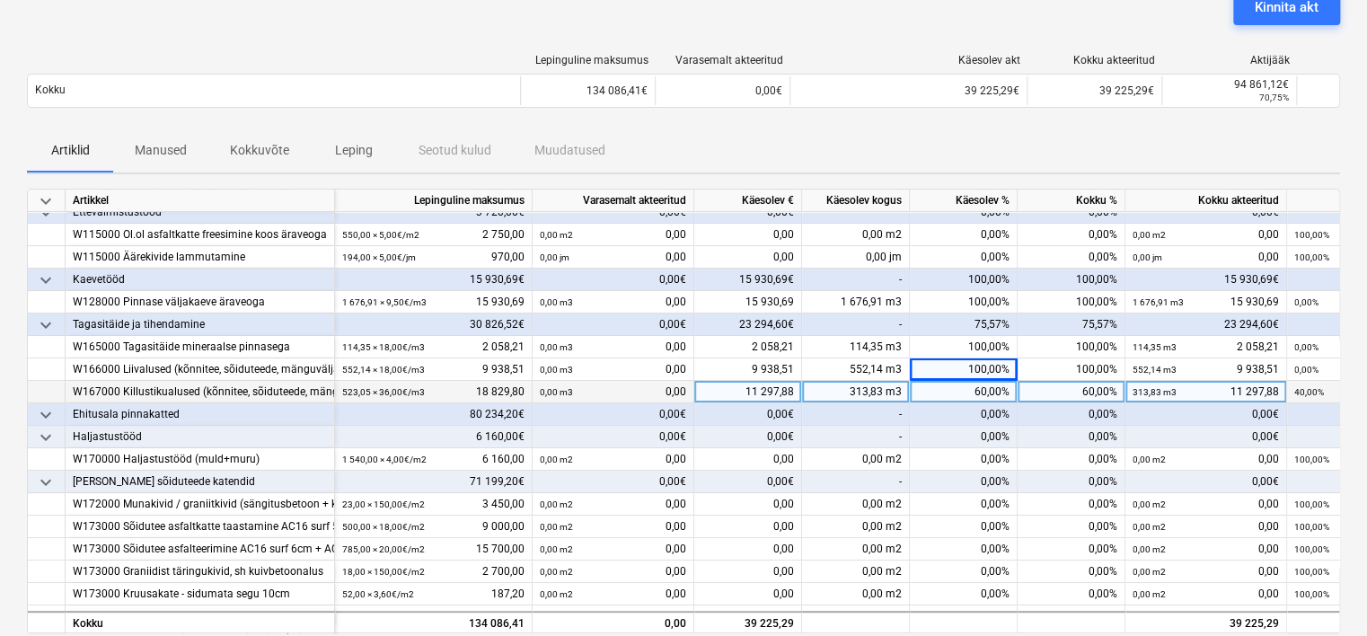
click at [966, 385] on div "60,00%" at bounding box center [964, 392] width 108 height 22
type input "61"
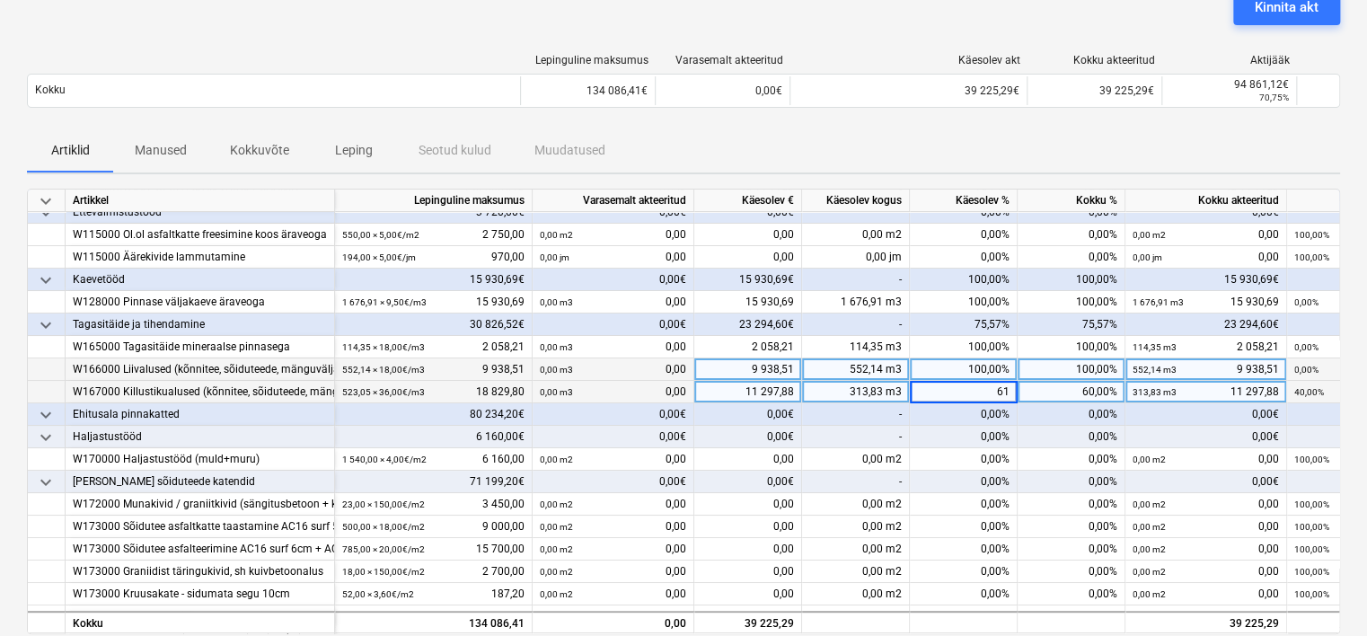
click at [935, 368] on div "100,00%" at bounding box center [964, 369] width 108 height 22
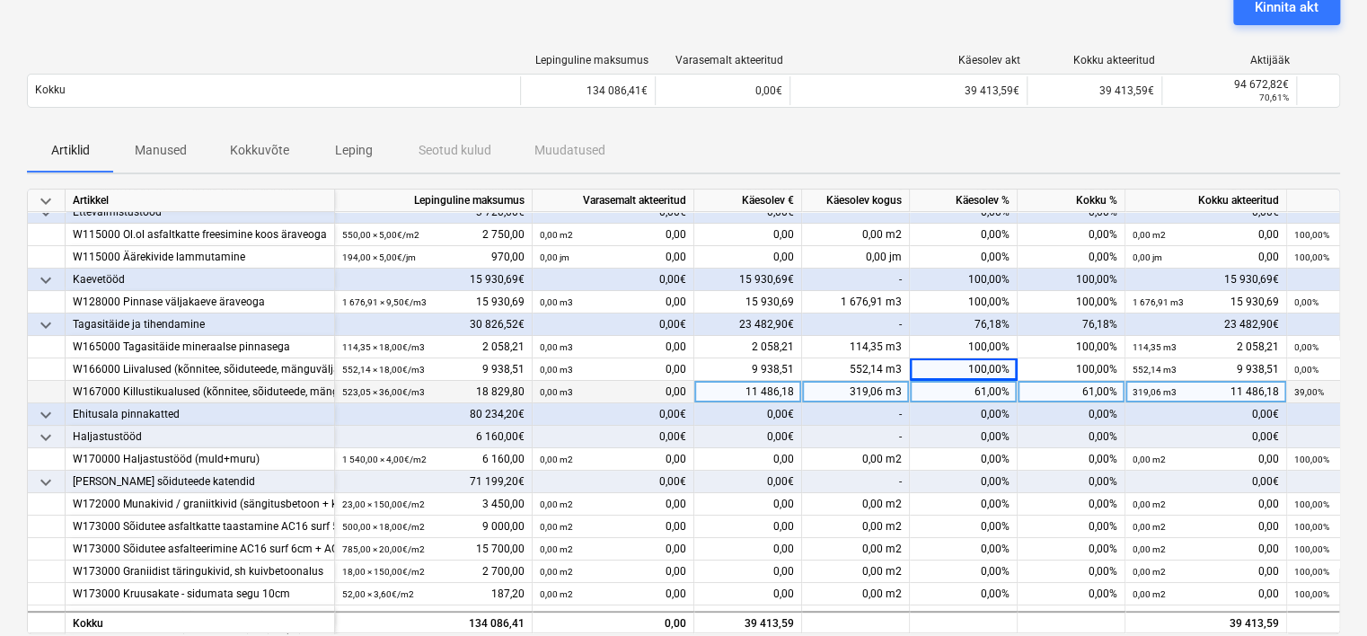
click at [948, 387] on div "61,00%" at bounding box center [964, 392] width 108 height 22
type input "65"
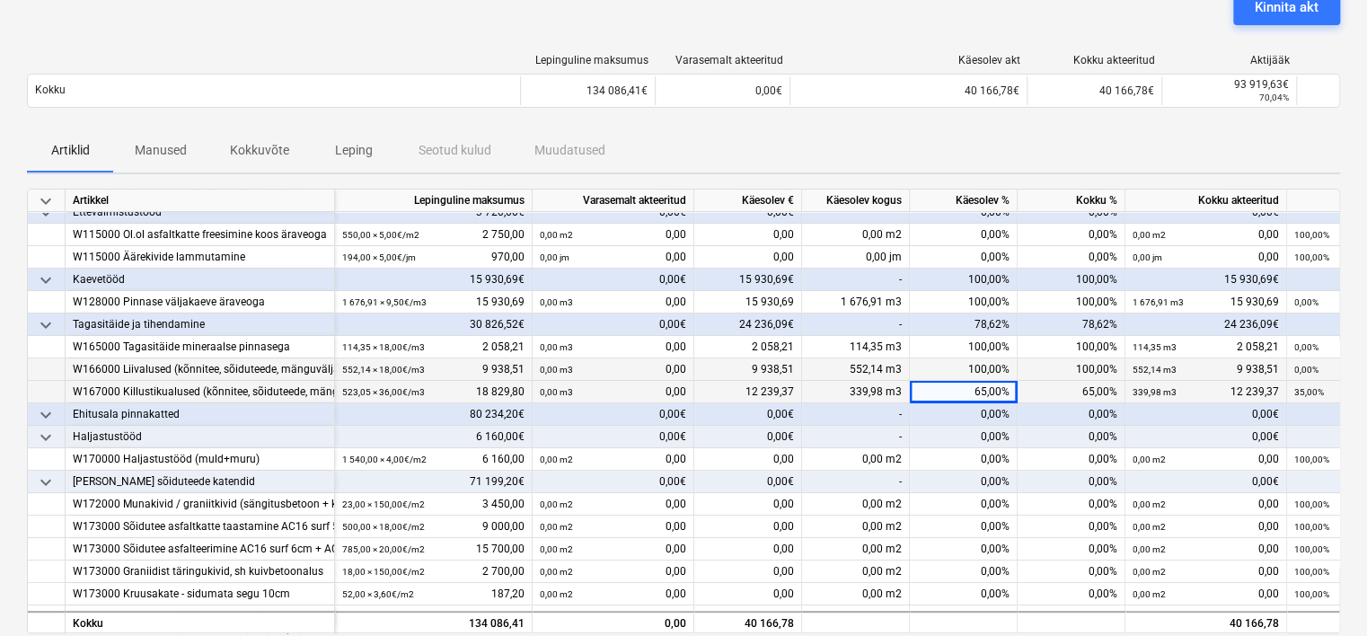
click at [962, 363] on div "100,00%" at bounding box center [964, 369] width 108 height 22
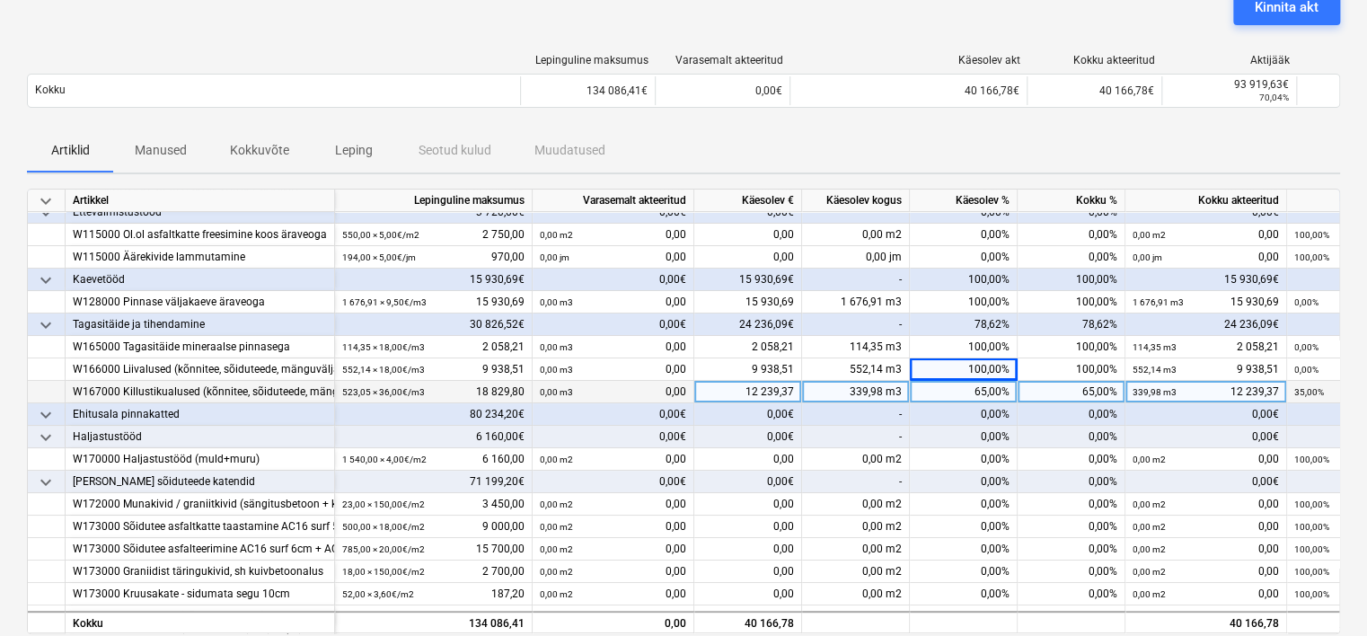
click at [937, 396] on div "65,00%" at bounding box center [964, 392] width 108 height 22
type input "80"
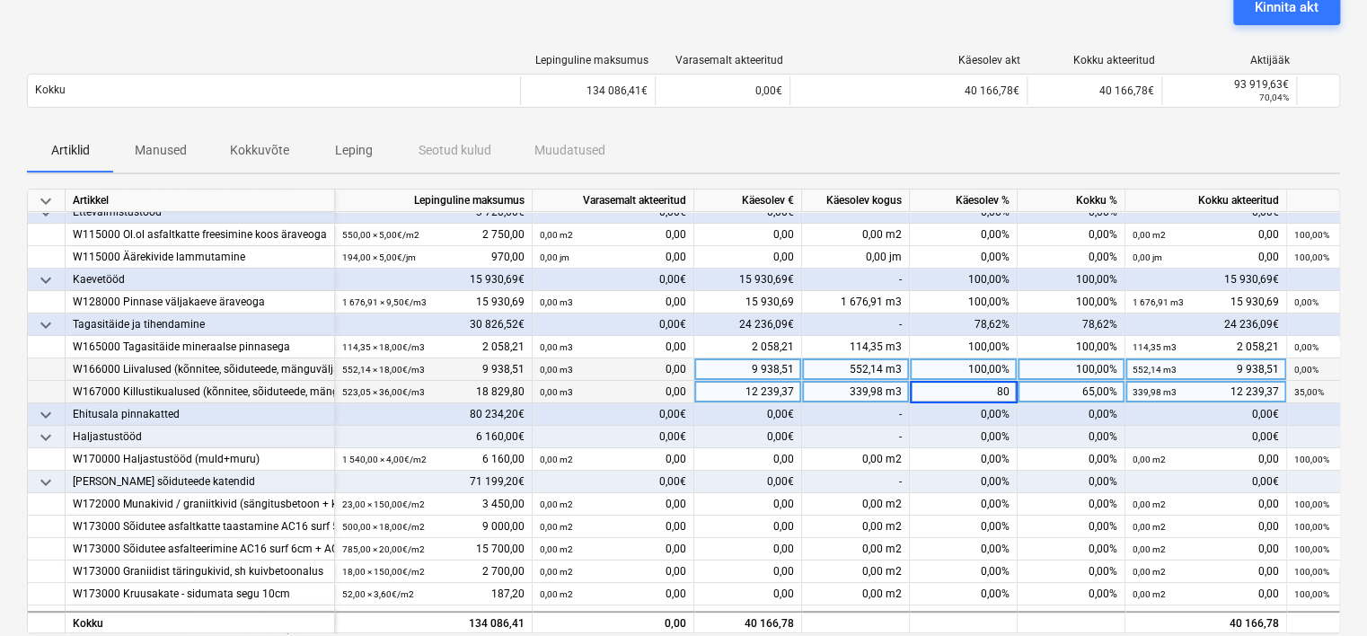
click at [940, 368] on div "100,00%" at bounding box center [964, 369] width 108 height 22
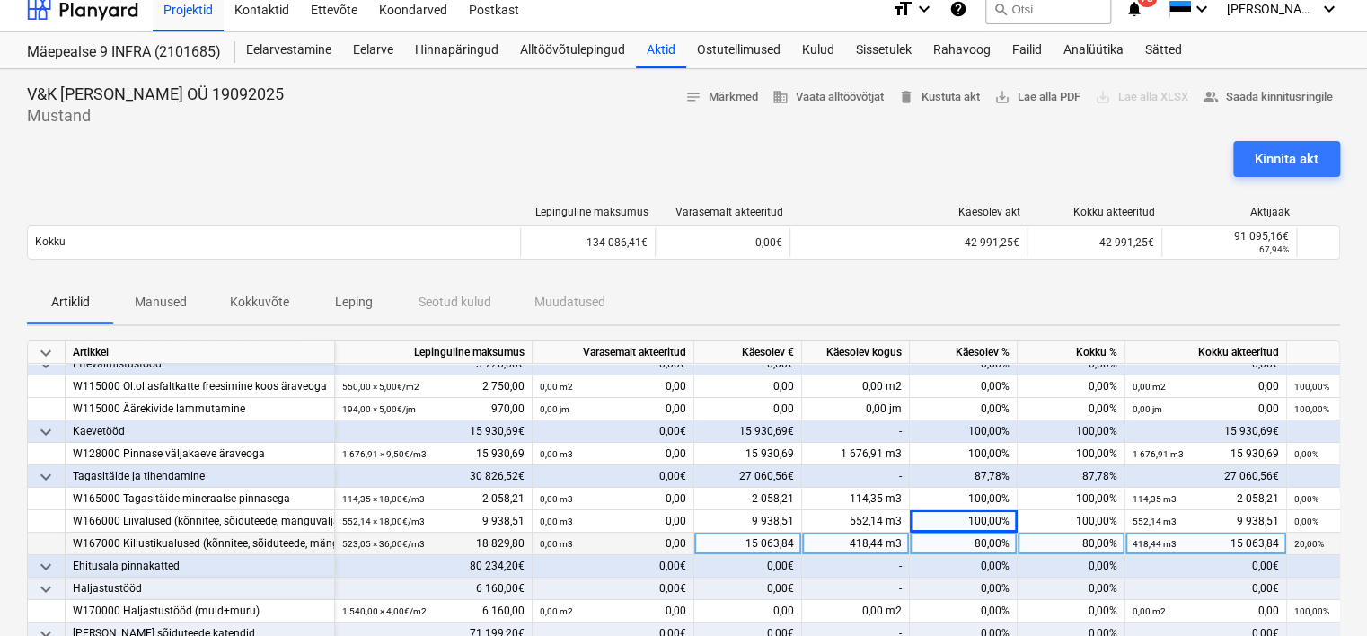
scroll to position [0, 0]
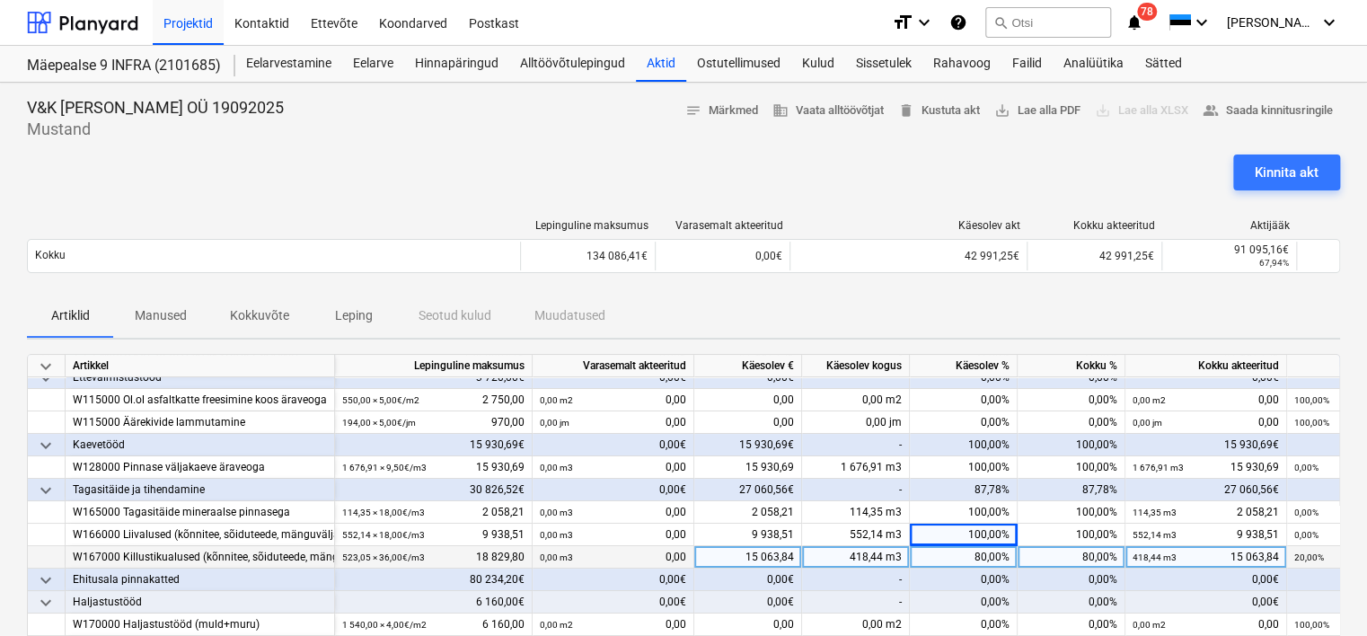
click at [966, 553] on div "80,00%" at bounding box center [964, 557] width 108 height 22
type input "100"
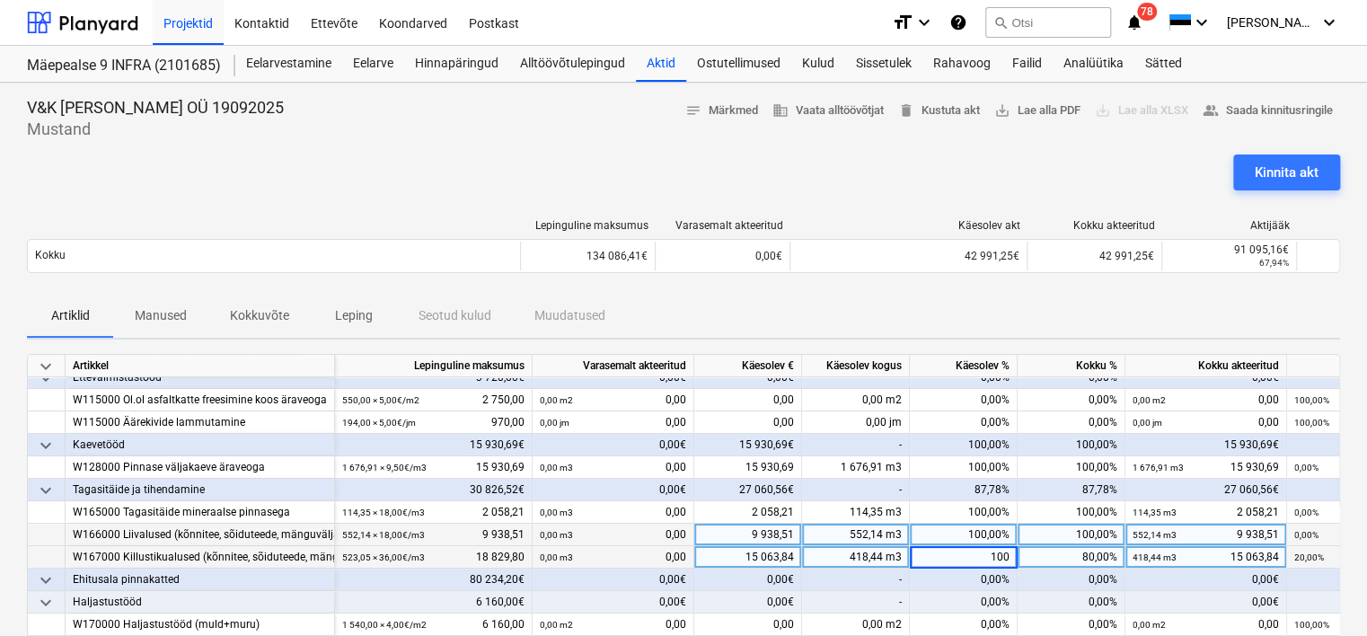
click at [965, 531] on div "100,00%" at bounding box center [964, 535] width 108 height 22
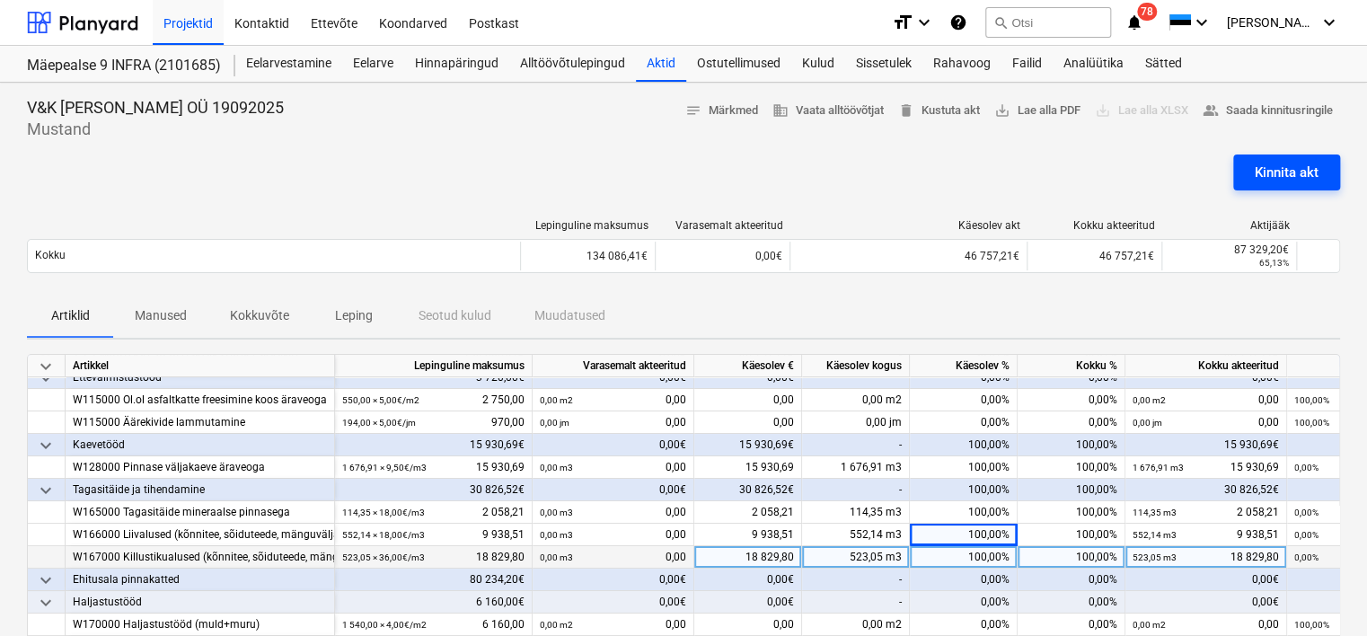
click at [1281, 180] on div "Kinnita akt" at bounding box center [1286, 172] width 64 height 23
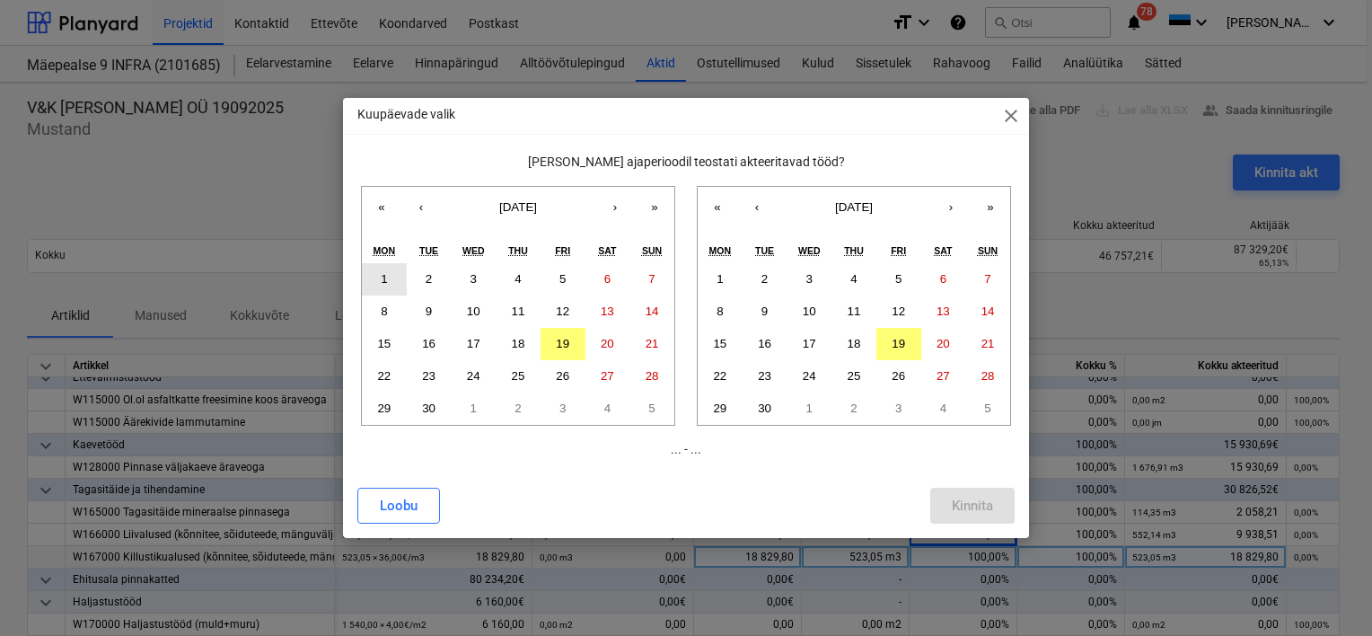
click at [378, 279] on button "1" at bounding box center [384, 279] width 45 height 32
click at [563, 344] on abbr "19" at bounding box center [562, 343] width 13 height 13
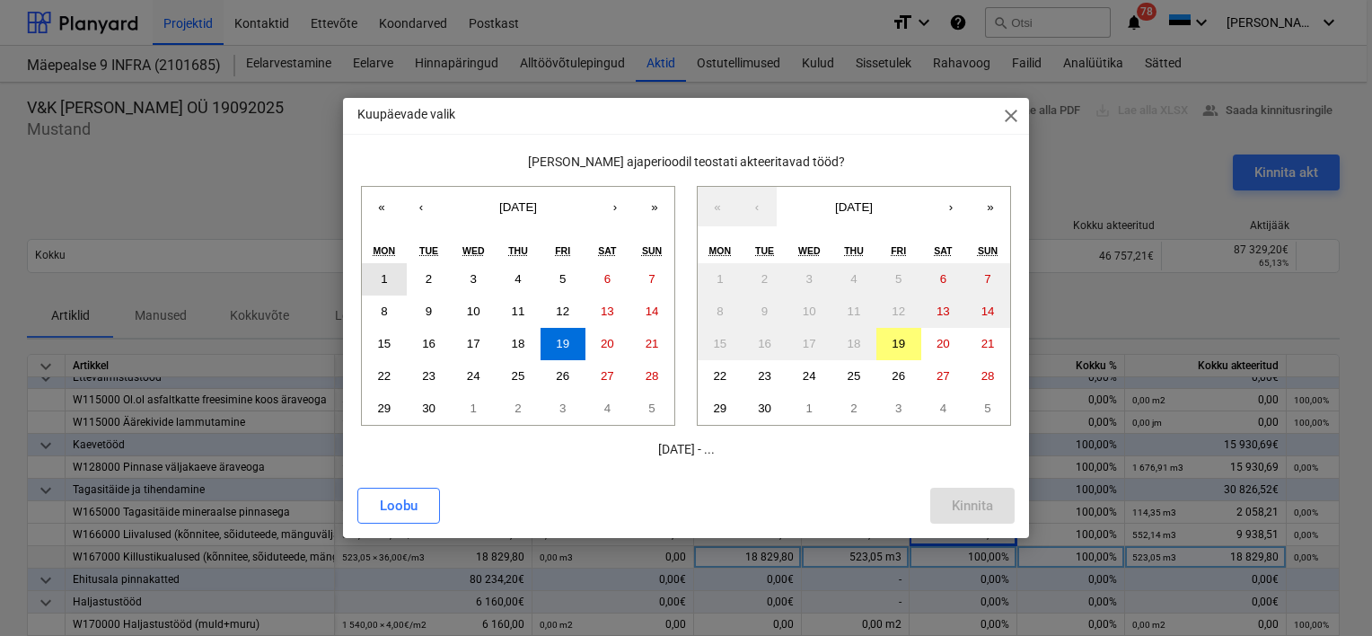
click at [392, 280] on button "1" at bounding box center [384, 279] width 45 height 32
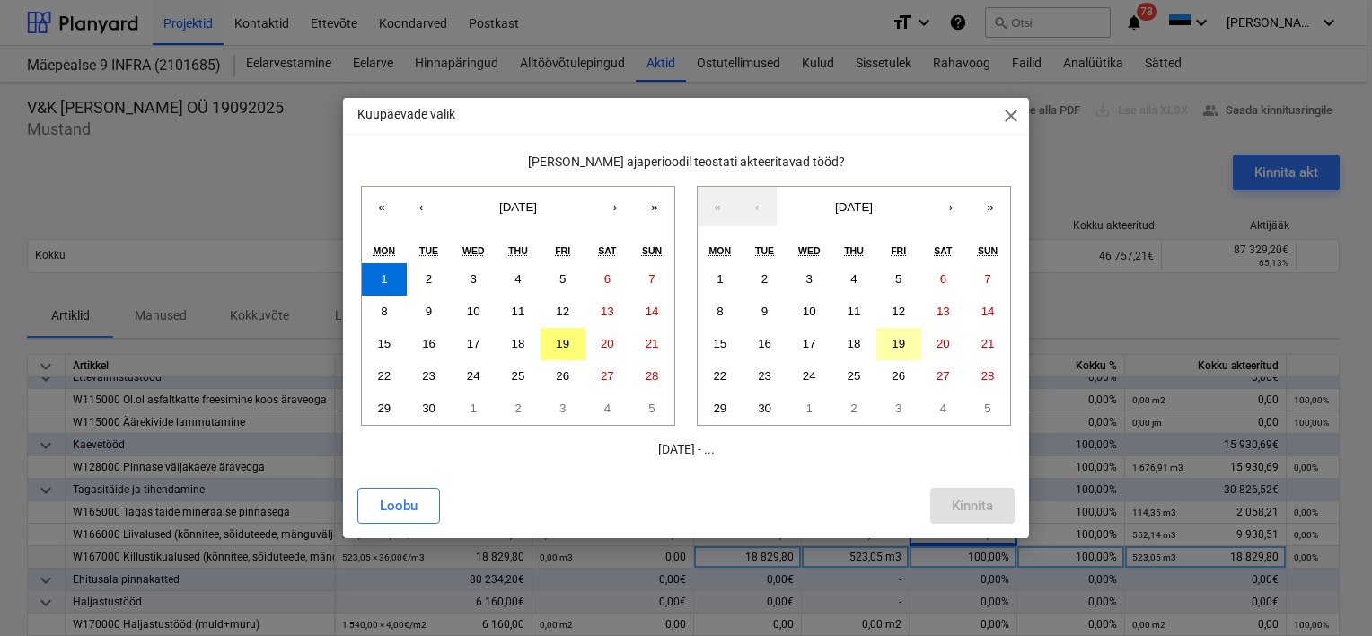
click at [899, 348] on abbr "19" at bounding box center [898, 343] width 13 height 13
click at [969, 497] on div "Kinnita" at bounding box center [972, 505] width 41 height 23
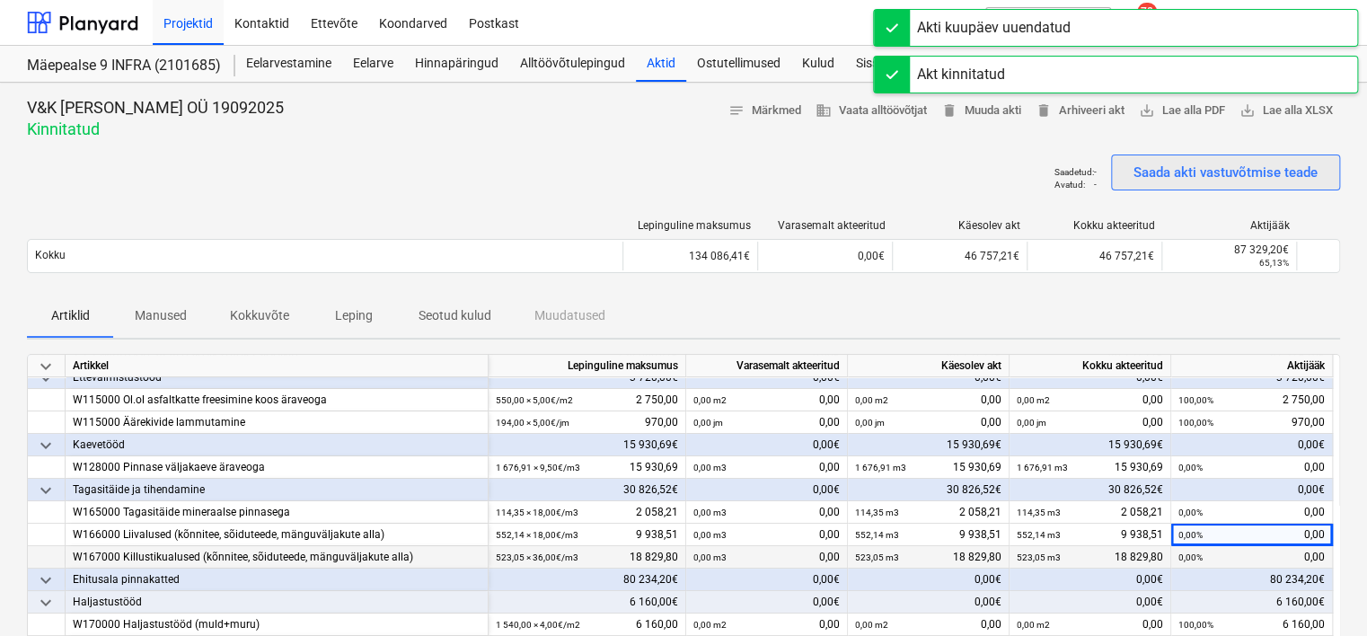
click at [1196, 178] on div "Saada akti vastuvõtmise teade" at bounding box center [1225, 172] width 184 height 23
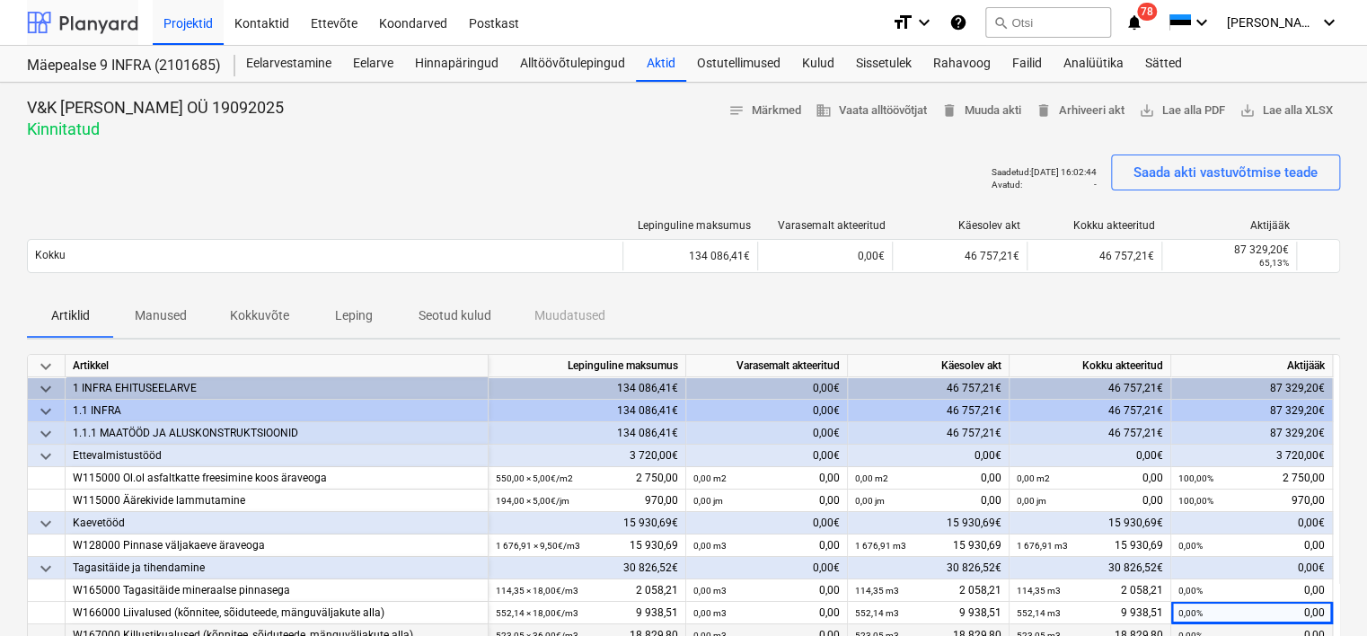
click at [111, 30] on div at bounding box center [82, 22] width 111 height 45
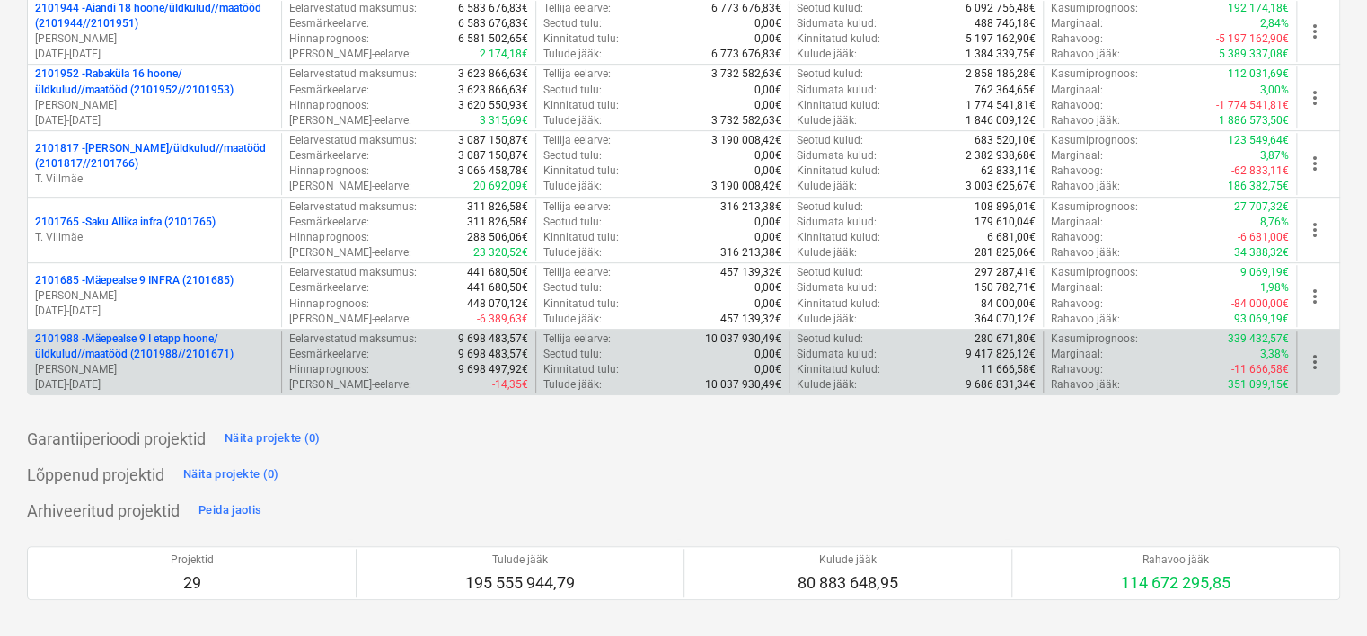
scroll to position [449, 0]
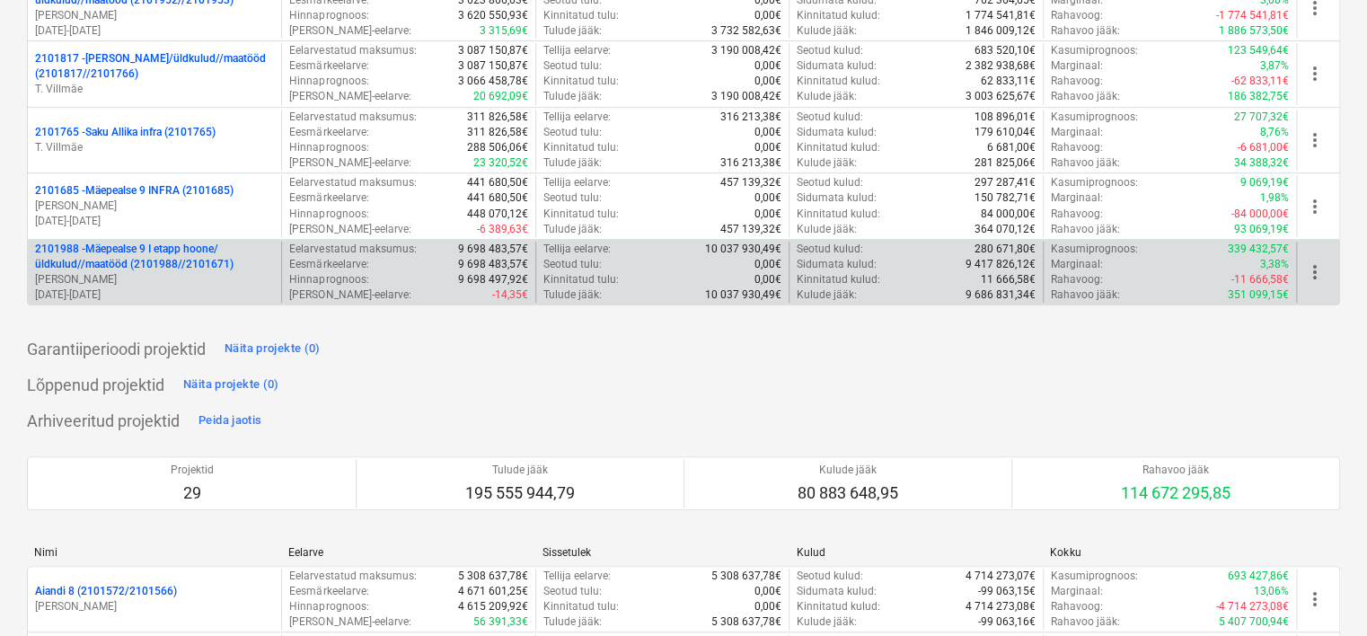
click at [169, 334] on div "Garantiiperioodi projektid Näita projekte (0)" at bounding box center [176, 348] width 298 height 29
click at [186, 275] on p "[PERSON_NAME]" at bounding box center [154, 279] width 239 height 15
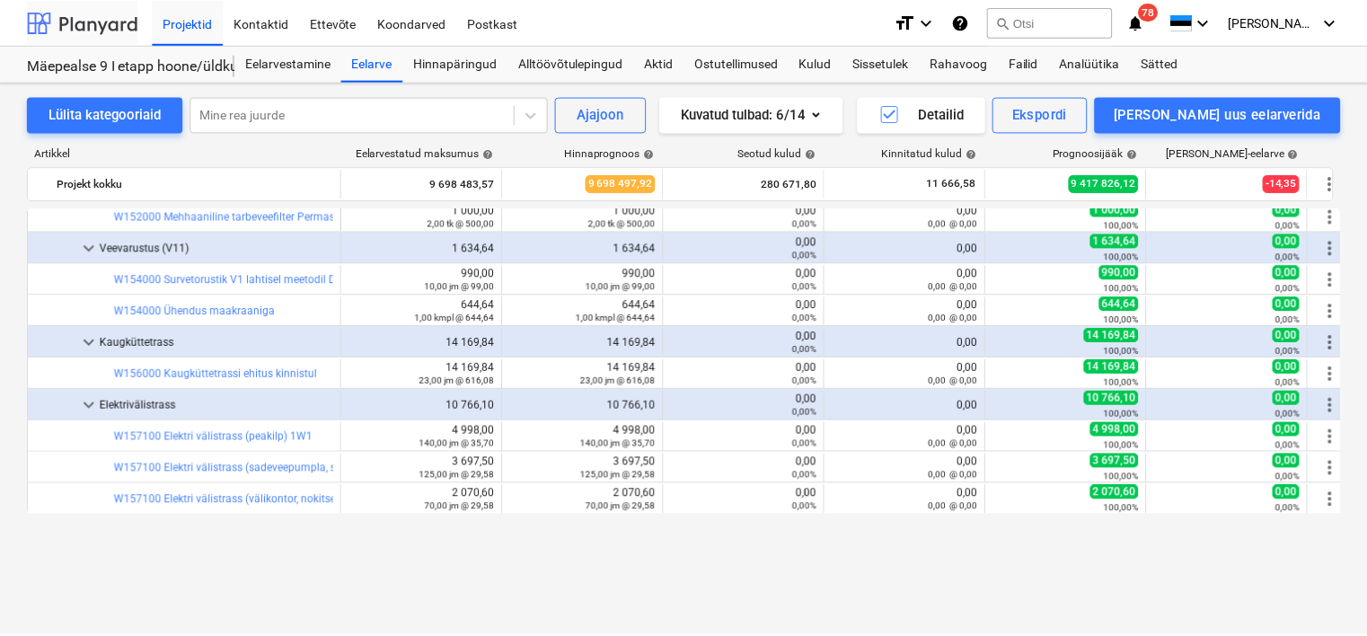
scroll to position [1832, 0]
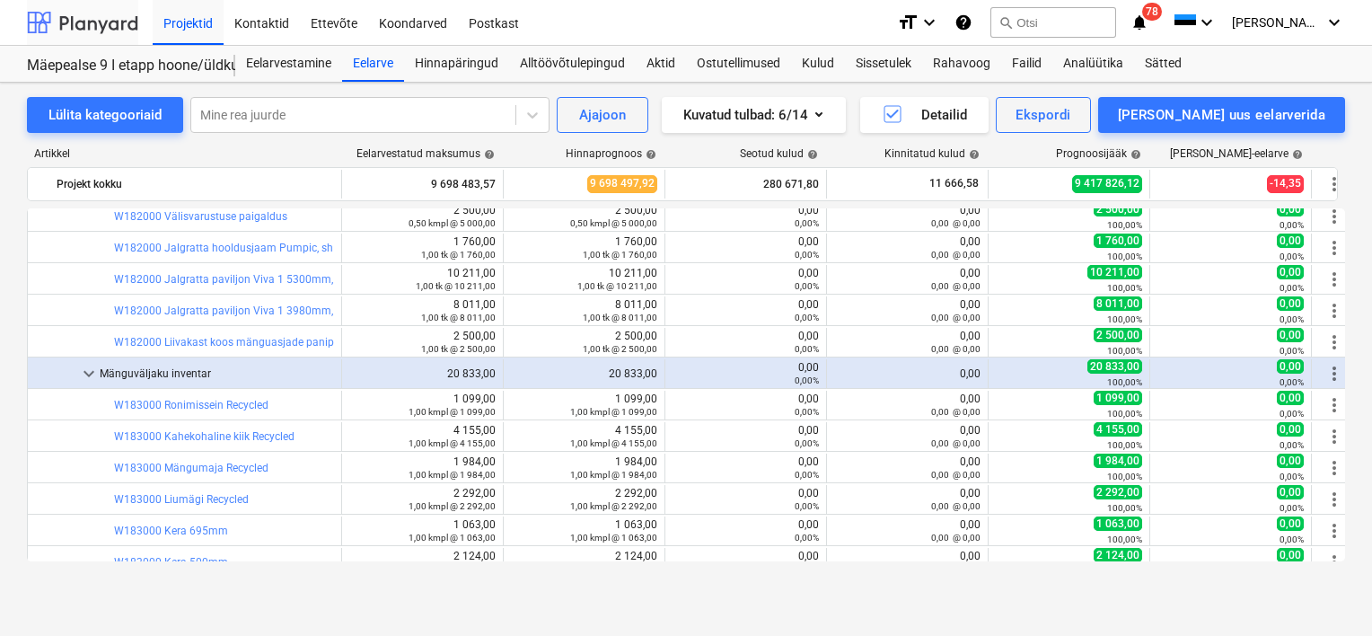
click at [92, 25] on div at bounding box center [82, 22] width 111 height 45
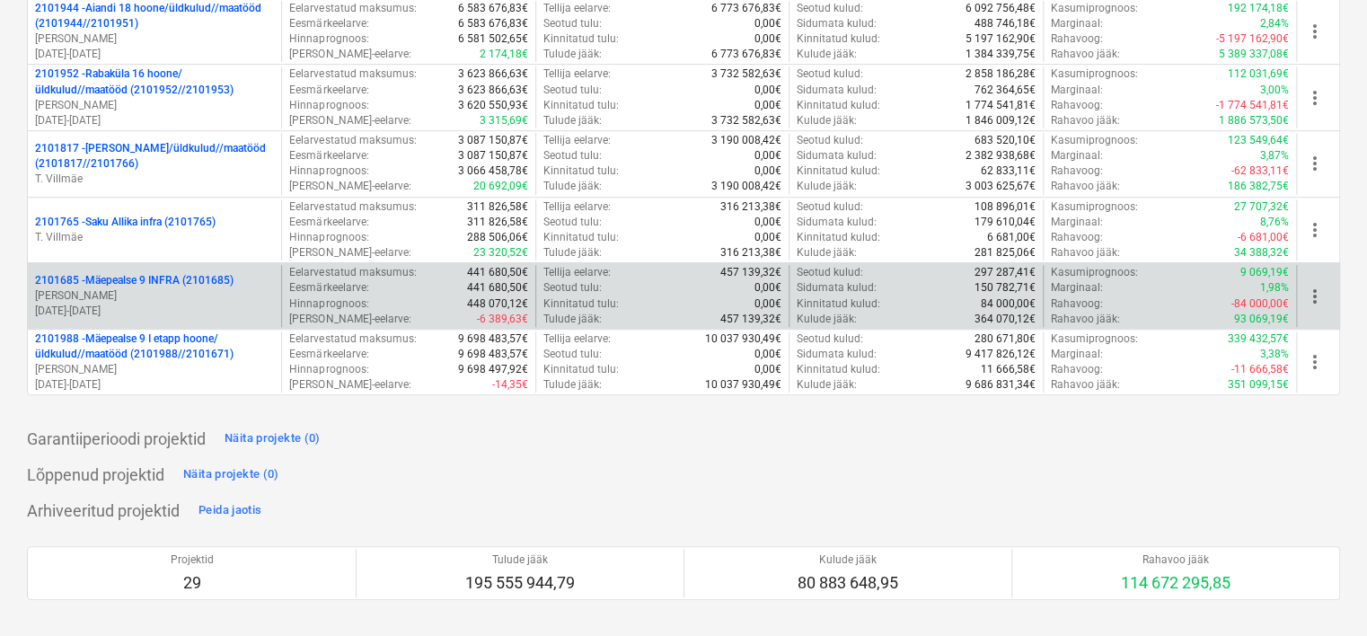
scroll to position [90, 0]
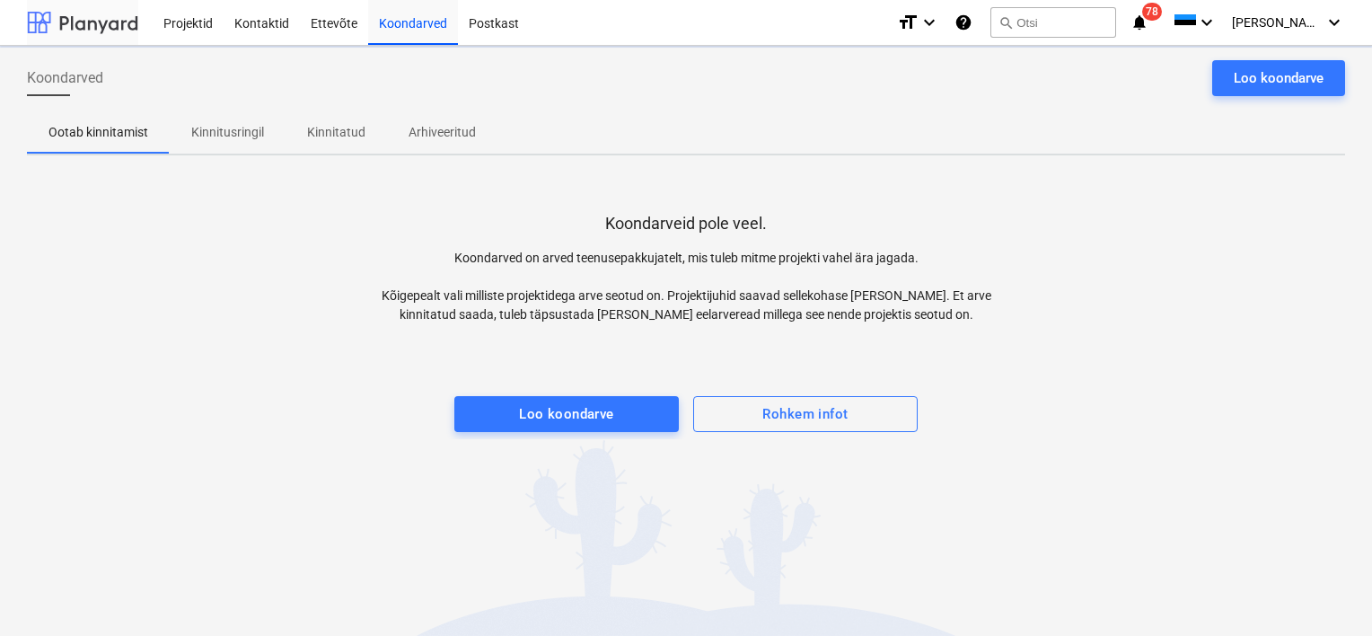
click at [111, 33] on div at bounding box center [82, 22] width 111 height 45
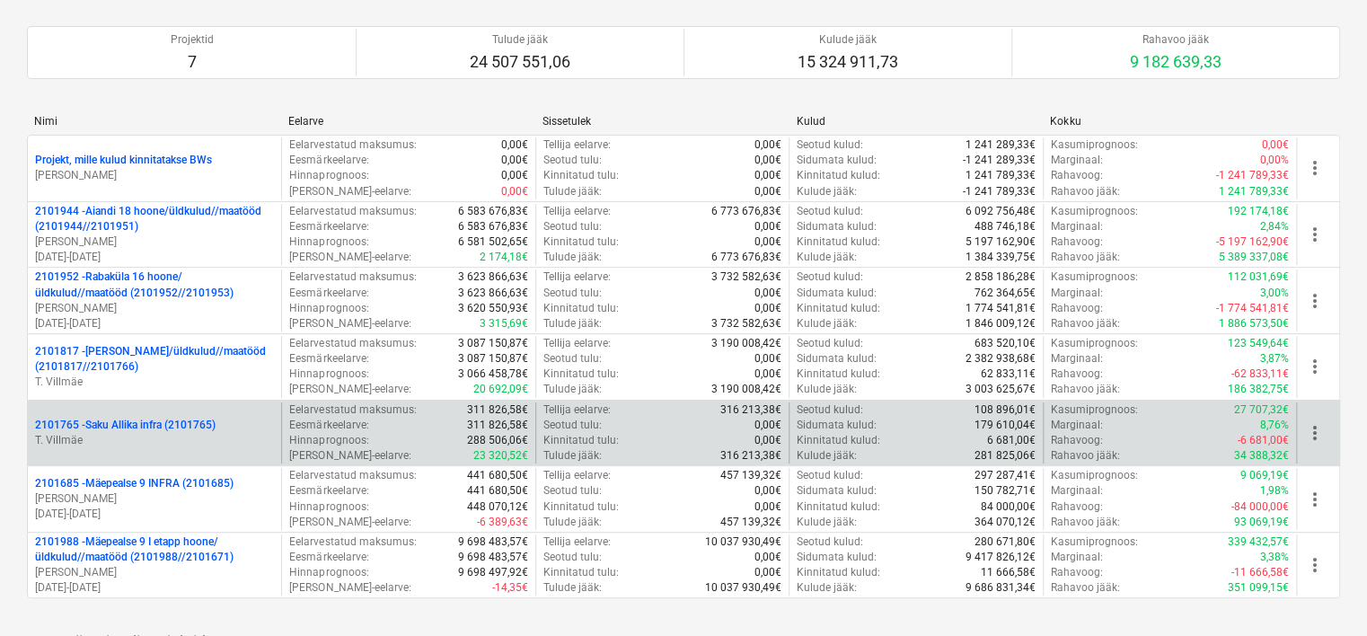
scroll to position [180, 0]
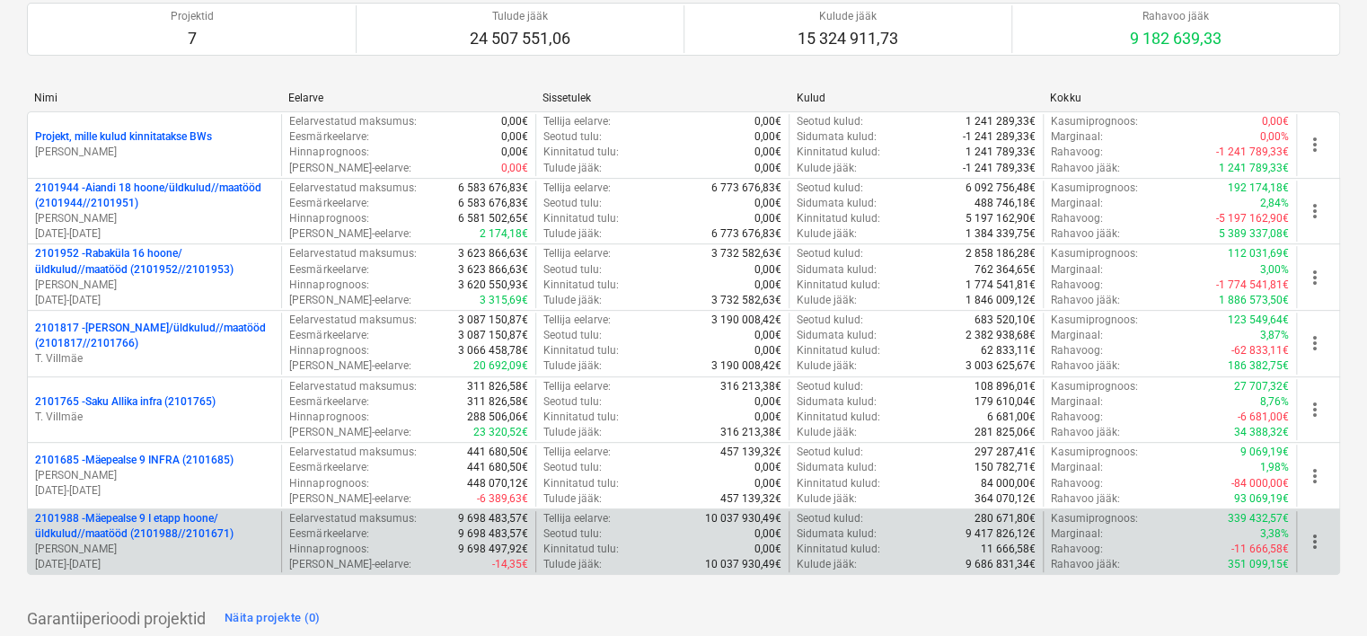
click at [174, 519] on p "2101988 - Mäepealse 9 I etapp hoone/üldkulud//maatööd (2101988//2101671)" at bounding box center [154, 526] width 239 height 31
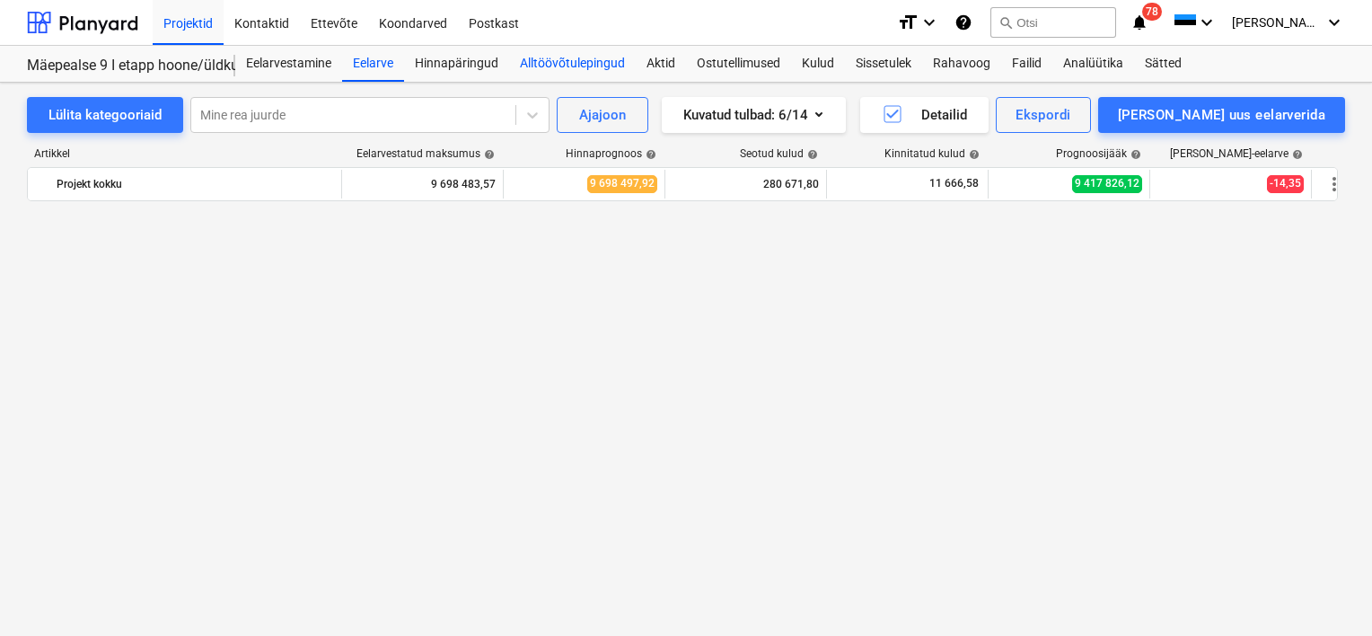
click at [572, 68] on div "Alltöövõtulepingud" at bounding box center [572, 64] width 127 height 36
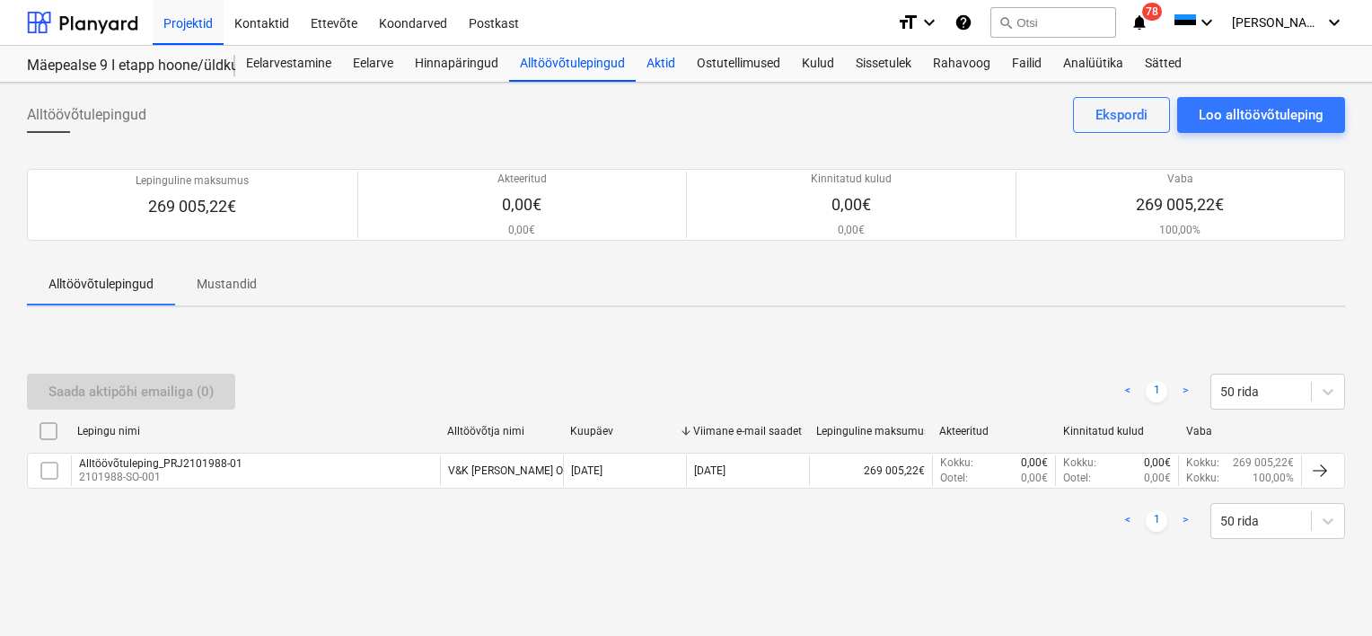
click at [656, 54] on div "Aktid" at bounding box center [661, 64] width 50 height 36
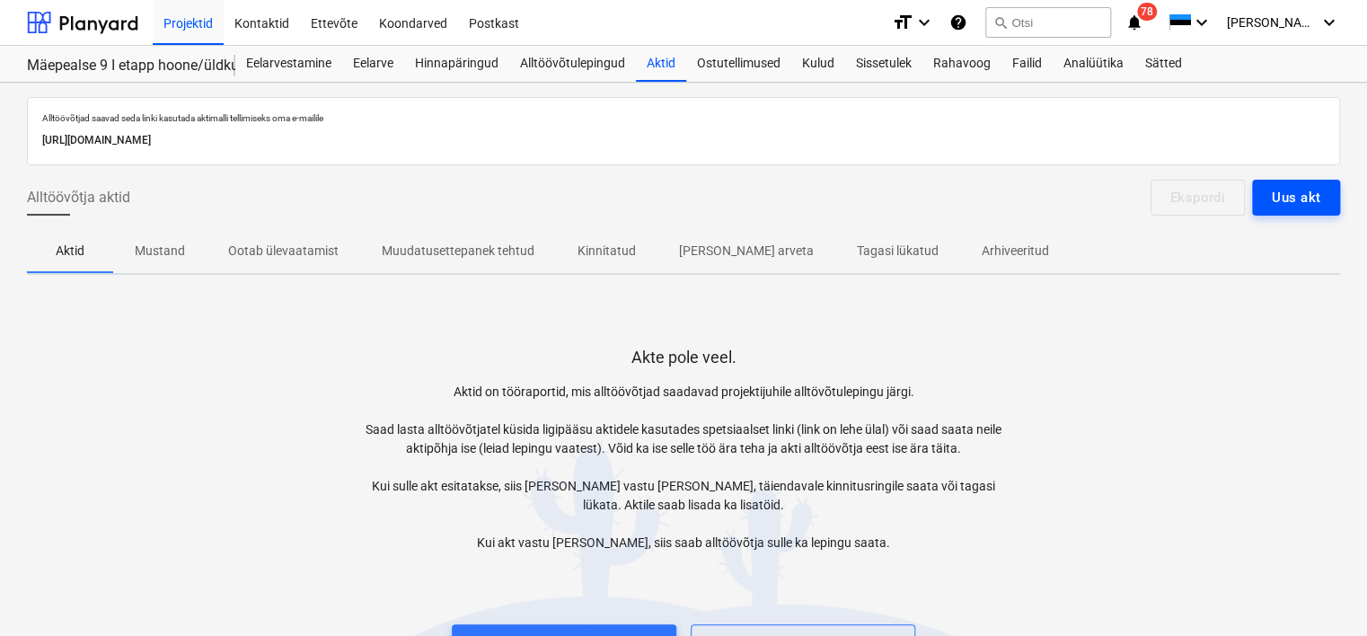
click at [1272, 190] on div "Uus akt" at bounding box center [1296, 197] width 48 height 23
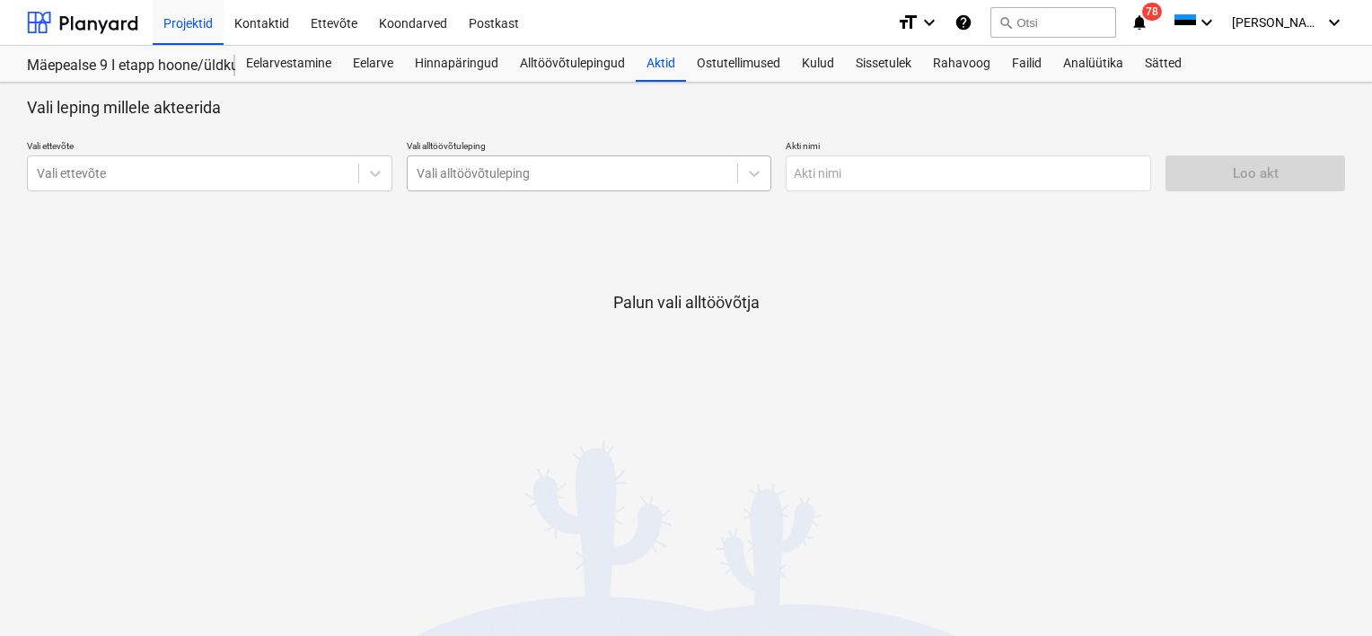
click at [553, 165] on div at bounding box center [573, 173] width 312 height 18
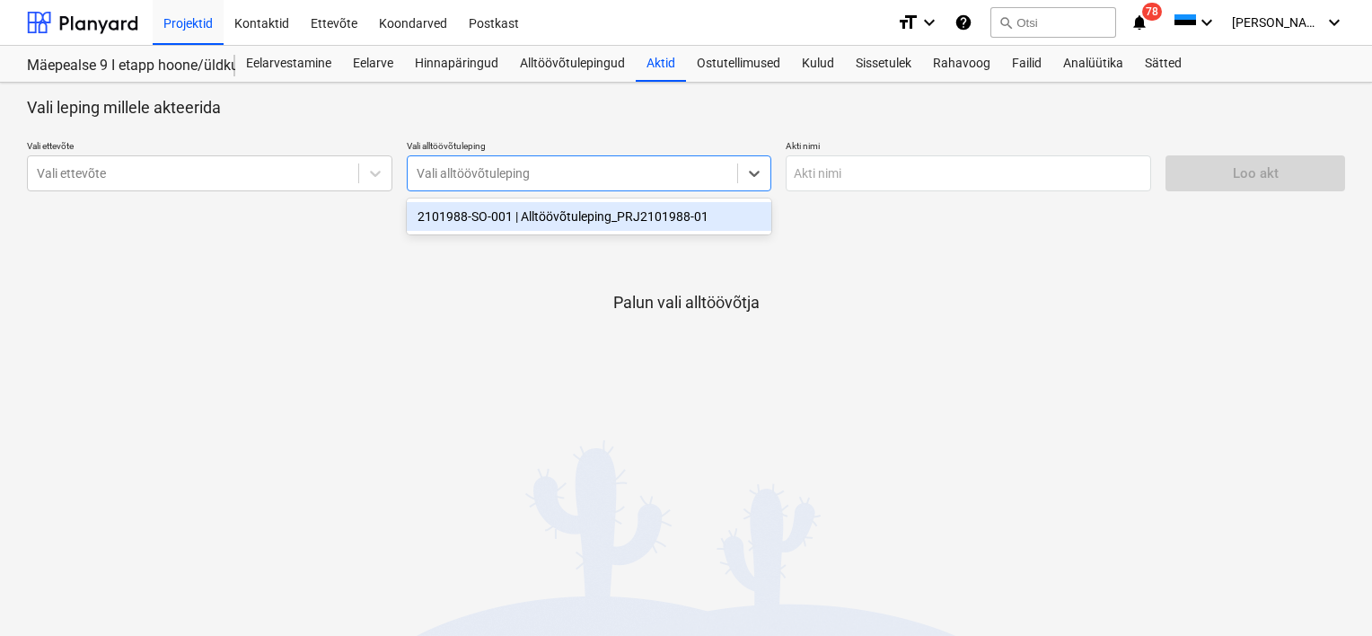
click at [553, 216] on div "2101988-SO-001 | Alltöövõtuleping_PRJ2101988-01" at bounding box center [589, 216] width 365 height 29
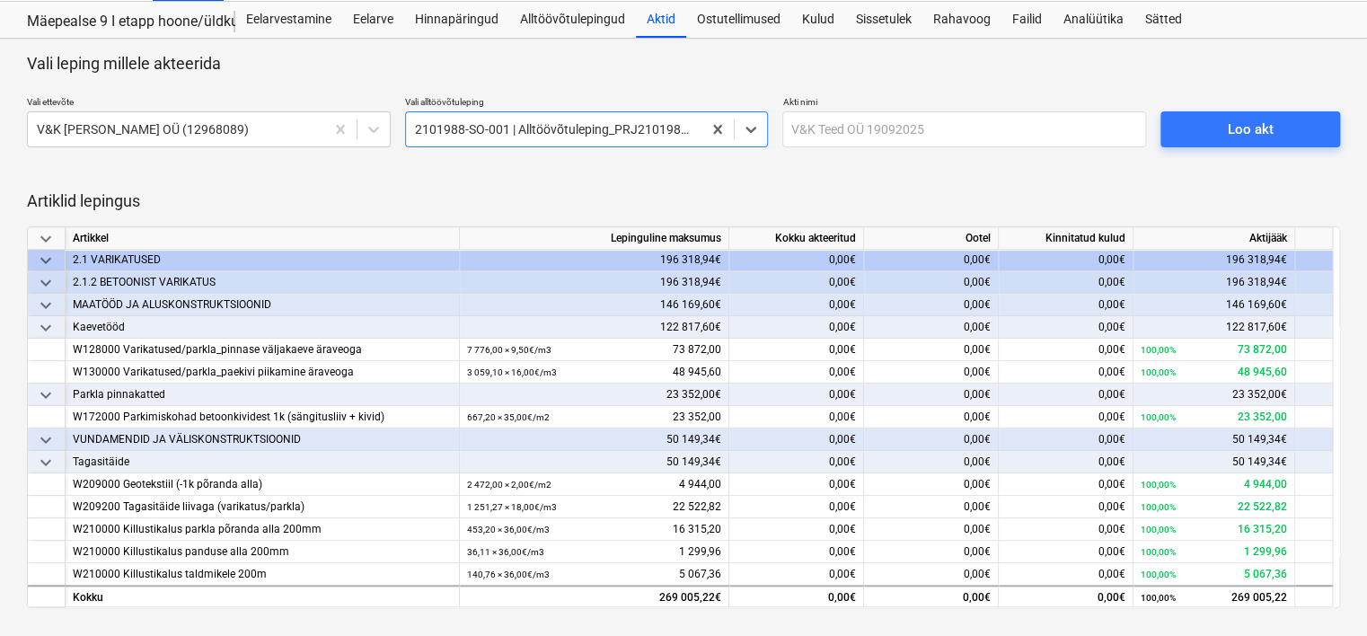
scroll to position [585, 0]
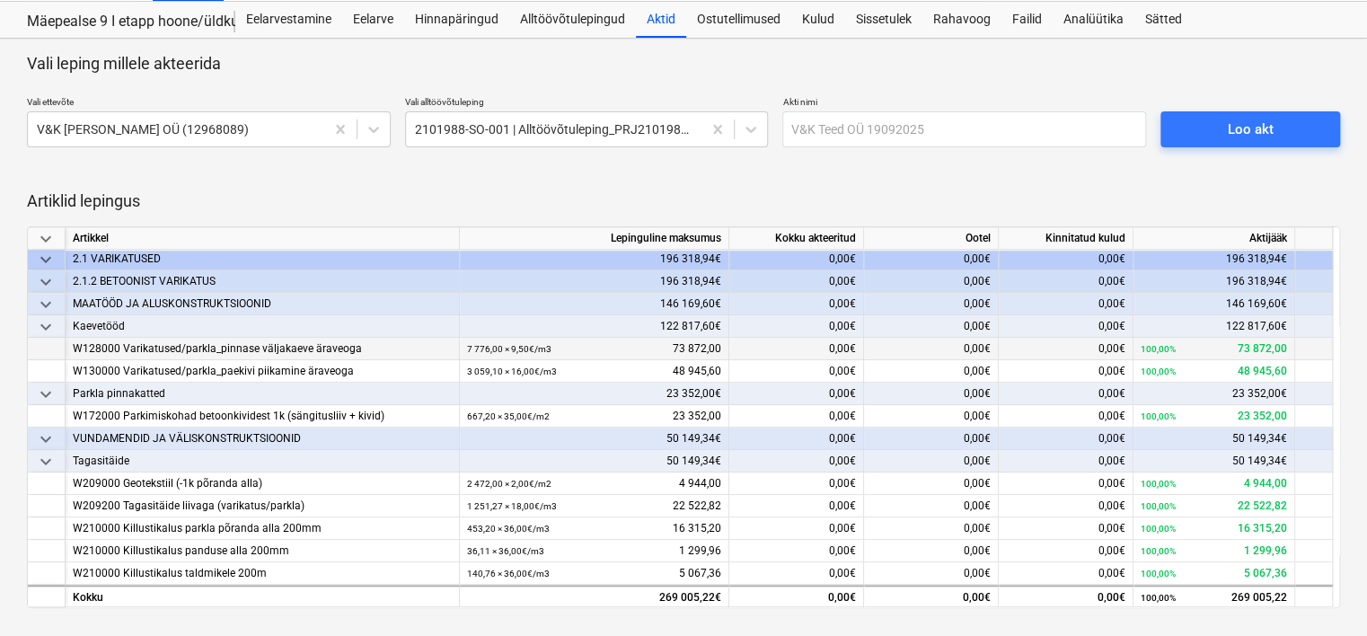
click at [801, 347] on div "0,00€" at bounding box center [796, 349] width 135 height 22
click at [941, 348] on div "0,00€" at bounding box center [931, 349] width 135 height 22
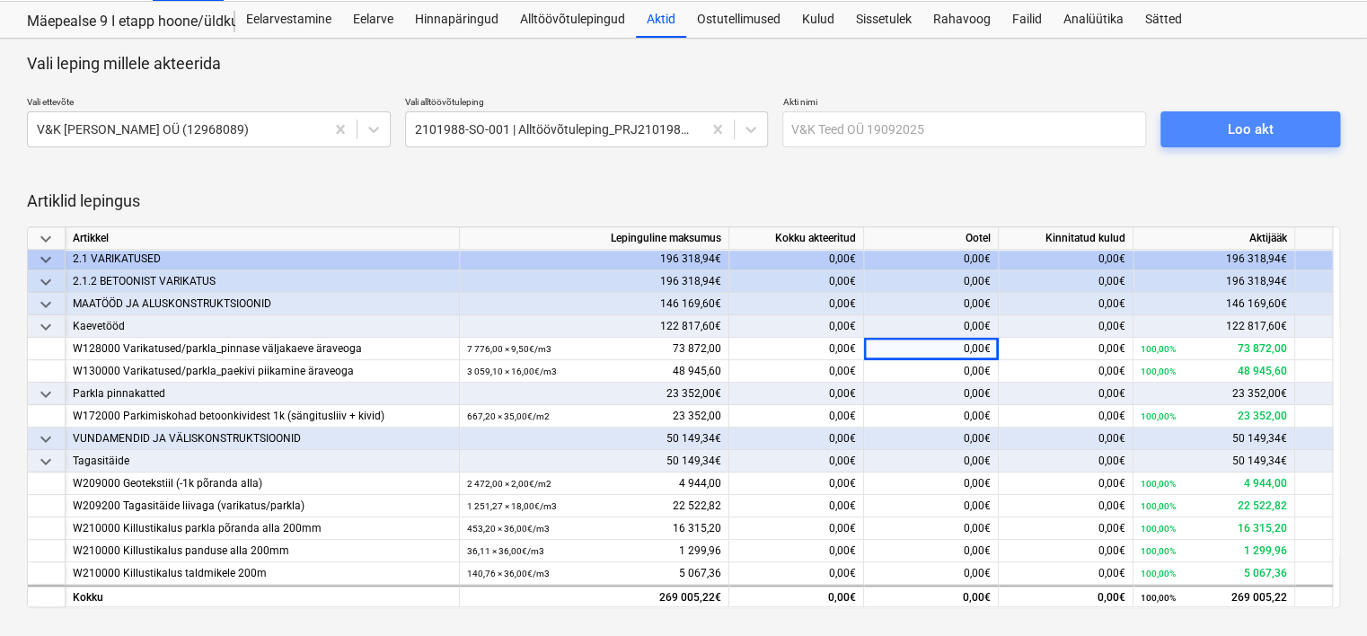
click at [1214, 144] on button "Loo akt" at bounding box center [1250, 129] width 180 height 36
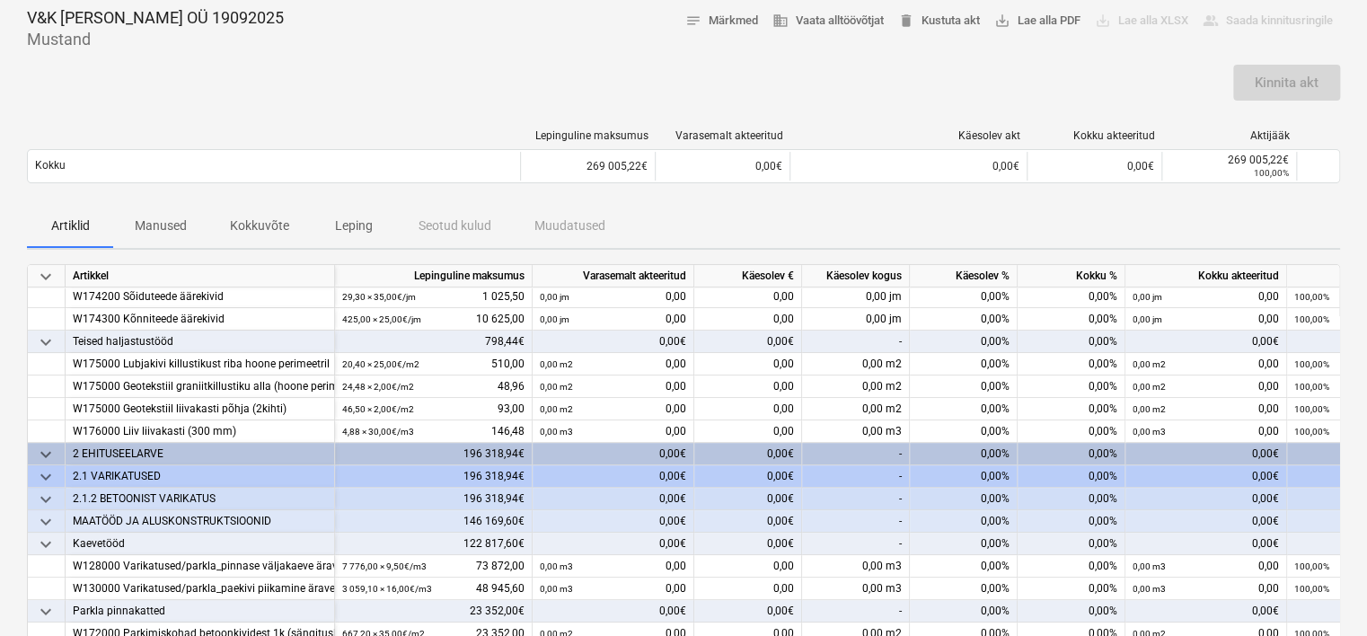
scroll to position [449, 0]
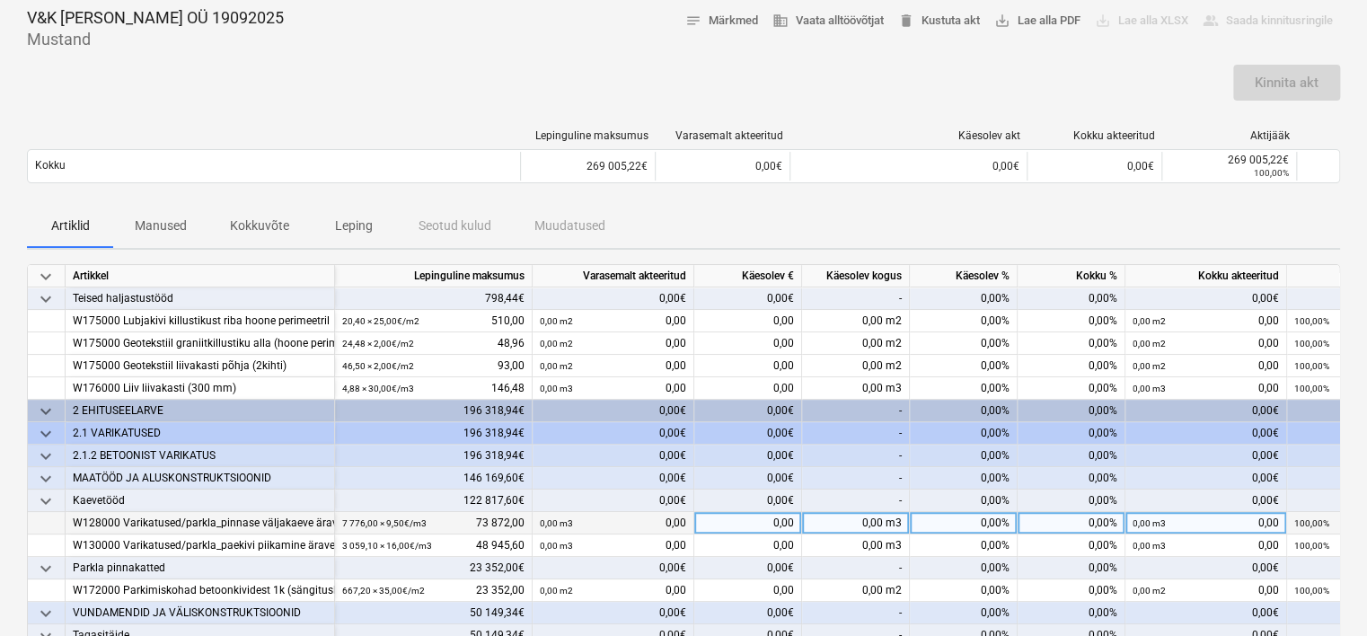
click at [720, 522] on div "0,00" at bounding box center [748, 523] width 108 height 22
type input "47382,79"
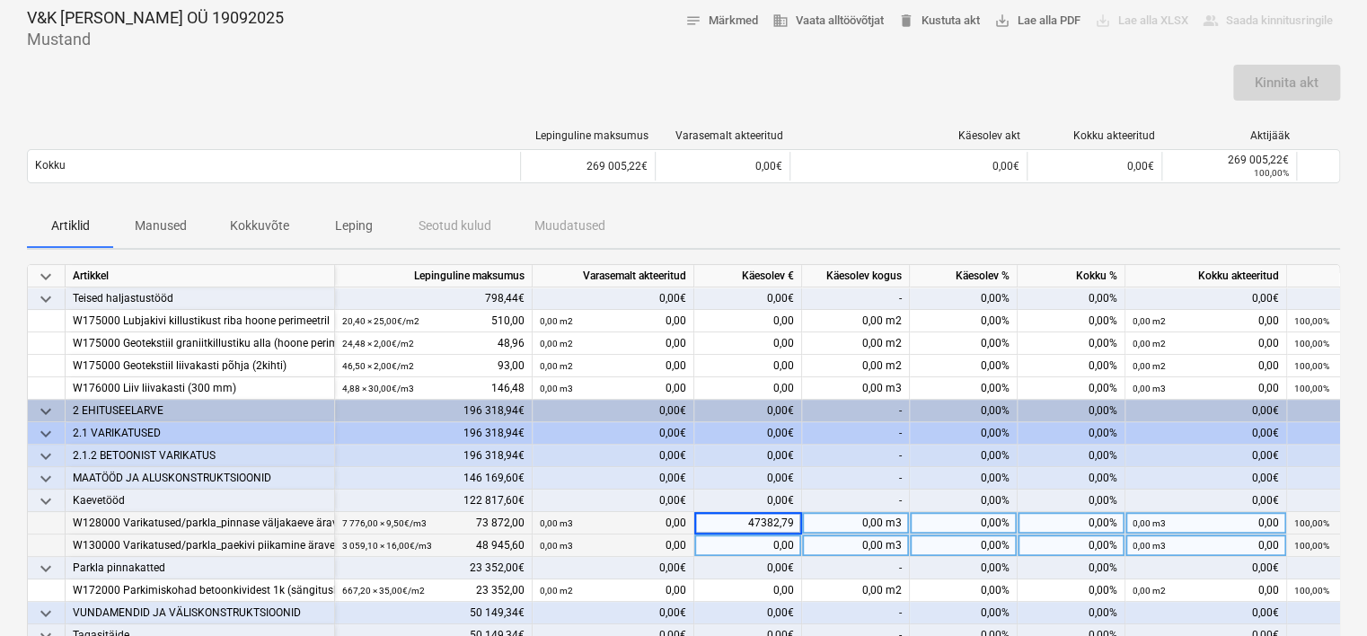
click at [725, 541] on div "0,00" at bounding box center [748, 545] width 108 height 22
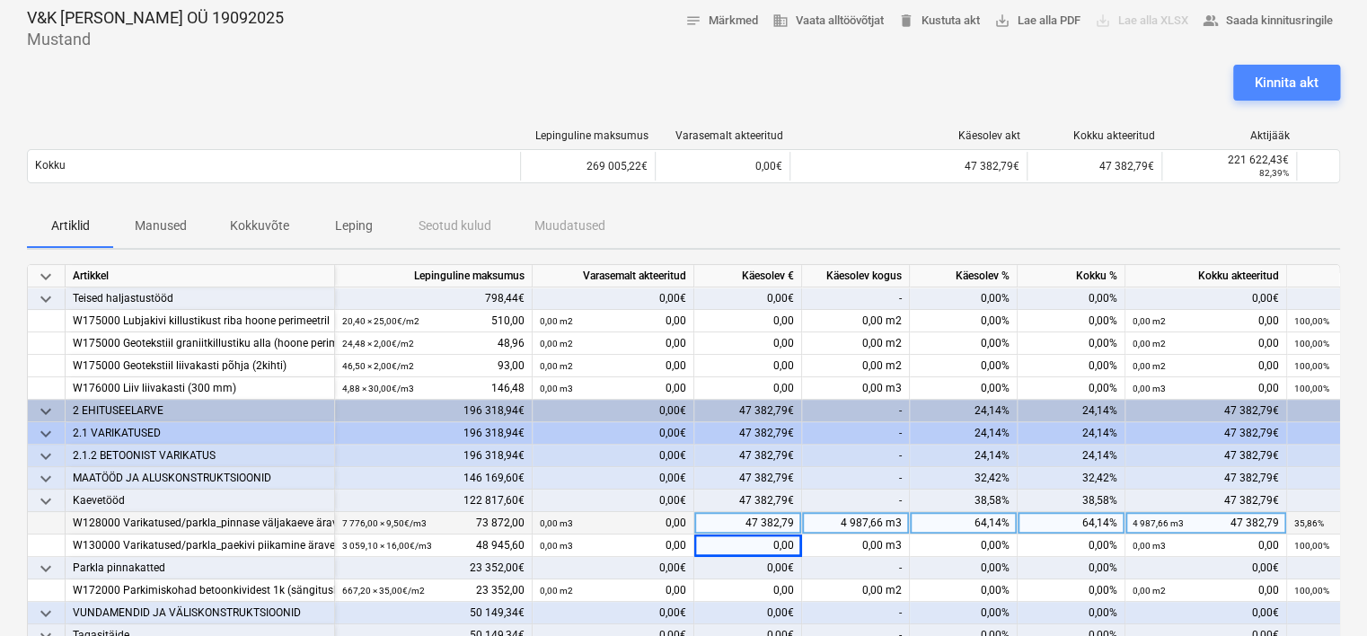
click at [1292, 75] on div "Kinnita akt" at bounding box center [1286, 82] width 64 height 23
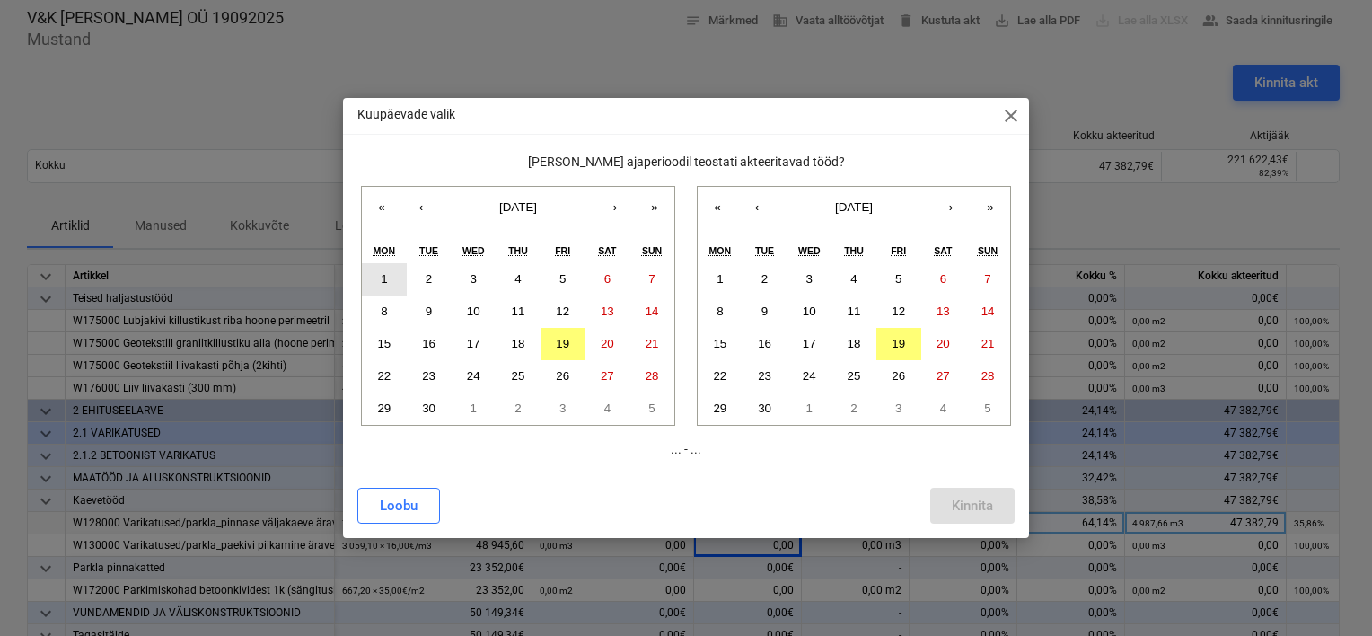
click at [381, 268] on button "1" at bounding box center [384, 279] width 45 height 32
click at [896, 343] on abbr "19" at bounding box center [898, 343] width 13 height 13
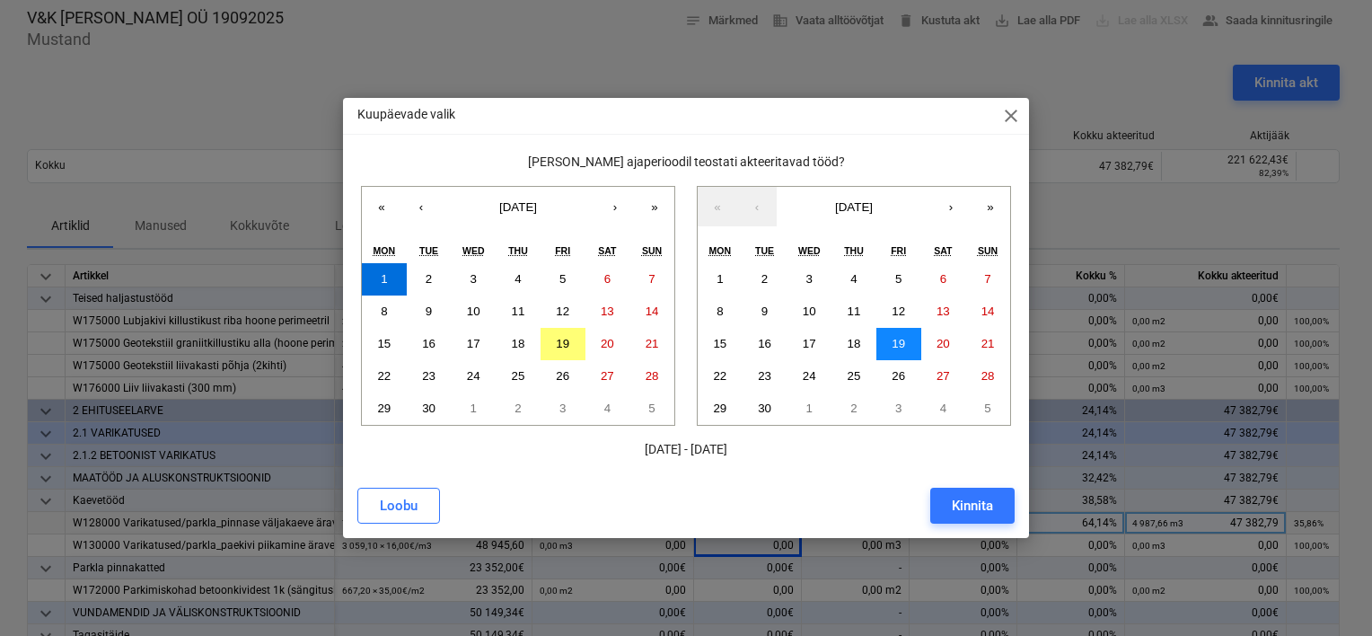
click at [904, 348] on abbr "19" at bounding box center [898, 343] width 13 height 13
click at [990, 500] on div "Kinnita" at bounding box center [972, 505] width 41 height 23
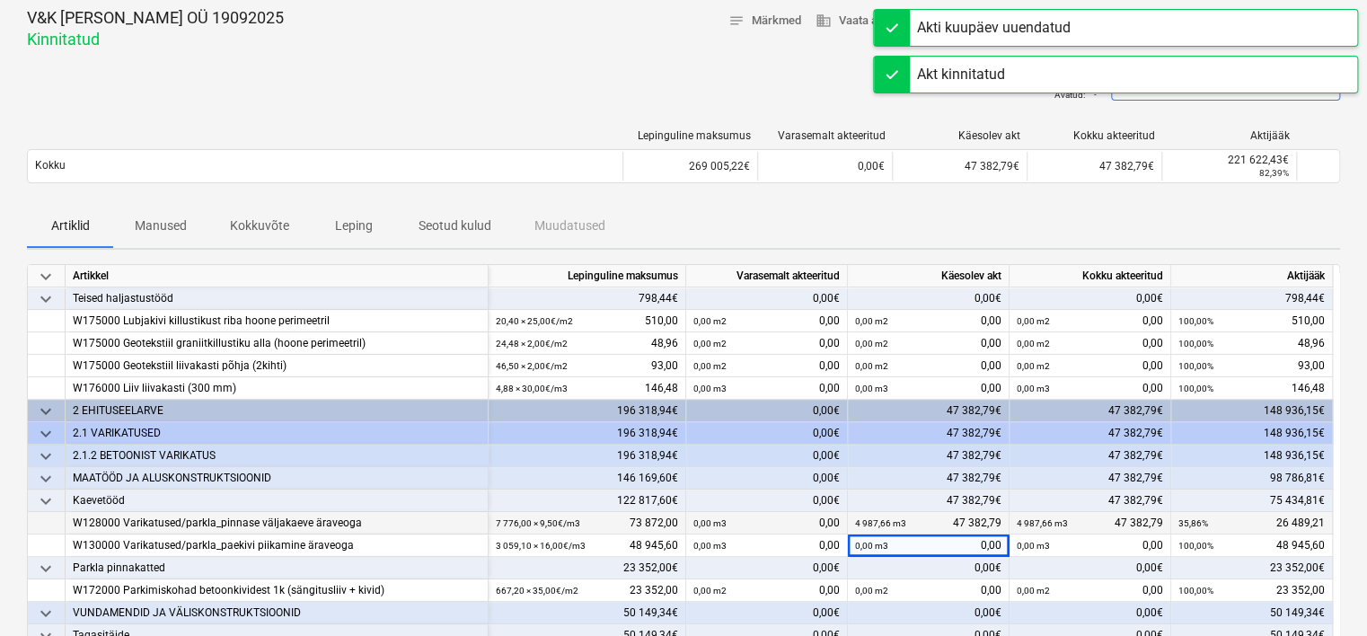
click at [525, 92] on div "Saadetud : - Avatud : - Saada akti vastuvõtmise teade" at bounding box center [683, 90] width 1313 height 50
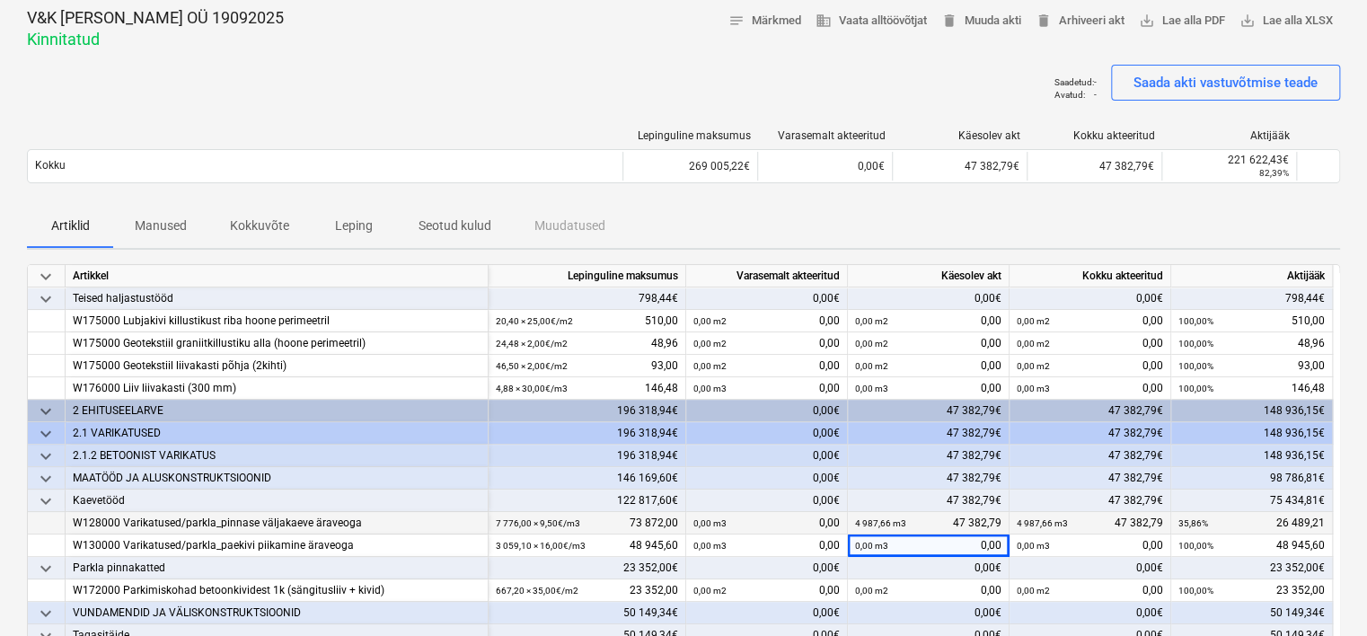
click at [198, 75] on div "Saadetud : - Avatud : - Saada akti vastuvõtmise teade" at bounding box center [683, 90] width 1313 height 50
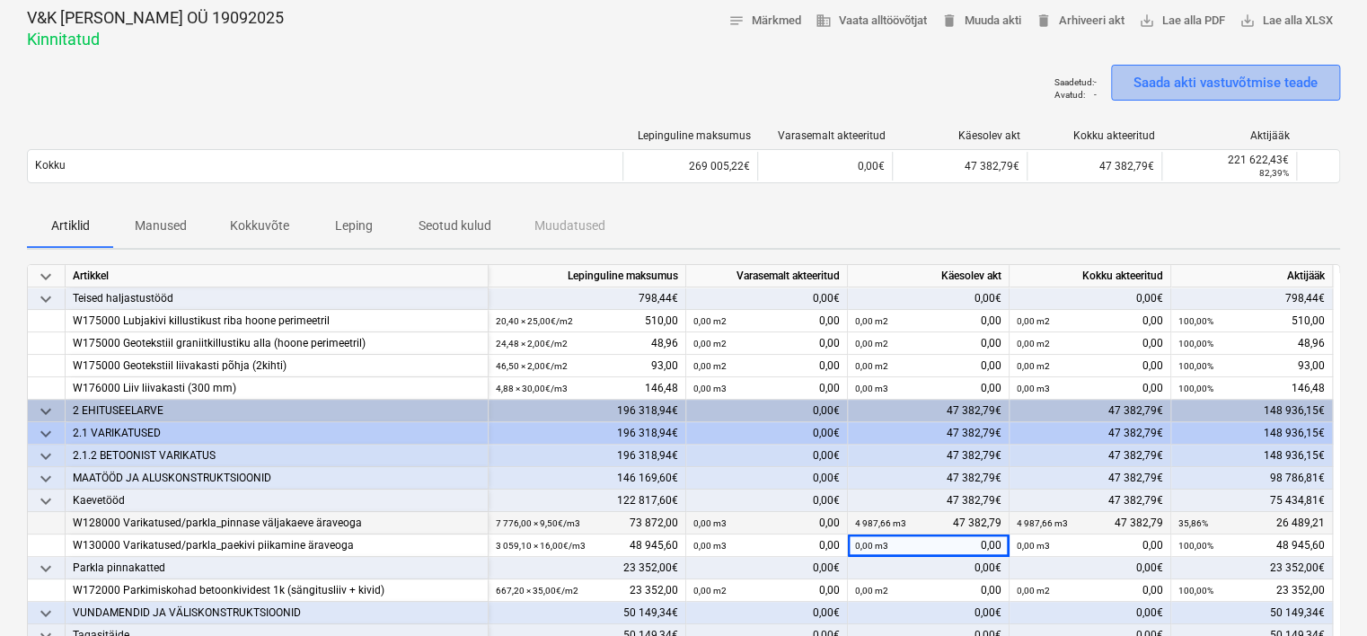
click at [1210, 86] on div "Saada akti vastuvõtmise teade" at bounding box center [1225, 82] width 184 height 23
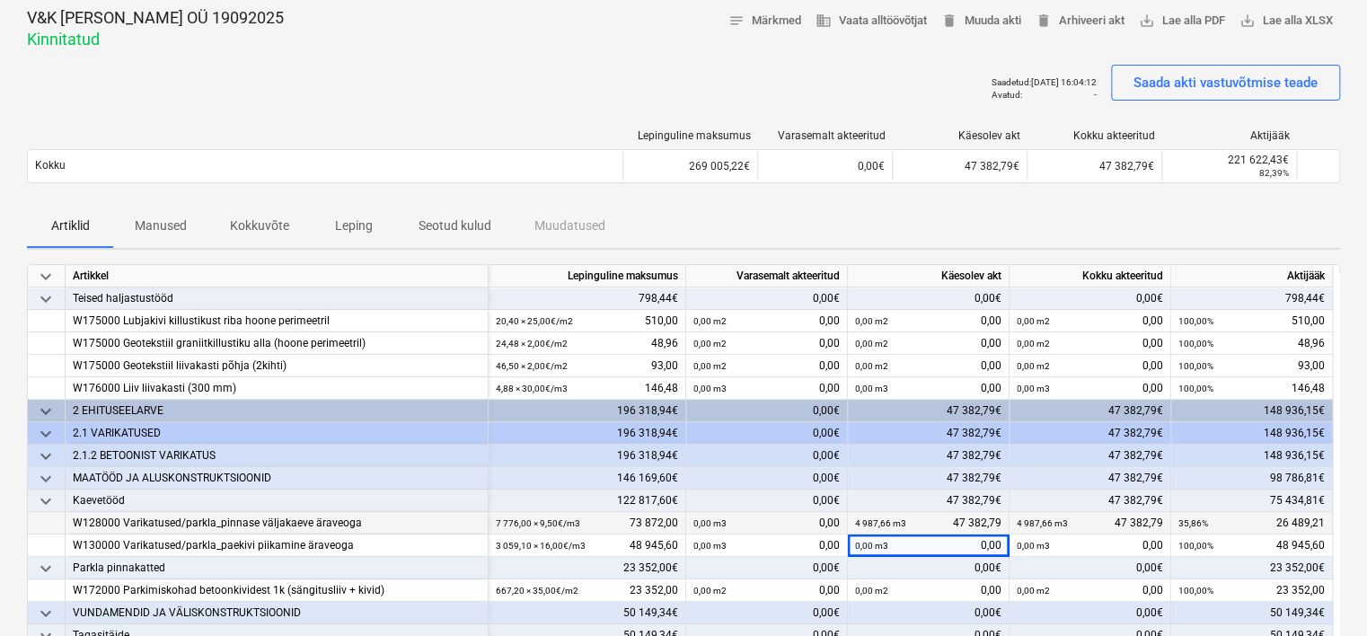
scroll to position [0, 0]
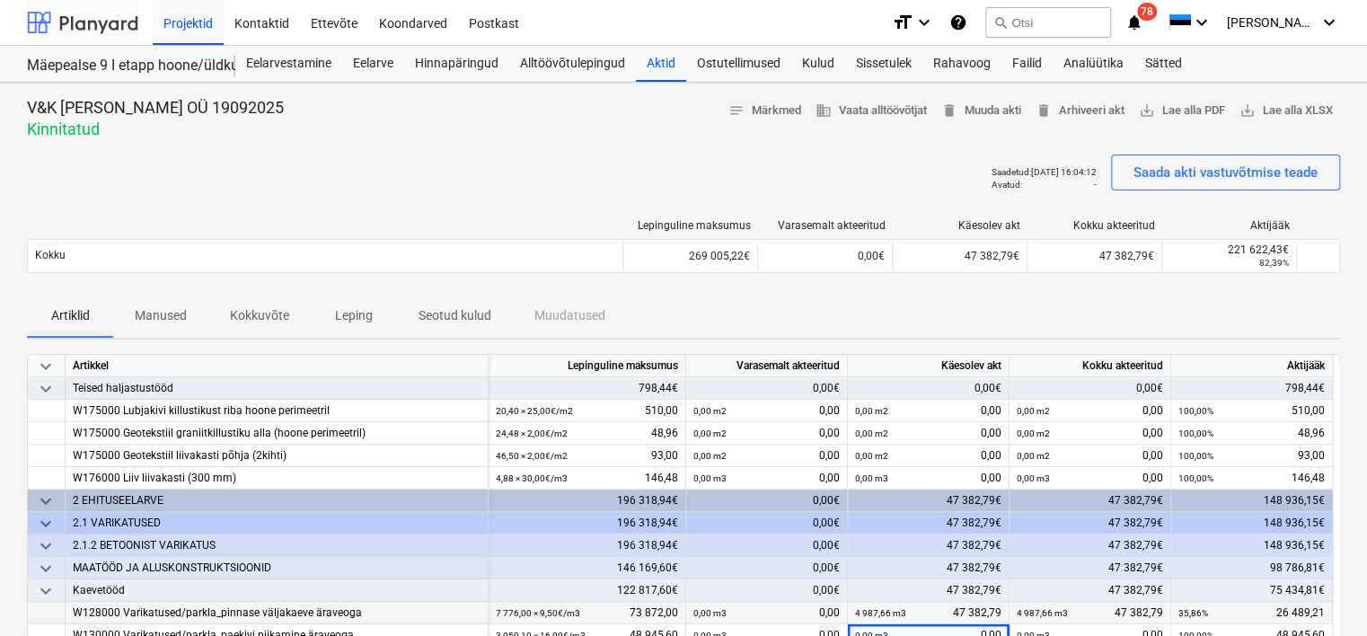
click at [101, 29] on div at bounding box center [82, 22] width 111 height 45
